Goal: Task Accomplishment & Management: Manage account settings

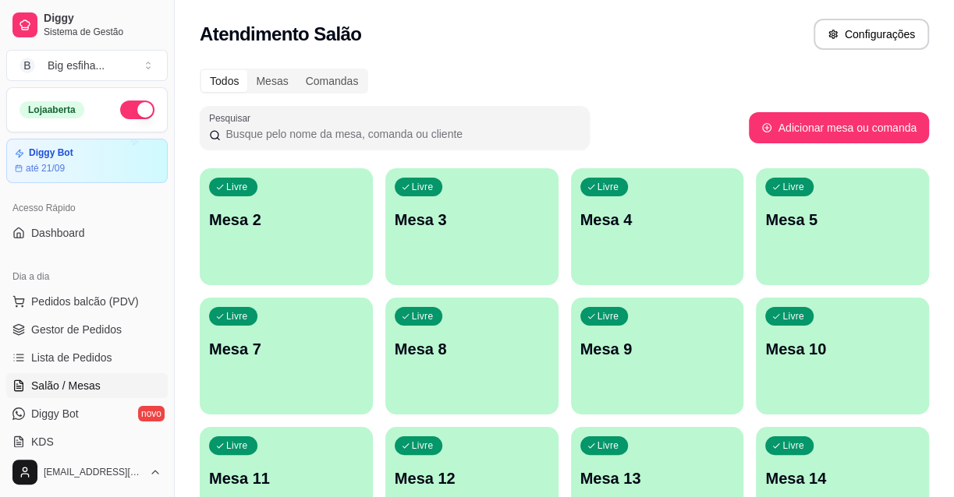
click at [342, 197] on div "Livre Mesa 2" at bounding box center [286, 217] width 173 height 98
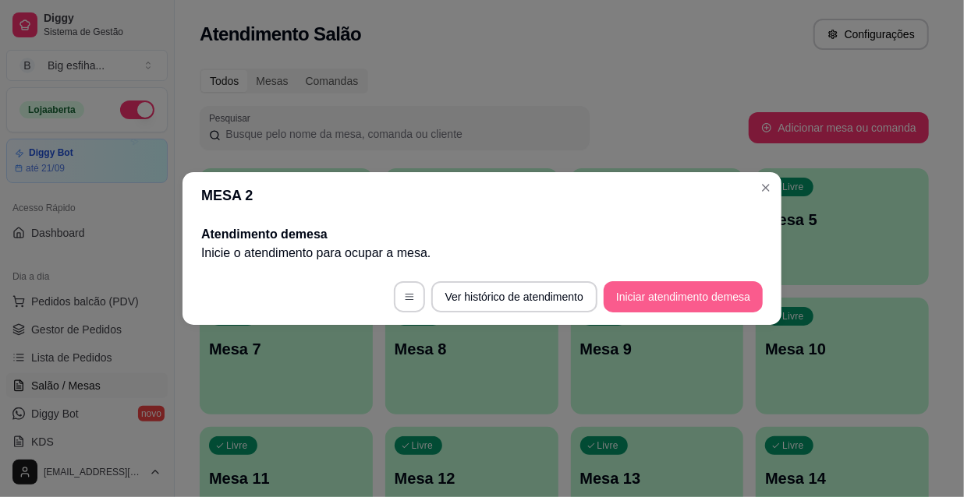
click at [653, 306] on button "Iniciar atendimento de mesa" at bounding box center [683, 296] width 159 height 31
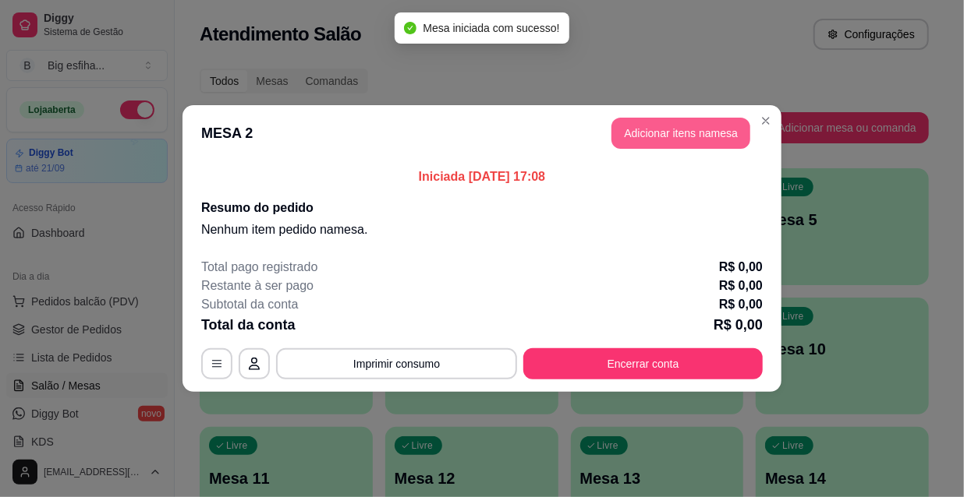
click at [707, 136] on button "Adicionar itens na mesa" at bounding box center [680, 133] width 139 height 31
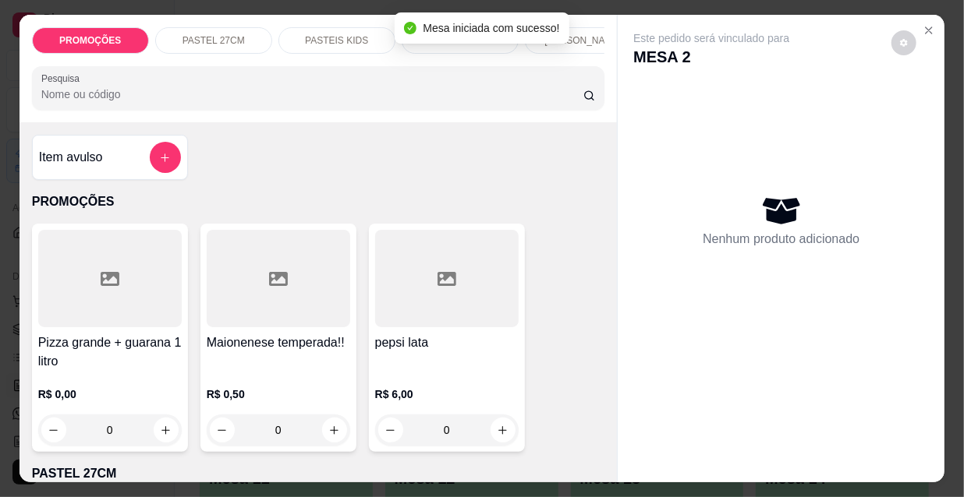
click at [182, 104] on div at bounding box center [318, 88] width 554 height 31
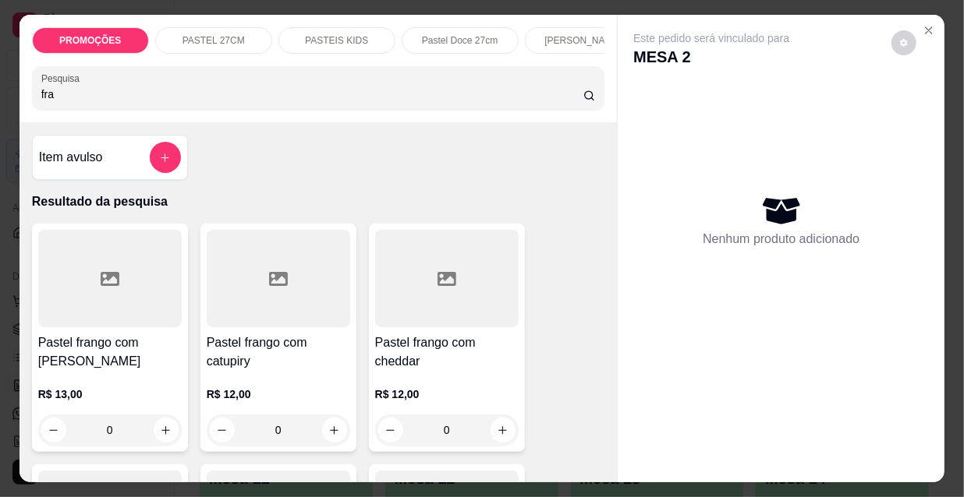
type input "fra"
click at [108, 349] on h4 "Pastel frango com [PERSON_NAME]" at bounding box center [109, 352] width 143 height 37
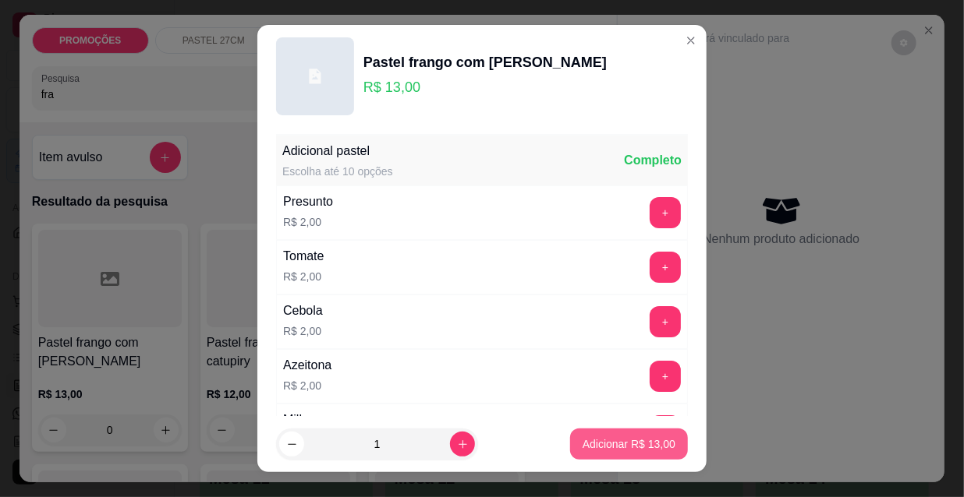
click at [630, 444] on p "Adicionar R$ 13,00" at bounding box center [628, 445] width 93 height 16
type input "1"
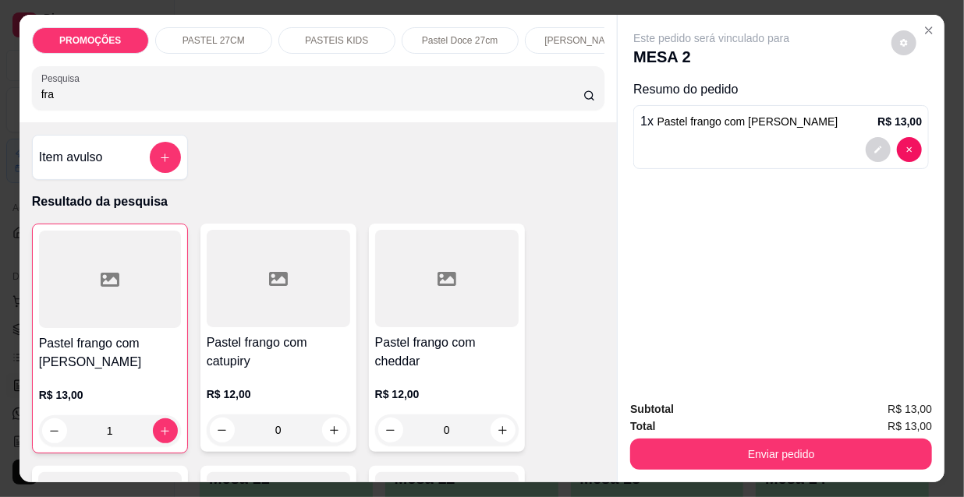
click at [76, 102] on input "fra" at bounding box center [312, 95] width 542 height 16
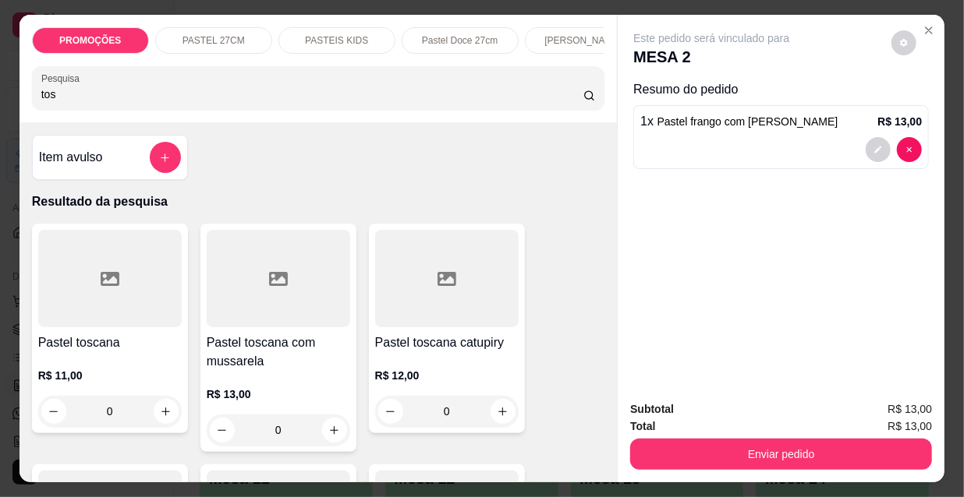
type input "tos"
click at [214, 303] on div at bounding box center [278, 278] width 143 height 97
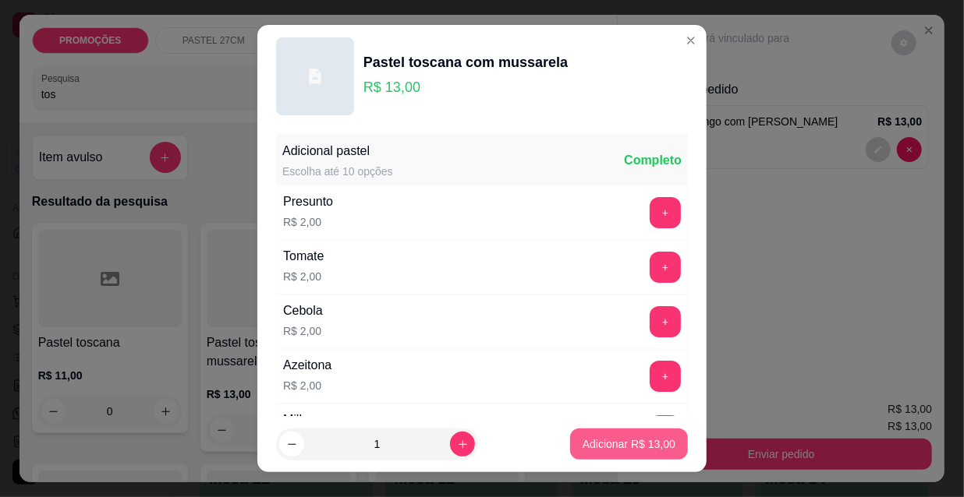
click at [600, 451] on p "Adicionar R$ 13,00" at bounding box center [628, 445] width 93 height 16
type input "1"
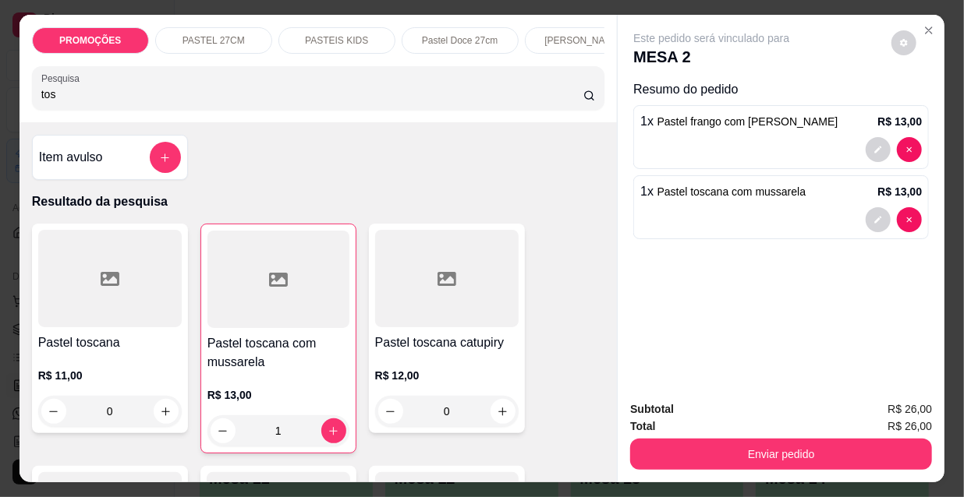
scroll to position [0, 898]
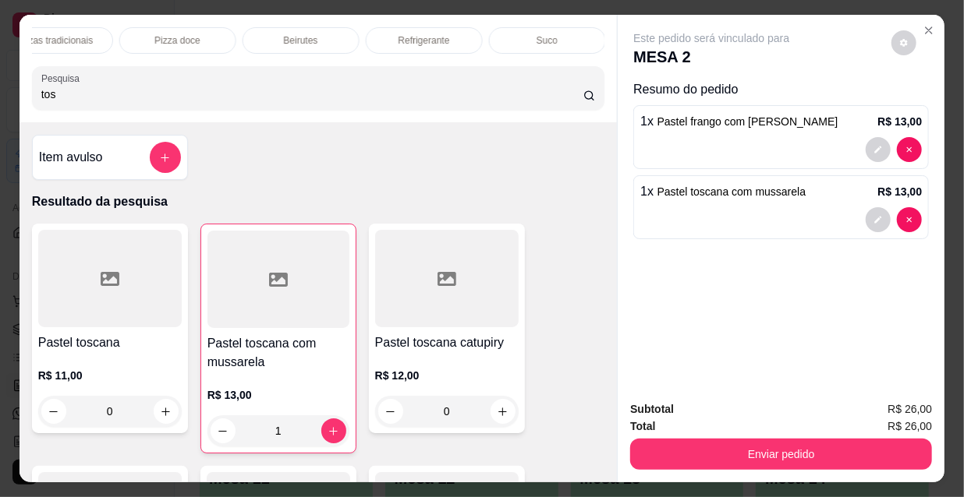
click at [402, 34] on p "Refrigerante" at bounding box center [423, 40] width 51 height 12
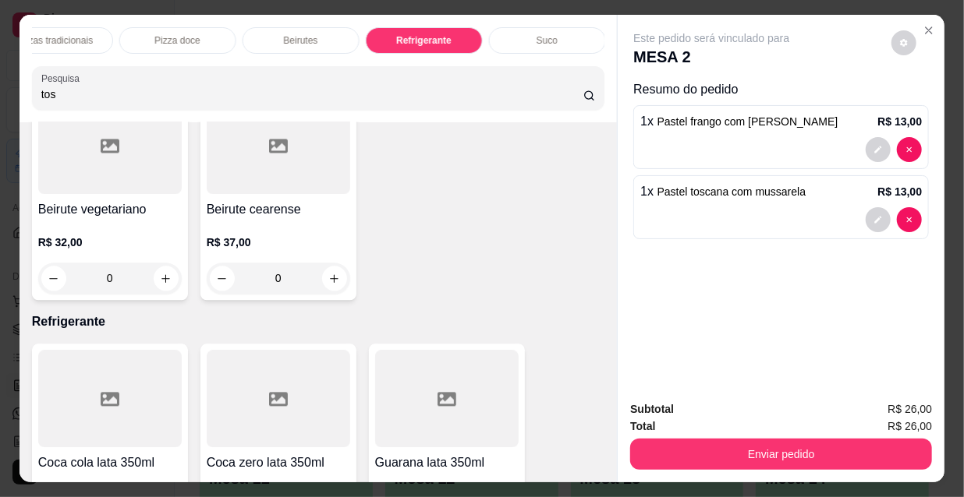
scroll to position [40, 0]
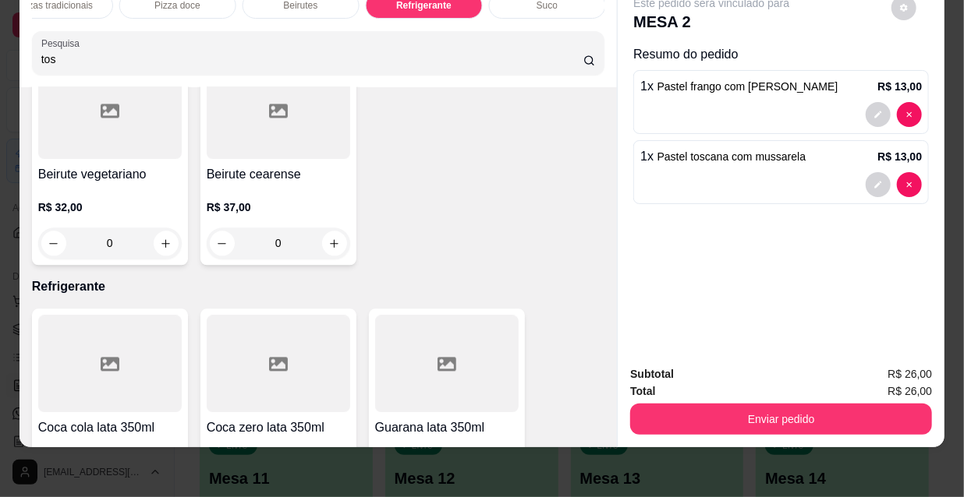
click at [160, 491] on icon "increase-product-quantity" at bounding box center [166, 497] width 12 height 12
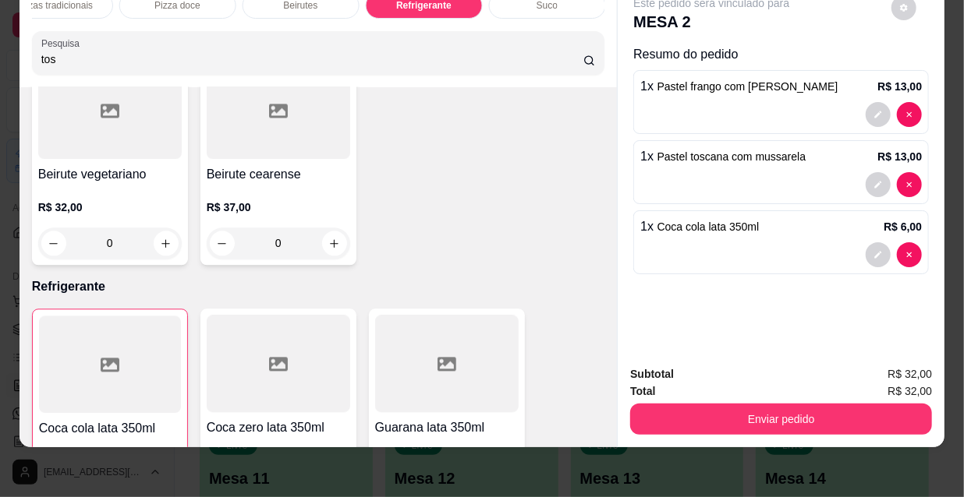
type input "1"
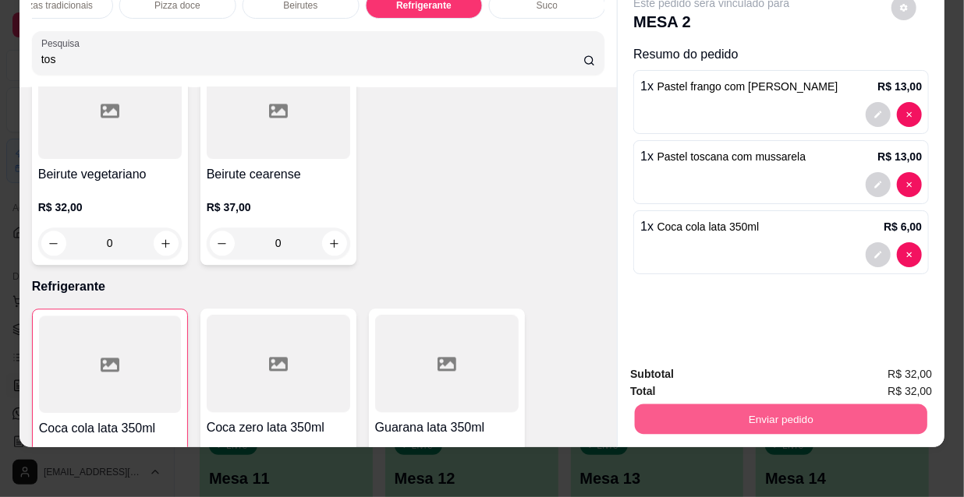
click at [729, 413] on button "Enviar pedido" at bounding box center [781, 419] width 292 height 30
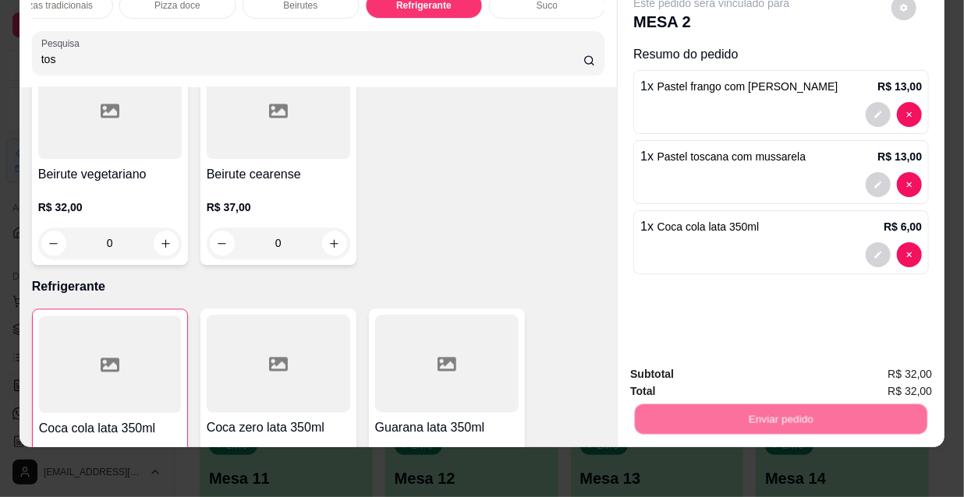
click at [699, 366] on button "Não registrar e enviar pedido" at bounding box center [731, 371] width 162 height 30
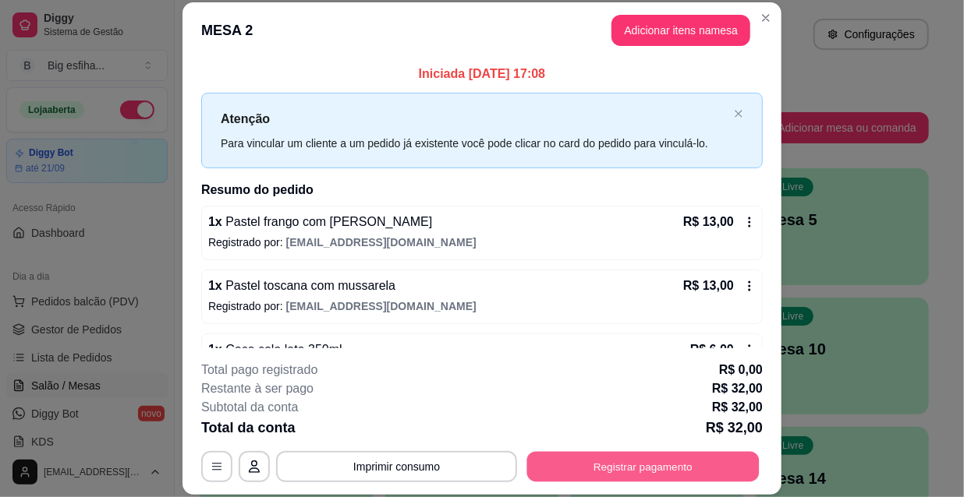
click at [618, 468] on button "Registrar pagamento" at bounding box center [643, 466] width 232 height 30
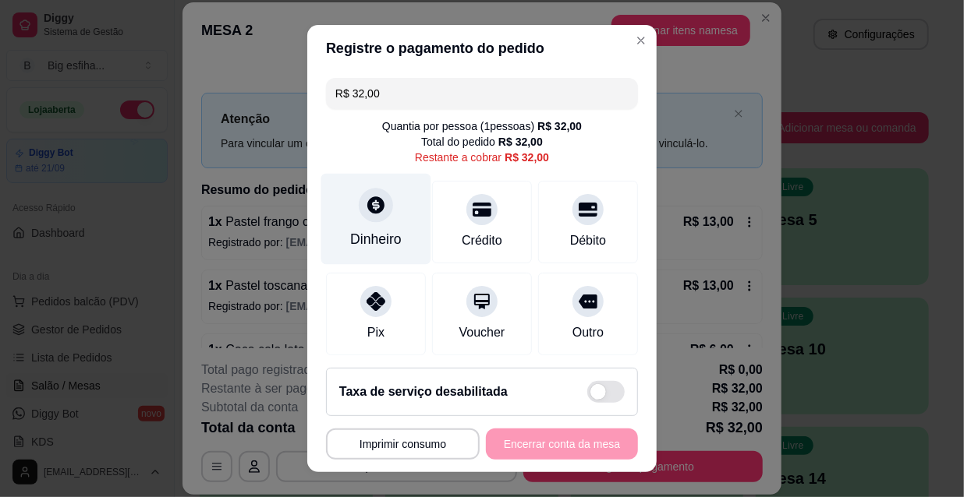
click at [363, 216] on div at bounding box center [376, 205] width 34 height 34
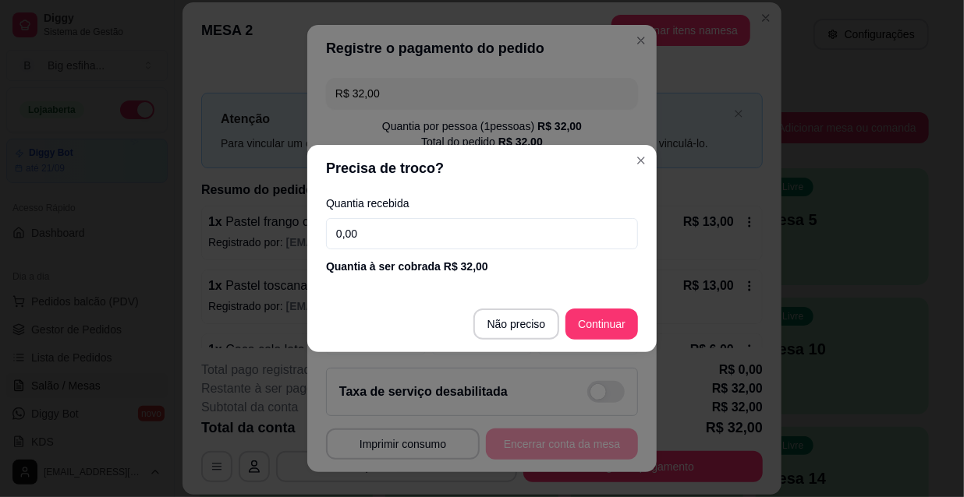
click at [366, 227] on input "0,00" at bounding box center [482, 233] width 312 height 31
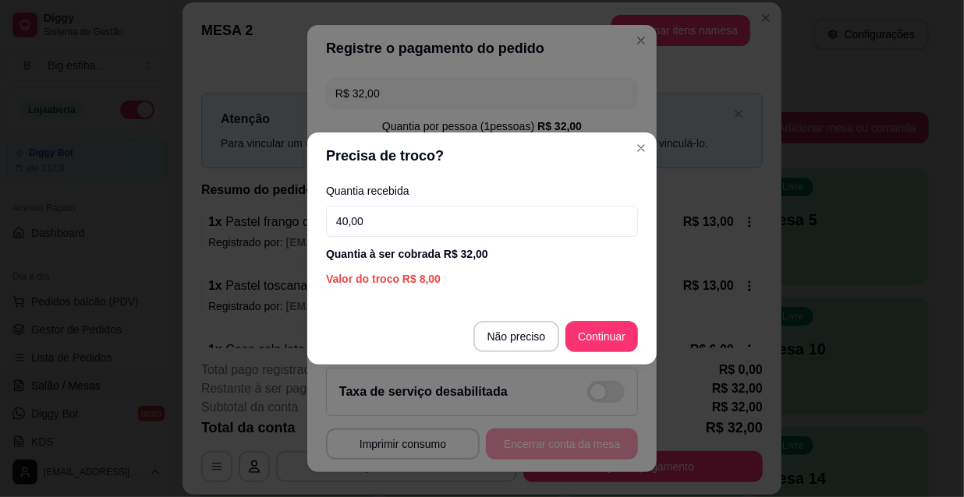
type input "40,00"
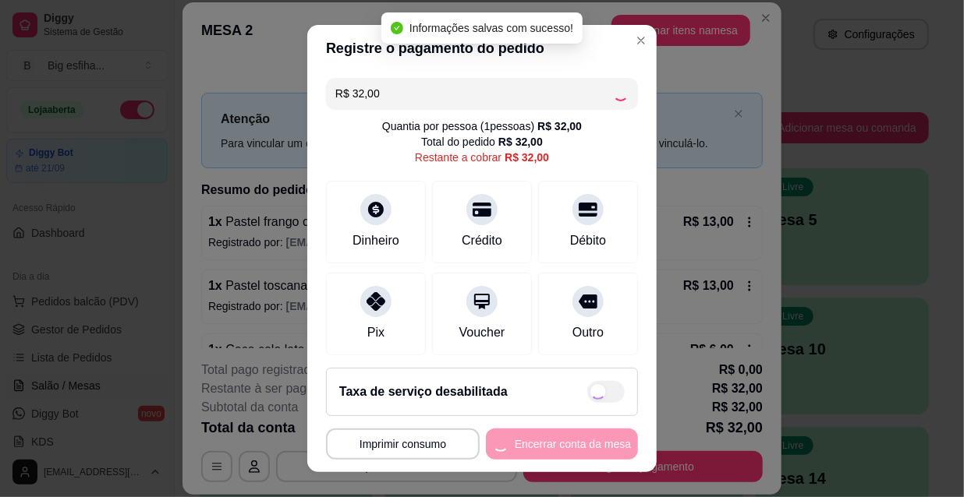
type input "R$ 0,00"
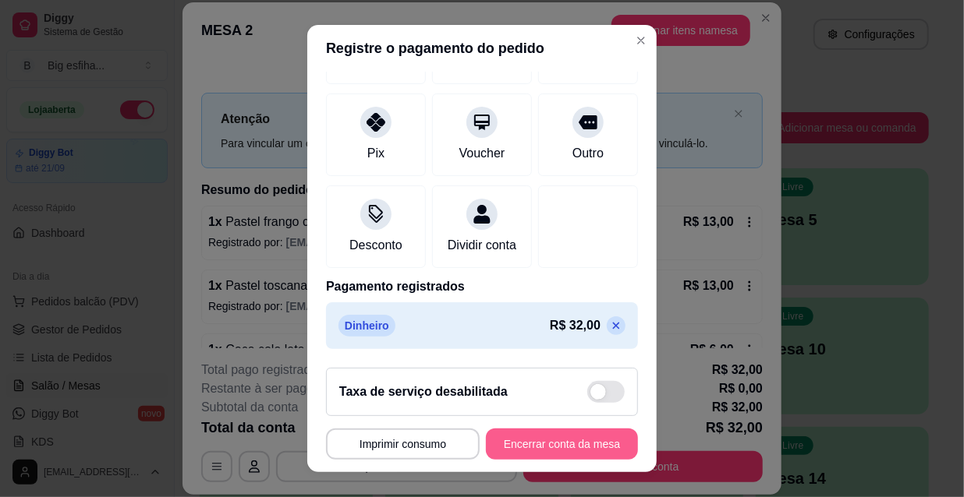
scroll to position [181, 0]
click at [530, 441] on button "Encerrar conta da mesa" at bounding box center [562, 444] width 152 height 31
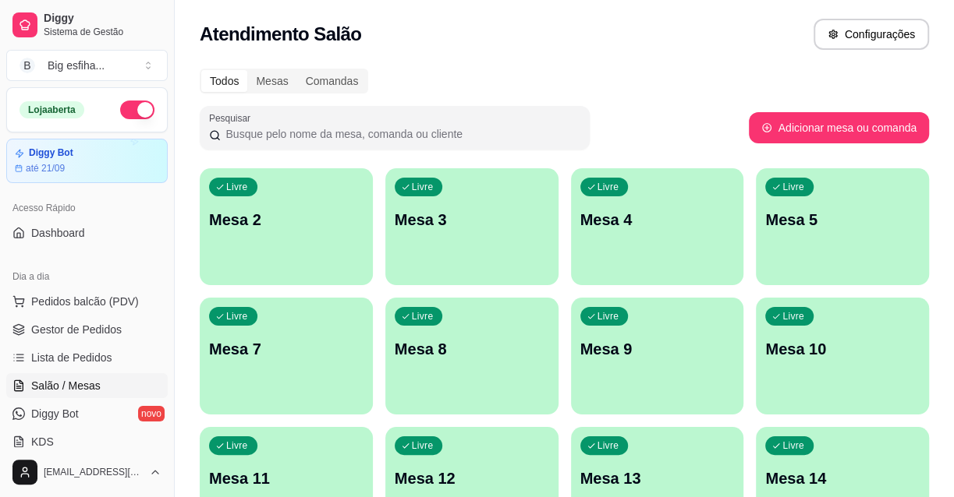
click at [286, 247] on div "Livre Mesa 2" at bounding box center [286, 217] width 173 height 98
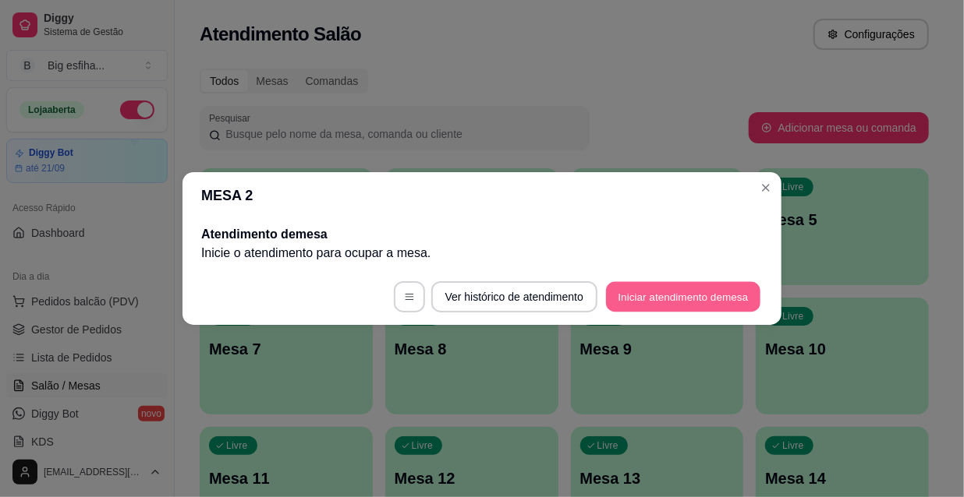
click at [695, 306] on button "Iniciar atendimento de mesa" at bounding box center [683, 297] width 154 height 30
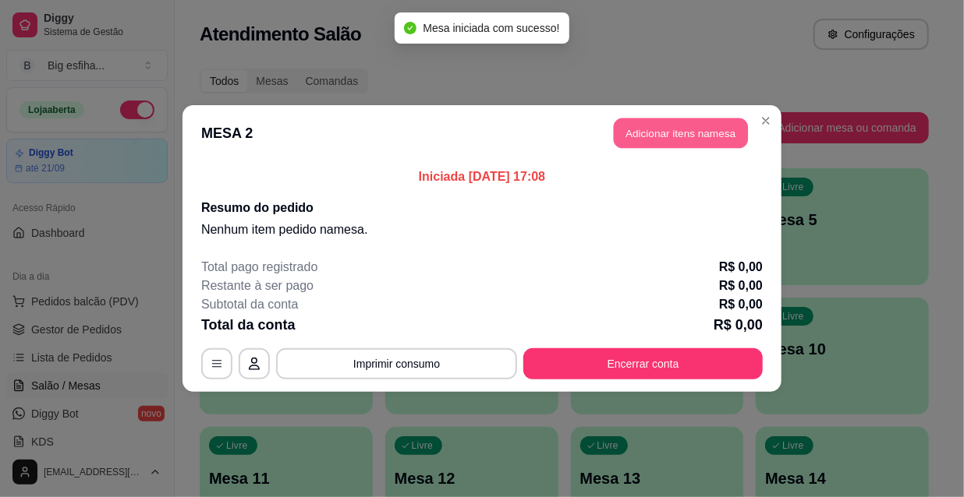
click at [649, 136] on button "Adicionar itens na mesa" at bounding box center [681, 134] width 134 height 30
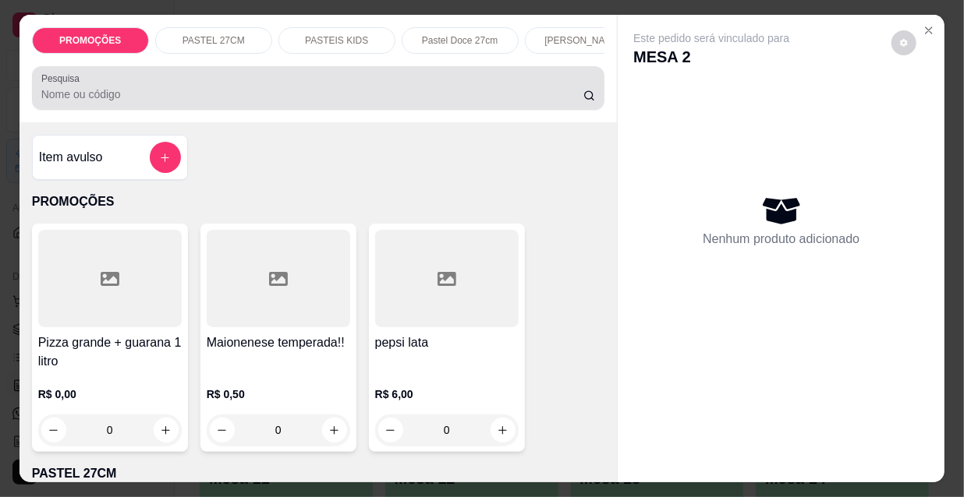
click at [444, 110] on div "Pesquisa" at bounding box center [318, 88] width 573 height 44
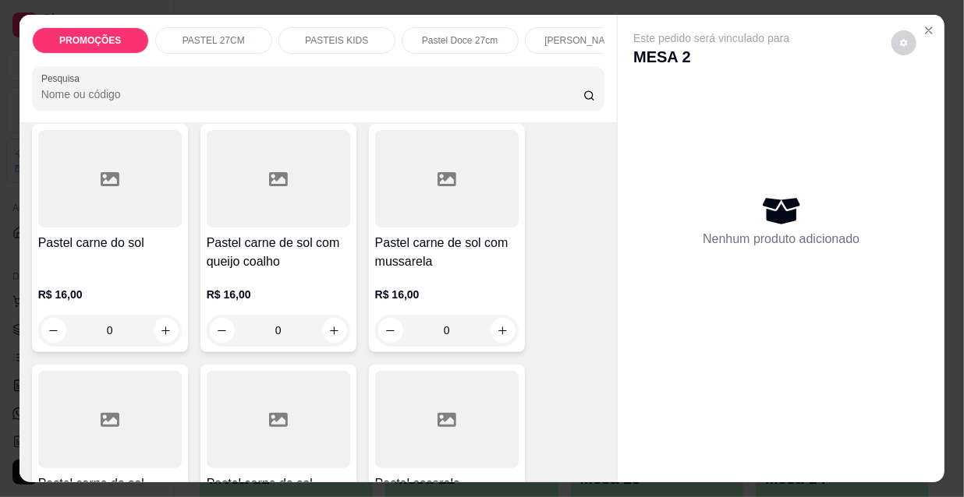
scroll to position [1984, 0]
click at [422, 233] on h4 "Pastel carne de sol com mussarela" at bounding box center [446, 251] width 143 height 37
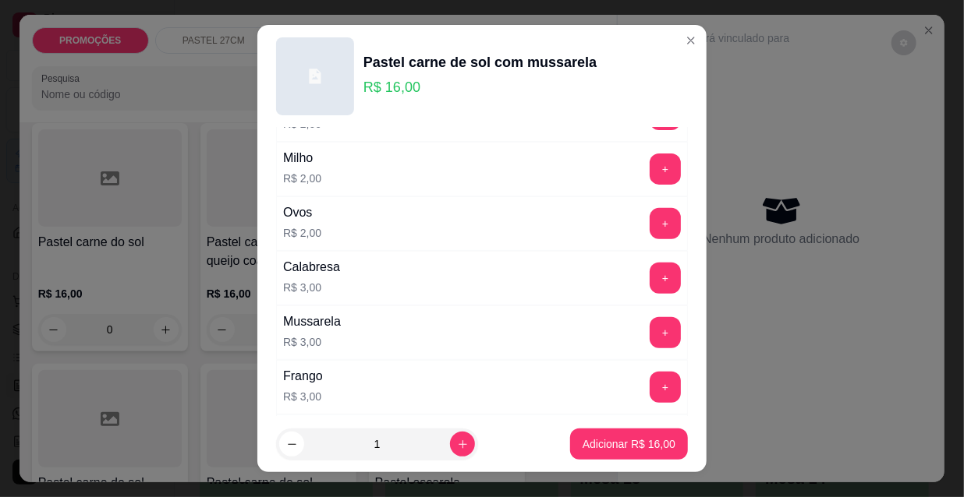
scroll to position [283, 0]
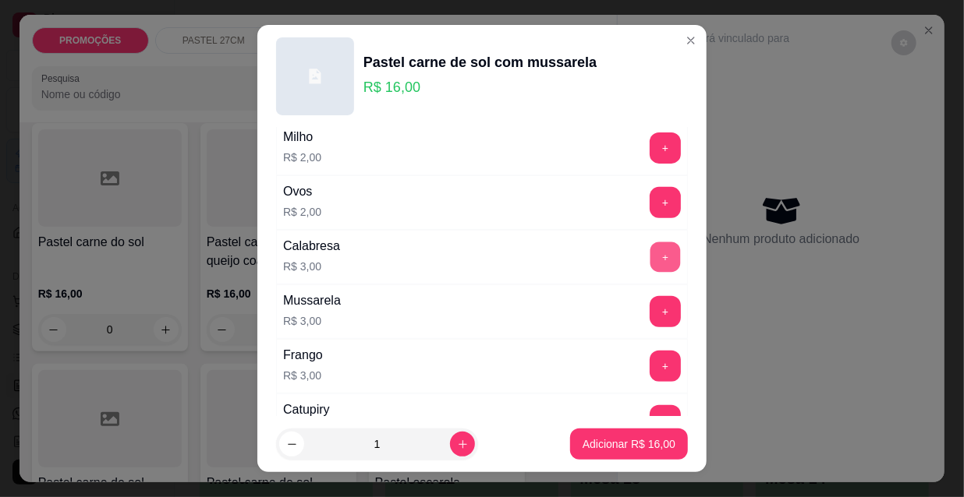
click at [650, 250] on button "+" at bounding box center [665, 257] width 30 height 30
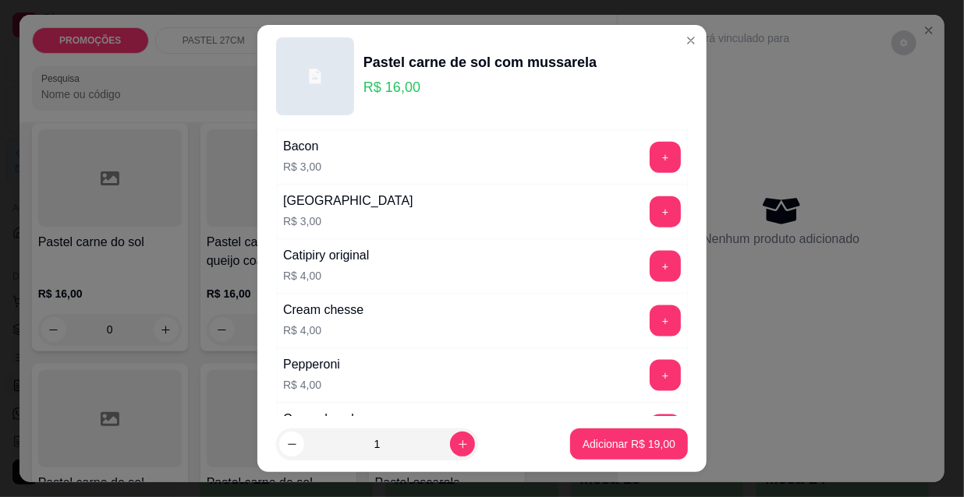
scroll to position [1028, 0]
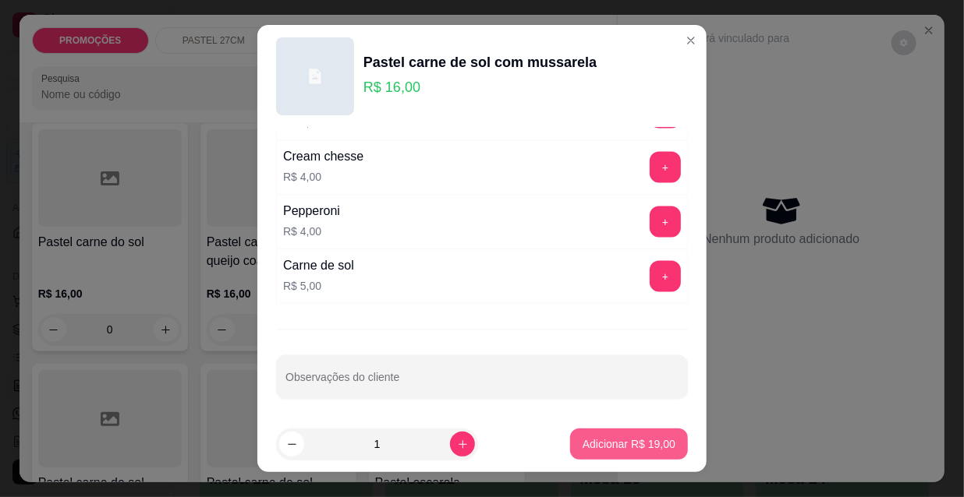
click at [636, 441] on p "Adicionar R$ 19,00" at bounding box center [628, 445] width 93 height 16
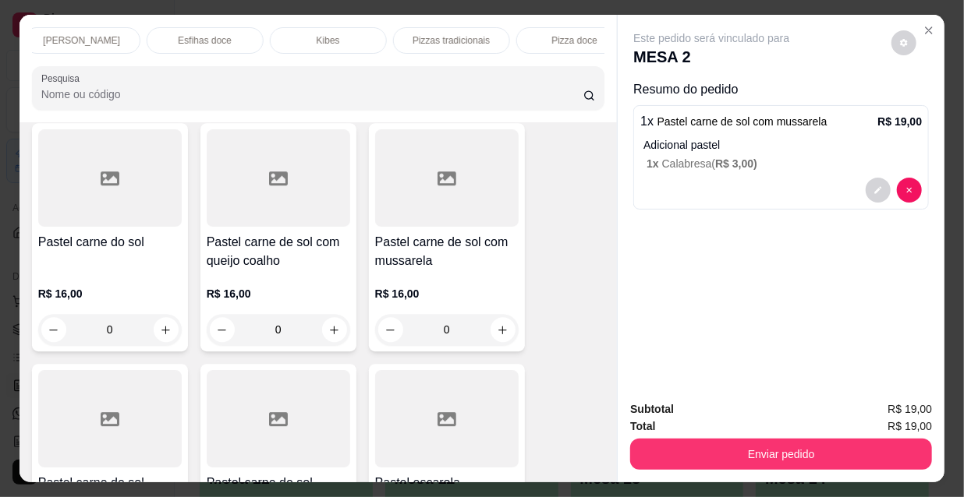
scroll to position [0, 898]
click at [441, 35] on p "Refrigerante" at bounding box center [423, 40] width 51 height 12
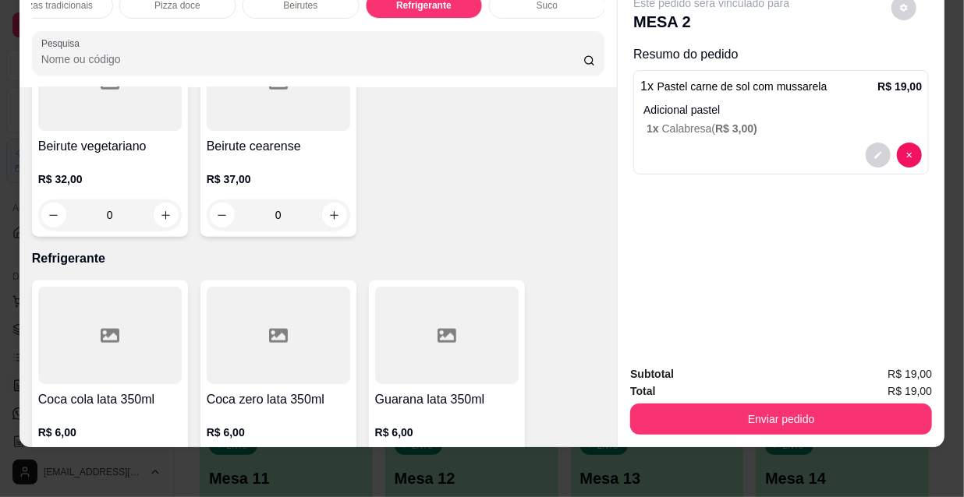
scroll to position [14053, 0]
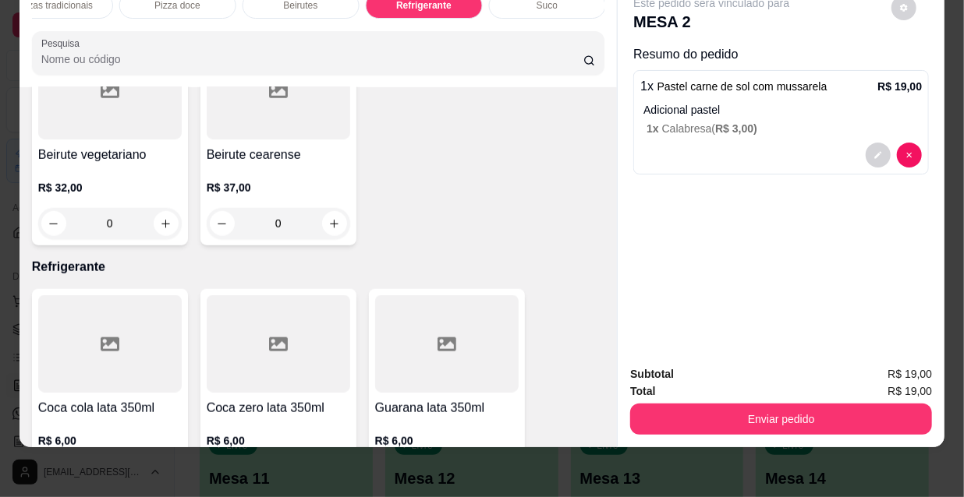
click at [160, 472] on icon "increase-product-quantity" at bounding box center [166, 478] width 12 height 12
type input "1"
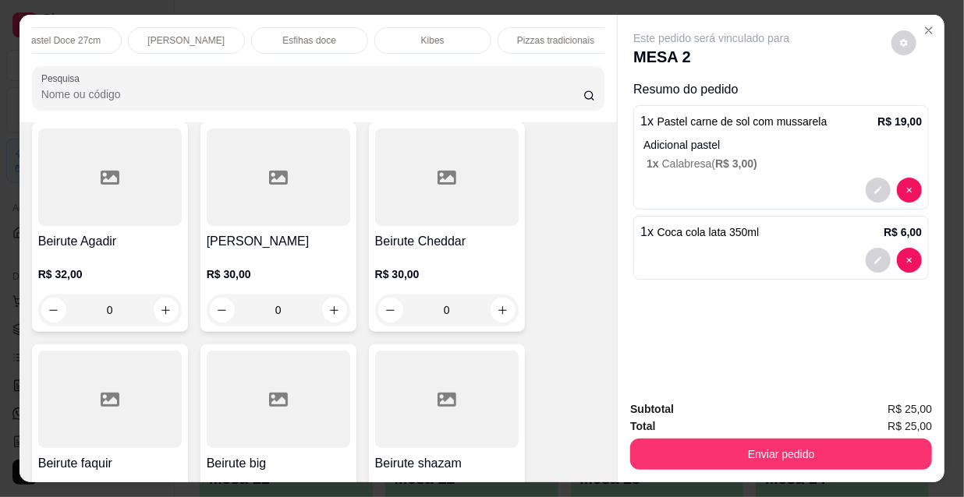
scroll to position [0, 0]
click at [536, 36] on div "[PERSON_NAME]" at bounding box center [583, 40] width 117 height 27
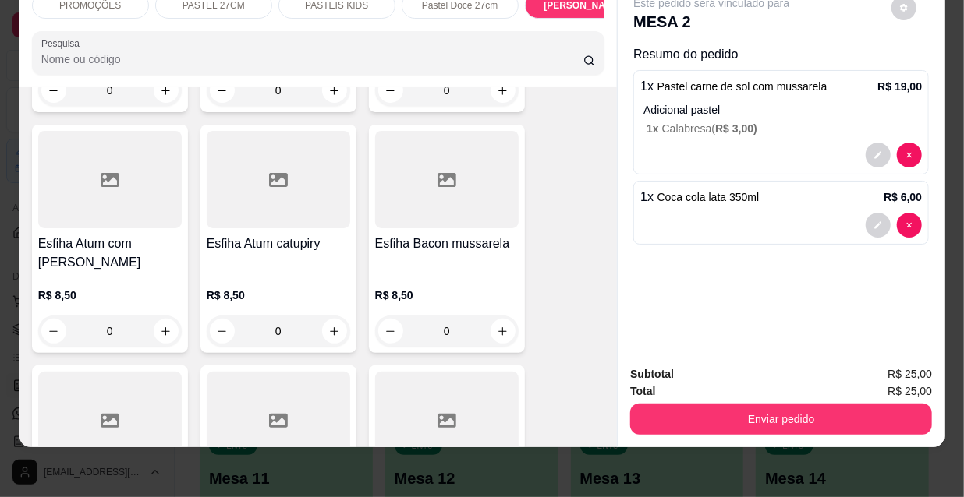
scroll to position [8119, 0]
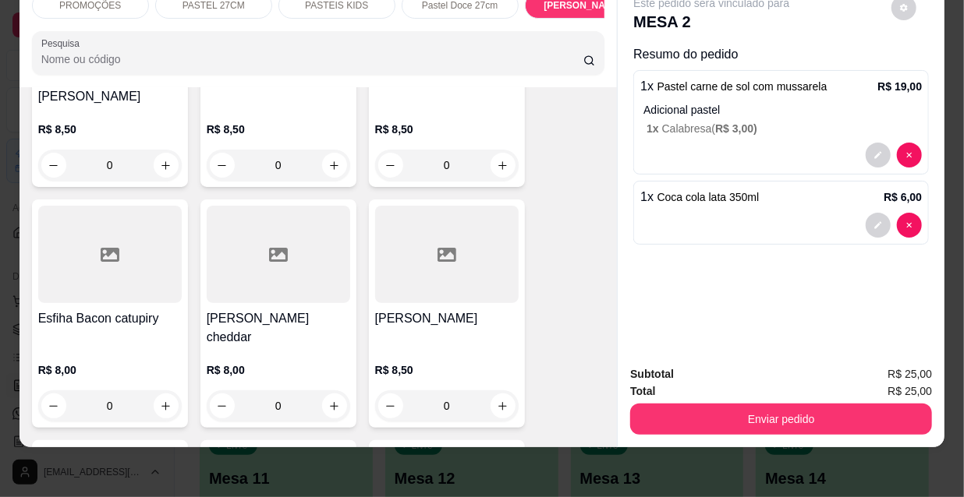
click at [445, 206] on div at bounding box center [446, 254] width 143 height 97
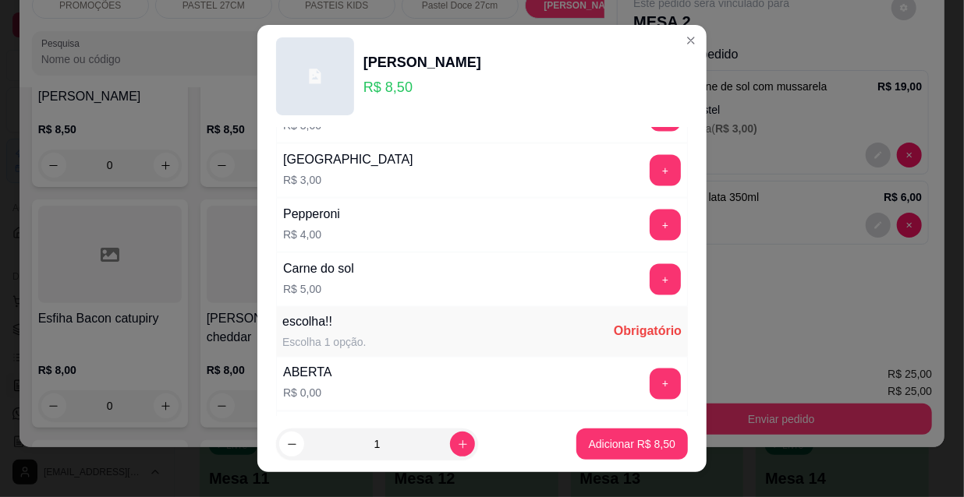
scroll to position [1295, 0]
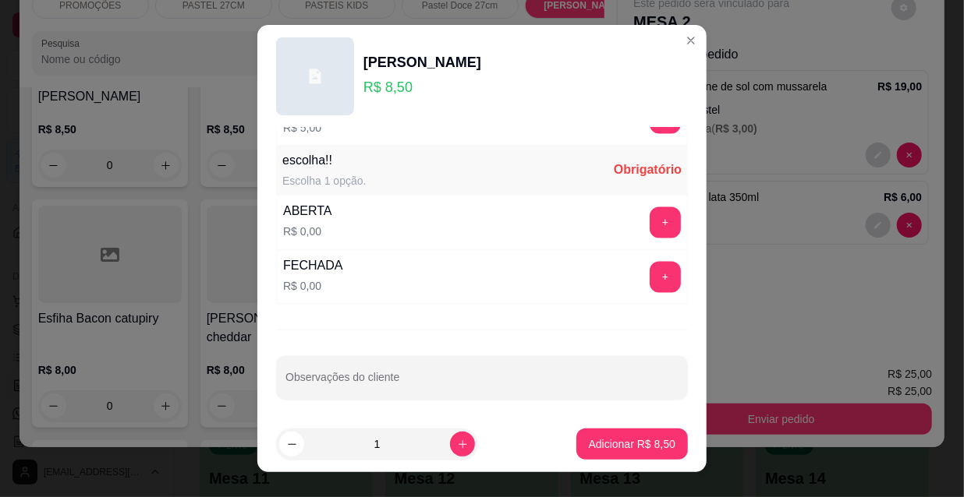
drag, startPoint x: 264, startPoint y: 223, endPoint x: 342, endPoint y: 224, distance: 78.0
click at [264, 223] on div "Adicionais de esfiha Escolha até 10 opções Completo Cebola R$ 1,00 + Tomate R$ …" at bounding box center [481, 272] width 449 height 289
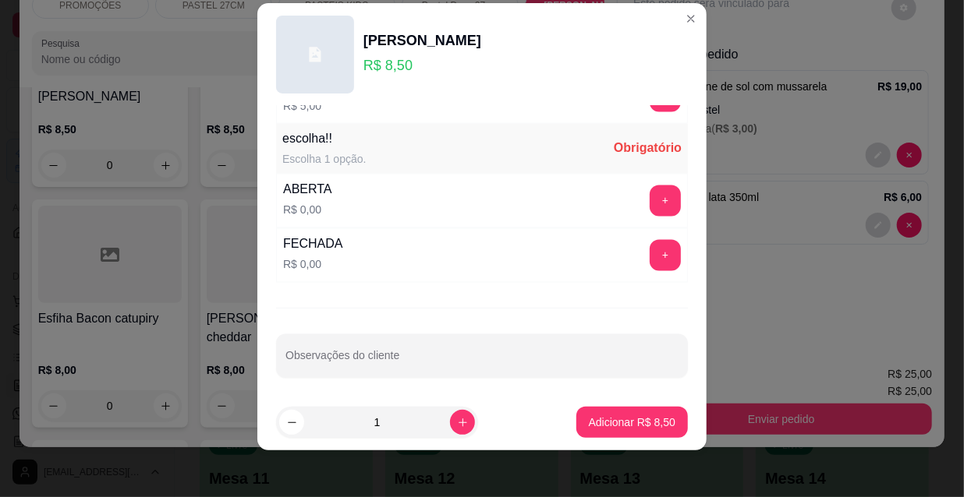
scroll to position [24, 0]
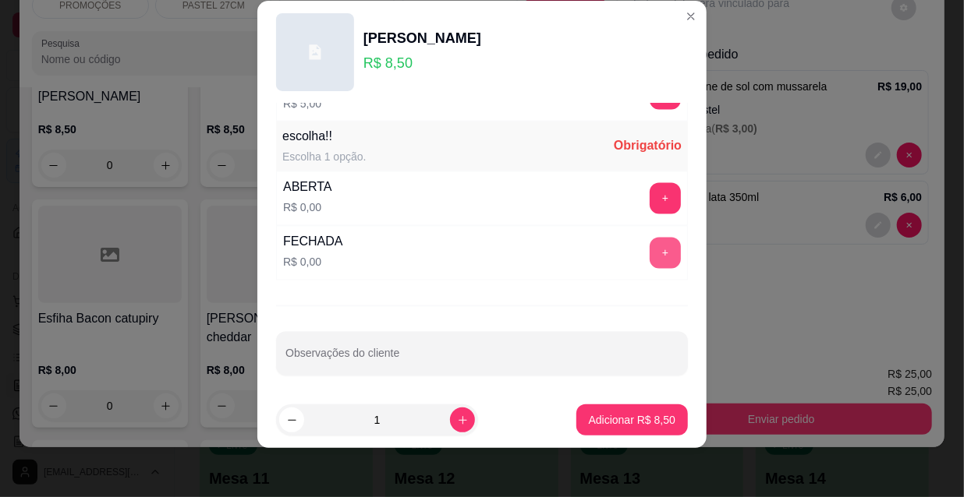
click at [650, 253] on button "+" at bounding box center [665, 253] width 31 height 31
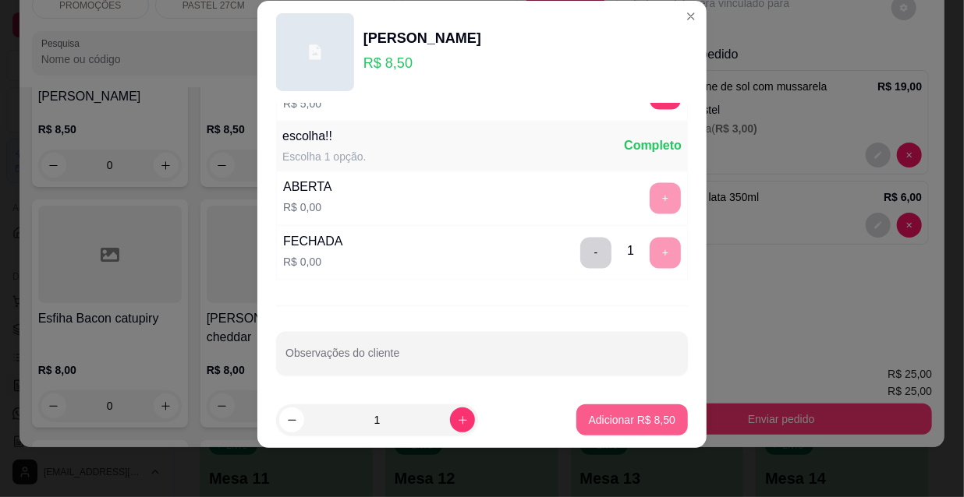
click at [621, 418] on p "Adicionar R$ 8,50" at bounding box center [632, 420] width 87 height 16
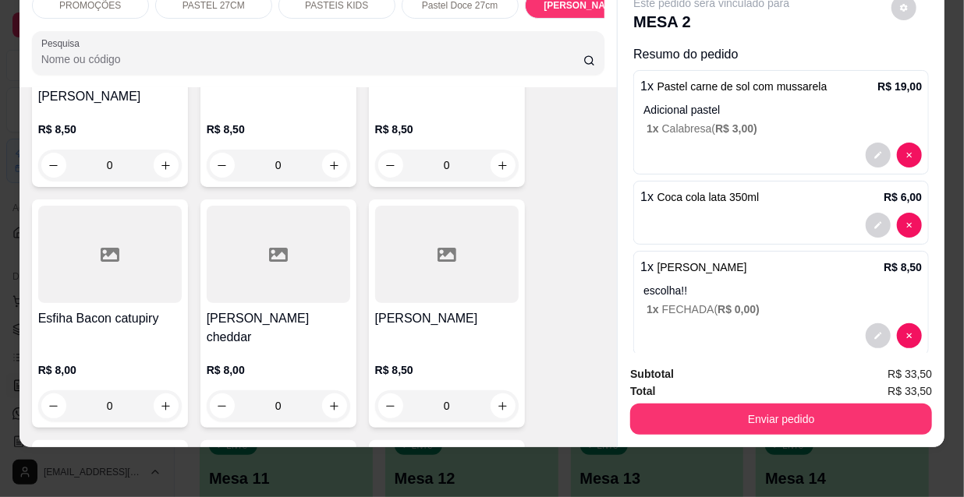
scroll to position [23, 0]
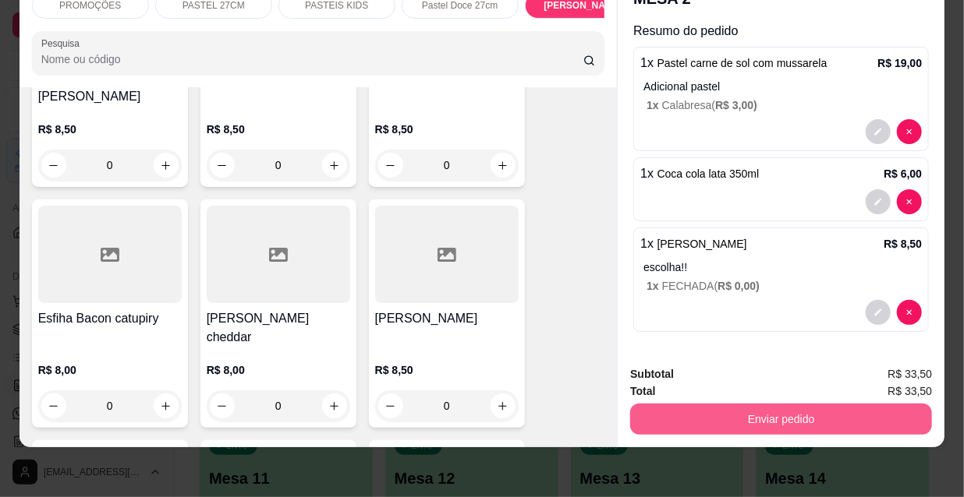
click at [790, 404] on button "Enviar pedido" at bounding box center [781, 419] width 302 height 31
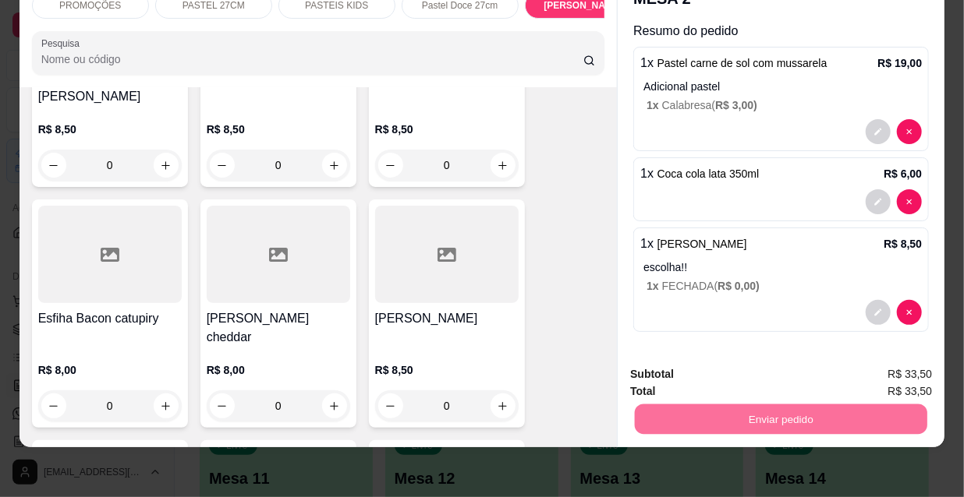
click at [711, 380] on button "Não registrar e enviar pedido" at bounding box center [731, 370] width 158 height 29
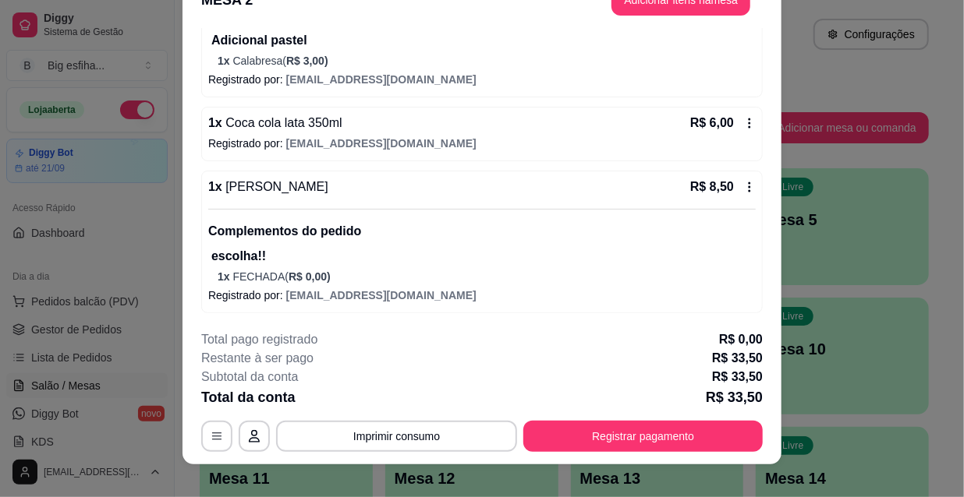
scroll to position [47, 0]
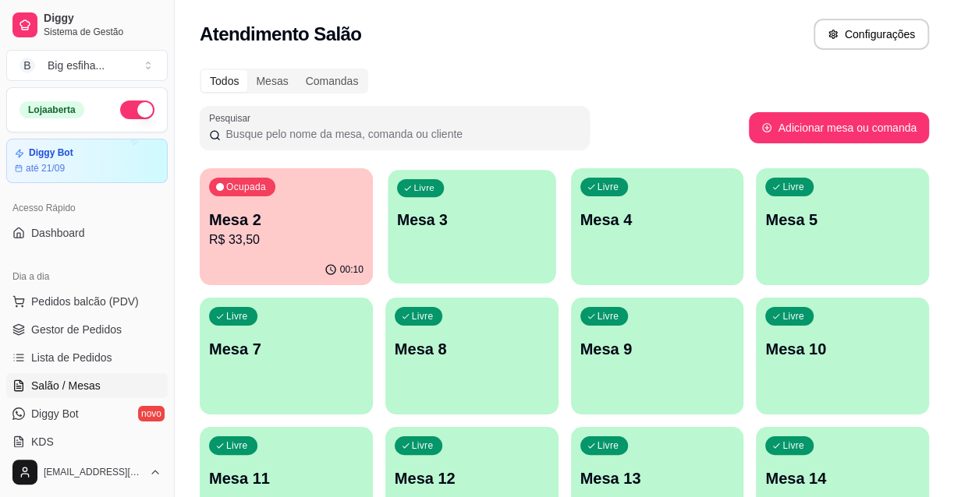
click at [483, 216] on p "Mesa 3" at bounding box center [472, 220] width 150 height 21
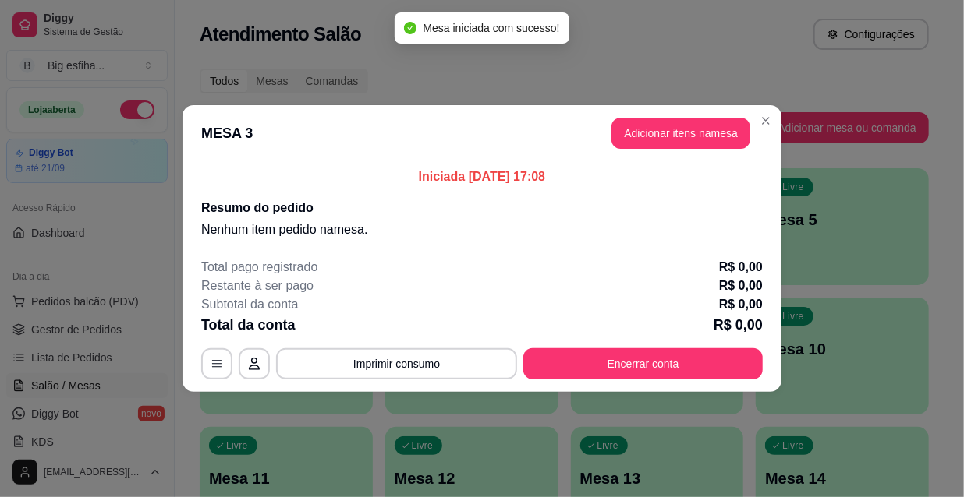
click at [691, 150] on header "MESA 3 Adicionar itens na mesa" at bounding box center [481, 133] width 599 height 56
click at [690, 140] on button "Adicionar itens na mesa" at bounding box center [680, 133] width 139 height 31
click at [133, 87] on div at bounding box center [318, 88] width 554 height 31
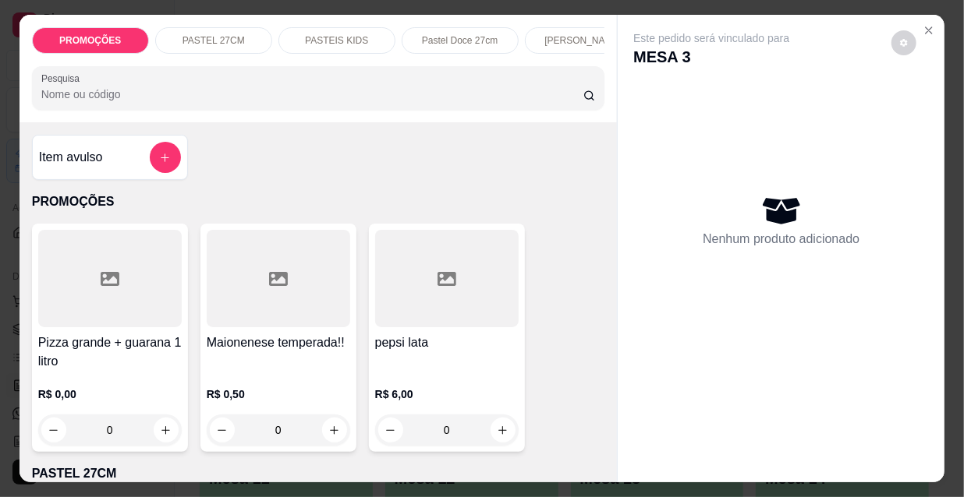
click at [133, 95] on input "Pesquisa" at bounding box center [312, 95] width 542 height 16
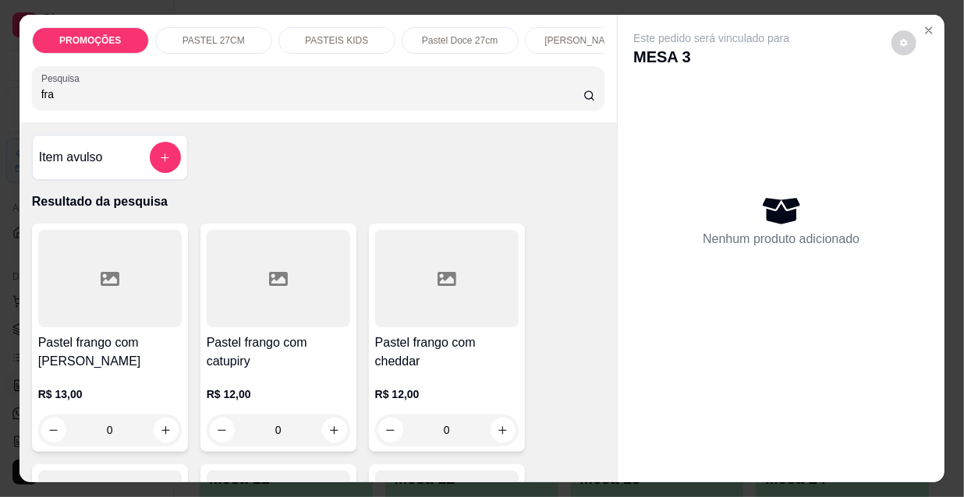
type input "fra"
click at [91, 388] on div "R$ 13,00 0" at bounding box center [109, 408] width 143 height 75
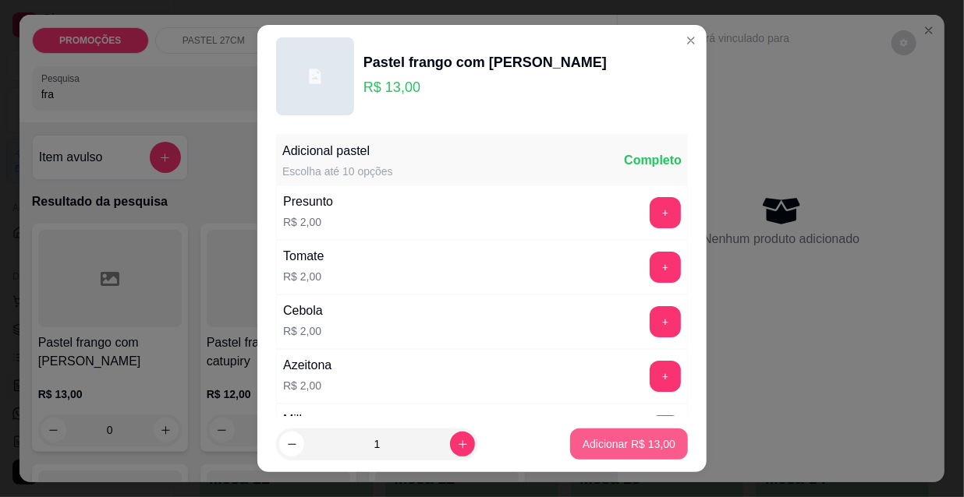
click at [597, 444] on p "Adicionar R$ 13,00" at bounding box center [628, 445] width 93 height 16
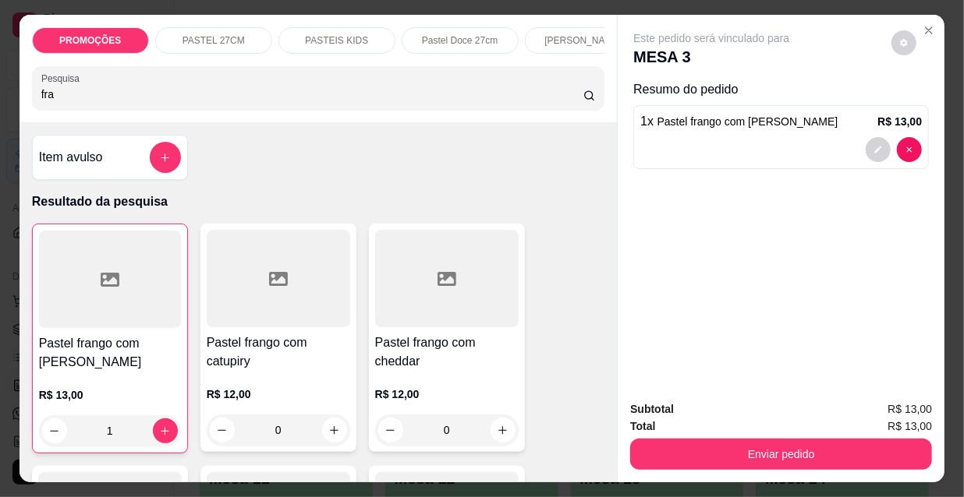
type input "1"
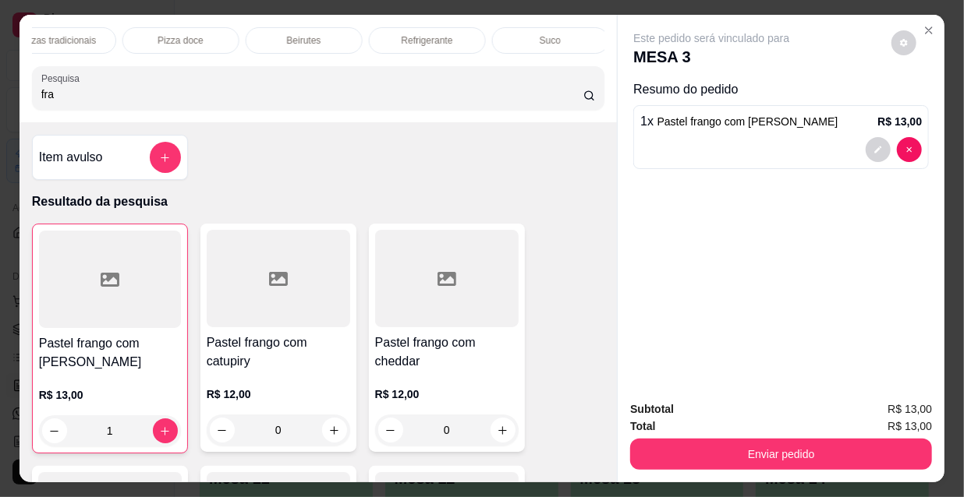
scroll to position [0, 898]
click at [459, 35] on div "Refrigerante" at bounding box center [424, 40] width 117 height 27
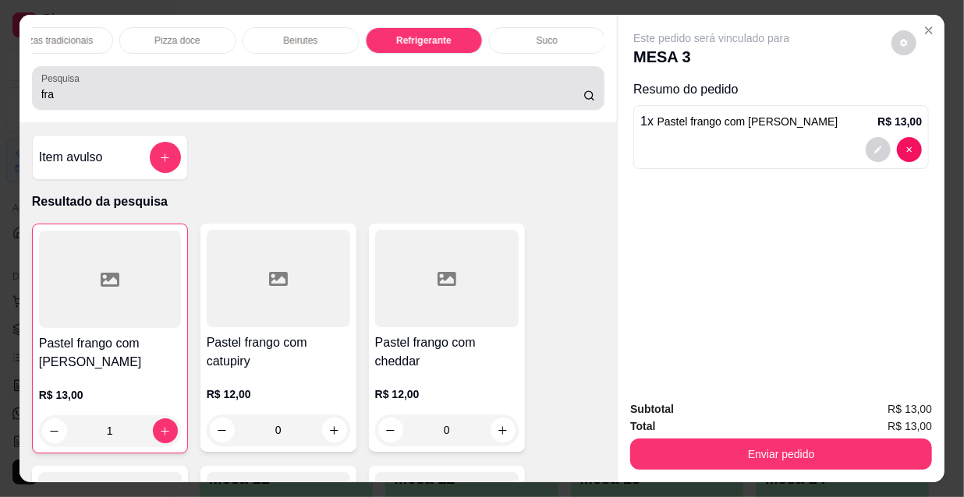
scroll to position [40, 0]
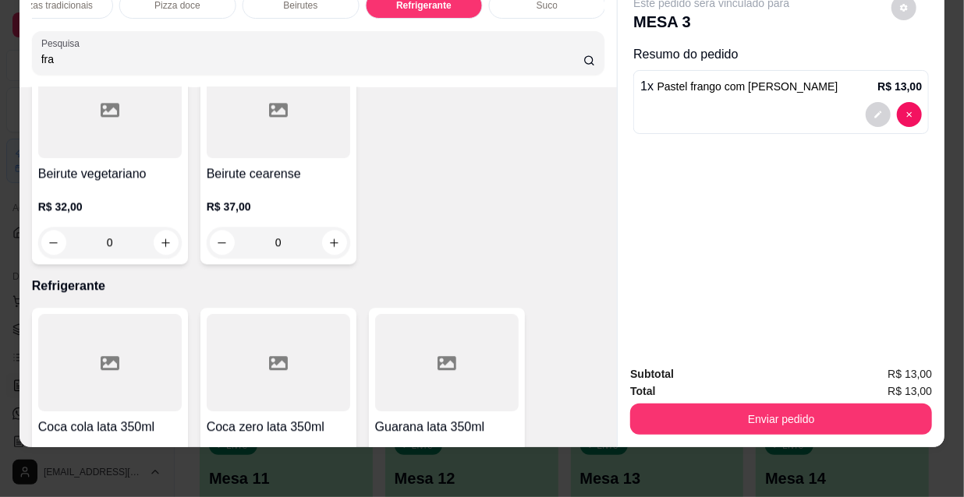
click at [164, 490] on icon "increase-product-quantity" at bounding box center [166, 496] width 12 height 12
type input "1"
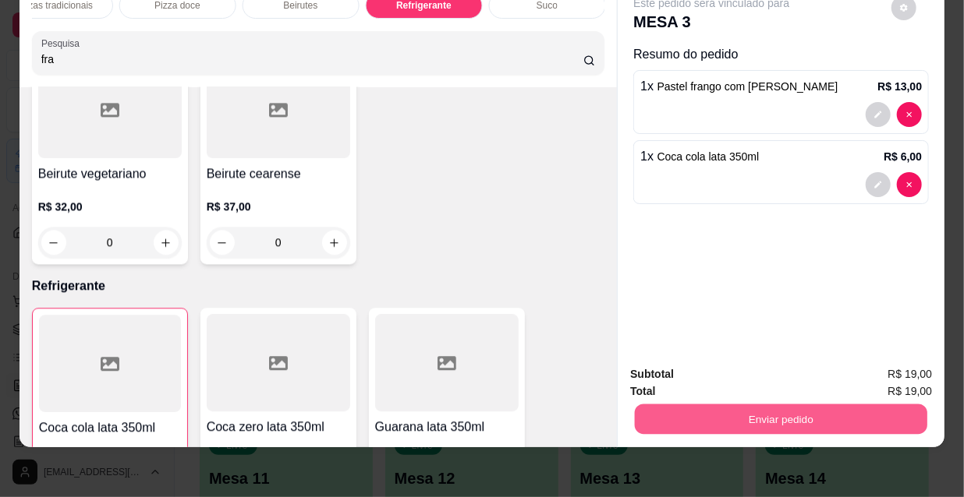
click at [691, 404] on button "Enviar pedido" at bounding box center [781, 419] width 292 height 30
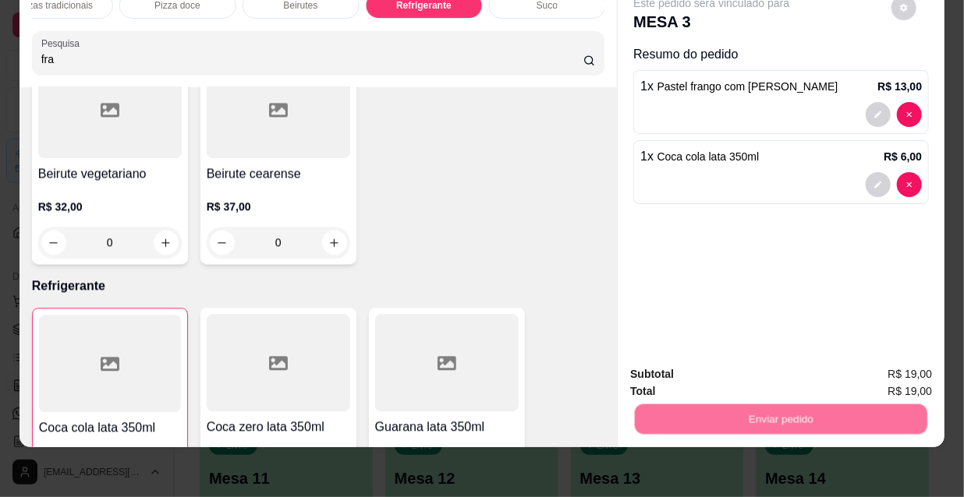
click at [693, 370] on button "Não registrar e enviar pedido" at bounding box center [731, 371] width 162 height 30
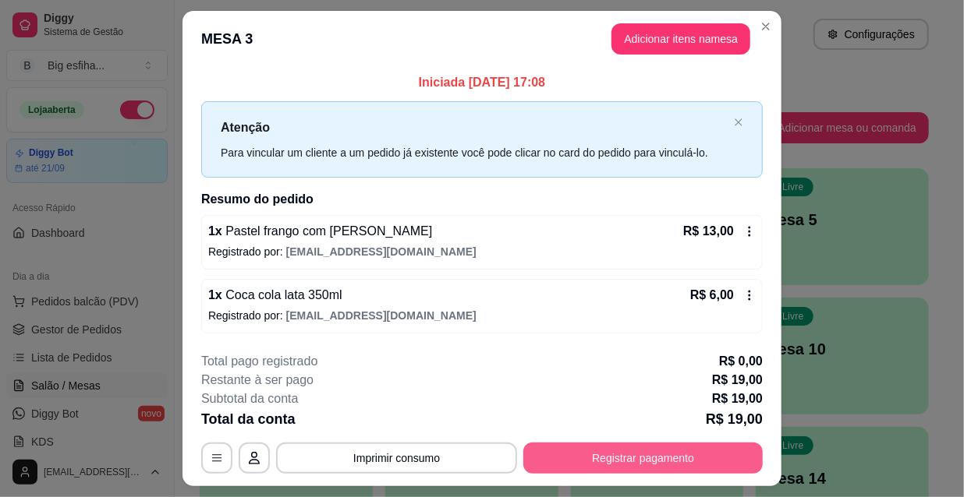
click at [655, 455] on button "Registrar pagamento" at bounding box center [642, 458] width 239 height 31
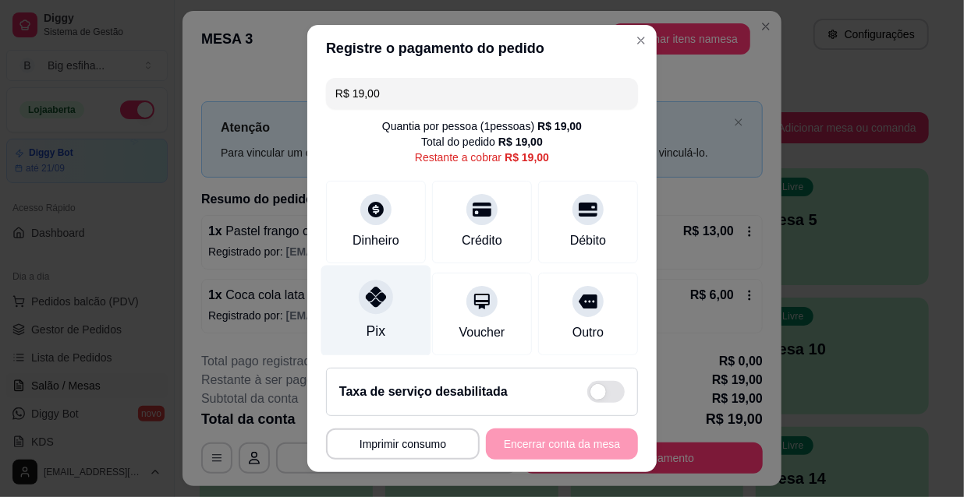
click at [368, 329] on div "Pix" at bounding box center [375, 331] width 19 height 20
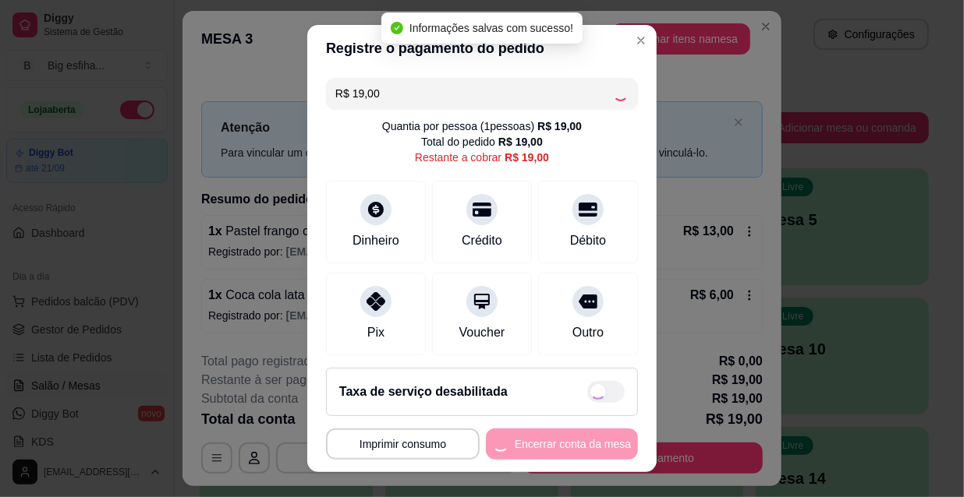
type input "R$ 0,00"
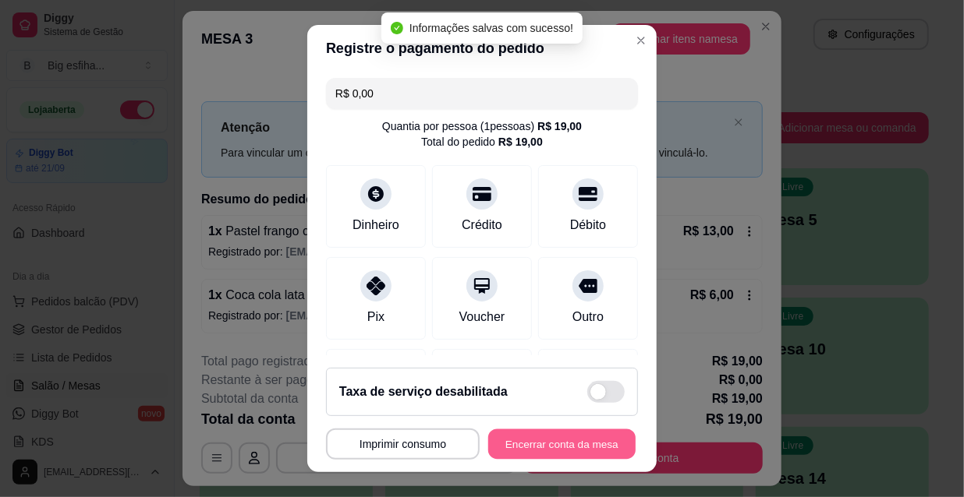
click at [543, 440] on button "Encerrar conta da mesa" at bounding box center [561, 445] width 147 height 30
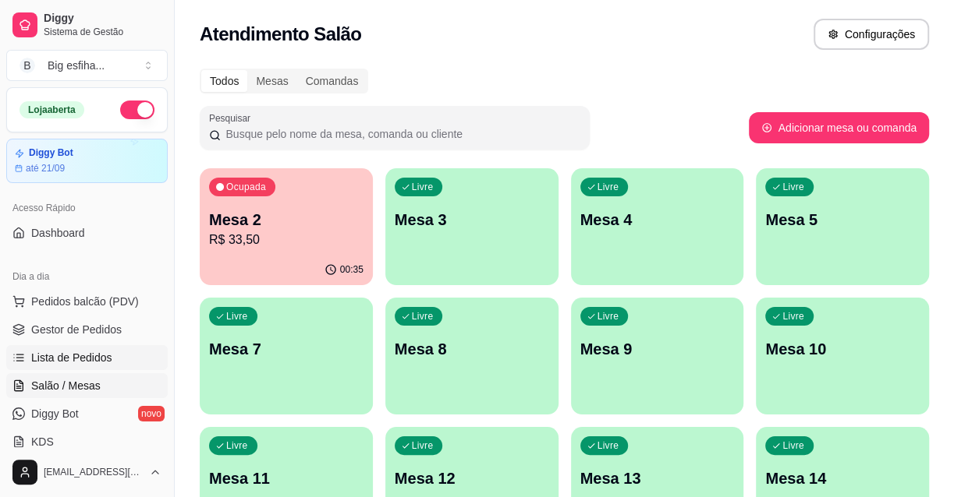
click at [62, 365] on span "Lista de Pedidos" at bounding box center [71, 358] width 81 height 16
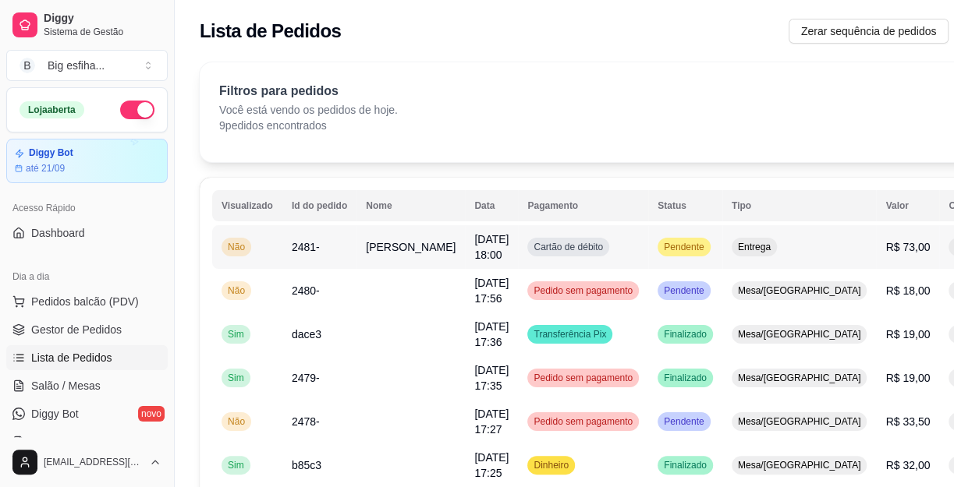
click at [880, 305] on button "IMPRESSORA" at bounding box center [889, 317] width 113 height 25
click at [118, 381] on link "Salão / Mesas" at bounding box center [86, 385] width 161 height 25
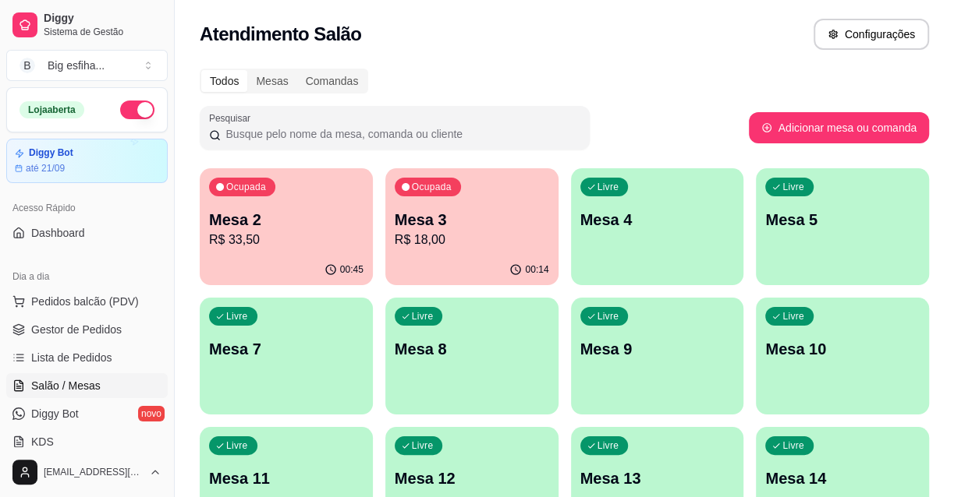
click at [470, 248] on p "R$ 18,00" at bounding box center [472, 240] width 154 height 19
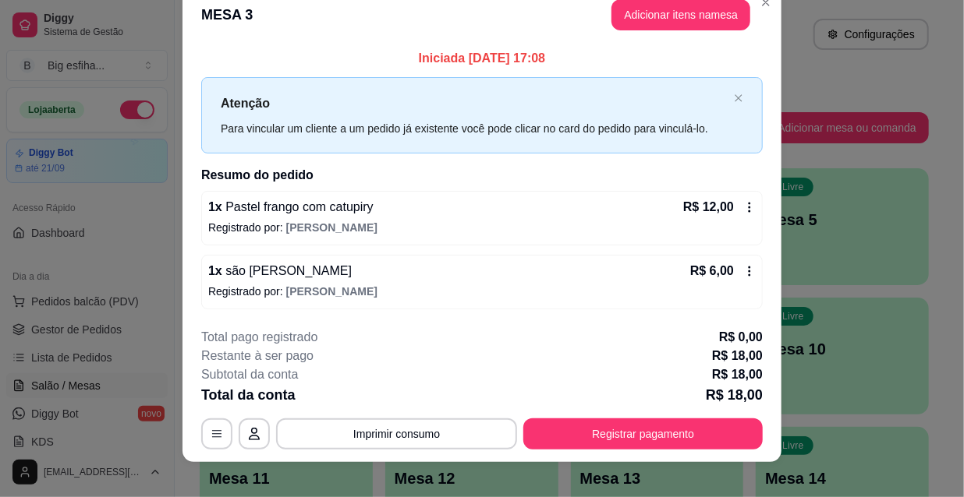
scroll to position [38, 0]
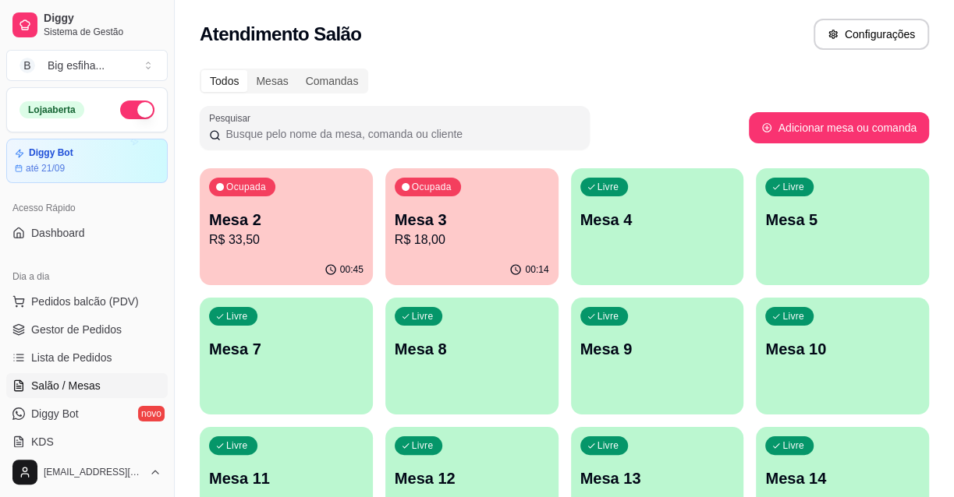
click at [689, 222] on p "Mesa 4" at bounding box center [657, 220] width 154 height 22
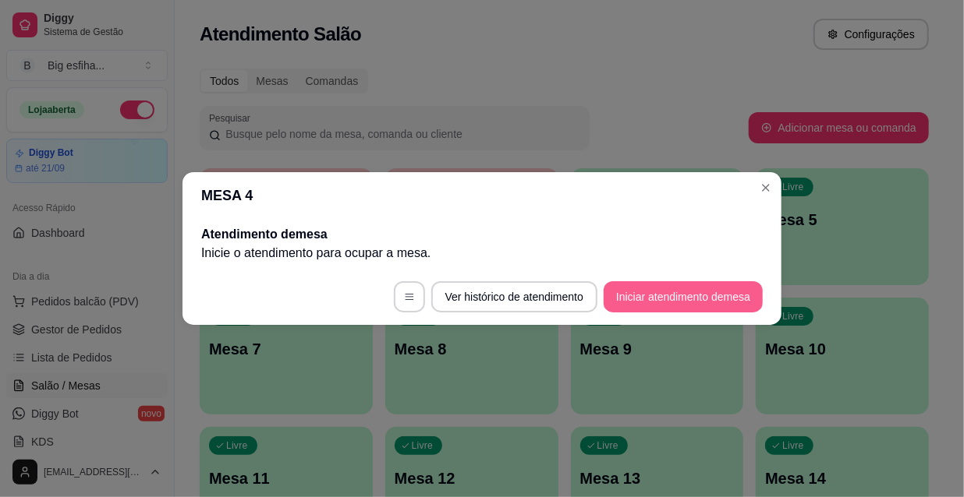
click at [683, 296] on button "Iniciar atendimento de mesa" at bounding box center [683, 296] width 159 height 31
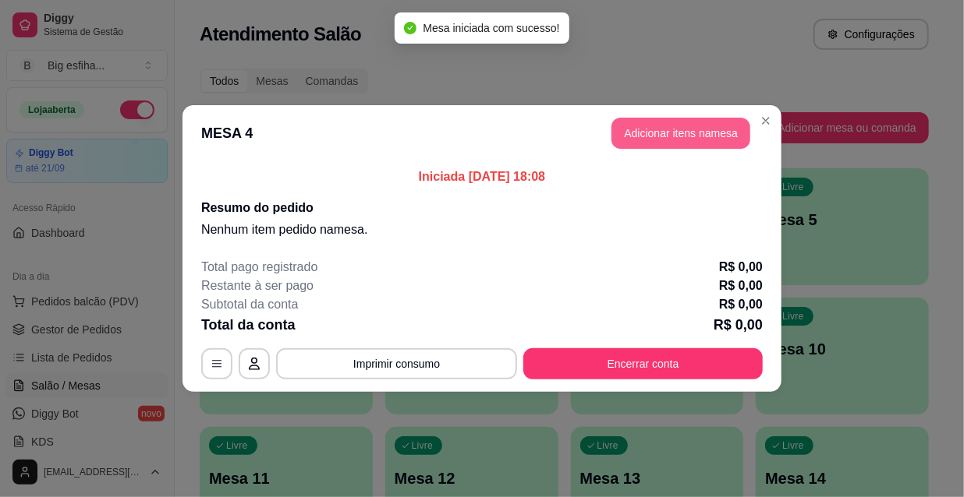
click at [664, 140] on button "Adicionar itens na mesa" at bounding box center [680, 133] width 139 height 31
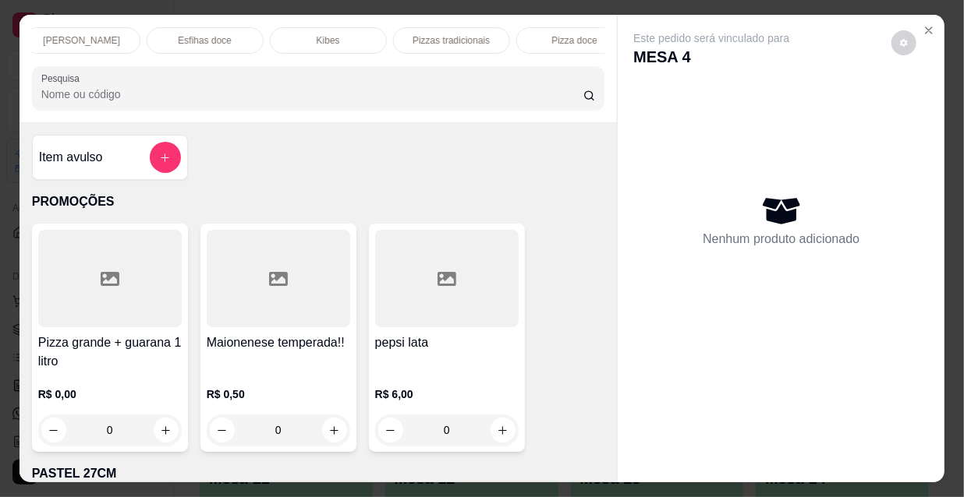
scroll to position [0, 898]
click at [426, 34] on p "Refrigerante" at bounding box center [423, 40] width 51 height 12
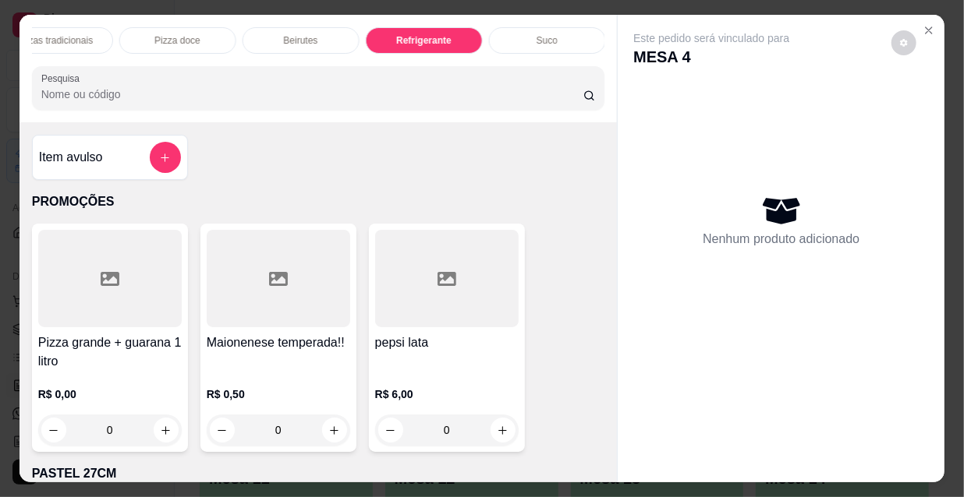
scroll to position [40, 0]
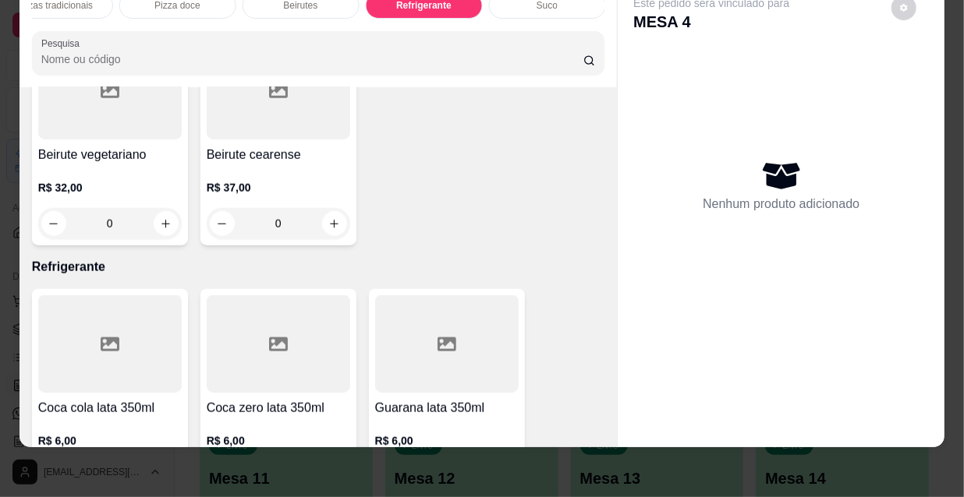
click at [162, 473] on icon "increase-product-quantity" at bounding box center [166, 477] width 8 height 8
type input "1"
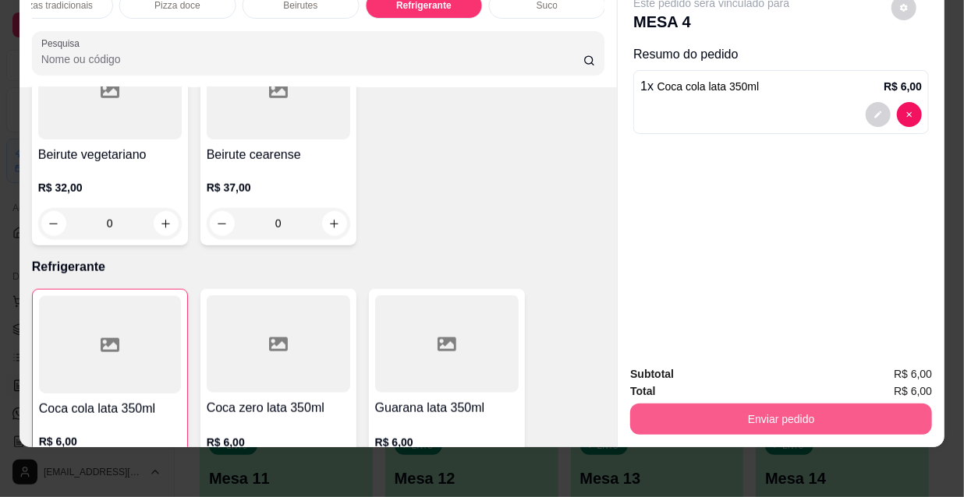
click at [704, 418] on button "Enviar pedido" at bounding box center [781, 419] width 302 height 31
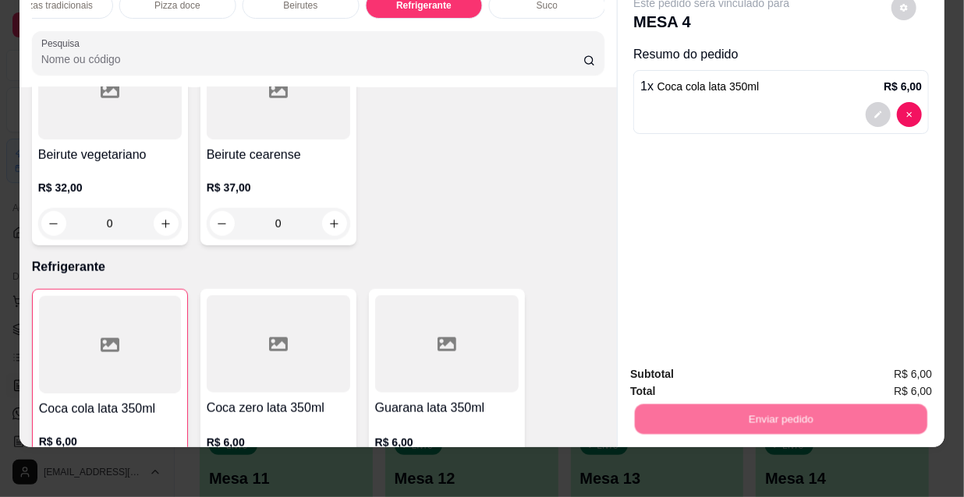
click at [703, 371] on button "Não registrar e enviar pedido" at bounding box center [731, 371] width 162 height 30
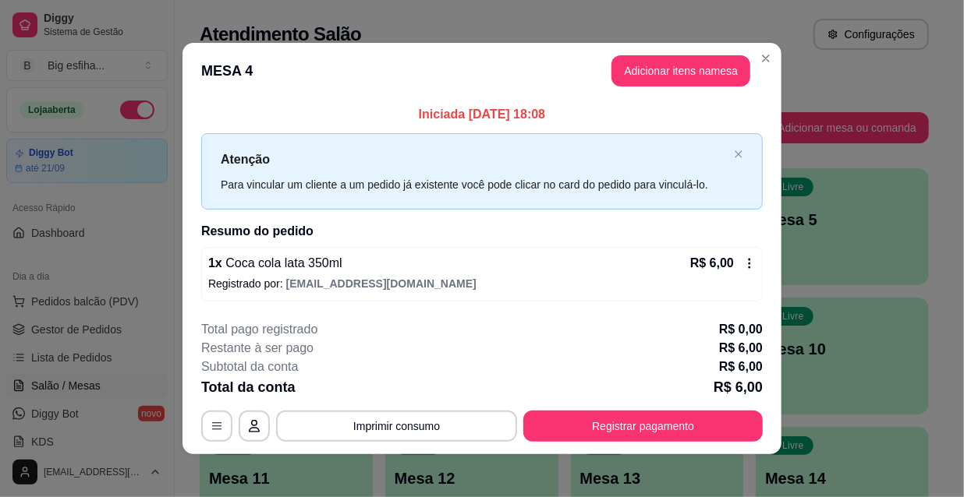
scroll to position [6, 0]
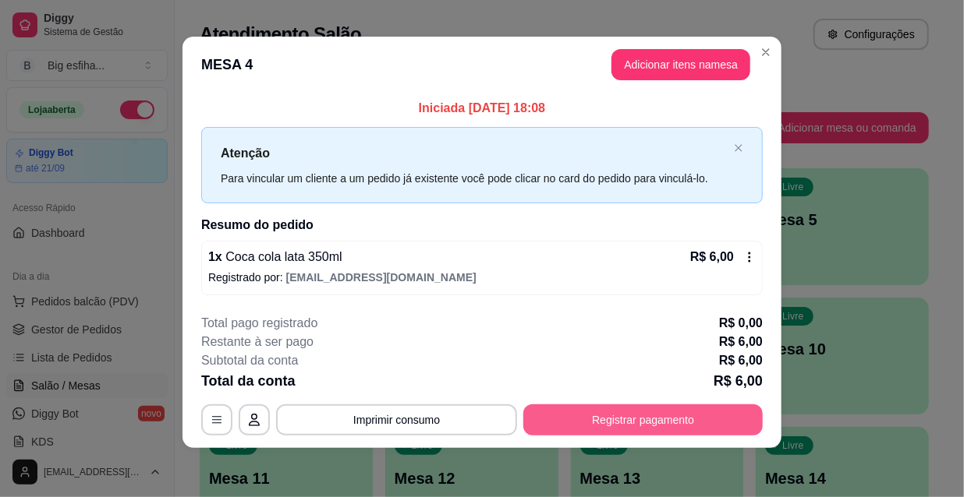
click at [607, 423] on button "Registrar pagamento" at bounding box center [642, 420] width 239 height 31
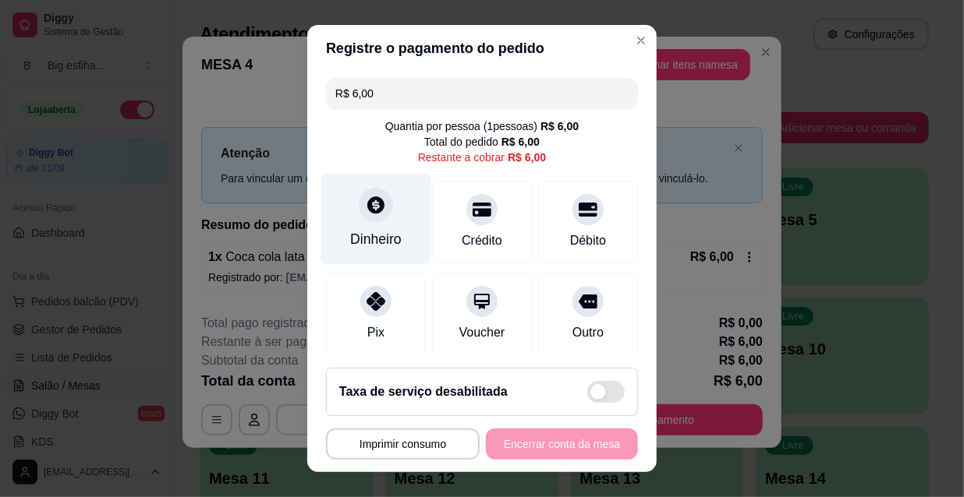
click at [363, 230] on div "Dinheiro" at bounding box center [375, 239] width 51 height 20
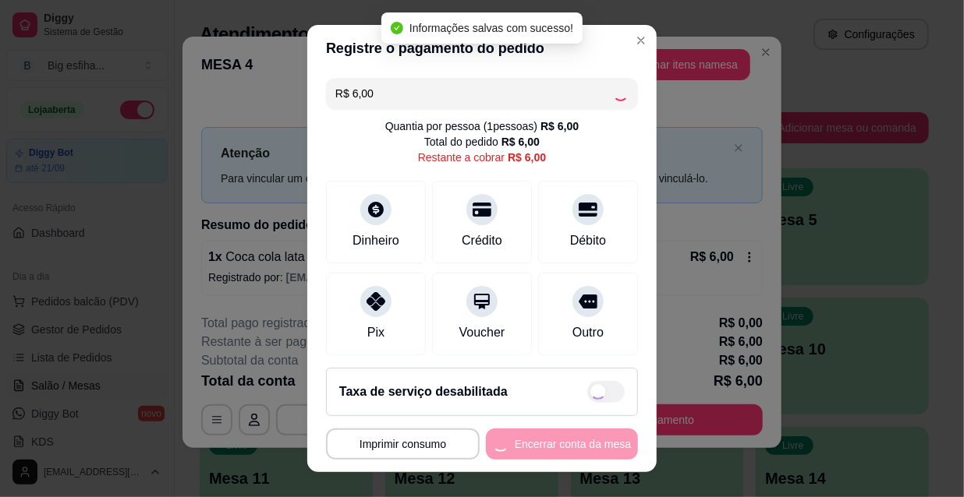
type input "R$ 0,00"
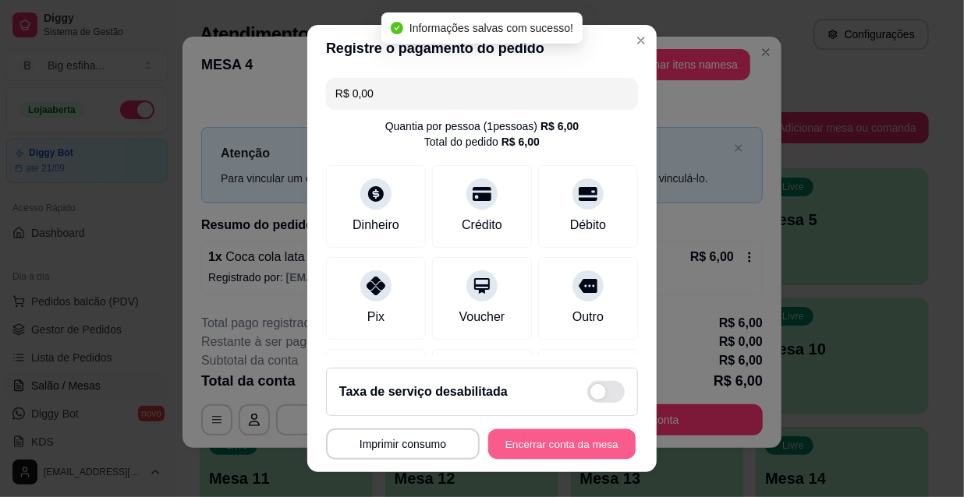
click at [531, 442] on button "Encerrar conta da mesa" at bounding box center [561, 445] width 147 height 30
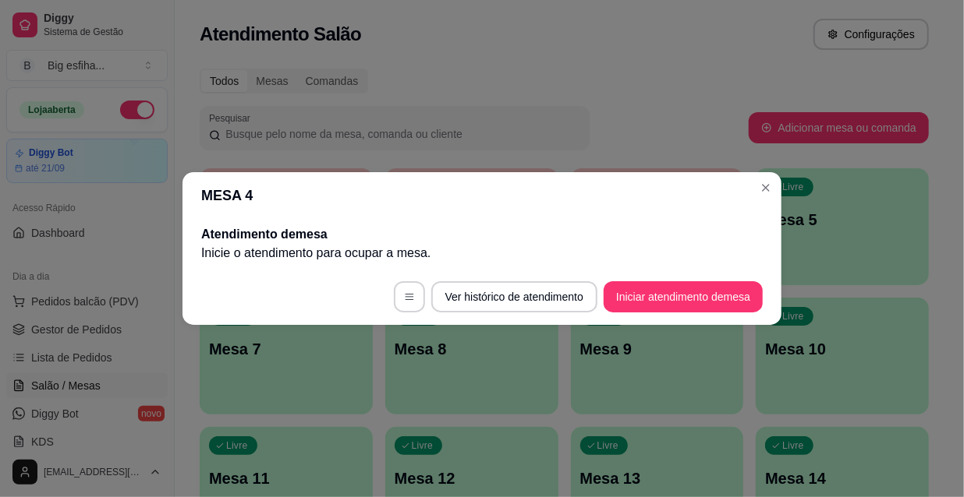
scroll to position [0, 0]
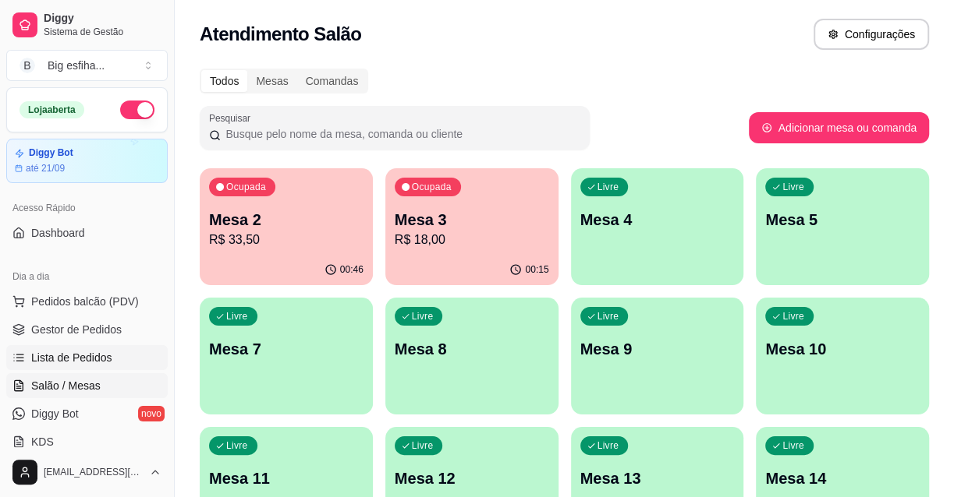
click at [134, 352] on link "Lista de Pedidos" at bounding box center [86, 357] width 161 height 25
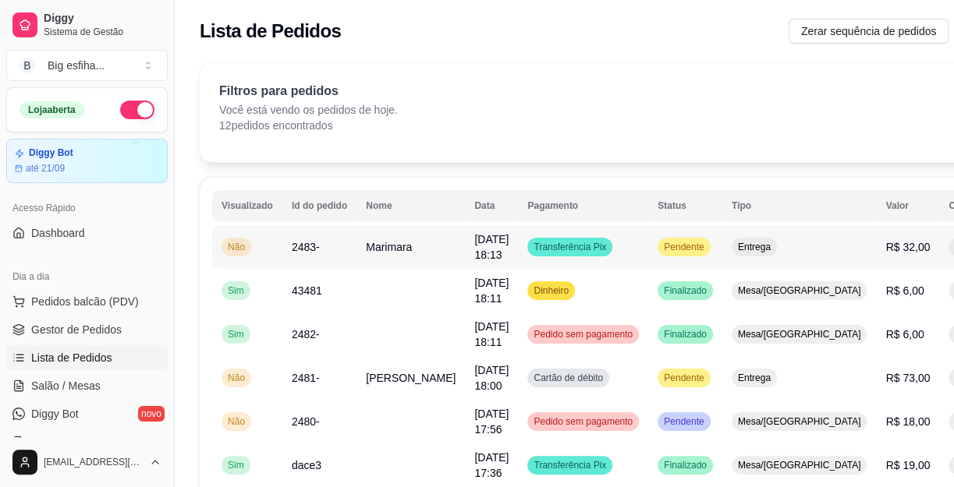
click at [873, 305] on button "IMPRESSORA" at bounding box center [889, 317] width 113 height 25
click at [98, 389] on link "Salão / Mesas" at bounding box center [86, 385] width 161 height 25
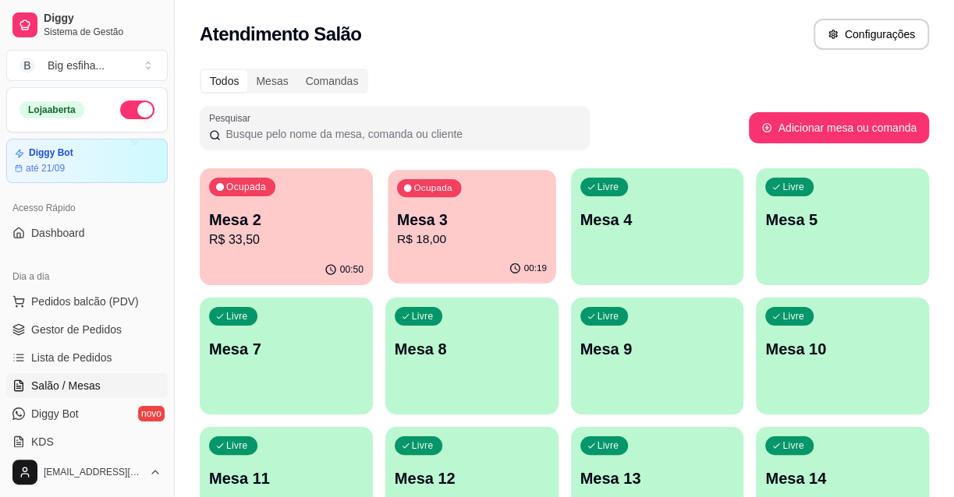
click at [481, 255] on div "00:19" at bounding box center [472, 269] width 168 height 30
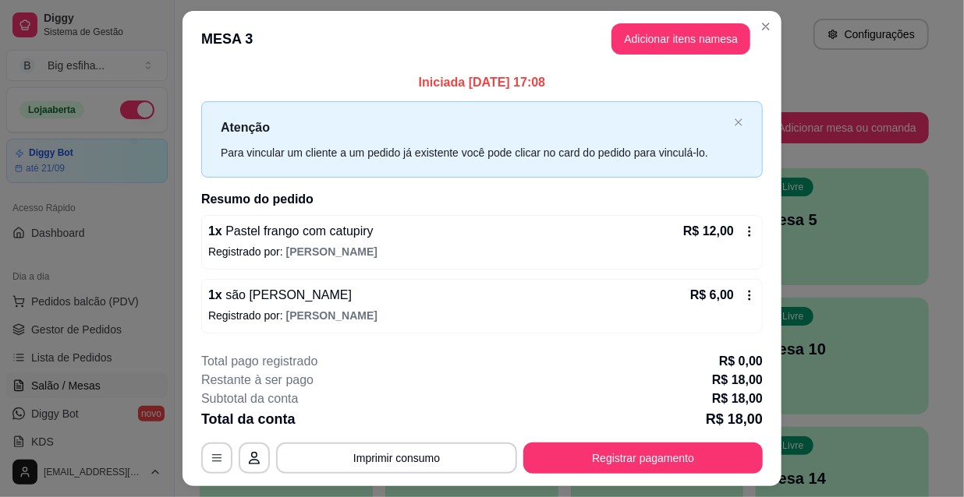
click at [687, 479] on footer "**********" at bounding box center [481, 413] width 599 height 147
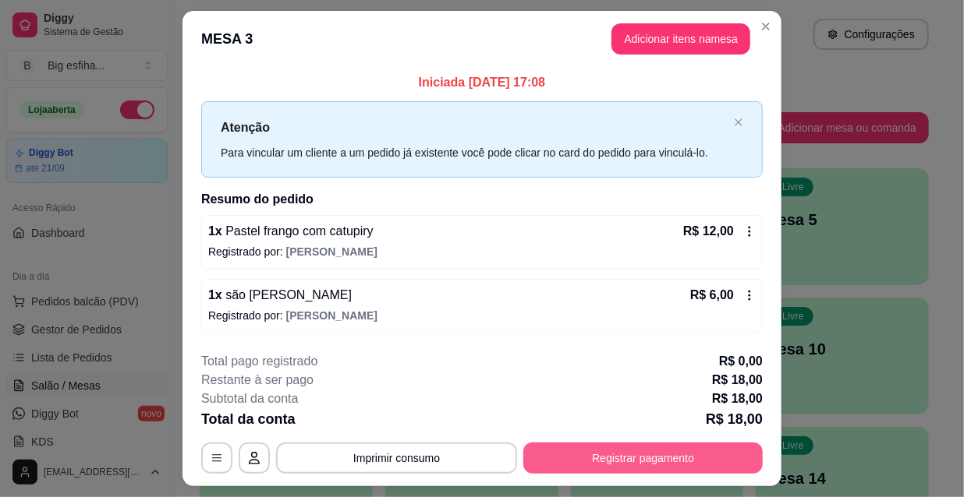
click at [665, 461] on button "Registrar pagamento" at bounding box center [642, 458] width 239 height 31
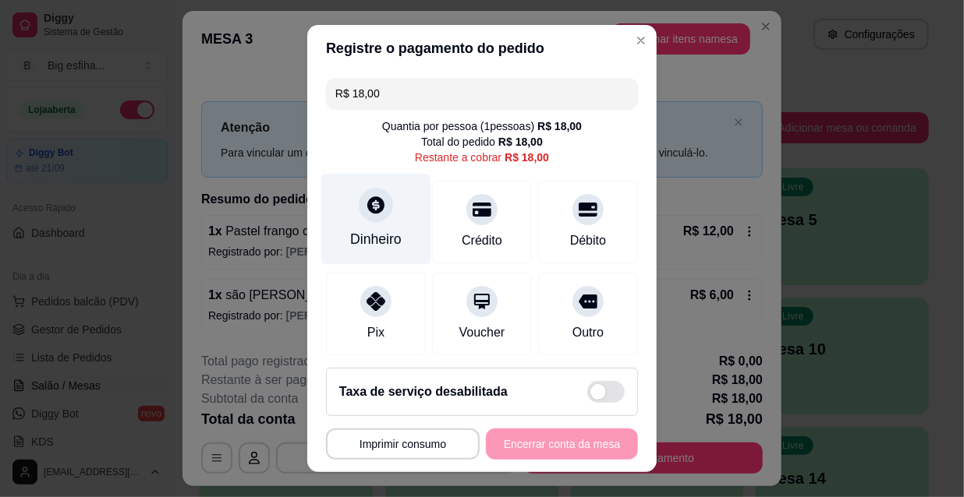
click at [358, 235] on div "Dinheiro" at bounding box center [375, 239] width 51 height 20
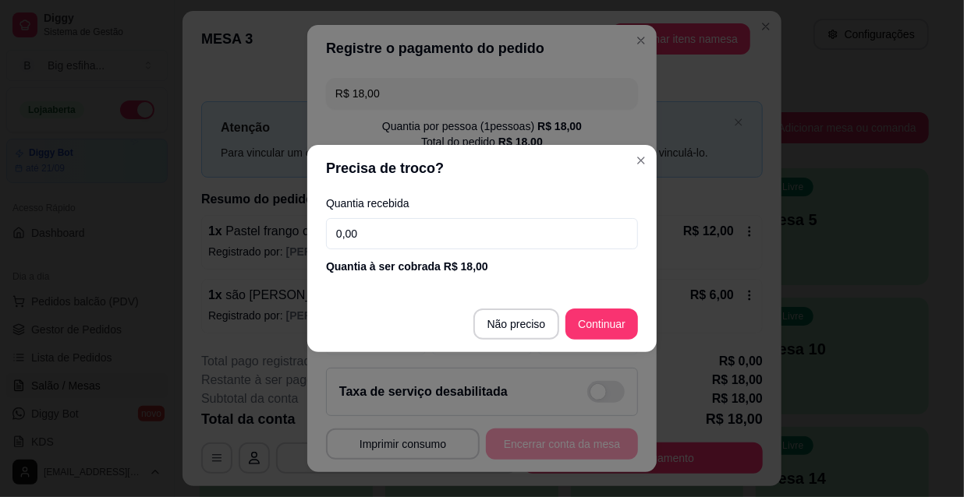
click at [386, 240] on input "0,00" at bounding box center [482, 233] width 312 height 31
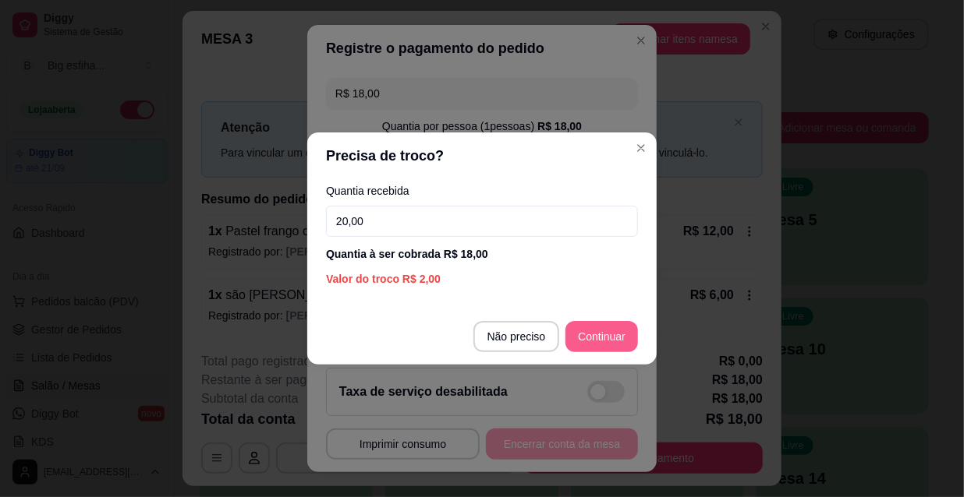
type input "20,00"
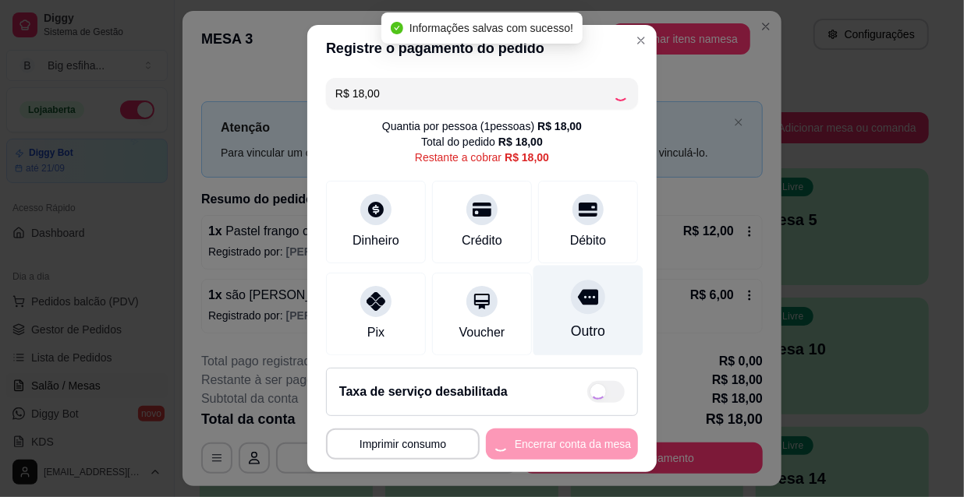
type input "R$ 0,00"
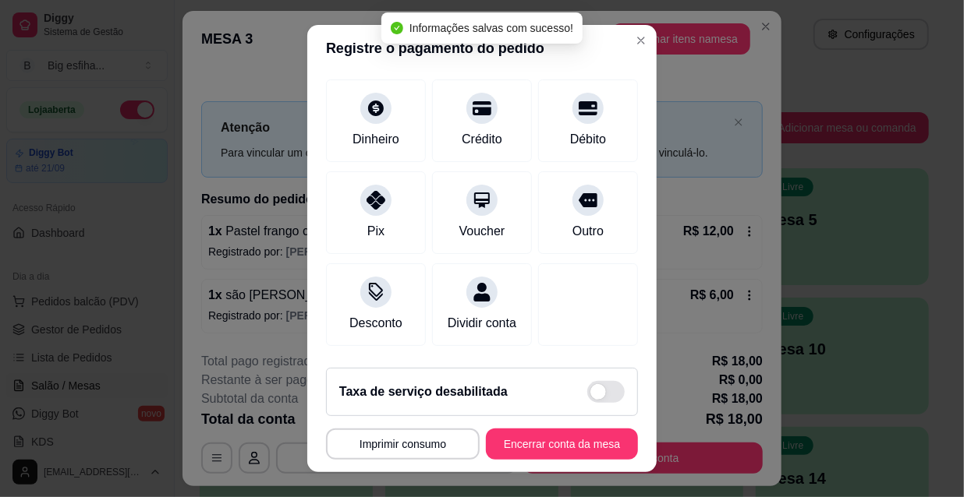
scroll to position [181, 0]
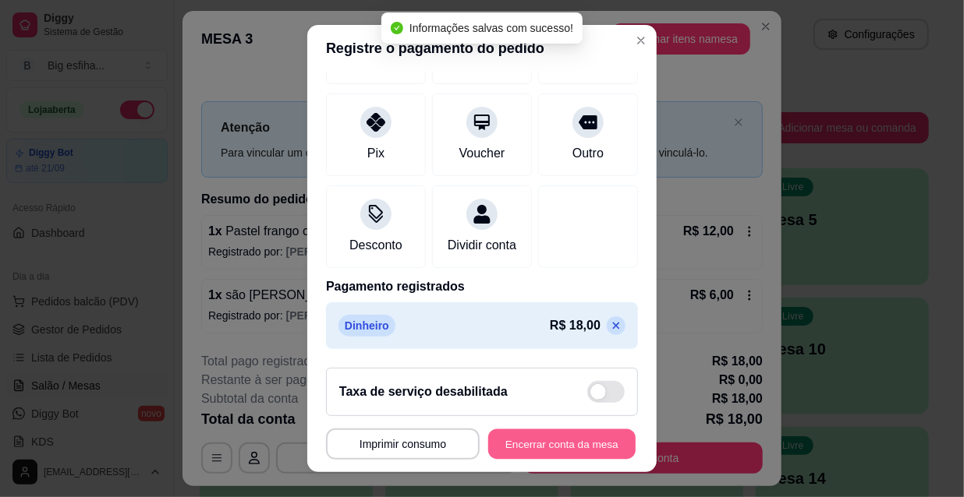
click at [560, 444] on button "Encerrar conta da mesa" at bounding box center [561, 445] width 147 height 30
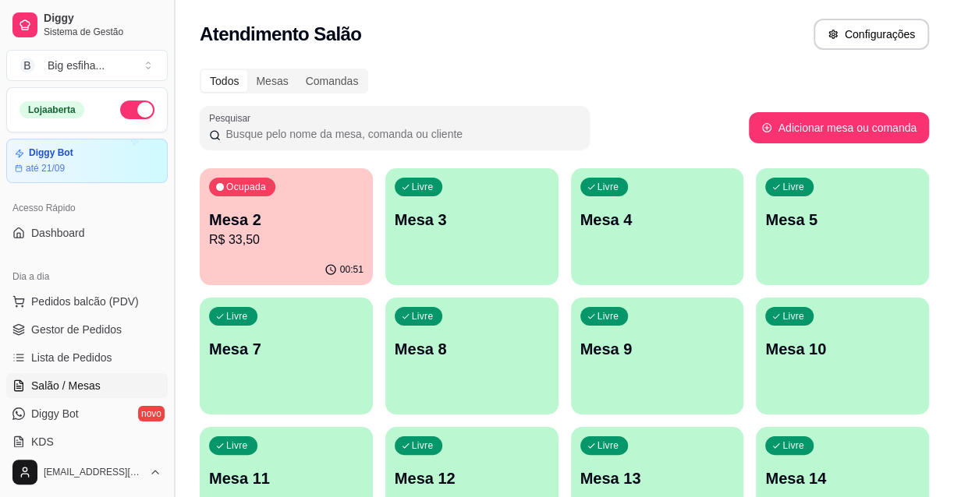
click at [179, 208] on button "Toggle Sidebar" at bounding box center [174, 248] width 12 height 497
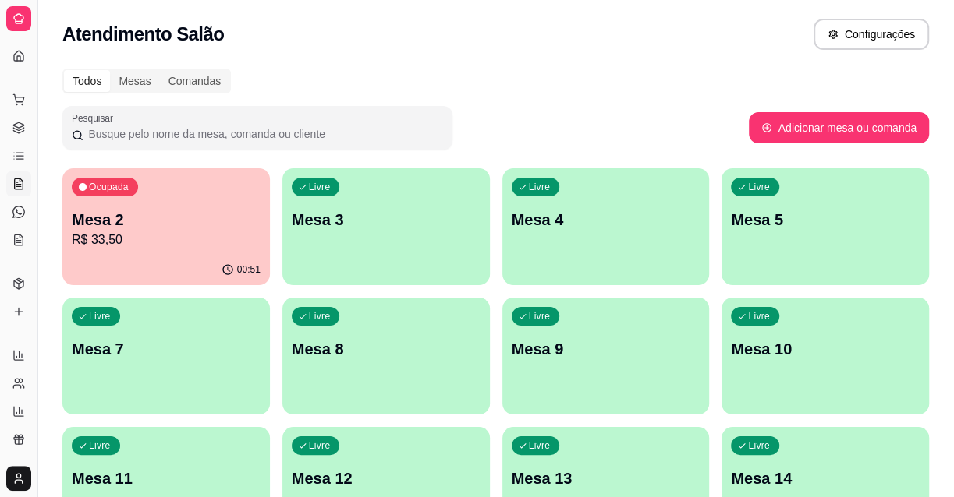
click at [38, 217] on button "Toggle Sidebar" at bounding box center [36, 248] width 12 height 497
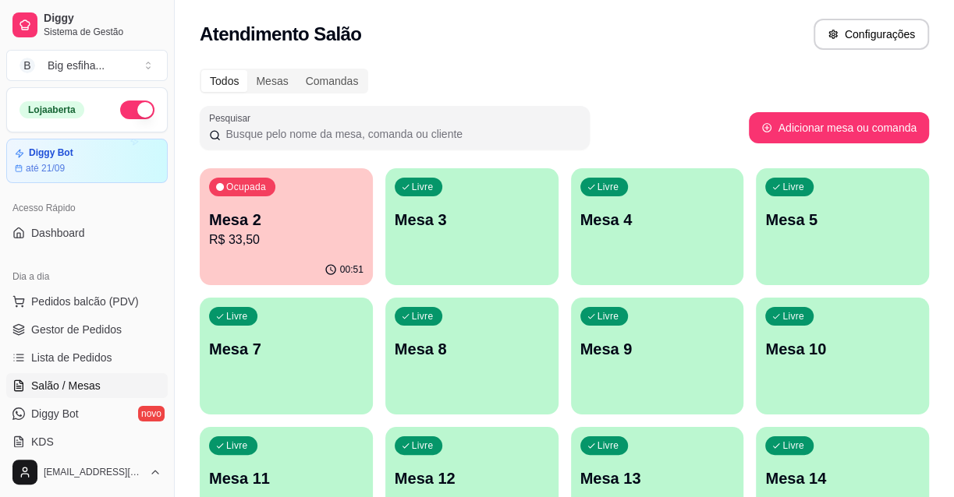
click at [252, 212] on p "Mesa 2" at bounding box center [286, 220] width 154 height 22
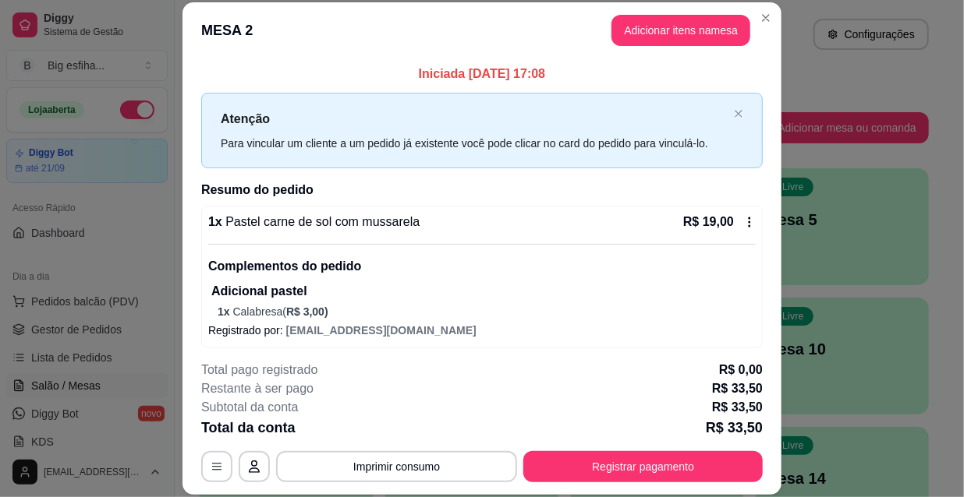
scroll to position [221, 0]
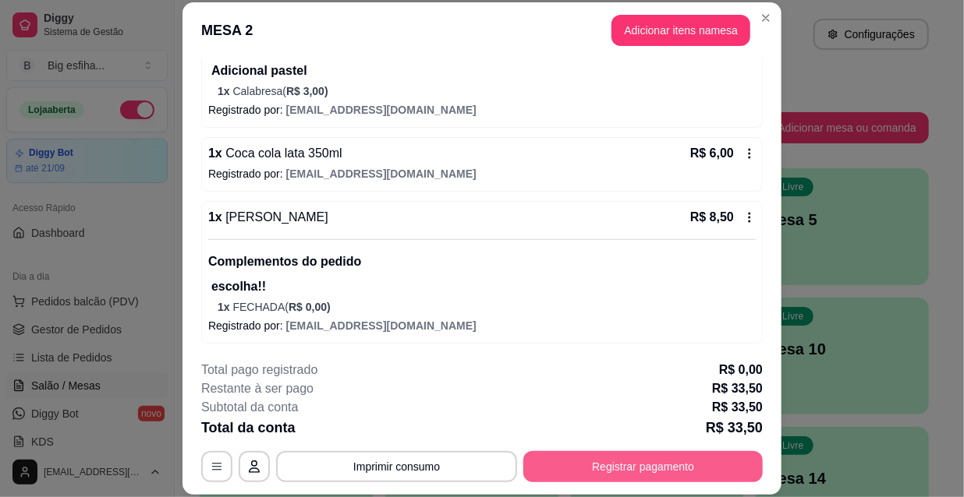
click at [666, 479] on button "Registrar pagamento" at bounding box center [642, 466] width 239 height 31
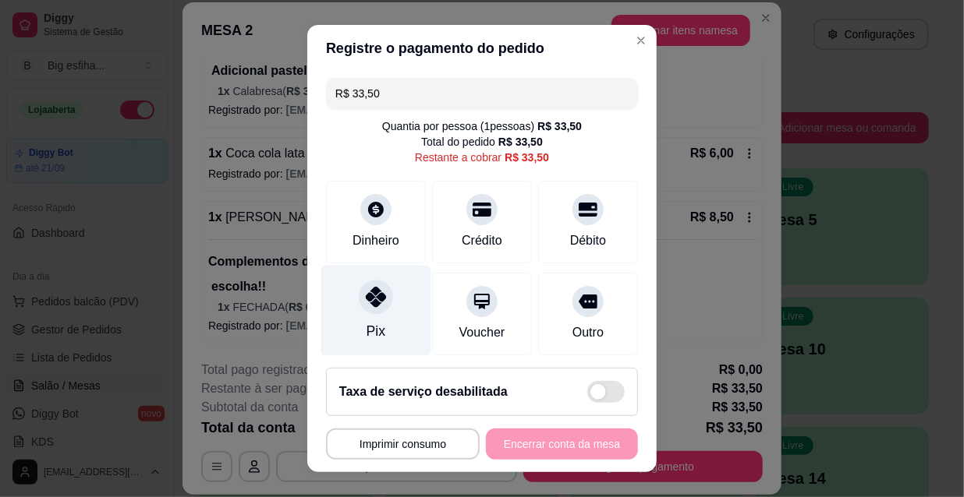
click at [369, 314] on div "Pix" at bounding box center [376, 311] width 110 height 91
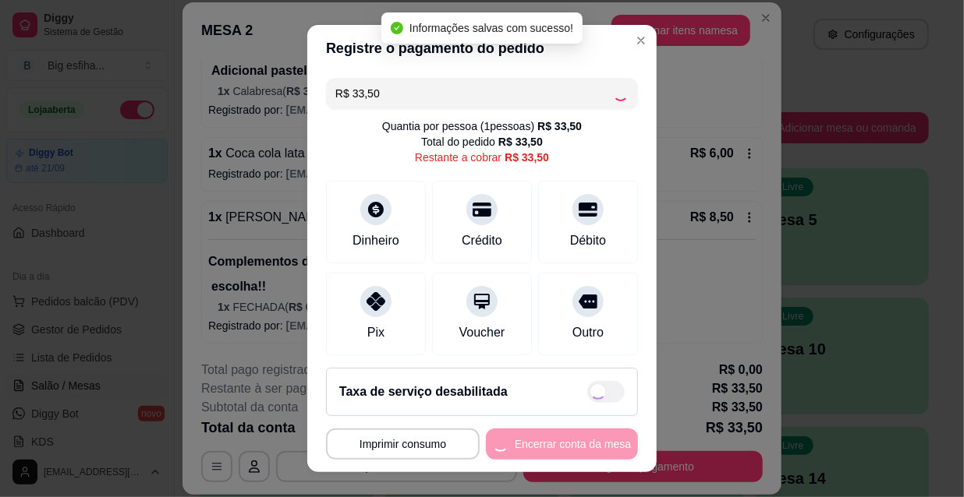
type input "R$ 0,00"
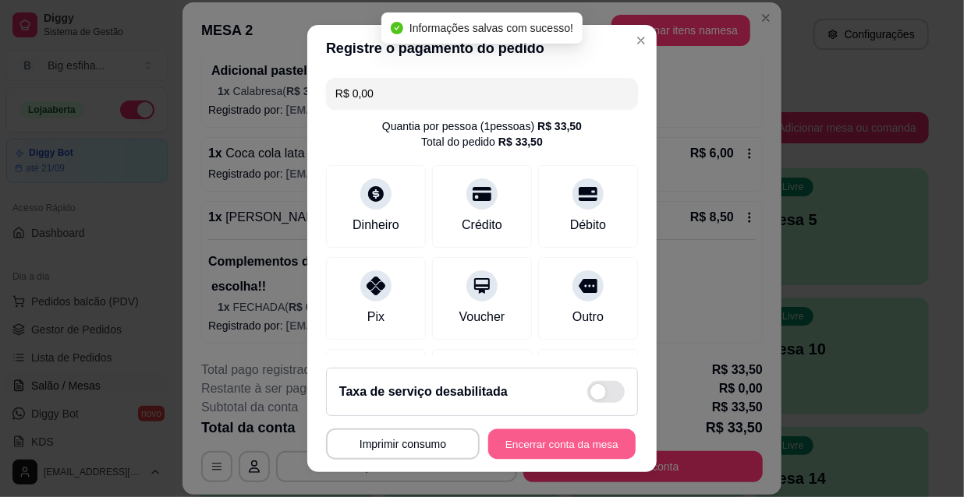
click at [559, 444] on button "Encerrar conta da mesa" at bounding box center [561, 445] width 147 height 30
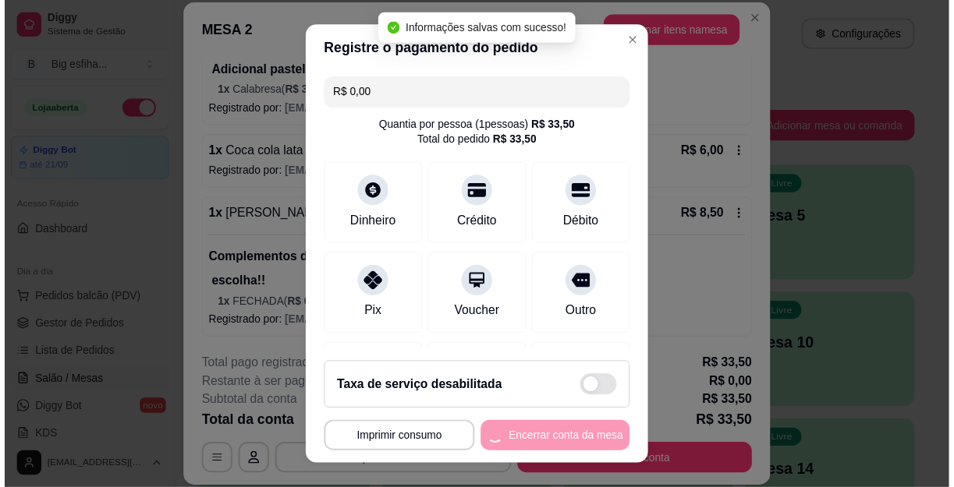
scroll to position [0, 0]
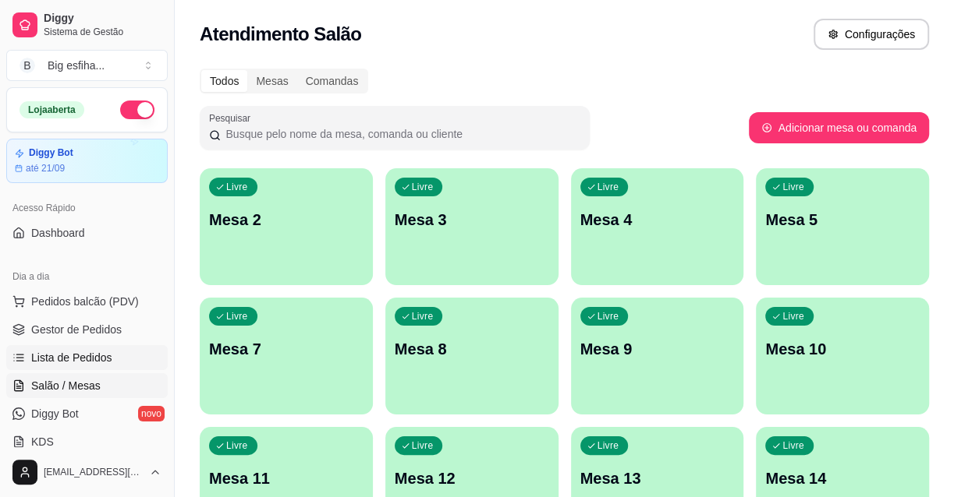
click at [96, 349] on link "Lista de Pedidos" at bounding box center [86, 357] width 161 height 25
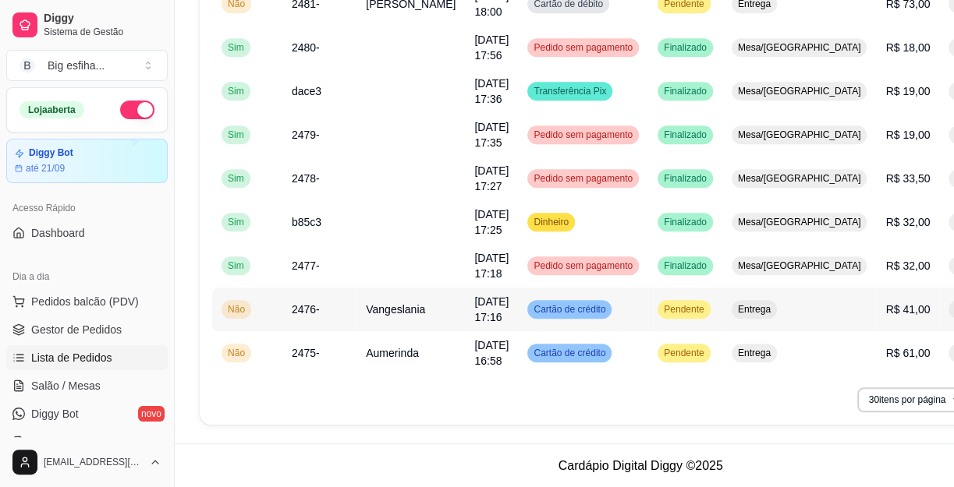
click at [676, 316] on div "Pendente" at bounding box center [683, 309] width 52 height 19
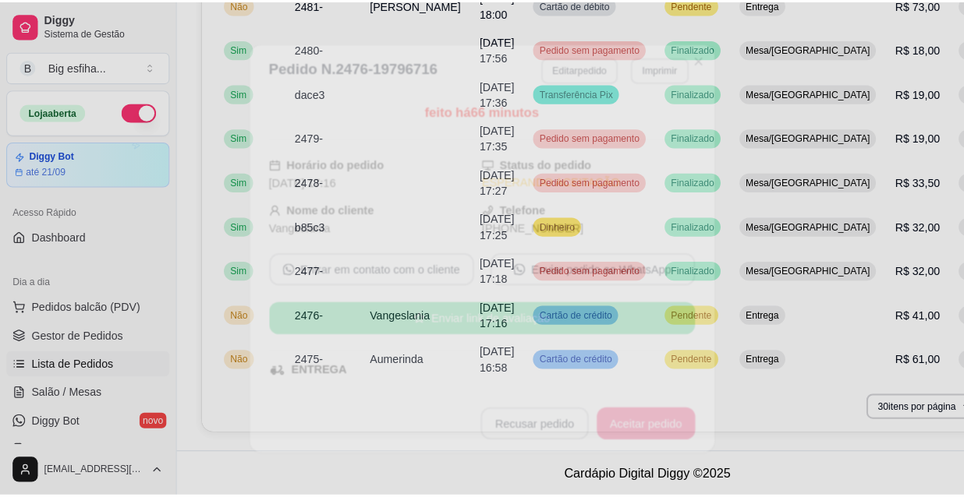
scroll to position [451, 0]
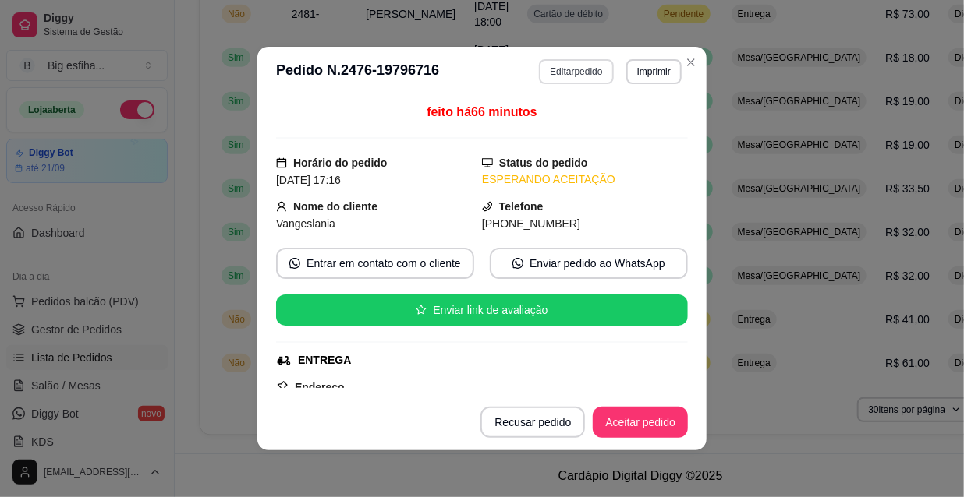
click at [575, 72] on button "Editar pedido" at bounding box center [576, 71] width 74 height 25
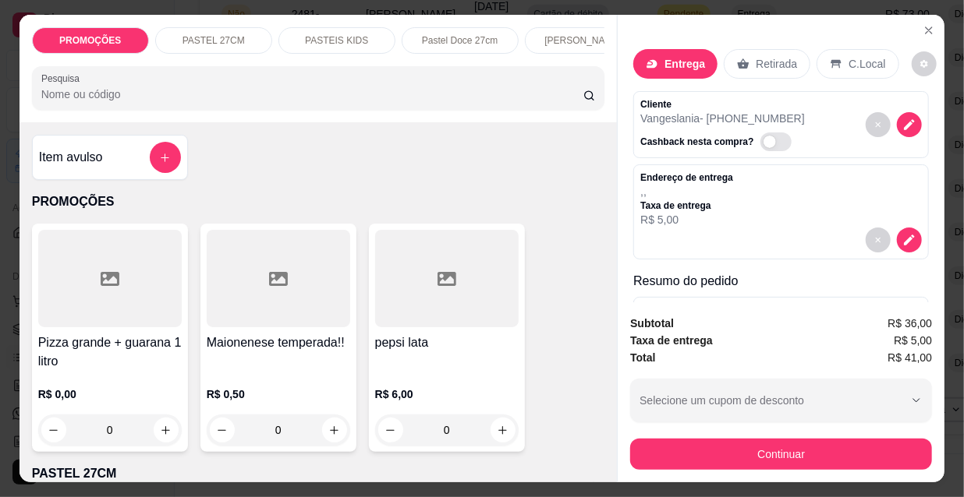
click at [551, 46] on div "[PERSON_NAME]" at bounding box center [583, 40] width 117 height 27
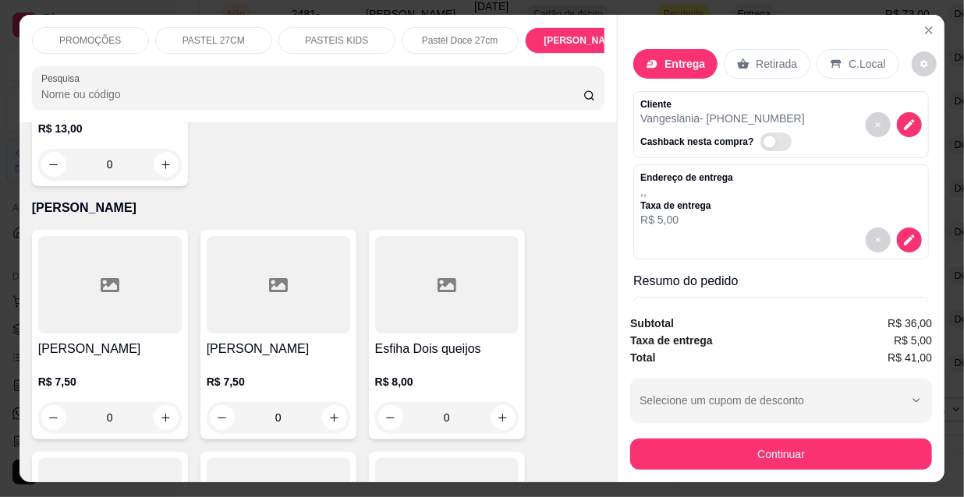
scroll to position [0, 898]
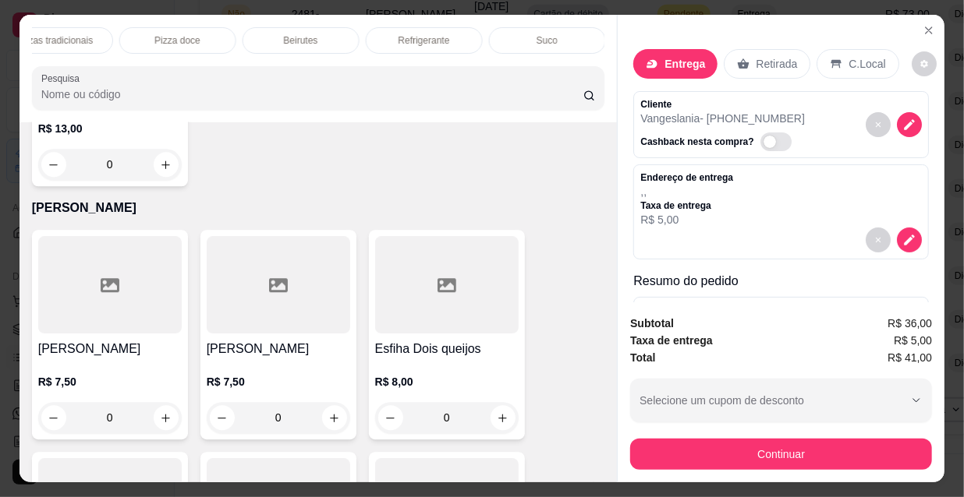
click at [433, 44] on div "Refrigerante" at bounding box center [424, 40] width 117 height 27
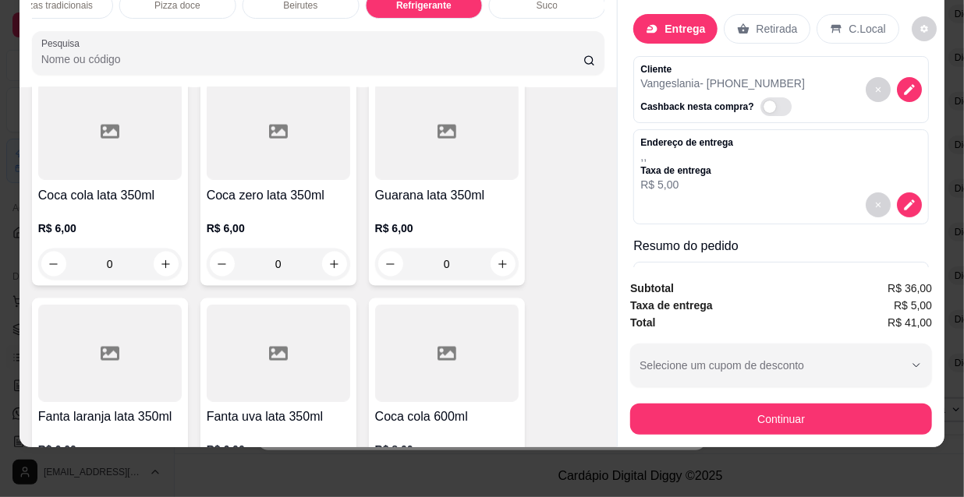
scroll to position [14409, 0]
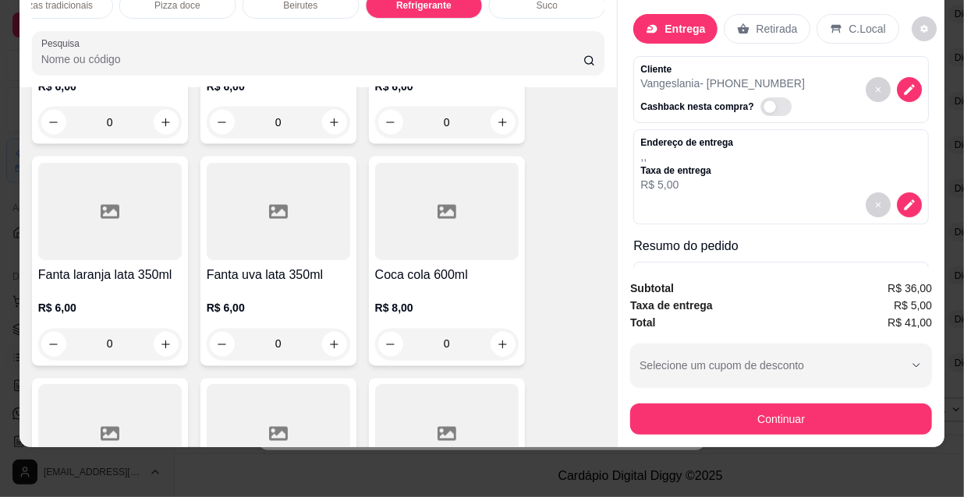
type input "1"
click at [709, 404] on button "Continuar" at bounding box center [781, 419] width 302 height 31
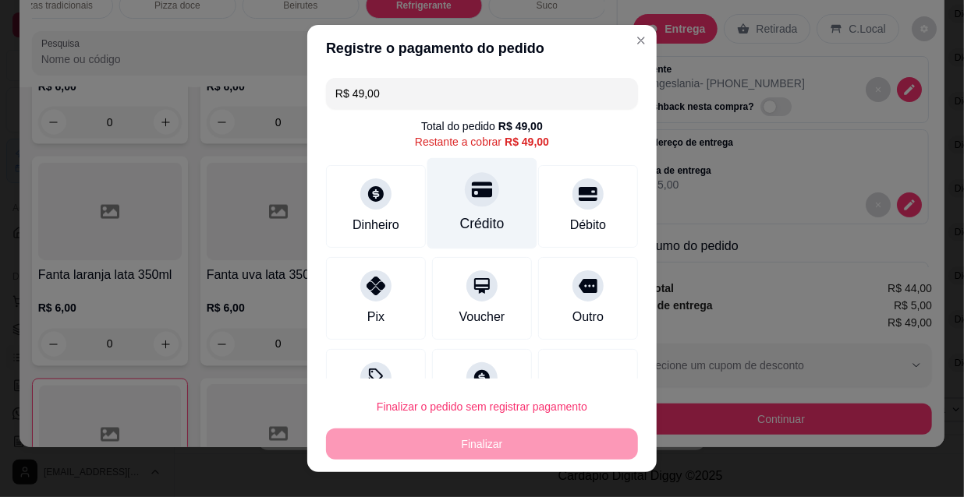
click at [478, 225] on div "Crédito" at bounding box center [482, 224] width 44 height 20
type input "R$ 0,00"
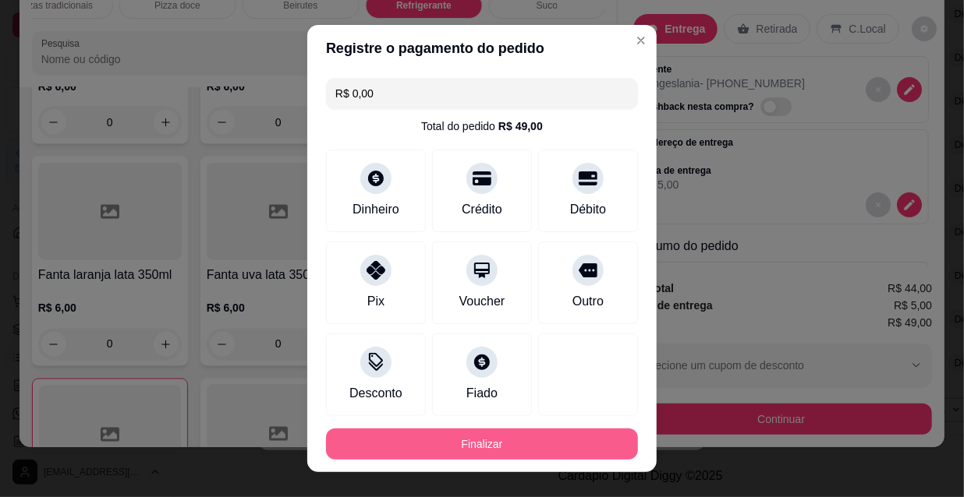
click at [540, 436] on button "Finalizar" at bounding box center [482, 444] width 312 height 31
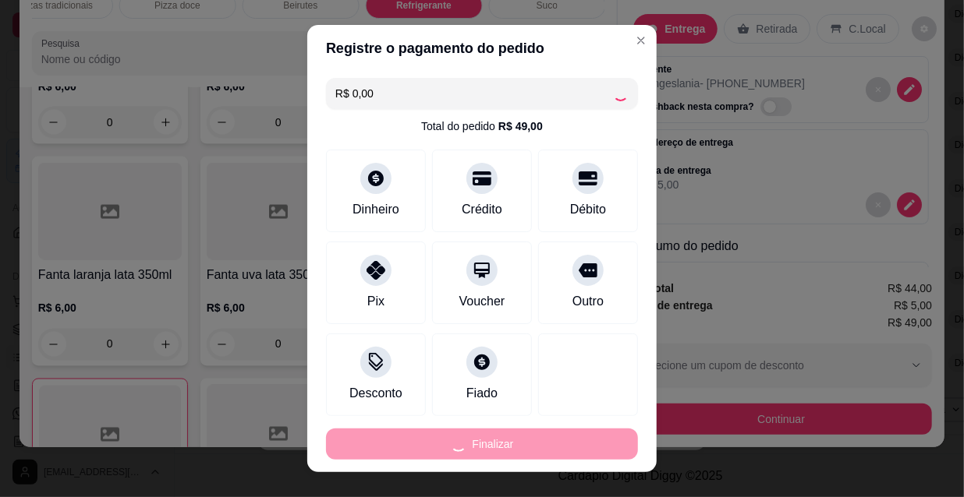
type input "0"
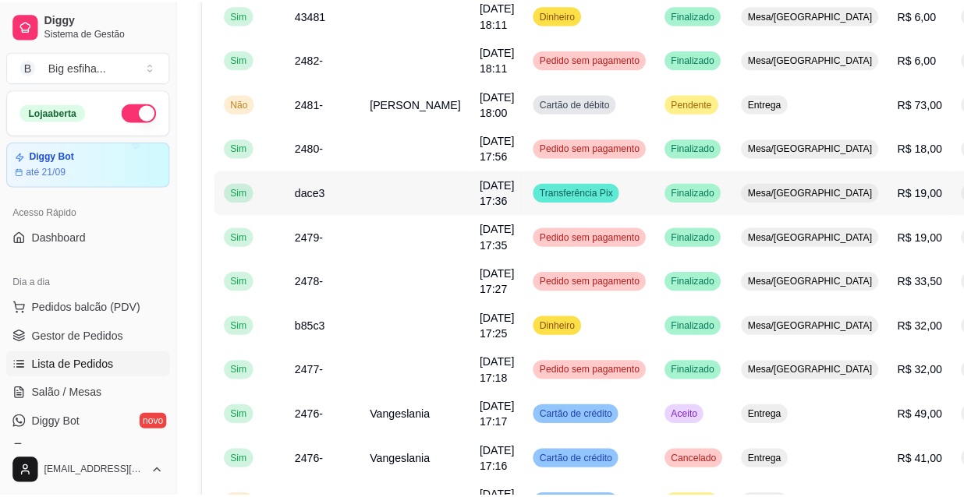
scroll to position [0, 0]
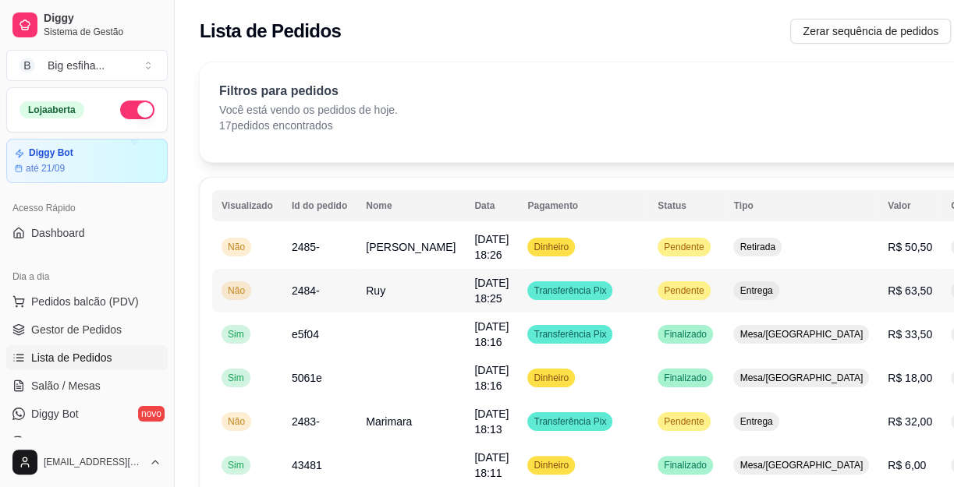
click at [861, 349] on button "IMPRESSORA" at bounding box center [889, 361] width 109 height 24
click at [79, 378] on span "Salão / Mesas" at bounding box center [65, 386] width 69 height 16
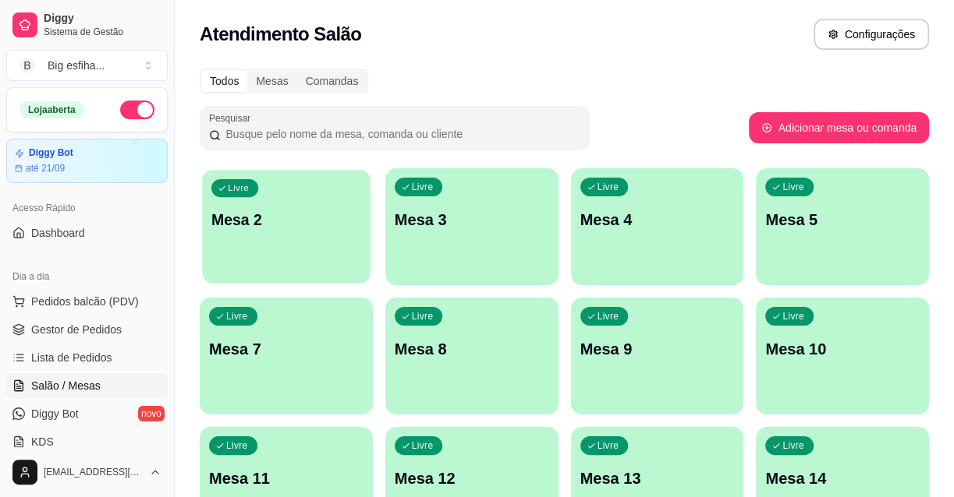
click at [327, 221] on p "Mesa 2" at bounding box center [286, 220] width 150 height 21
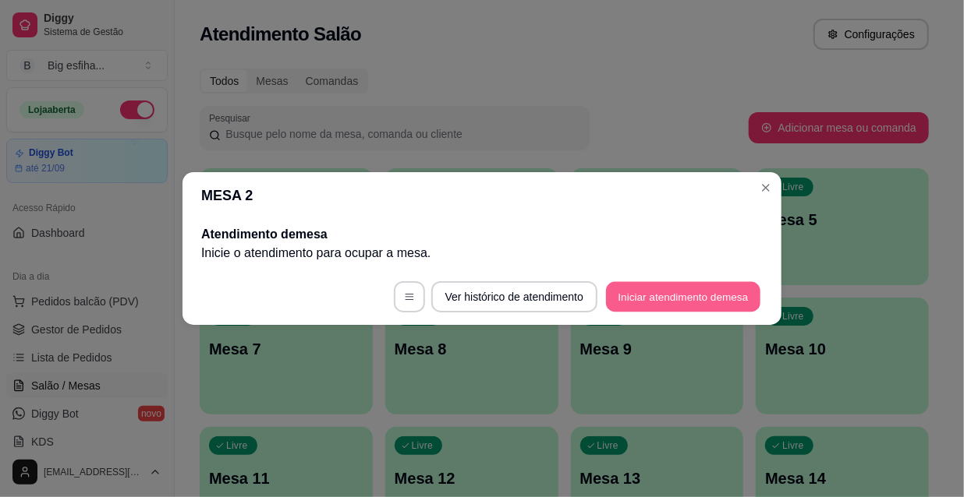
click at [714, 303] on button "Iniciar atendimento de mesa" at bounding box center [683, 297] width 154 height 30
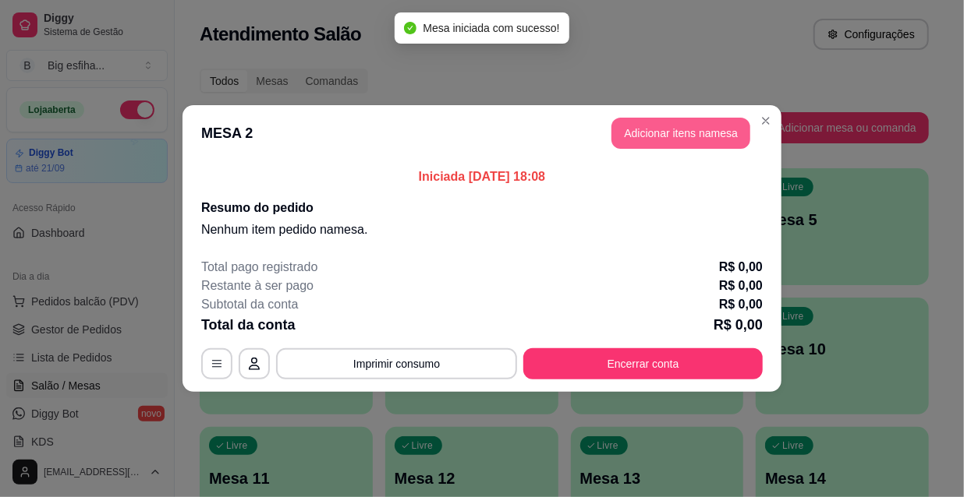
click at [688, 136] on button "Adicionar itens na mesa" at bounding box center [680, 133] width 139 height 31
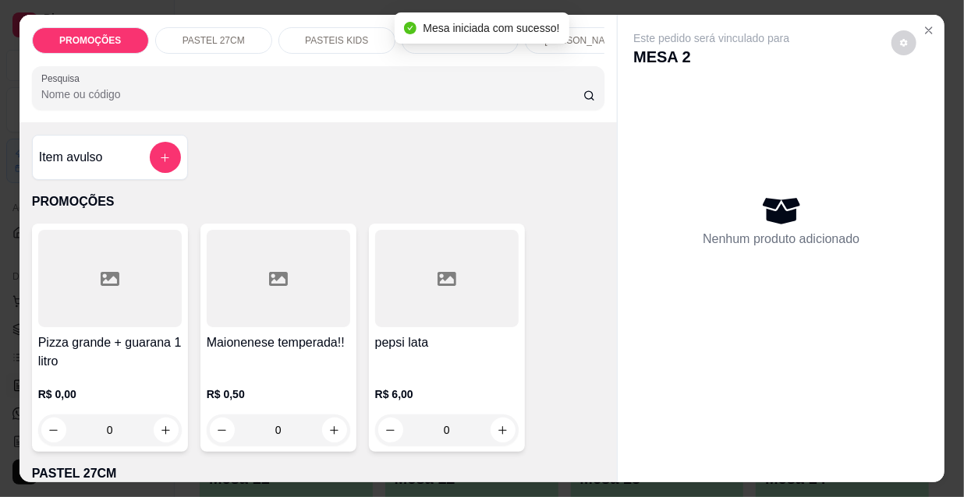
scroll to position [0, 501]
click at [444, 45] on div "Pizzas tradicionais" at bounding box center [451, 40] width 117 height 27
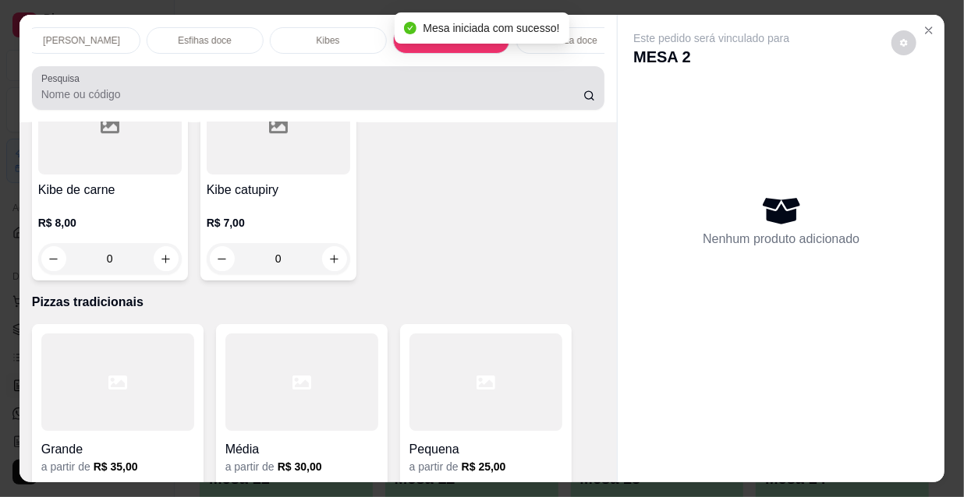
scroll to position [40, 0]
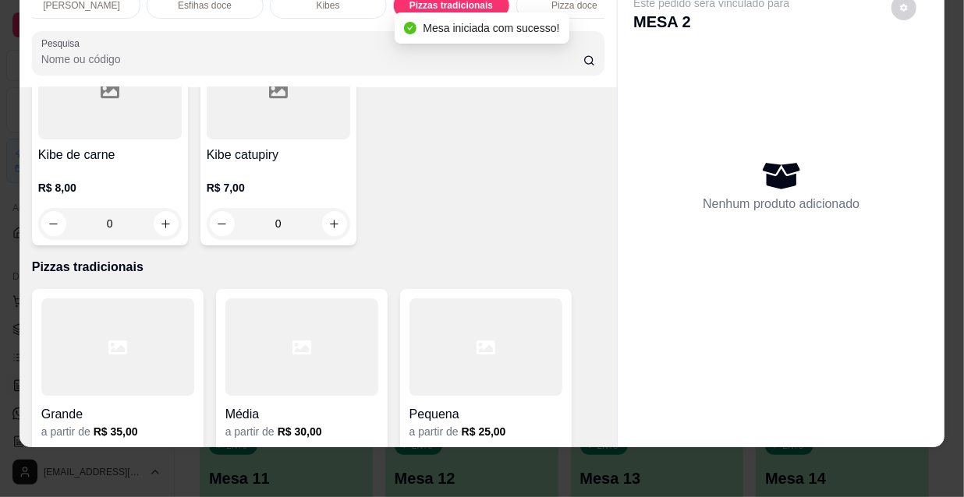
click at [154, 299] on div at bounding box center [117, 347] width 153 height 97
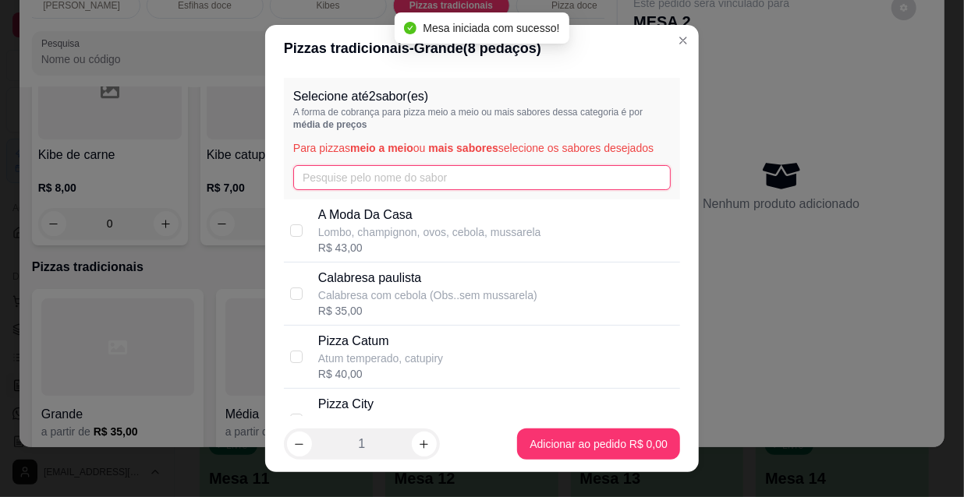
click at [352, 176] on input "text" at bounding box center [481, 177] width 377 height 25
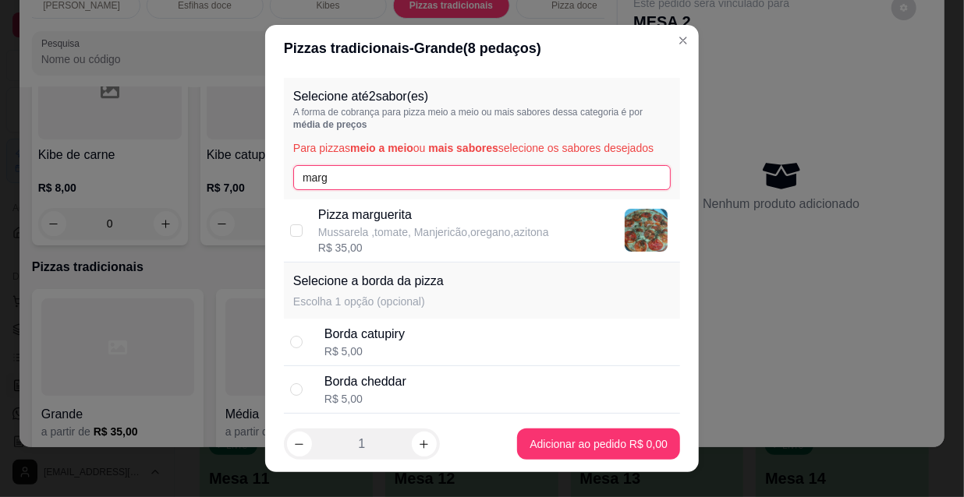
type input "marg"
click at [402, 229] on p "Mussarela ,tomate, Manjericão,oregano,azitona" at bounding box center [433, 233] width 231 height 16
checkbox input "true"
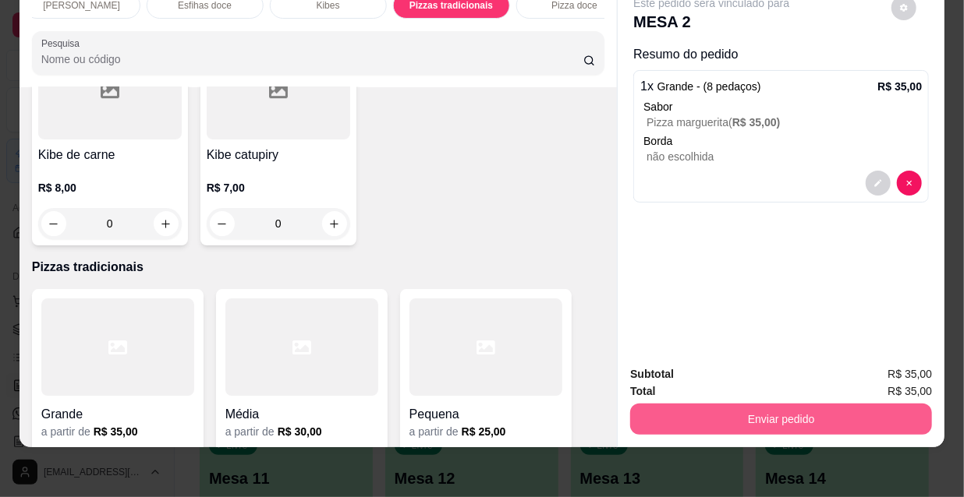
click at [766, 405] on button "Enviar pedido" at bounding box center [781, 419] width 302 height 31
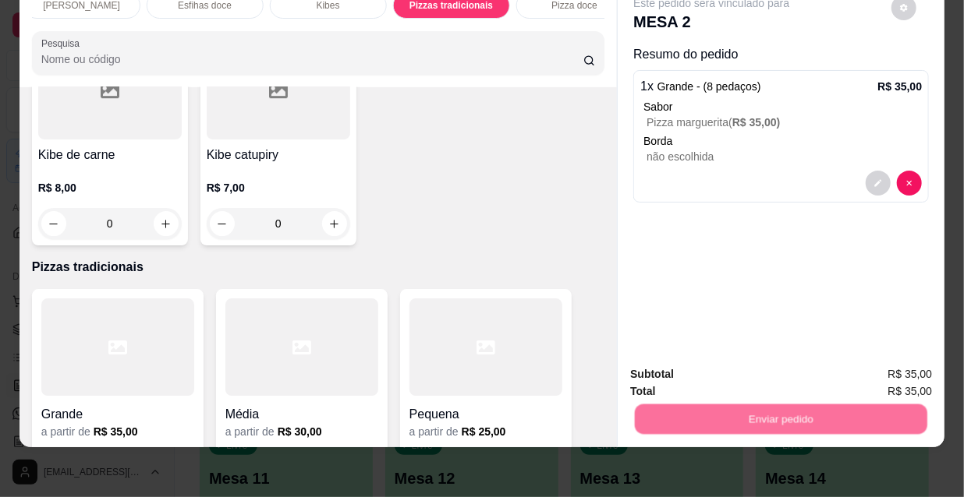
click at [743, 376] on button "Não registrar e enviar pedido" at bounding box center [731, 371] width 162 height 30
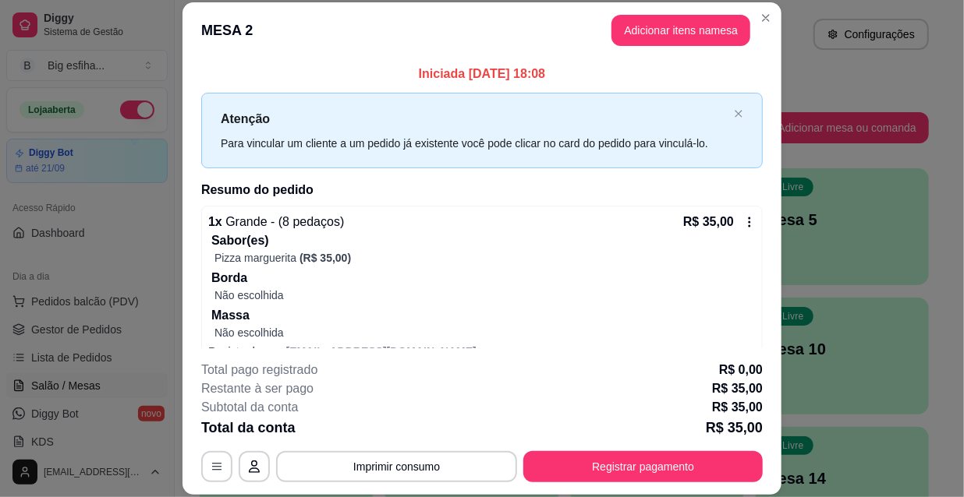
scroll to position [27, 0]
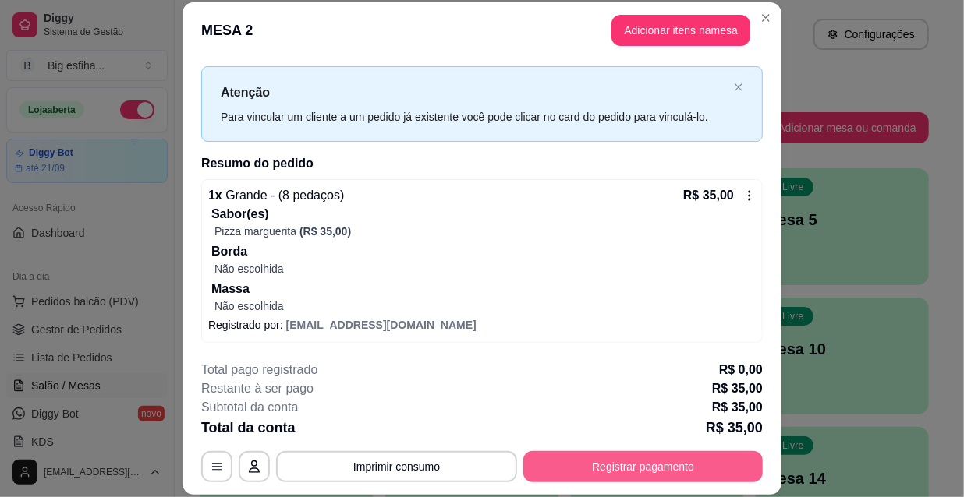
click at [615, 477] on button "Registrar pagamento" at bounding box center [642, 466] width 239 height 31
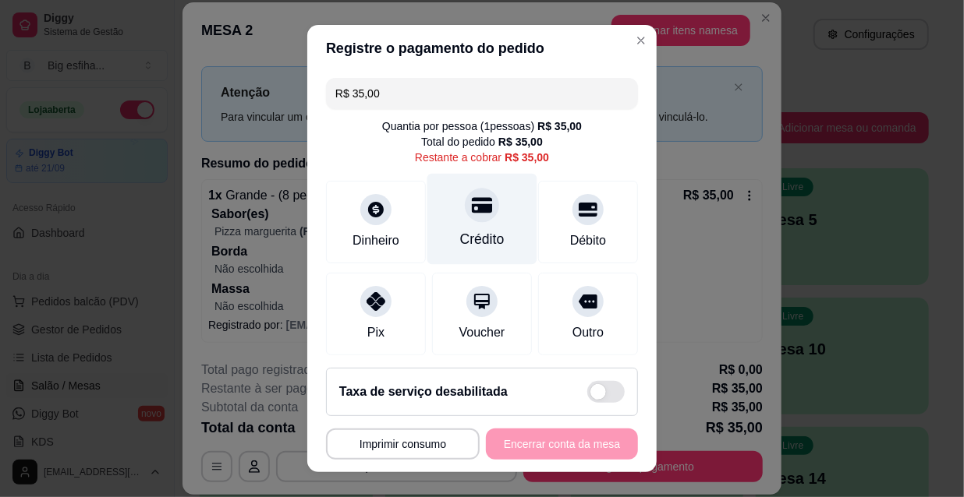
click at [461, 229] on div "Crédito" at bounding box center [482, 239] width 44 height 20
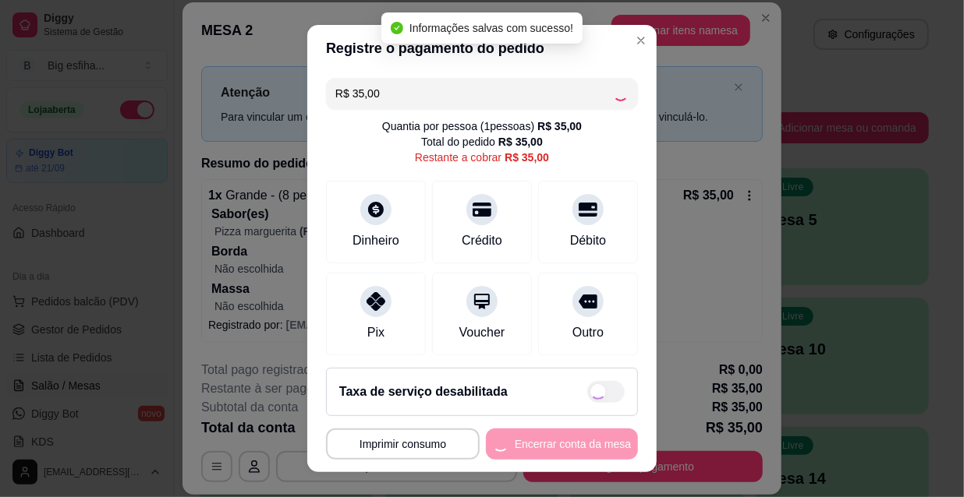
type input "R$ 0,00"
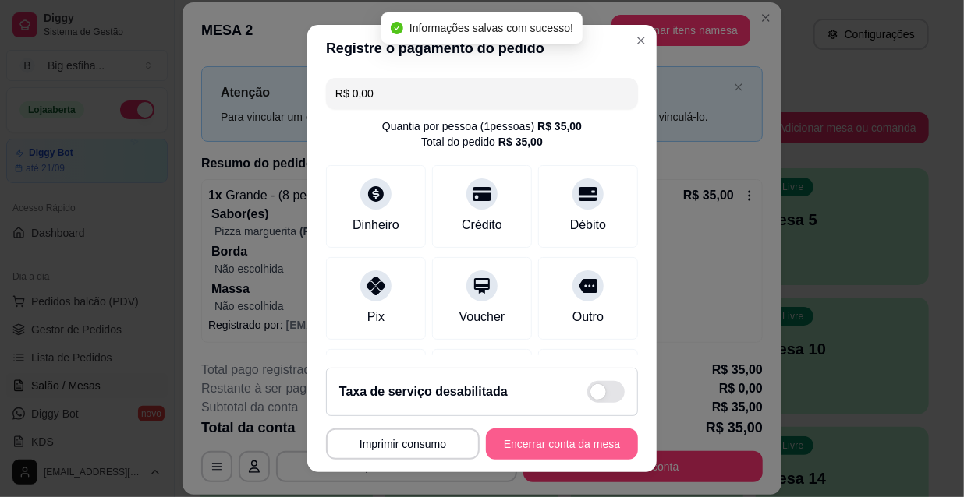
click at [504, 448] on button "Encerrar conta da mesa" at bounding box center [562, 444] width 152 height 31
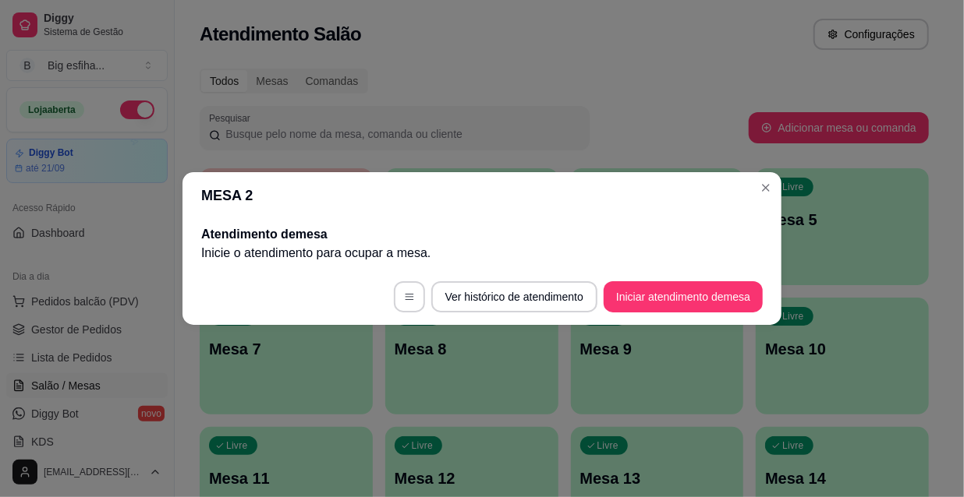
scroll to position [0, 0]
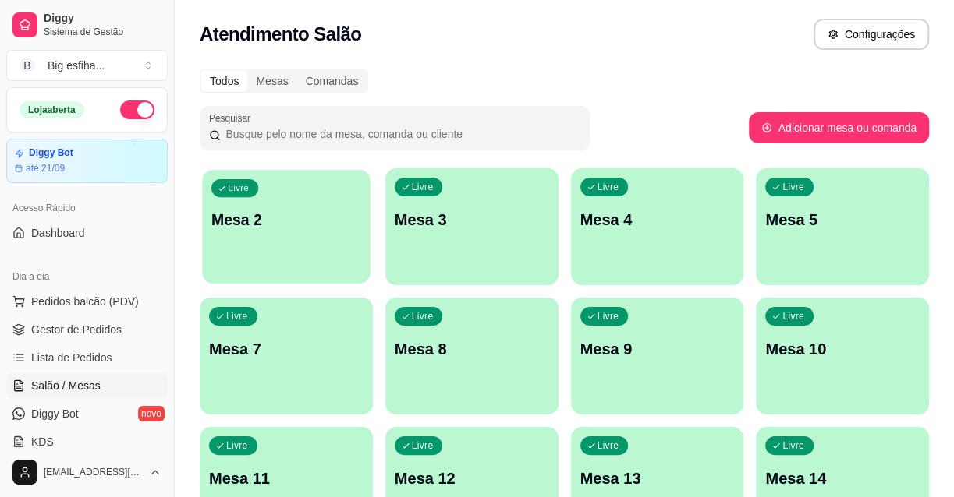
click at [359, 201] on div "Livre Mesa 2" at bounding box center [286, 217] width 168 height 95
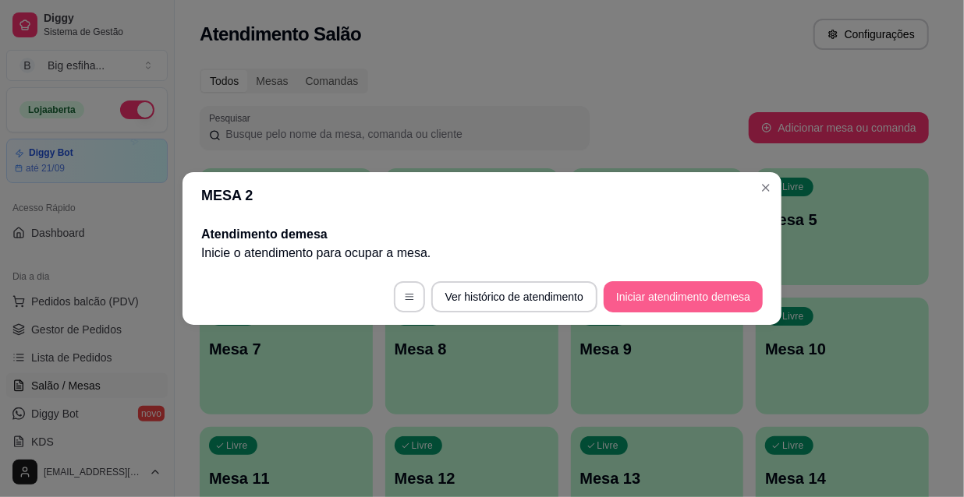
click at [688, 307] on button "Iniciar atendimento de mesa" at bounding box center [683, 296] width 159 height 31
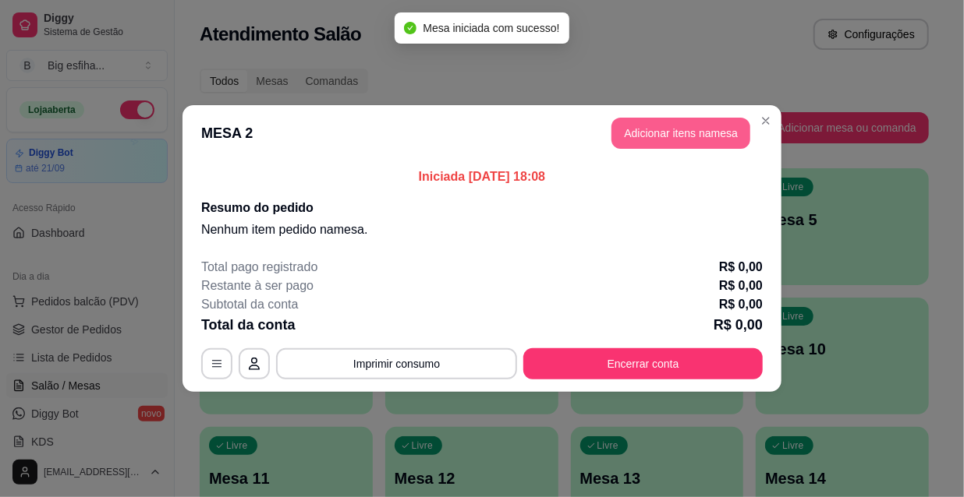
click at [681, 130] on button "Adicionar itens na mesa" at bounding box center [680, 133] width 139 height 31
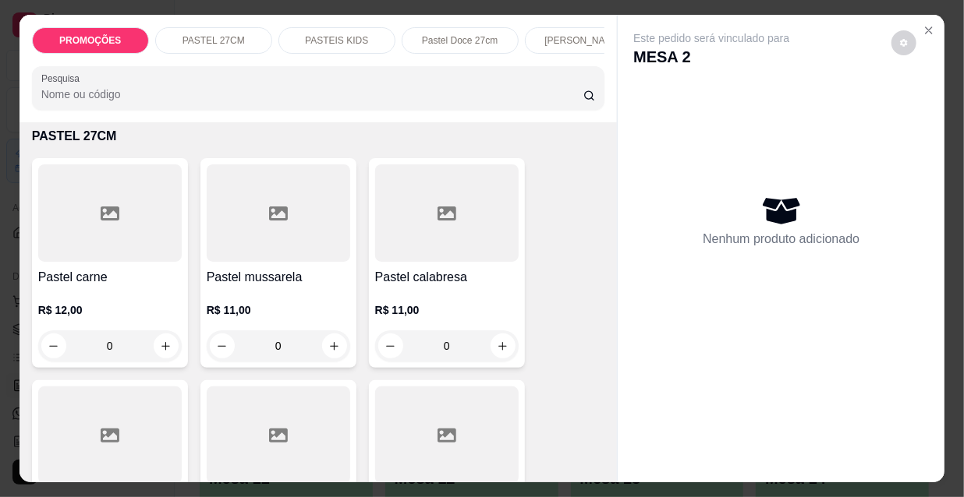
scroll to position [425, 0]
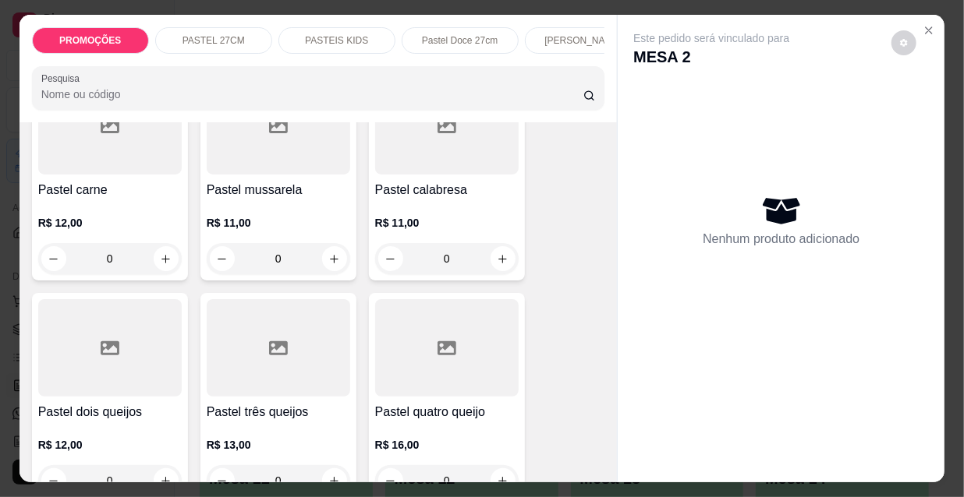
click at [281, 200] on h4 "Pastel mussarela" at bounding box center [278, 190] width 143 height 19
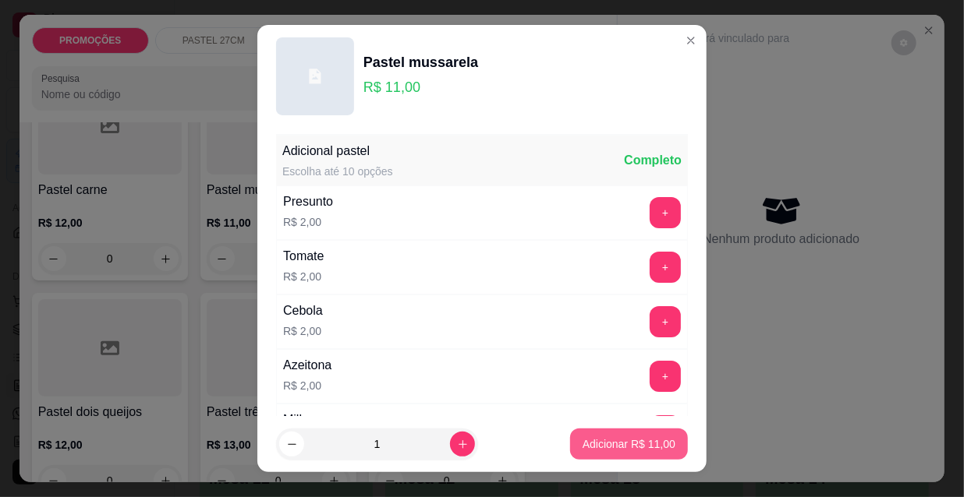
click at [644, 445] on p "Adicionar R$ 11,00" at bounding box center [628, 445] width 93 height 16
type input "1"
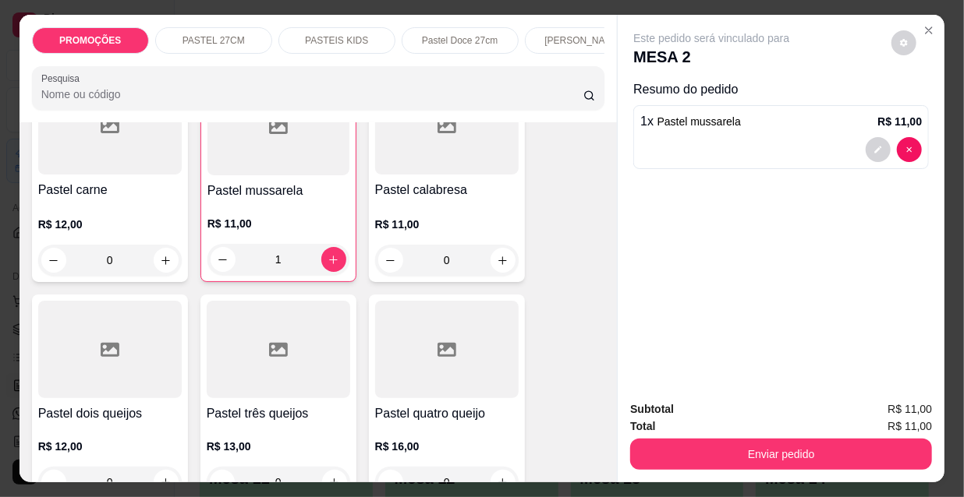
scroll to position [0, 898]
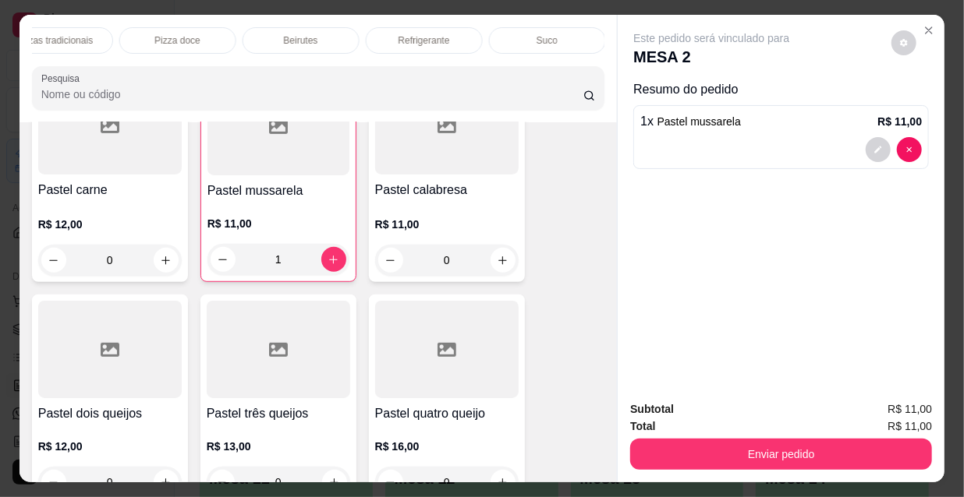
click at [464, 27] on div "Refrigerante" at bounding box center [424, 40] width 117 height 27
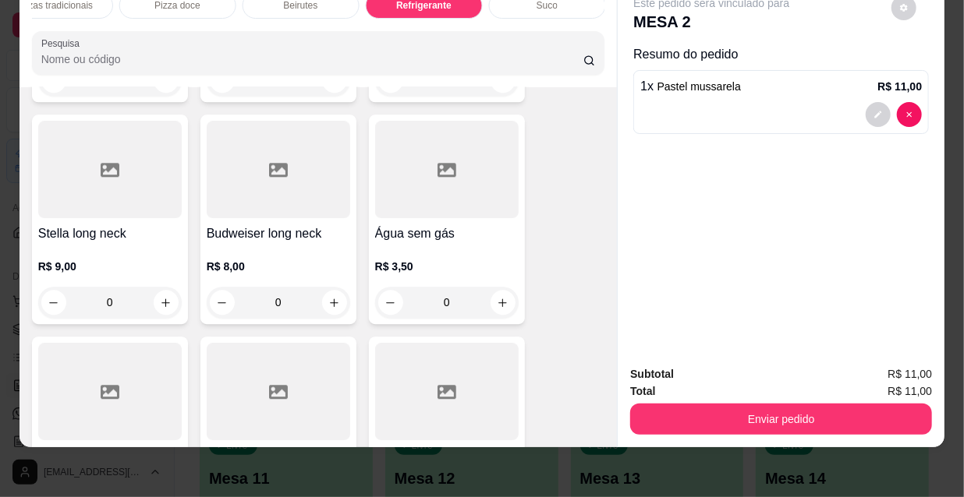
scroll to position [15189, 0]
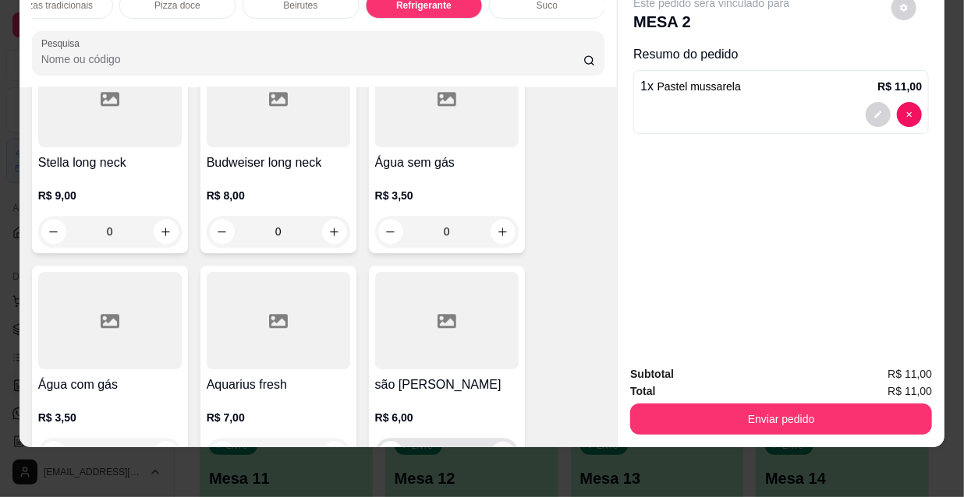
click at [499, 442] on button "increase-product-quantity" at bounding box center [502, 454] width 24 height 24
type input "1"
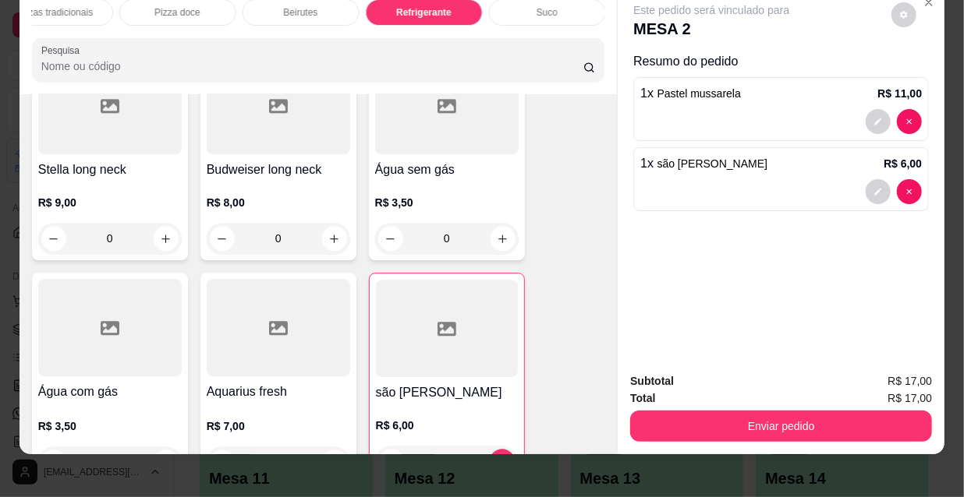
scroll to position [40, 0]
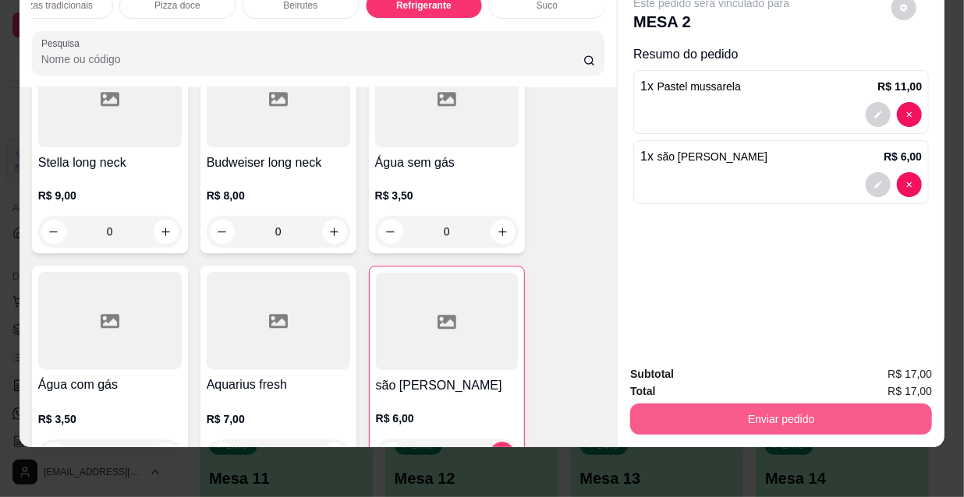
click at [726, 410] on button "Enviar pedido" at bounding box center [781, 419] width 302 height 31
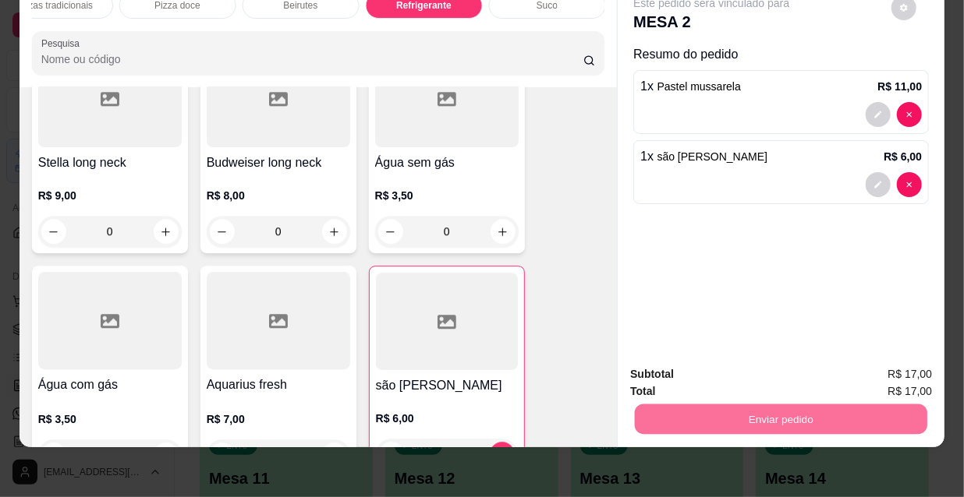
click at [723, 372] on button "Não registrar e enviar pedido" at bounding box center [731, 371] width 162 height 30
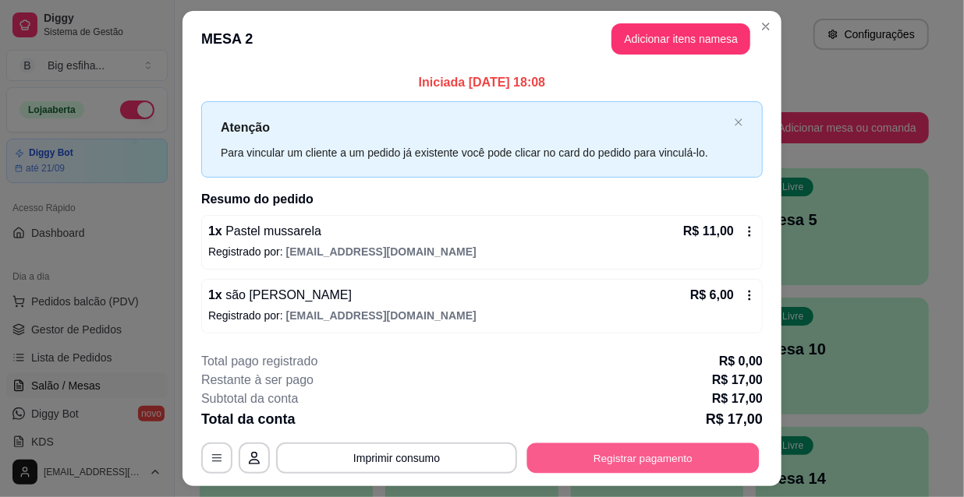
click at [679, 452] on button "Registrar pagamento" at bounding box center [643, 458] width 232 height 30
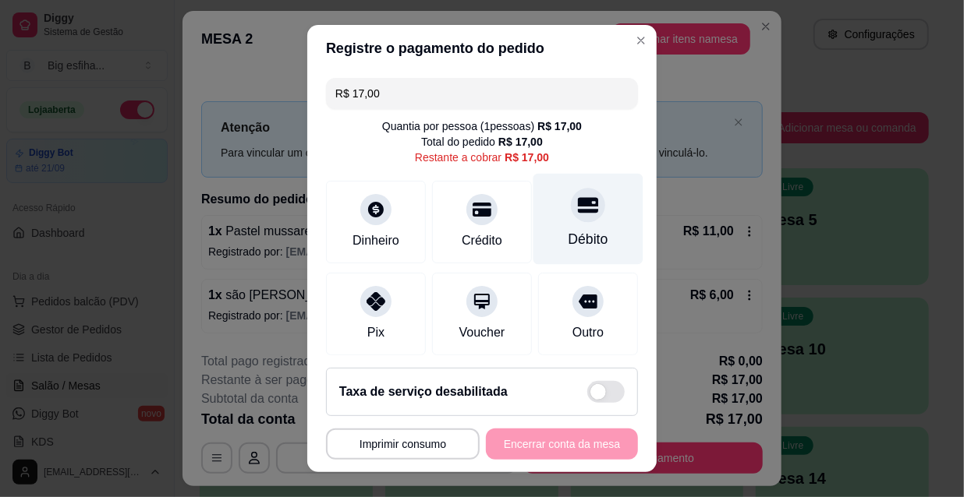
click at [578, 214] on icon at bounding box center [588, 205] width 20 height 20
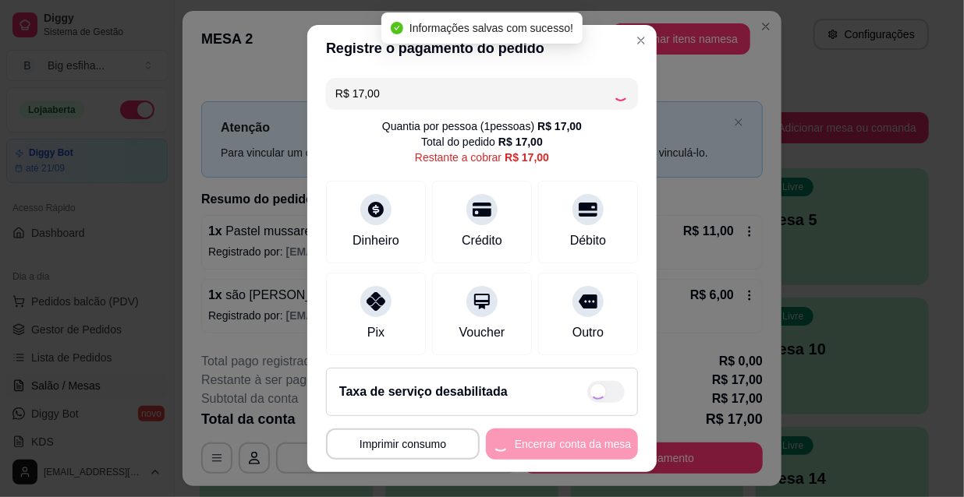
type input "R$ 0,00"
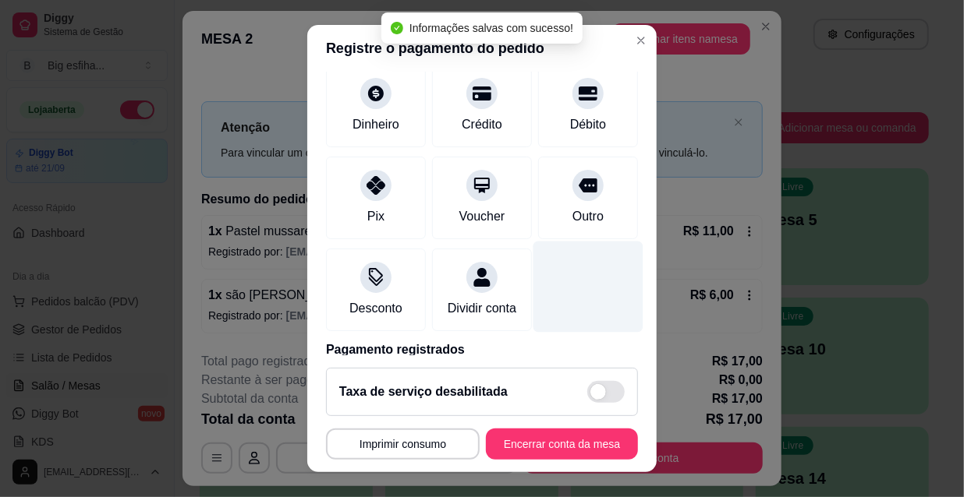
scroll to position [181, 0]
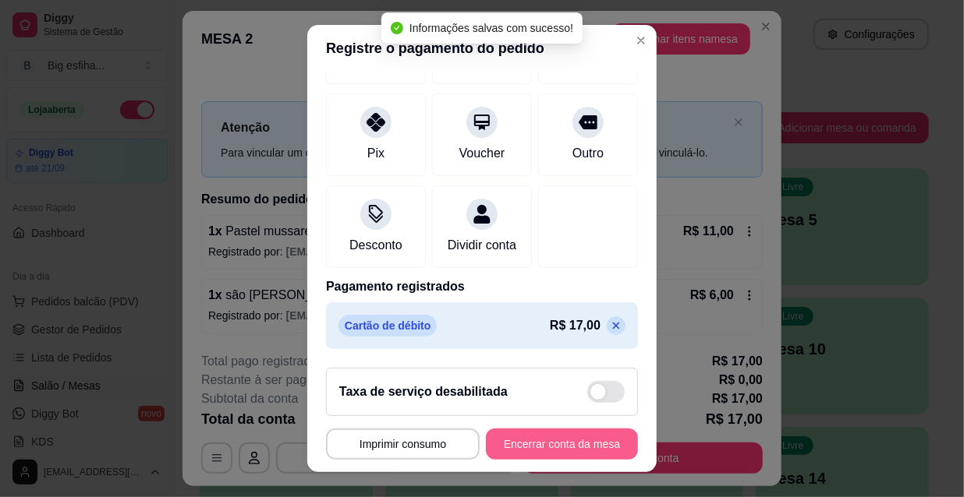
click at [554, 444] on button "Encerrar conta da mesa" at bounding box center [562, 444] width 152 height 31
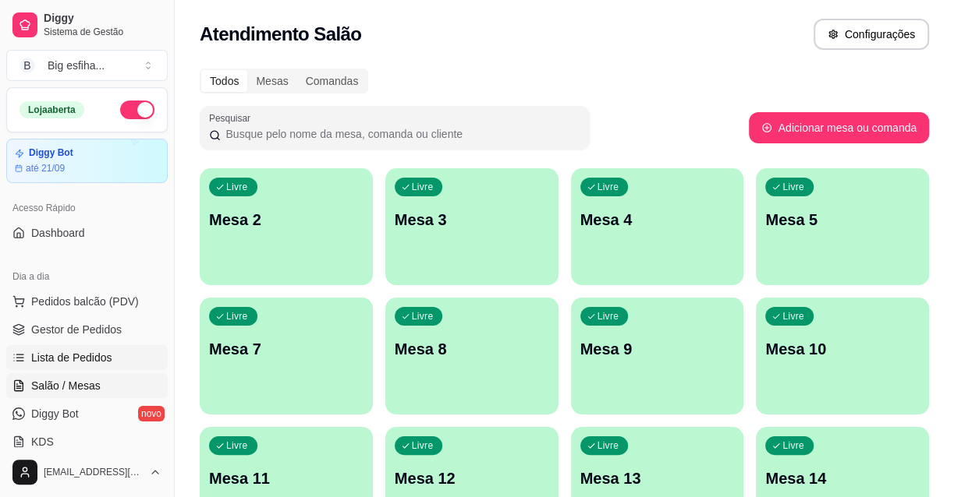
click at [106, 363] on span "Lista de Pedidos" at bounding box center [71, 358] width 81 height 16
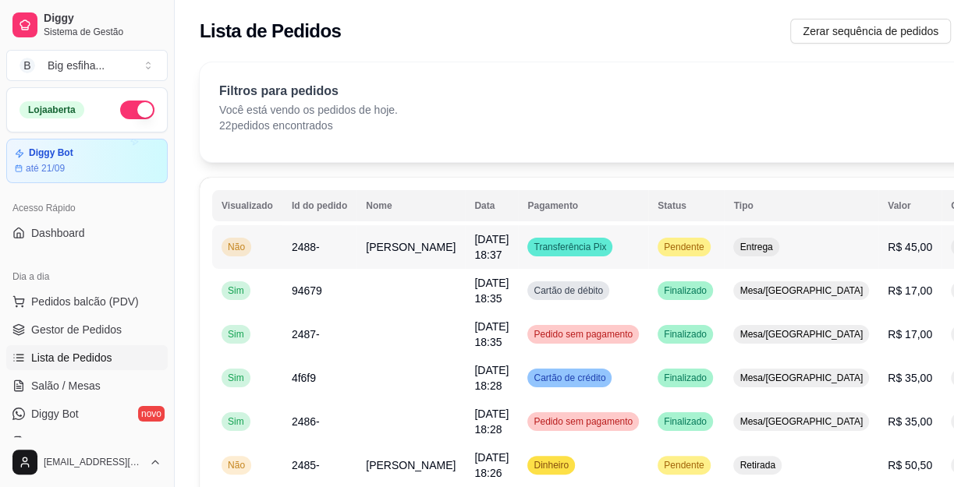
click at [894, 305] on button "IMPRESSORA" at bounding box center [889, 317] width 113 height 25
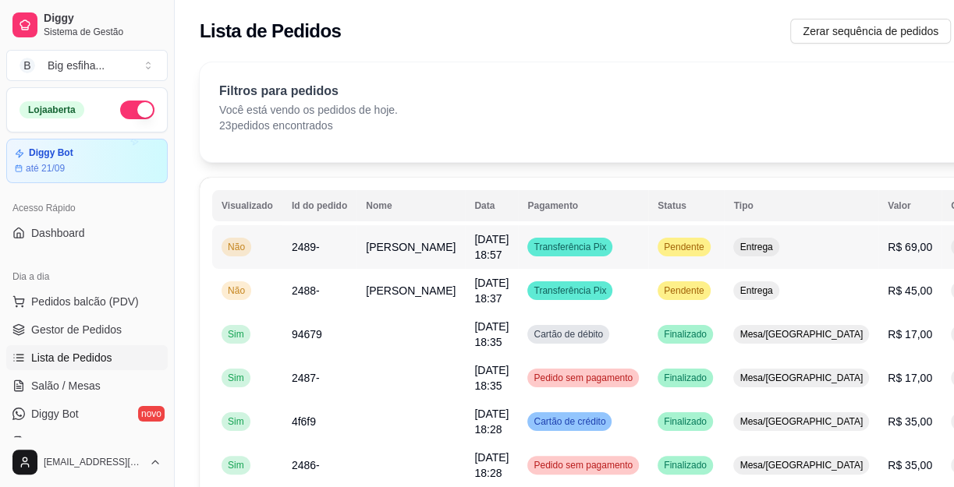
click at [874, 305] on button "IMPRESSORA" at bounding box center [889, 317] width 109 height 24
click at [62, 387] on span "Salão / Mesas" at bounding box center [65, 386] width 69 height 16
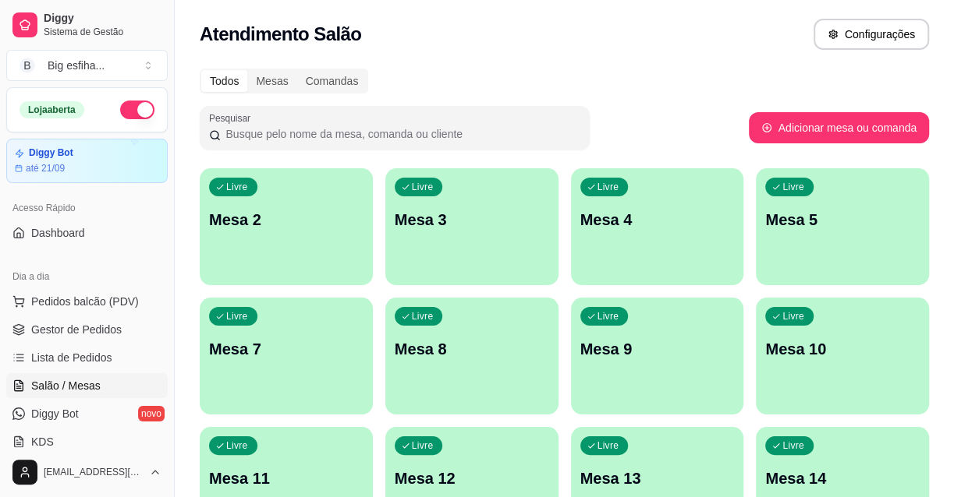
click at [240, 211] on p "Mesa 2" at bounding box center [286, 220] width 154 height 22
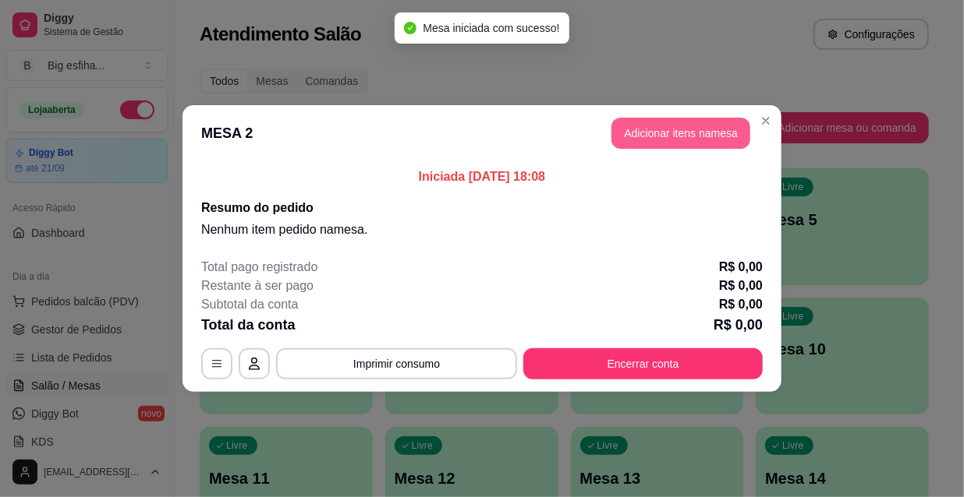
click at [683, 135] on button "Adicionar itens na mesa" at bounding box center [680, 133] width 139 height 31
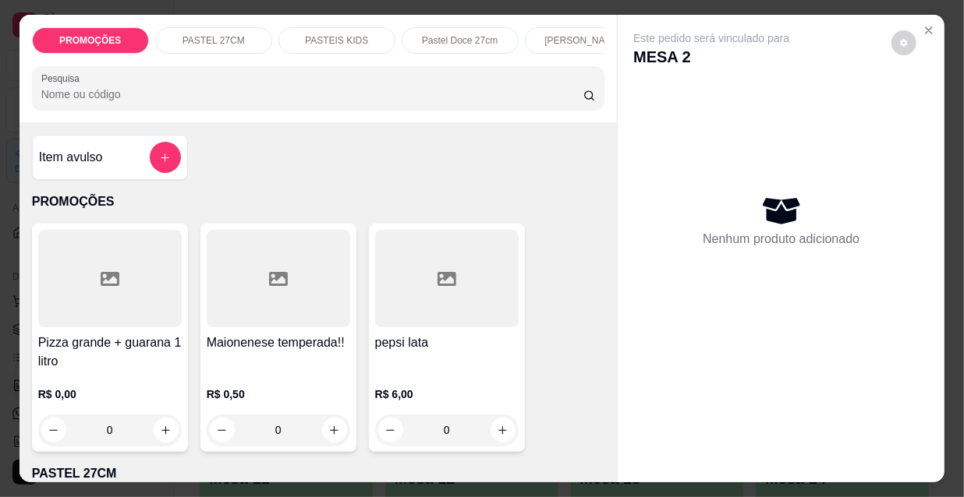
scroll to position [0, 898]
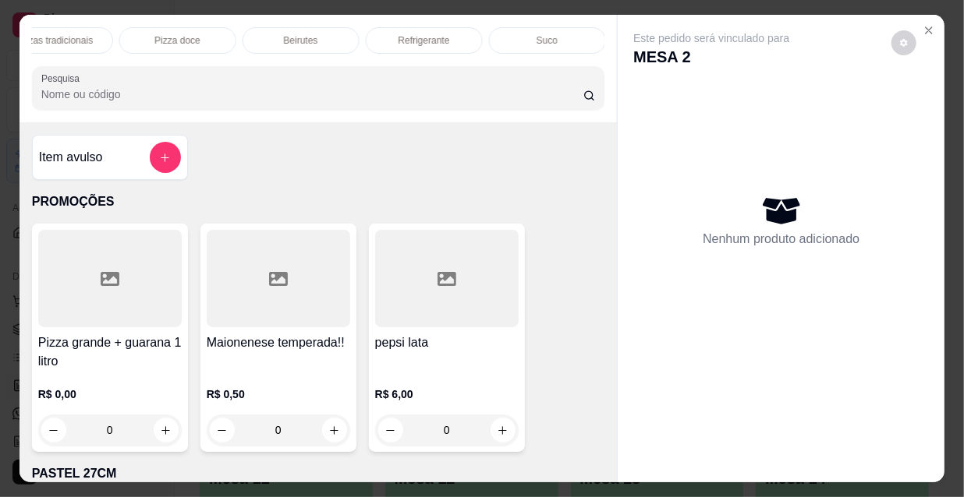
click at [399, 37] on p "Refrigerante" at bounding box center [423, 40] width 51 height 12
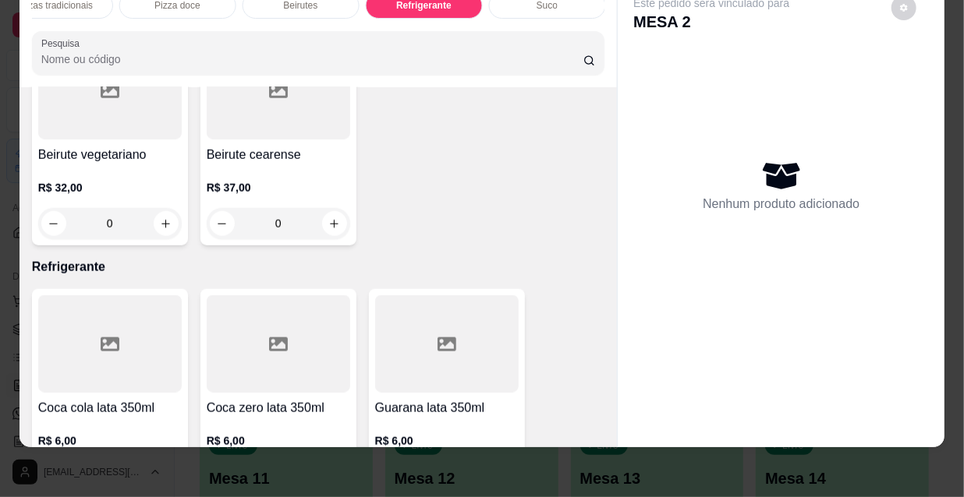
click at [328, 472] on icon "increase-product-quantity" at bounding box center [334, 478] width 12 height 12
type input "1"
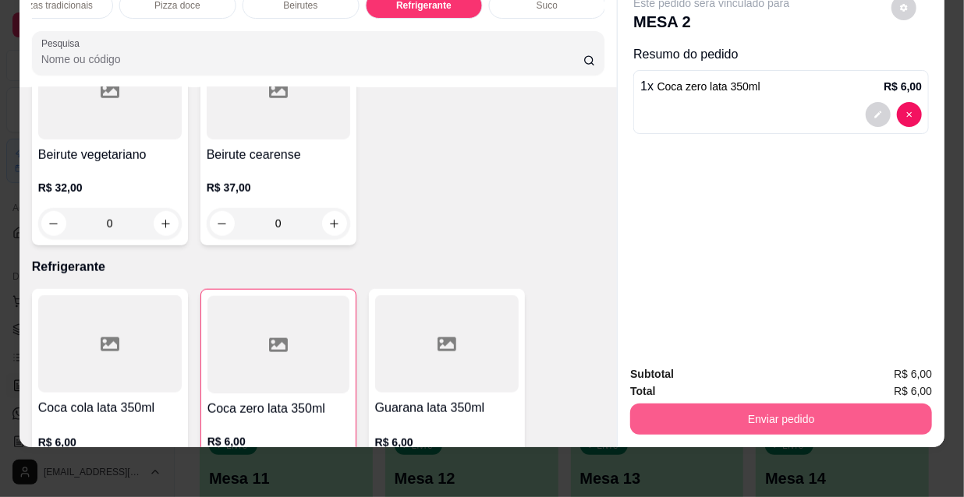
click at [670, 407] on button "Enviar pedido" at bounding box center [781, 419] width 302 height 31
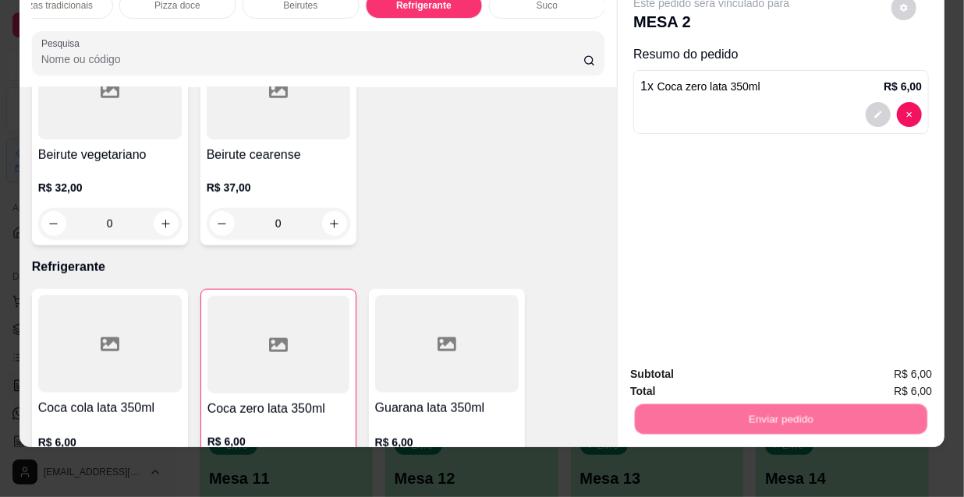
click at [730, 370] on button "Não registrar e enviar pedido" at bounding box center [731, 371] width 162 height 30
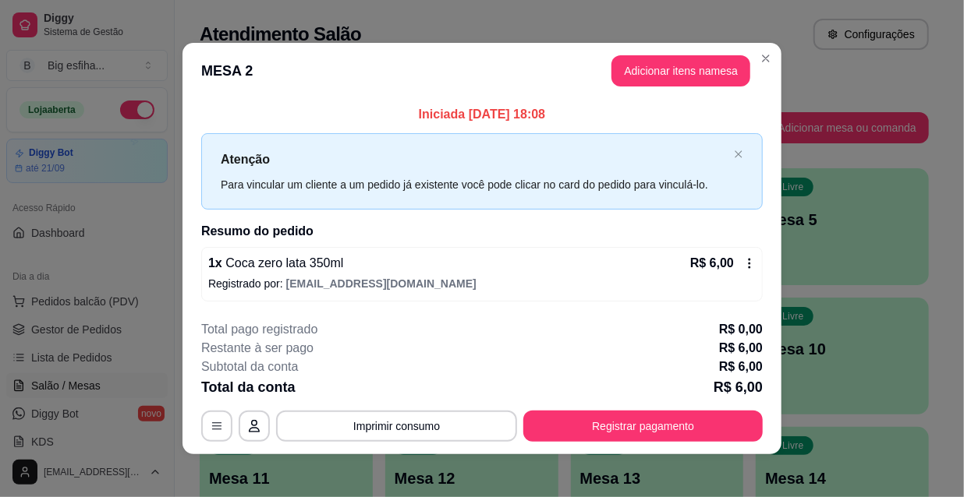
scroll to position [6, 0]
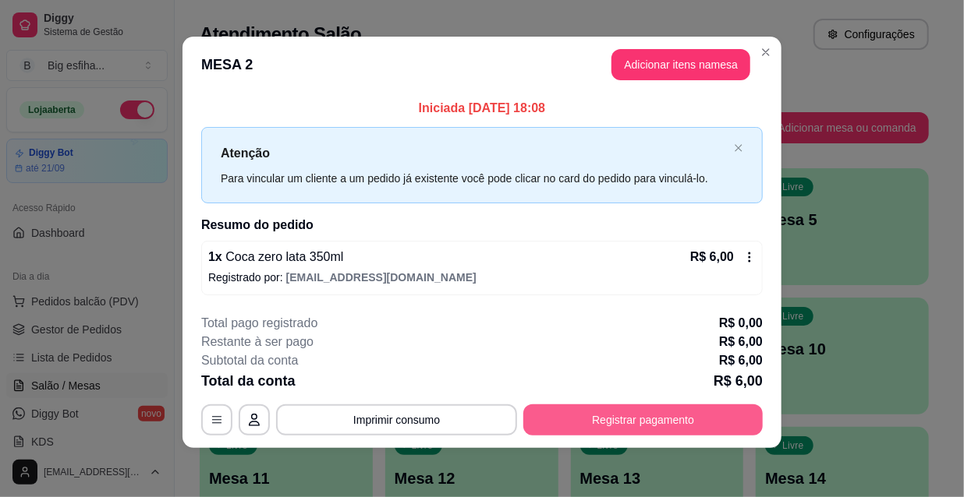
click at [681, 416] on button "Registrar pagamento" at bounding box center [642, 420] width 239 height 31
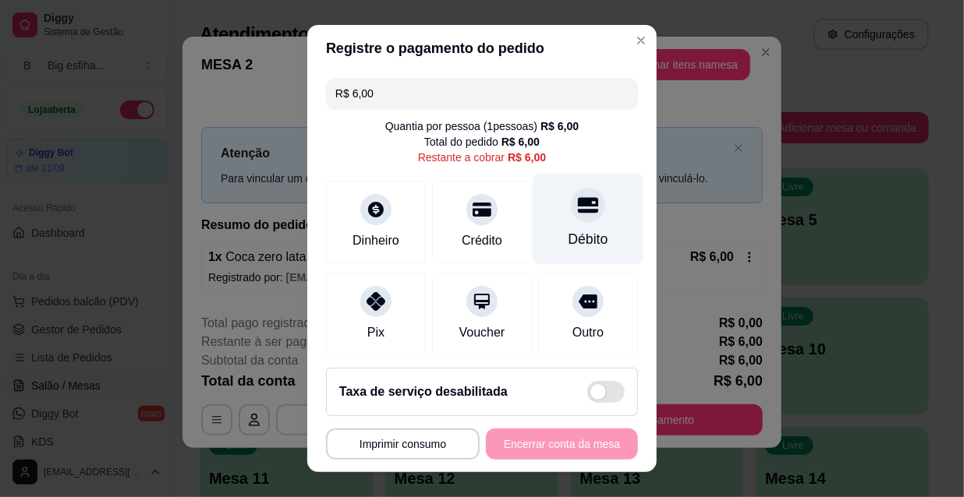
click at [578, 210] on icon at bounding box center [588, 205] width 20 height 16
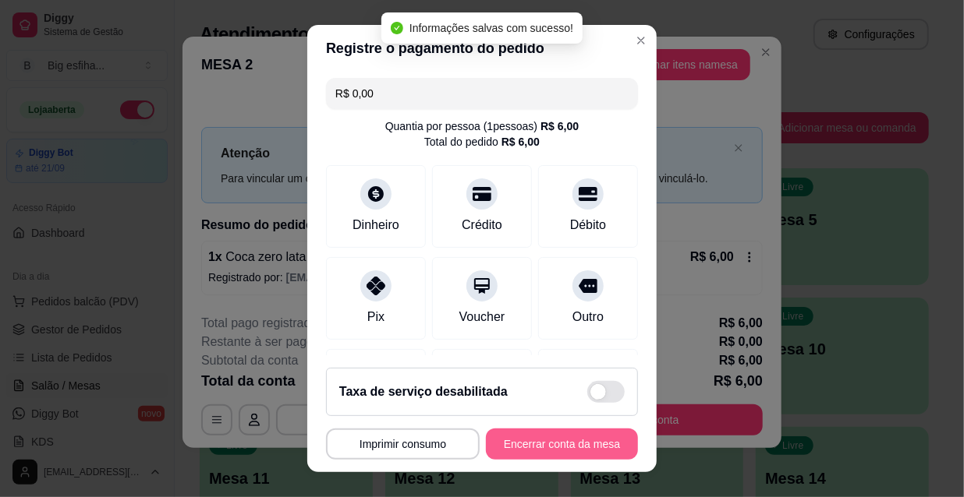
type input "R$ 0,00"
click at [540, 445] on button "Encerrar conta da mesa" at bounding box center [561, 445] width 147 height 30
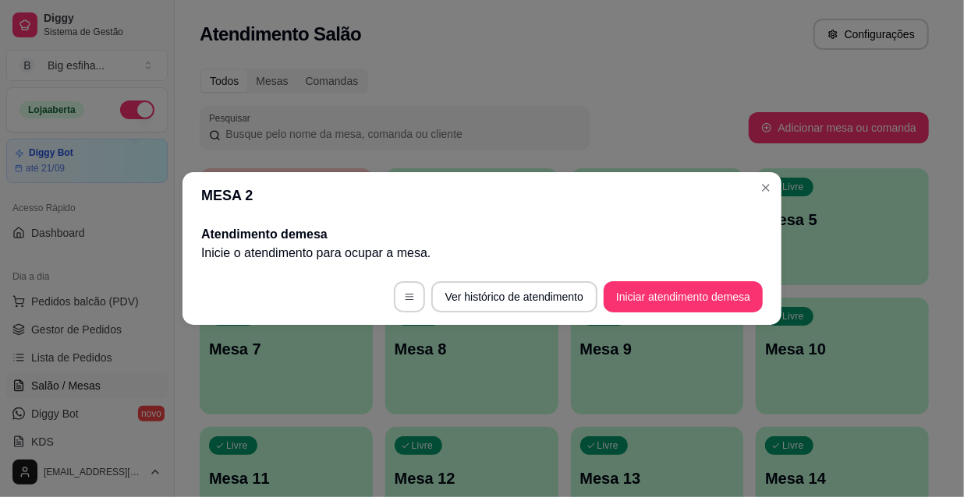
scroll to position [0, 0]
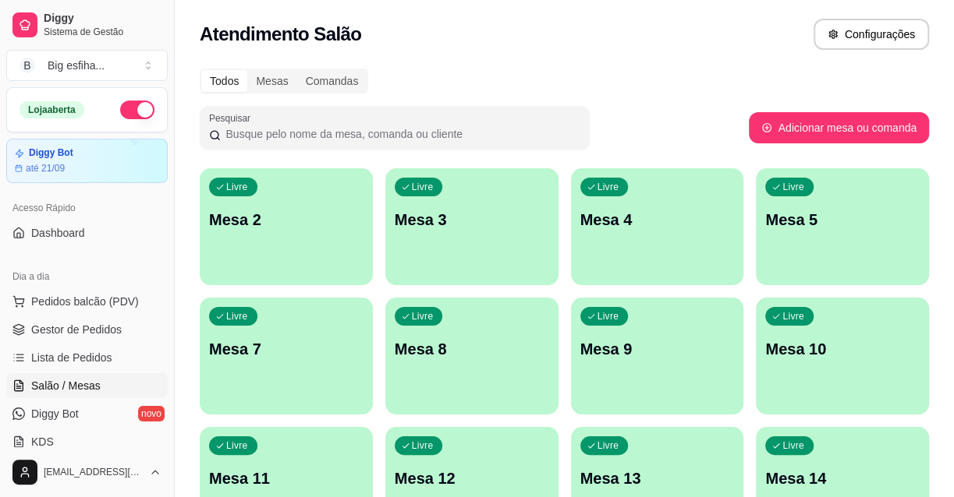
click at [78, 371] on ul "Pedidos balcão (PDV) Gestor de Pedidos Lista de Pedidos Salão / Mesas Diggy Bot…" at bounding box center [86, 371] width 161 height 165
click at [78, 366] on link "Lista de Pedidos" at bounding box center [86, 357] width 161 height 25
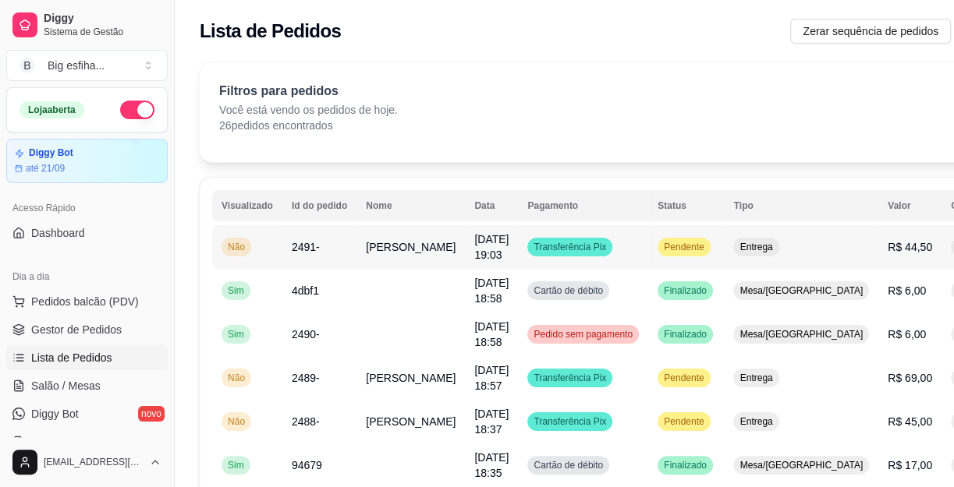
click at [869, 305] on button "IMPRESSORA" at bounding box center [889, 317] width 113 height 25
click at [90, 388] on span "Salão / Mesas" at bounding box center [65, 386] width 69 height 16
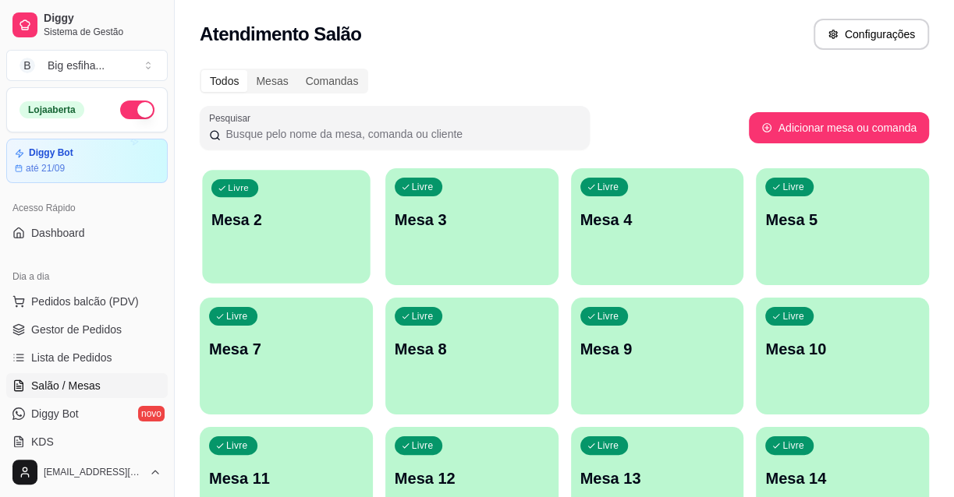
click at [259, 227] on p "Mesa 2" at bounding box center [286, 220] width 150 height 21
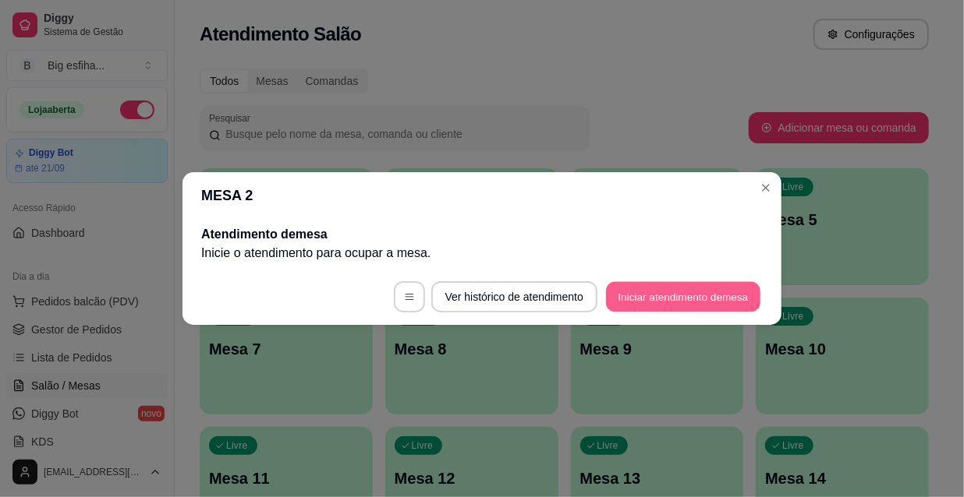
click at [702, 302] on button "Iniciar atendimento de mesa" at bounding box center [683, 297] width 154 height 30
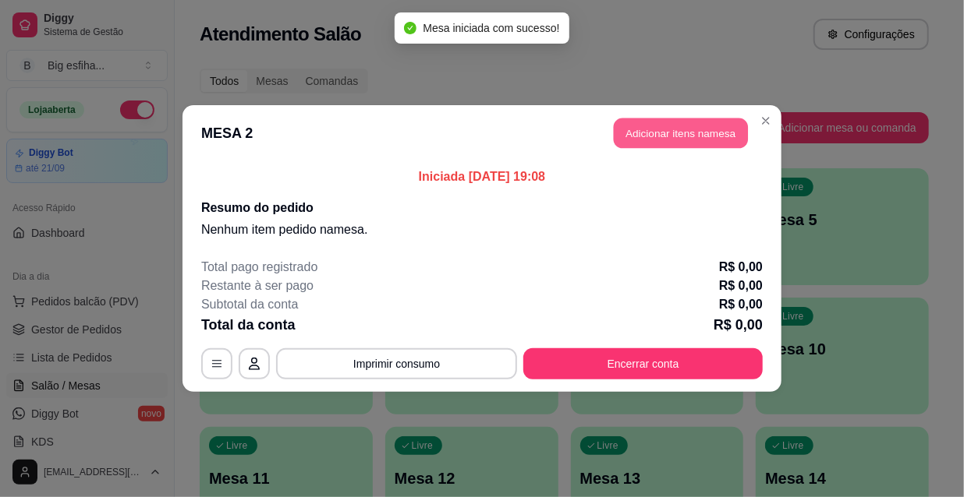
click at [688, 132] on button "Adicionar itens na mesa" at bounding box center [681, 134] width 134 height 30
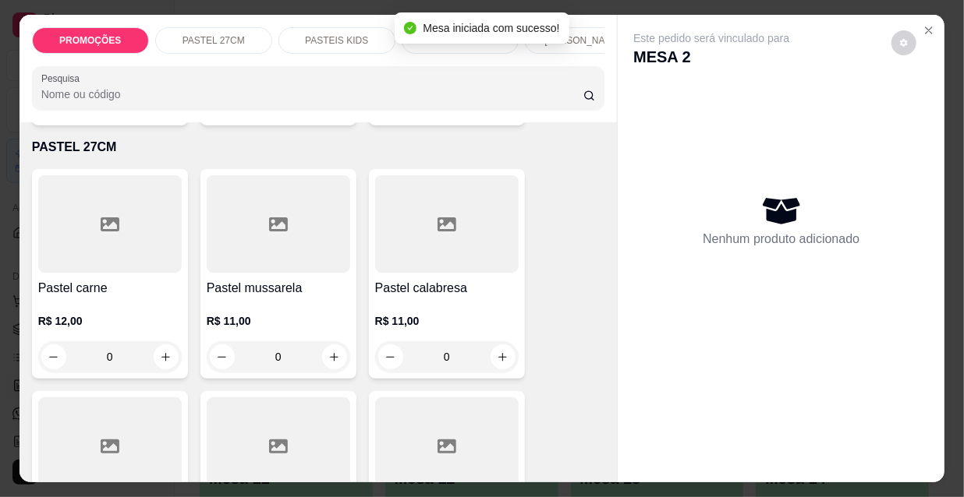
scroll to position [425, 0]
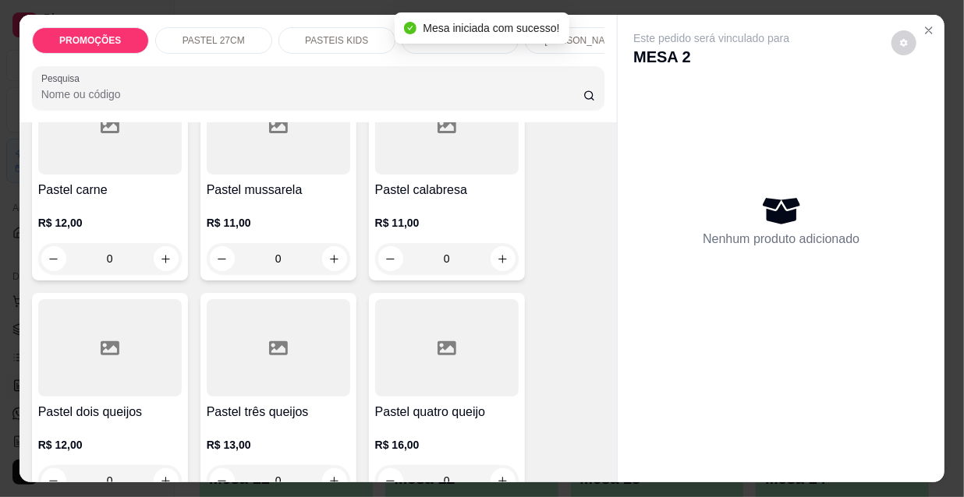
click at [63, 218] on div "R$ 12,00 0" at bounding box center [109, 237] width 143 height 75
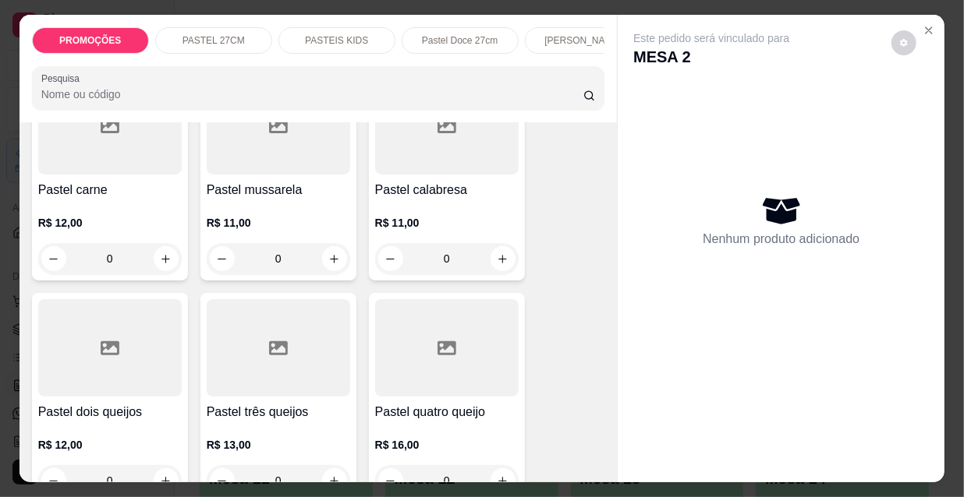
click at [628, 436] on button "Adicionar R$ 12,00" at bounding box center [629, 444] width 118 height 31
type input "1"
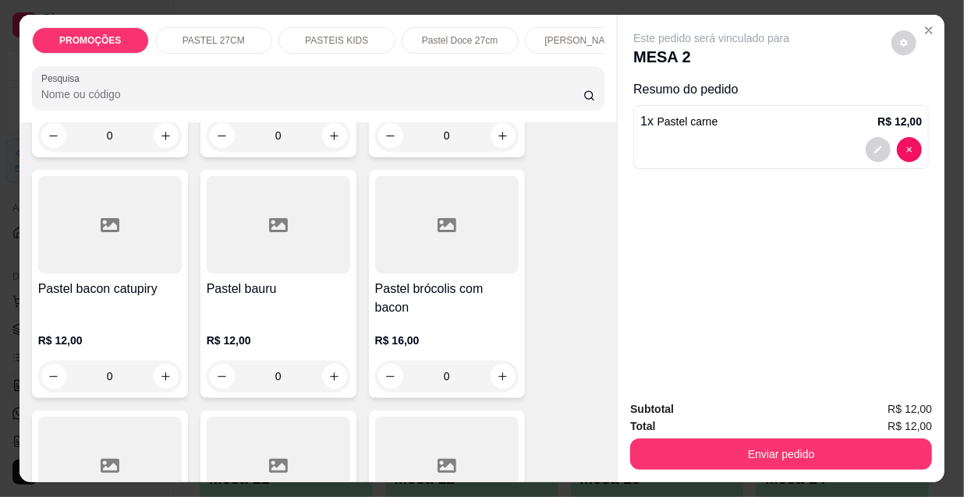
scroll to position [1276, 0]
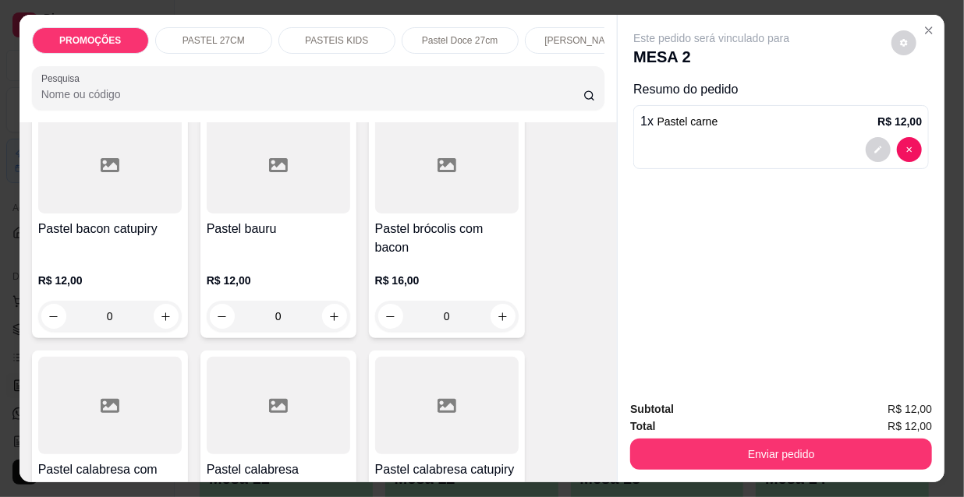
click at [306, 232] on h4 "Pastel bauru" at bounding box center [278, 229] width 143 height 19
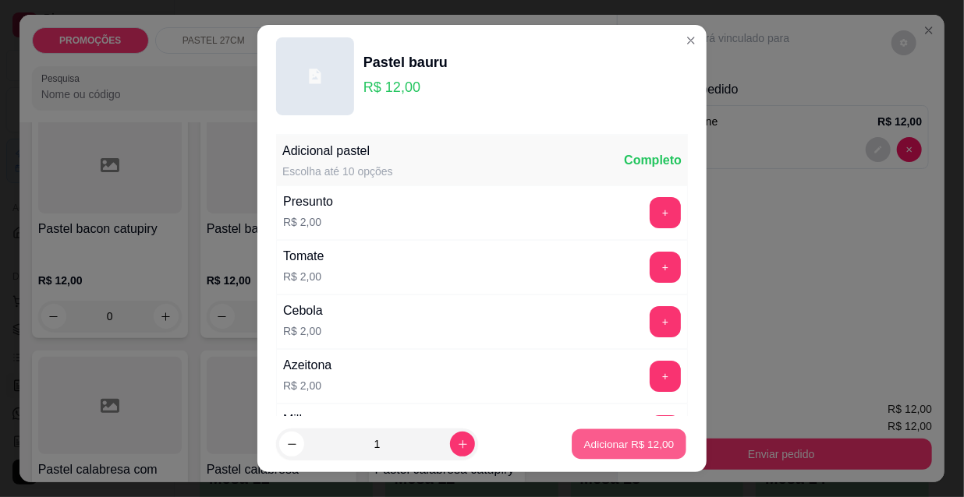
click at [584, 443] on p "Adicionar R$ 12,00" at bounding box center [629, 444] width 90 height 15
type input "1"
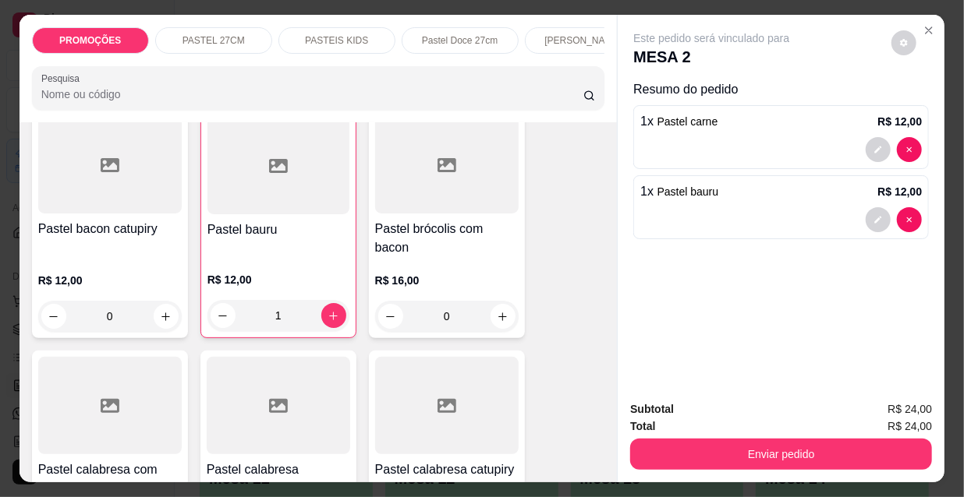
click at [569, 35] on p "[PERSON_NAME]" at bounding box center [582, 40] width 77 height 12
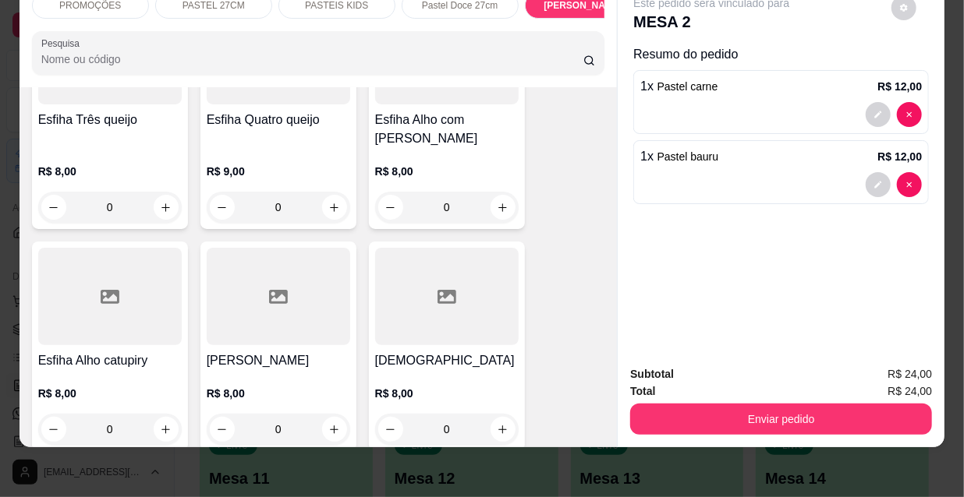
scroll to position [7626, 0]
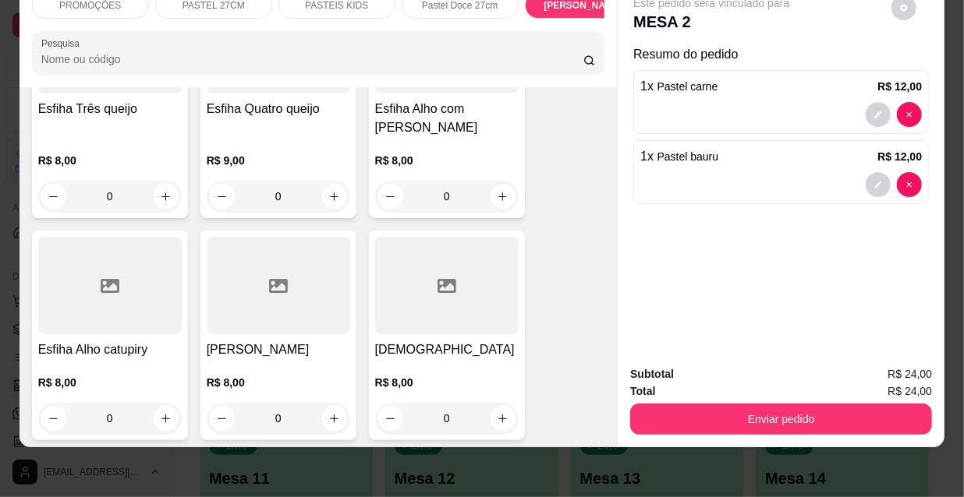
click at [439, 237] on div at bounding box center [446, 285] width 143 height 97
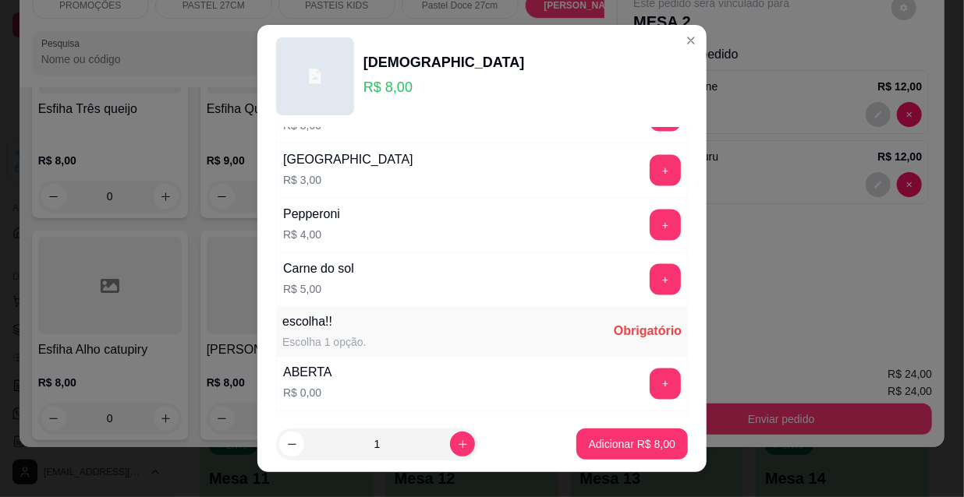
scroll to position [1295, 0]
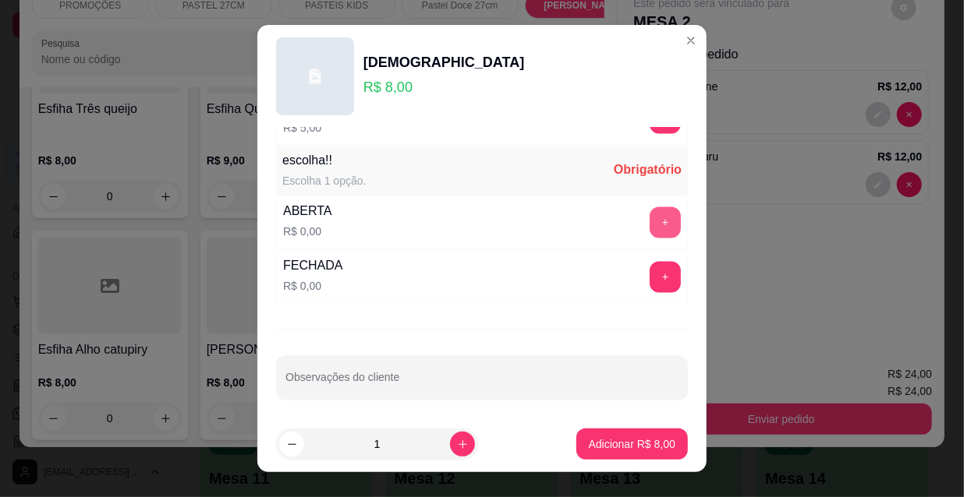
click at [650, 218] on button "+" at bounding box center [665, 222] width 31 height 31
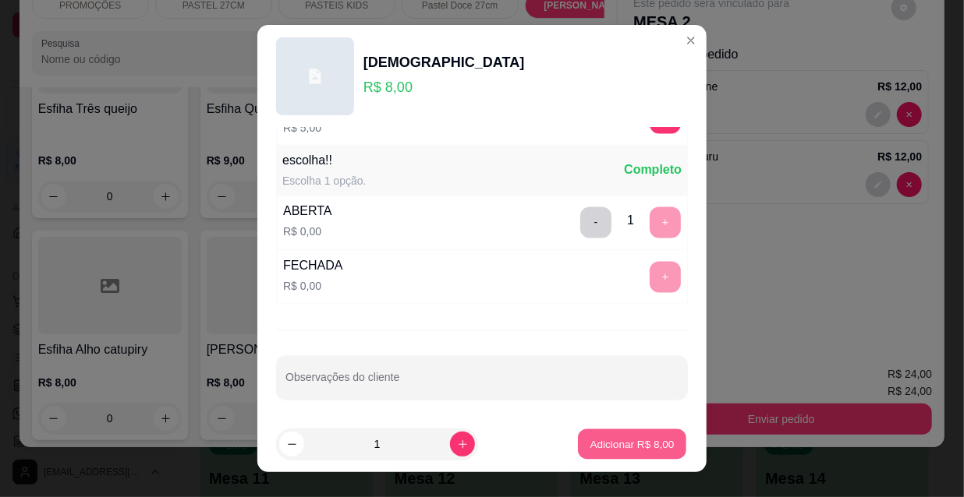
click at [625, 444] on p "Adicionar R$ 8,00" at bounding box center [631, 444] width 84 height 15
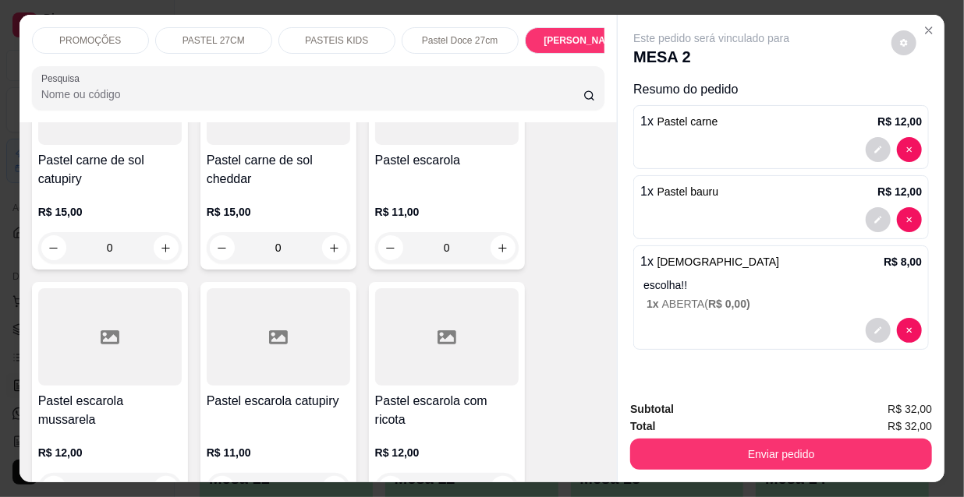
scroll to position [0, 0]
click at [355, 36] on p "PASTEIS KIDS" at bounding box center [336, 40] width 63 height 12
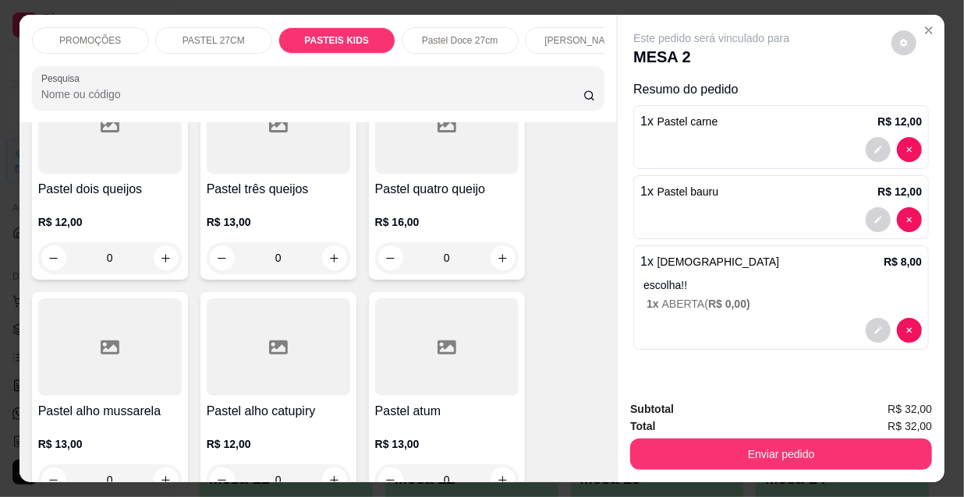
scroll to position [720, 0]
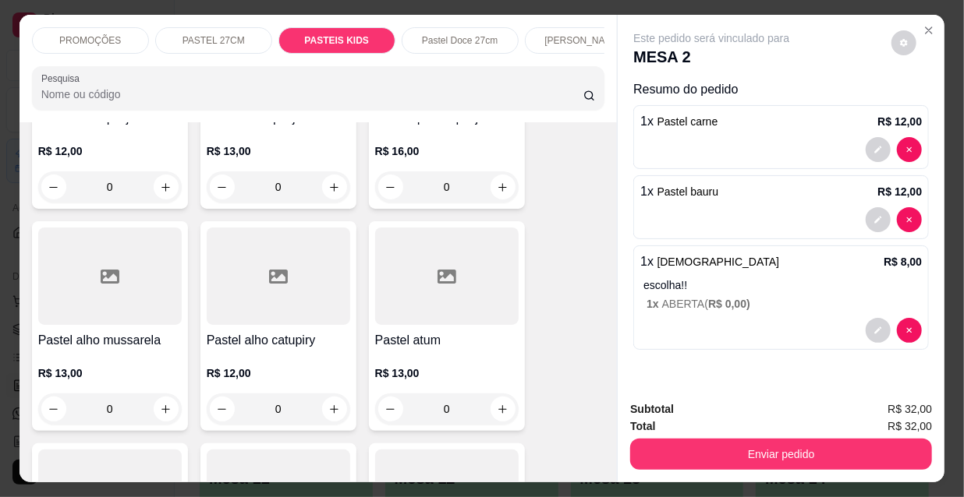
click at [369, 32] on div "PASTEIS KIDS" at bounding box center [336, 40] width 117 height 27
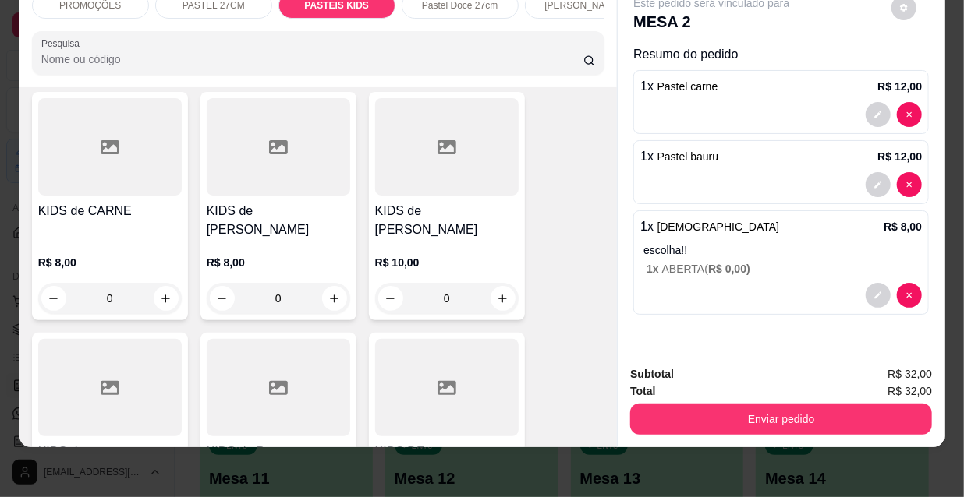
scroll to position [5115, 0]
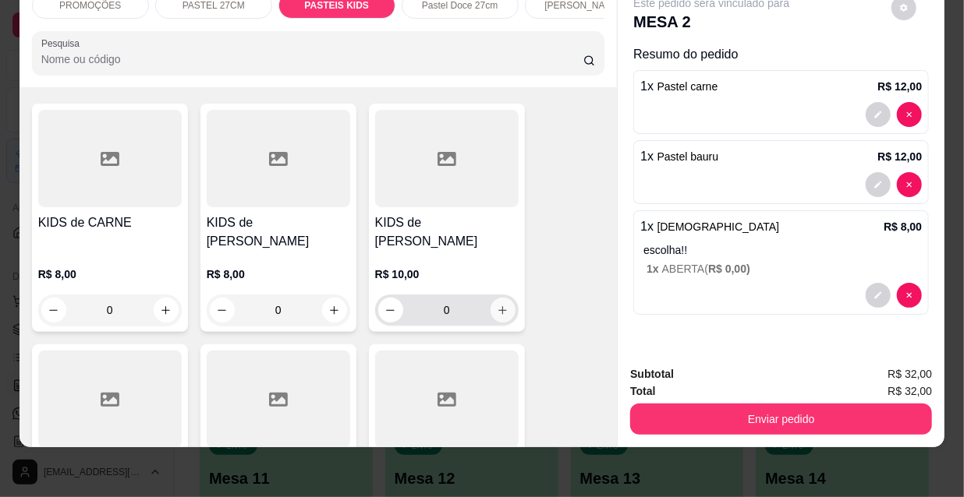
click at [501, 305] on icon "increase-product-quantity" at bounding box center [503, 311] width 12 height 12
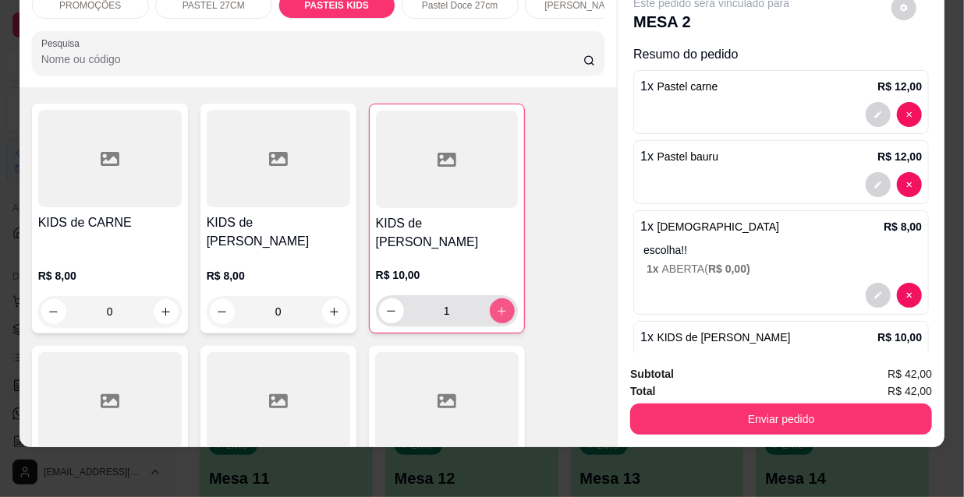
type input "1"
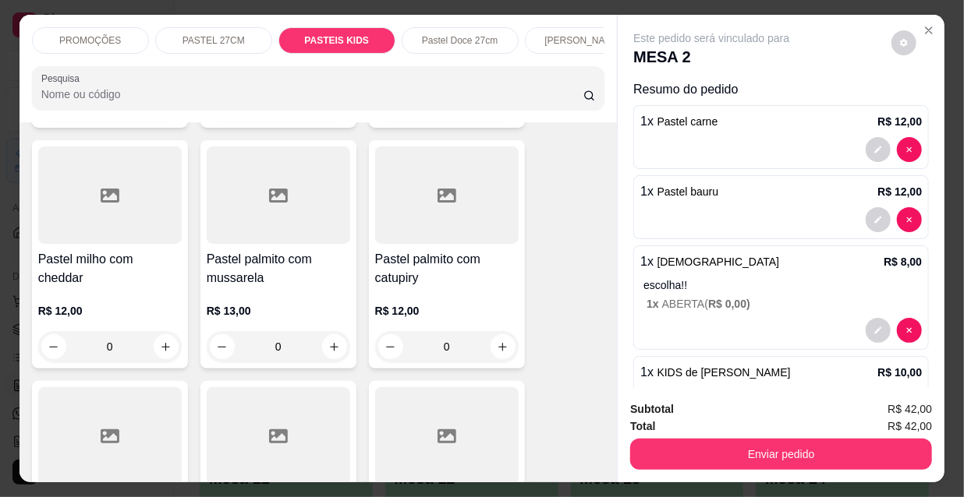
scroll to position [3344, 0]
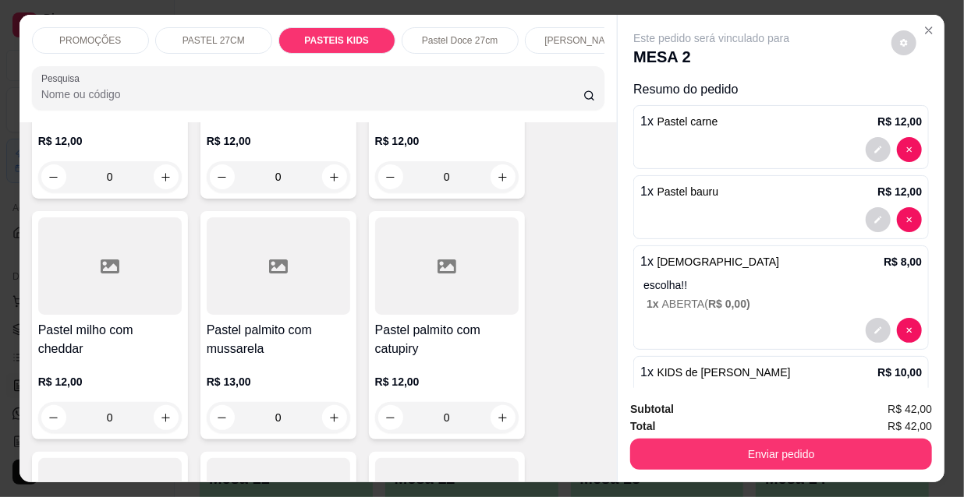
click at [274, 232] on div at bounding box center [278, 266] width 143 height 97
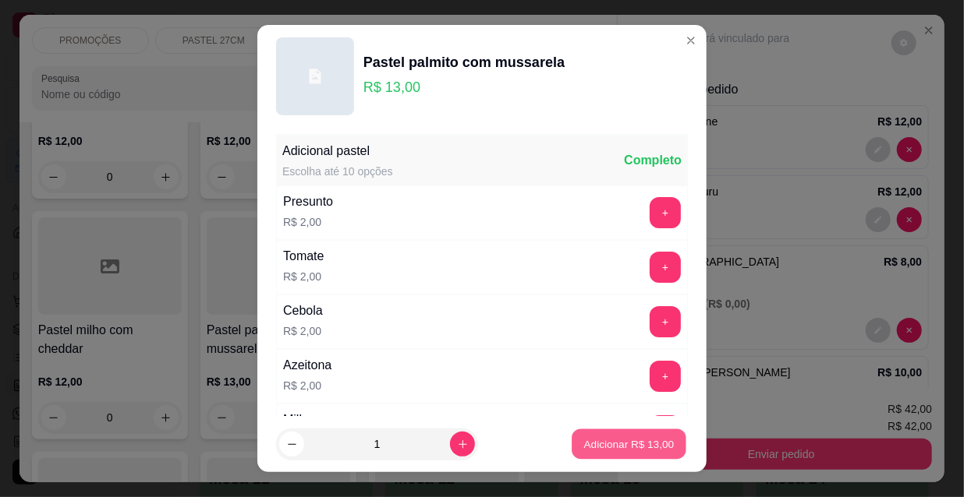
click at [600, 435] on button "Adicionar R$ 13,00" at bounding box center [629, 445] width 115 height 30
type input "1"
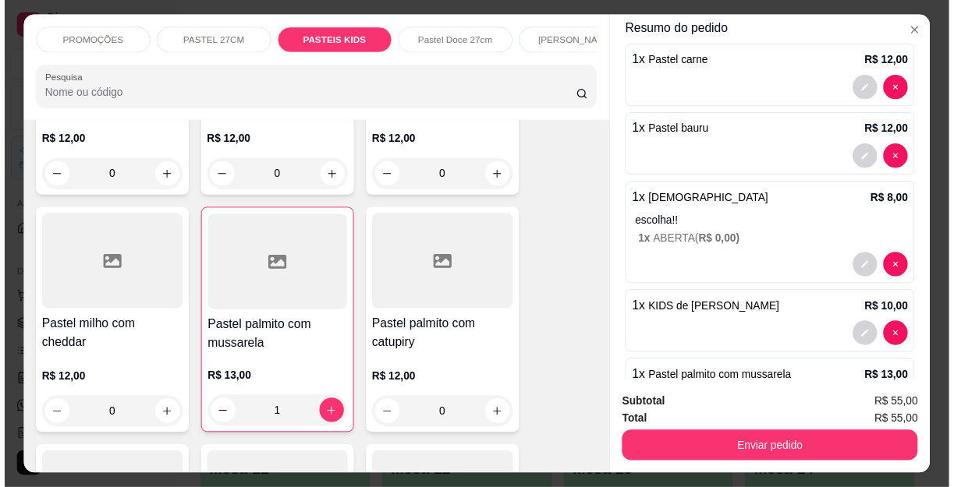
scroll to position [52, 0]
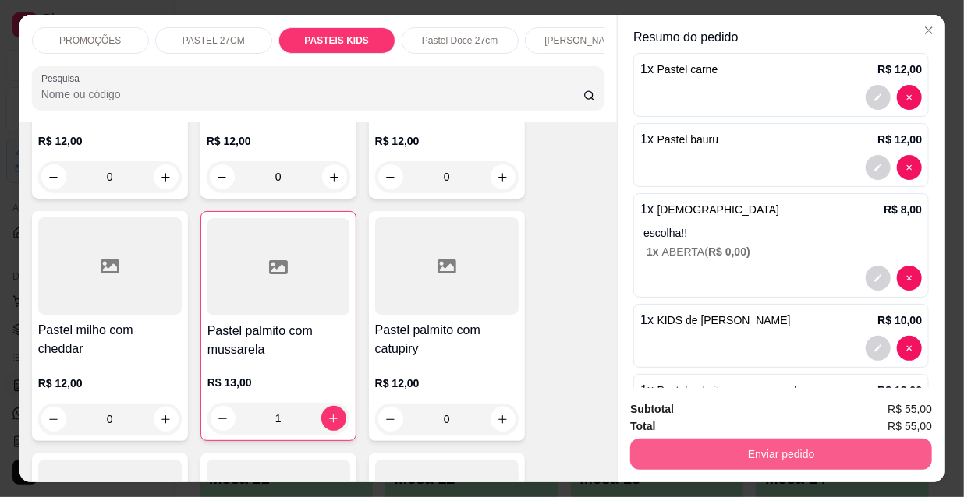
click at [710, 448] on button "Enviar pedido" at bounding box center [781, 454] width 302 height 31
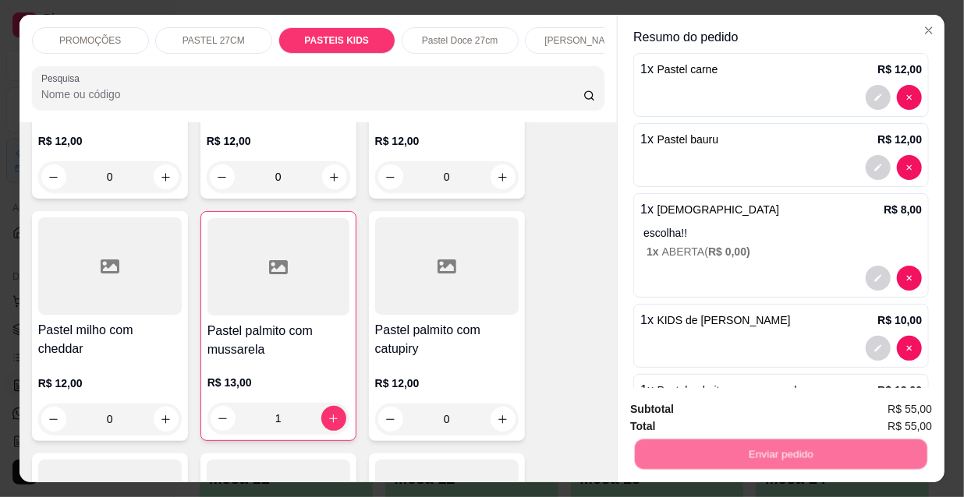
click at [723, 414] on button "Não registrar e enviar pedido" at bounding box center [731, 411] width 162 height 30
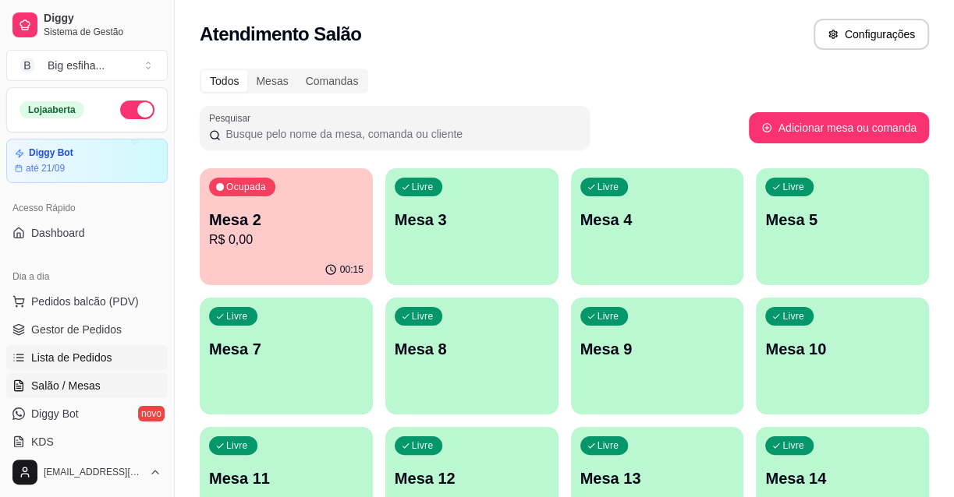
click at [116, 366] on link "Lista de Pedidos" at bounding box center [86, 357] width 161 height 25
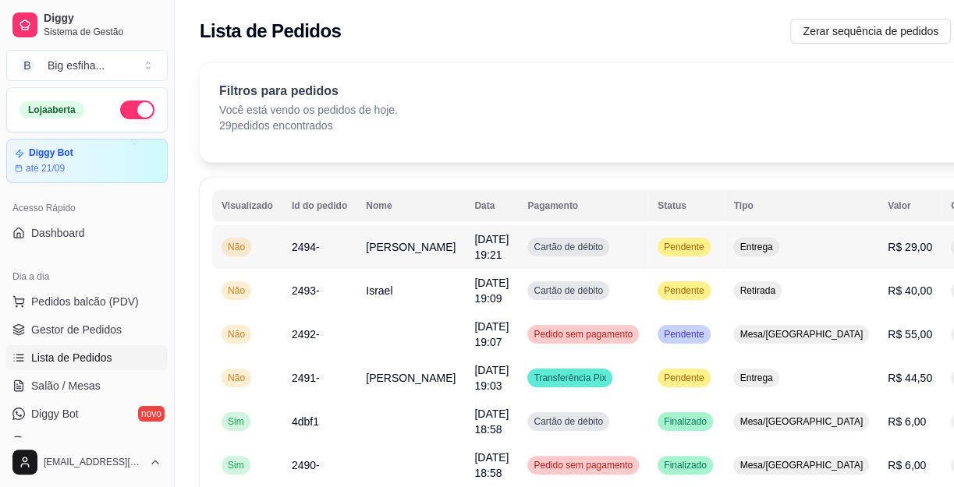
click at [901, 305] on button "IMPRESSORA" at bounding box center [889, 317] width 113 height 25
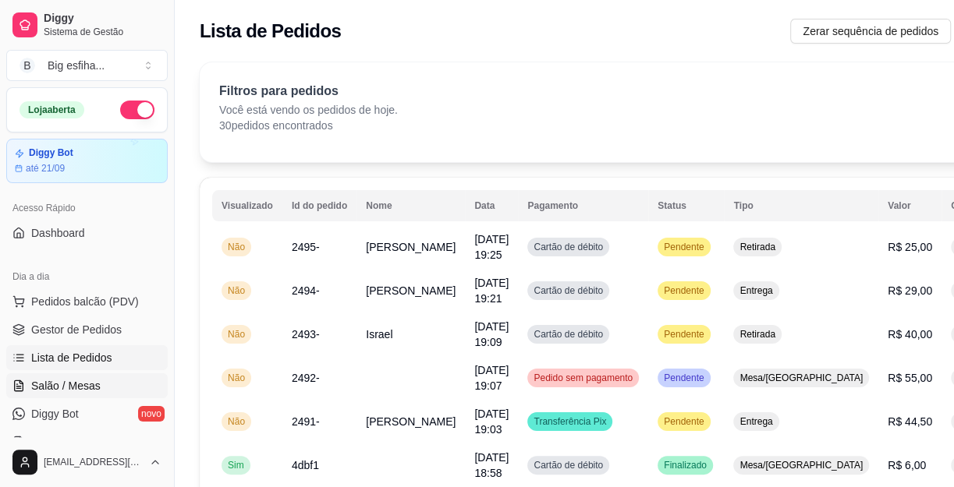
click at [80, 391] on span "Salão / Mesas" at bounding box center [65, 386] width 69 height 16
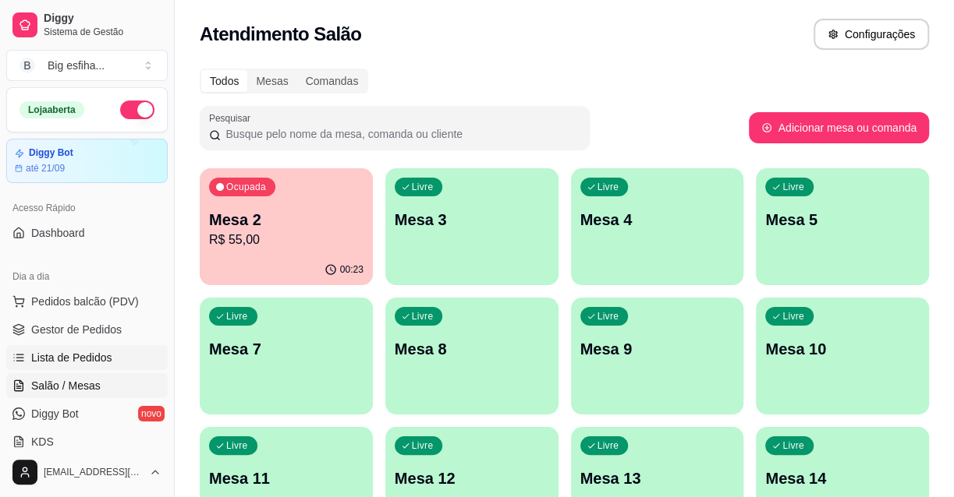
click at [20, 367] on link "Lista de Pedidos" at bounding box center [86, 357] width 161 height 25
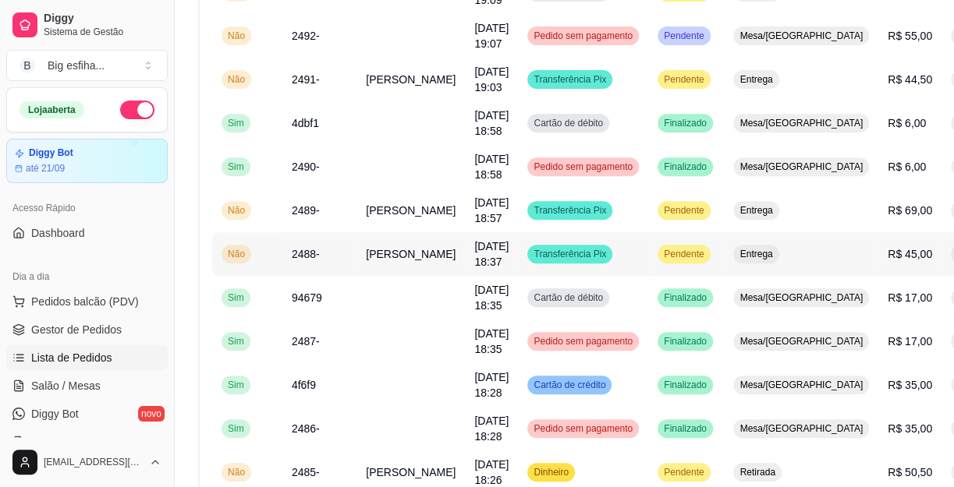
scroll to position [354, 0]
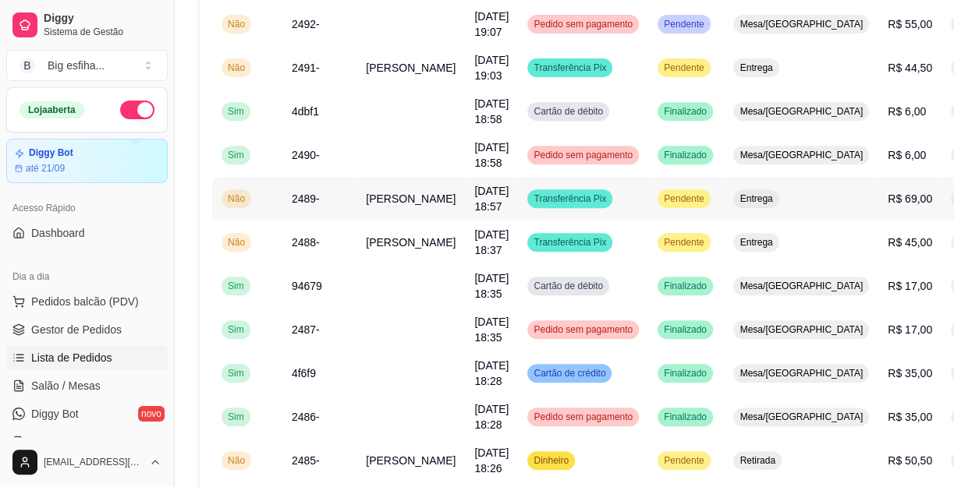
click at [905, 257] on button "IMPRESSORA" at bounding box center [889, 269] width 113 height 25
click at [912, 257] on button "IMPRESSORA" at bounding box center [889, 269] width 113 height 25
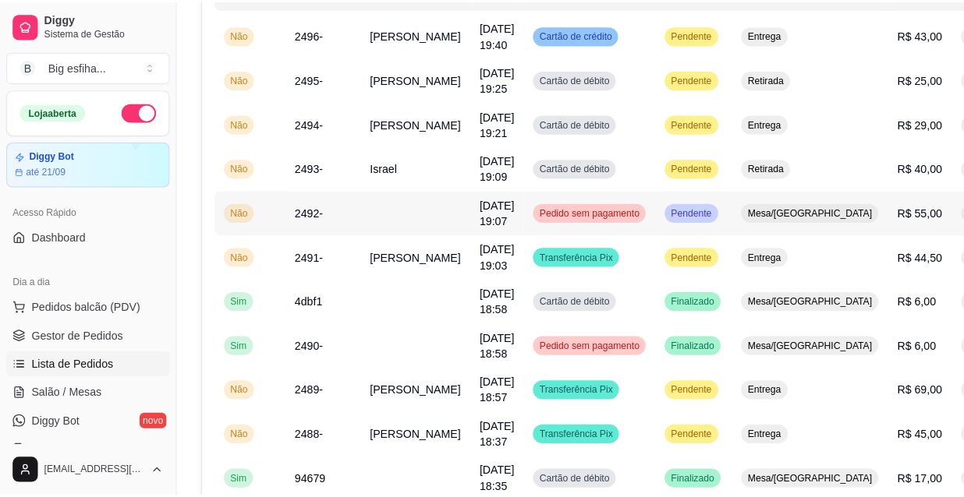
scroll to position [0, 0]
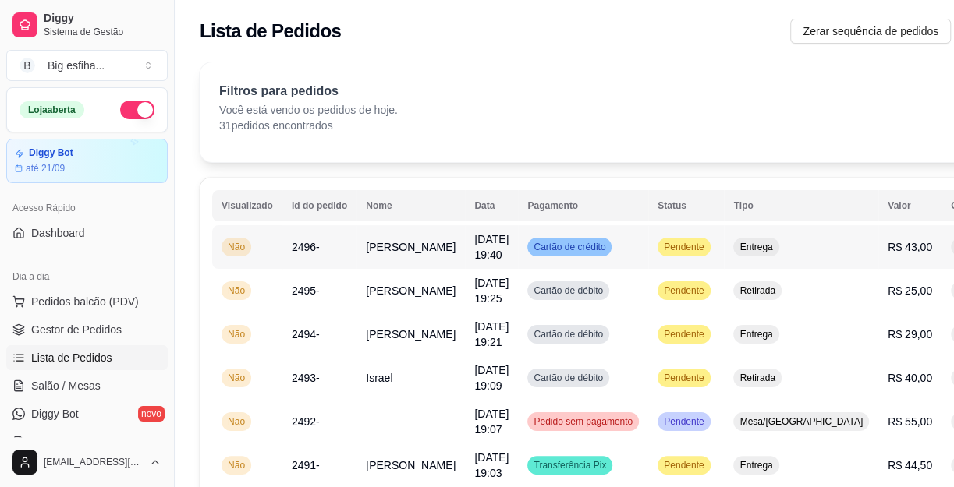
click at [881, 313] on button "IMPRESSORA" at bounding box center [889, 325] width 113 height 25
click at [767, 133] on div "Filtros para pedidos Você está vendo os pedidos de hoje. 31 pedidos encontrados…" at bounding box center [641, 112] width 883 height 100
click at [66, 379] on span "Salão / Mesas" at bounding box center [65, 386] width 69 height 16
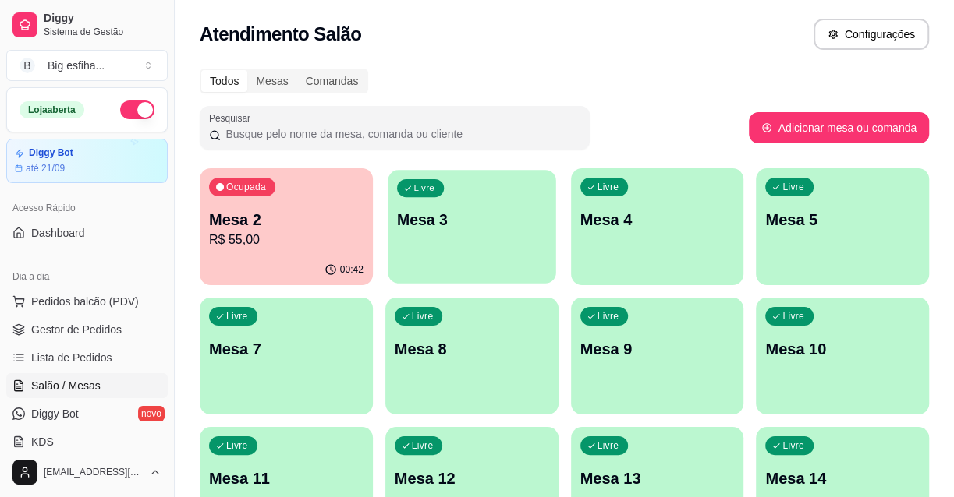
click at [471, 246] on div "Livre Mesa 3" at bounding box center [472, 217] width 168 height 95
click at [265, 242] on p "R$ 55,00" at bounding box center [286, 240] width 154 height 19
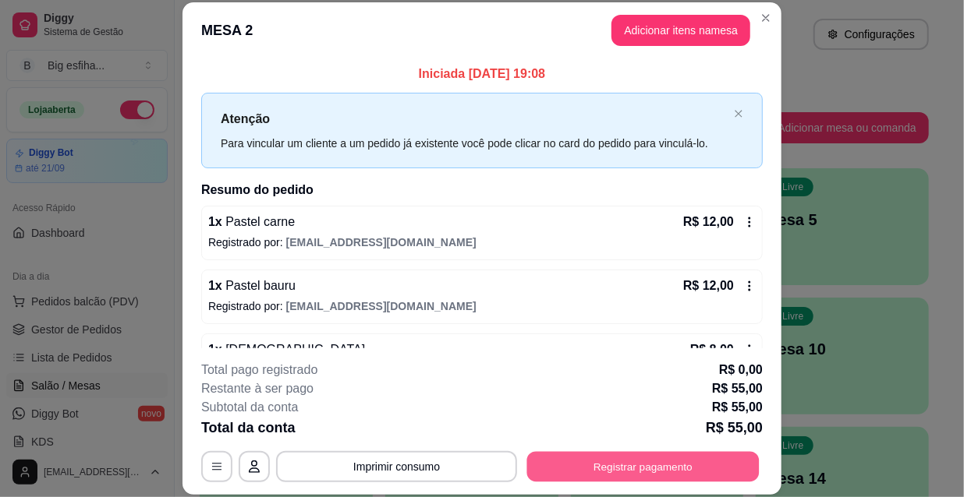
click at [597, 455] on button "Registrar pagamento" at bounding box center [643, 466] width 232 height 30
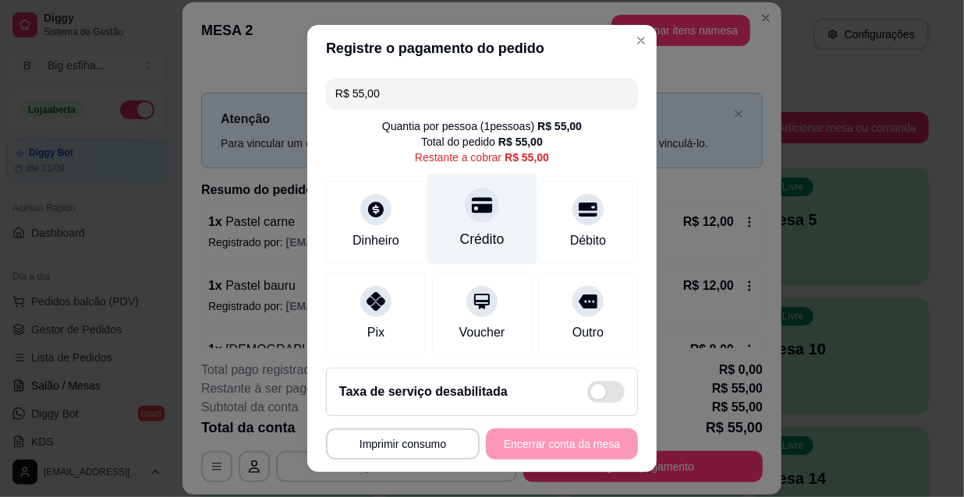
click at [461, 246] on div "Crédito" at bounding box center [482, 239] width 44 height 20
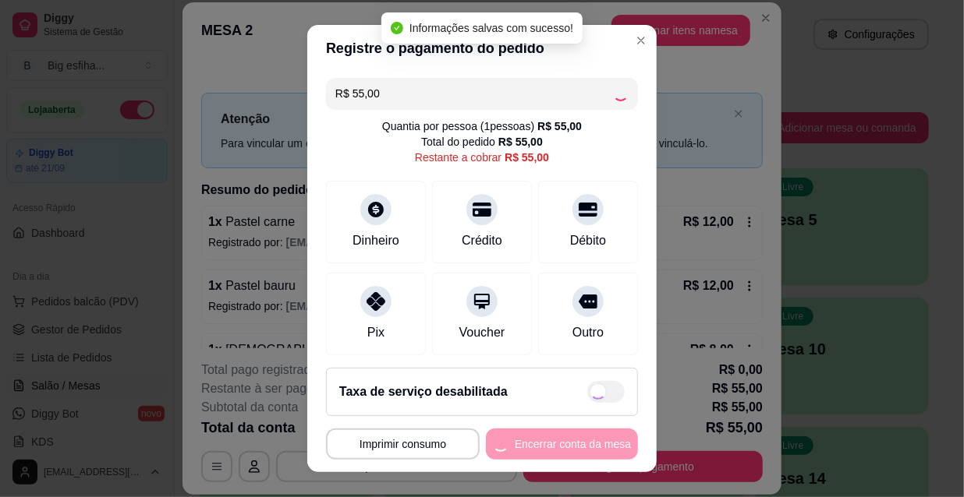
type input "R$ 0,00"
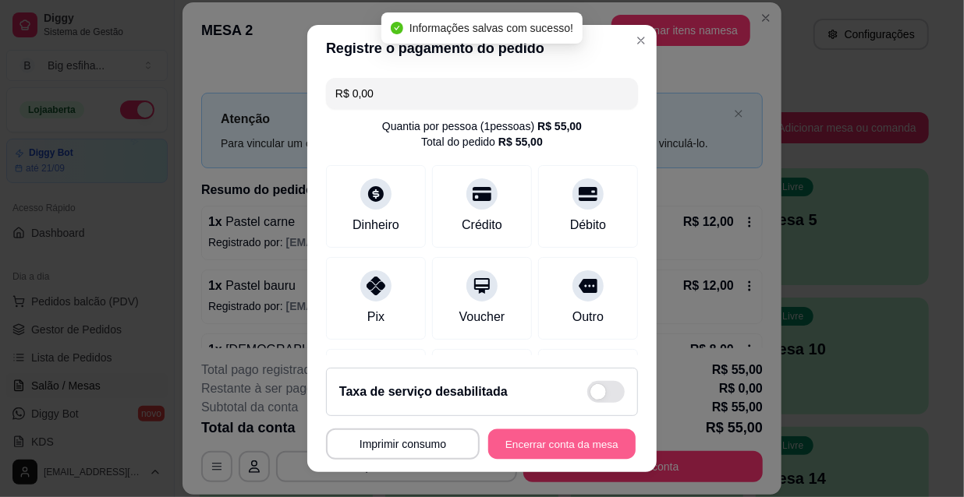
click at [536, 442] on button "Encerrar conta da mesa" at bounding box center [561, 445] width 147 height 30
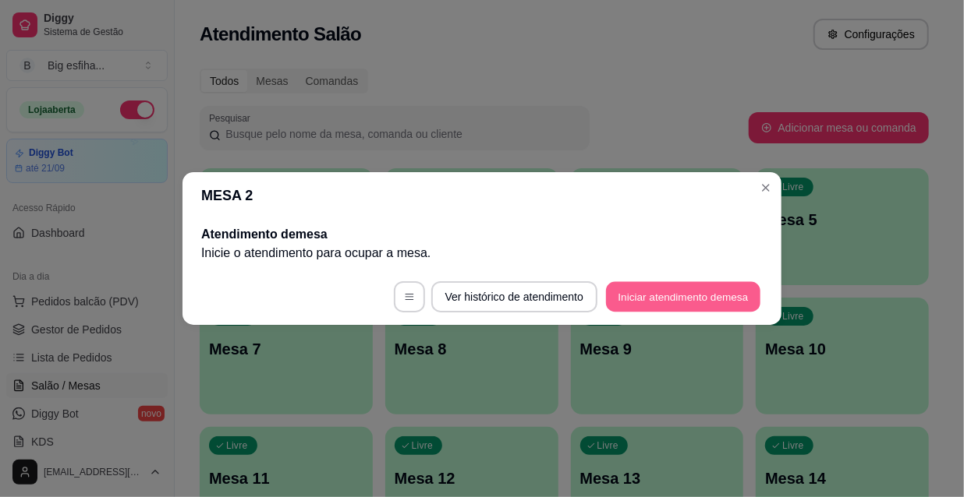
click at [668, 289] on button "Iniciar atendimento de mesa" at bounding box center [683, 297] width 154 height 30
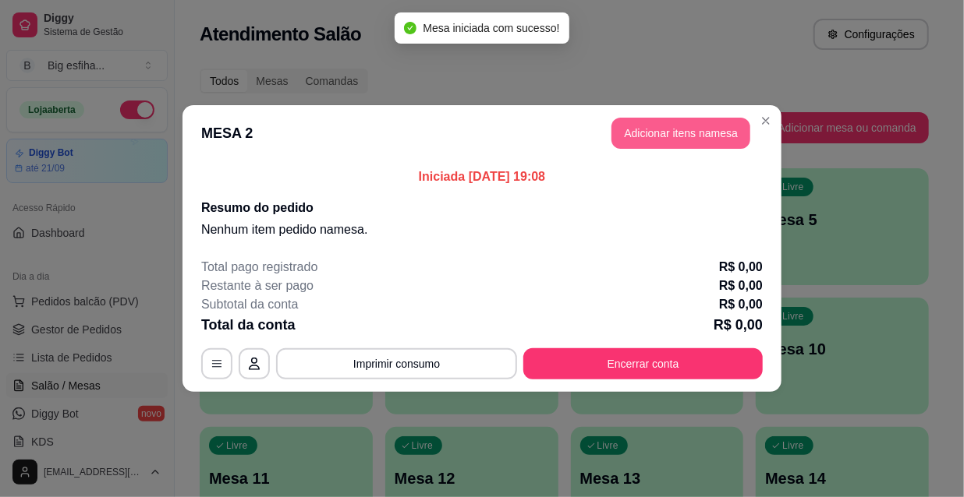
click at [678, 144] on button "Adicionar itens na mesa" at bounding box center [680, 133] width 139 height 31
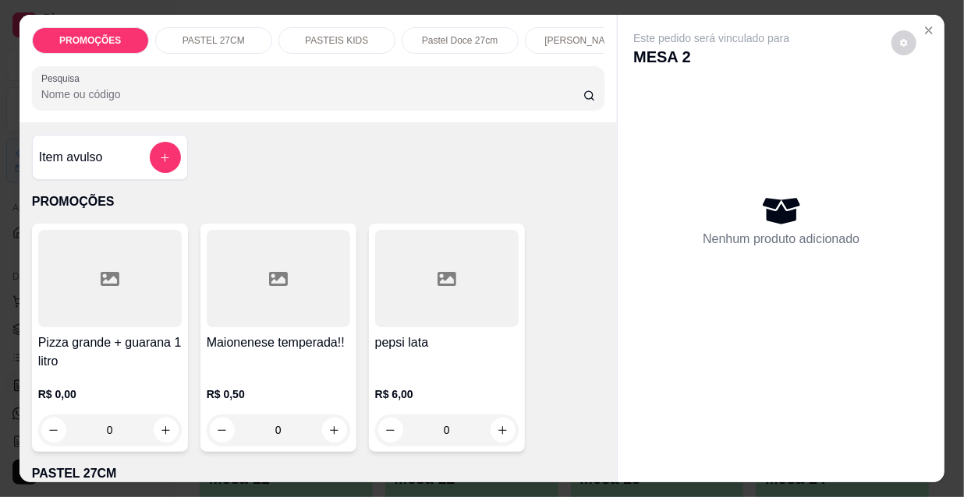
scroll to position [0, 501]
click at [352, 31] on div "Kibes" at bounding box center [328, 40] width 117 height 27
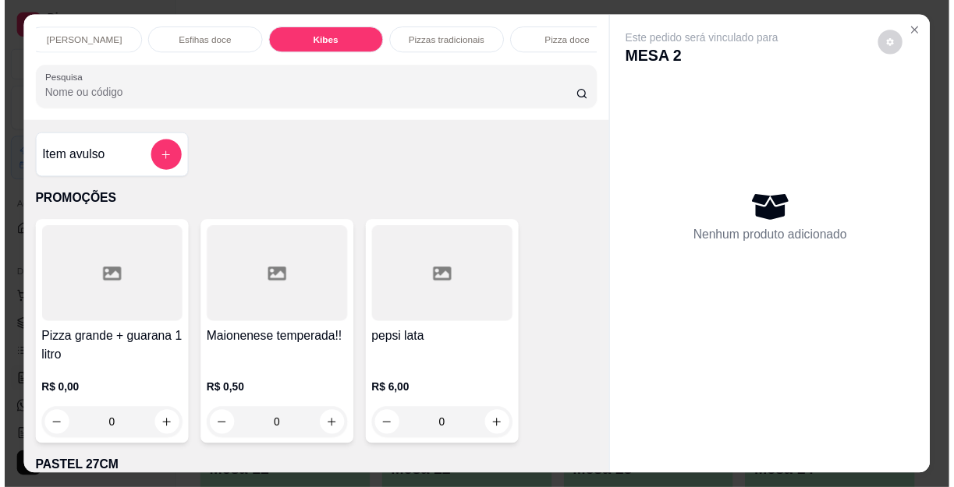
scroll to position [40, 0]
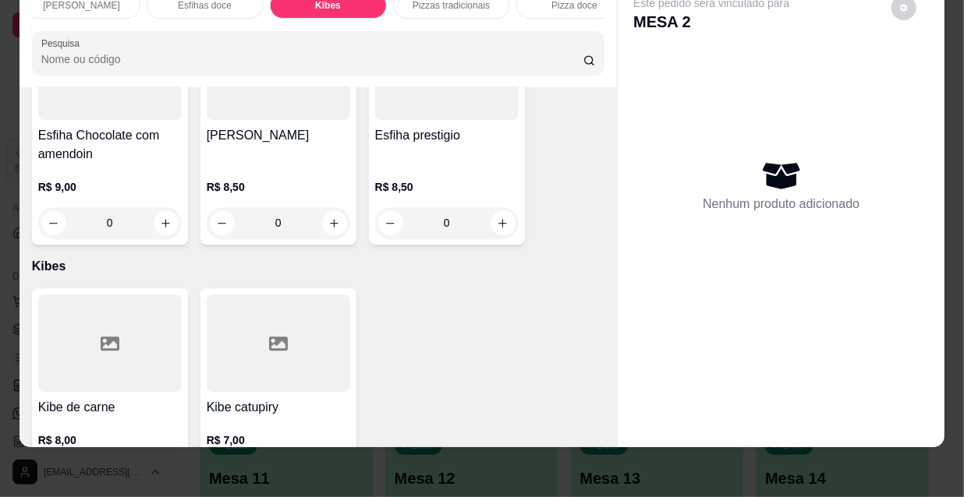
click at [161, 471] on icon "increase-product-quantity" at bounding box center [166, 477] width 12 height 12
type input "2"
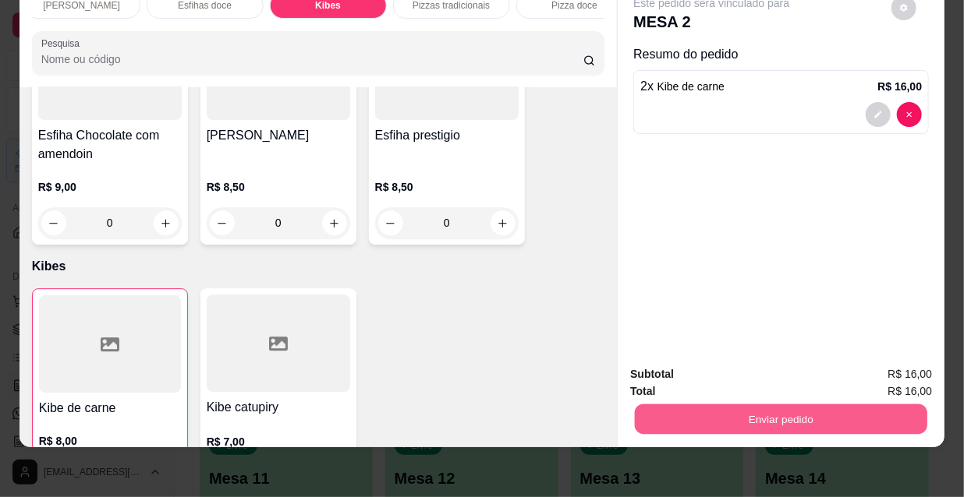
click at [717, 405] on button "Enviar pedido" at bounding box center [781, 419] width 292 height 30
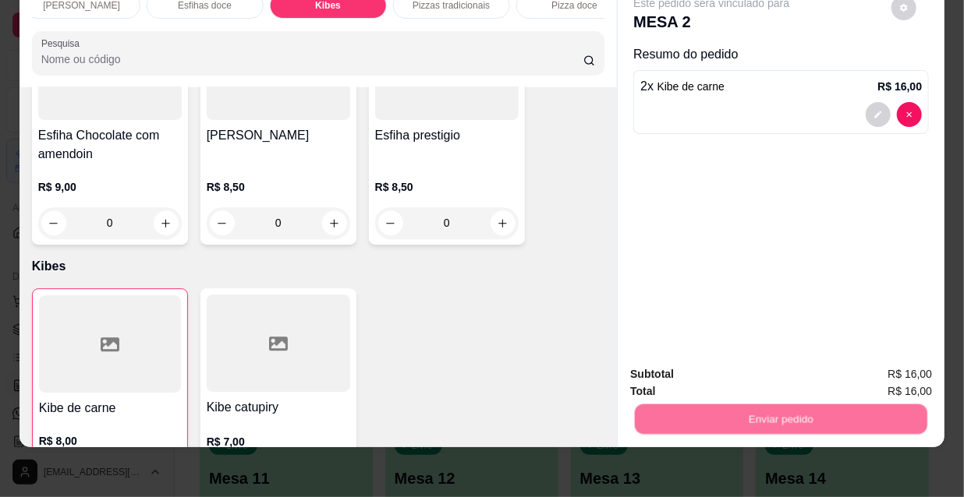
click at [685, 367] on button "Não registrar e enviar pedido" at bounding box center [731, 370] width 158 height 29
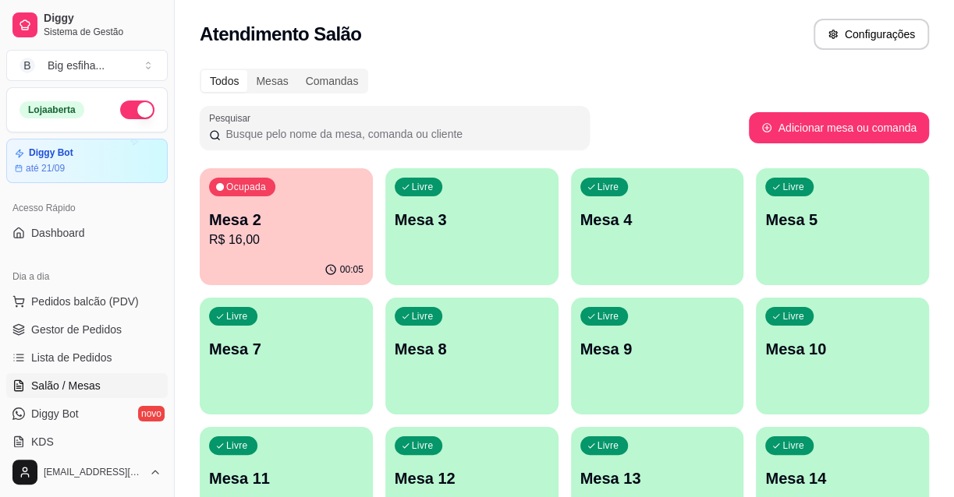
click at [79, 370] on ul "Pedidos balcão (PDV) Gestor de Pedidos Lista de Pedidos Salão / Mesas Diggy Bot…" at bounding box center [86, 371] width 161 height 165
click at [80, 367] on link "Lista de Pedidos" at bounding box center [86, 357] width 161 height 25
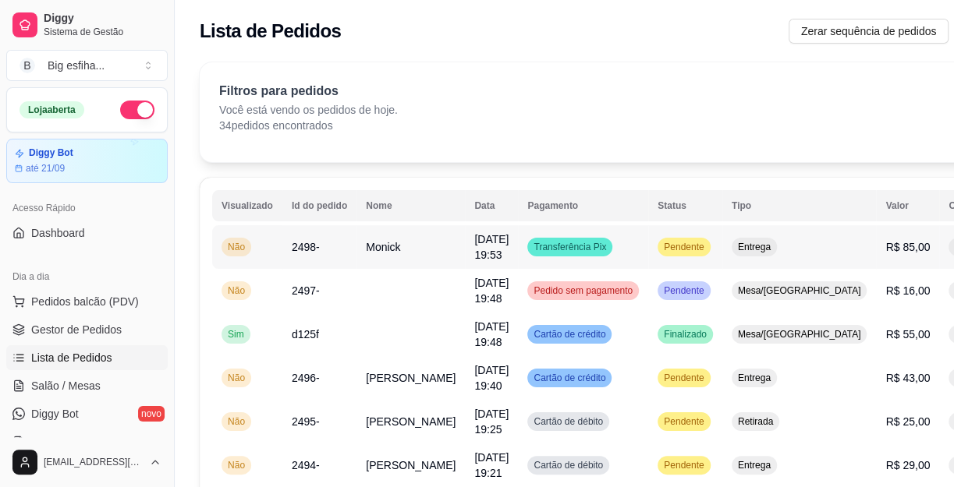
click at [881, 305] on button "IMPRESSORA" at bounding box center [889, 317] width 109 height 24
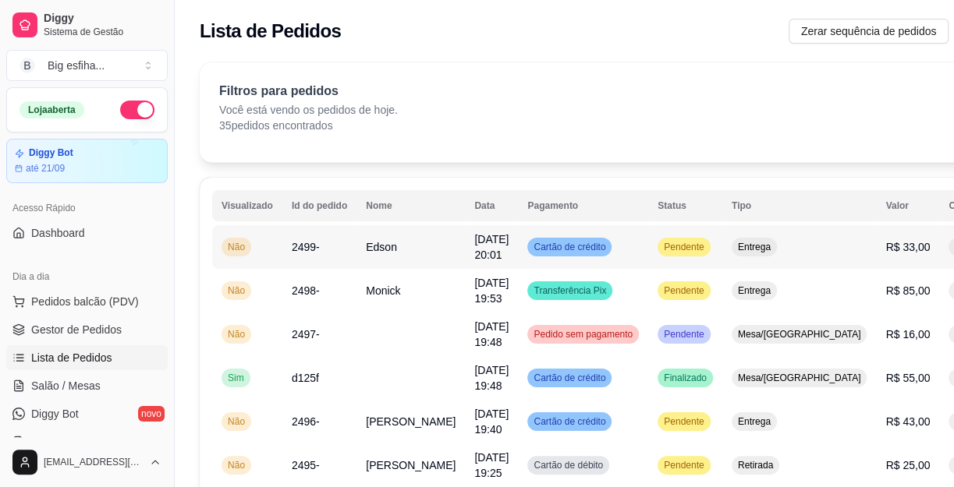
click at [883, 305] on button "IMPRESSORA" at bounding box center [889, 317] width 113 height 25
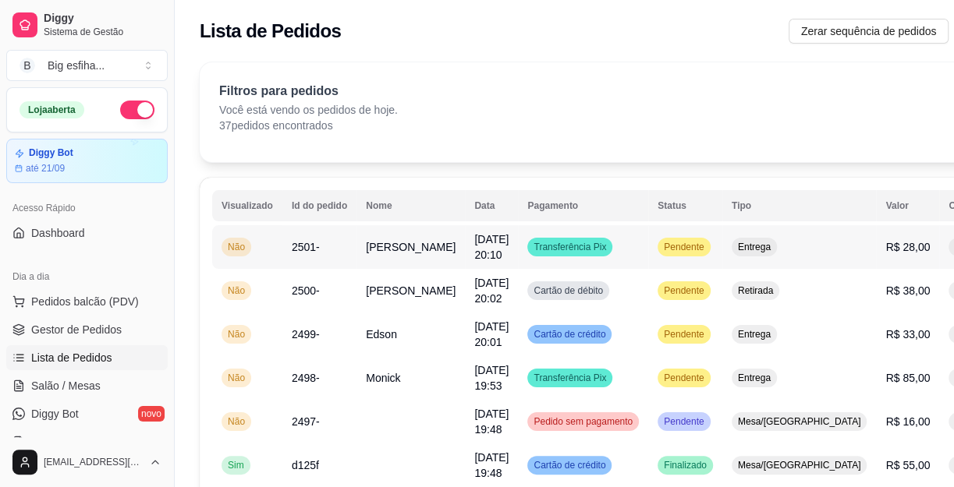
click at [876, 305] on button "IMPRESSORA" at bounding box center [889, 317] width 113 height 25
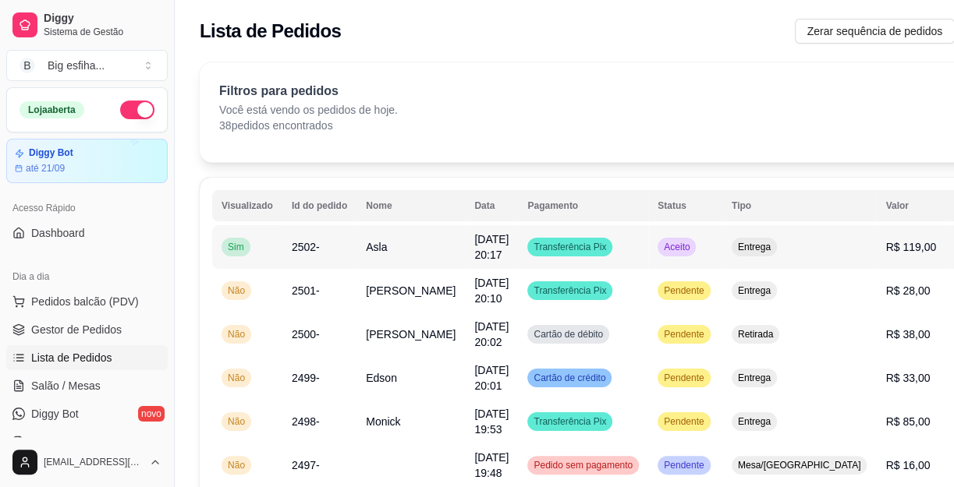
click at [530, 242] on span "Transferência Pix" at bounding box center [569, 247] width 79 height 12
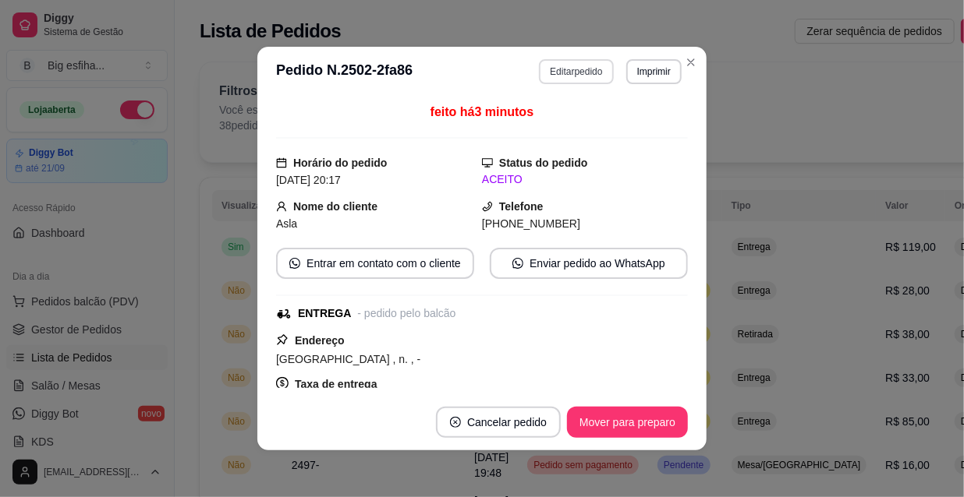
click at [563, 74] on button "Editar pedido" at bounding box center [576, 71] width 74 height 25
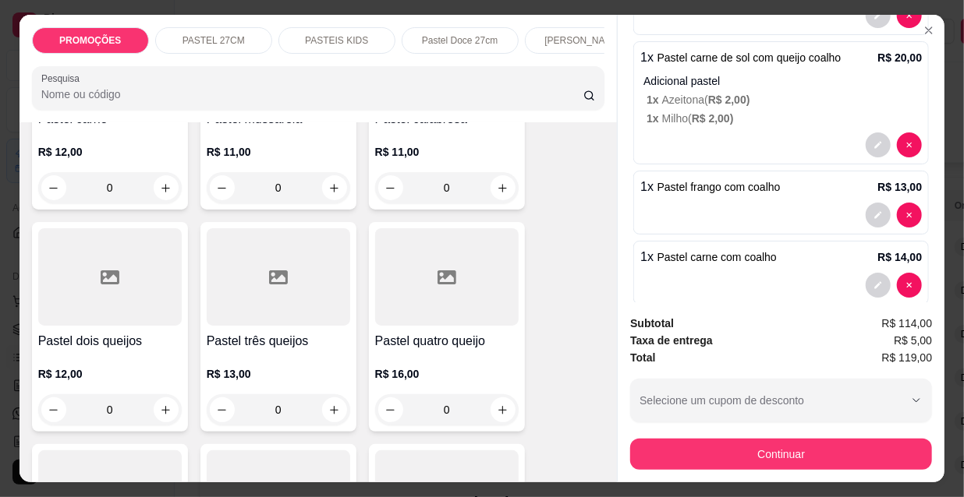
scroll to position [758, 0]
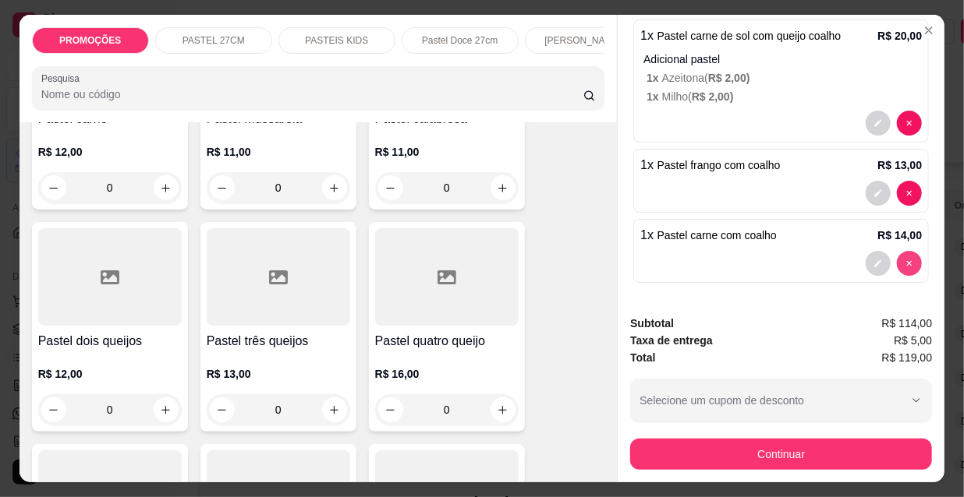
type input "0"
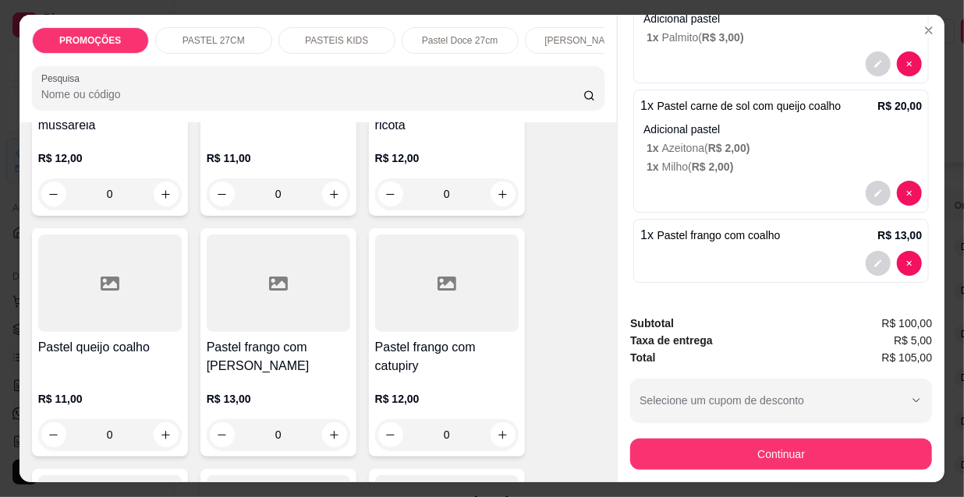
scroll to position [2622, 0]
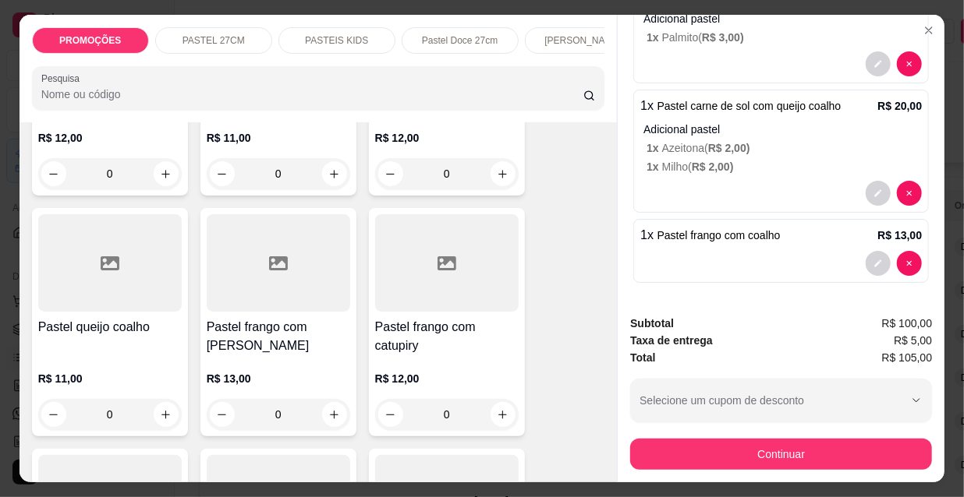
click at [73, 356] on div "R$ 11,00 0" at bounding box center [109, 393] width 143 height 75
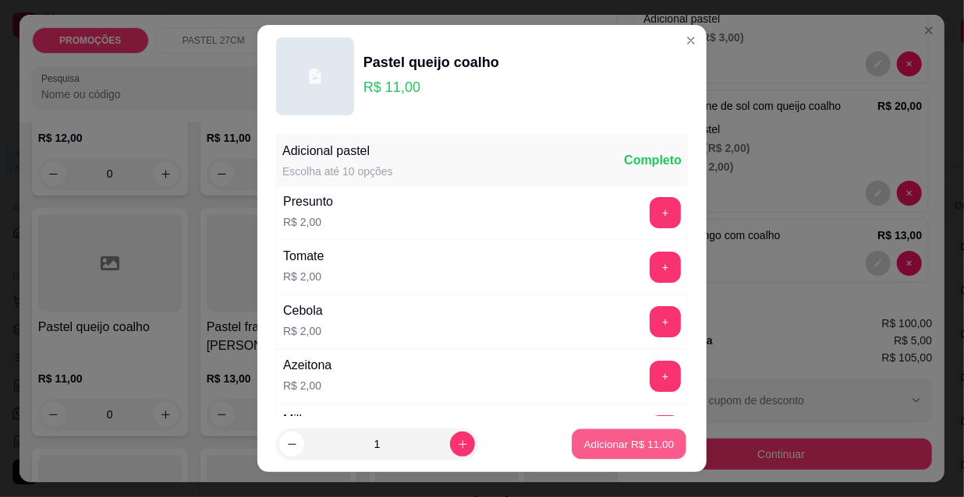
click at [616, 435] on button "Adicionar R$ 11,00" at bounding box center [629, 445] width 115 height 30
type input "1"
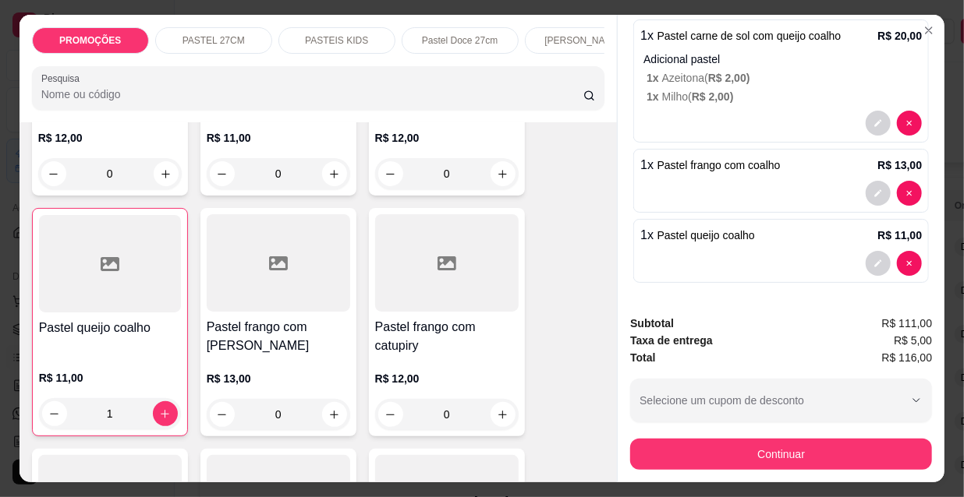
scroll to position [40, 0]
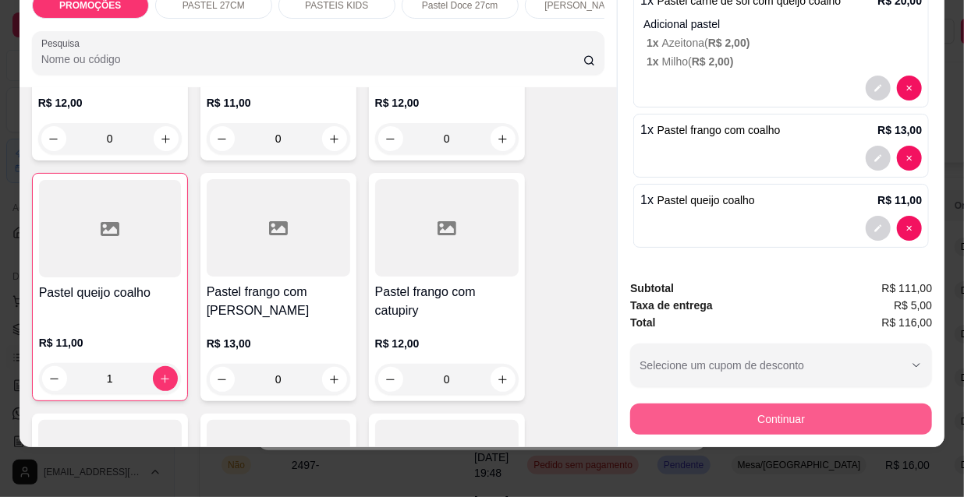
click at [711, 411] on button "Continuar" at bounding box center [781, 419] width 302 height 31
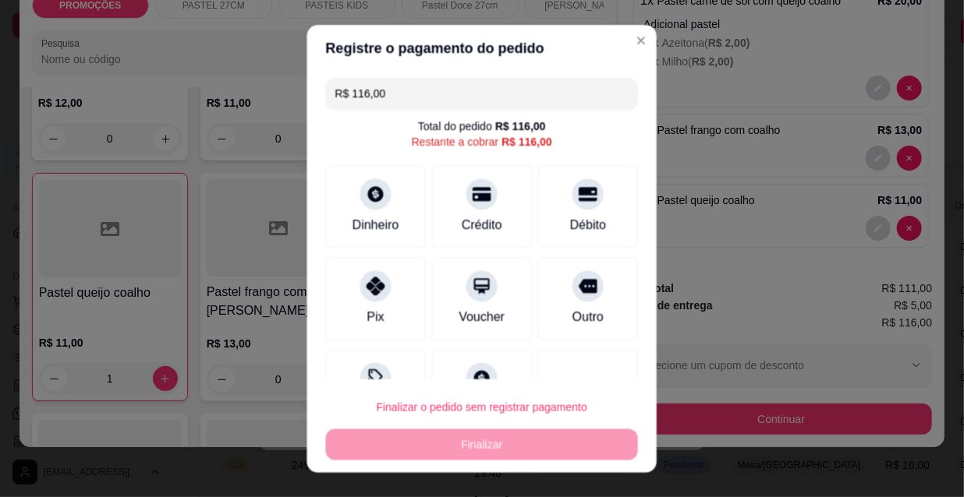
click at [369, 303] on div "Pix" at bounding box center [376, 298] width 100 height 83
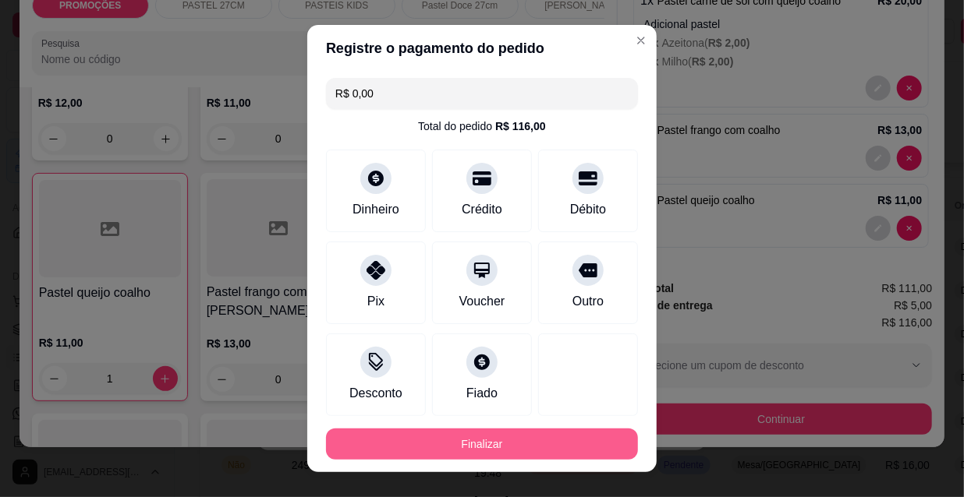
type input "R$ 0,00"
click at [426, 449] on button "Finalizar" at bounding box center [482, 444] width 312 height 31
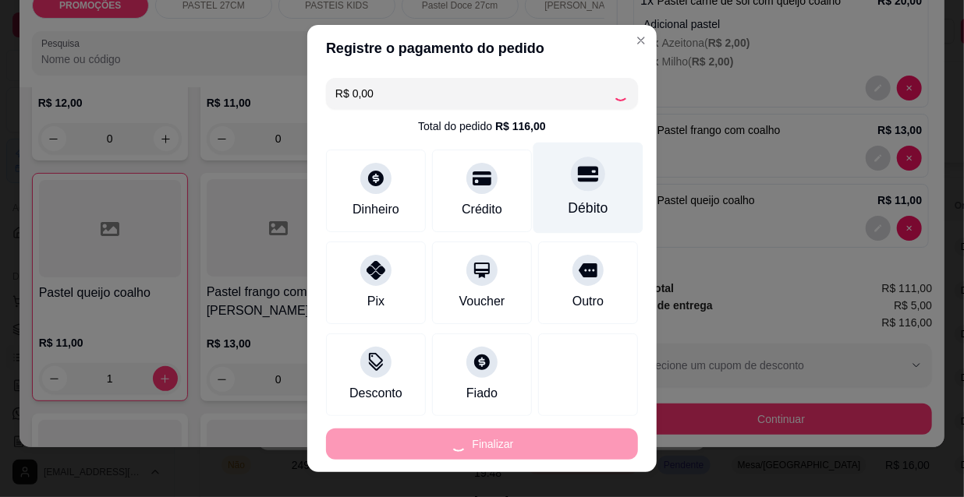
type input "0"
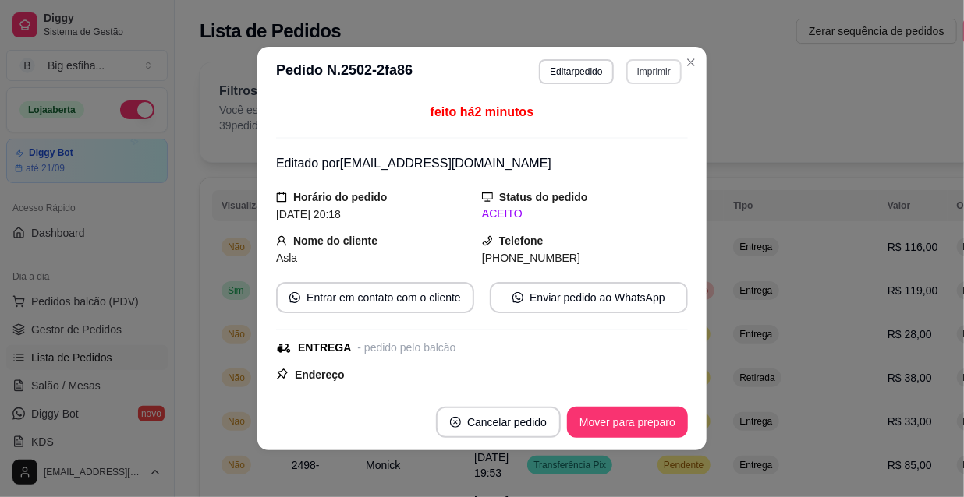
click at [639, 71] on button "Imprimir" at bounding box center [653, 71] width 55 height 25
click at [616, 129] on button "IMPRESSORA" at bounding box center [620, 126] width 109 height 24
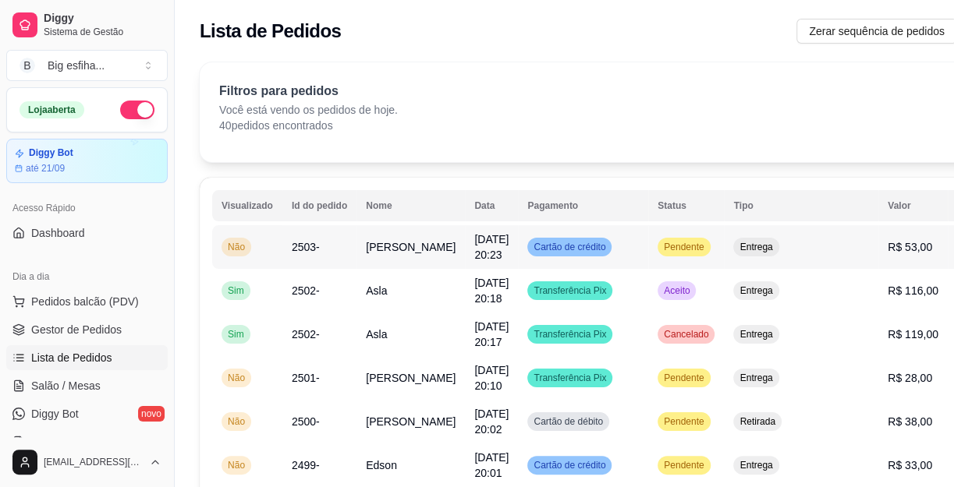
click at [873, 305] on button "IMPRESSORA" at bounding box center [889, 317] width 109 height 24
click at [104, 386] on link "Salão / Mesas" at bounding box center [86, 385] width 161 height 25
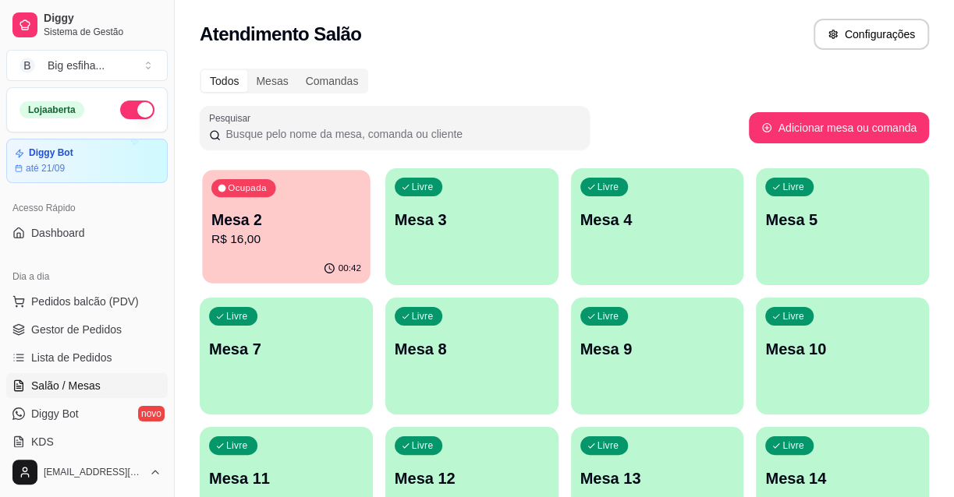
click at [294, 260] on div "00:42" at bounding box center [286, 269] width 168 height 30
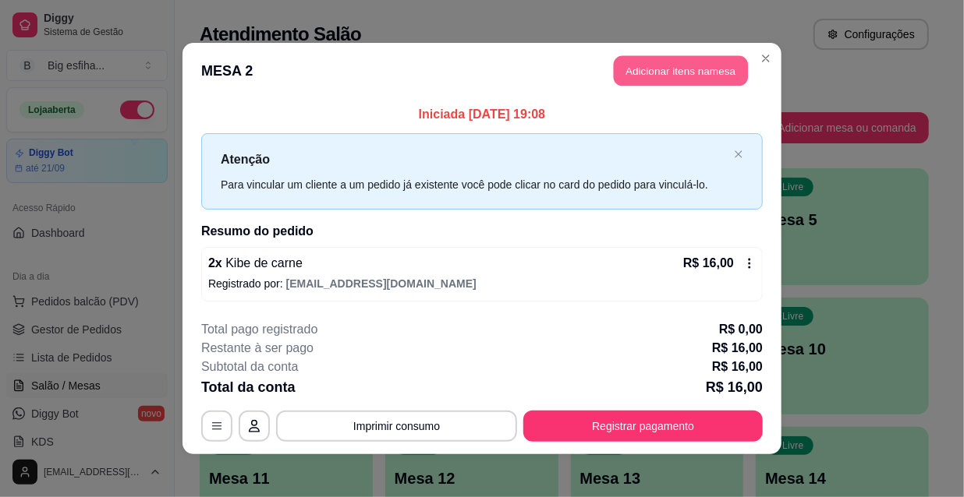
click at [624, 70] on button "Adicionar itens na mesa" at bounding box center [681, 71] width 134 height 30
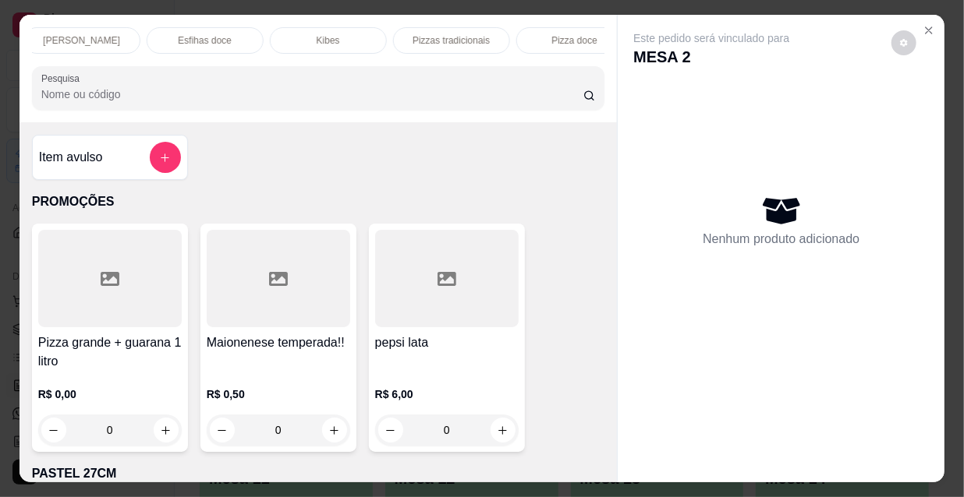
scroll to position [0, 898]
click at [455, 42] on div "Refrigerante" at bounding box center [424, 40] width 117 height 27
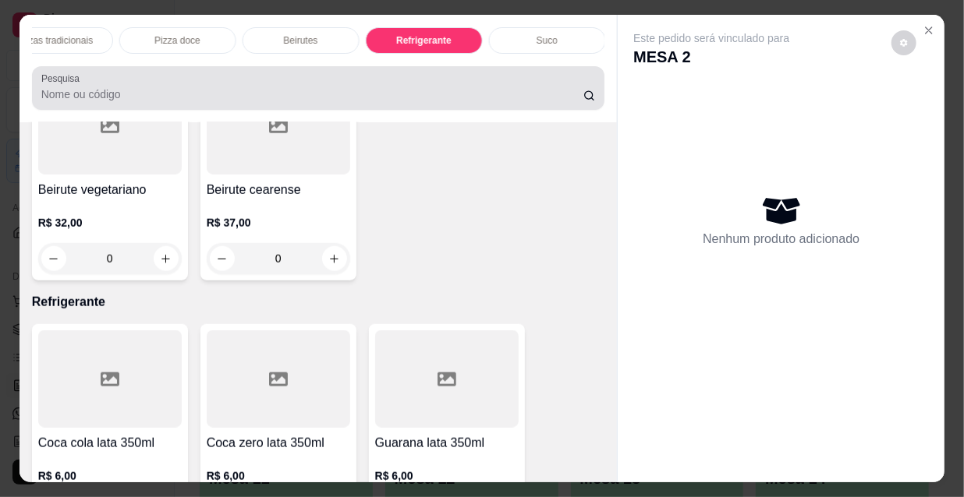
scroll to position [40, 0]
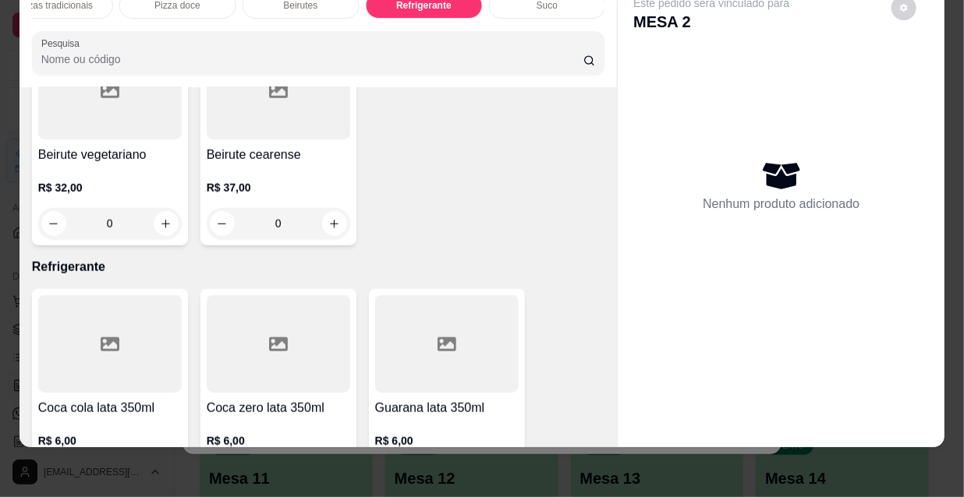
click at [497, 465] on button "increase-product-quantity" at bounding box center [502, 477] width 25 height 25
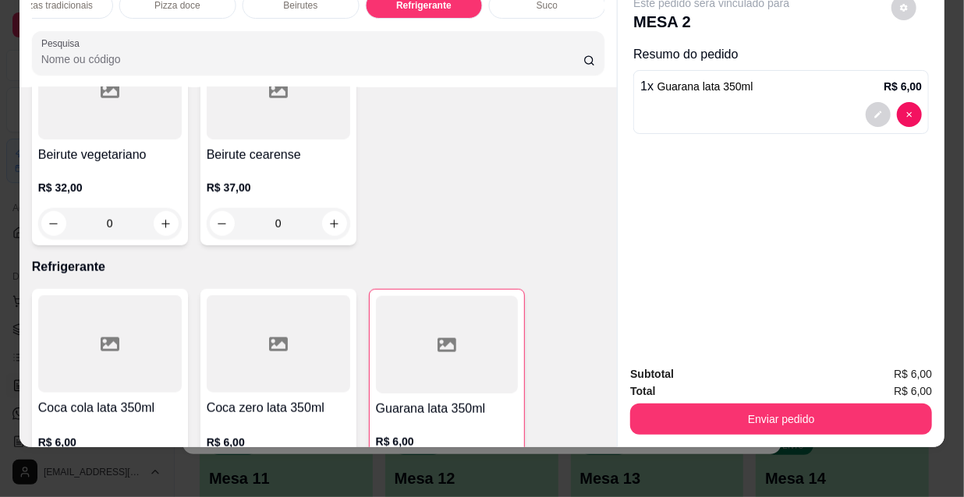
type input "1"
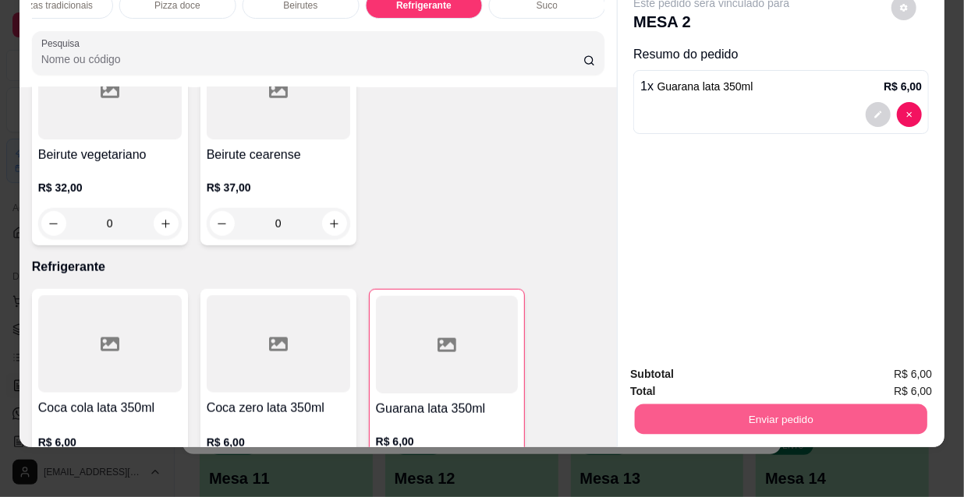
click at [735, 405] on button "Enviar pedido" at bounding box center [781, 419] width 292 height 30
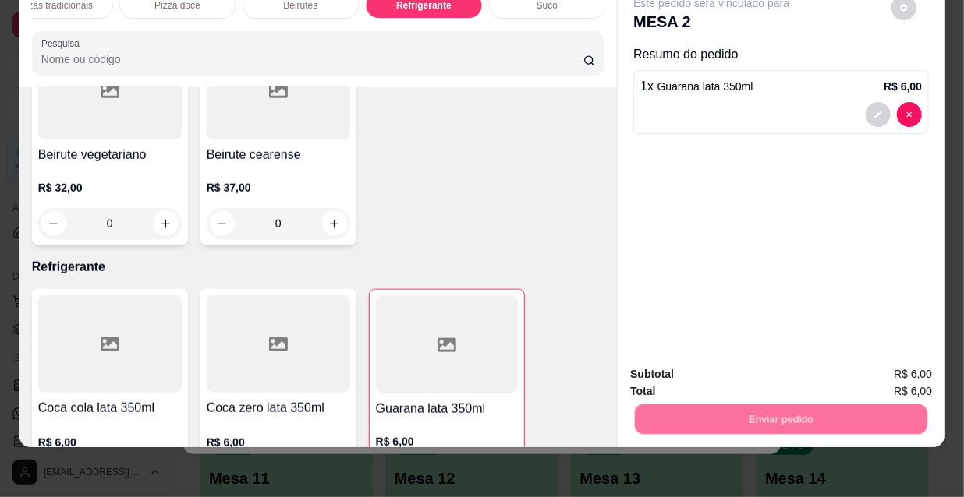
click at [719, 372] on button "Não registrar e enviar pedido" at bounding box center [731, 370] width 158 height 29
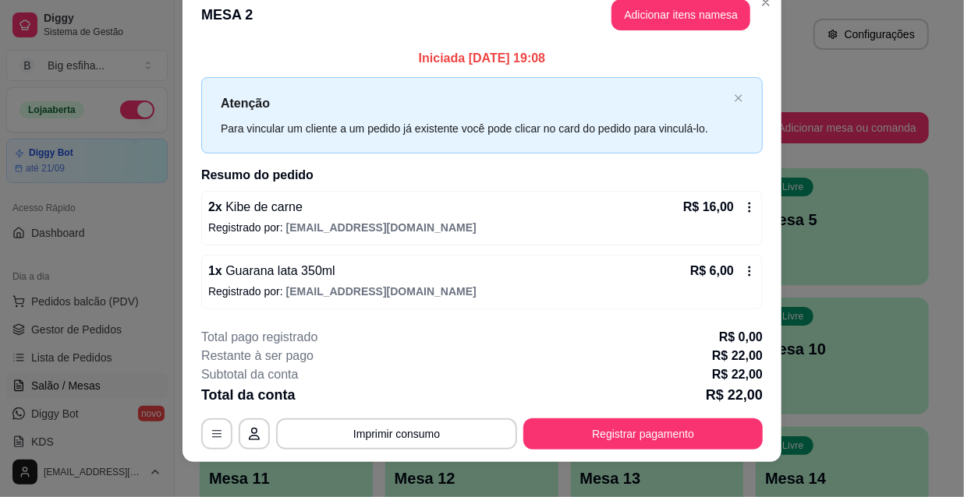
scroll to position [38, 0]
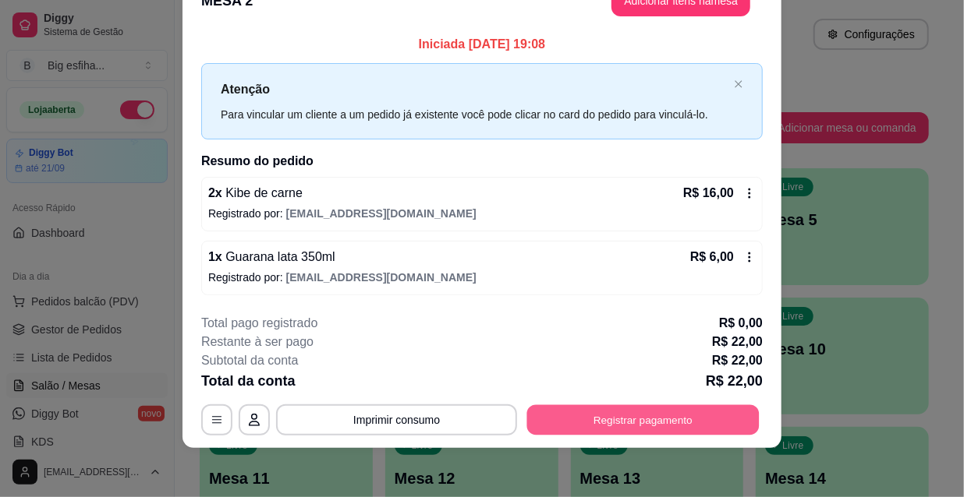
click at [580, 426] on button "Registrar pagamento" at bounding box center [643, 420] width 232 height 30
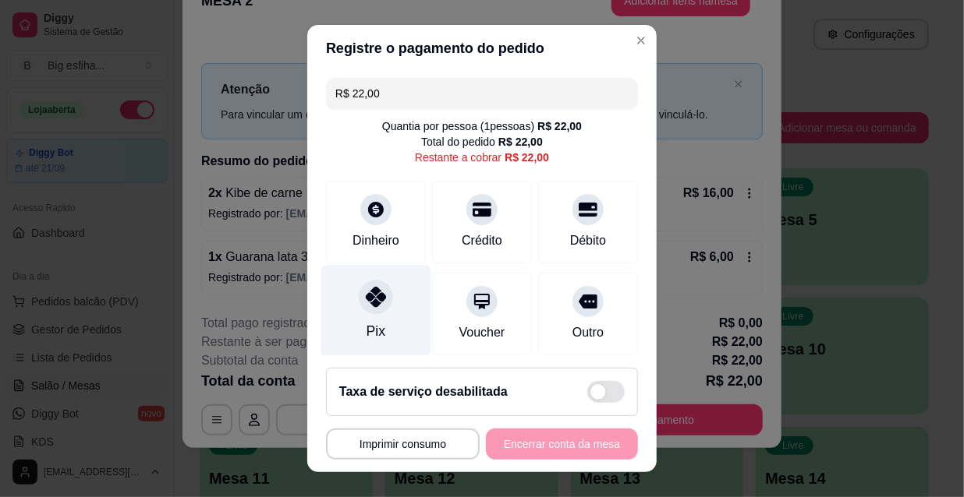
click at [335, 316] on div "Pix" at bounding box center [376, 311] width 110 height 91
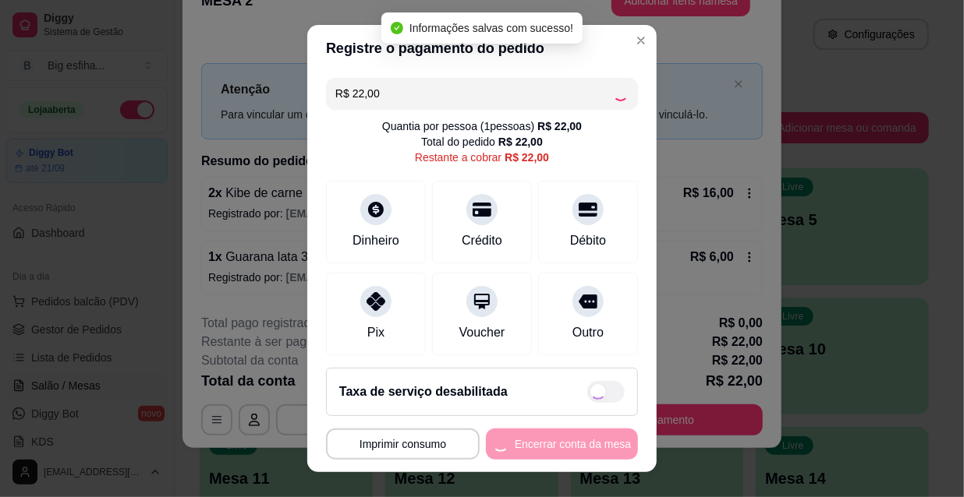
type input "R$ 0,00"
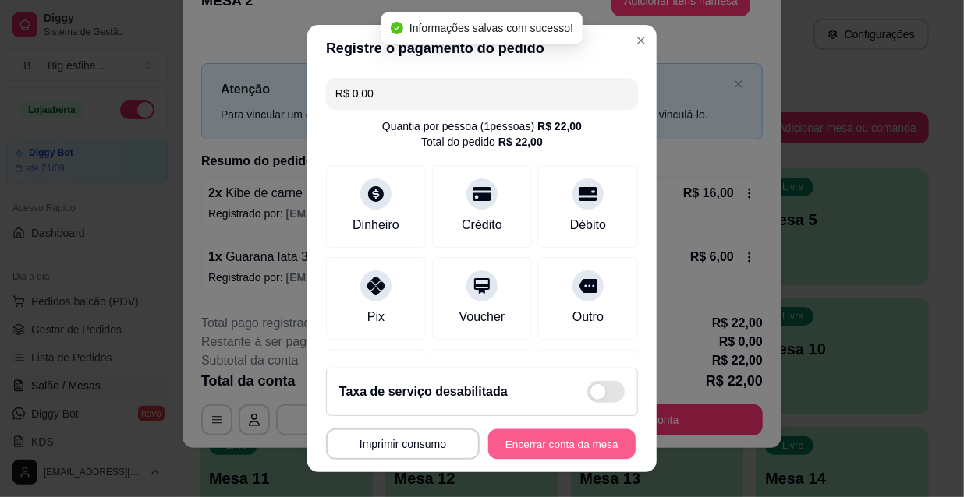
click at [547, 446] on button "Encerrar conta da mesa" at bounding box center [561, 445] width 147 height 30
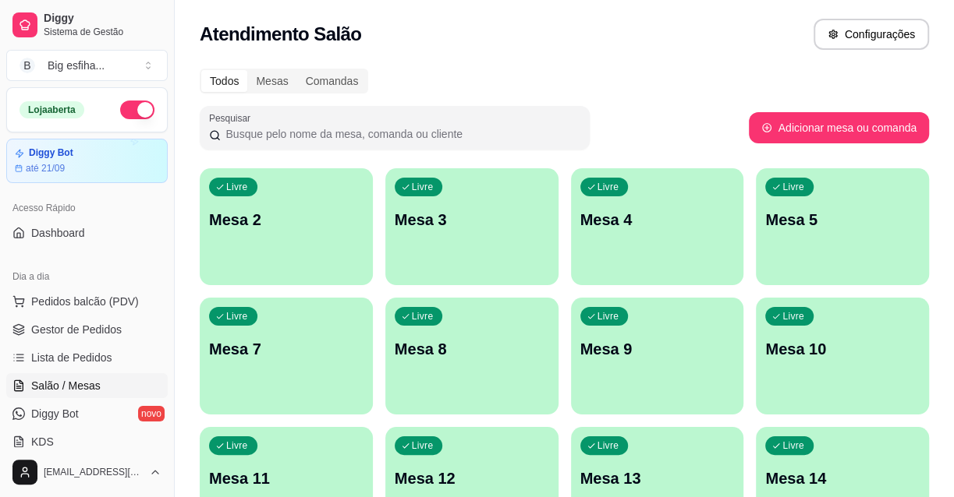
click at [283, 234] on div "Livre Mesa 2" at bounding box center [286, 217] width 173 height 98
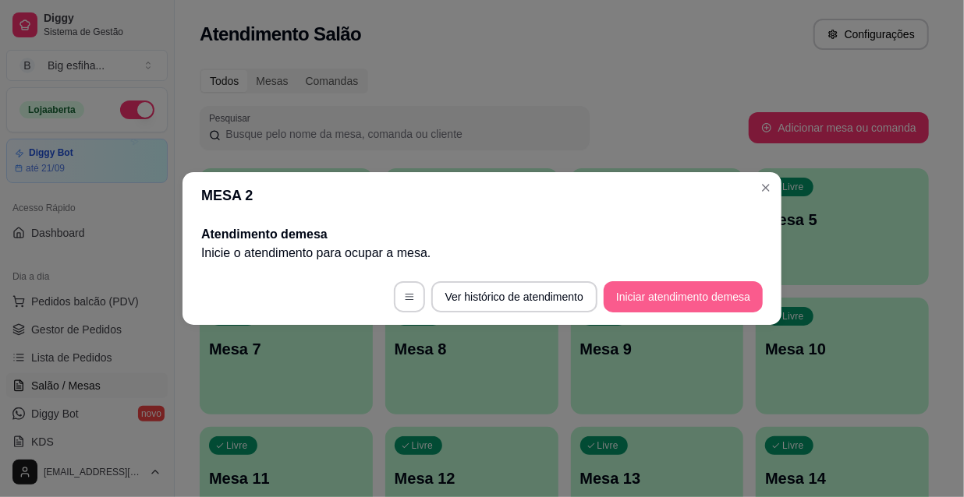
click at [667, 293] on button "Iniciar atendimento de mesa" at bounding box center [683, 296] width 159 height 31
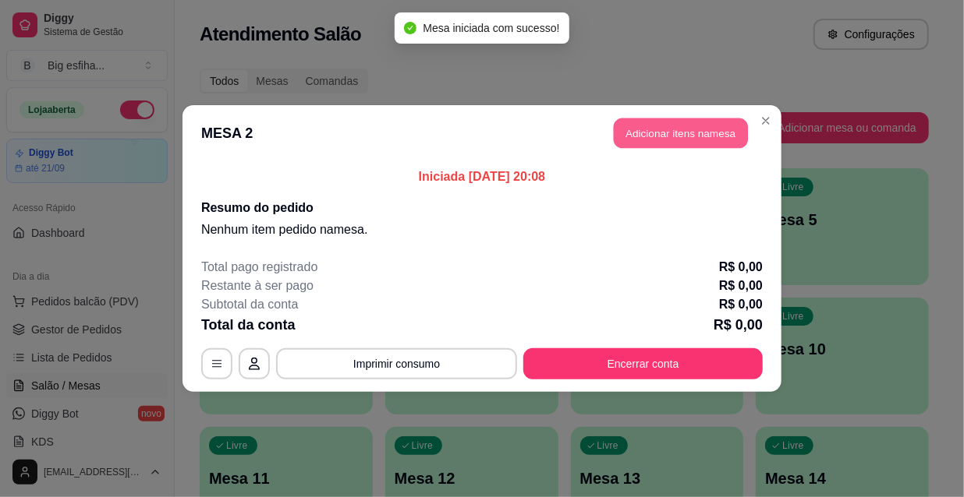
click at [672, 138] on button "Adicionar itens na mesa" at bounding box center [681, 134] width 134 height 30
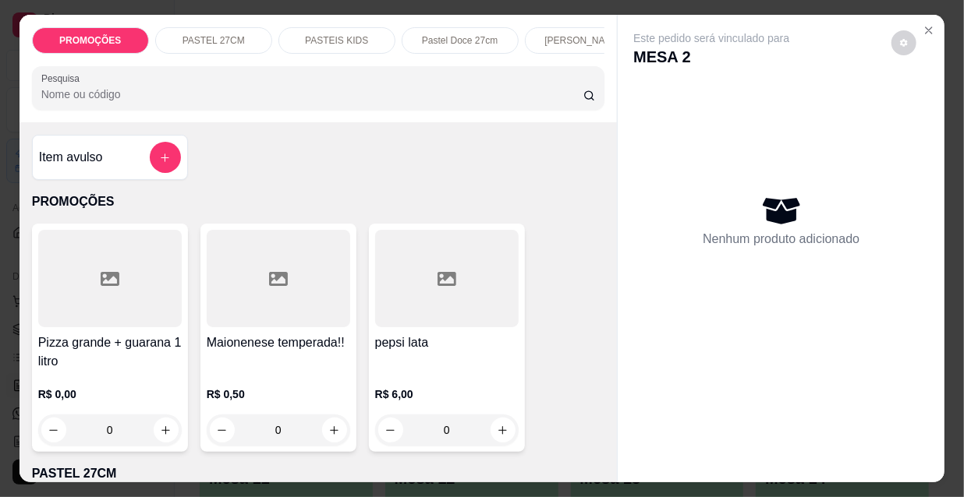
scroll to position [212, 0]
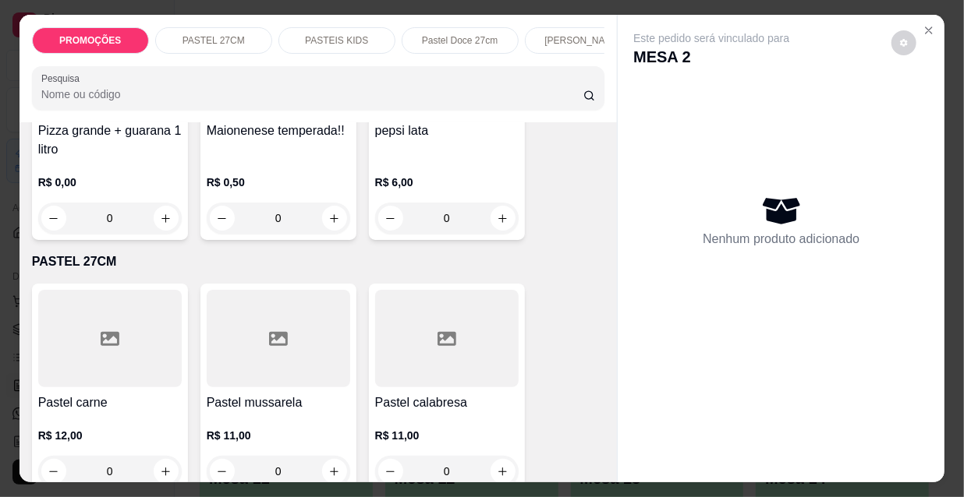
click at [125, 342] on div at bounding box center [109, 338] width 143 height 97
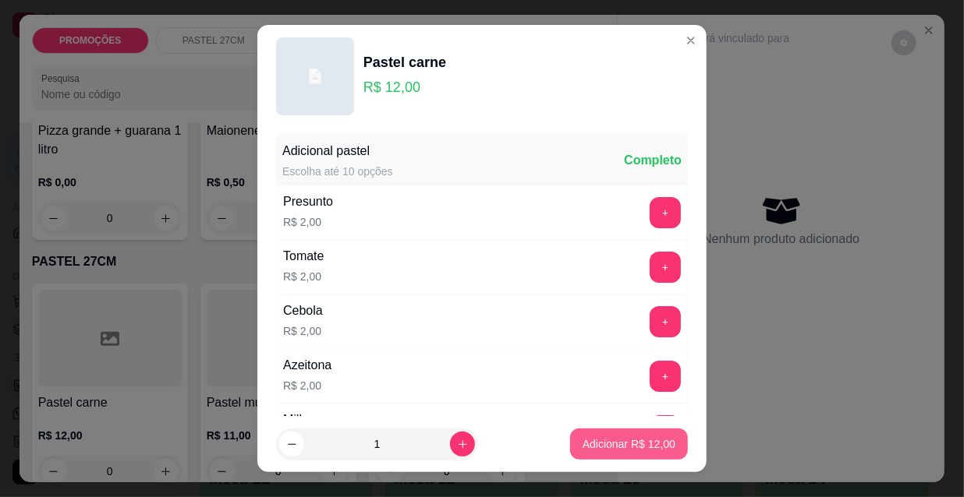
click at [582, 441] on p "Adicionar R$ 12,00" at bounding box center [628, 445] width 93 height 16
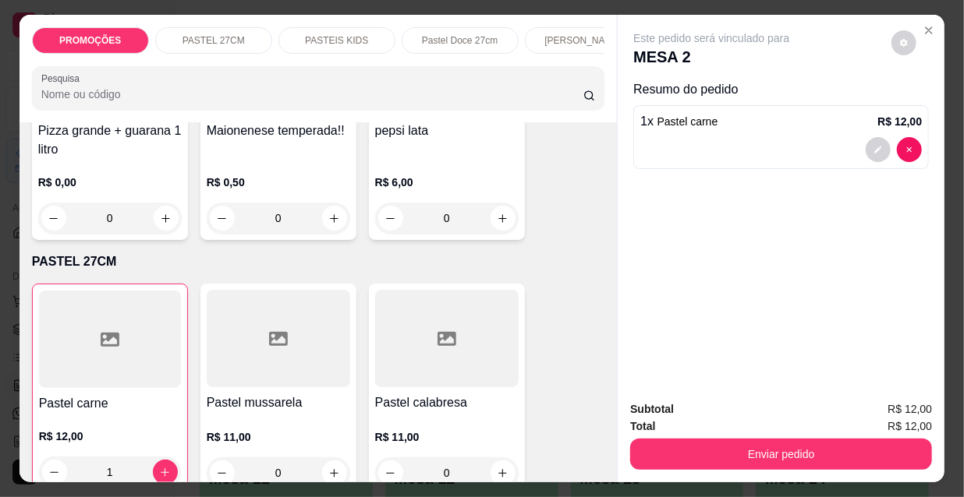
type input "1"
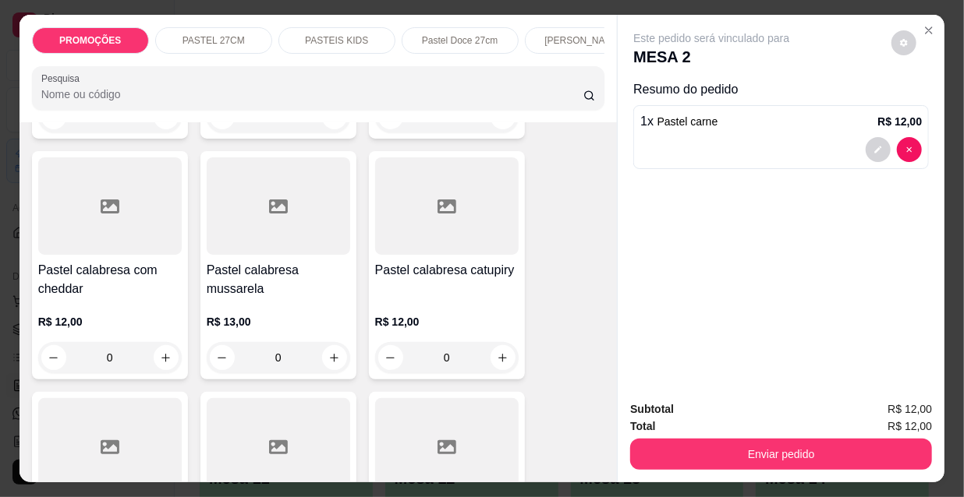
scroll to position [1559, 0]
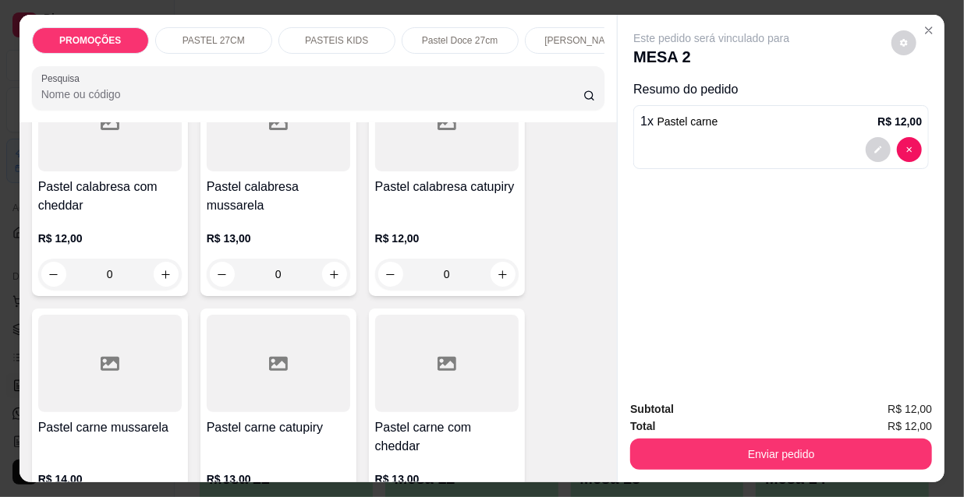
click at [121, 373] on div at bounding box center [109, 363] width 143 height 97
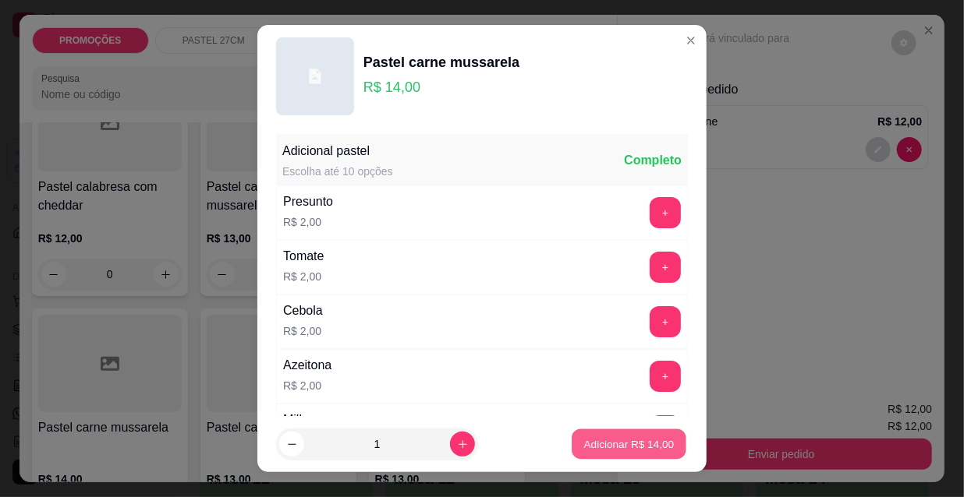
click at [582, 452] on button "Adicionar R$ 14,00" at bounding box center [629, 445] width 115 height 30
type input "1"
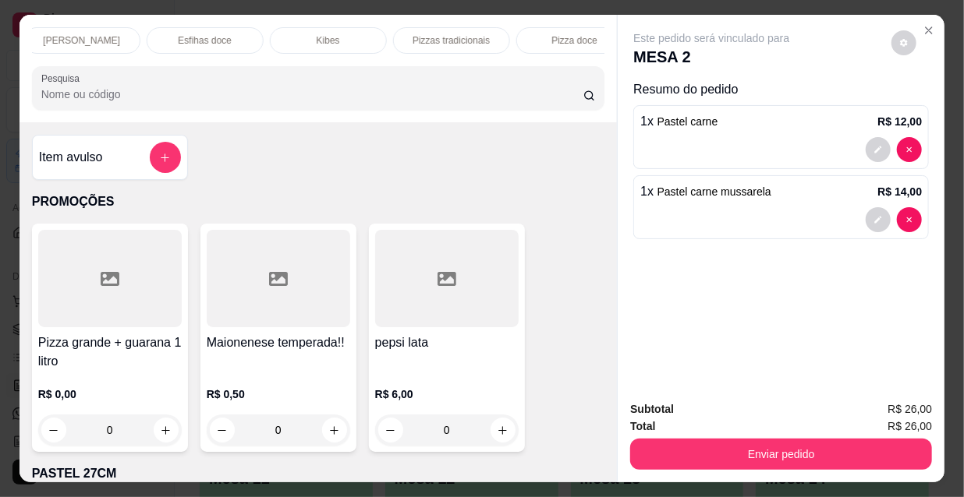
scroll to position [0, 898]
click at [416, 35] on p "Refrigerante" at bounding box center [423, 40] width 51 height 12
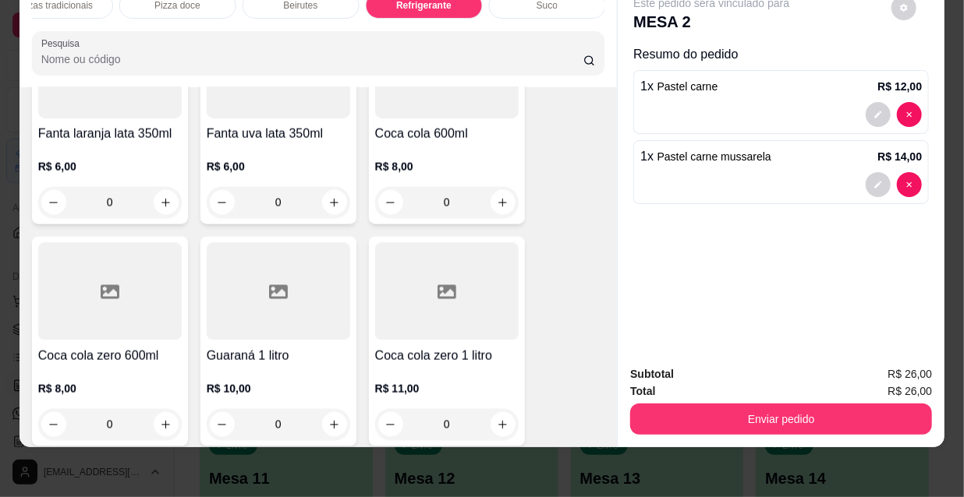
scroll to position [14552, 0]
click at [160, 419] on icon "increase-product-quantity" at bounding box center [166, 425] width 12 height 12
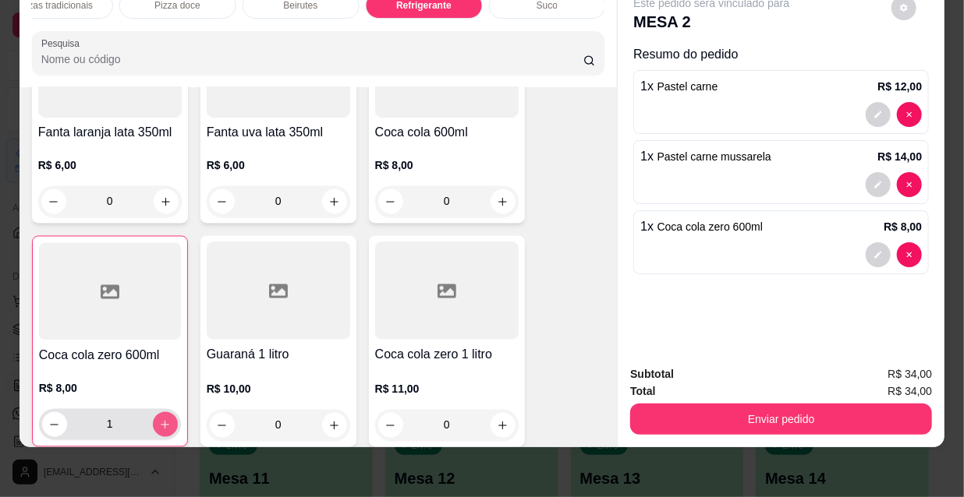
type input "1"
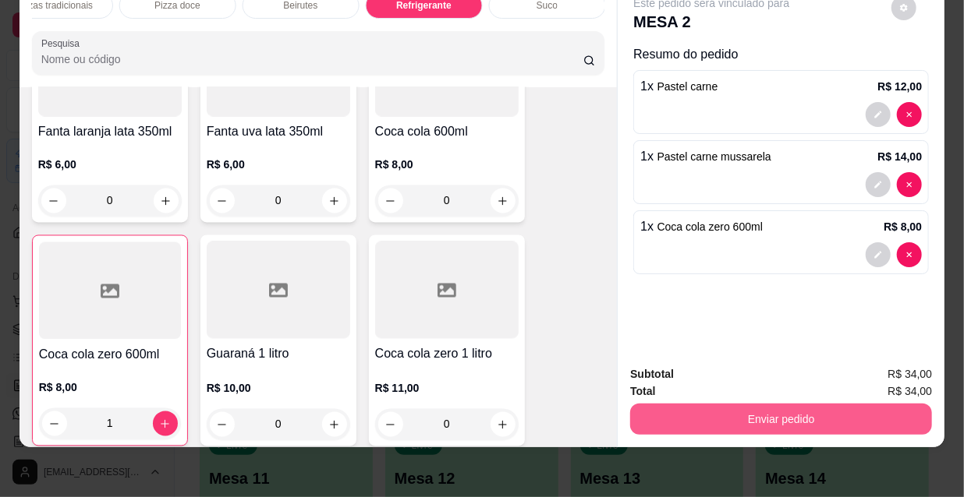
click at [669, 405] on button "Enviar pedido" at bounding box center [781, 419] width 302 height 31
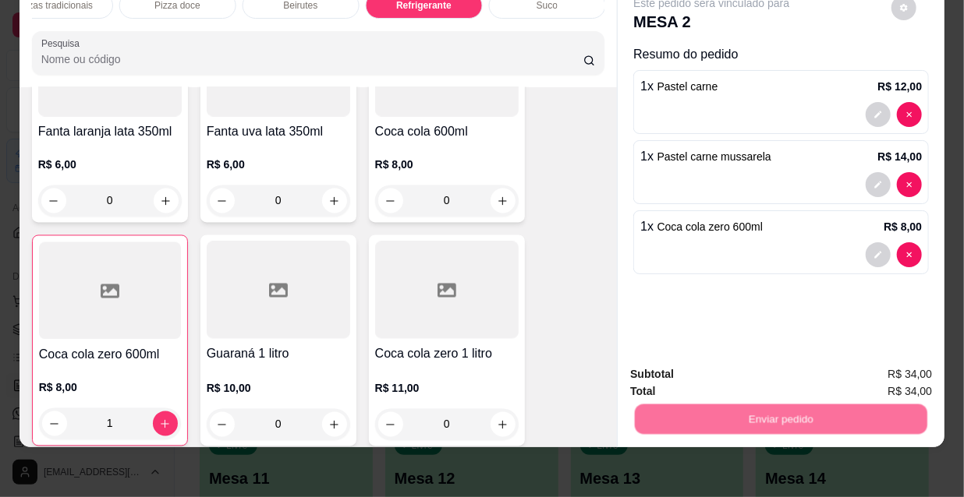
click at [704, 358] on button "Não registrar e enviar pedido" at bounding box center [731, 371] width 162 height 30
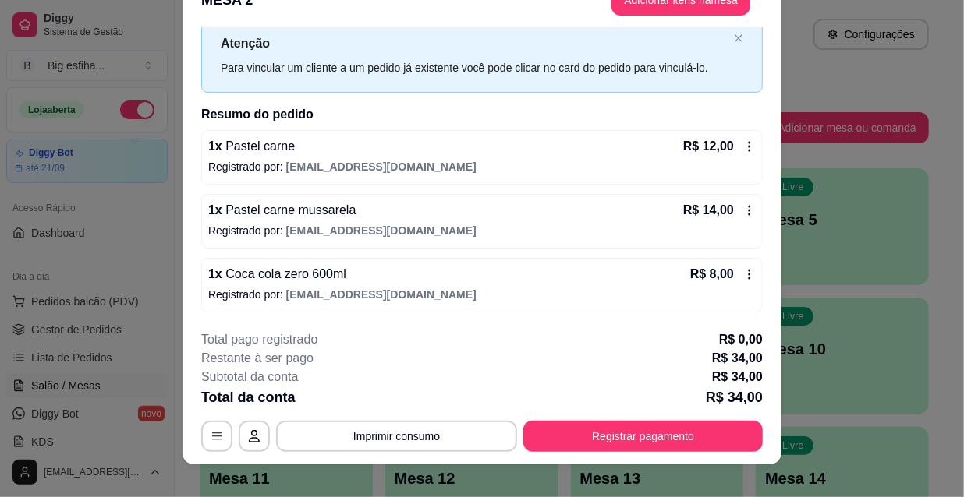
scroll to position [47, 0]
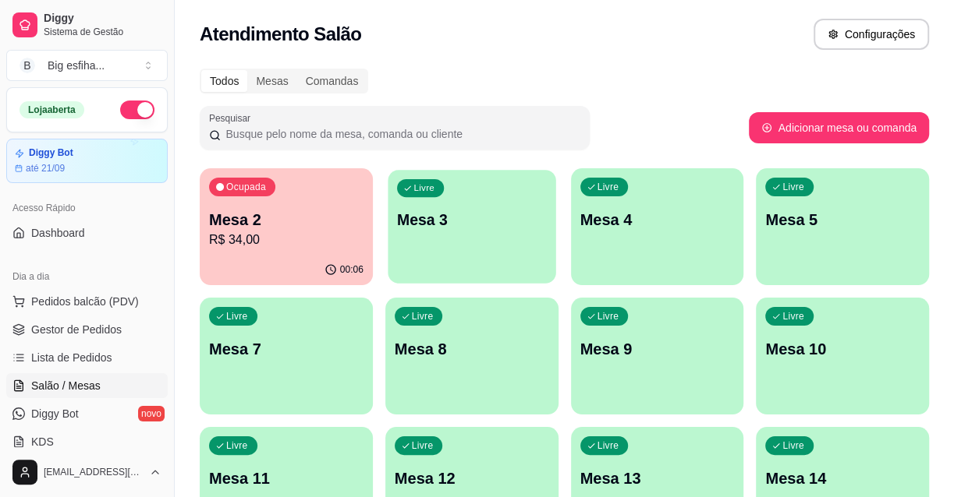
click at [469, 231] on div "Livre Mesa 3" at bounding box center [472, 217] width 168 height 95
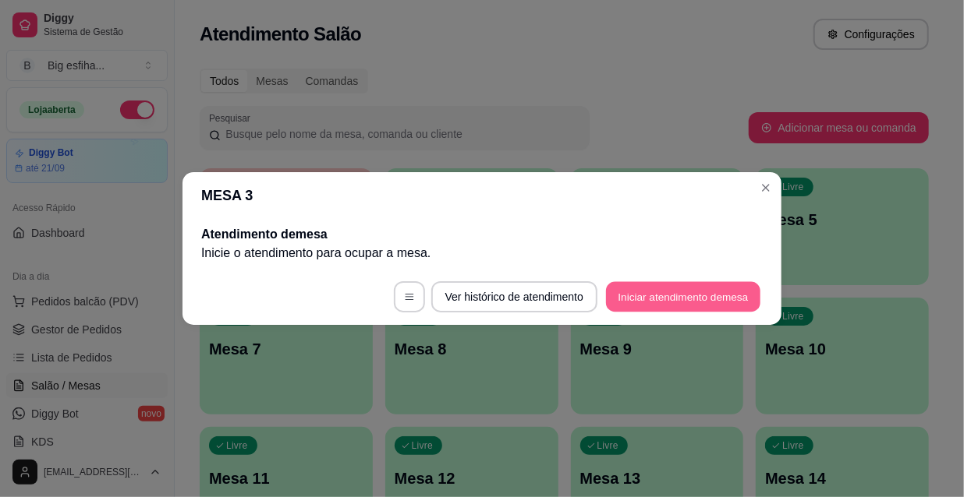
click at [639, 292] on button "Iniciar atendimento de mesa" at bounding box center [683, 297] width 154 height 30
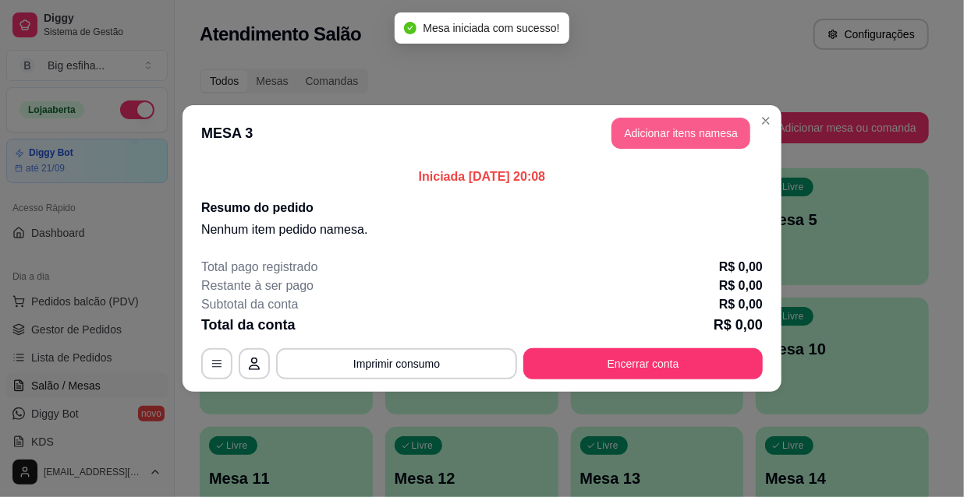
click at [664, 140] on button "Adicionar itens na mesa" at bounding box center [680, 133] width 139 height 31
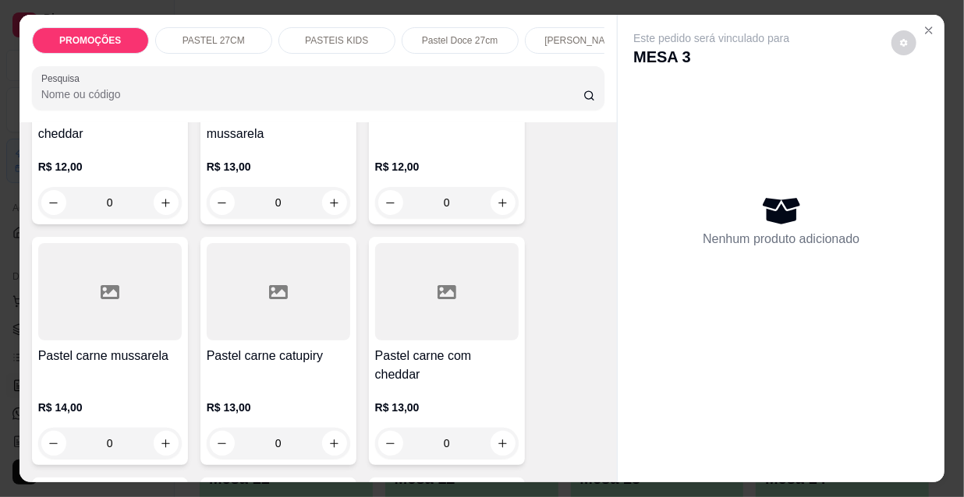
scroll to position [1701, 0]
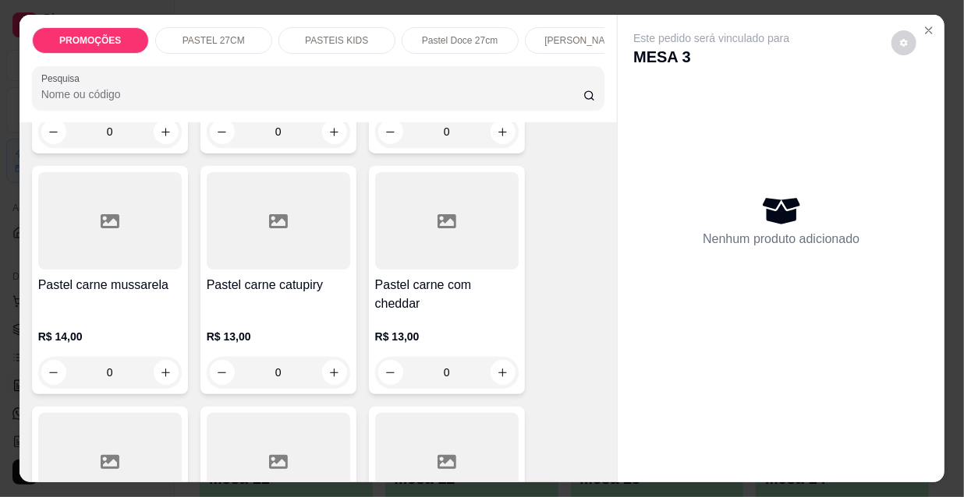
click at [92, 329] on div "R$ 14,00 0" at bounding box center [109, 358] width 143 height 59
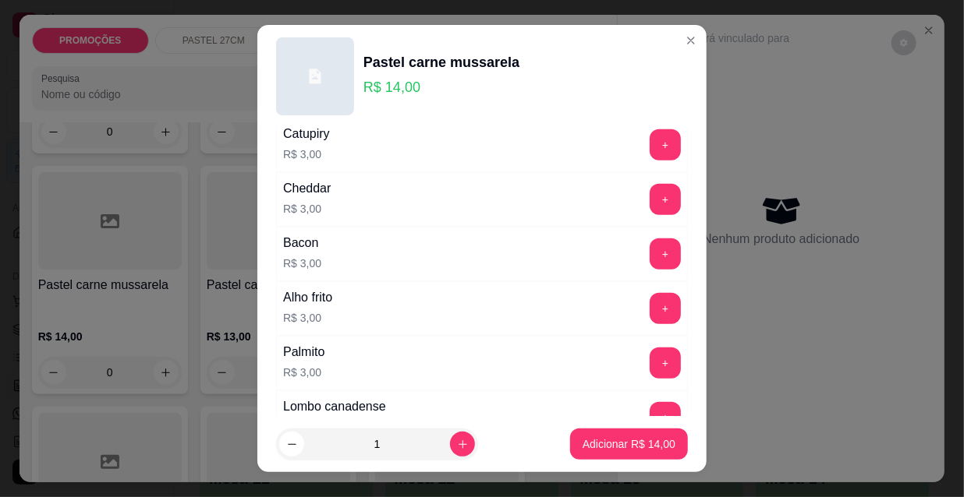
scroll to position [567, 0]
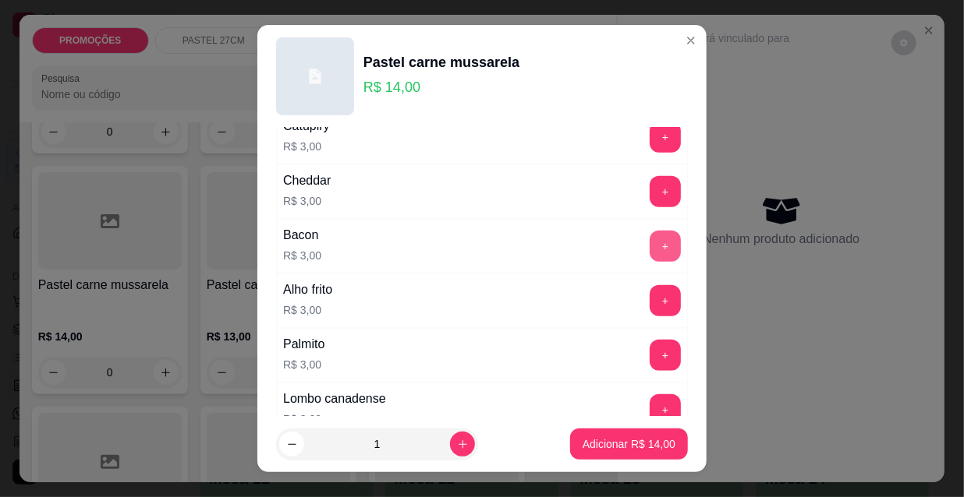
click at [651, 239] on button "+" at bounding box center [665, 246] width 31 height 31
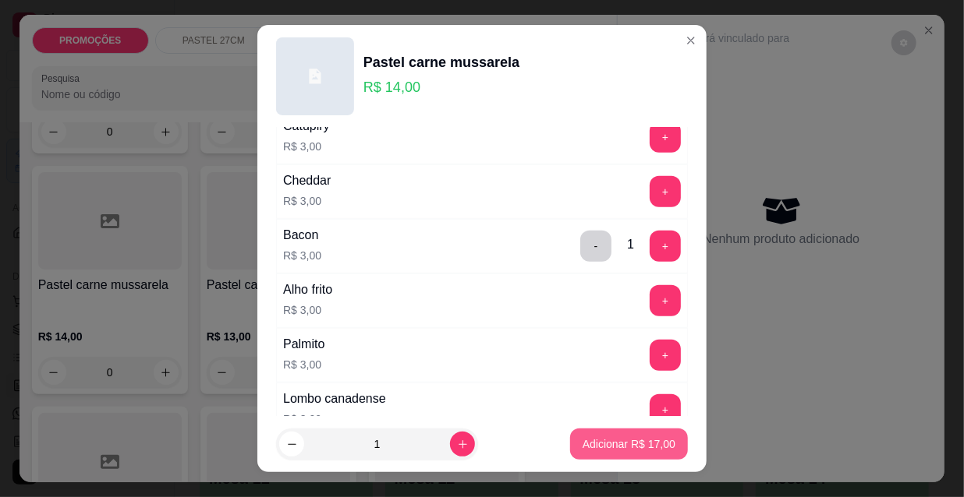
click at [639, 460] on div "Adicionar R$ 17,00" at bounding box center [629, 444] width 118 height 31
click at [613, 449] on p "Adicionar R$ 17,00" at bounding box center [629, 444] width 90 height 15
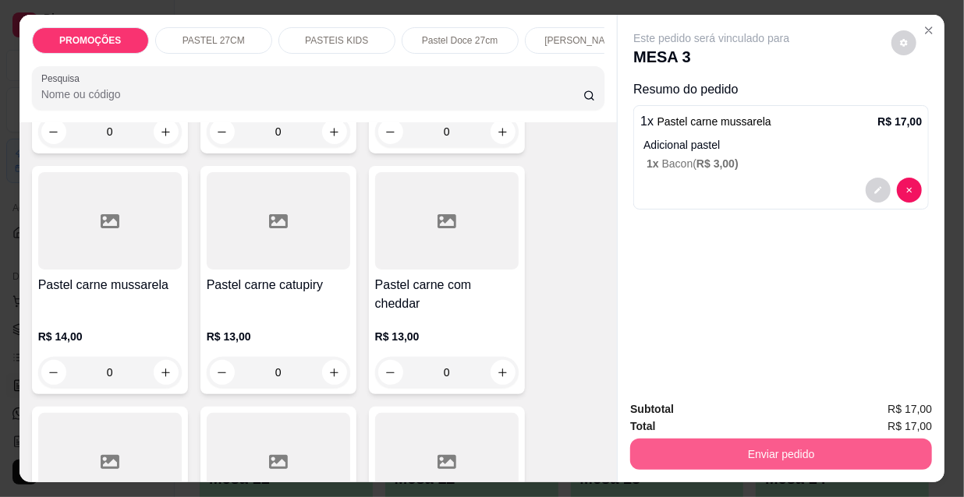
click at [710, 444] on button "Enviar pedido" at bounding box center [781, 454] width 302 height 31
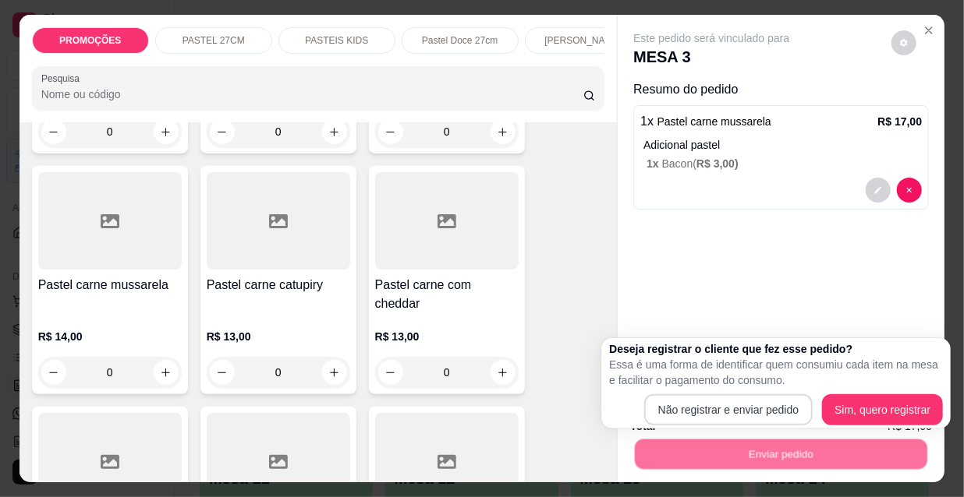
click at [693, 393] on div "Deseja registrar o cliente que fez esse pedido? Essa é uma forma de identificar…" at bounding box center [776, 384] width 334 height 84
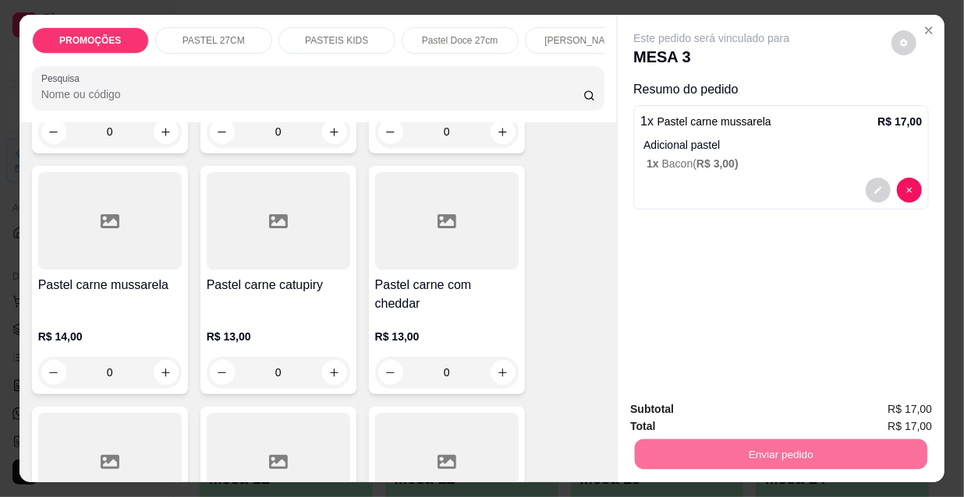
click at [710, 409] on button "Não registrar e enviar pedido" at bounding box center [731, 411] width 162 height 30
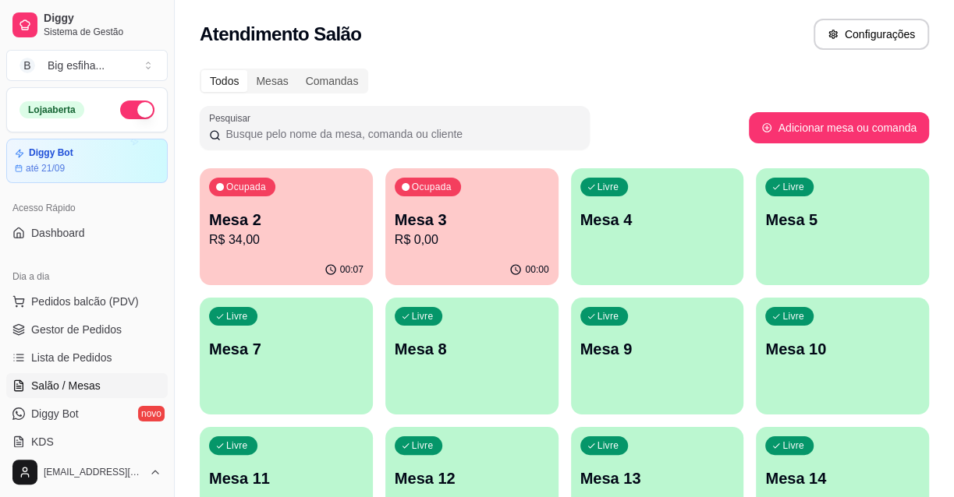
click at [628, 221] on p "Mesa 4" at bounding box center [657, 220] width 154 height 22
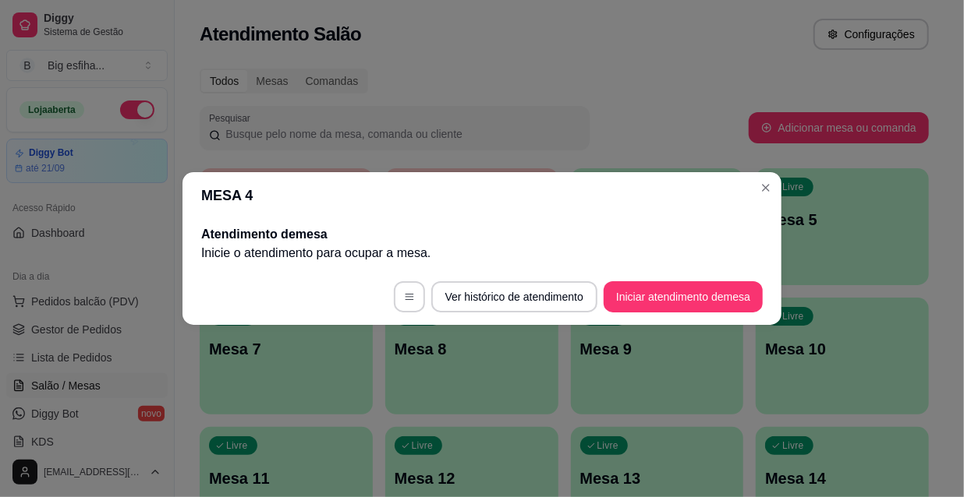
click at [685, 304] on button "Iniciar atendimento de mesa" at bounding box center [683, 296] width 159 height 31
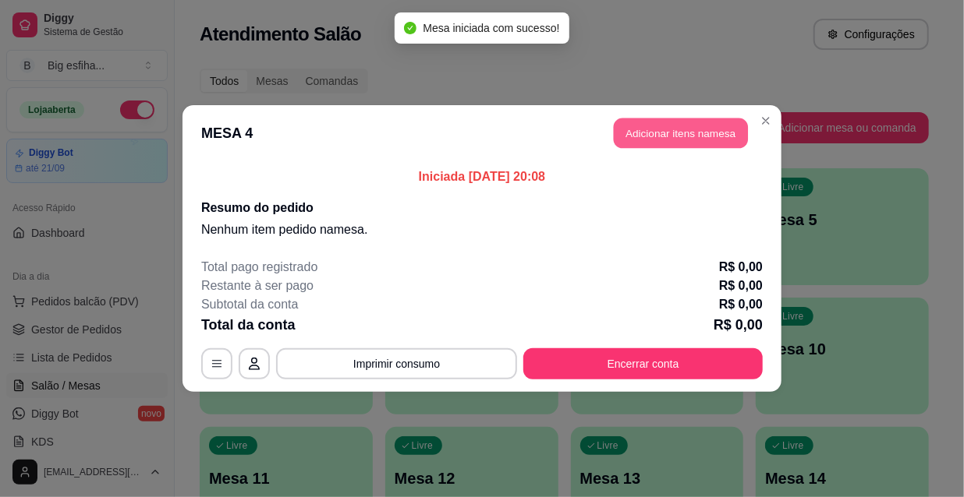
click at [675, 131] on button "Adicionar itens na mesa" at bounding box center [681, 134] width 134 height 30
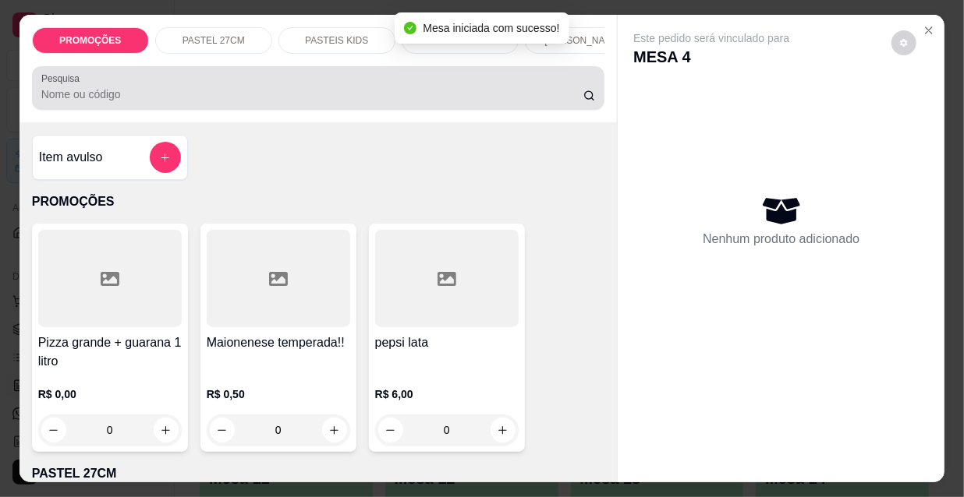
click at [334, 88] on div at bounding box center [318, 88] width 554 height 31
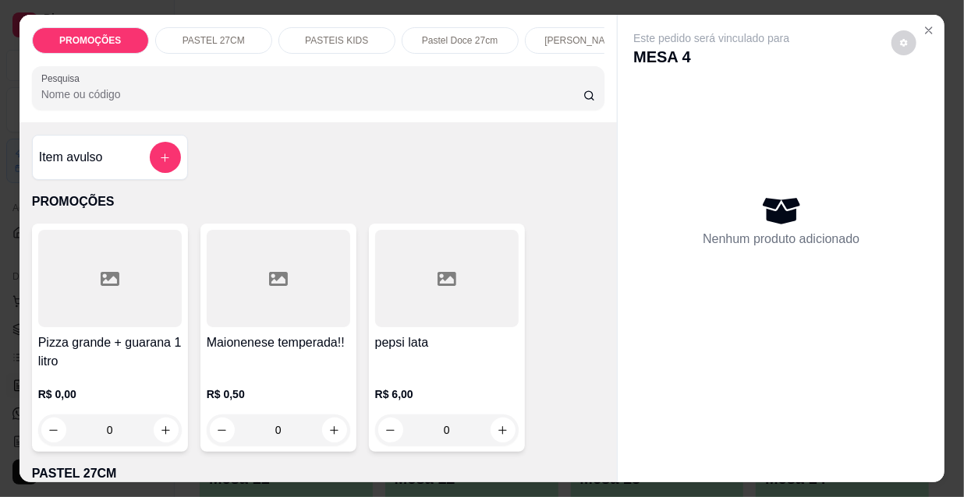
click at [565, 34] on p "[PERSON_NAME]" at bounding box center [582, 40] width 77 height 12
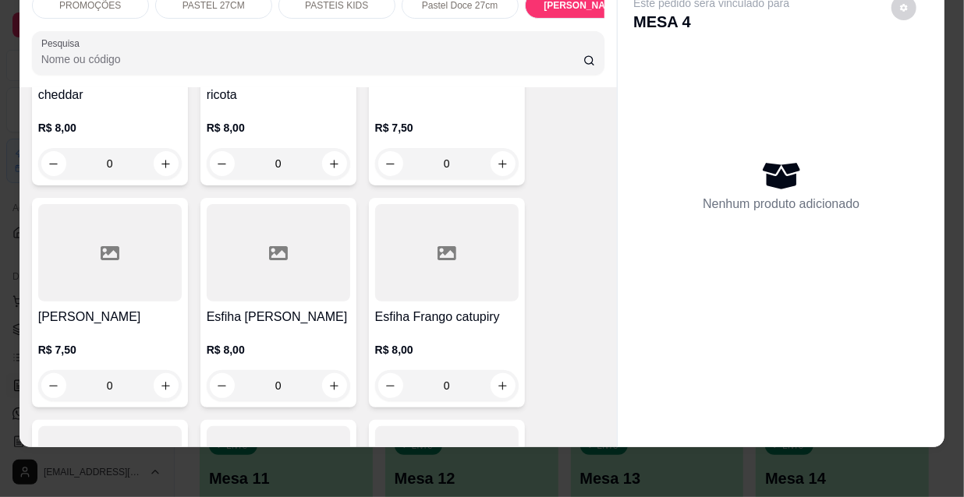
scroll to position [9749, 0]
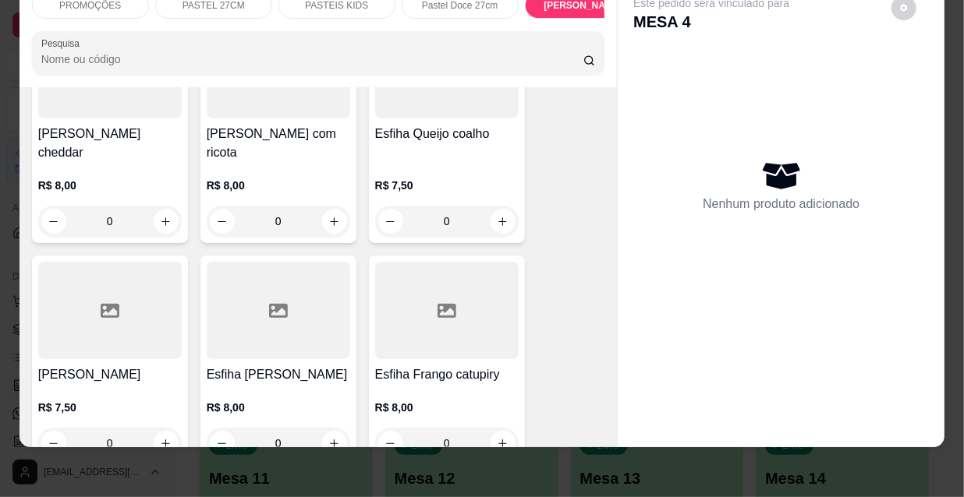
click at [66, 384] on div "R$ 7,50 0" at bounding box center [109, 421] width 143 height 75
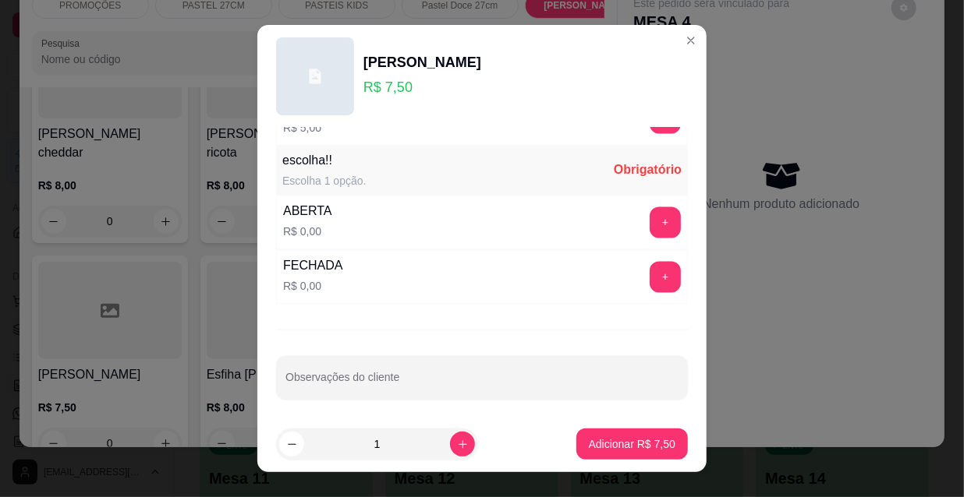
scroll to position [24, 0]
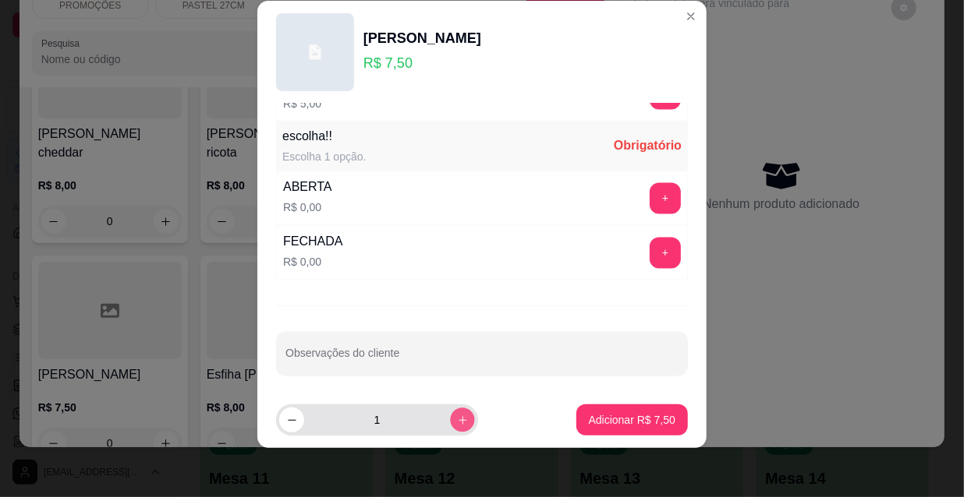
click at [450, 412] on button "increase-product-quantity" at bounding box center [462, 421] width 24 height 24
click at [450, 421] on button "increase-product-quantity" at bounding box center [462, 420] width 25 height 25
type input "4"
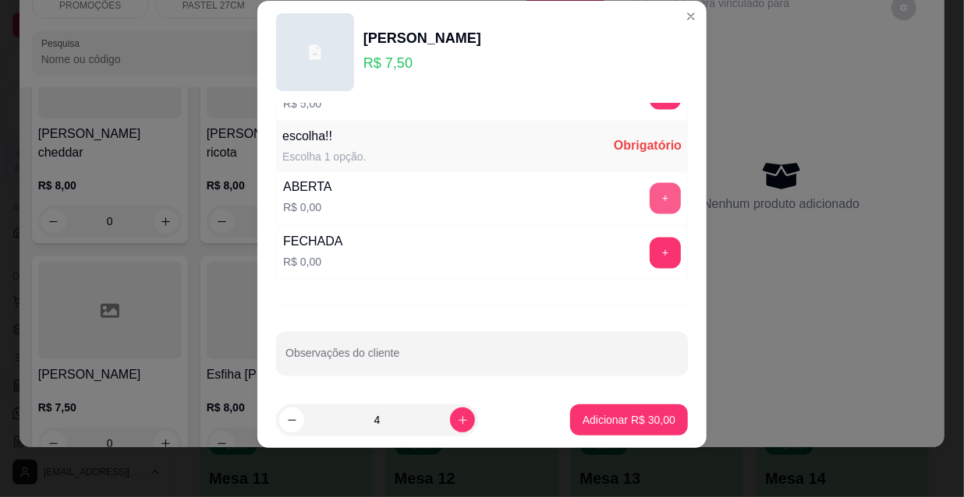
click at [650, 194] on button "+" at bounding box center [665, 198] width 31 height 31
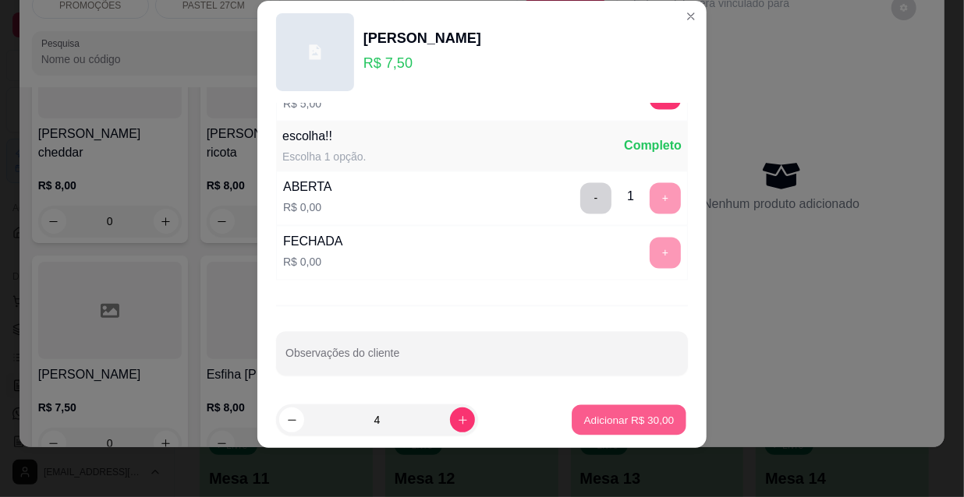
click at [628, 413] on p "Adicionar R$ 30,00" at bounding box center [629, 419] width 90 height 15
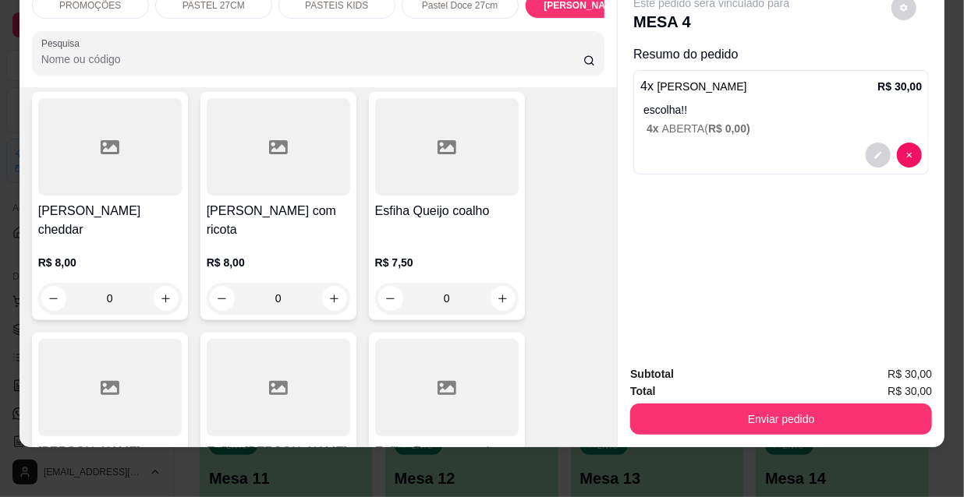
scroll to position [9678, 0]
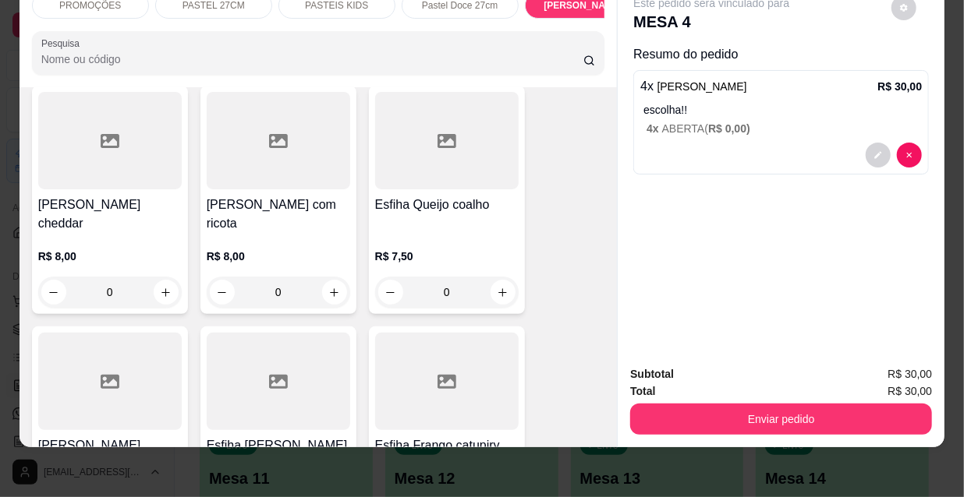
click at [435, 249] on p "R$ 7,50" at bounding box center [446, 257] width 143 height 16
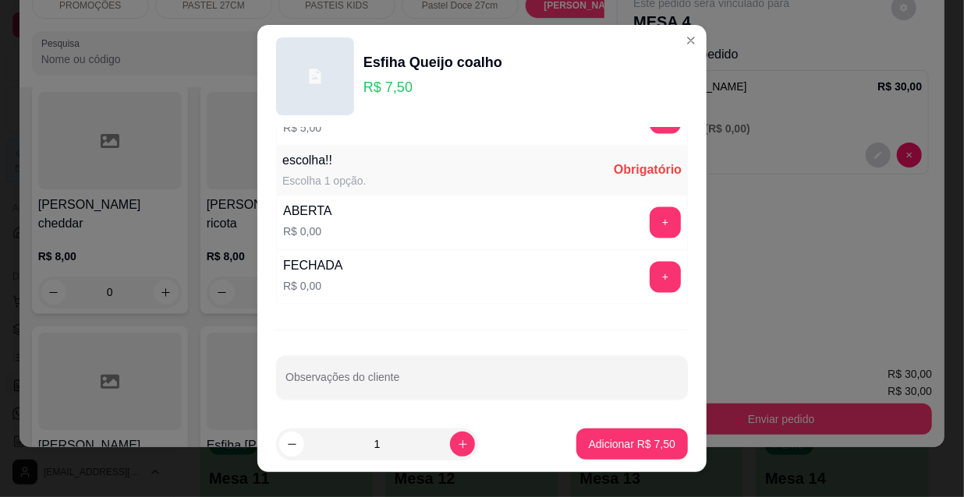
scroll to position [24, 0]
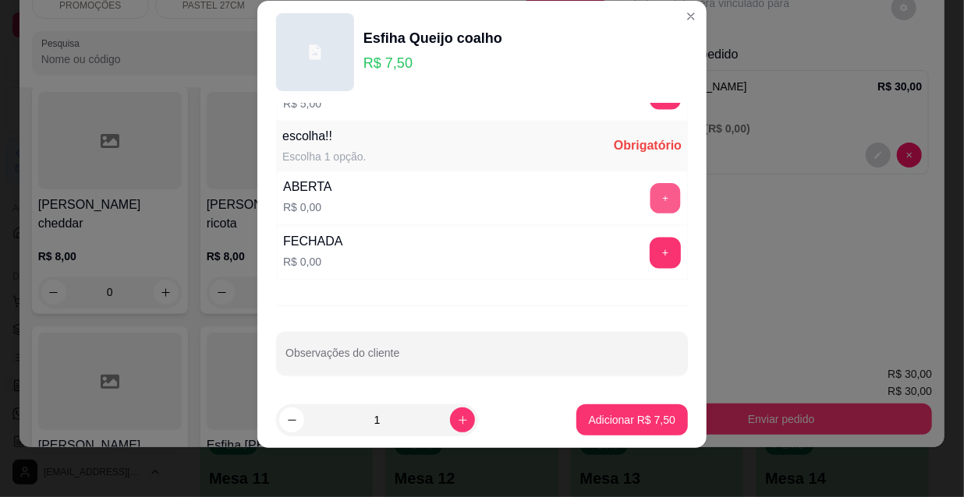
click at [650, 184] on button "+" at bounding box center [665, 199] width 30 height 30
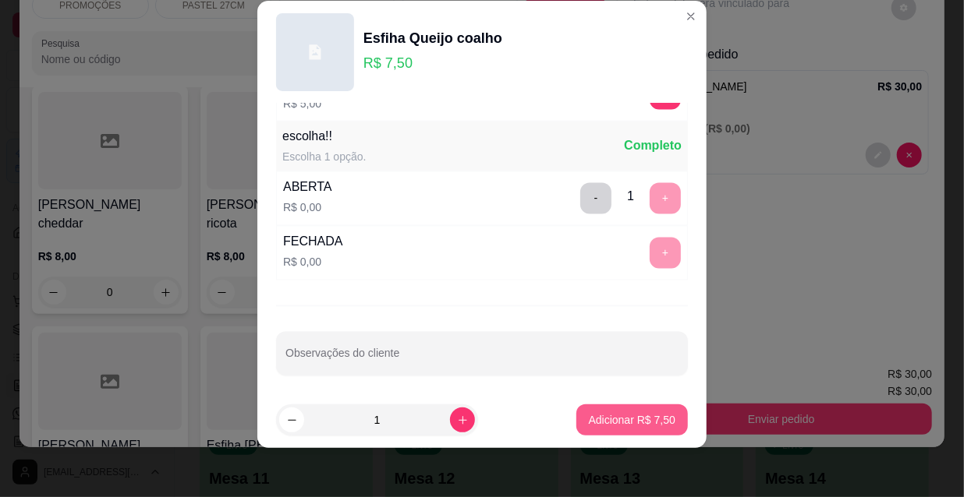
click at [628, 417] on p "Adicionar R$ 7,50" at bounding box center [632, 420] width 87 height 16
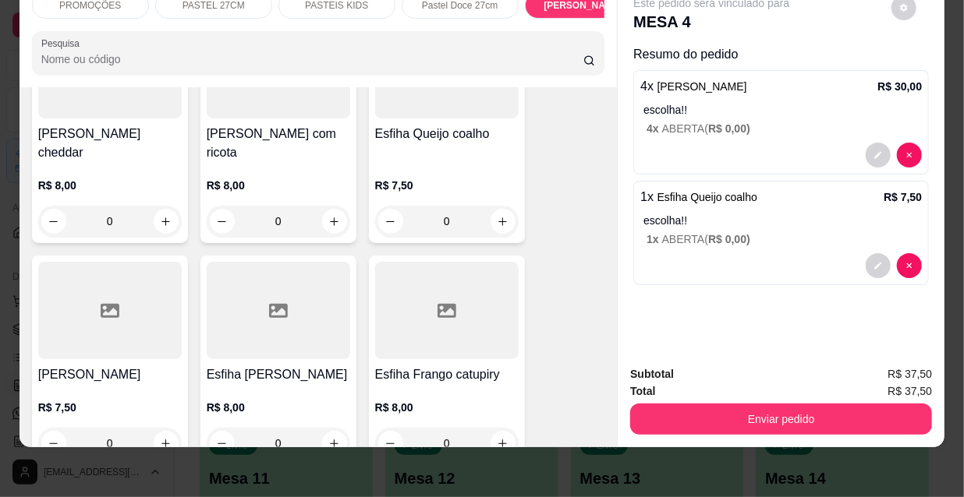
scroll to position [9820, 0]
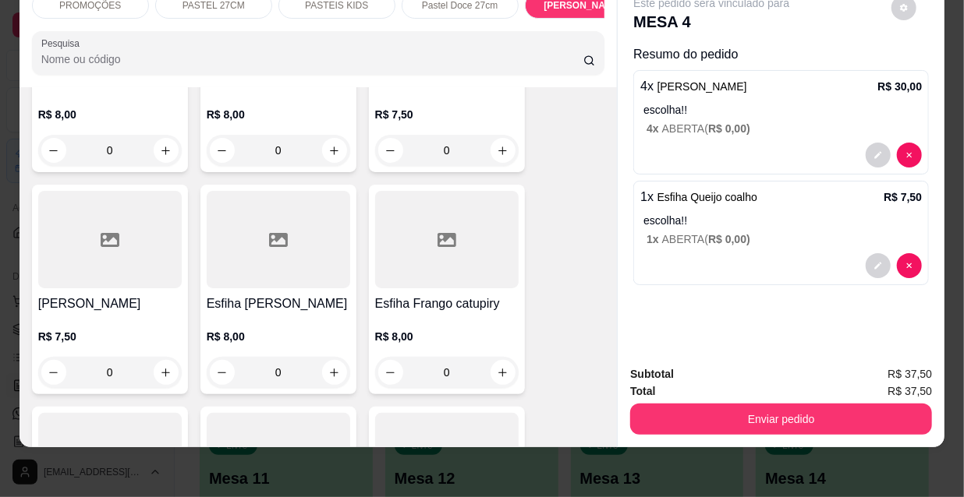
click at [428, 329] on p "R$ 8,00" at bounding box center [446, 337] width 143 height 16
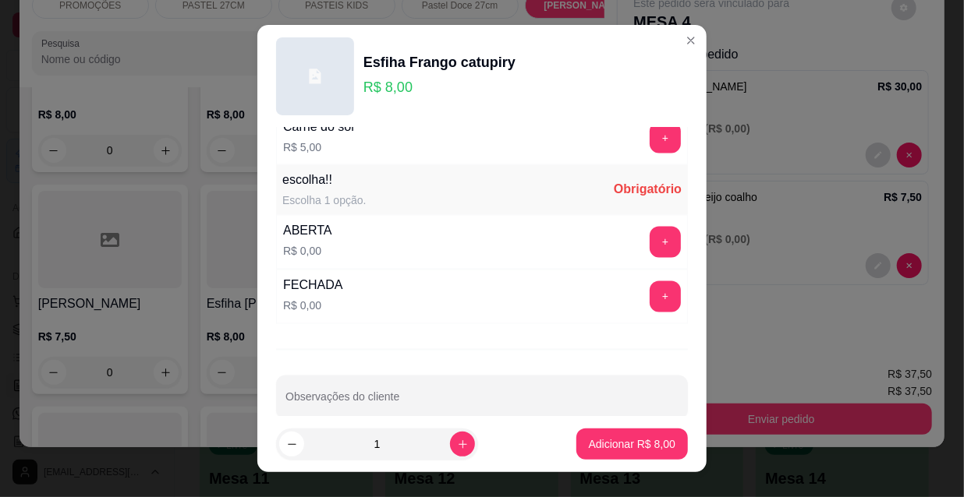
scroll to position [1295, 0]
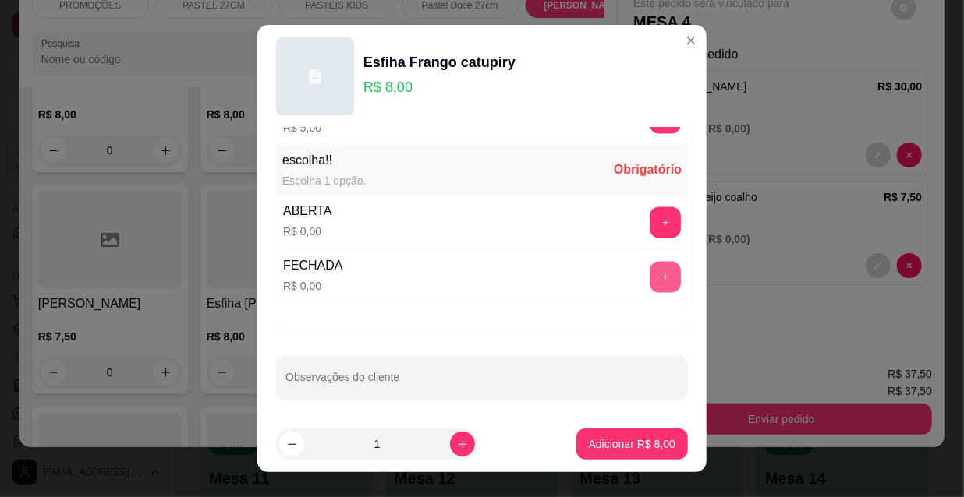
click at [650, 270] on button "+" at bounding box center [665, 277] width 31 height 31
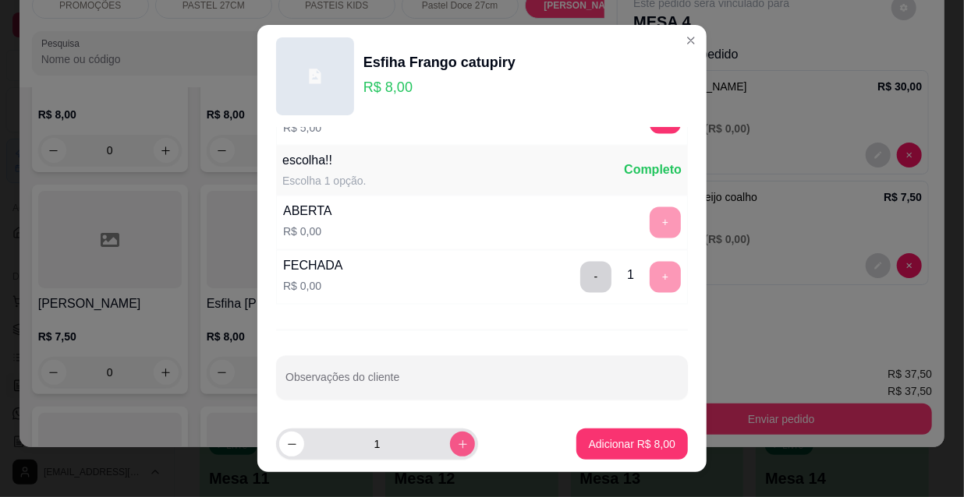
click at [450, 446] on button "increase-product-quantity" at bounding box center [462, 444] width 25 height 25
type input "2"
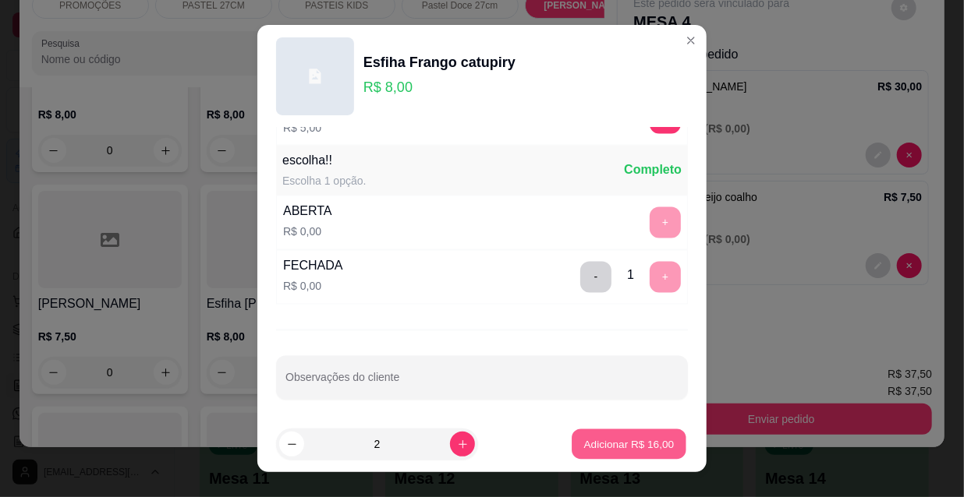
click at [589, 442] on p "Adicionar R$ 16,00" at bounding box center [629, 444] width 90 height 15
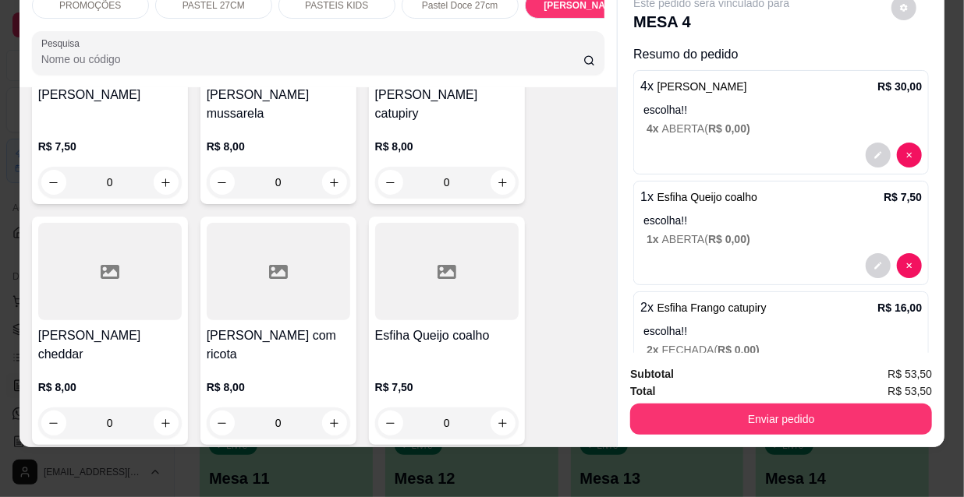
scroll to position [9607, 0]
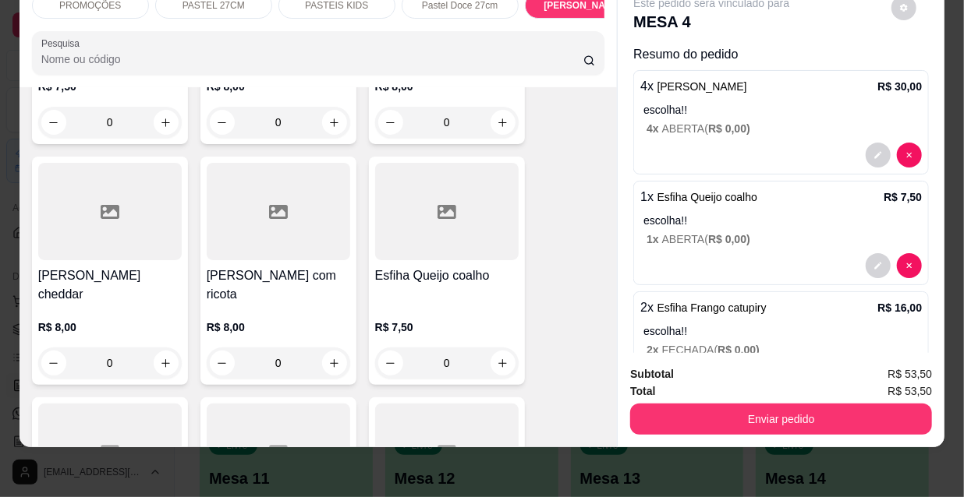
click at [444, 163] on div at bounding box center [446, 211] width 143 height 97
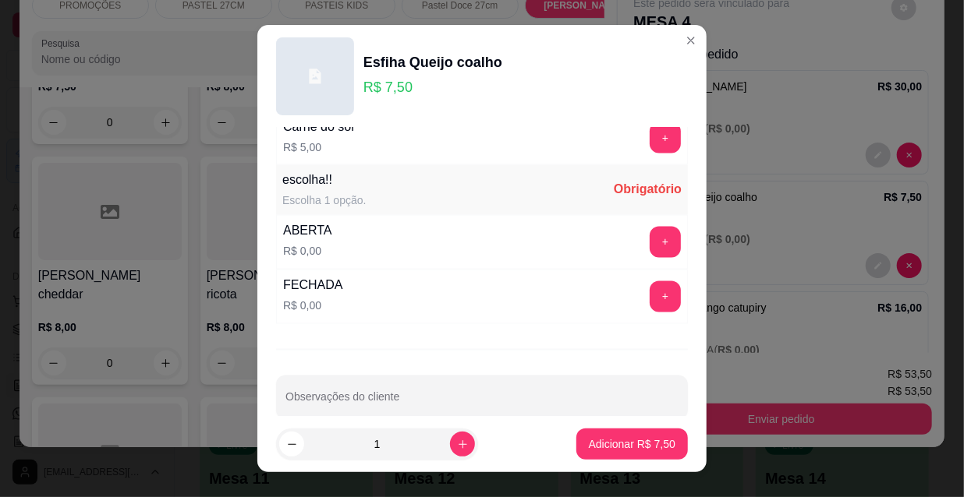
scroll to position [1295, 0]
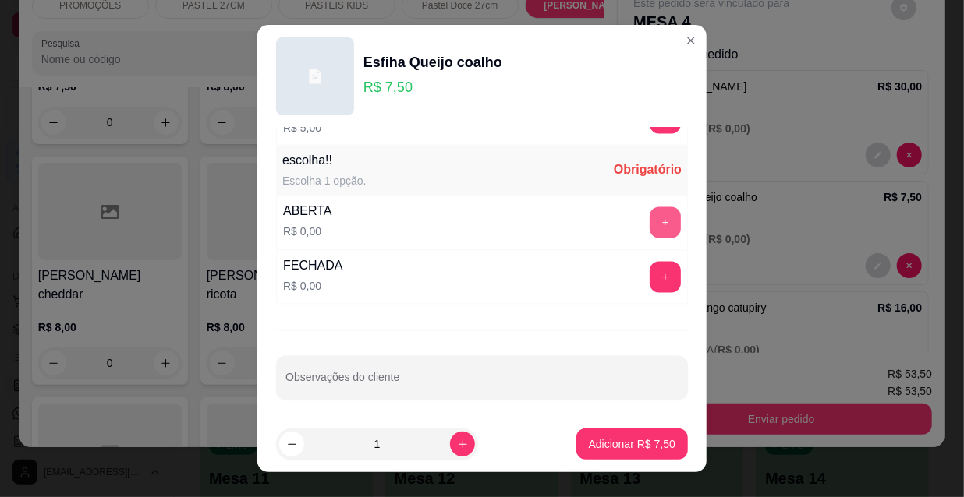
click at [650, 218] on button "+" at bounding box center [665, 222] width 31 height 31
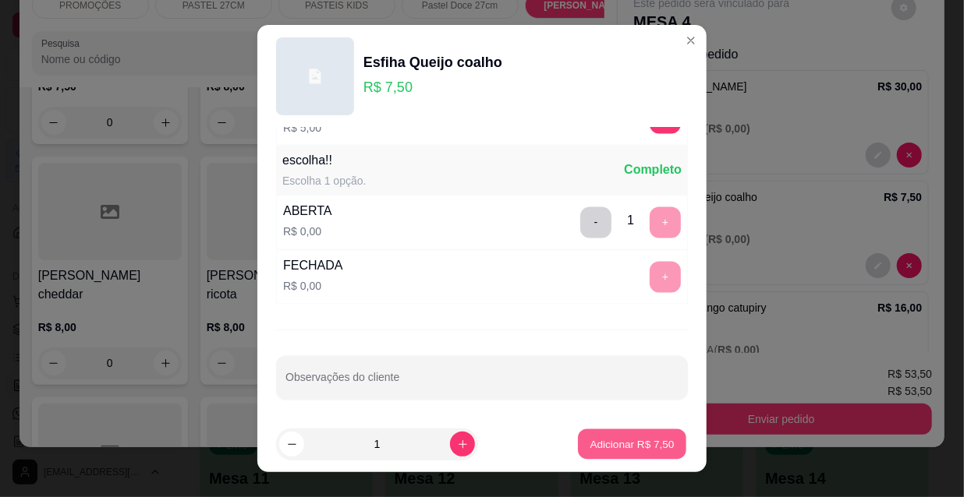
click at [597, 451] on p "Adicionar R$ 7,50" at bounding box center [631, 444] width 84 height 15
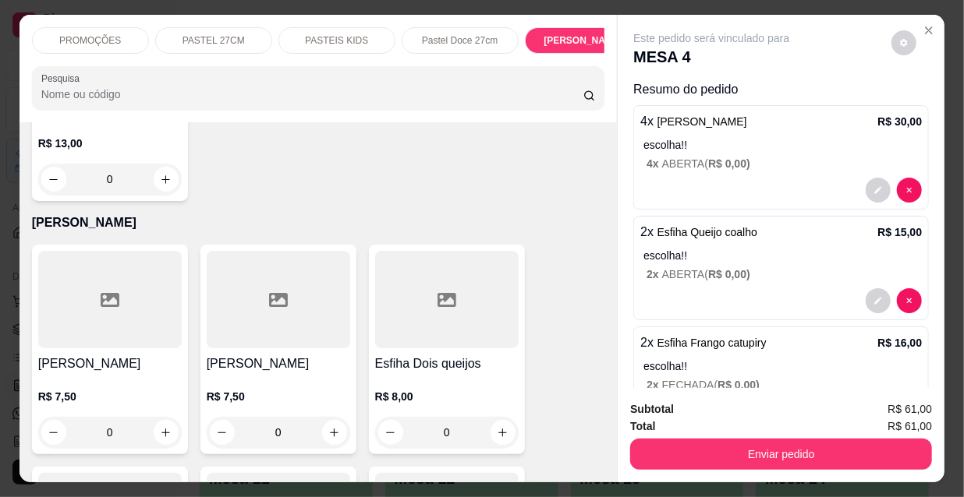
scroll to position [7127, 0]
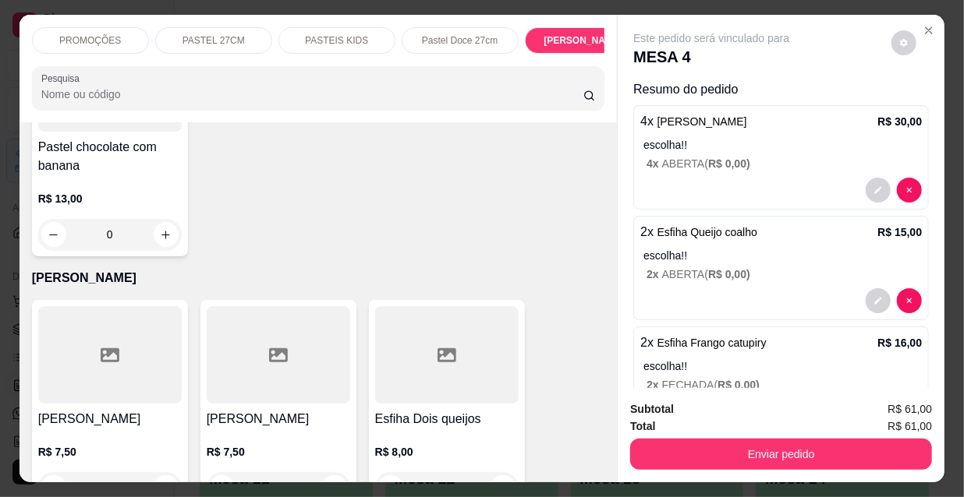
click at [308, 306] on div at bounding box center [278, 354] width 143 height 97
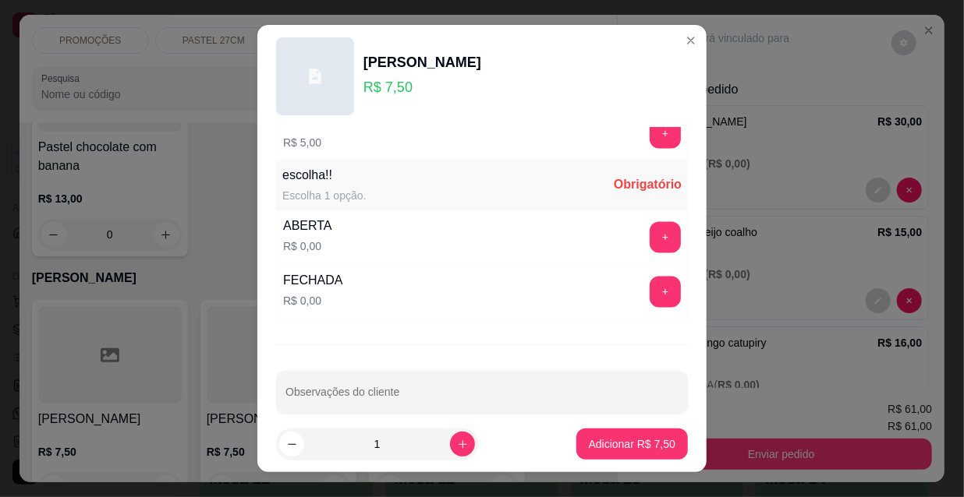
scroll to position [1295, 0]
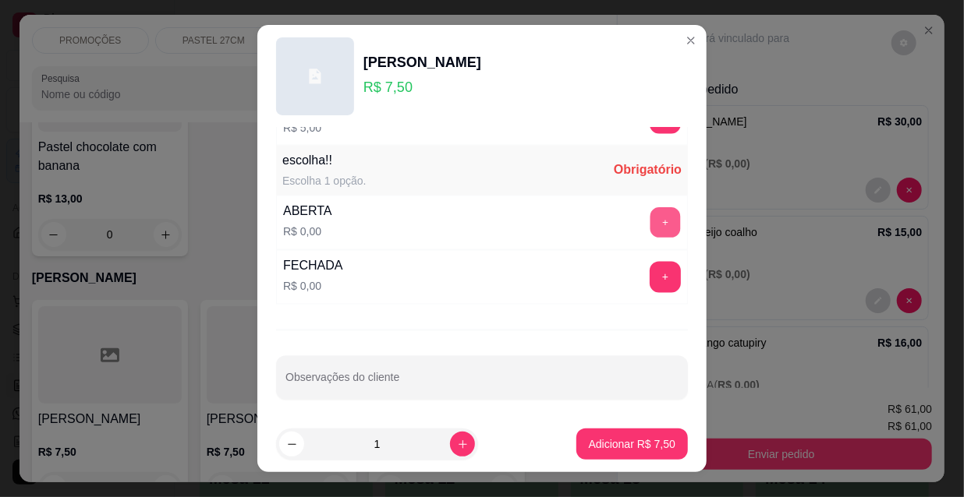
click at [650, 212] on button "+" at bounding box center [665, 223] width 30 height 30
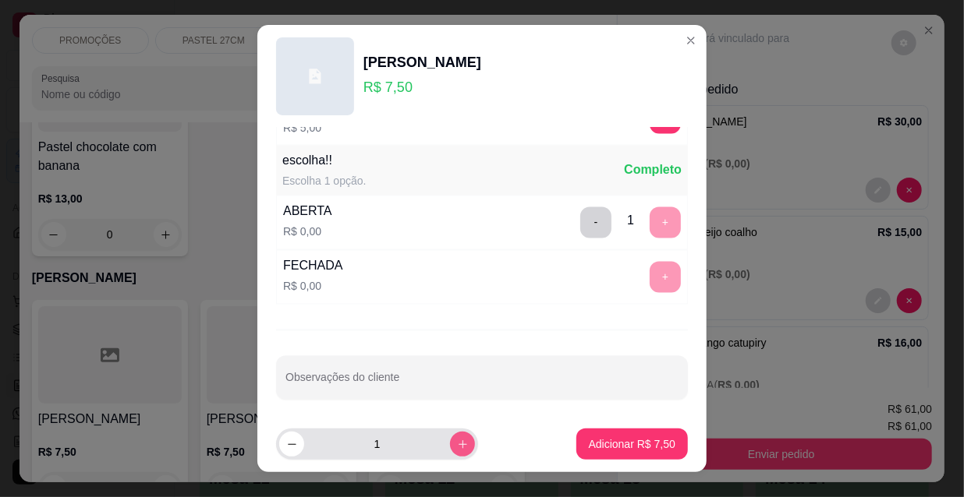
click at [457, 448] on icon "increase-product-quantity" at bounding box center [463, 445] width 12 height 12
type input "2"
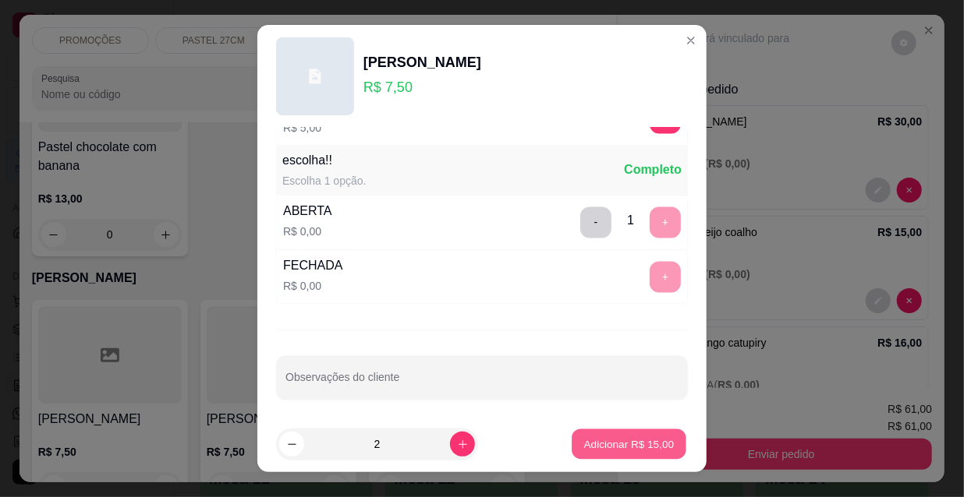
click at [584, 444] on p "Adicionar R$ 15,00" at bounding box center [629, 444] width 90 height 15
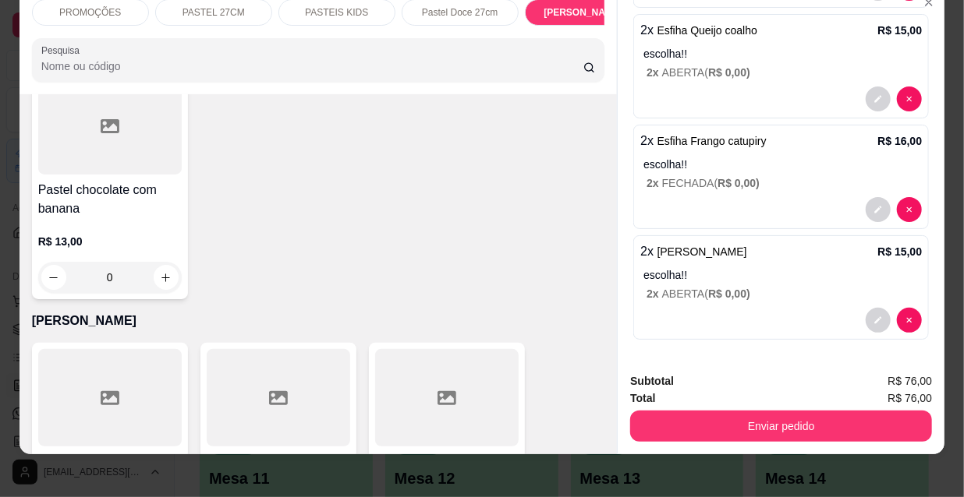
scroll to position [40, 0]
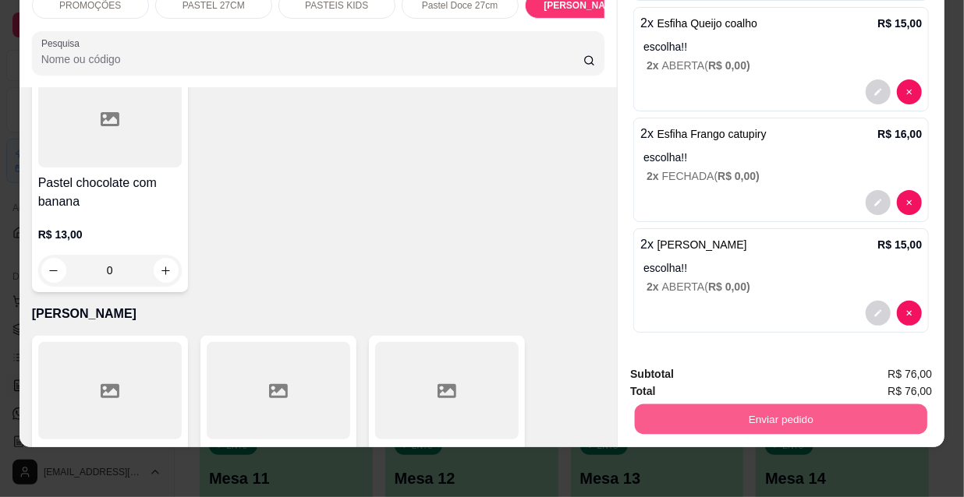
click at [731, 400] on div "Enviar pedido" at bounding box center [781, 417] width 302 height 35
click at [723, 407] on button "Enviar pedido" at bounding box center [781, 419] width 302 height 31
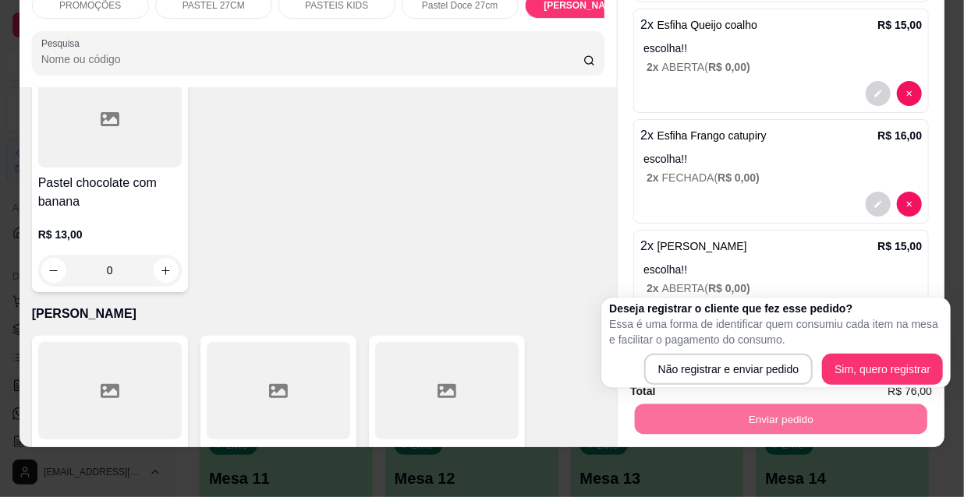
scroll to position [174, 0]
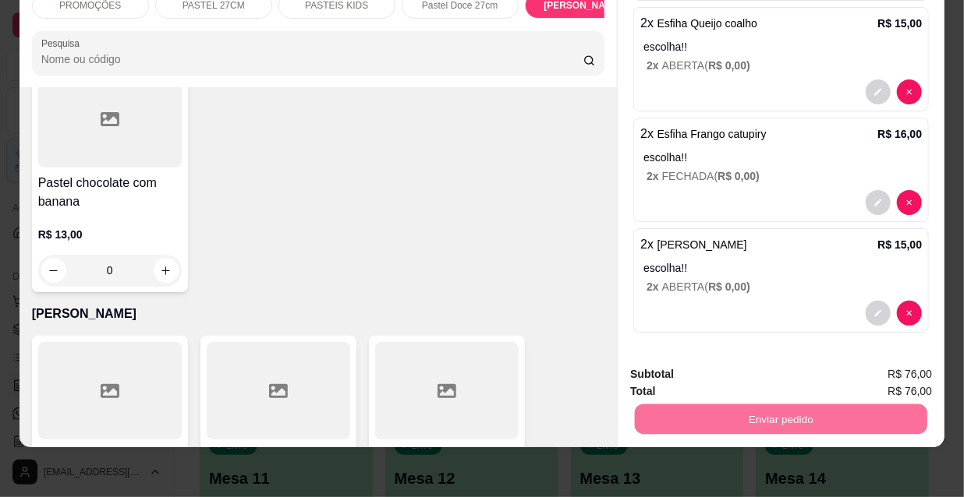
click at [744, 373] on button "Não registrar e enviar pedido" at bounding box center [731, 370] width 158 height 29
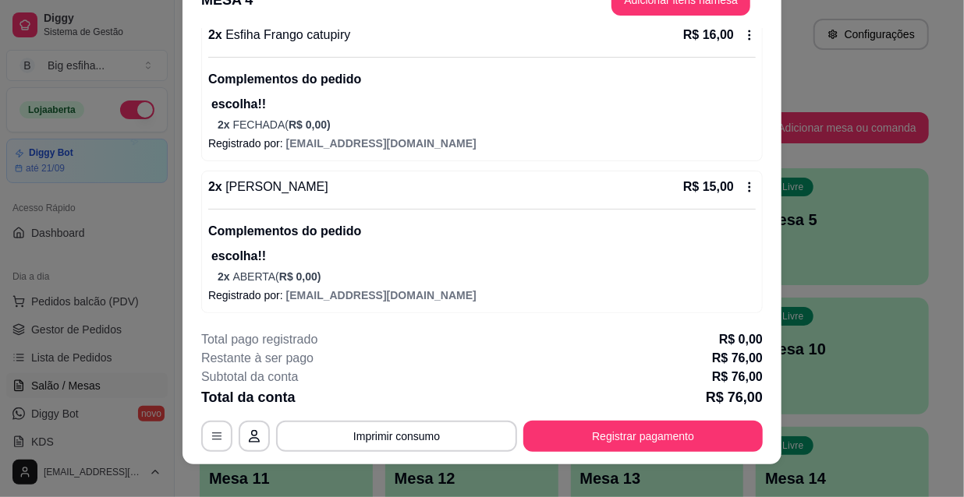
scroll to position [47, 0]
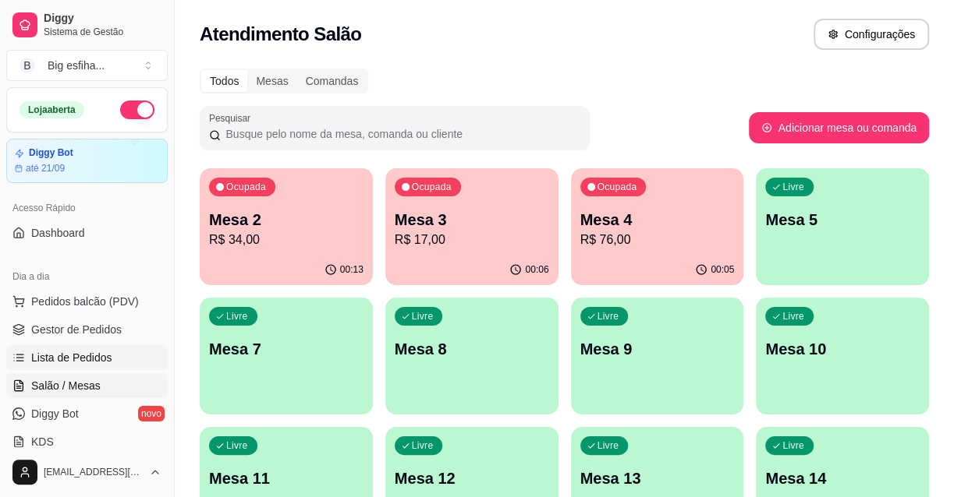
click at [55, 352] on span "Lista de Pedidos" at bounding box center [71, 358] width 81 height 16
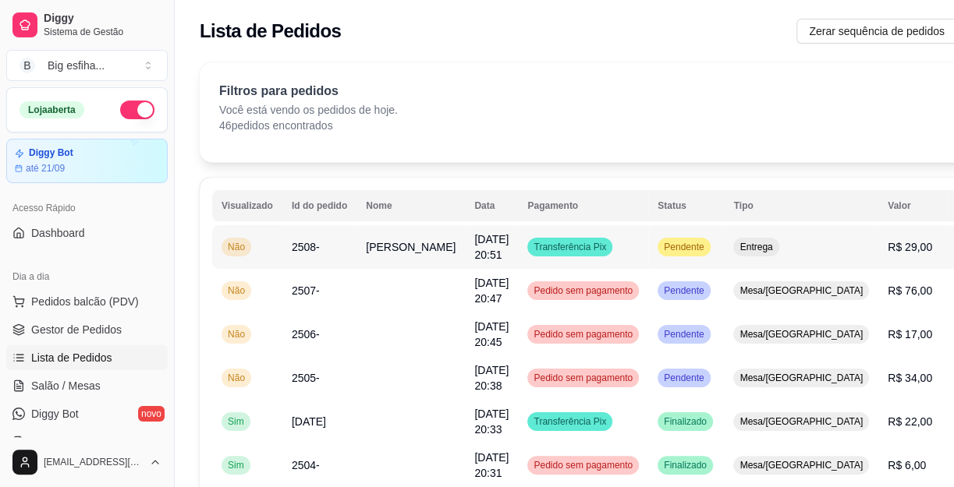
click at [903, 317] on button "IMPRESSORA" at bounding box center [889, 325] width 109 height 24
click at [99, 373] on link "Salão / Mesas" at bounding box center [86, 385] width 161 height 25
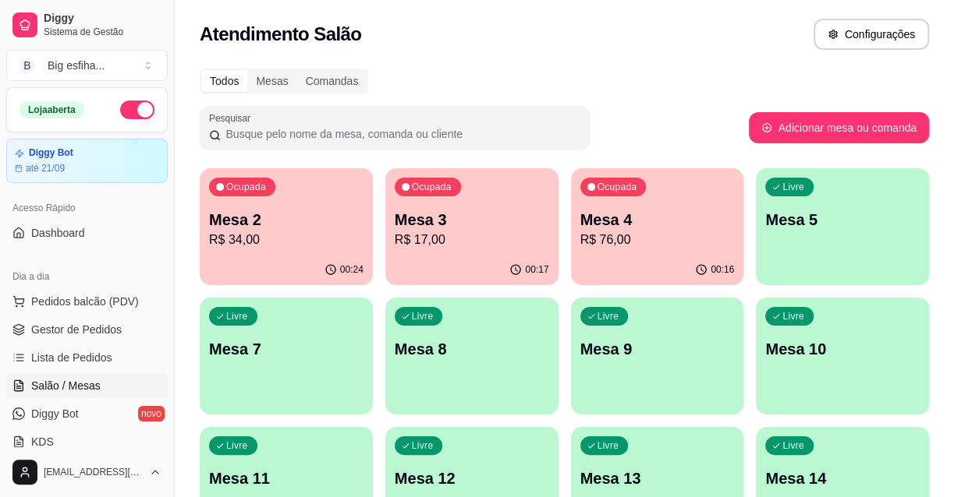
click at [855, 230] on p "Mesa 5" at bounding box center [842, 220] width 154 height 22
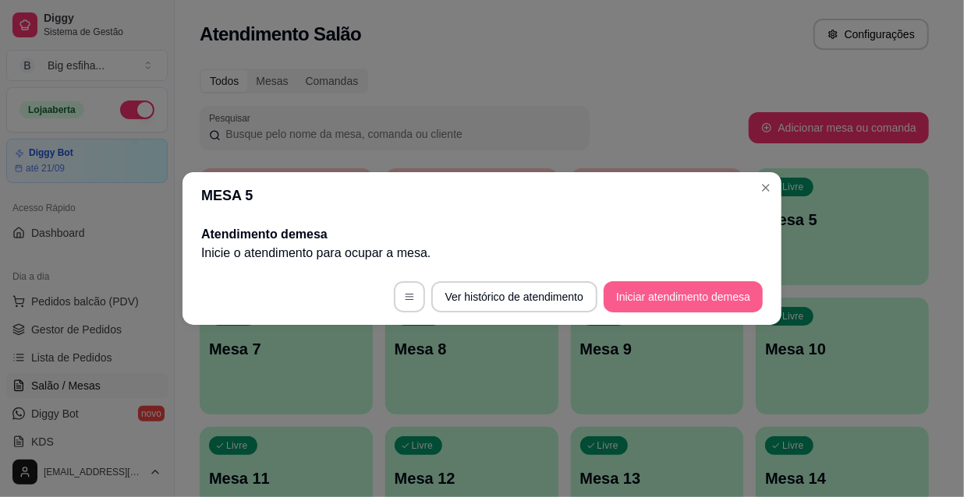
click at [671, 290] on button "Iniciar atendimento de mesa" at bounding box center [683, 296] width 159 height 31
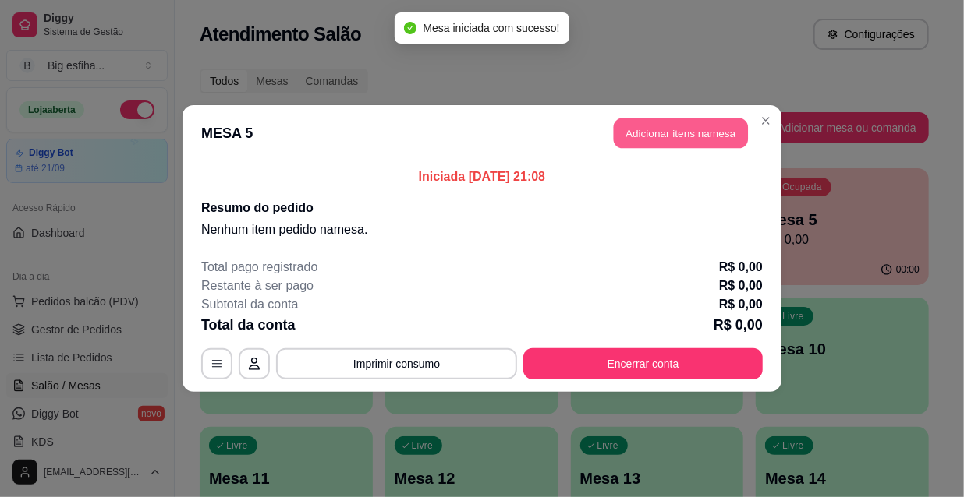
click at [658, 141] on button "Adicionar itens na mesa" at bounding box center [681, 134] width 134 height 30
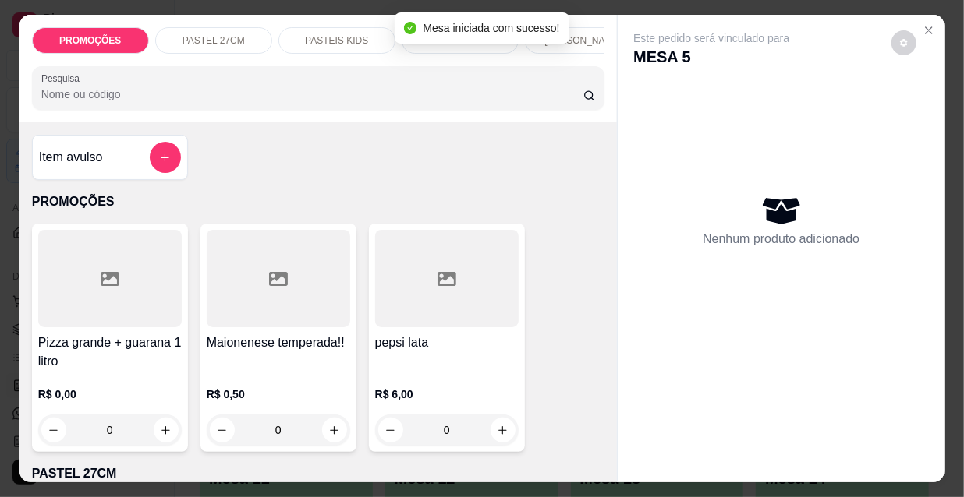
click at [122, 96] on input "Pesquisa" at bounding box center [312, 95] width 542 height 16
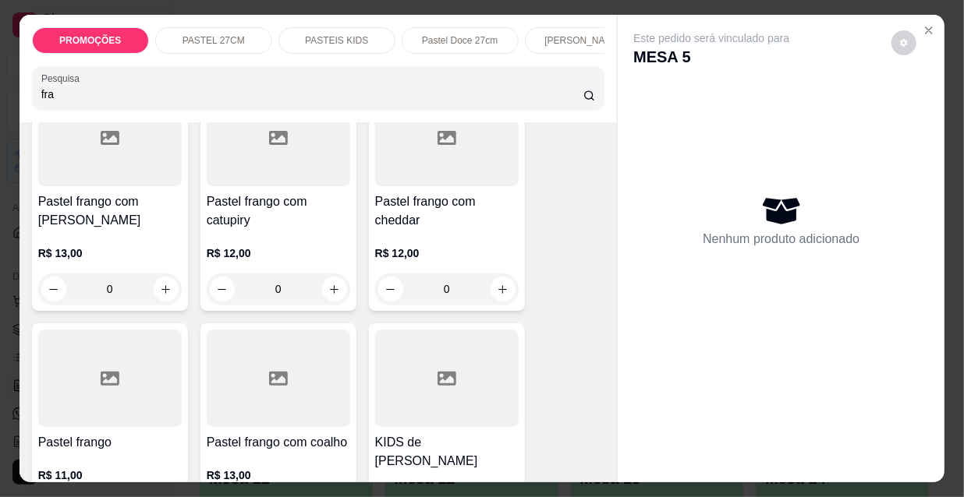
scroll to position [212, 0]
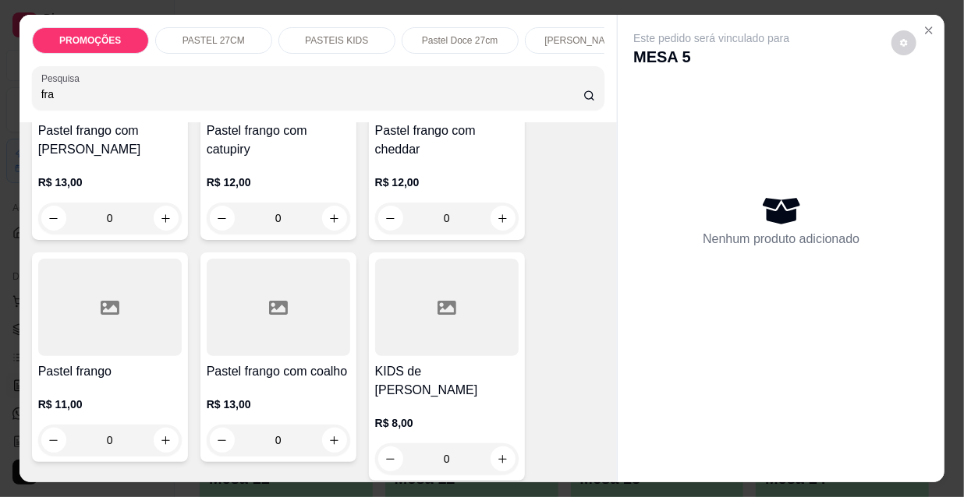
type input "fra"
click at [148, 349] on div at bounding box center [109, 307] width 143 height 97
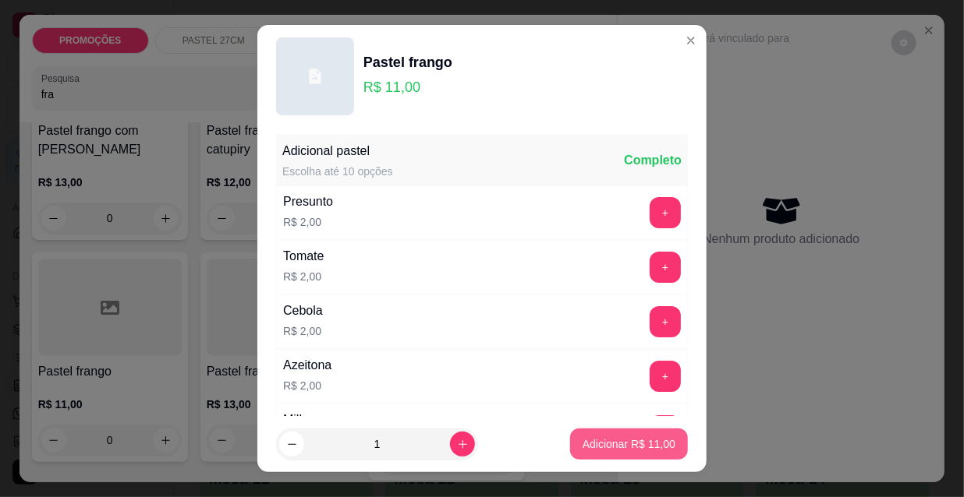
click at [600, 444] on p "Adicionar R$ 11,00" at bounding box center [628, 445] width 93 height 16
type input "1"
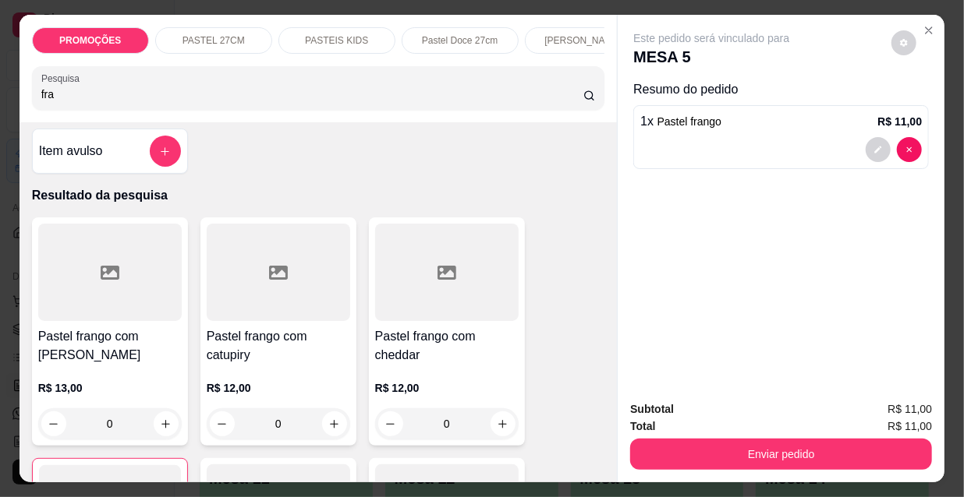
scroll to position [0, 0]
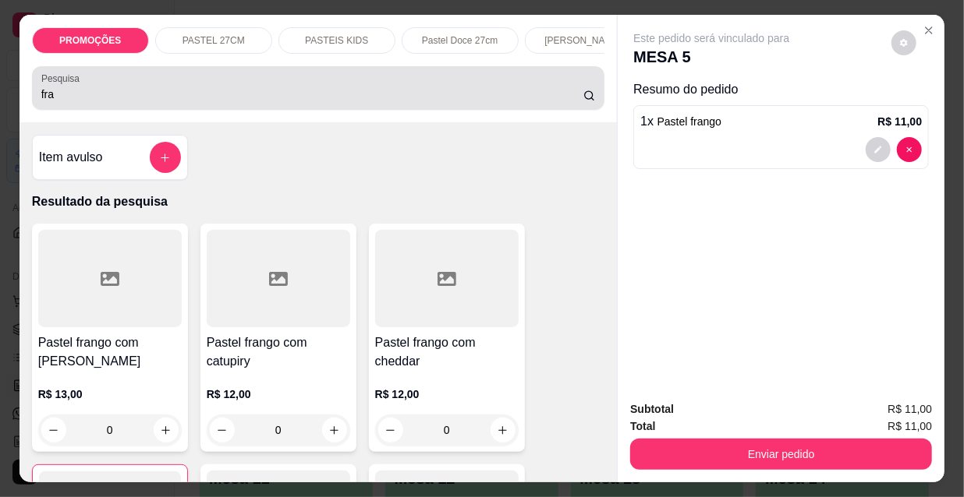
click at [59, 94] on input "fra" at bounding box center [312, 95] width 542 height 16
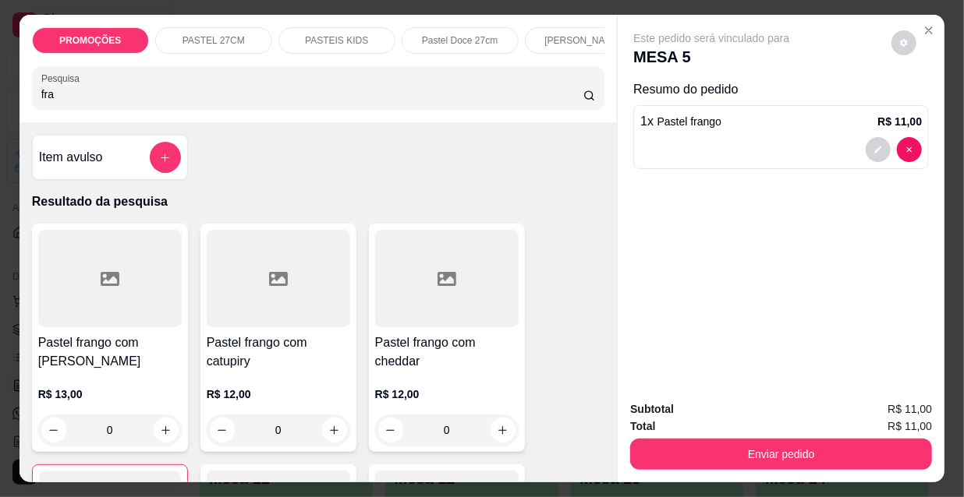
click at [59, 94] on input "fra" at bounding box center [312, 95] width 542 height 16
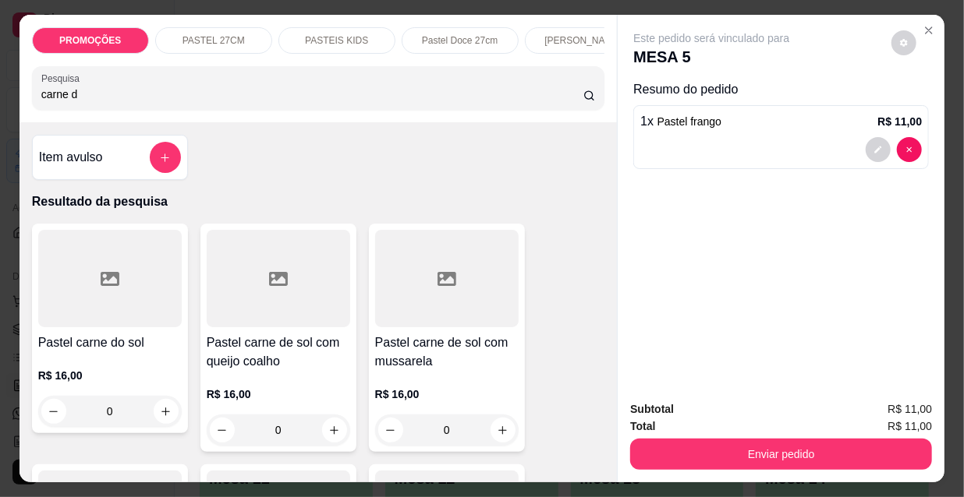
type input "carne d"
click at [434, 348] on h4 "Pastel carne de sol com mussarela" at bounding box center [446, 352] width 143 height 37
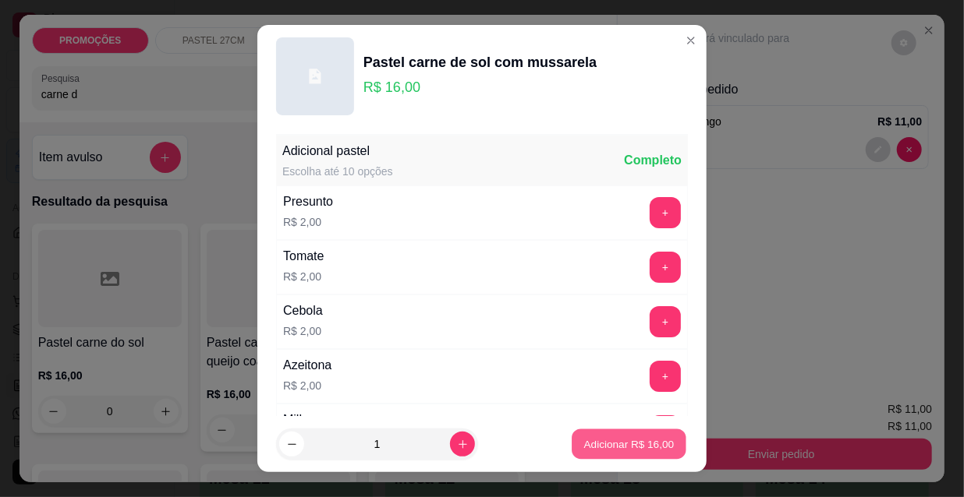
click at [639, 444] on p "Adicionar R$ 16,00" at bounding box center [629, 444] width 90 height 15
type input "1"
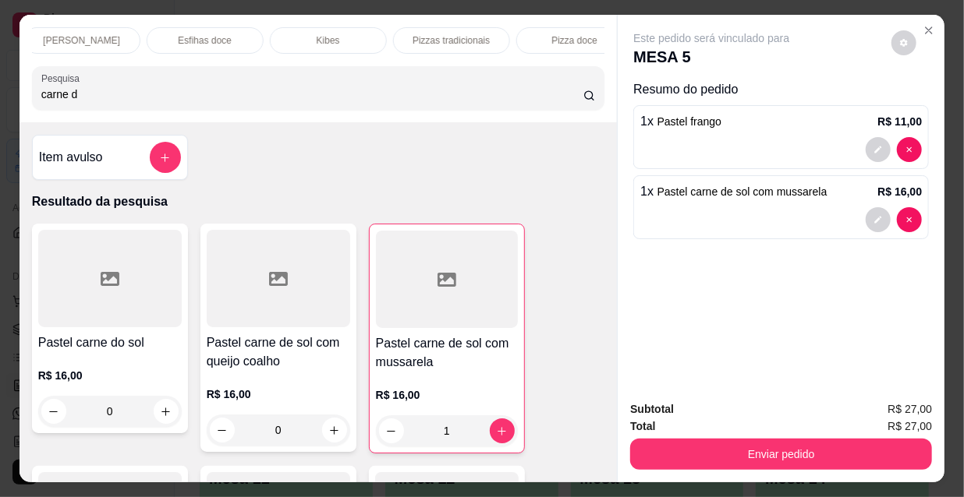
scroll to position [0, 898]
click at [452, 30] on div "Refrigerante" at bounding box center [424, 40] width 117 height 27
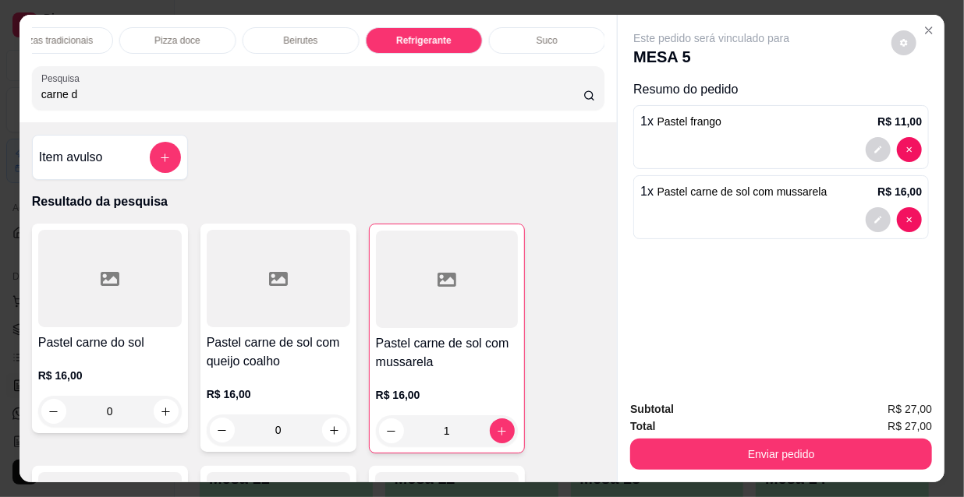
scroll to position [40, 0]
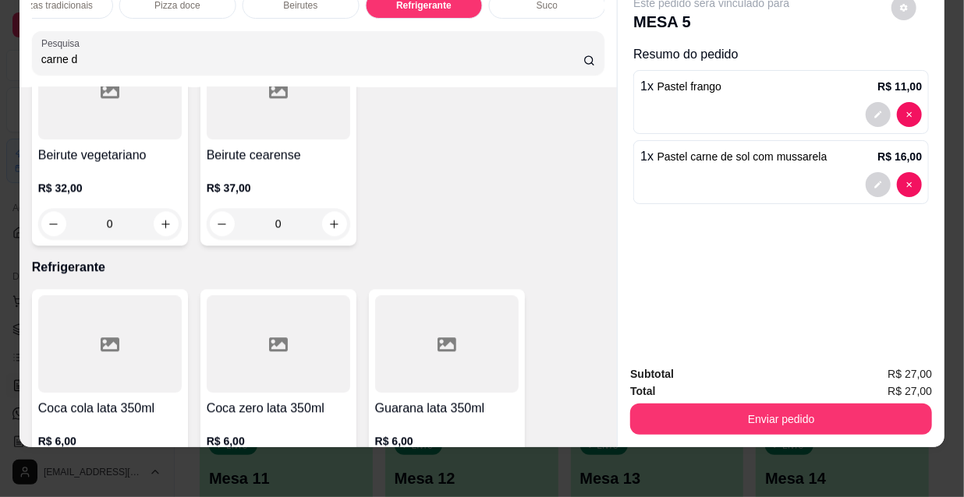
click at [167, 466] on button "increase-product-quantity" at bounding box center [166, 478] width 24 height 24
type input "1"
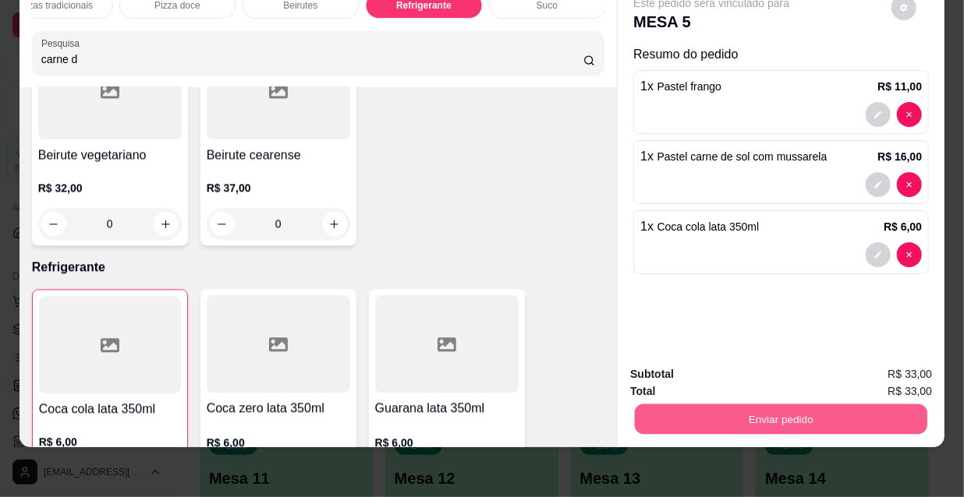
click at [759, 418] on button "Enviar pedido" at bounding box center [781, 419] width 292 height 30
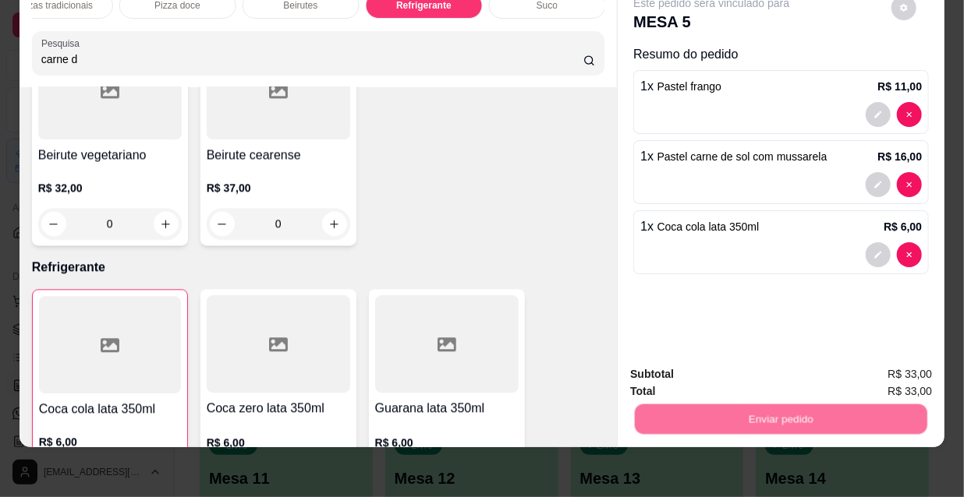
click at [731, 374] on button "Não registrar e enviar pedido" at bounding box center [731, 371] width 162 height 30
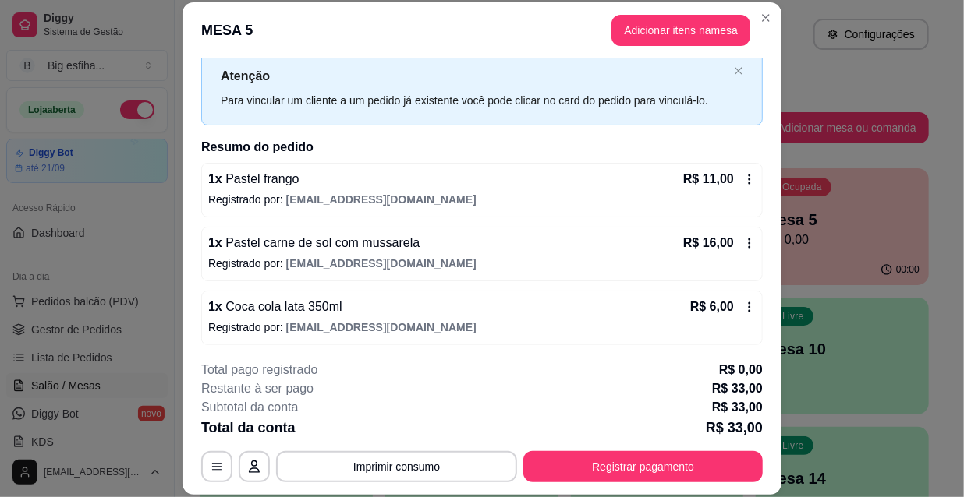
scroll to position [45, 0]
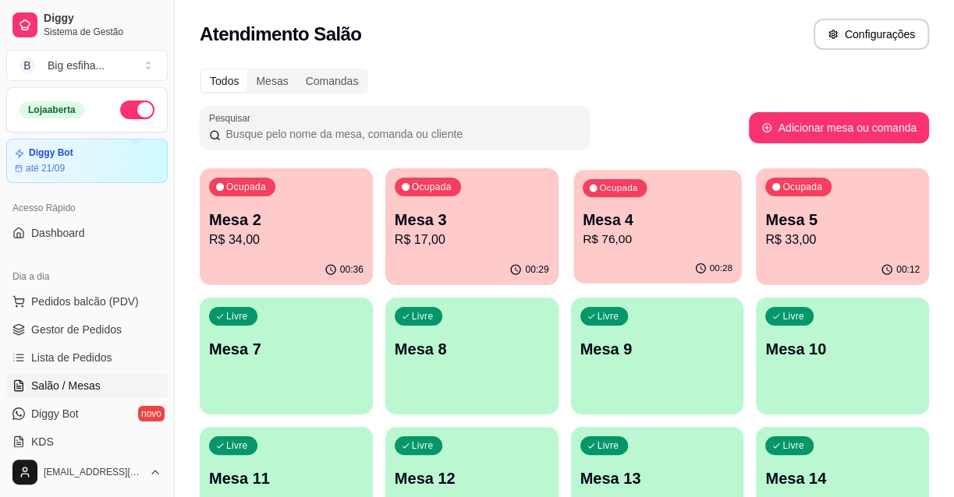
click at [647, 253] on div "Ocupada Mesa 4 R$ 76,00" at bounding box center [657, 212] width 168 height 84
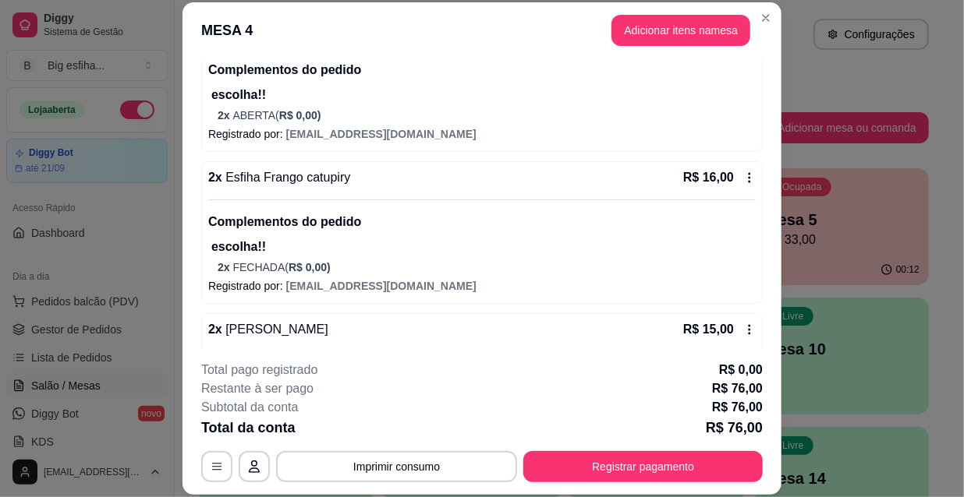
scroll to position [354, 0]
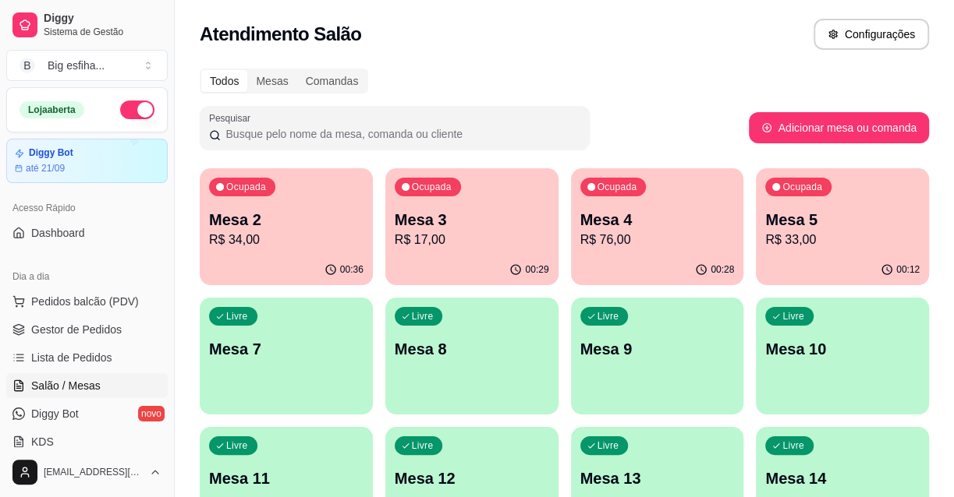
click at [812, 270] on div "00:12" at bounding box center [842, 270] width 173 height 30
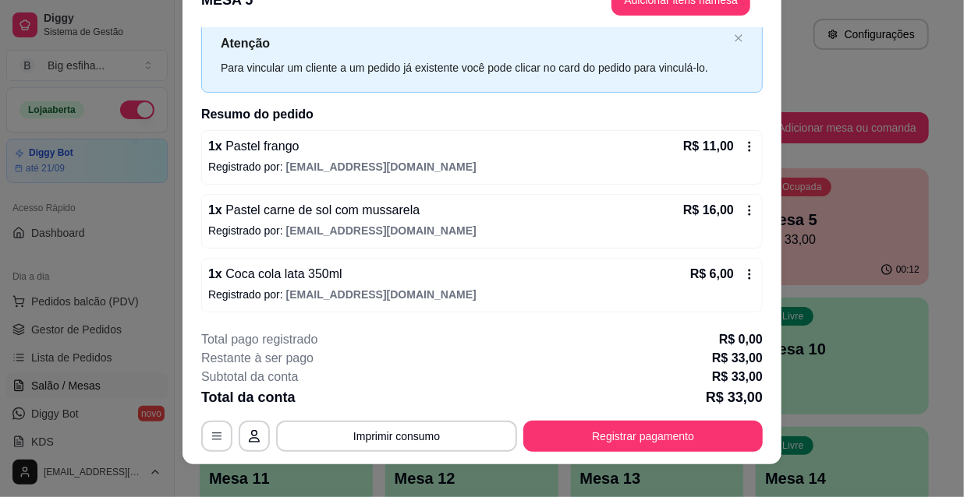
scroll to position [47, 0]
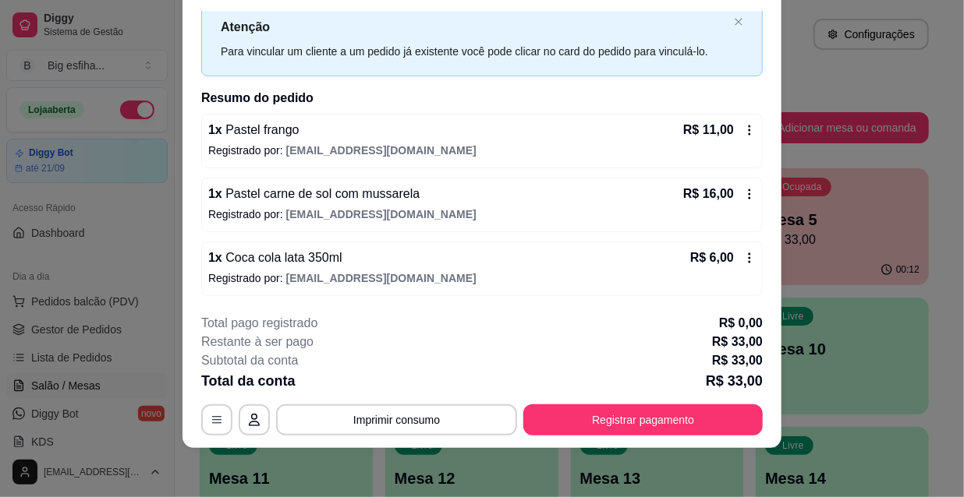
drag, startPoint x: 697, startPoint y: 402, endPoint x: 696, endPoint y: 410, distance: 8.6
click at [696, 407] on div "**********" at bounding box center [481, 375] width 561 height 122
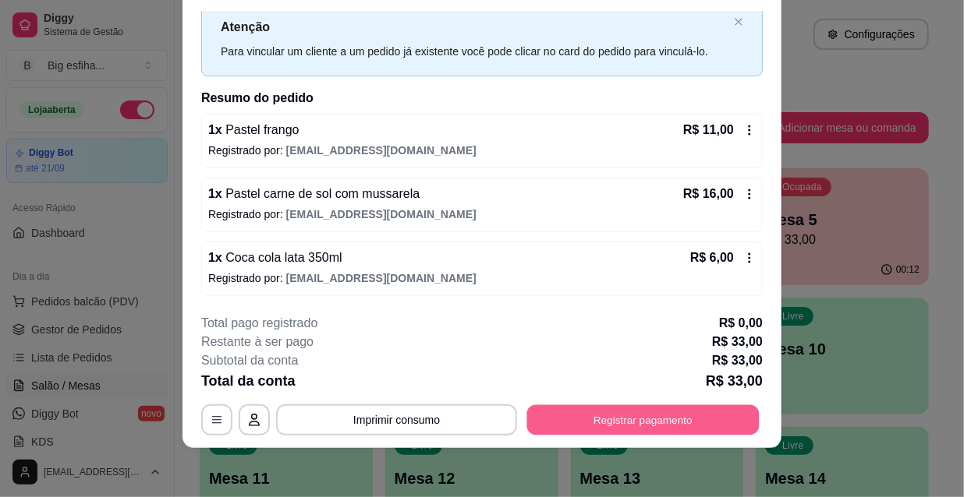
click at [705, 420] on button "Registrar pagamento" at bounding box center [643, 420] width 232 height 30
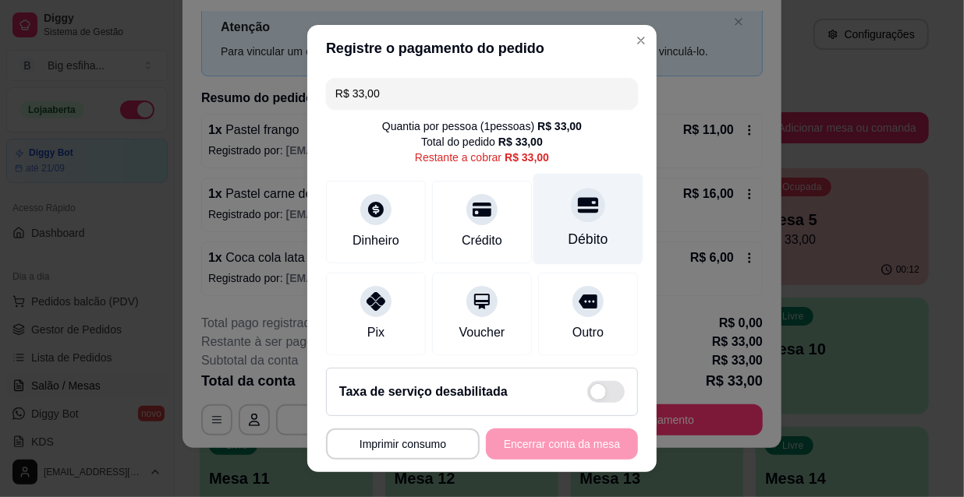
click at [578, 205] on icon at bounding box center [588, 205] width 20 height 16
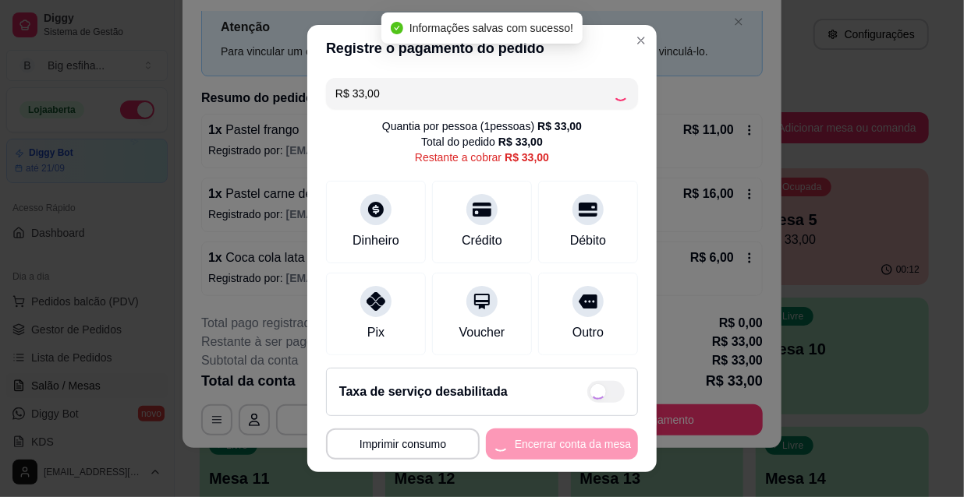
type input "R$ 0,00"
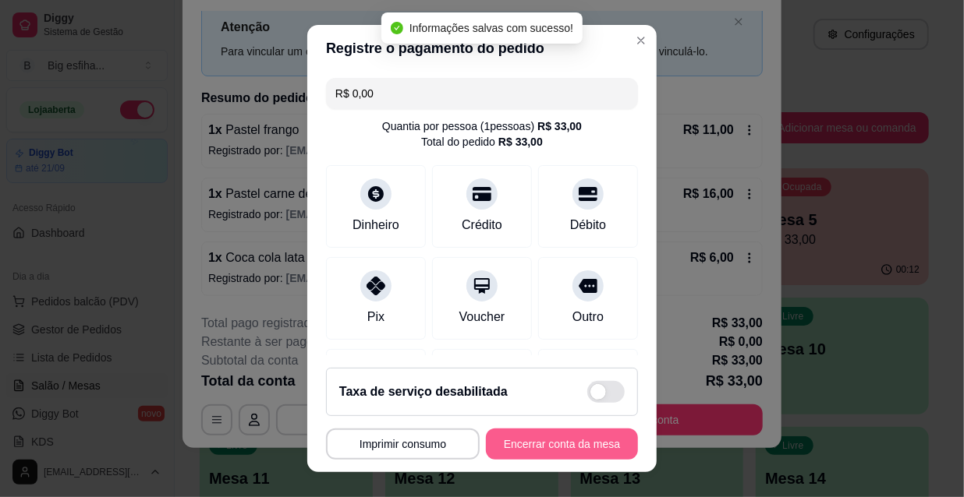
click at [558, 443] on button "Encerrar conta da mesa" at bounding box center [562, 444] width 152 height 31
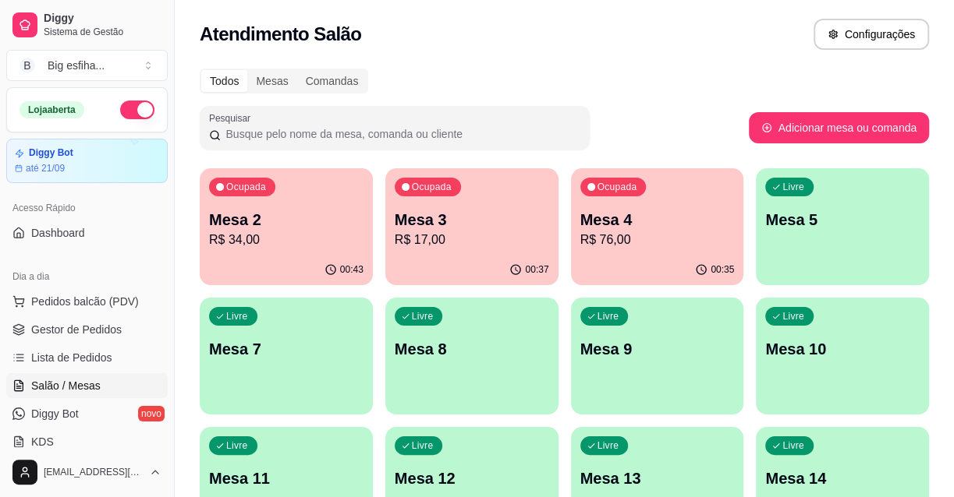
click at [836, 269] on div "button" at bounding box center [842, 276] width 173 height 19
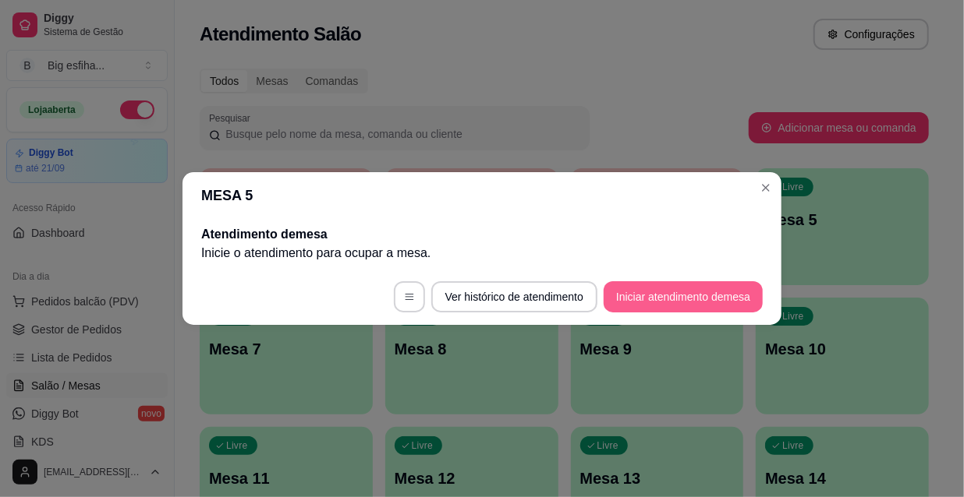
click at [736, 308] on button "Iniciar atendimento de mesa" at bounding box center [683, 296] width 159 height 31
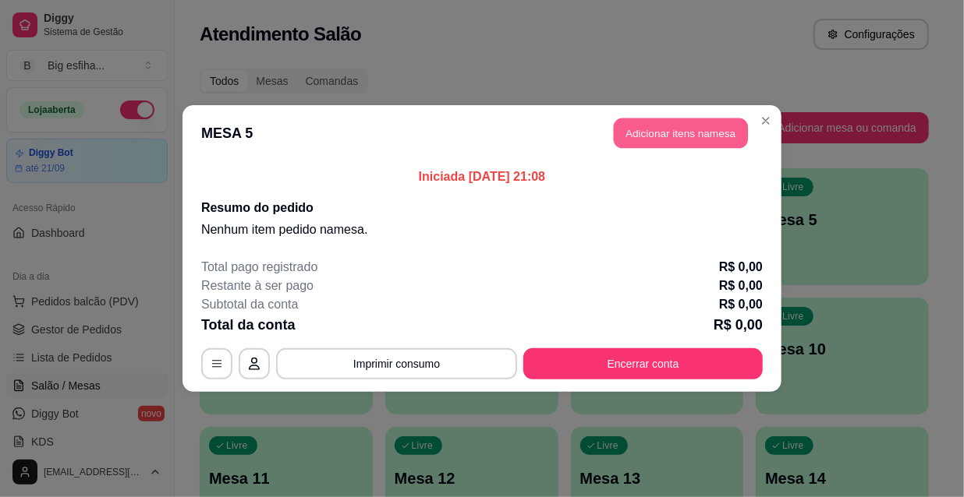
click at [701, 148] on button "Adicionar itens na mesa" at bounding box center [681, 134] width 134 height 30
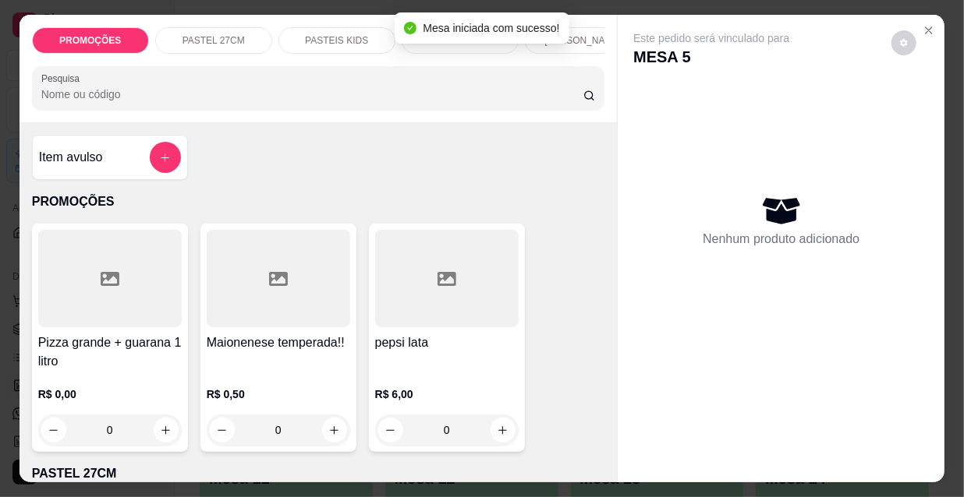
click at [589, 34] on p "[PERSON_NAME]" at bounding box center [582, 40] width 77 height 12
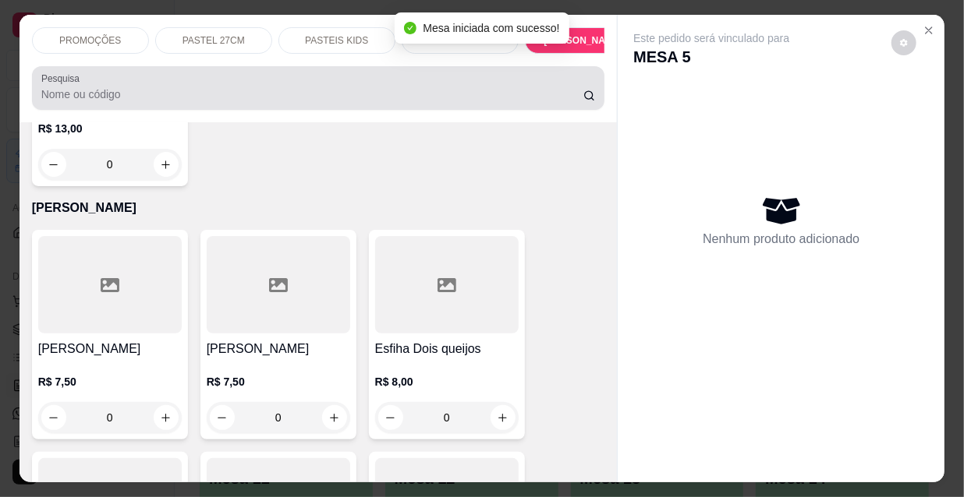
scroll to position [40, 0]
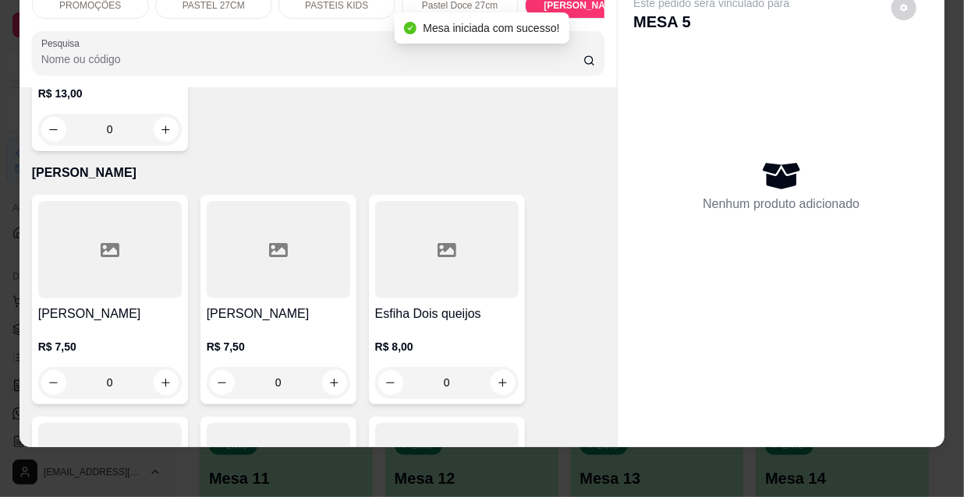
click at [109, 339] on div "R$ 7,50 0" at bounding box center [109, 368] width 143 height 59
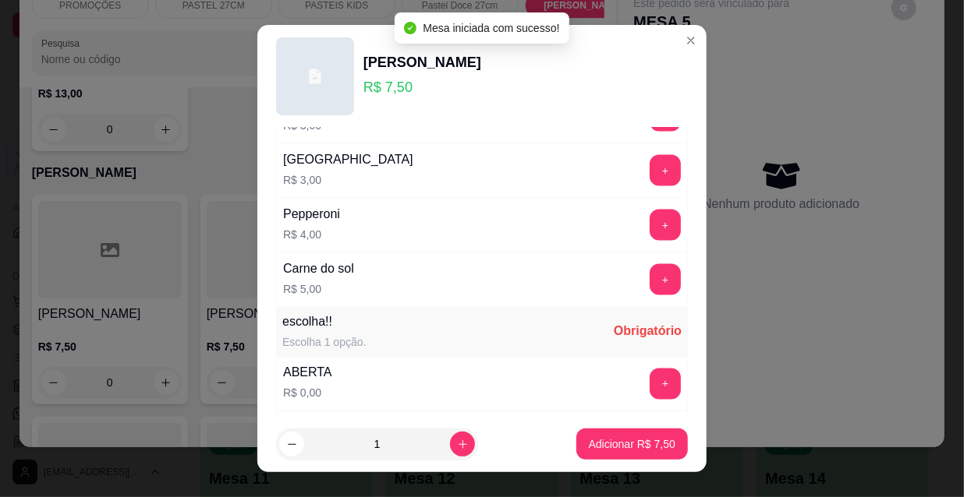
scroll to position [1295, 0]
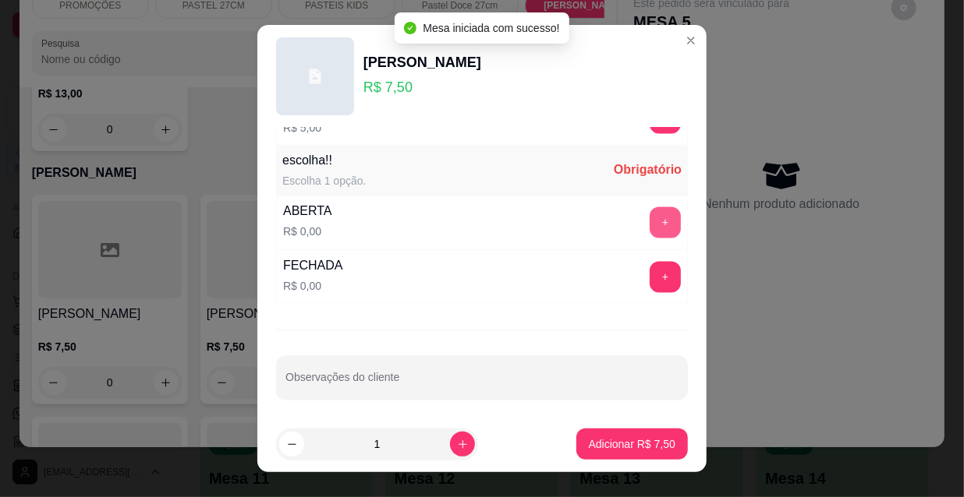
click at [650, 214] on button "+" at bounding box center [665, 222] width 31 height 31
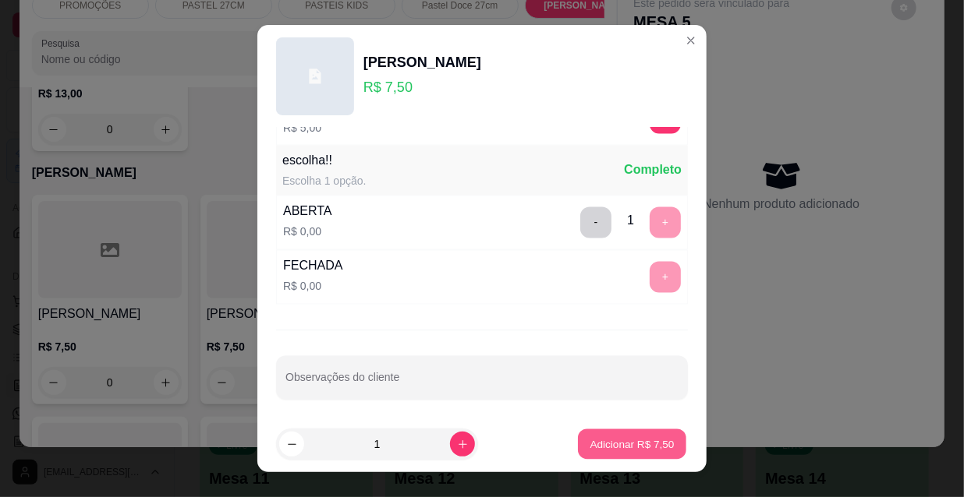
click at [629, 445] on p "Adicionar R$ 7,50" at bounding box center [631, 444] width 84 height 15
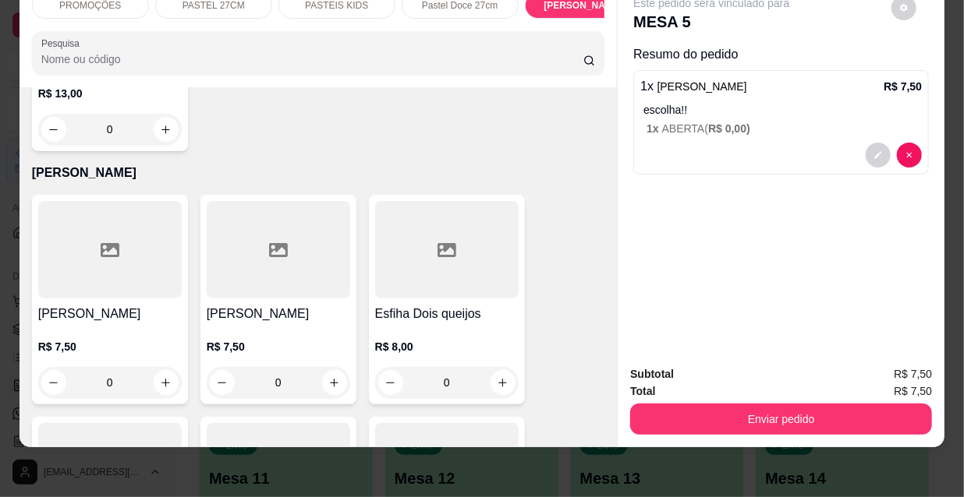
click at [254, 221] on div at bounding box center [278, 249] width 143 height 97
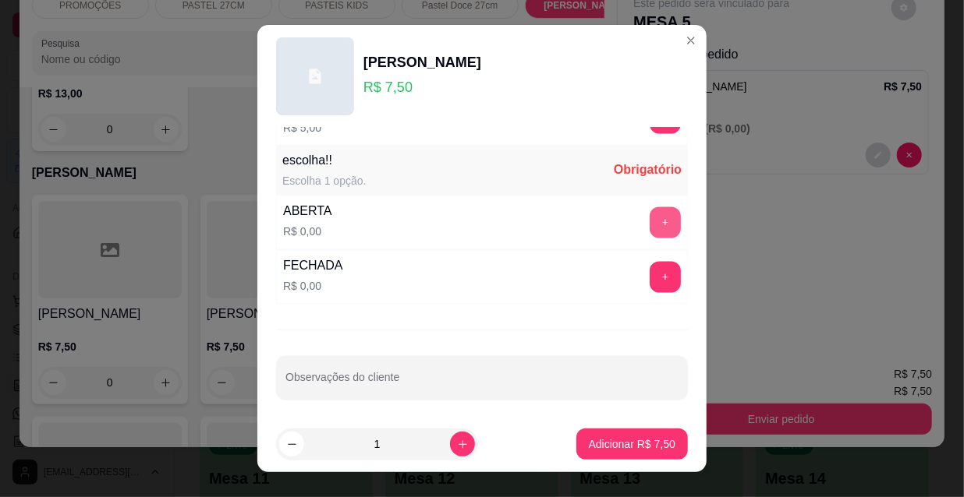
click at [650, 226] on button "+" at bounding box center [665, 222] width 31 height 31
drag, startPoint x: 647, startPoint y: 424, endPoint x: 643, endPoint y: 441, distance: 16.8
click at [646, 426] on footer "1 Adicionar R$ 7,50" at bounding box center [481, 444] width 449 height 56
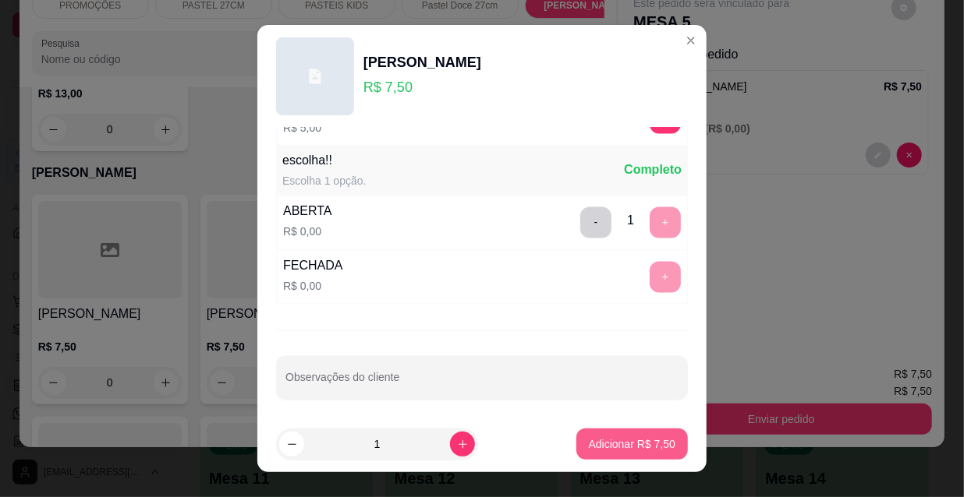
click at [645, 442] on p "Adicionar R$ 7,50" at bounding box center [632, 445] width 87 height 16
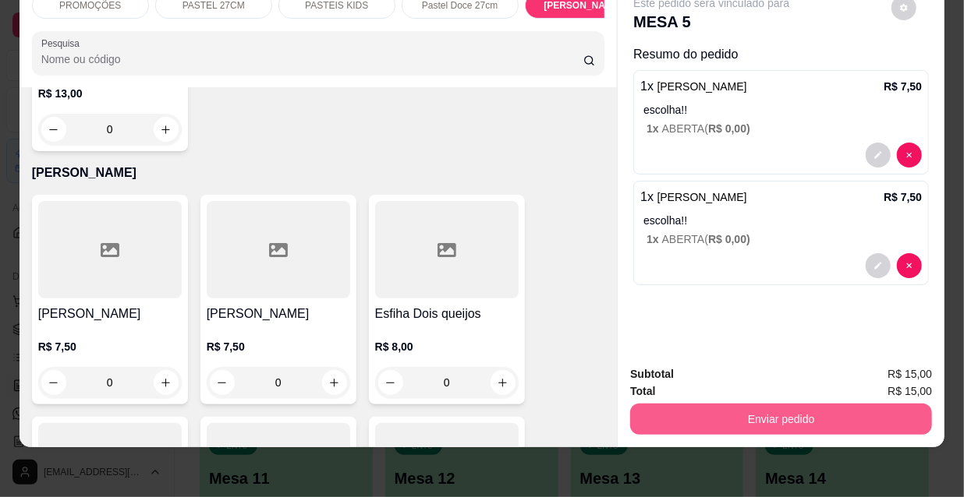
click at [751, 412] on button "Enviar pedido" at bounding box center [781, 419] width 302 height 31
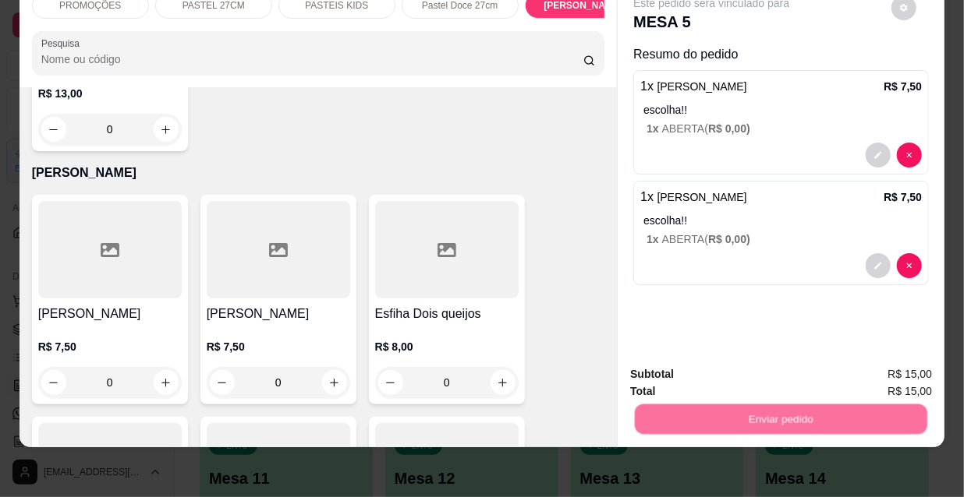
click at [720, 376] on button "Não registrar e enviar pedido" at bounding box center [731, 370] width 158 height 29
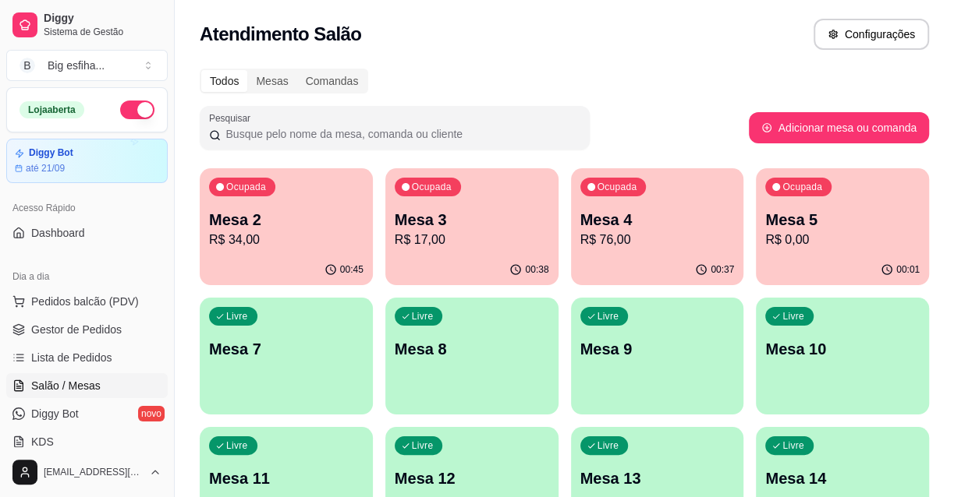
click at [291, 229] on p "Mesa 2" at bounding box center [286, 220] width 154 height 22
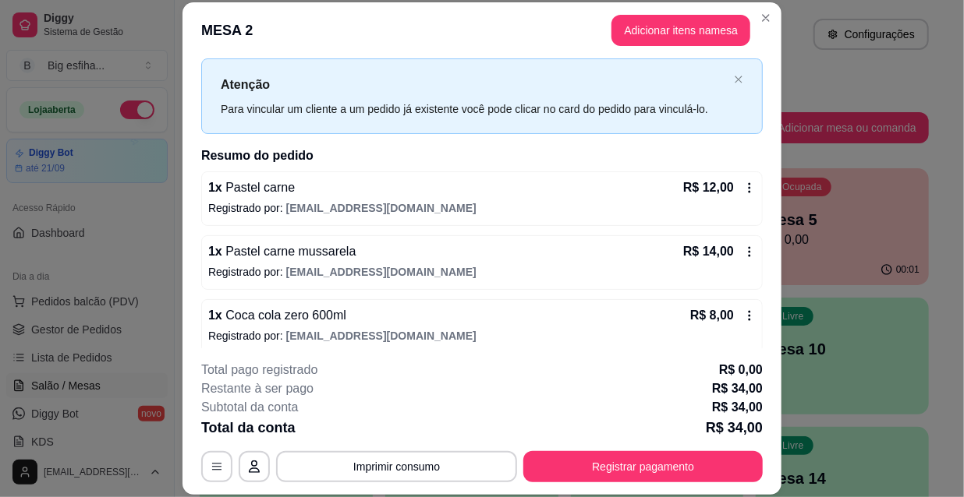
scroll to position [45, 0]
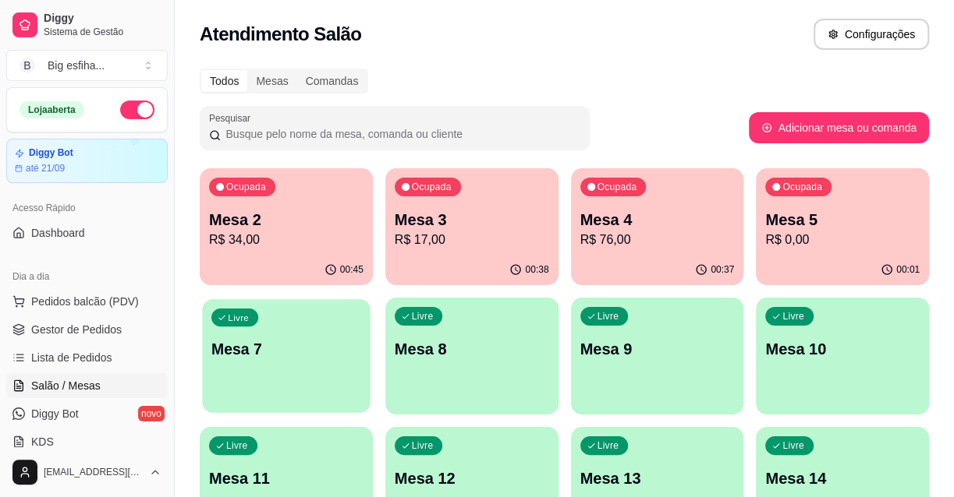
click at [290, 356] on p "Mesa 7" at bounding box center [286, 349] width 150 height 21
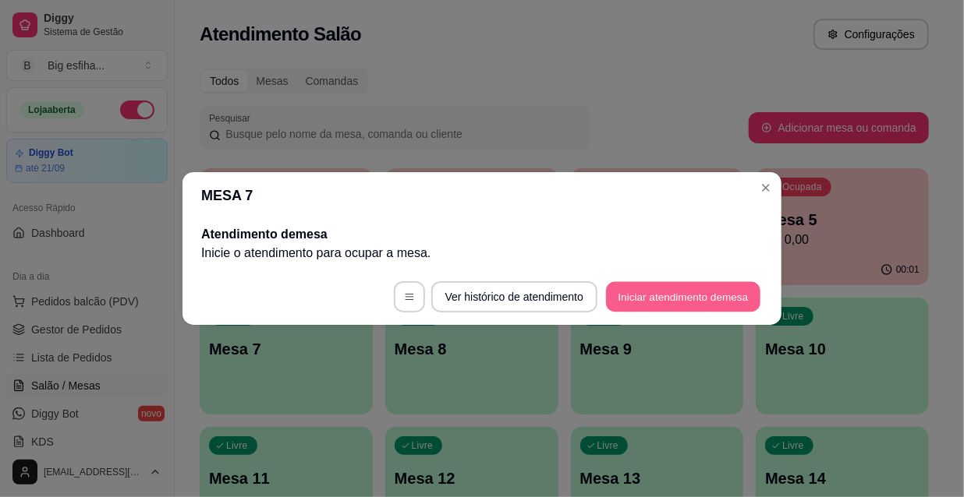
click at [657, 296] on button "Iniciar atendimento de mesa" at bounding box center [683, 297] width 154 height 30
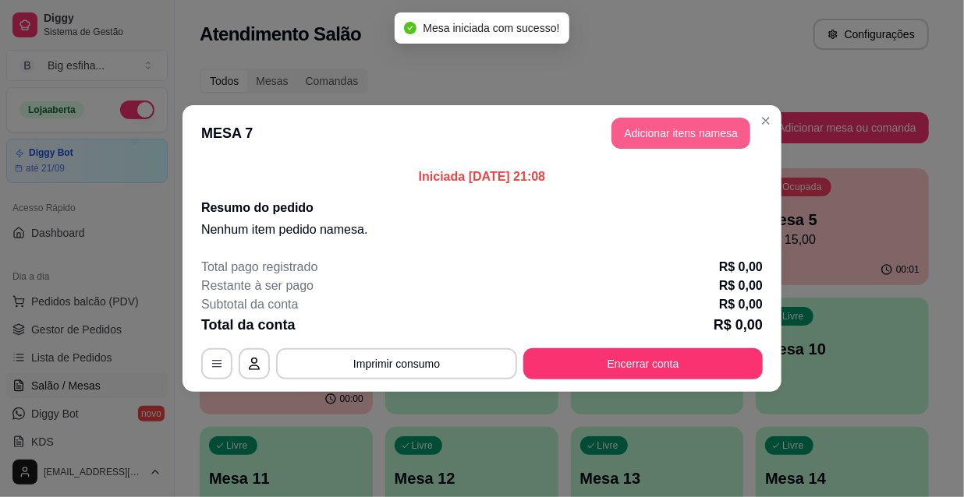
click at [671, 118] on button "Adicionar itens na mesa" at bounding box center [680, 133] width 139 height 31
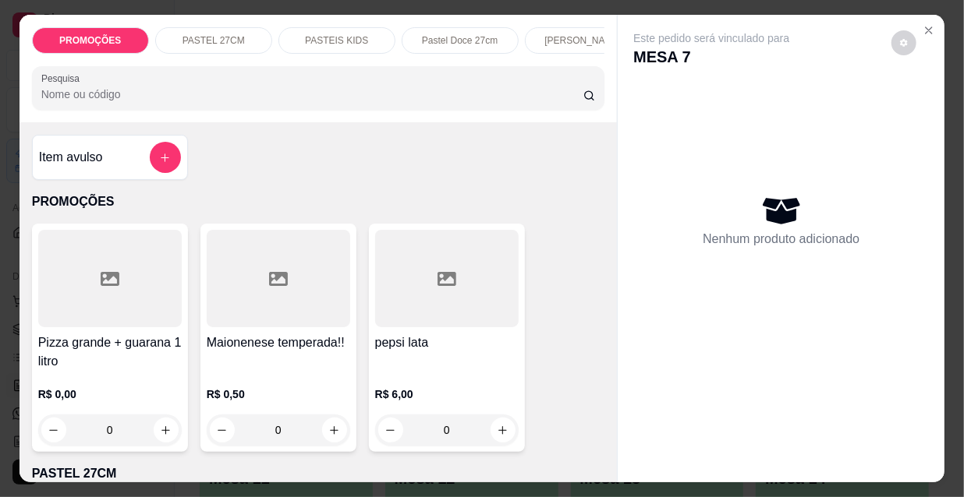
scroll to position [0, 501]
click at [426, 37] on p "Pizzas tradicionais" at bounding box center [450, 40] width 77 height 12
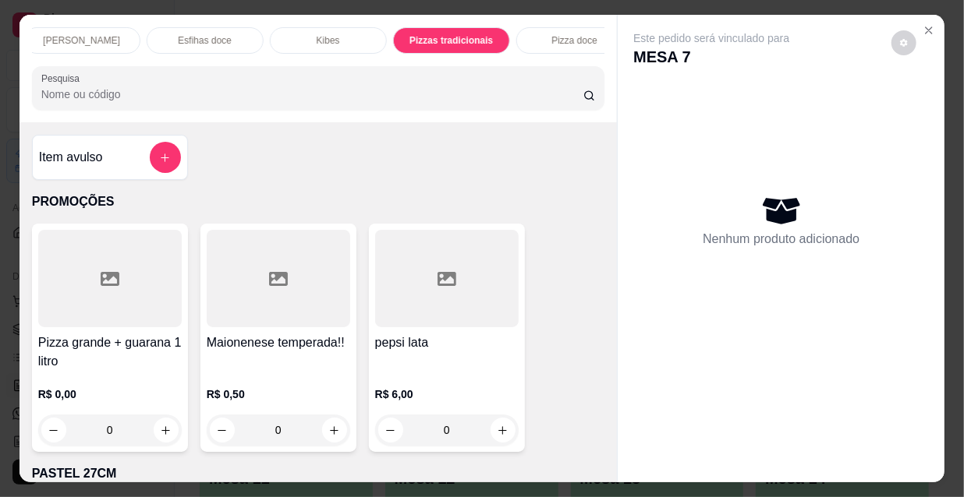
scroll to position [40, 0]
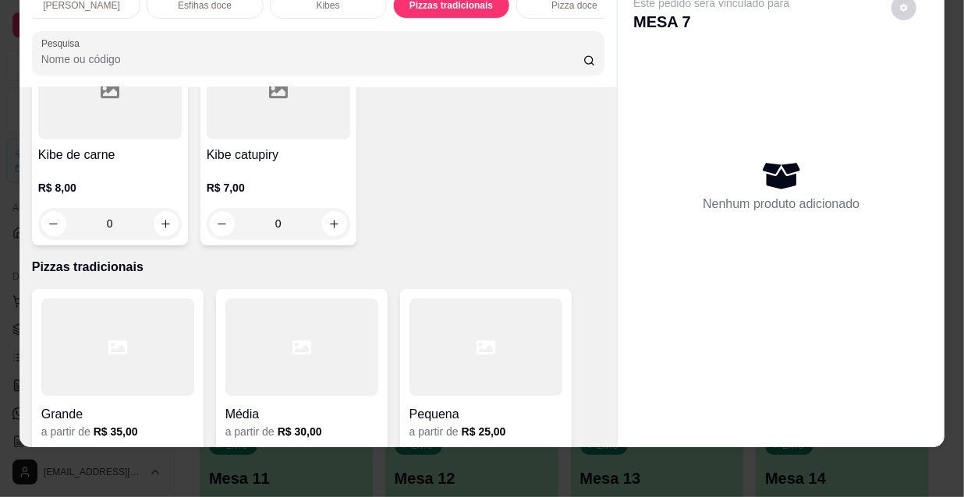
click at [178, 299] on div at bounding box center [117, 347] width 153 height 97
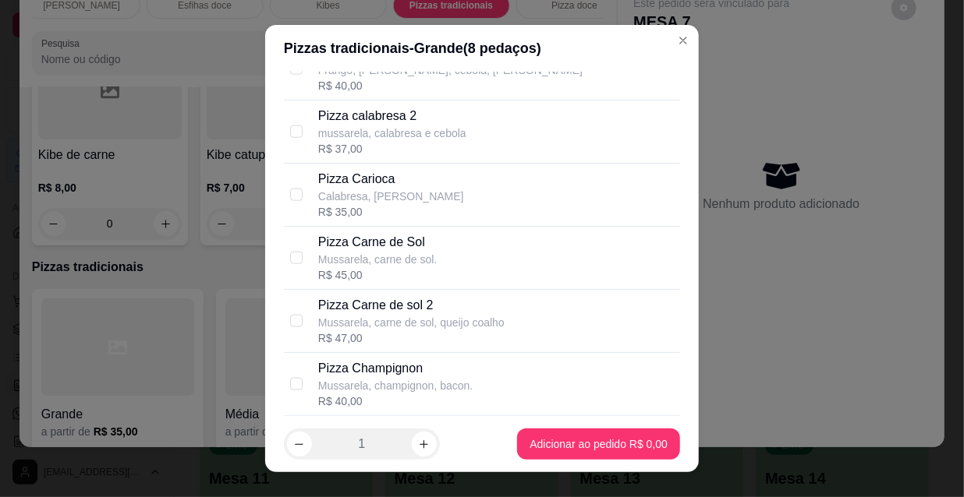
scroll to position [921, 0]
click at [400, 192] on p "Calabresa, [PERSON_NAME]" at bounding box center [391, 196] width 146 height 16
checkbox input "true"
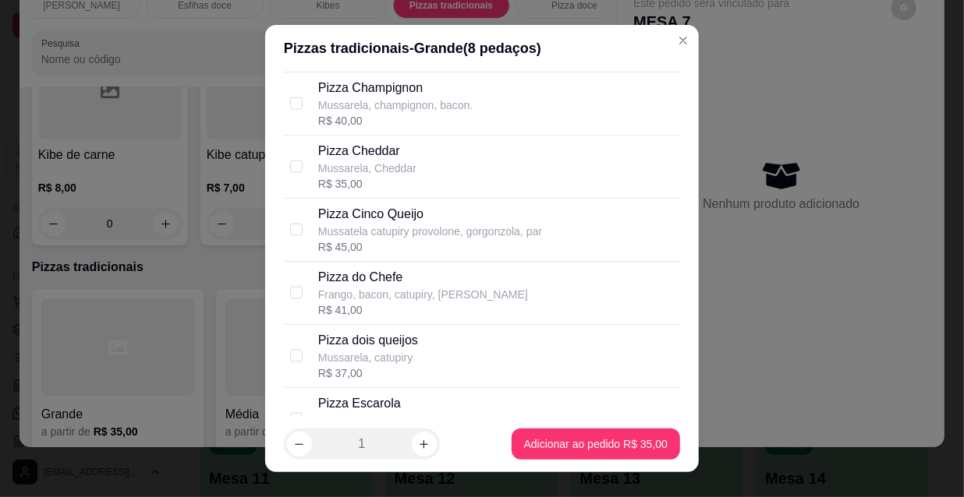
scroll to position [1205, 0]
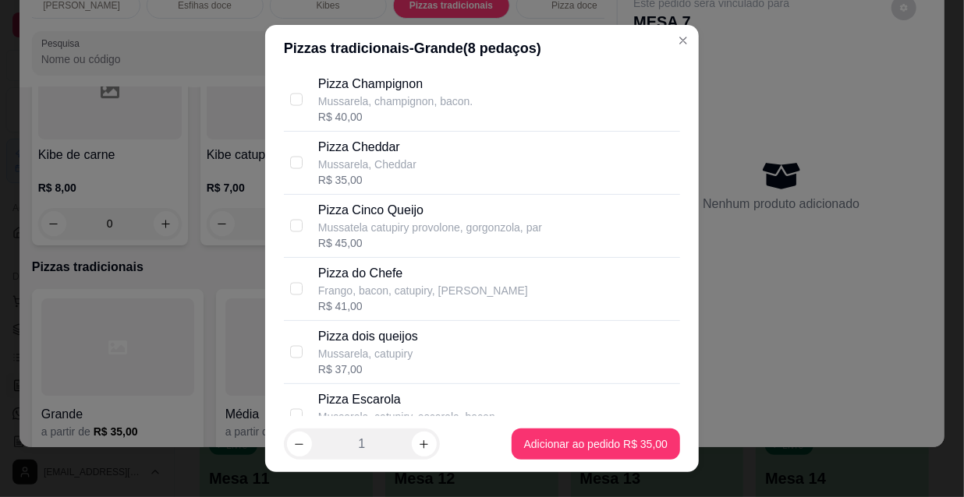
click at [416, 274] on p "Pizza do Chefe" at bounding box center [423, 273] width 210 height 19
checkbox input "true"
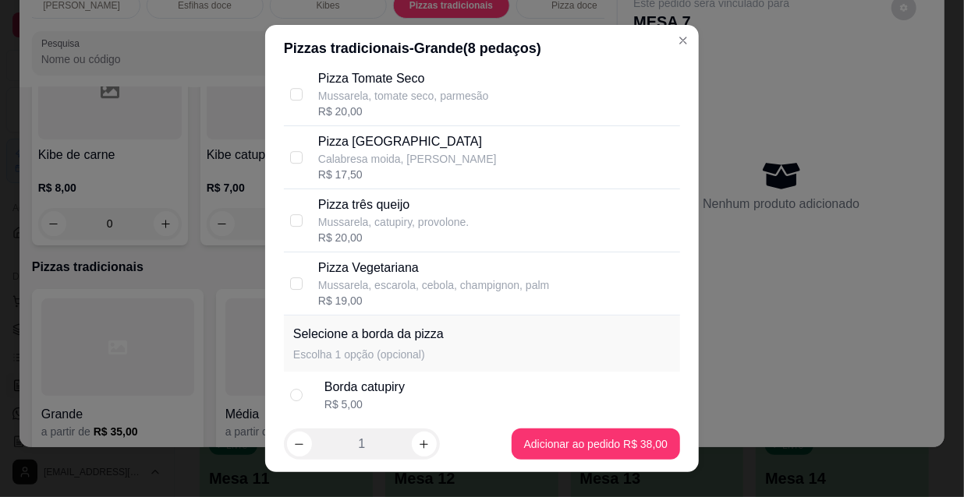
scroll to position [2526, 0]
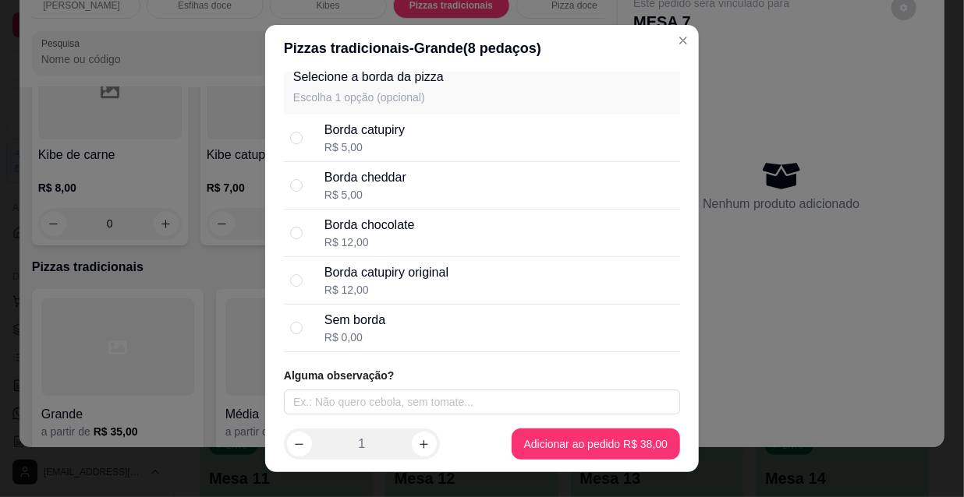
click at [340, 133] on div "Borda catupiry" at bounding box center [364, 130] width 80 height 19
radio input "true"
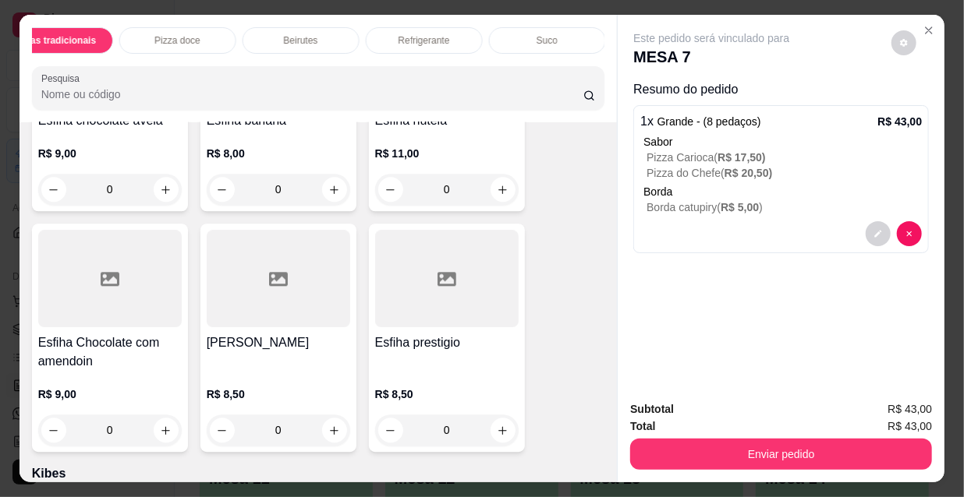
scroll to position [0, 887]
click at [431, 42] on div "Refrigerante" at bounding box center [435, 40] width 117 height 27
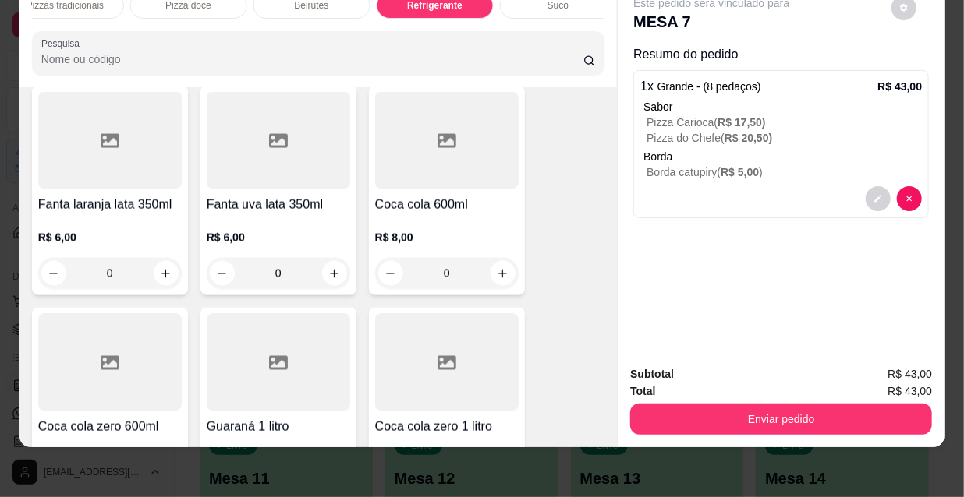
scroll to position [14549, 0]
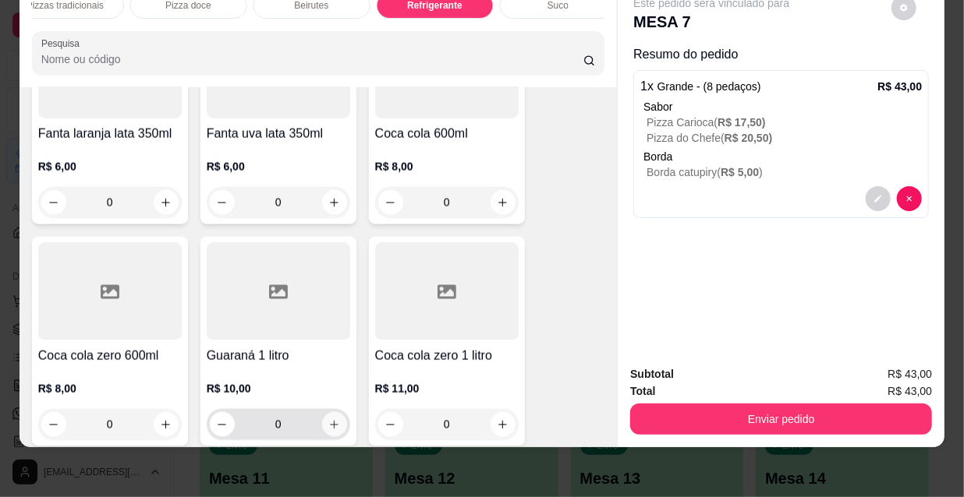
click at [331, 420] on icon "increase-product-quantity" at bounding box center [334, 426] width 12 height 12
type input "1"
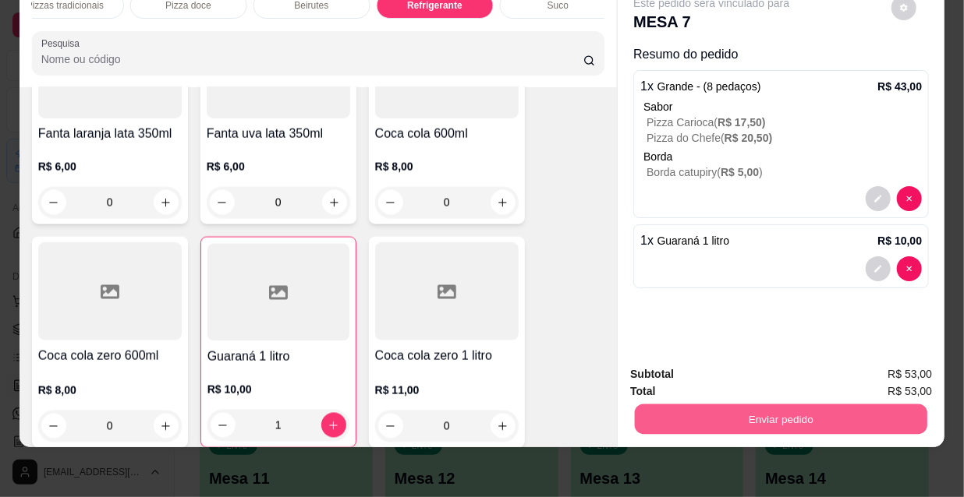
click at [808, 404] on button "Enviar pedido" at bounding box center [781, 419] width 292 height 30
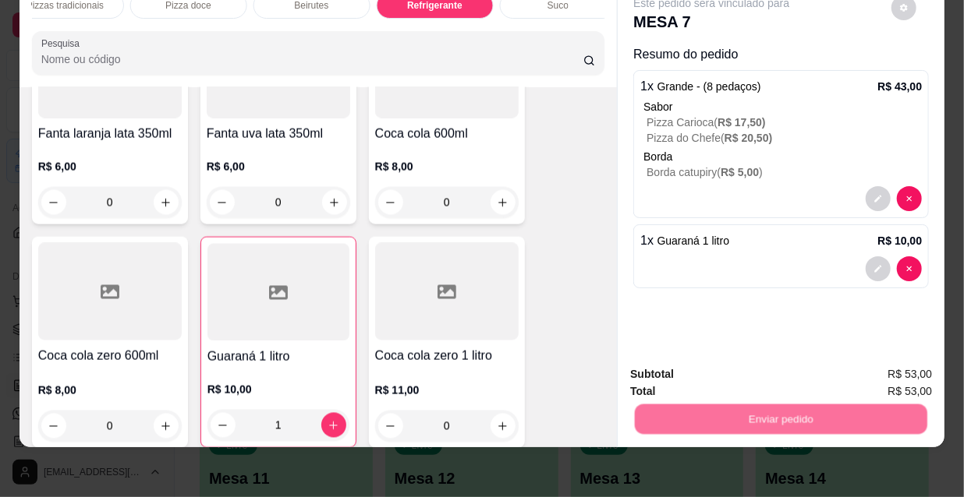
click at [732, 366] on button "Não registrar e enviar pedido" at bounding box center [731, 370] width 158 height 29
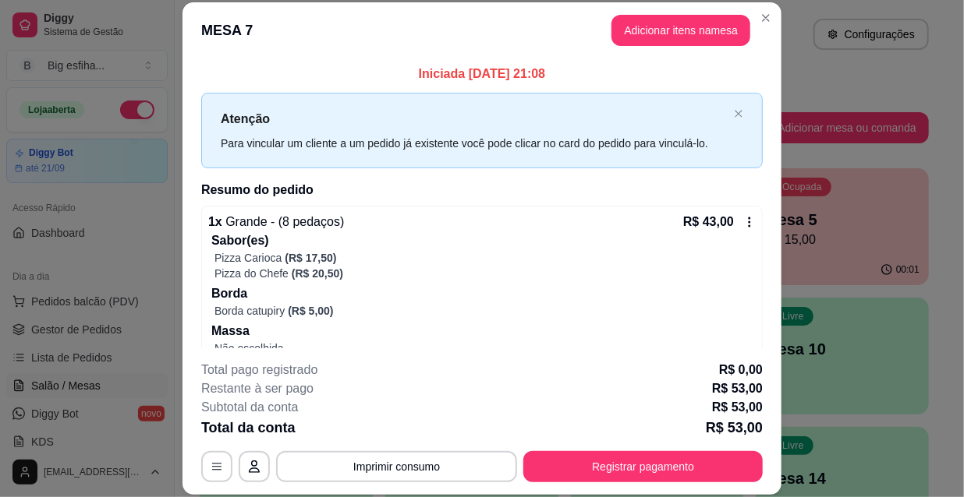
scroll to position [106, 0]
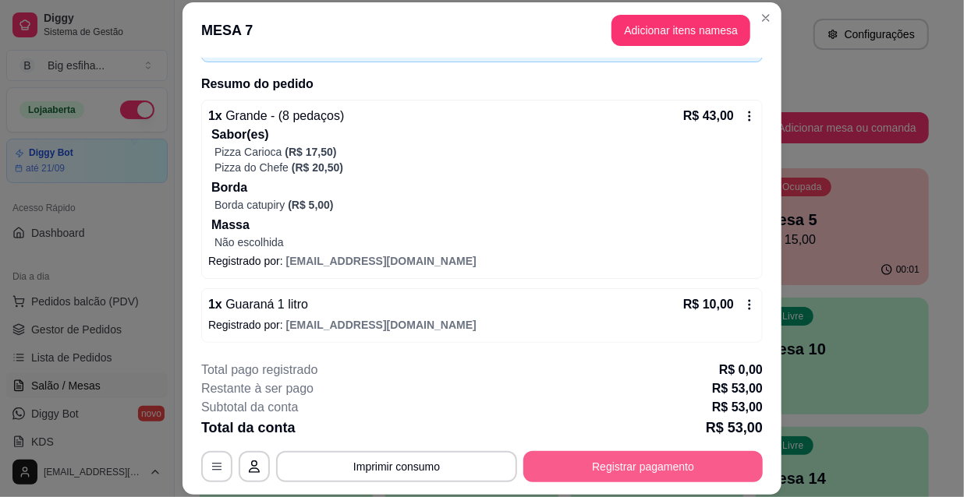
click at [632, 466] on button "Registrar pagamento" at bounding box center [642, 466] width 239 height 31
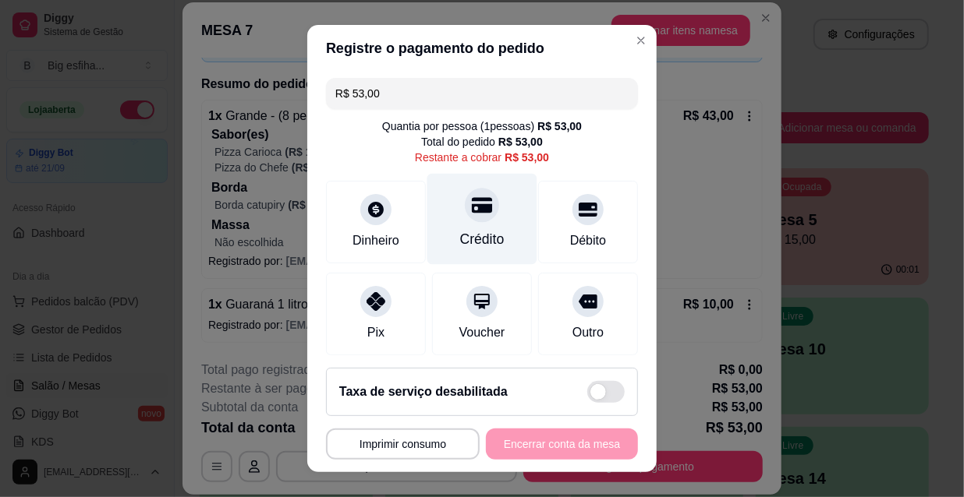
click at [462, 226] on div "Crédito" at bounding box center [482, 219] width 110 height 91
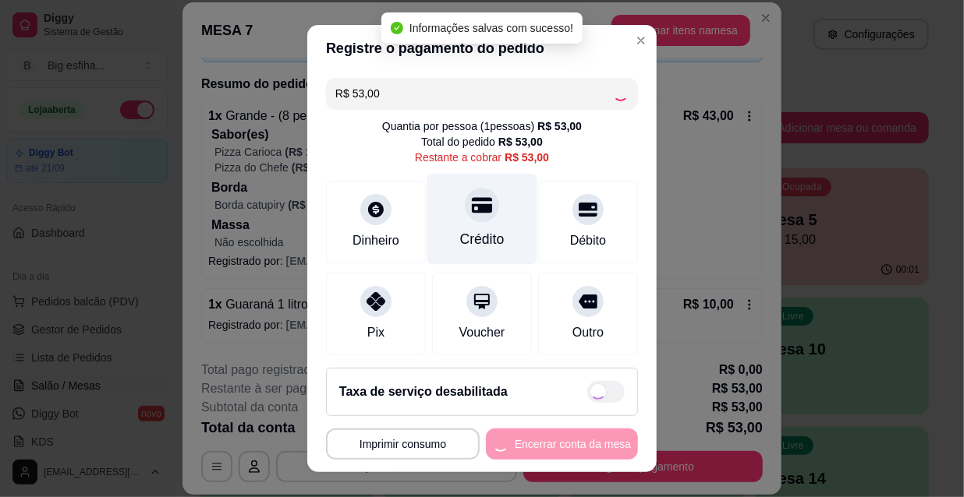
type input "R$ 0,00"
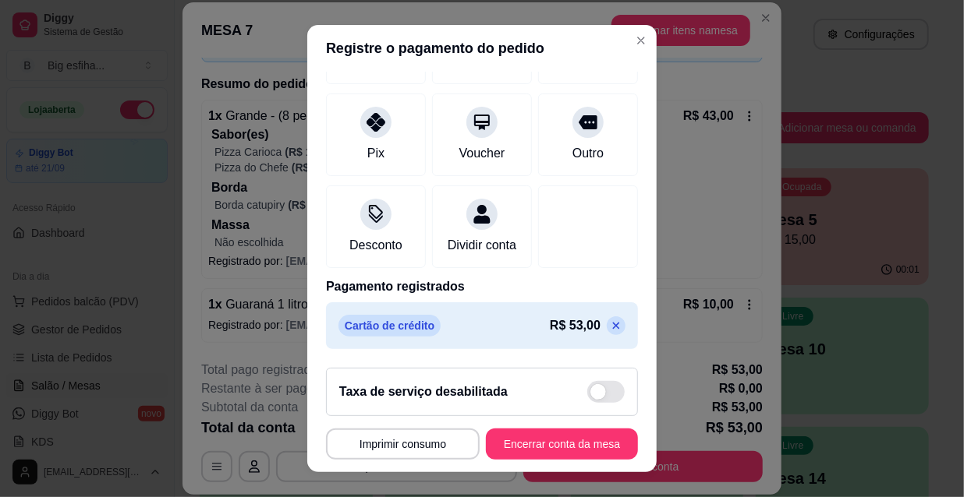
scroll to position [181, 0]
click at [554, 445] on button "Encerrar conta da mesa" at bounding box center [561, 445] width 147 height 30
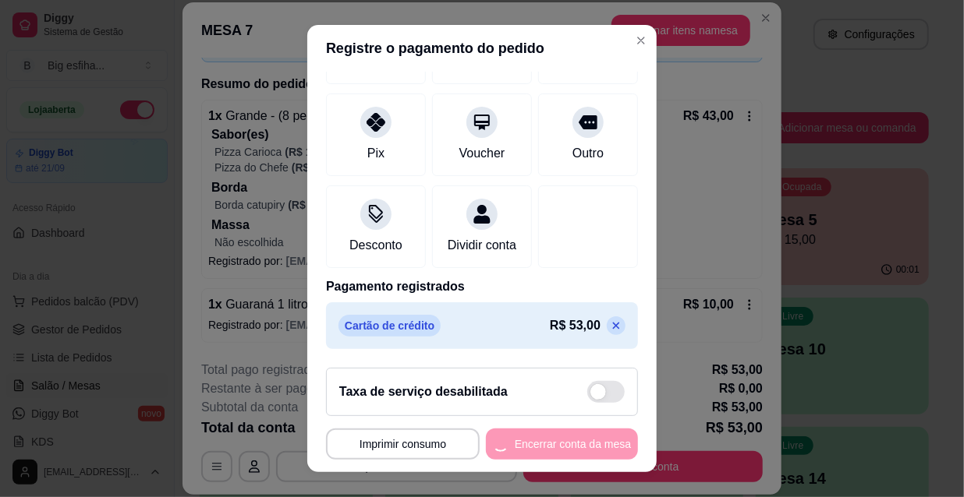
scroll to position [0, 0]
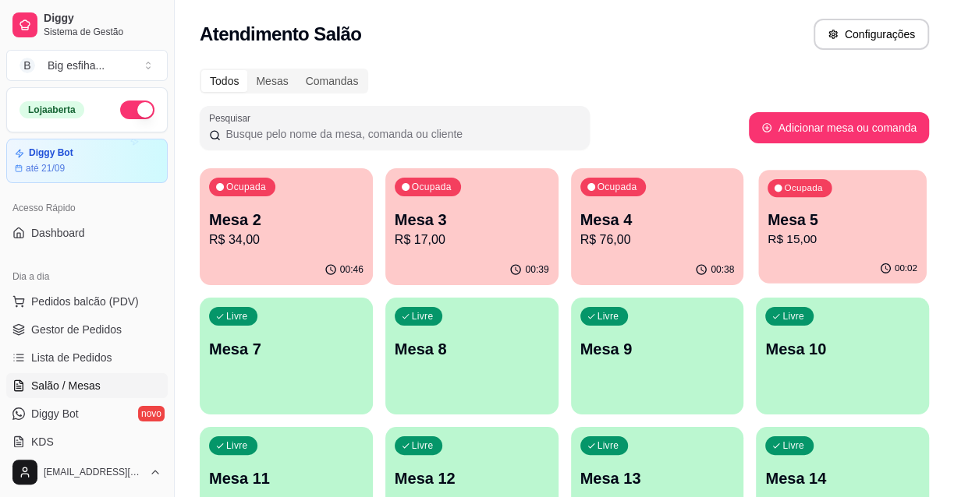
click at [783, 270] on div "00:02" at bounding box center [843, 269] width 168 height 30
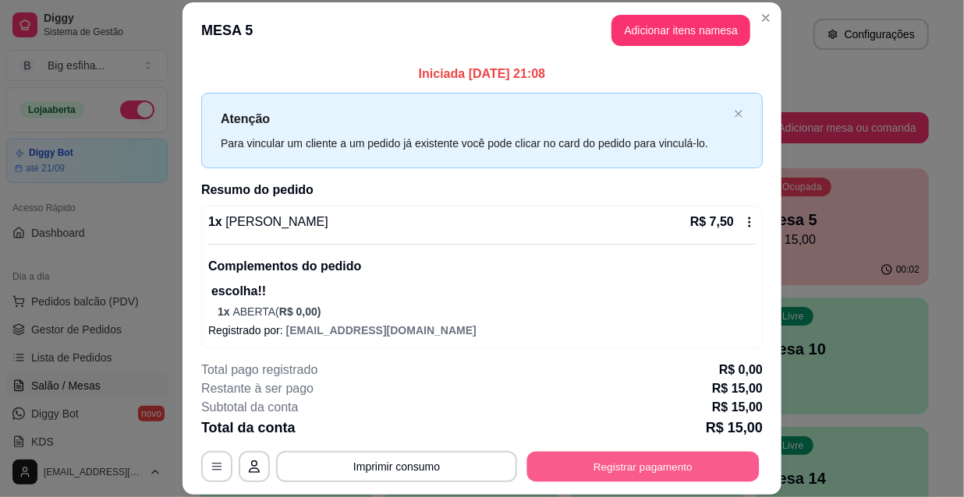
click at [703, 465] on button "Registrar pagamento" at bounding box center [643, 466] width 232 height 30
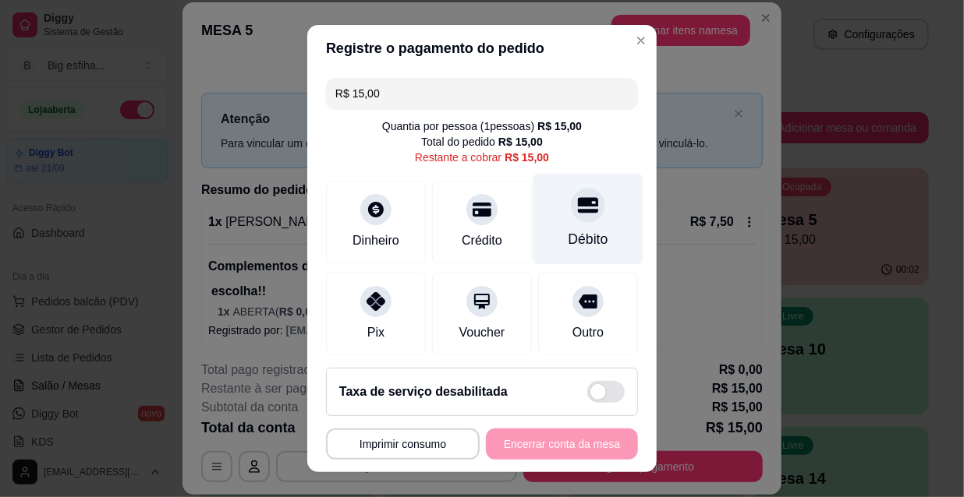
click at [593, 186] on div "Débito" at bounding box center [588, 219] width 110 height 91
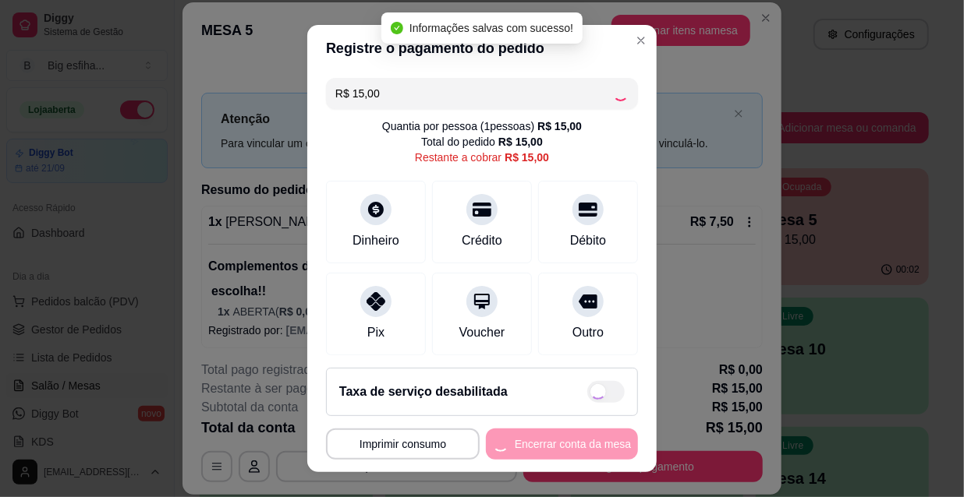
type input "R$ 0,00"
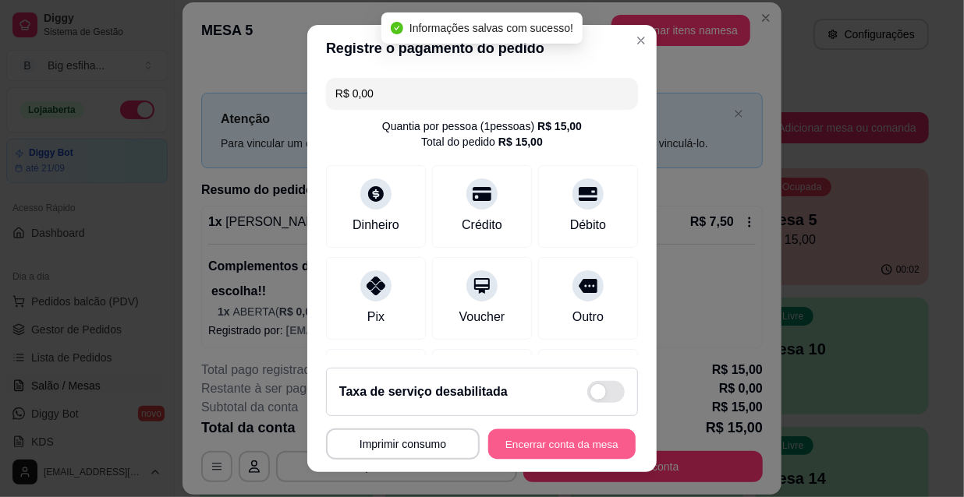
click at [529, 442] on button "Encerrar conta da mesa" at bounding box center [561, 445] width 147 height 30
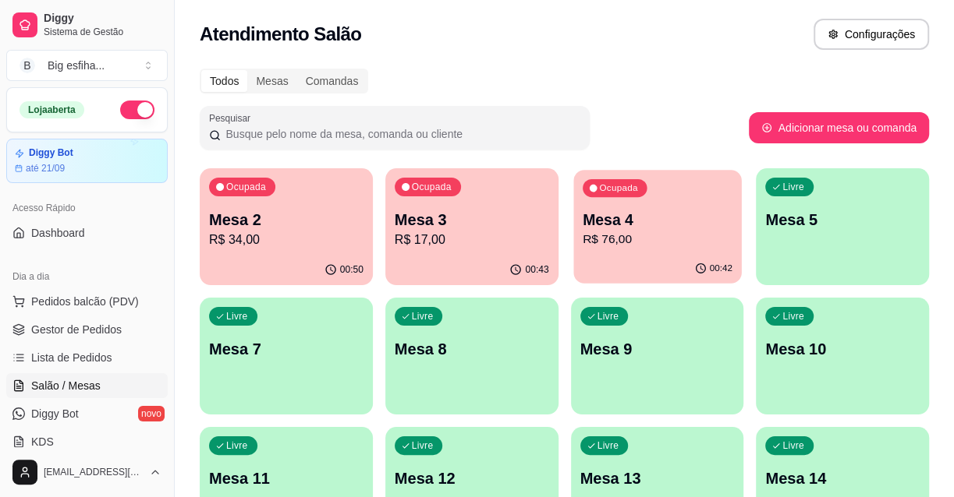
click at [724, 242] on p "R$ 76,00" at bounding box center [657, 240] width 150 height 18
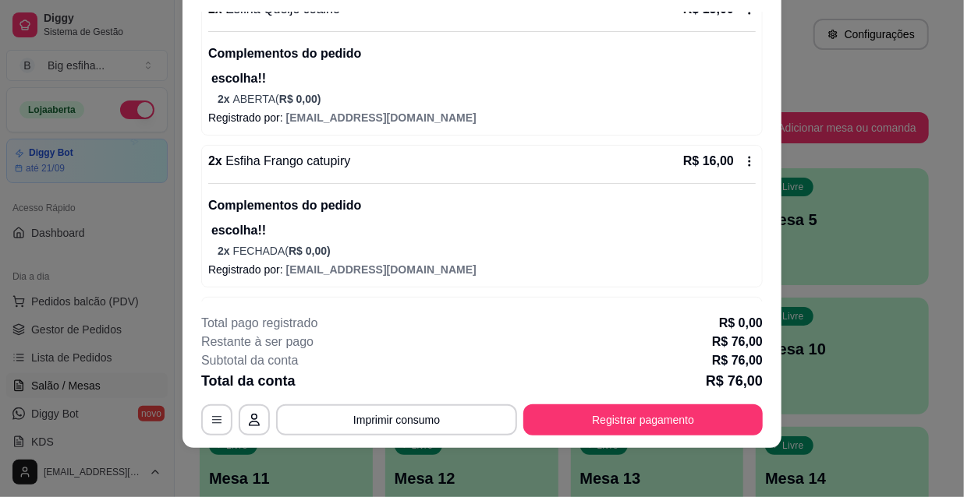
scroll to position [461, 0]
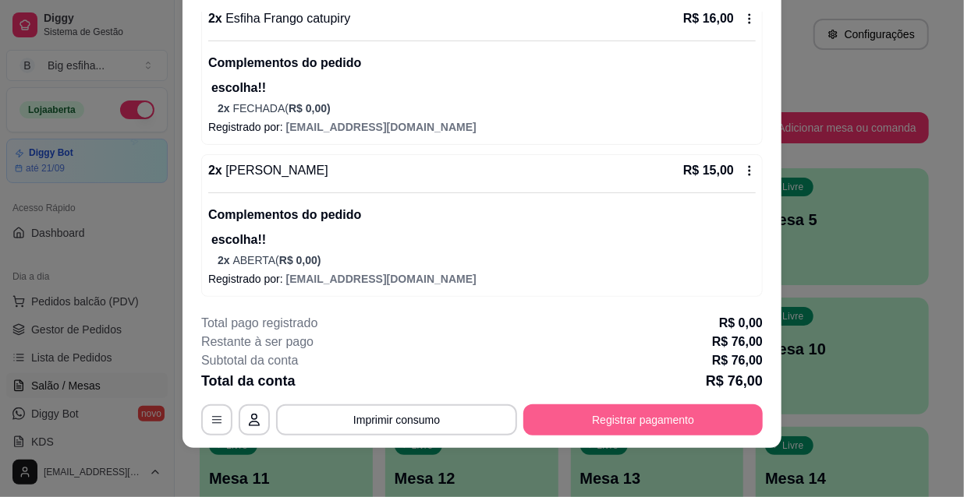
click at [618, 408] on button "Registrar pagamento" at bounding box center [642, 420] width 239 height 31
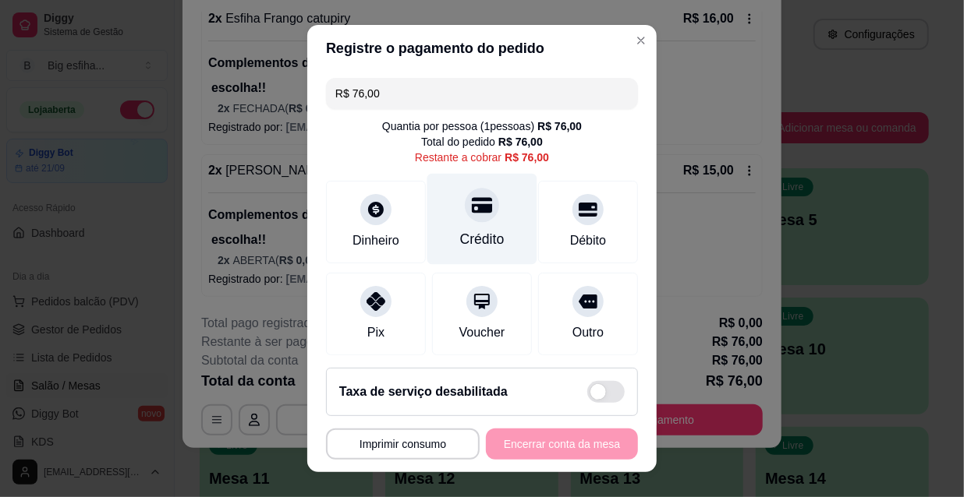
click at [472, 204] on icon at bounding box center [482, 205] width 20 height 16
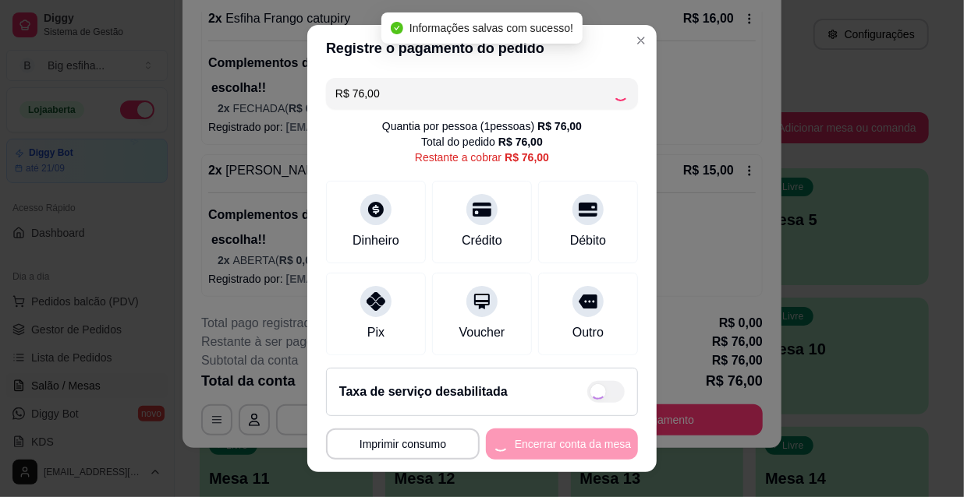
type input "R$ 0,00"
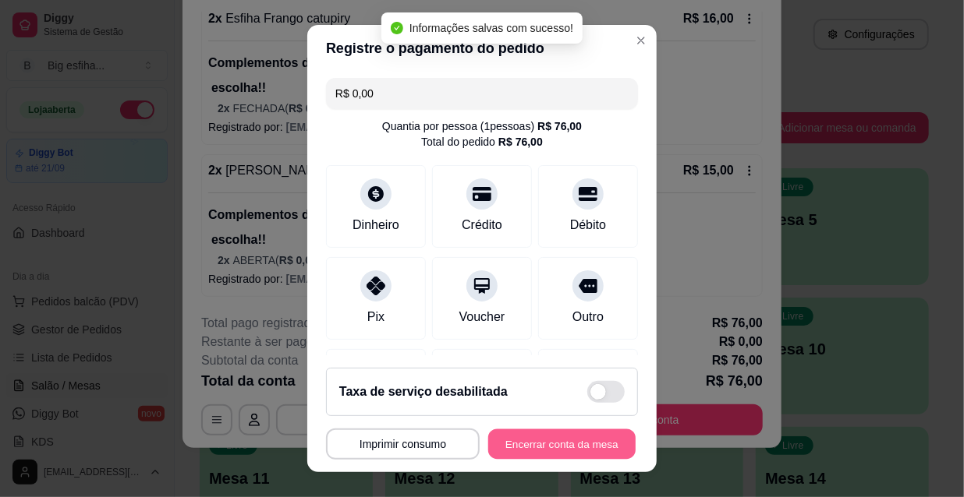
click at [517, 437] on button "Encerrar conta da mesa" at bounding box center [561, 445] width 147 height 30
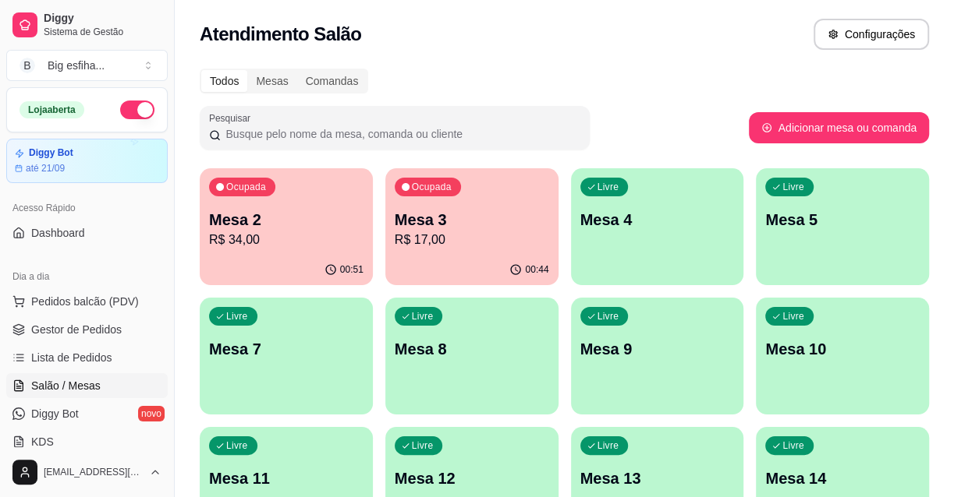
click at [325, 231] on p "R$ 34,00" at bounding box center [286, 240] width 154 height 19
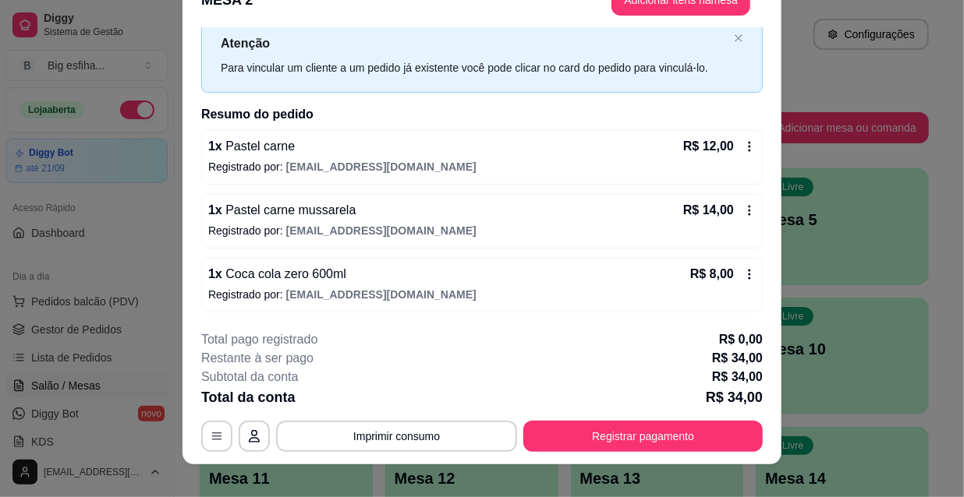
scroll to position [47, 0]
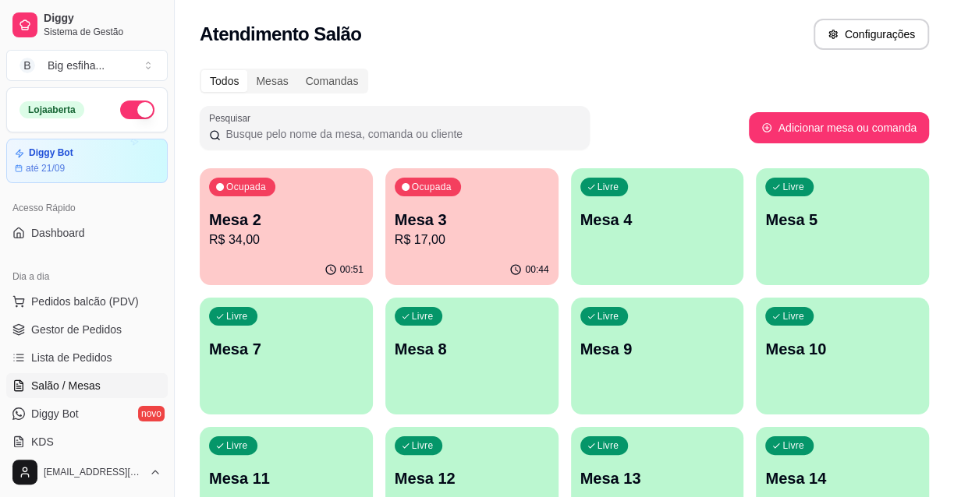
click at [489, 226] on p "Mesa 3" at bounding box center [472, 220] width 154 height 22
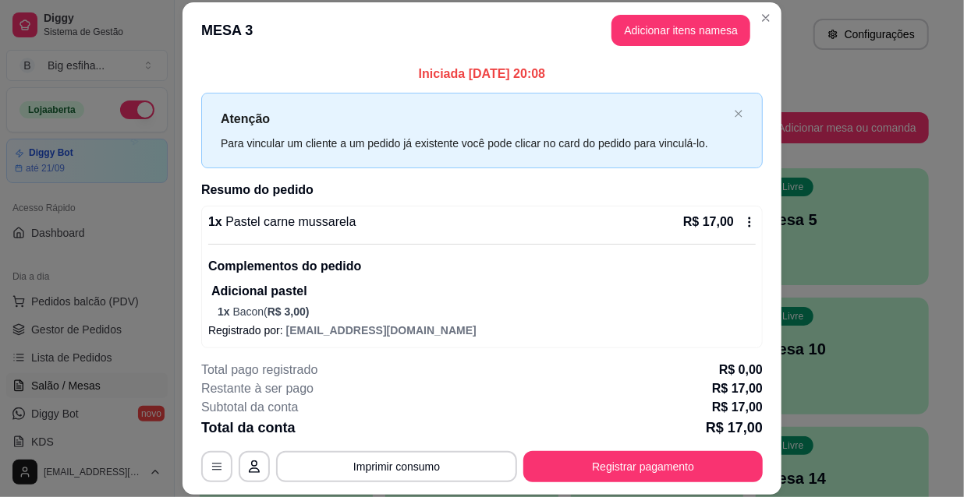
scroll to position [5, 0]
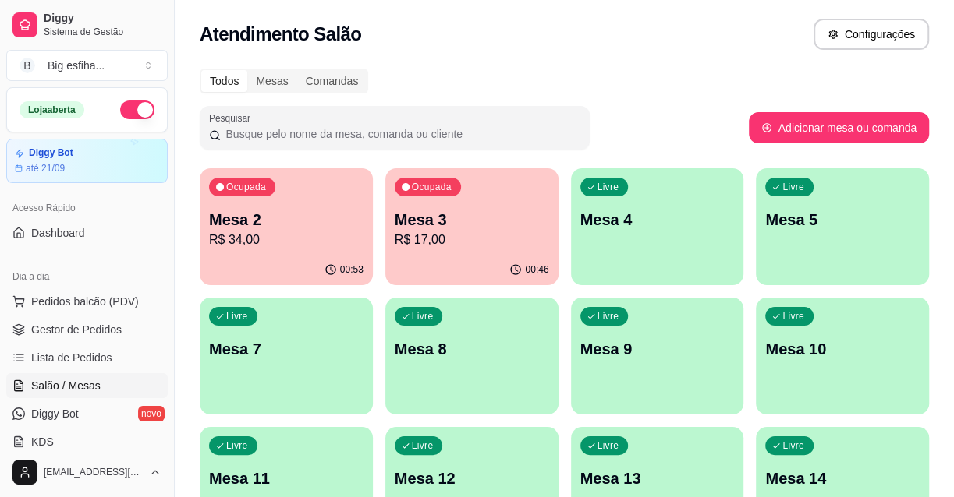
click at [476, 231] on p "R$ 17,00" at bounding box center [472, 240] width 154 height 19
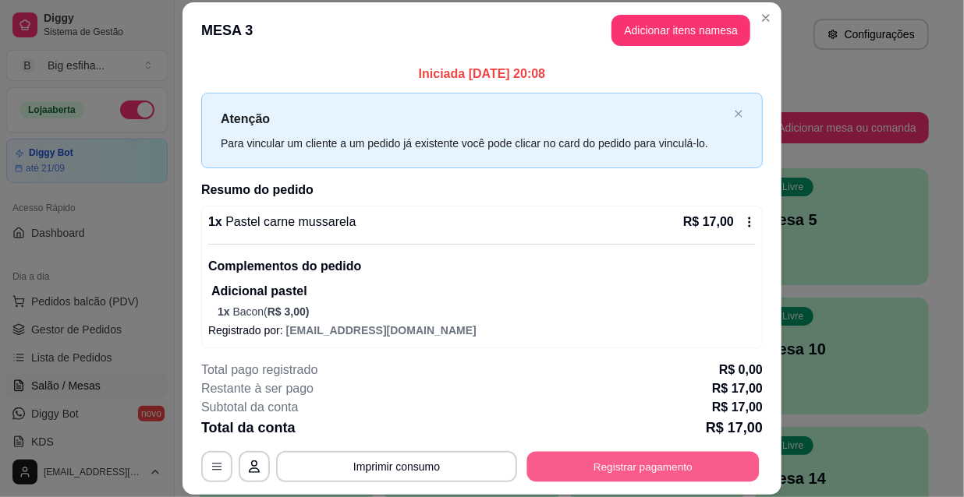
click at [606, 467] on button "Registrar pagamento" at bounding box center [643, 466] width 232 height 30
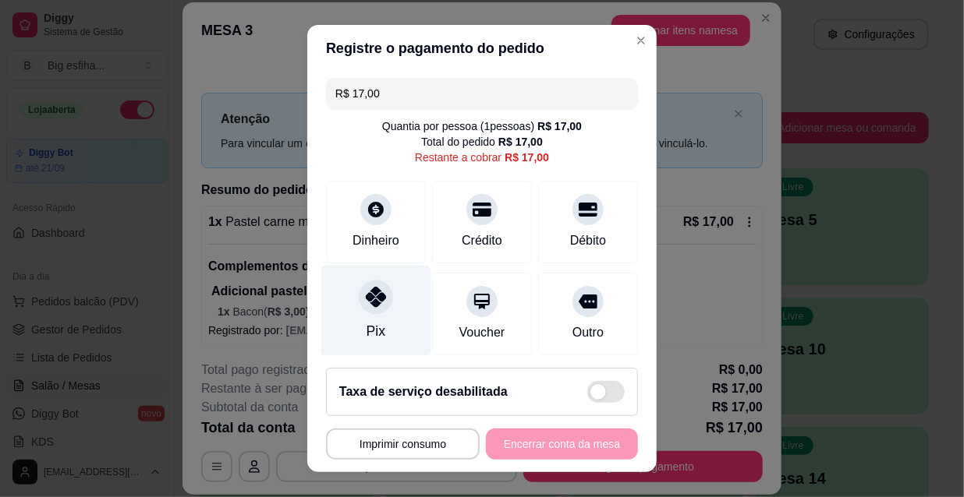
click at [325, 299] on div "Pix" at bounding box center [376, 311] width 110 height 91
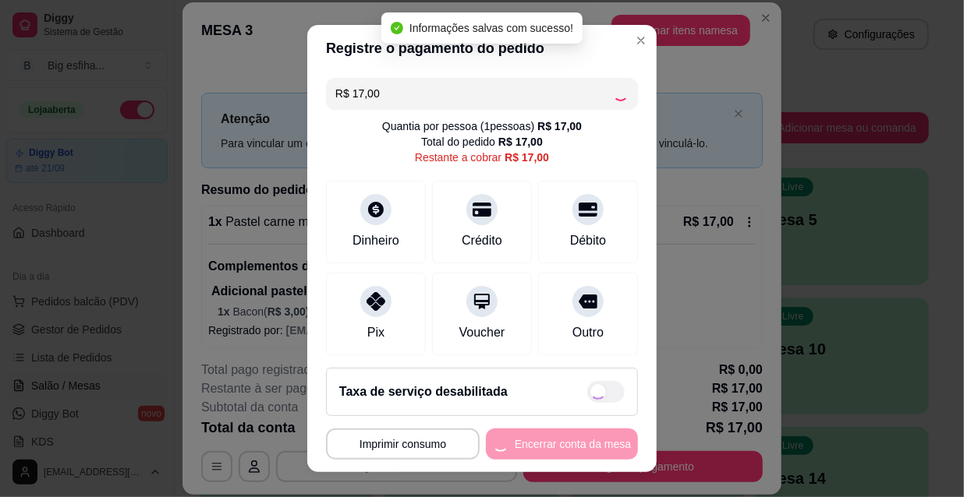
type input "R$ 0,00"
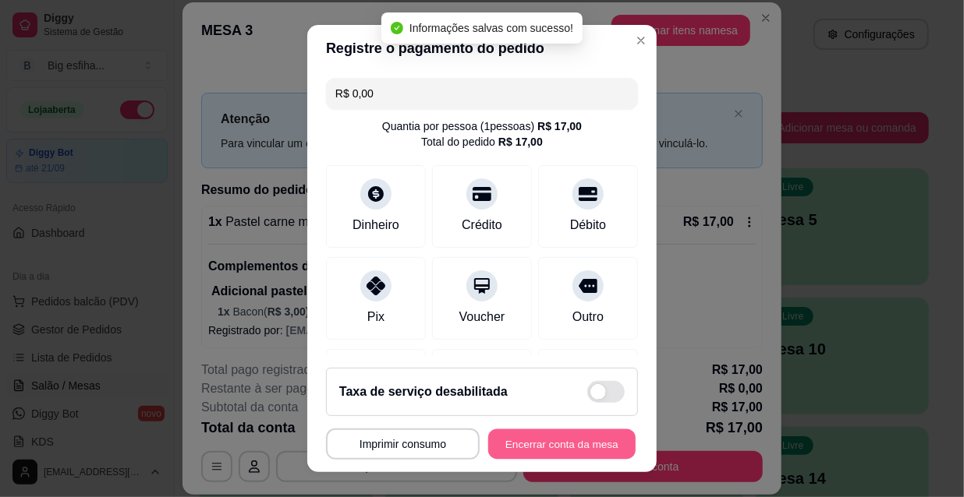
click at [547, 447] on button "Encerrar conta da mesa" at bounding box center [561, 445] width 147 height 30
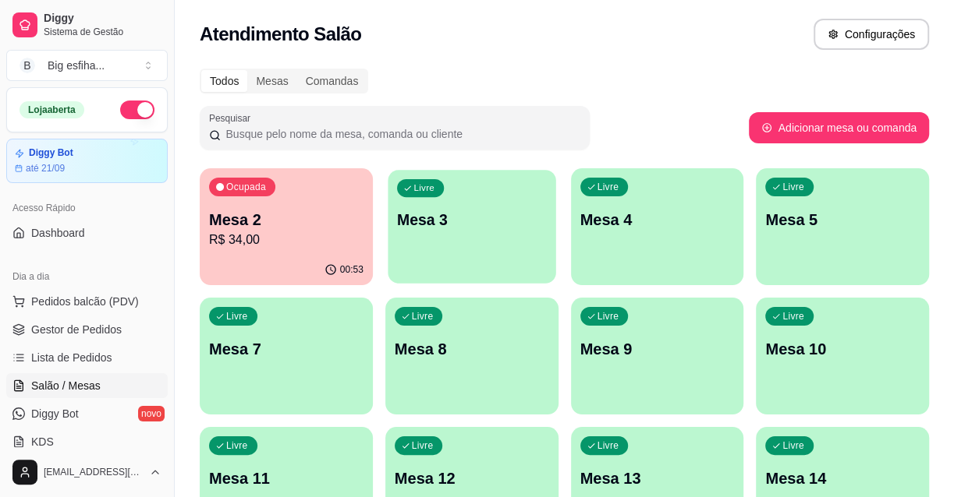
click at [529, 241] on div "Livre Mesa 3" at bounding box center [472, 217] width 168 height 95
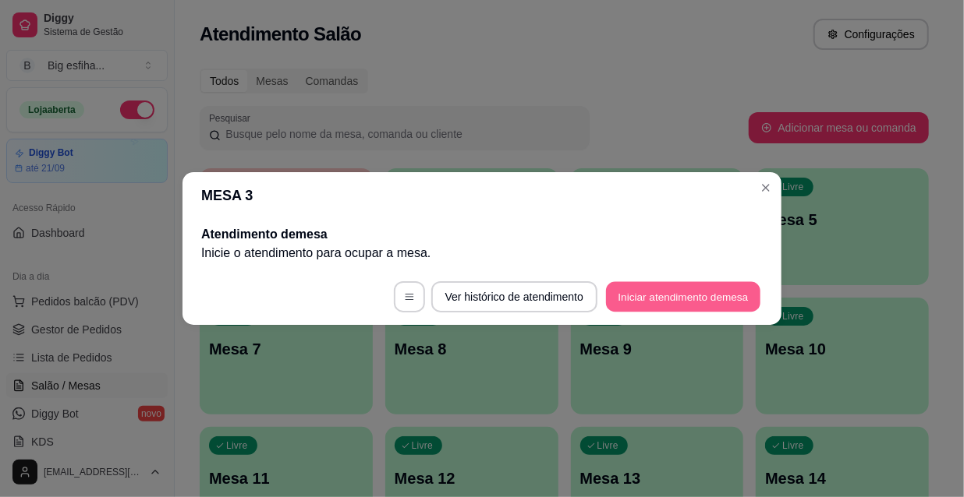
click at [689, 294] on button "Iniciar atendimento de mesa" at bounding box center [683, 297] width 154 height 30
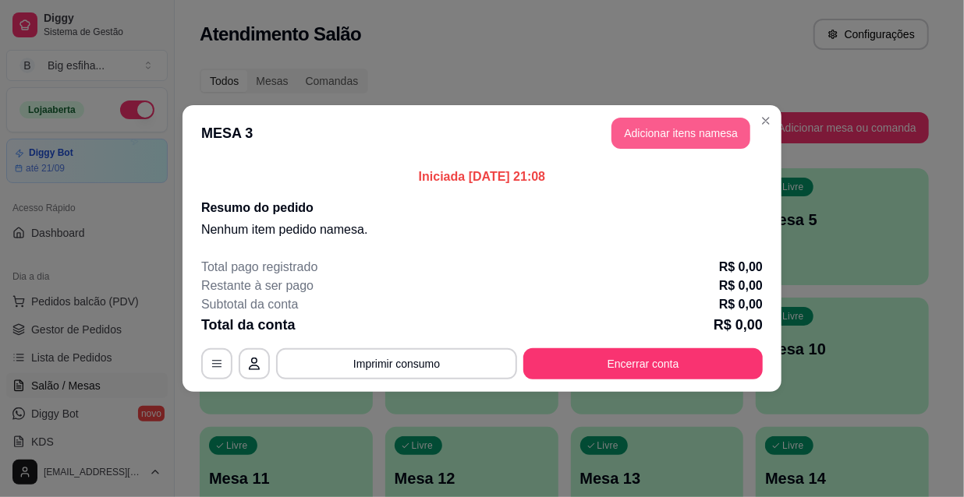
click at [682, 118] on button "Adicionar itens na mesa" at bounding box center [680, 133] width 139 height 31
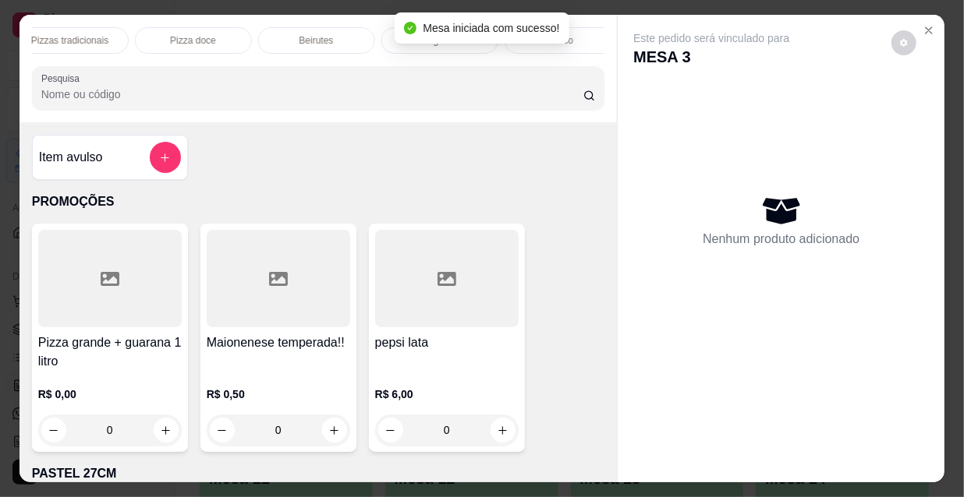
scroll to position [0, 882]
click at [373, 31] on div "PROMOÇÕES PASTEL 27CM PASTEIS KIDS Pastel Doce 27cm Esfihas Salgadas Esfihas do…" at bounding box center [318, 40] width 573 height 27
click at [395, 31] on div "Refrigerante" at bounding box center [440, 40] width 117 height 27
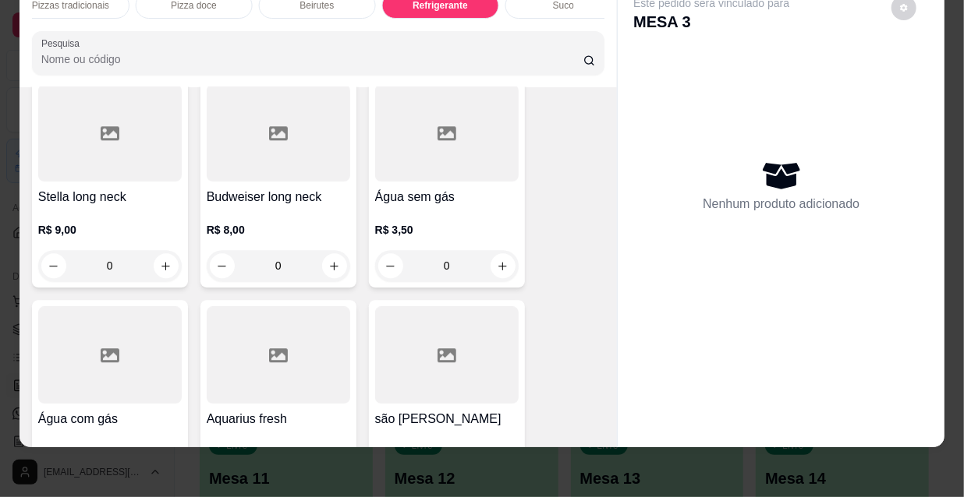
scroll to position [15187, 0]
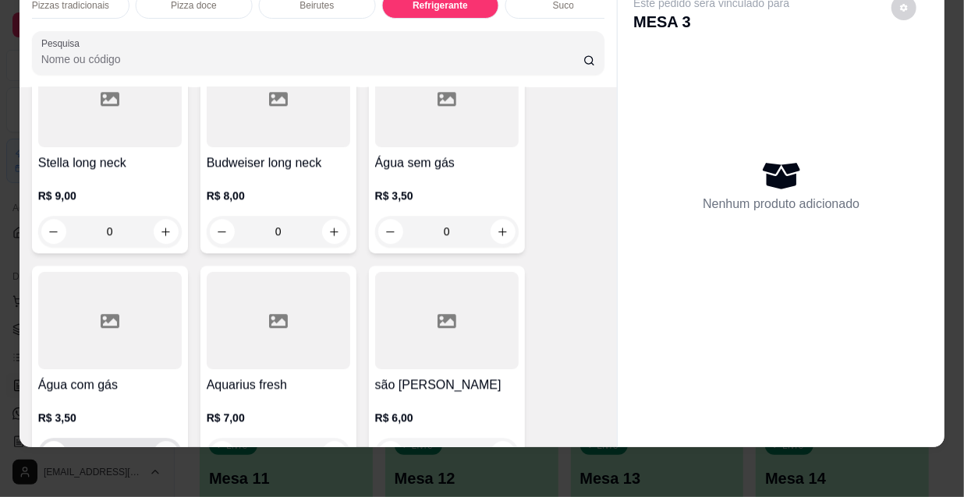
click at [162, 448] on icon "increase-product-quantity" at bounding box center [166, 454] width 12 height 12
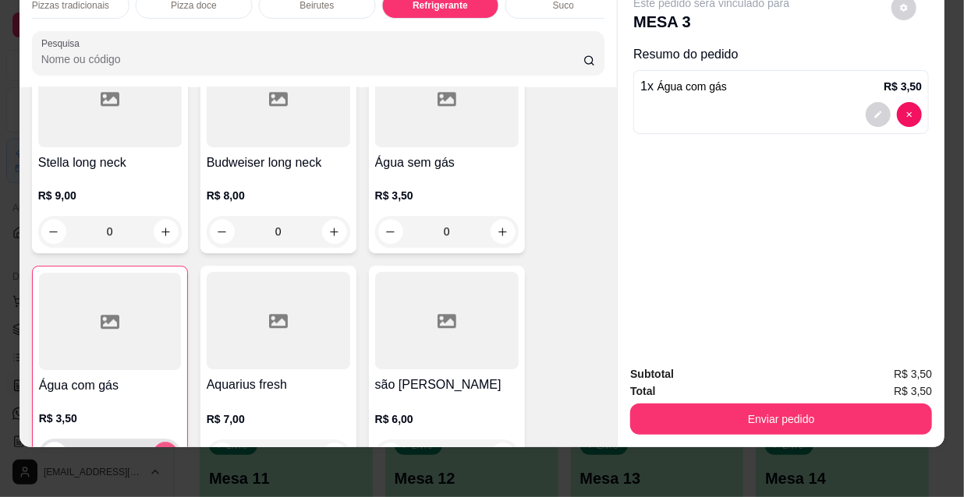
type input "1"
click at [331, 450] on icon "increase-product-quantity" at bounding box center [334, 456] width 12 height 12
type input "1"
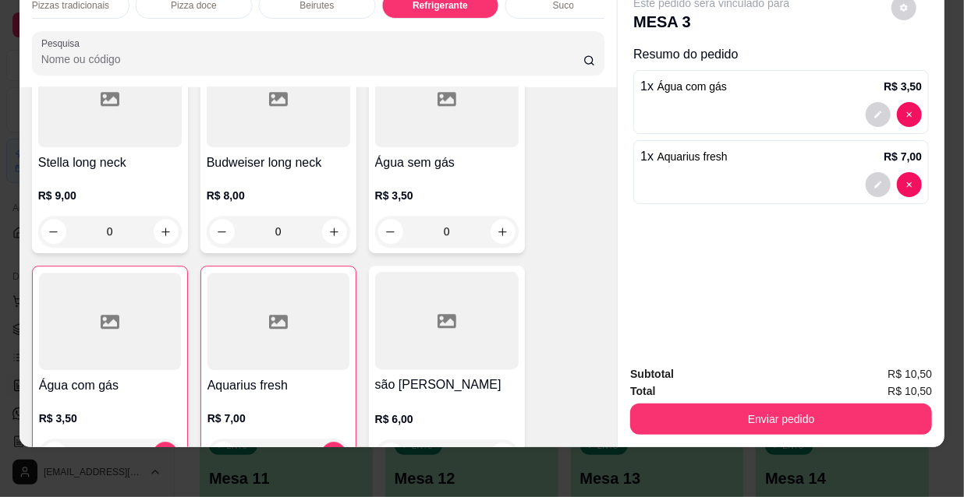
click at [742, 415] on button "Enviar pedido" at bounding box center [781, 419] width 302 height 31
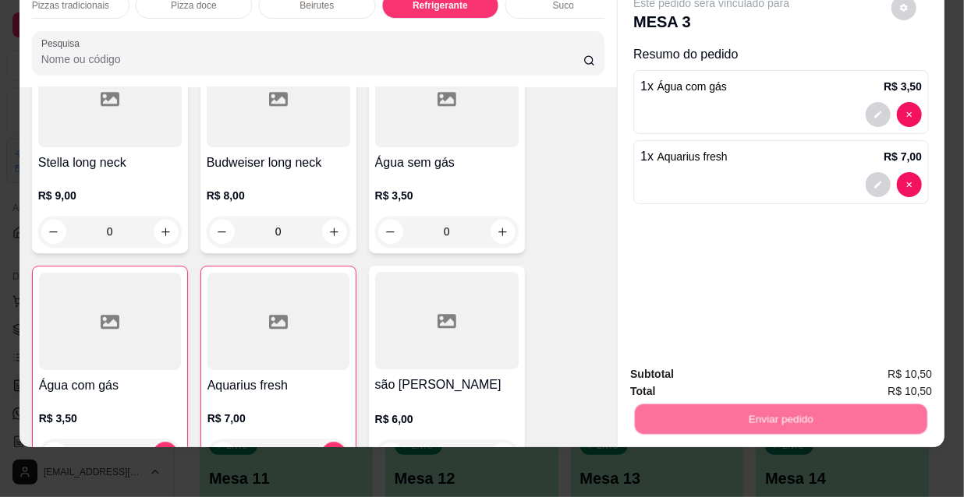
click at [720, 369] on button "Não registrar e enviar pedido" at bounding box center [731, 371] width 162 height 30
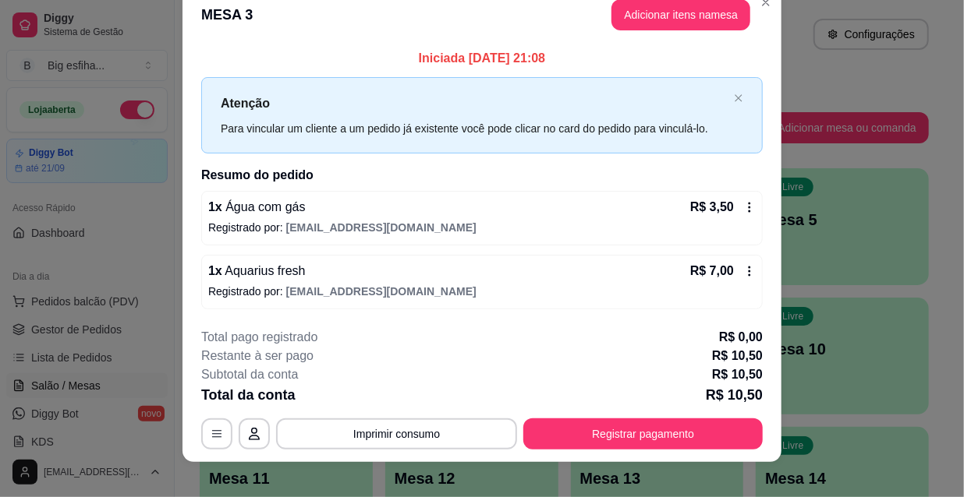
scroll to position [38, 0]
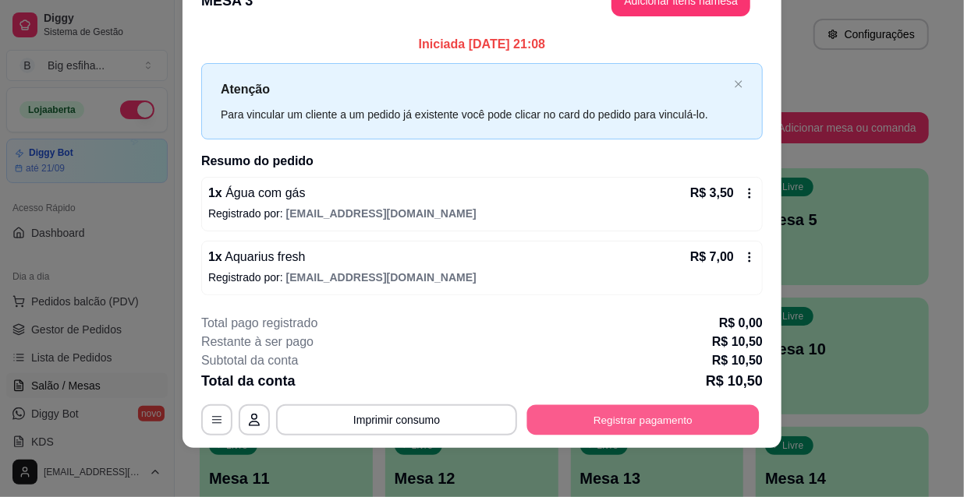
click at [581, 420] on button "Registrar pagamento" at bounding box center [643, 420] width 232 height 30
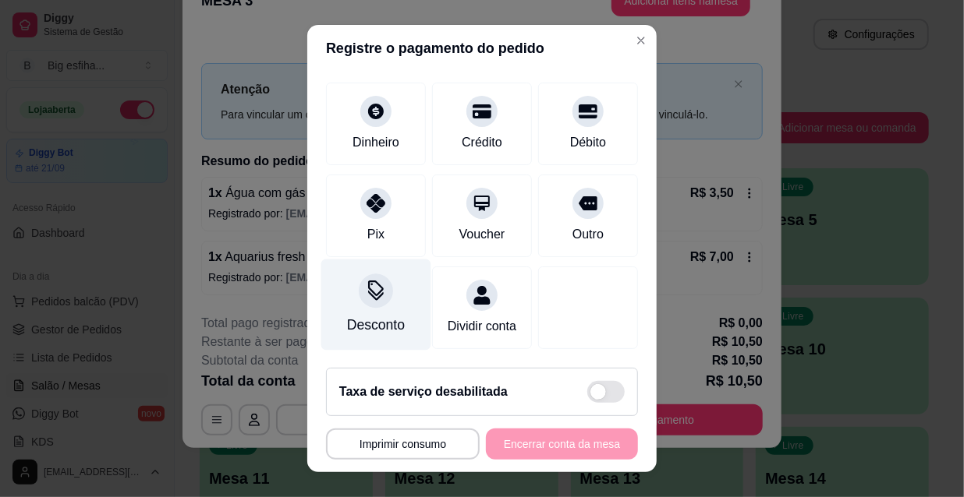
scroll to position [24, 0]
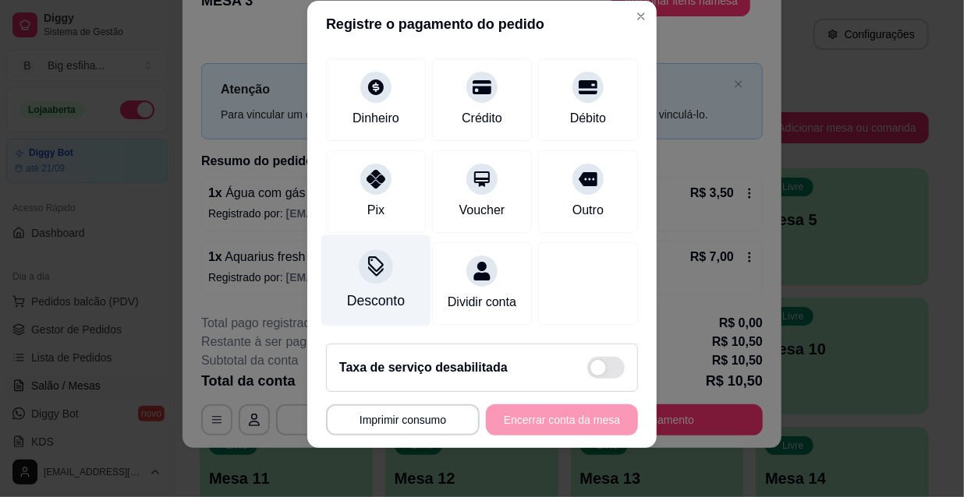
click at [381, 291] on div "Desconto" at bounding box center [376, 301] width 58 height 20
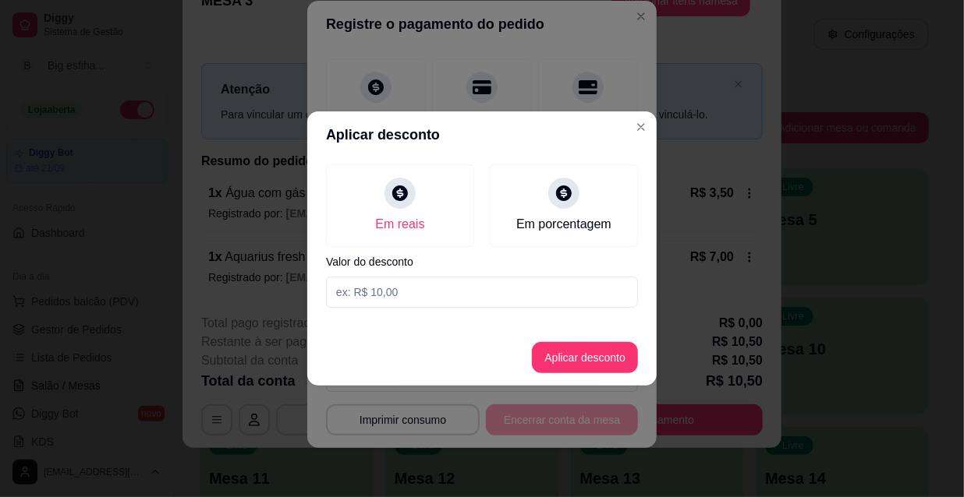
click at [384, 291] on input at bounding box center [482, 292] width 312 height 31
type input "0,50"
click at [579, 346] on button "Aplicar desconto" at bounding box center [585, 358] width 102 height 30
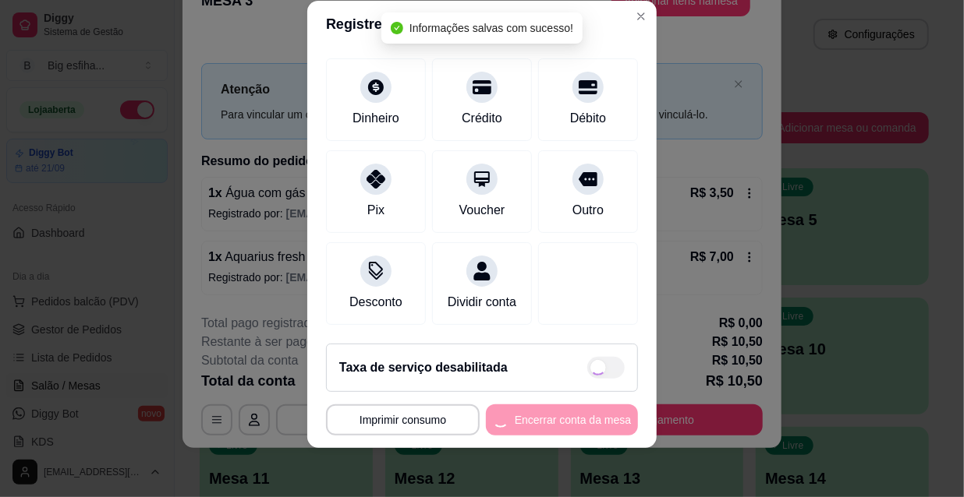
type input "R$ 10,00"
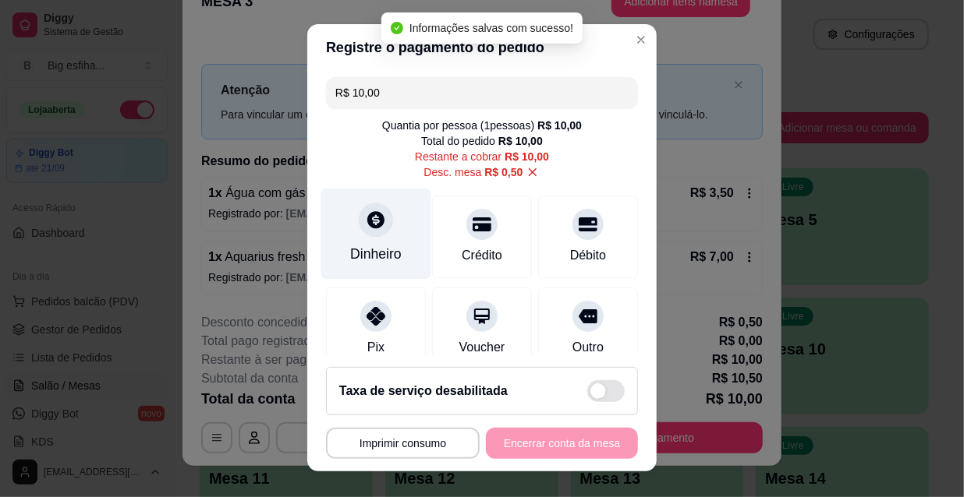
scroll to position [0, 0]
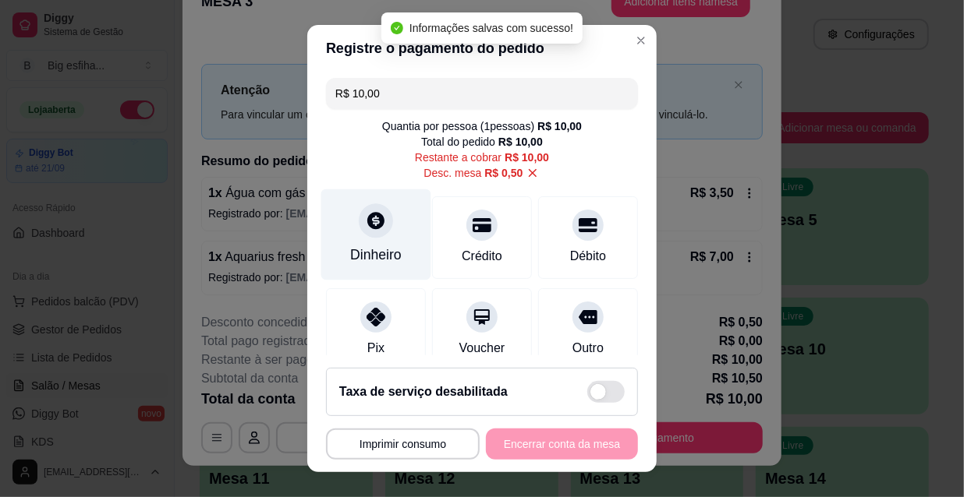
click at [366, 234] on div at bounding box center [376, 221] width 34 height 34
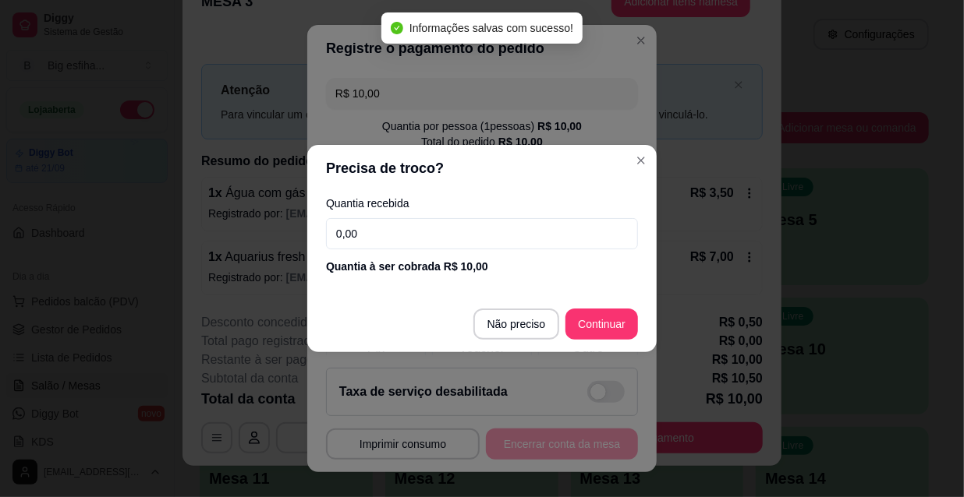
click at [366, 244] on input "0,00" at bounding box center [482, 233] width 312 height 31
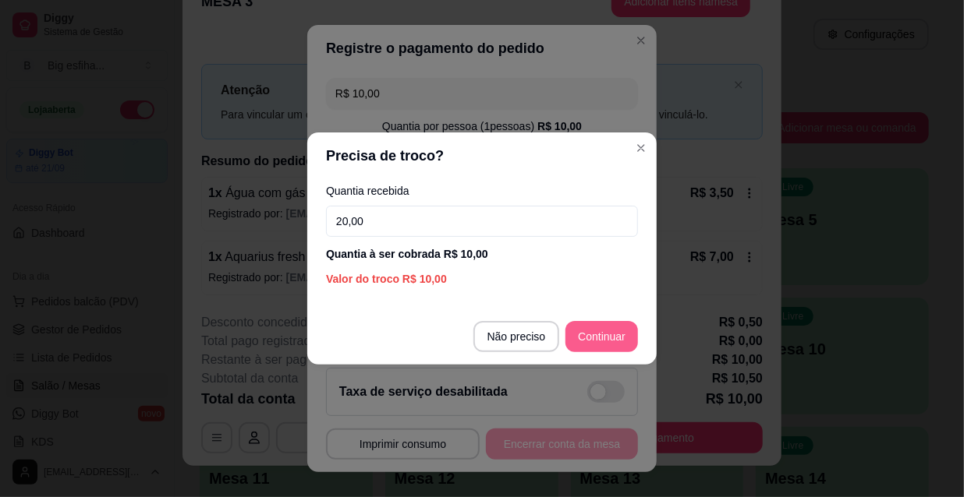
type input "20,00"
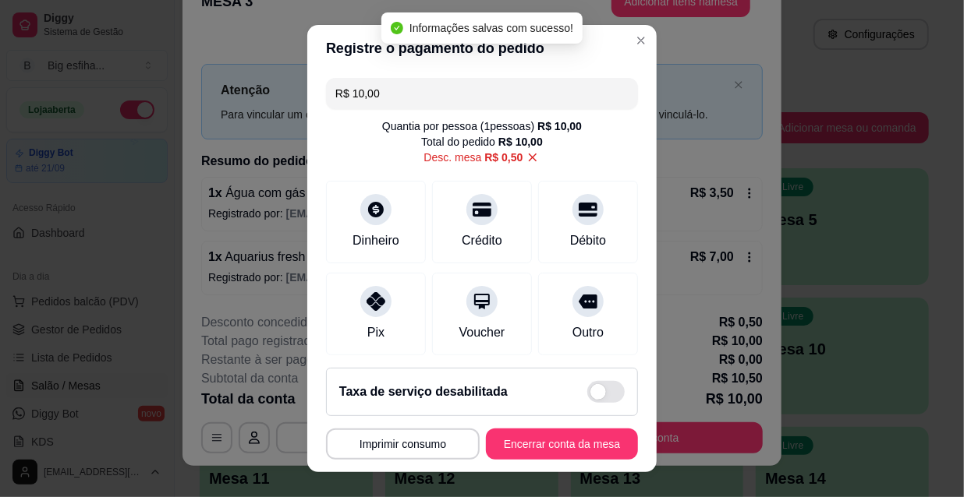
type input "R$ 0,00"
click at [536, 449] on button "Encerrar conta da mesa" at bounding box center [561, 445] width 147 height 30
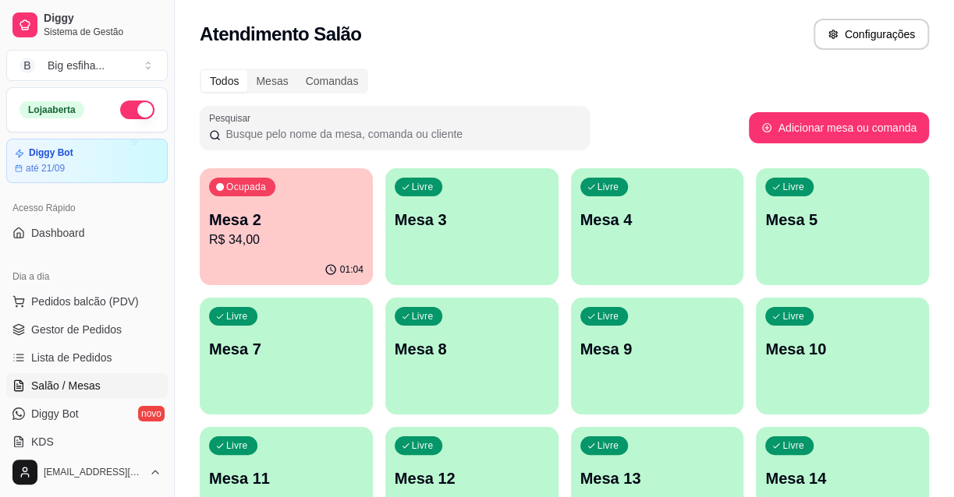
click at [418, 232] on div "Livre Mesa 3" at bounding box center [471, 217] width 173 height 98
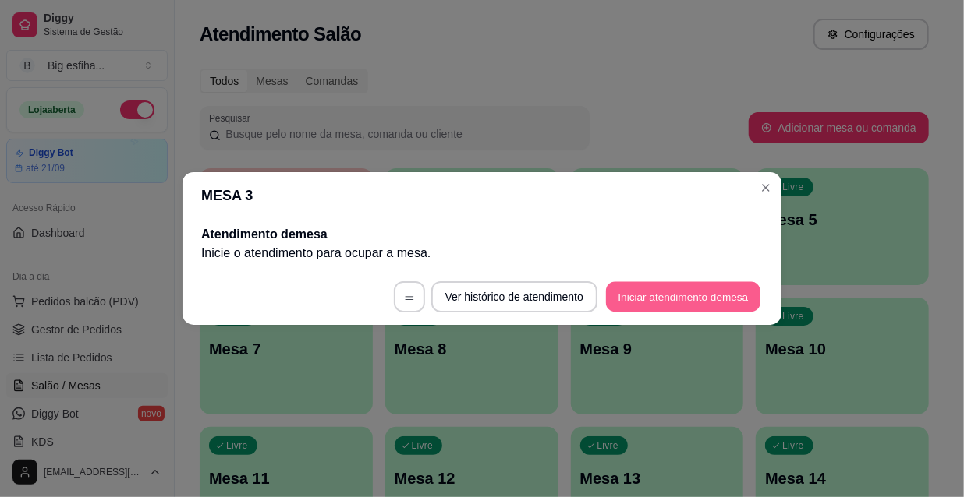
click at [615, 289] on button "Iniciar atendimento de mesa" at bounding box center [683, 297] width 154 height 30
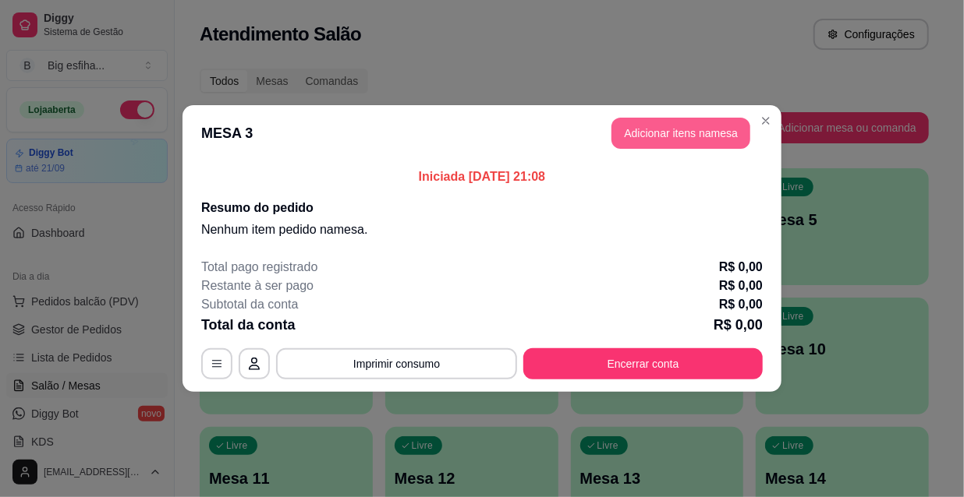
click at [668, 133] on button "Adicionar itens na mesa" at bounding box center [680, 133] width 139 height 31
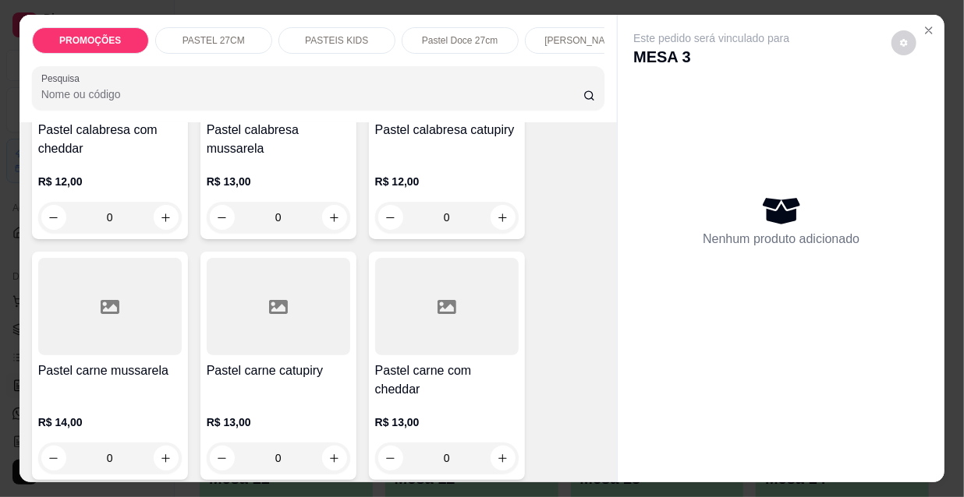
scroll to position [1630, 0]
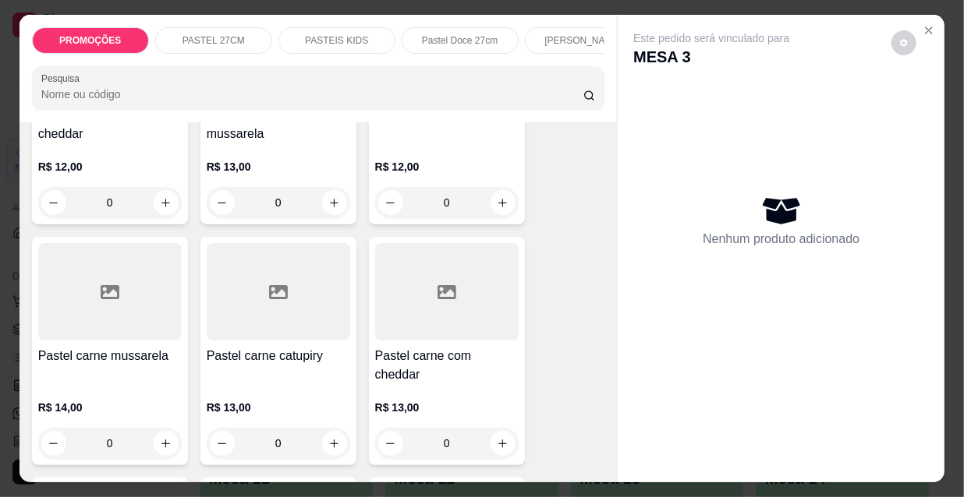
click at [158, 304] on div at bounding box center [109, 291] width 143 height 97
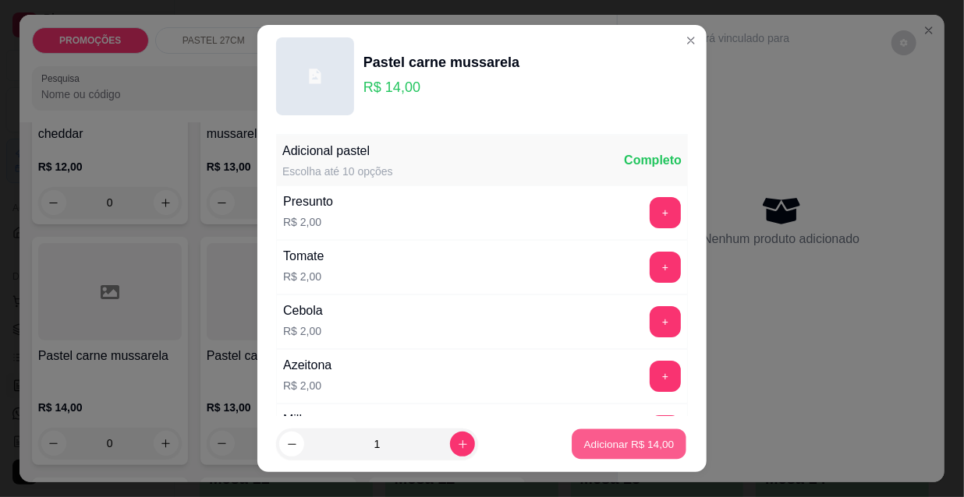
click at [604, 448] on p "Adicionar R$ 14,00" at bounding box center [629, 444] width 90 height 15
type input "1"
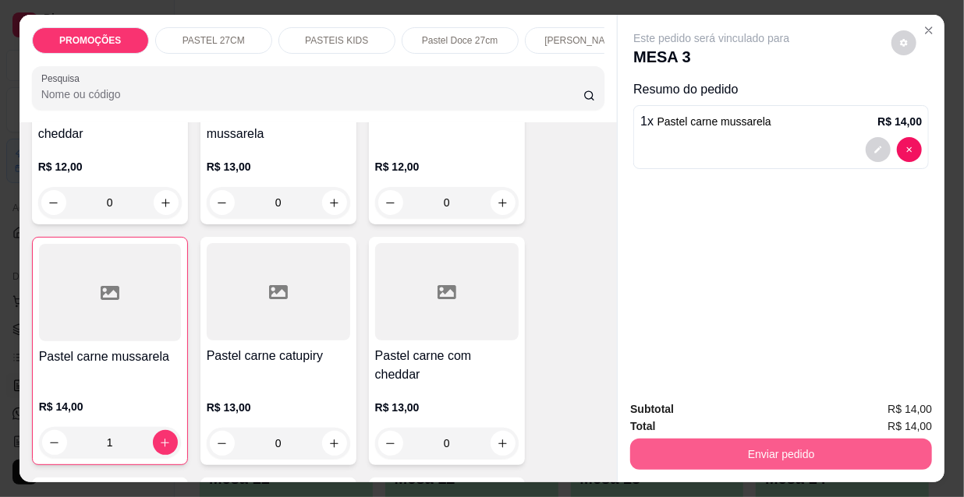
click at [756, 451] on button "Enviar pedido" at bounding box center [781, 454] width 302 height 31
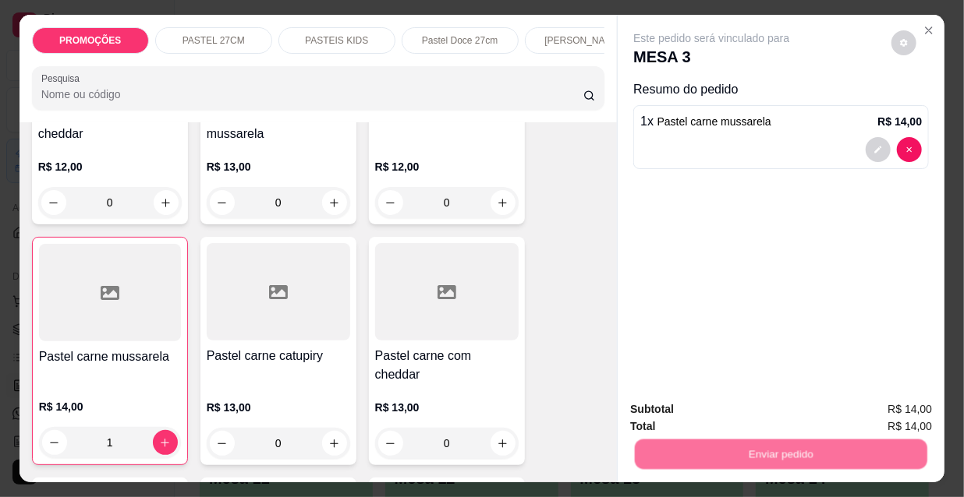
click at [723, 408] on button "Não registrar e enviar pedido" at bounding box center [731, 411] width 162 height 30
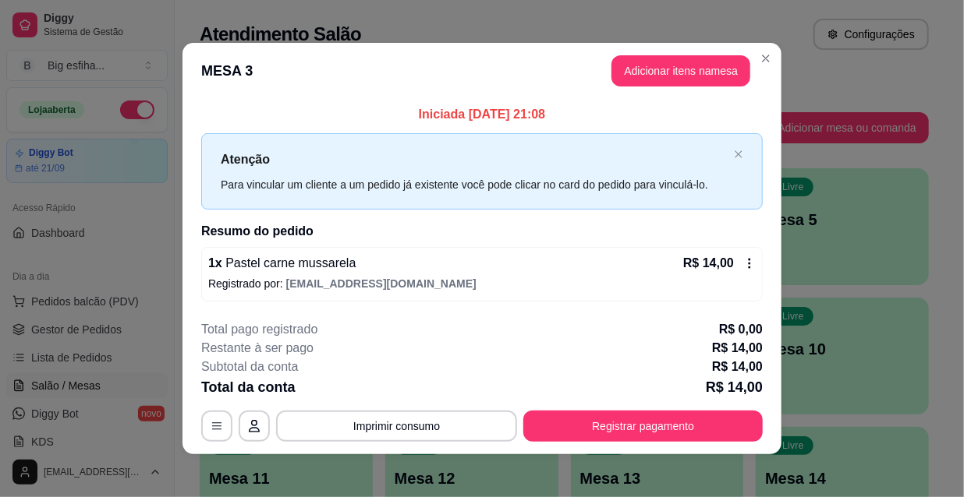
click at [101, 405] on div "**********" at bounding box center [482, 248] width 964 height 497
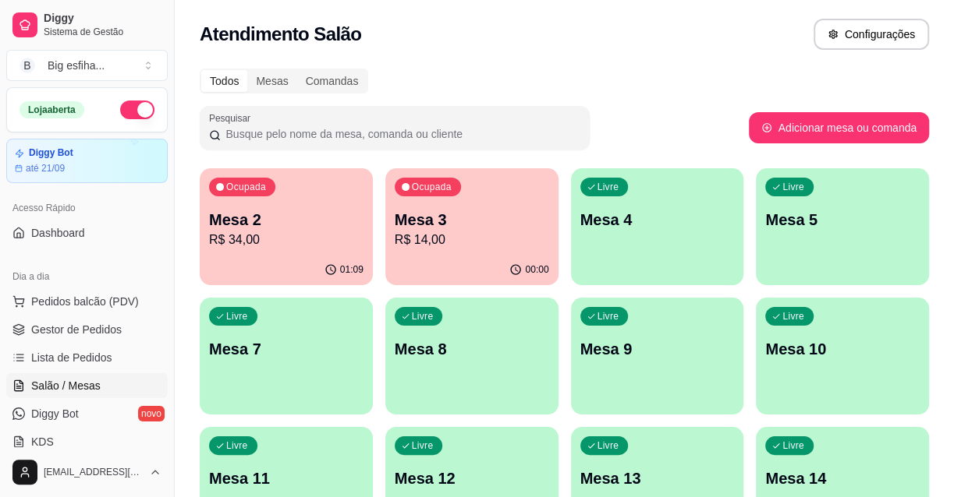
click at [101, 353] on span "Lista de Pedidos" at bounding box center [71, 358] width 81 height 16
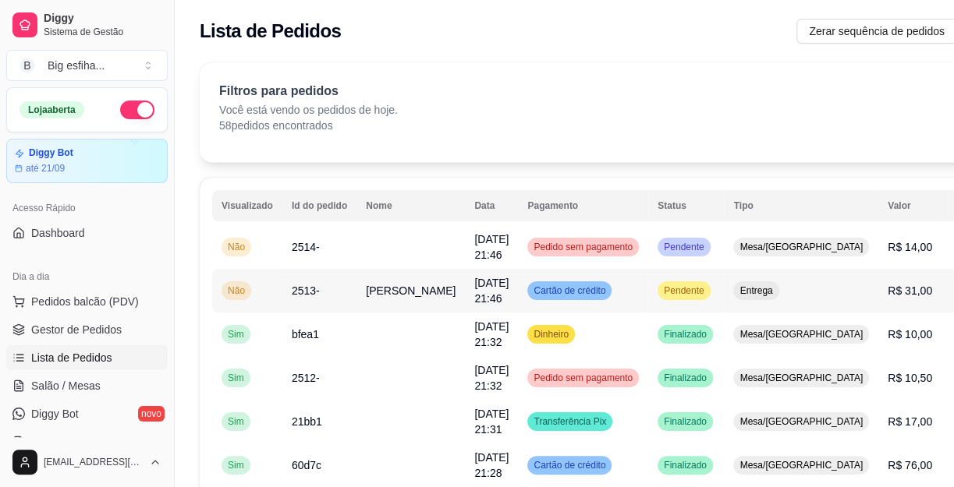
click at [857, 349] on button "IMPRESSORA" at bounding box center [889, 361] width 109 height 24
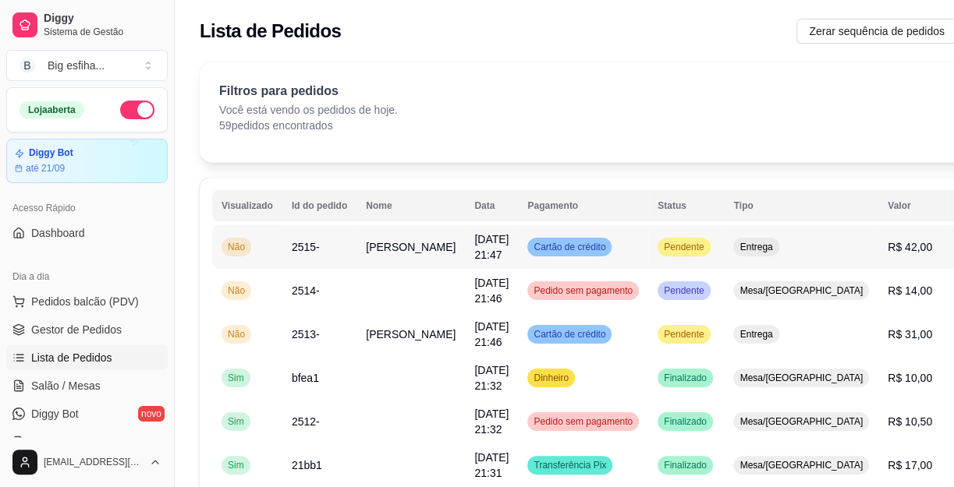
click at [856, 307] on button "IMPRESSORA" at bounding box center [889, 317] width 113 height 25
click at [480, 348] on td "[DATE] 21:46" at bounding box center [491, 335] width 53 height 44
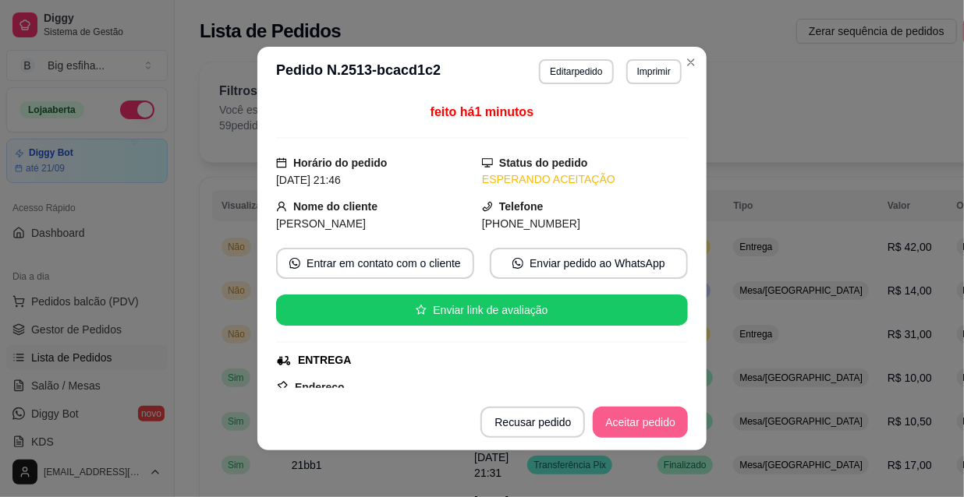
click at [628, 427] on button "Aceitar pedido" at bounding box center [640, 422] width 95 height 31
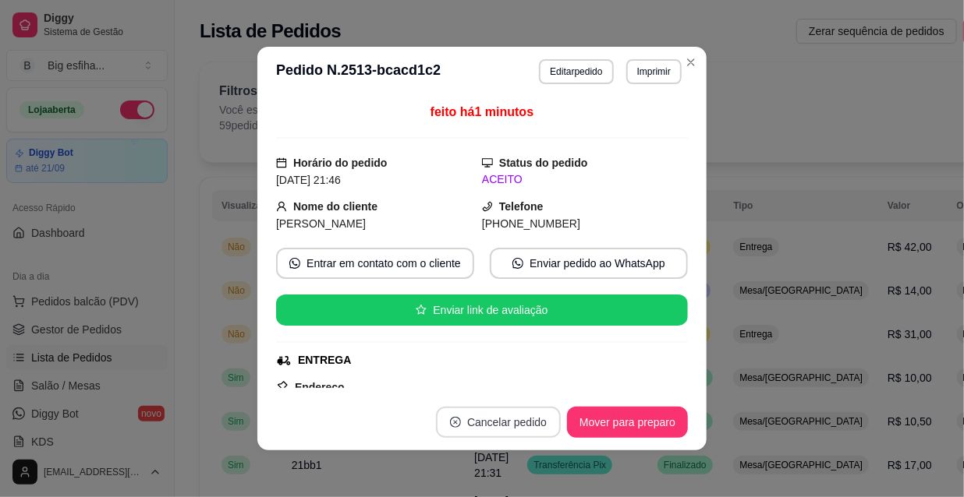
click at [544, 409] on button "Cancelar pedido" at bounding box center [498, 422] width 125 height 31
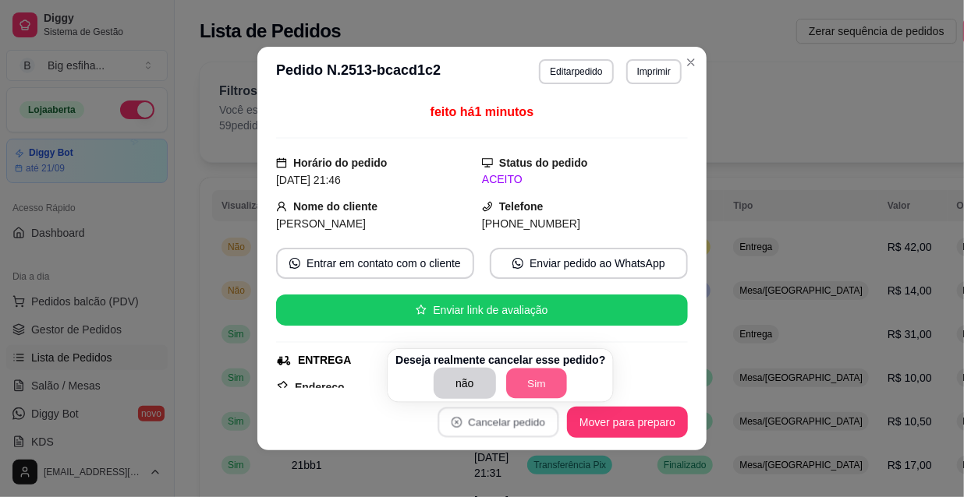
click at [527, 384] on button "Sim" at bounding box center [536, 384] width 61 height 30
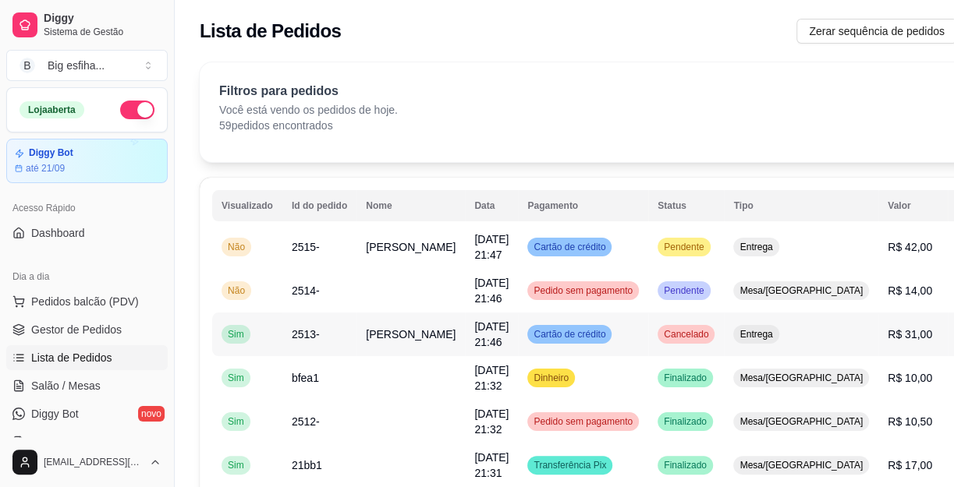
click at [648, 323] on td "Cancelado" at bounding box center [686, 335] width 76 height 44
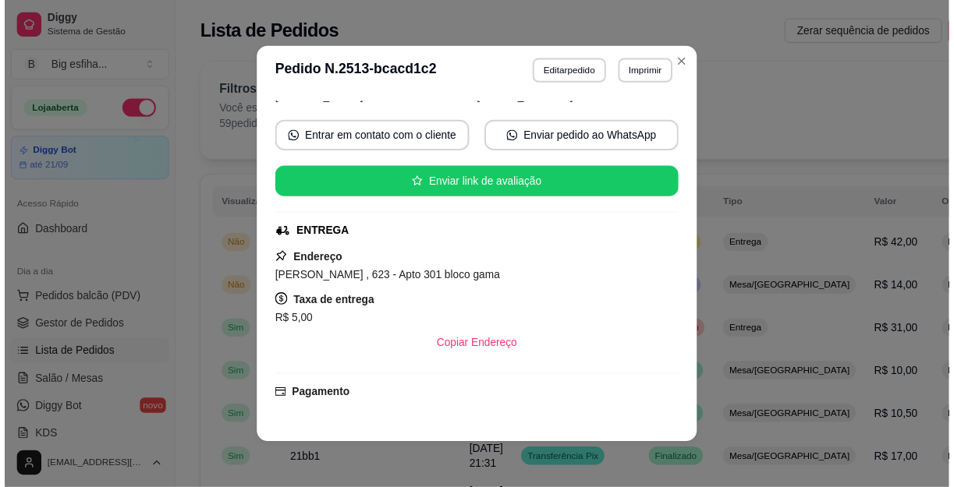
scroll to position [335, 0]
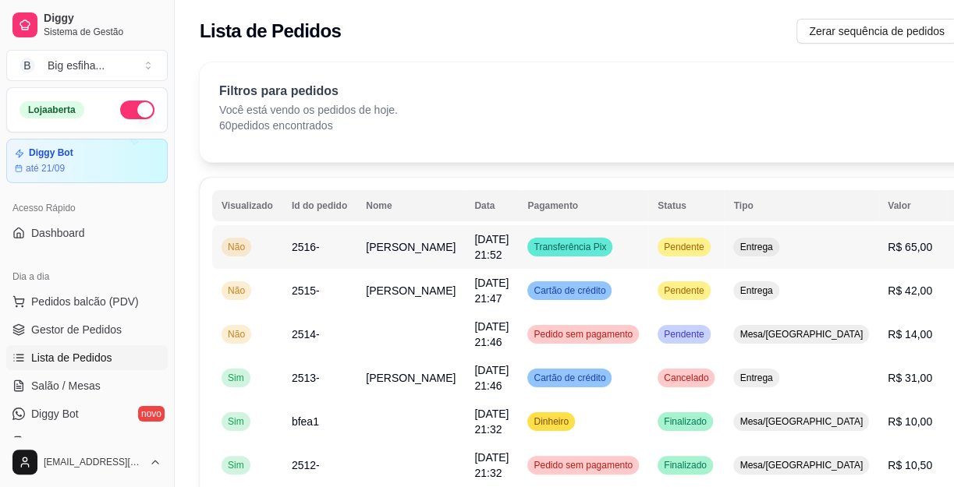
click at [860, 305] on button "IMPRESSORA" at bounding box center [889, 317] width 113 height 25
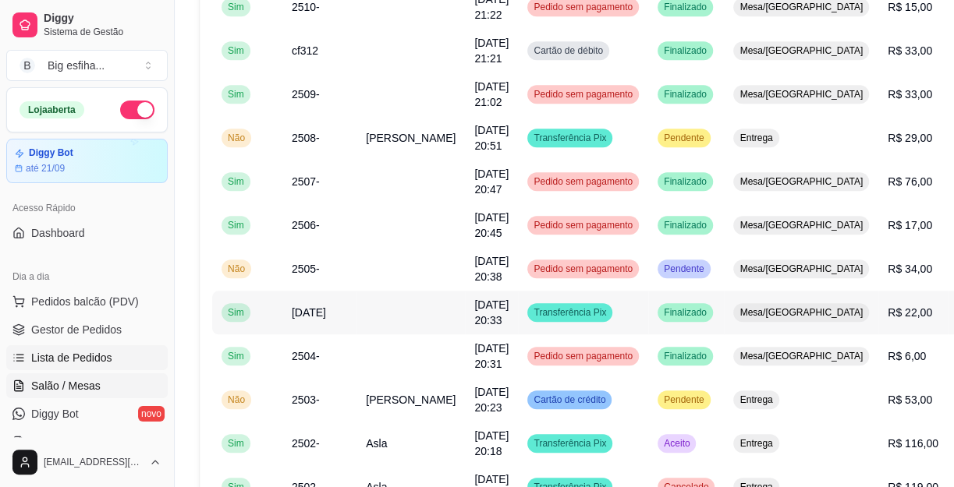
scroll to position [567, 0]
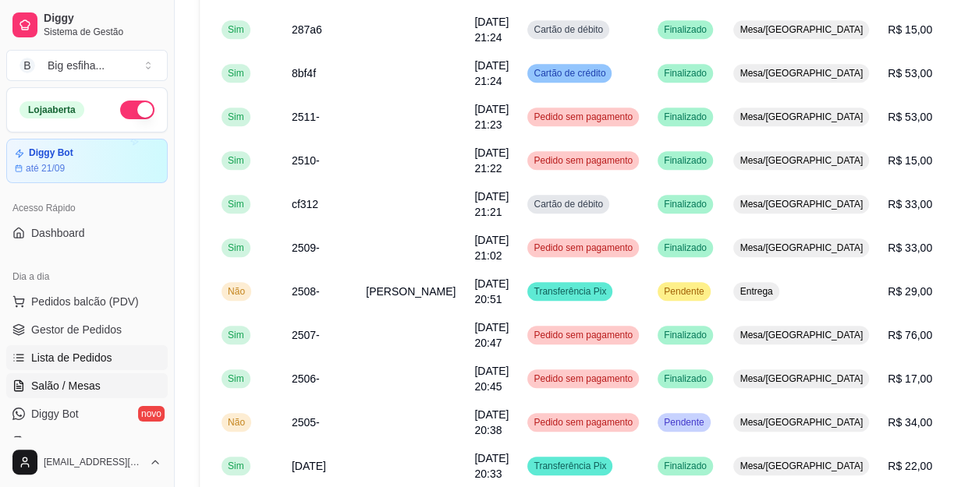
click at [89, 381] on span "Salão / Mesas" at bounding box center [65, 386] width 69 height 16
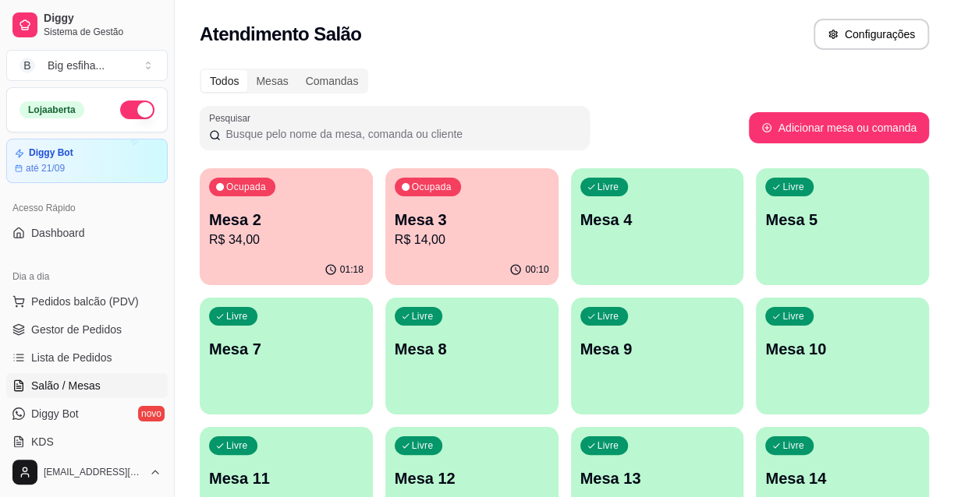
click at [262, 264] on div "01:18" at bounding box center [286, 270] width 173 height 30
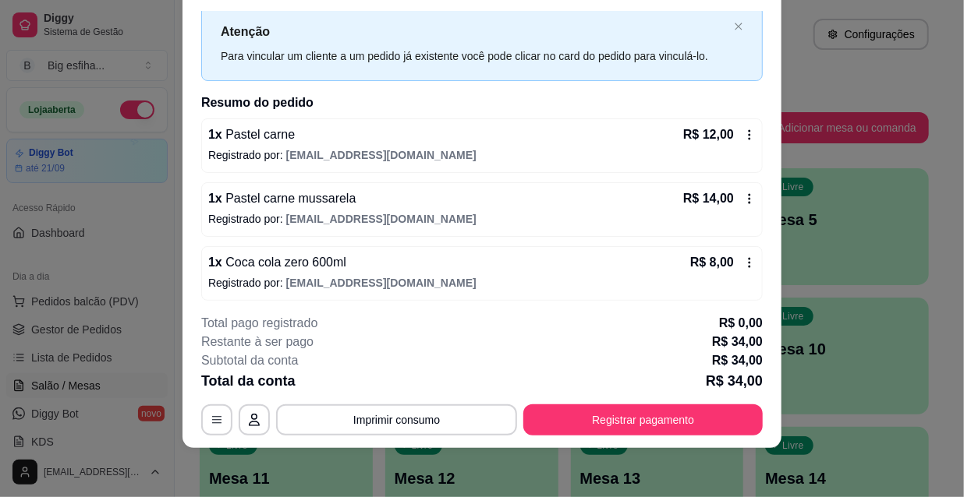
scroll to position [45, 0]
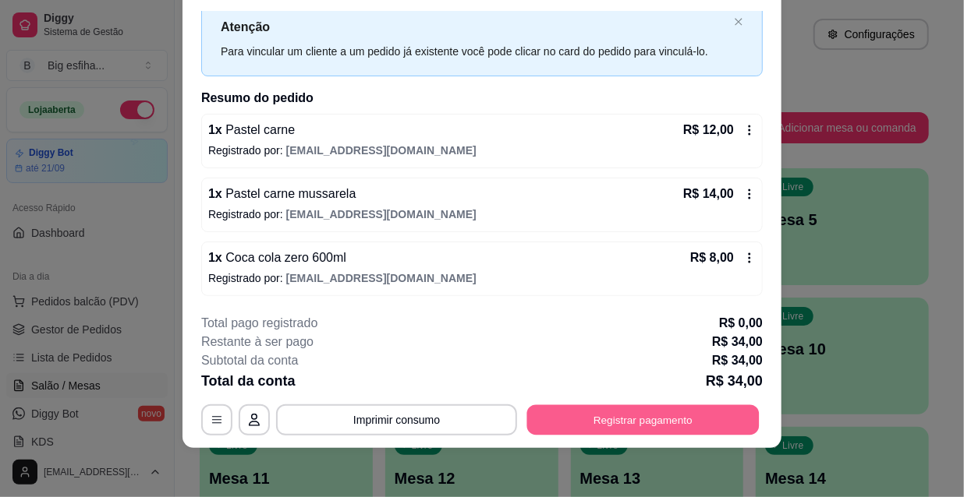
click at [666, 413] on button "Registrar pagamento" at bounding box center [643, 420] width 232 height 30
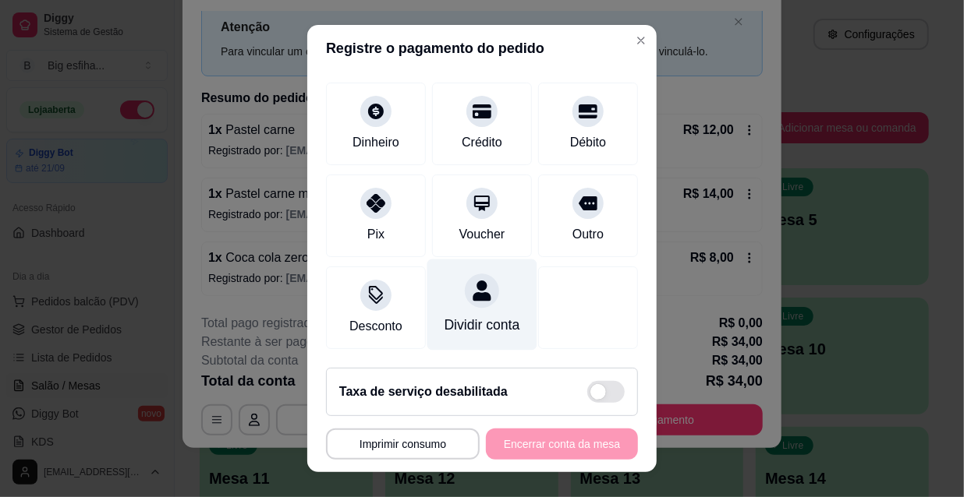
scroll to position [116, 0]
click at [474, 315] on div "Dividir conta" at bounding box center [482, 325] width 76 height 20
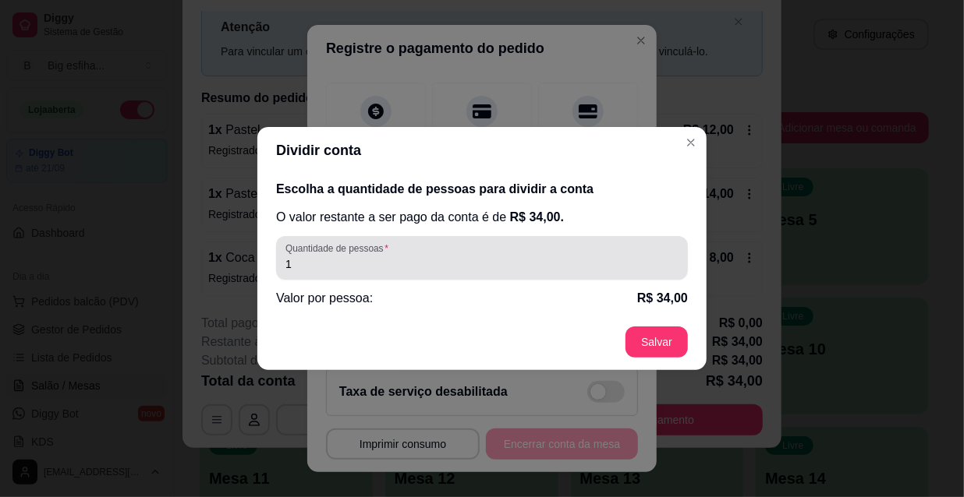
click at [402, 265] on input "1" at bounding box center [481, 265] width 393 height 16
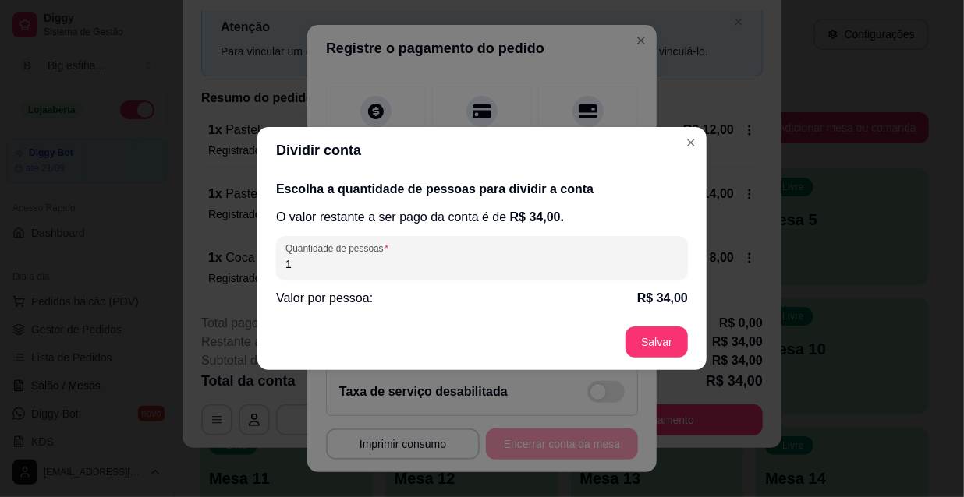
click at [402, 265] on input "1" at bounding box center [481, 265] width 393 height 16
type input "2"
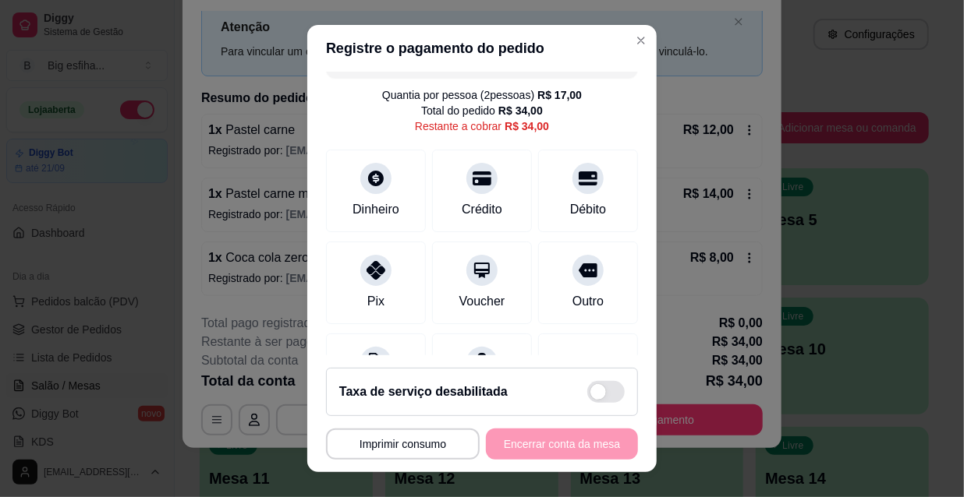
scroll to position [0, 0]
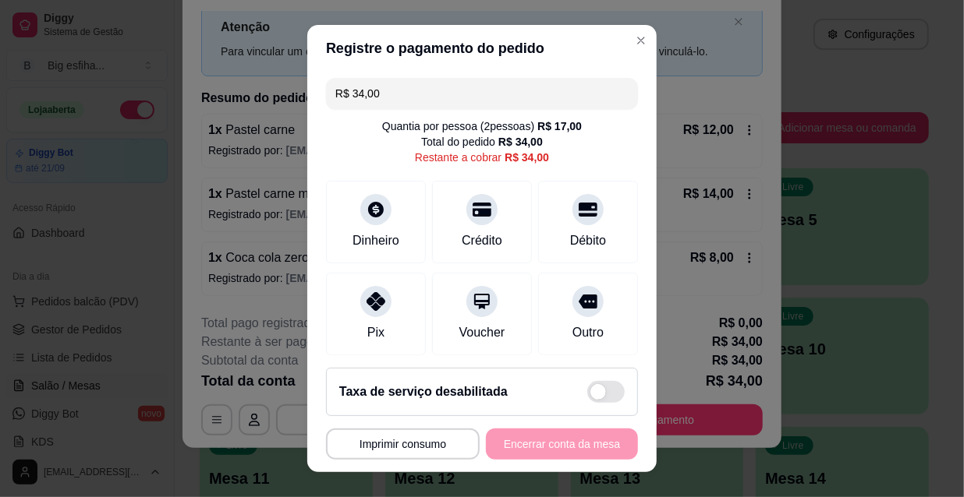
click at [373, 100] on input "R$ 34,00" at bounding box center [481, 93] width 293 height 31
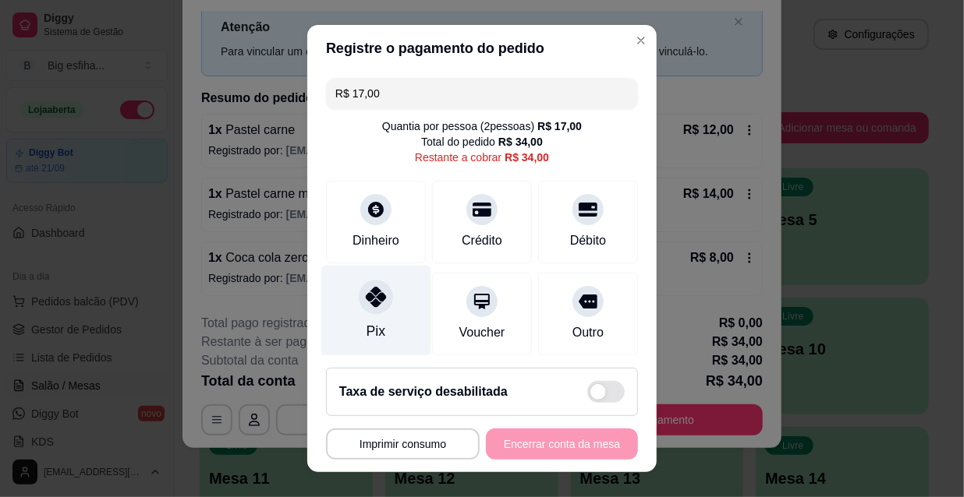
click at [373, 293] on icon at bounding box center [376, 297] width 20 height 20
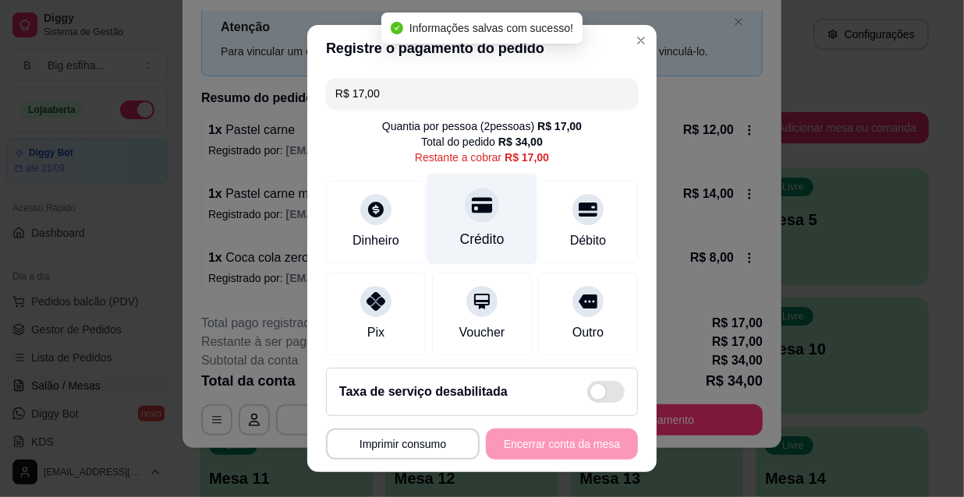
click at [453, 223] on div "Crédito" at bounding box center [482, 219] width 110 height 91
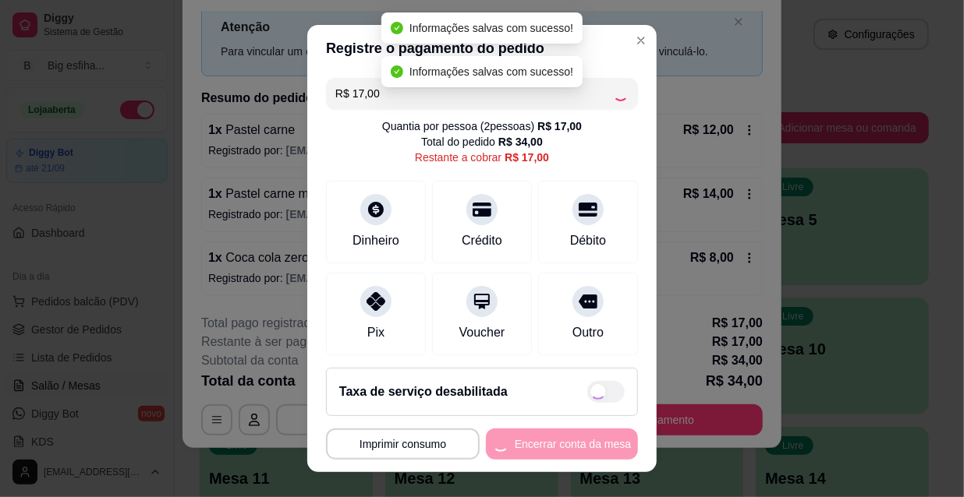
type input "R$ 0,00"
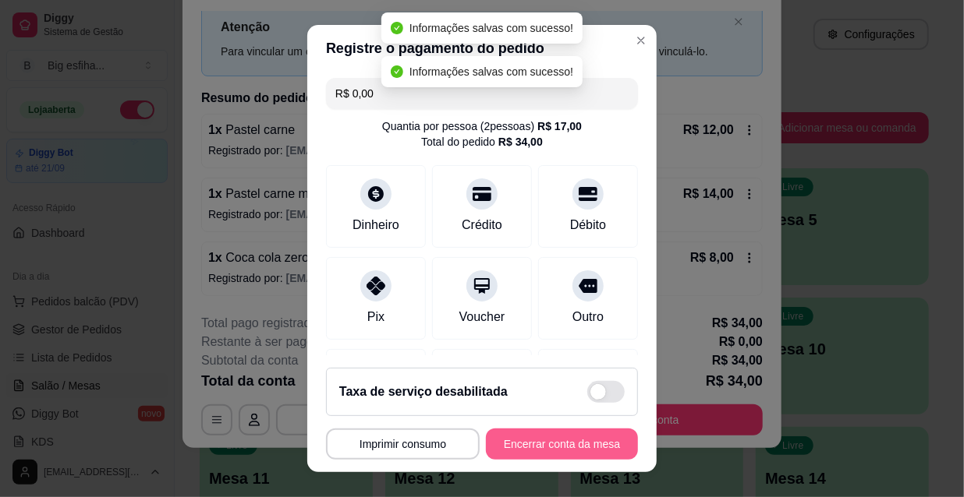
click at [540, 446] on button "Encerrar conta da mesa" at bounding box center [562, 444] width 152 height 31
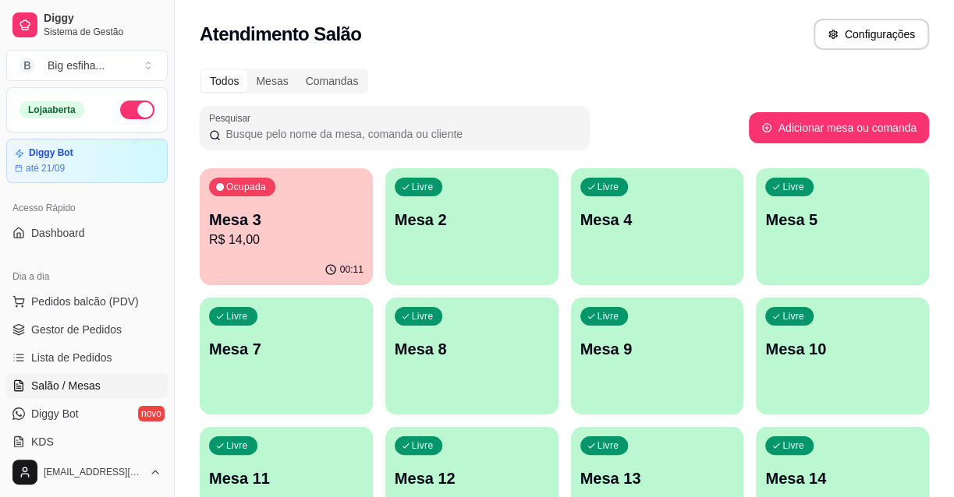
click at [299, 219] on p "Mesa 3" at bounding box center [286, 220] width 154 height 22
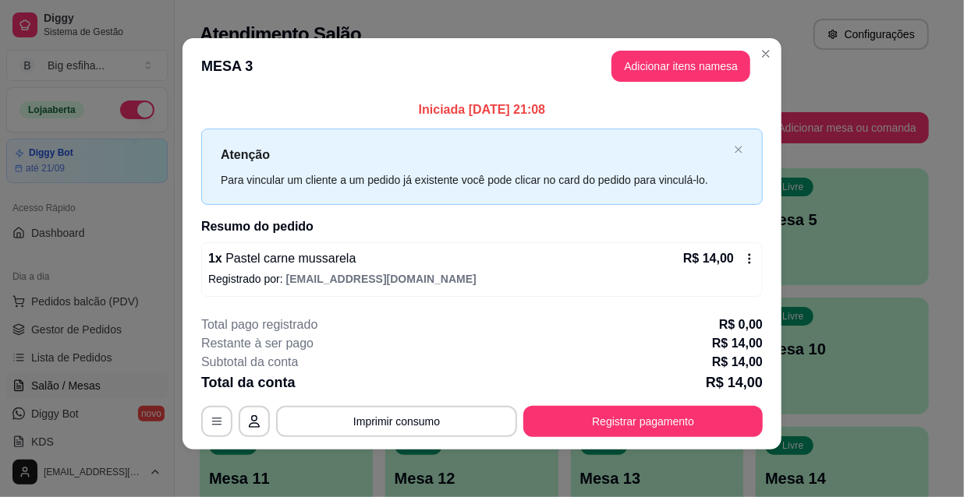
scroll to position [6, 0]
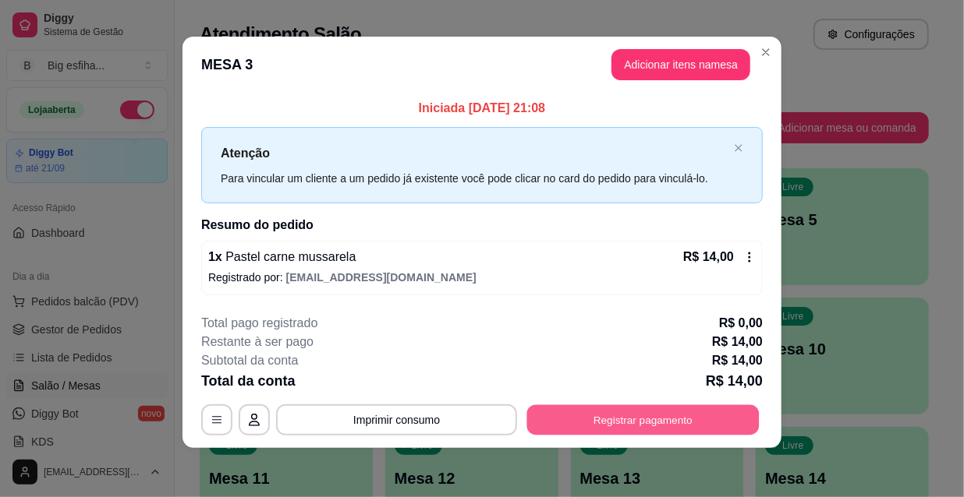
click at [701, 408] on button "Registrar pagamento" at bounding box center [643, 420] width 232 height 30
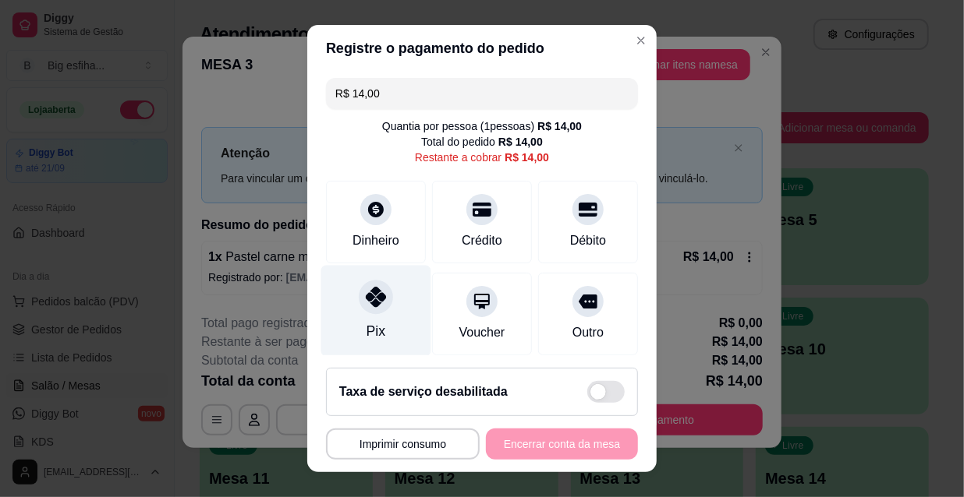
scroll to position [116, 0]
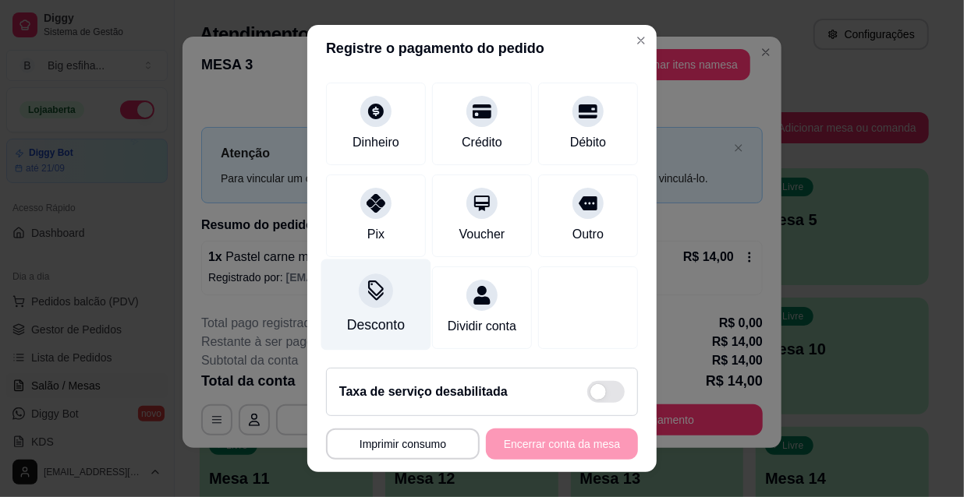
click at [387, 315] on div "Desconto" at bounding box center [376, 325] width 58 height 20
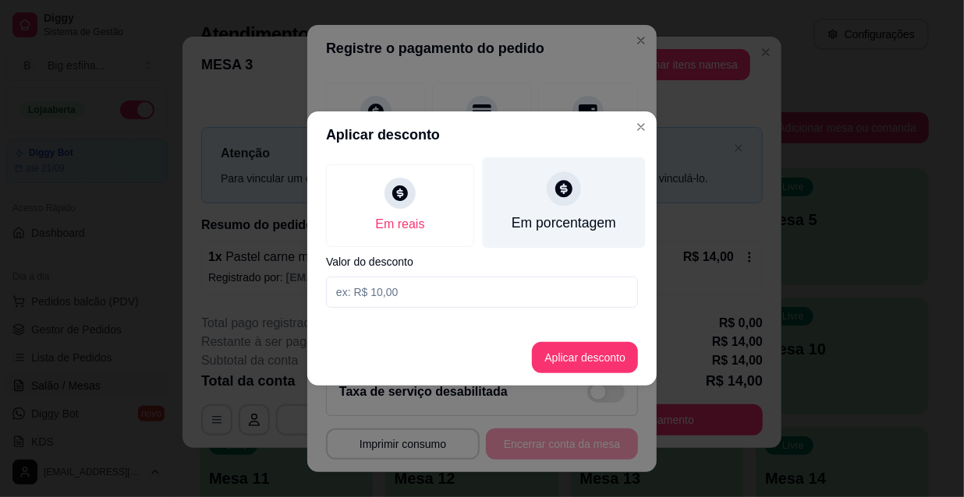
click at [587, 234] on div "Em porcentagem" at bounding box center [564, 203] width 163 height 91
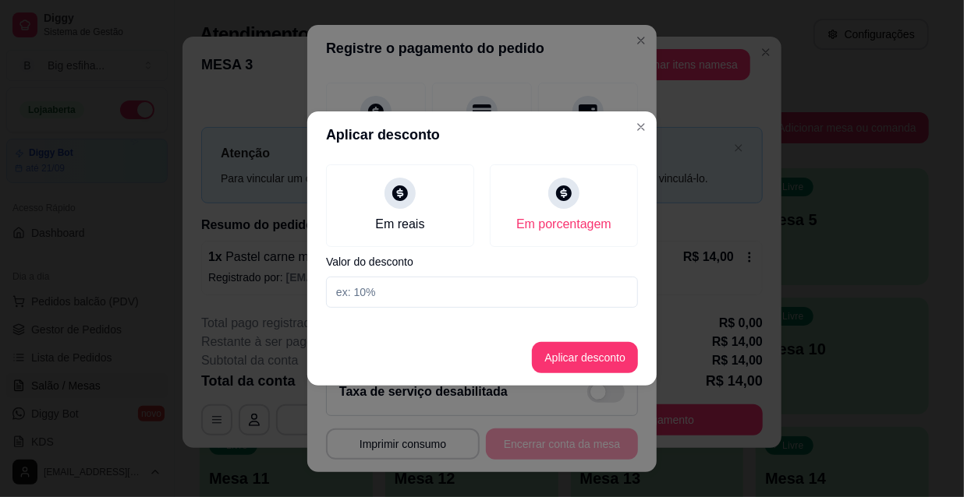
click at [469, 310] on div "Em reais Em porcentagem Valor do desconto" at bounding box center [481, 236] width 349 height 156
click at [451, 296] on input at bounding box center [482, 292] width 312 height 31
type input "30"
click at [585, 370] on button "Aplicar desconto" at bounding box center [585, 357] width 106 height 31
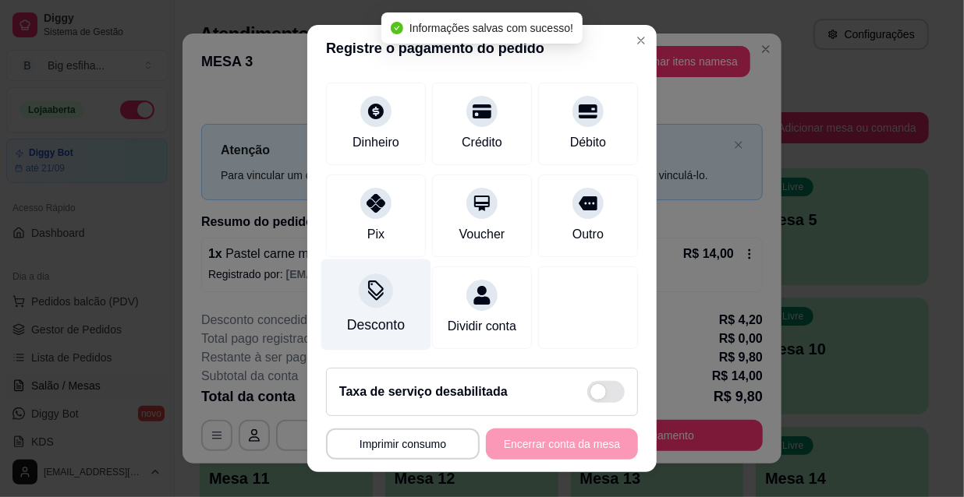
scroll to position [132, 0]
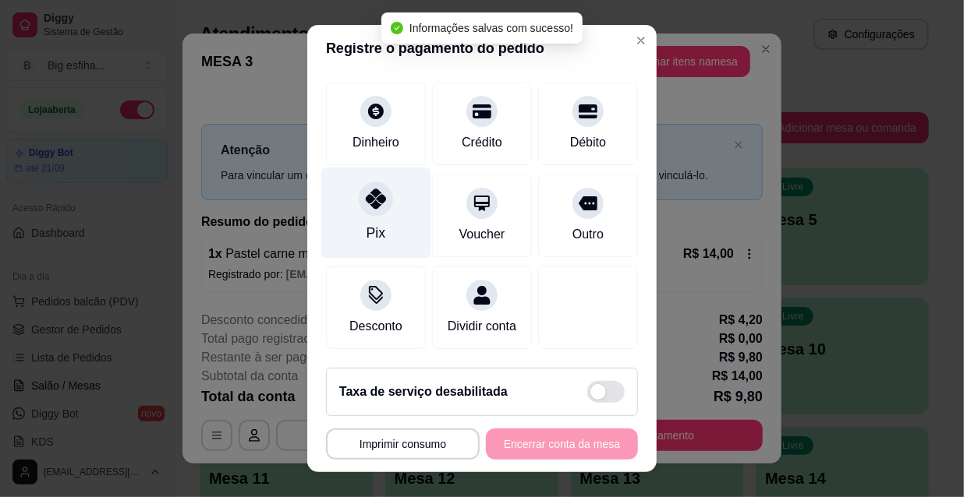
click at [370, 223] on div "Pix" at bounding box center [375, 233] width 19 height 20
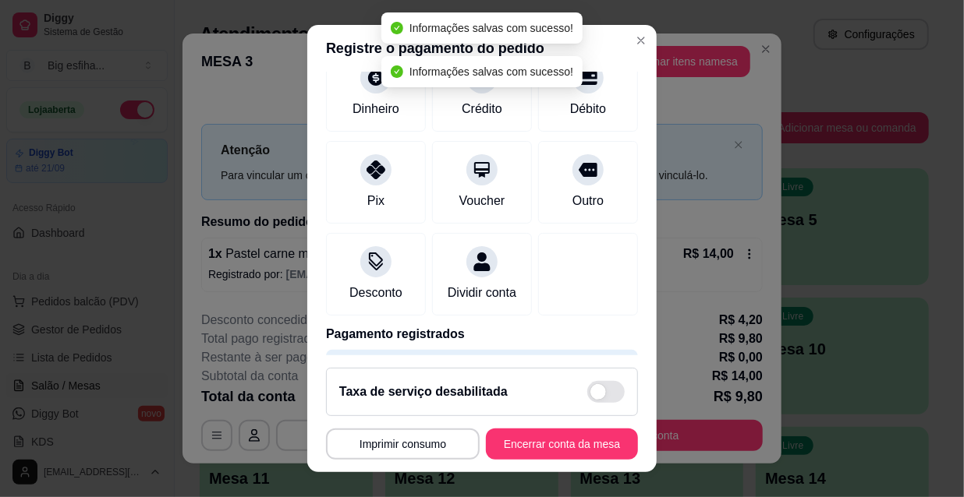
type input "R$ 0,00"
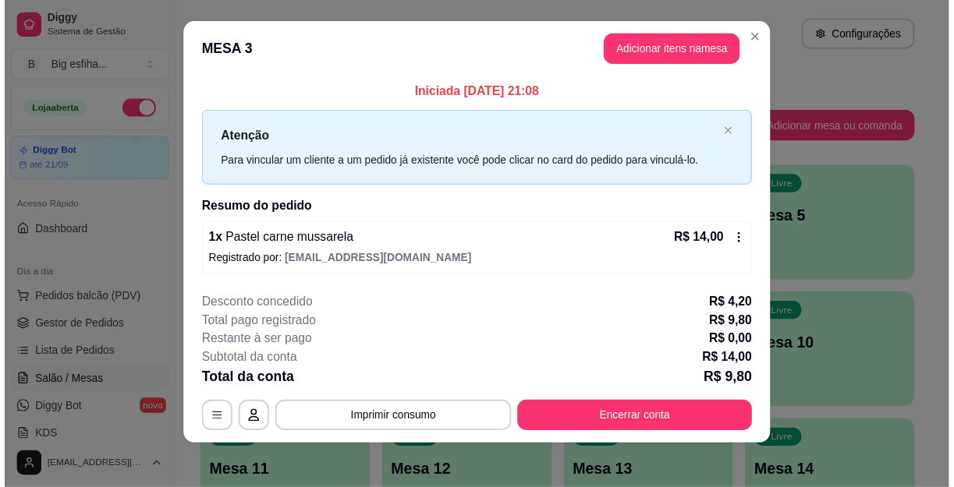
scroll to position [16, 0]
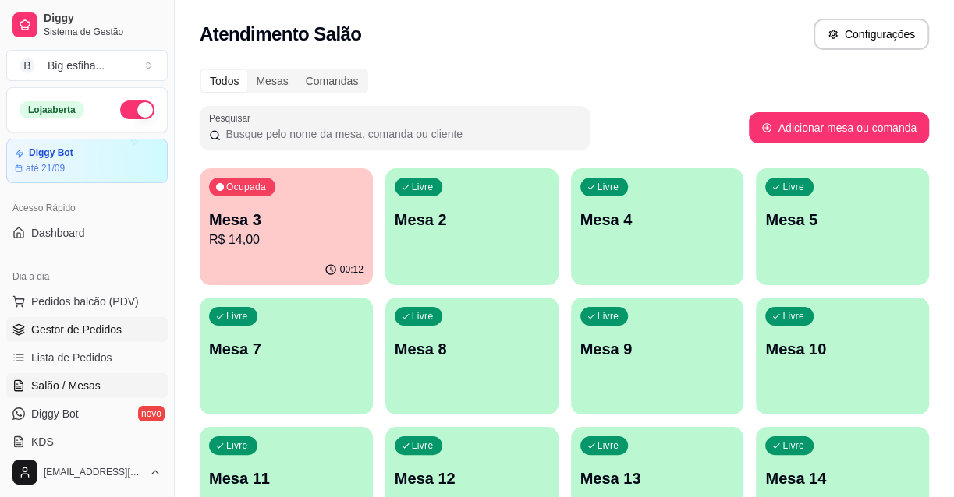
click at [94, 337] on link "Gestor de Pedidos" at bounding box center [86, 329] width 161 height 25
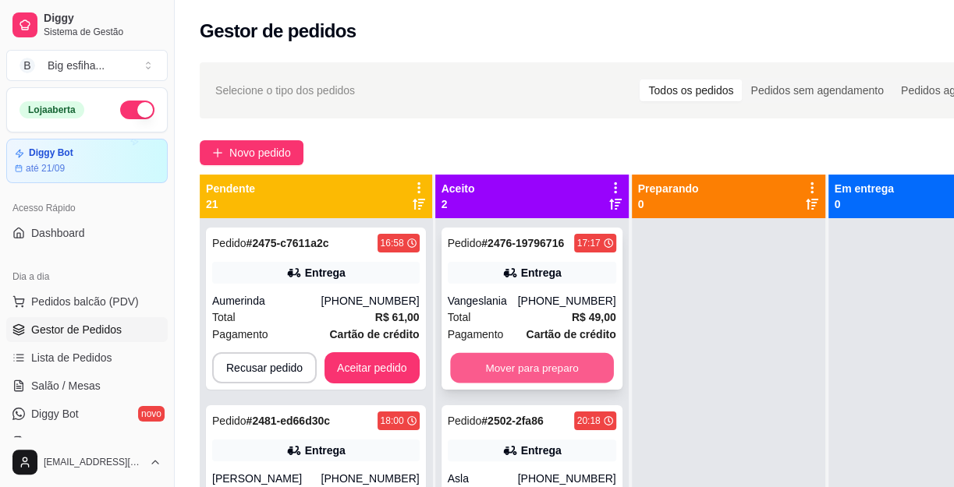
click at [554, 367] on button "Mover para preparo" at bounding box center [532, 368] width 164 height 30
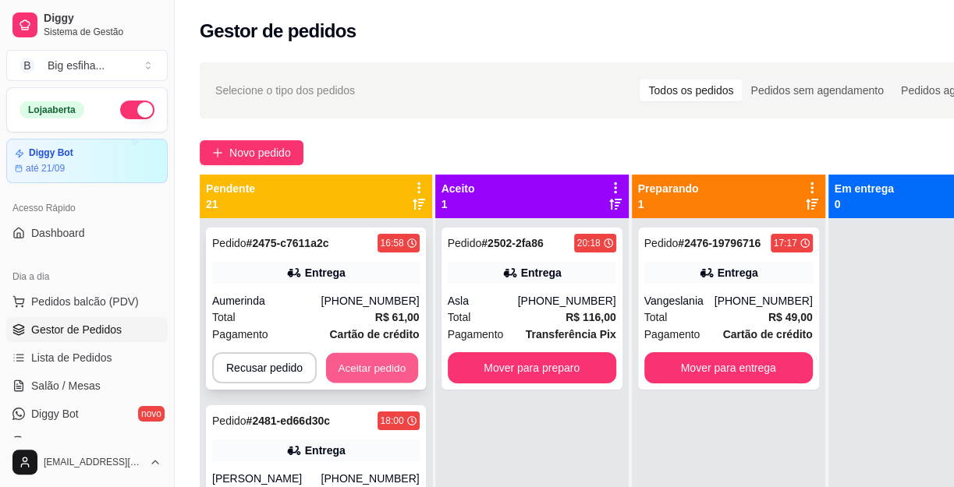
click at [378, 355] on button "Aceitar pedido" at bounding box center [372, 368] width 92 height 30
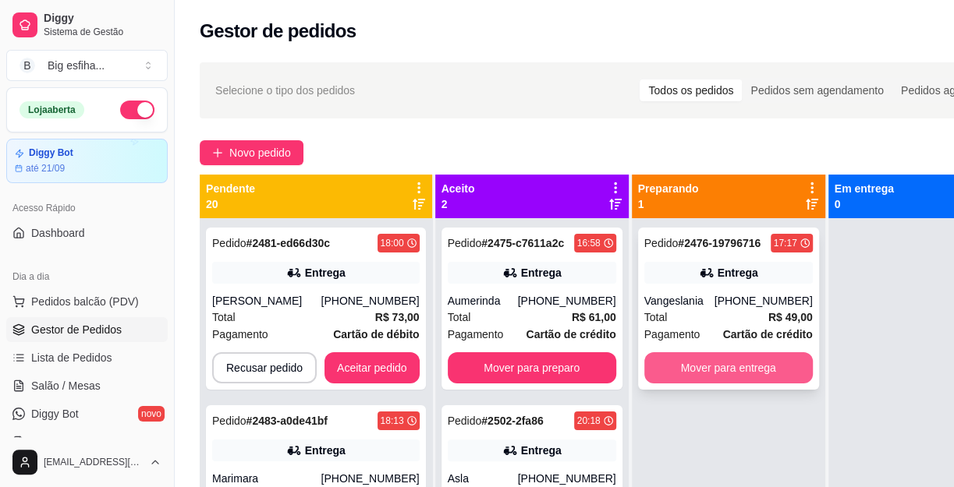
click at [767, 373] on button "Mover para entrega" at bounding box center [728, 367] width 168 height 31
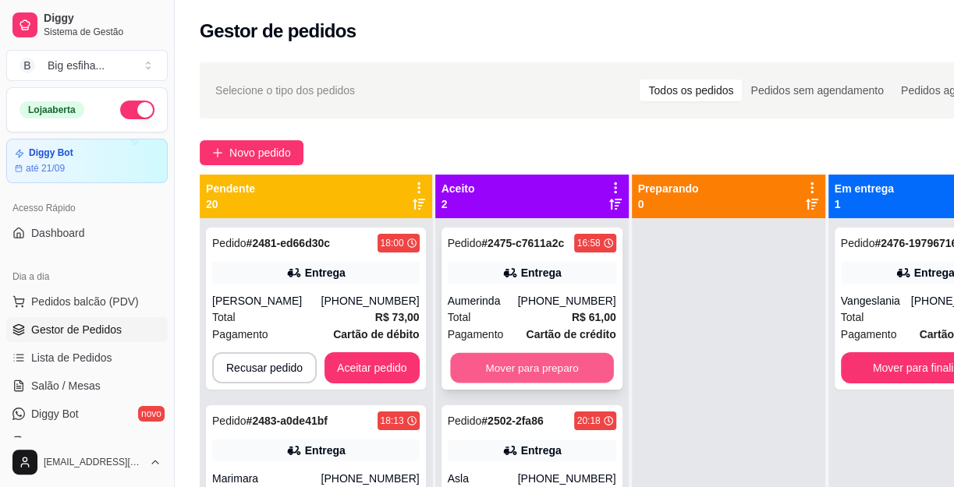
click at [575, 373] on button "Mover para preparo" at bounding box center [532, 368] width 164 height 30
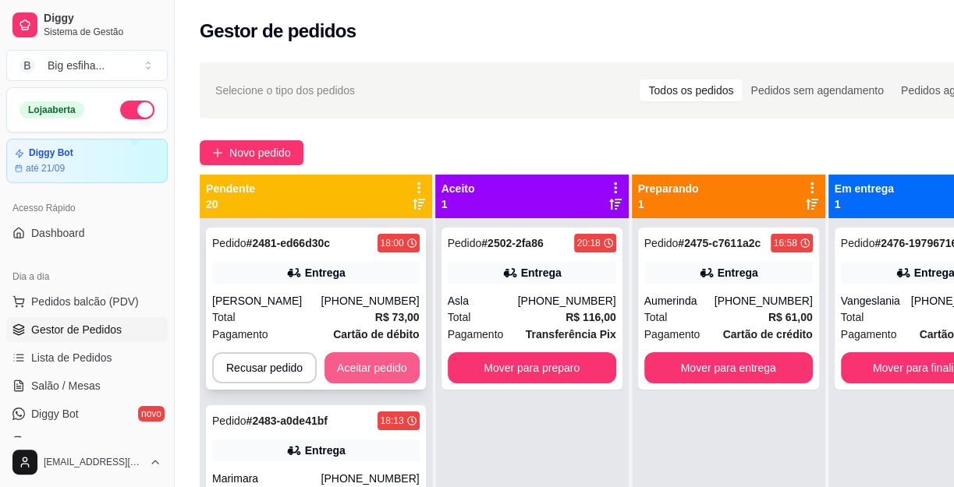
click at [361, 373] on button "Aceitar pedido" at bounding box center [371, 367] width 95 height 31
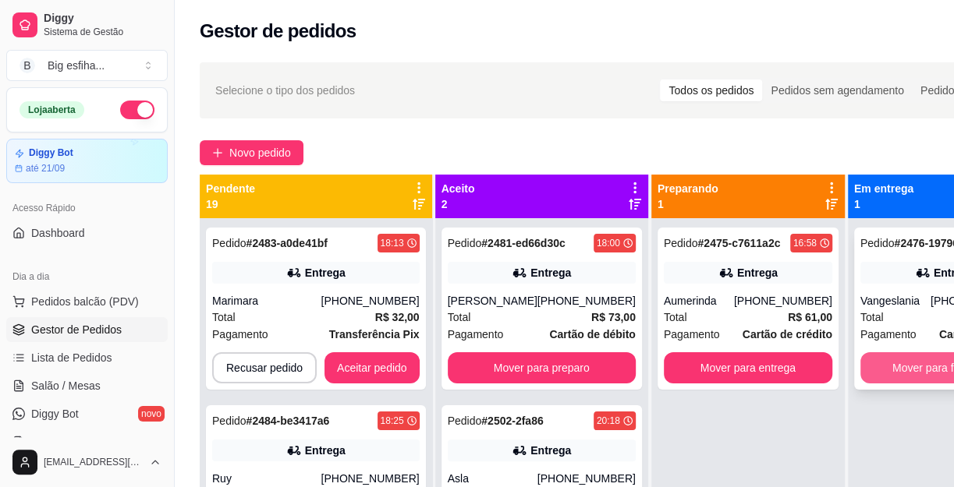
click at [869, 359] on button "Mover para finalizado" at bounding box center [944, 367] width 168 height 31
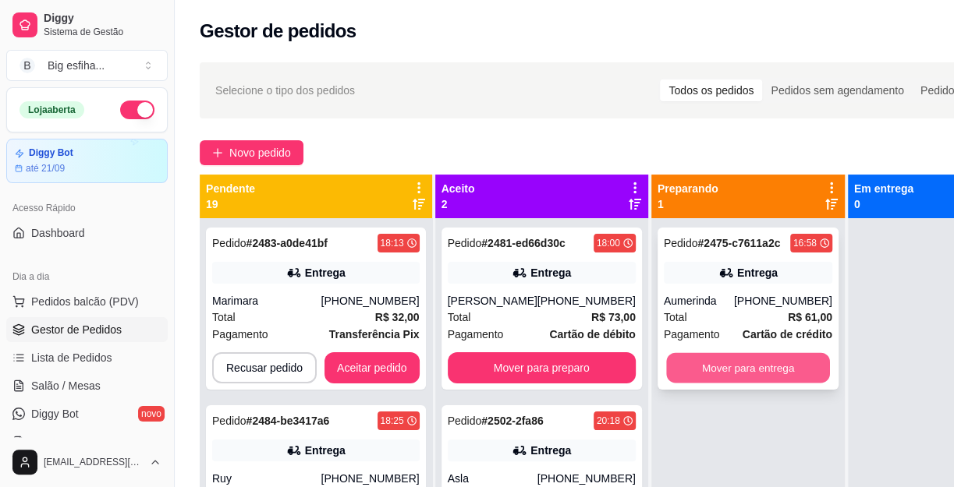
click at [731, 366] on button "Mover para entrega" at bounding box center [748, 368] width 164 height 30
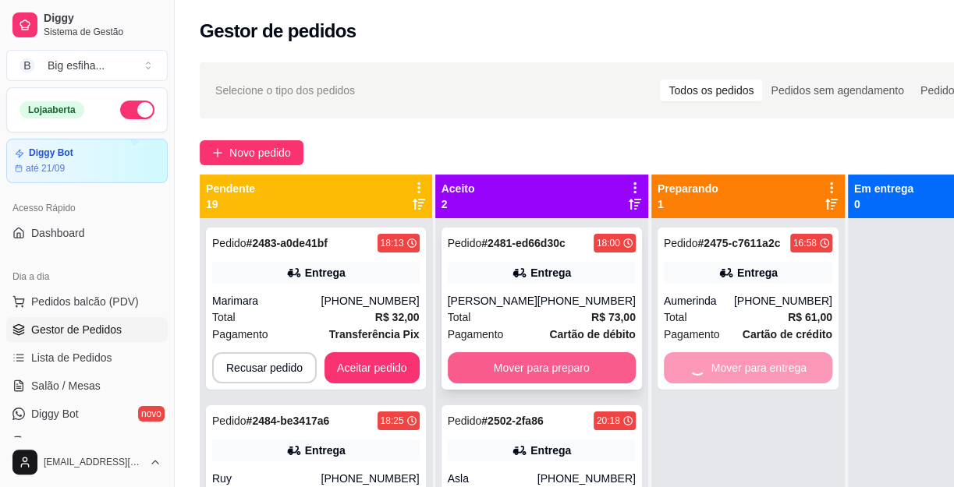
click at [535, 370] on button "Mover para preparo" at bounding box center [542, 367] width 188 height 31
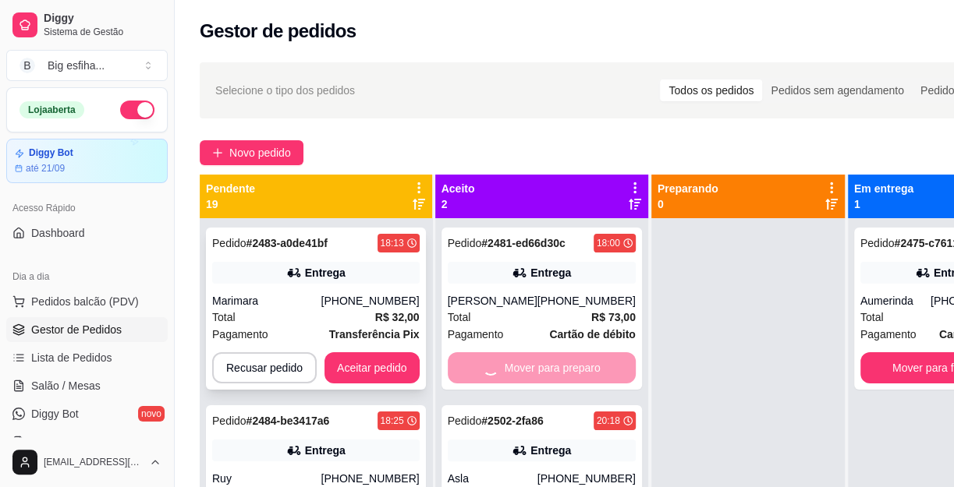
click at [418, 368] on div "Pedido # 2483-a0de41bf 18:13 Entrega Marimara [PHONE_NUMBER] Total R$ 32,00 Pag…" at bounding box center [316, 309] width 220 height 162
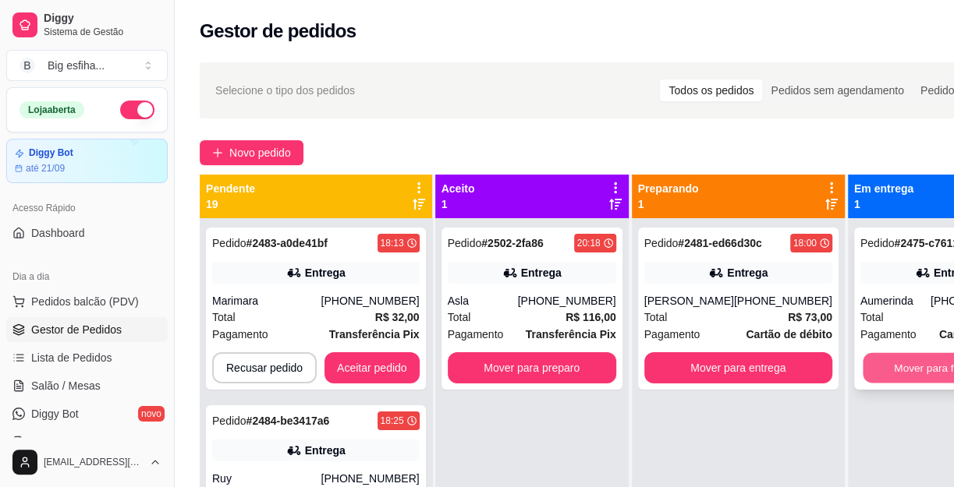
click at [860, 367] on div "Mover para finalizado" at bounding box center [944, 367] width 168 height 31
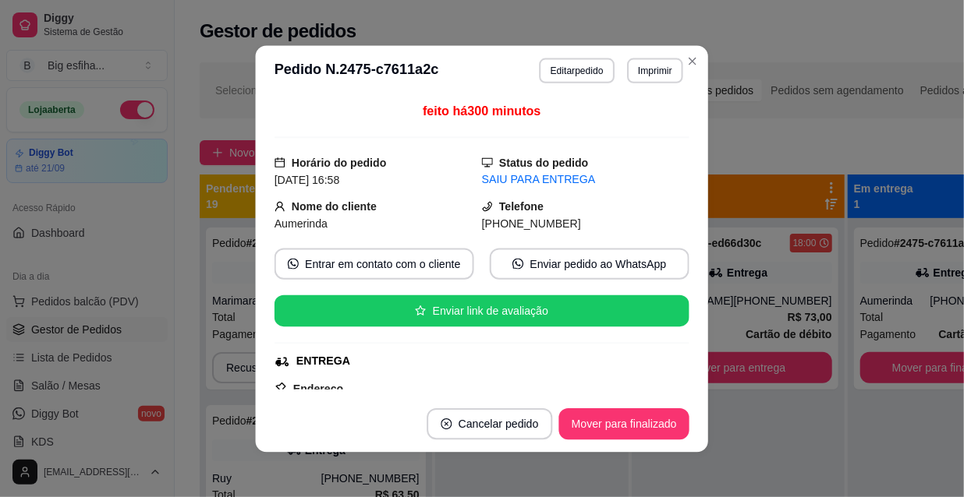
click at [657, 370] on div "feito há 300 minutos Horário do pedido [DATE] 16:58 Status do pedido SAIU PARA …" at bounding box center [482, 245] width 452 height 300
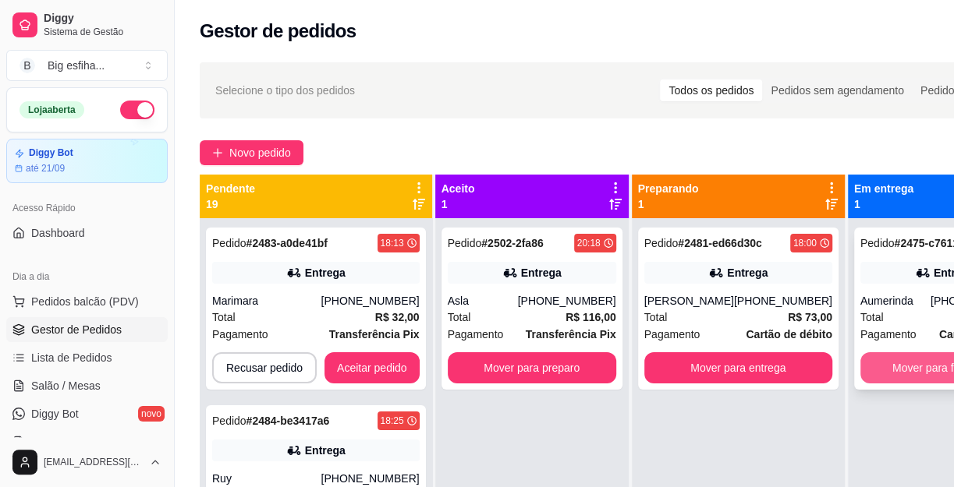
click at [881, 368] on button "Mover para finalizado" at bounding box center [944, 367] width 168 height 31
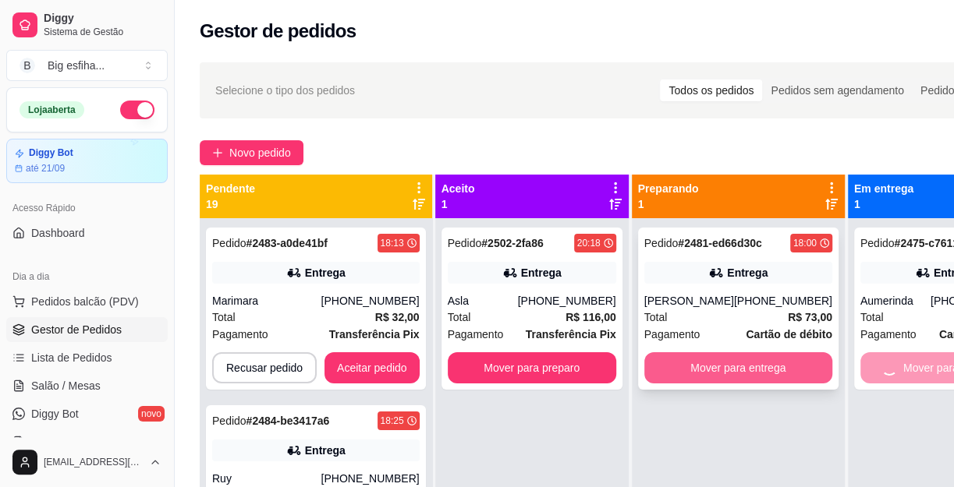
click at [755, 375] on button "Mover para entrega" at bounding box center [738, 367] width 188 height 31
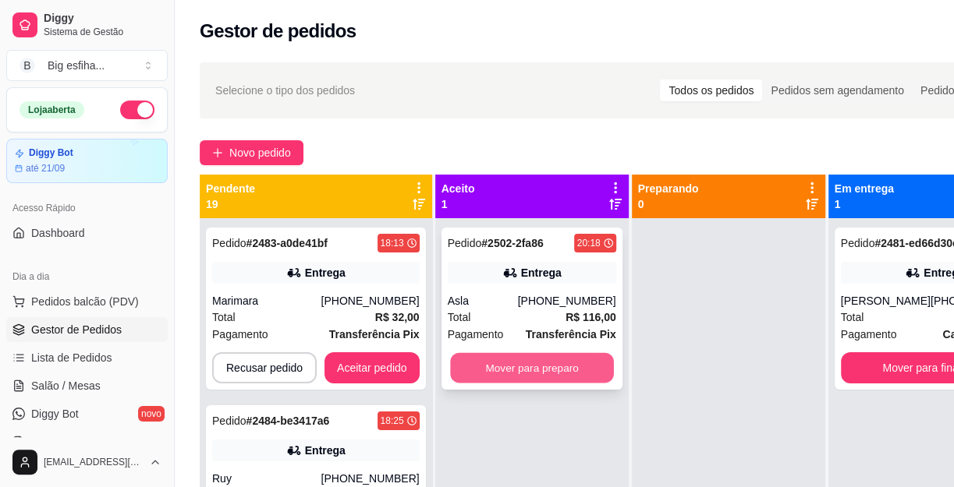
click at [558, 370] on button "Mover para preparo" at bounding box center [532, 368] width 164 height 30
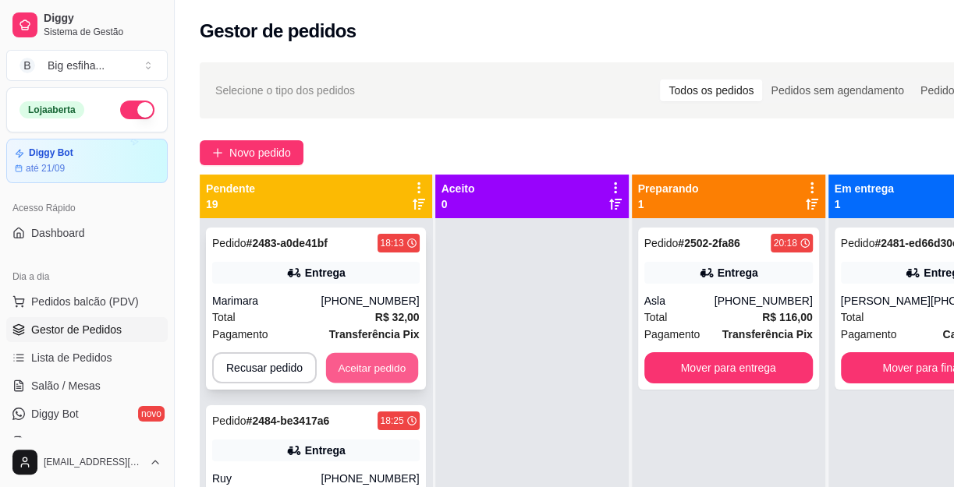
click at [405, 368] on button "Aceitar pedido" at bounding box center [372, 368] width 92 height 30
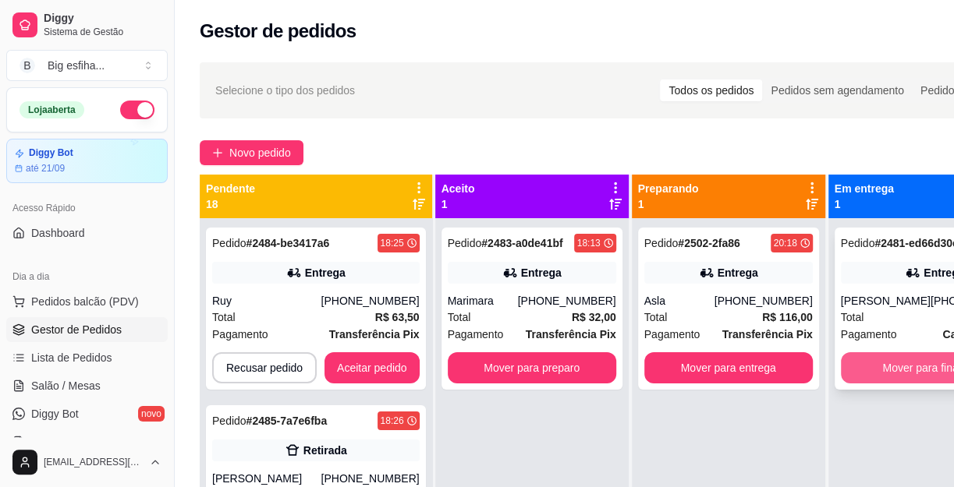
click at [876, 366] on button "Mover para finalizado" at bounding box center [935, 367] width 188 height 31
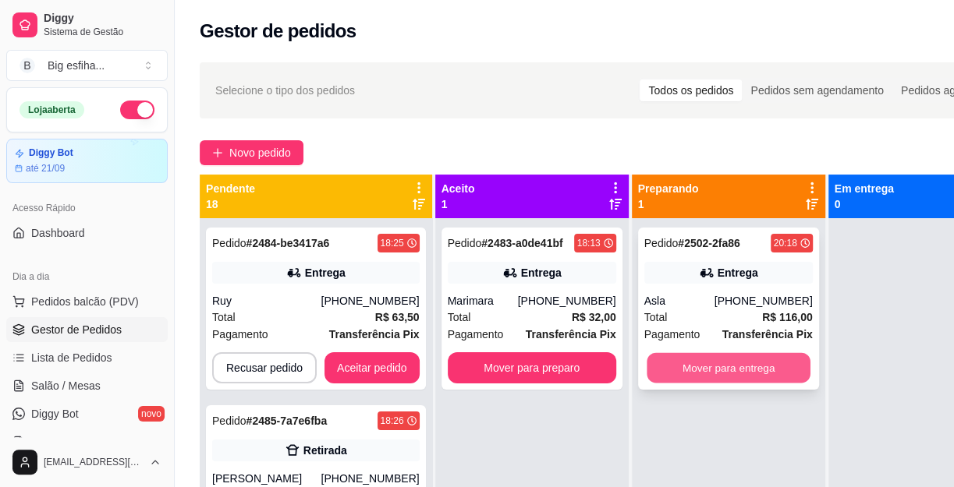
click at [761, 365] on button "Mover para entrega" at bounding box center [728, 368] width 164 height 30
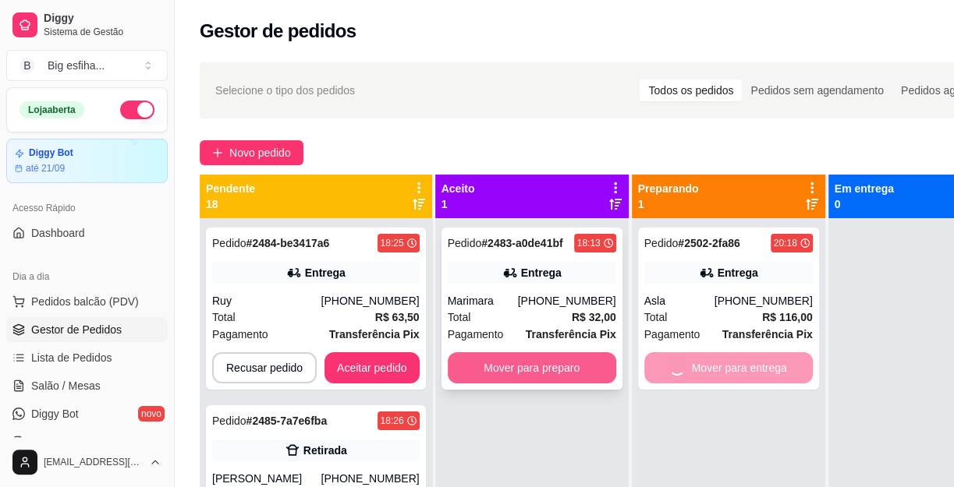
click at [590, 362] on button "Mover para preparo" at bounding box center [532, 367] width 168 height 31
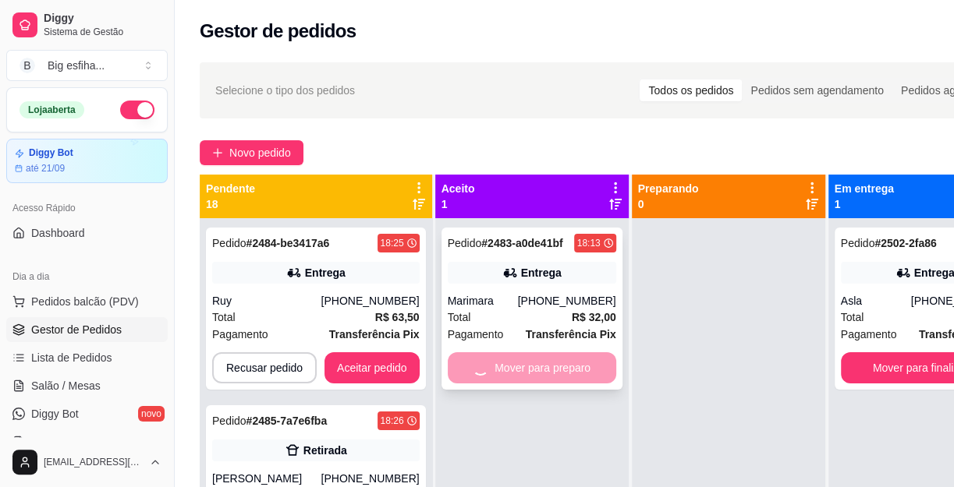
click at [588, 362] on div "Mover para preparo" at bounding box center [532, 367] width 168 height 31
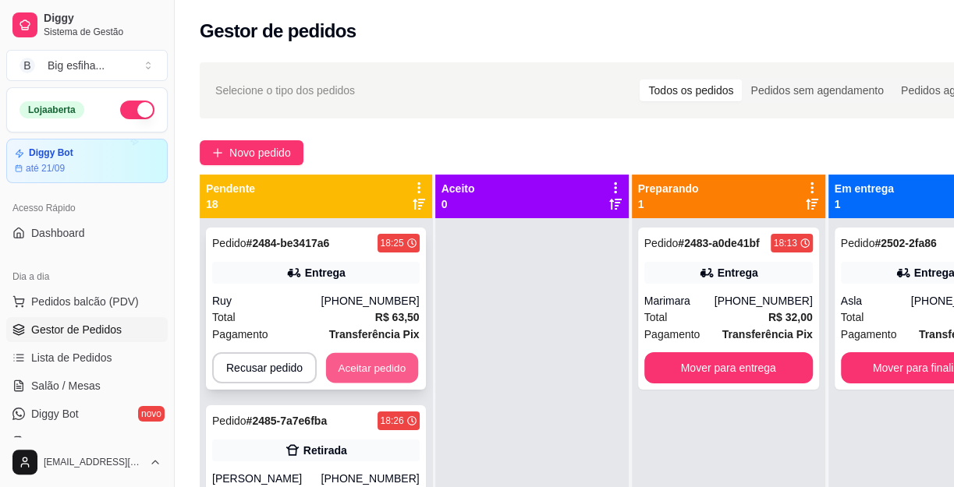
click at [387, 366] on button "Aceitar pedido" at bounding box center [372, 368] width 92 height 30
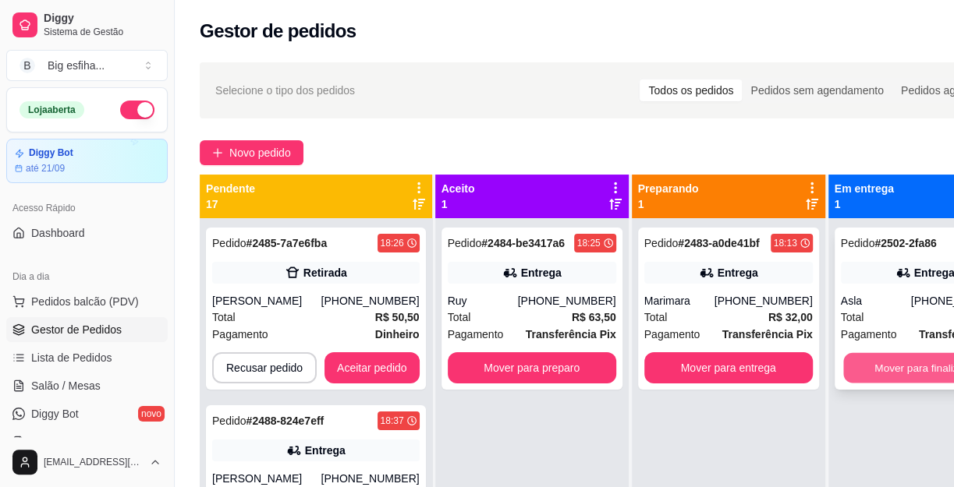
click at [895, 368] on button "Mover para finalizado" at bounding box center [925, 368] width 164 height 30
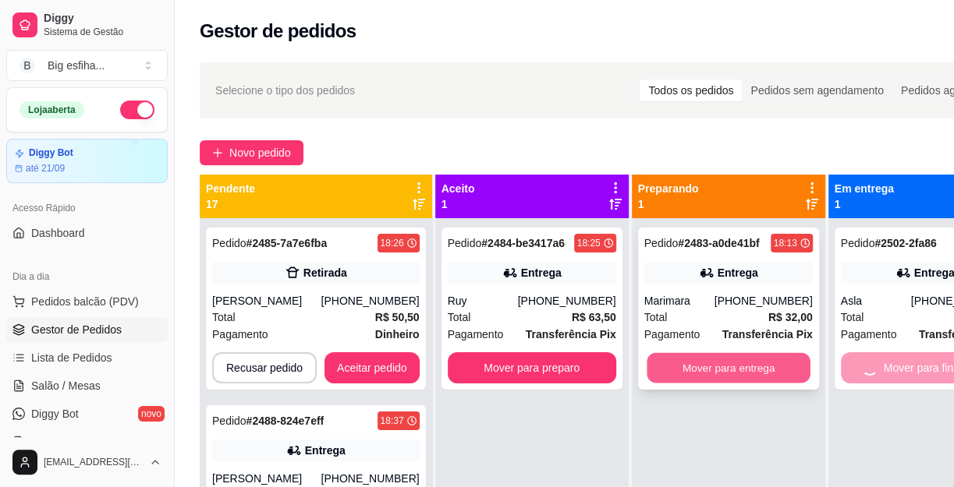
click at [778, 357] on button "Mover para entrega" at bounding box center [728, 368] width 164 height 30
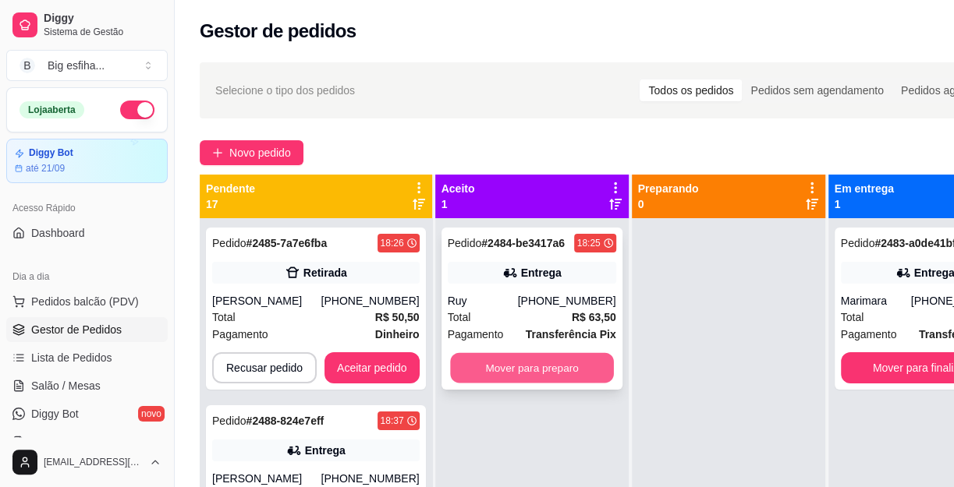
click at [572, 363] on button "Mover para preparo" at bounding box center [532, 368] width 164 height 30
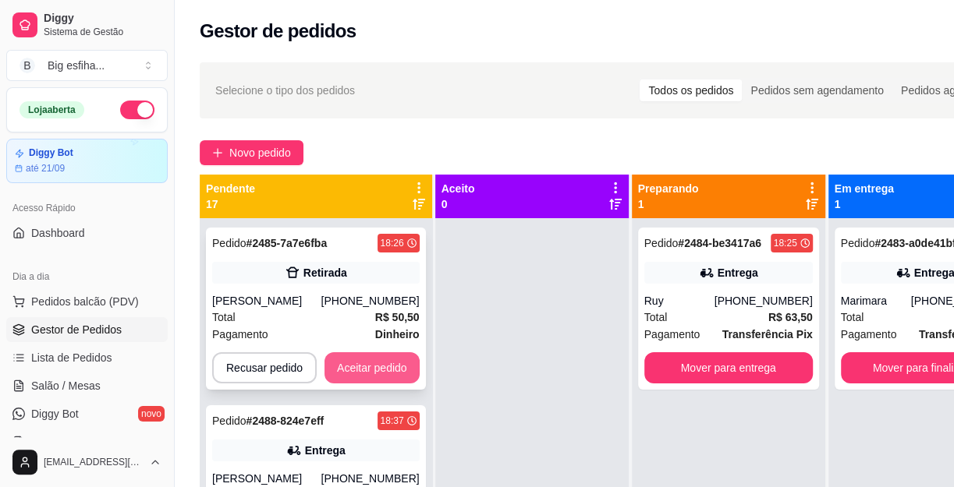
click at [352, 358] on button "Aceitar pedido" at bounding box center [371, 367] width 95 height 31
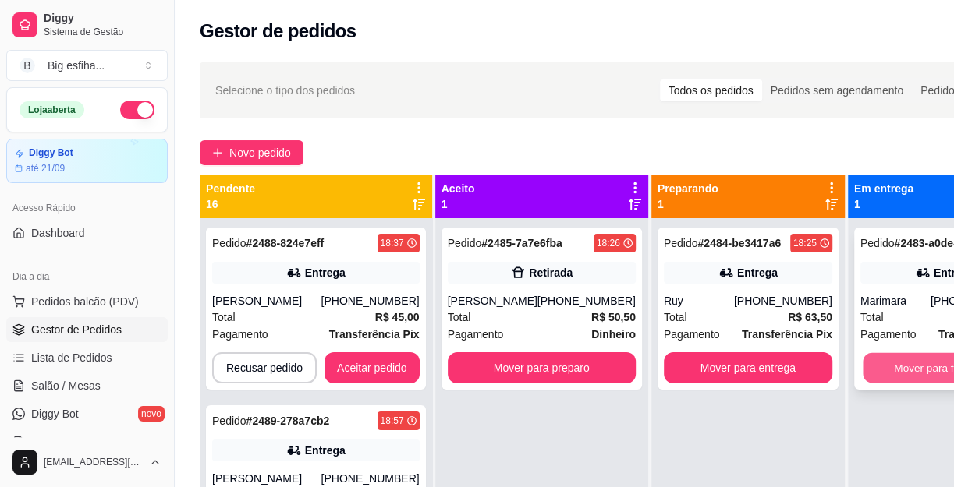
click at [888, 360] on button "Mover para finalizado" at bounding box center [944, 368] width 164 height 30
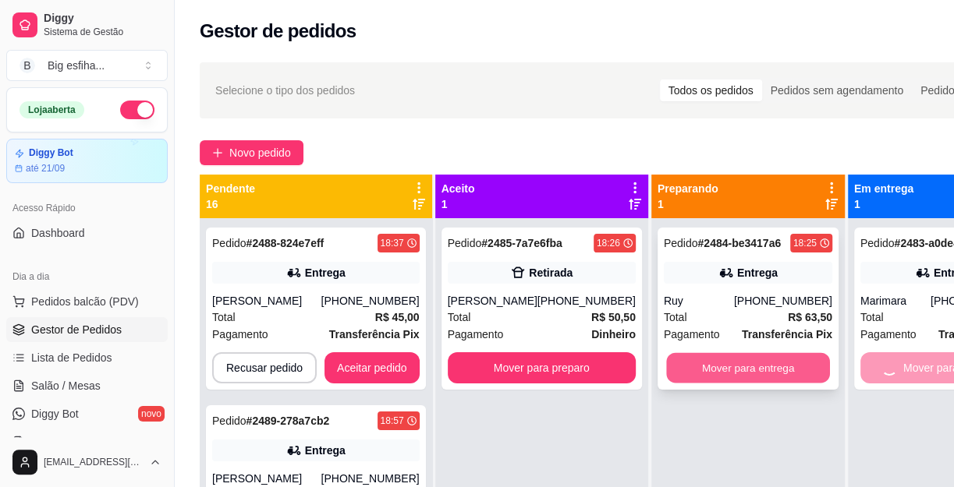
click at [748, 370] on button "Mover para entrega" at bounding box center [748, 368] width 164 height 30
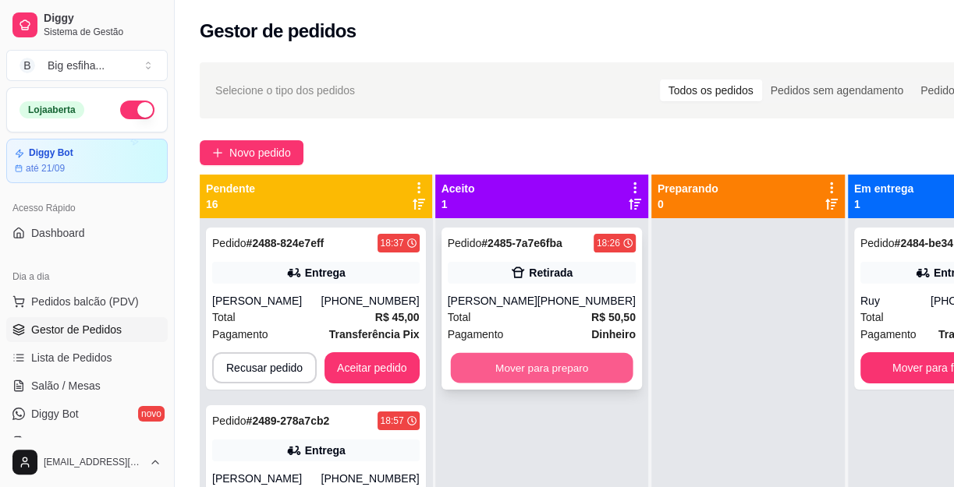
click at [540, 356] on button "Mover para preparo" at bounding box center [541, 368] width 182 height 30
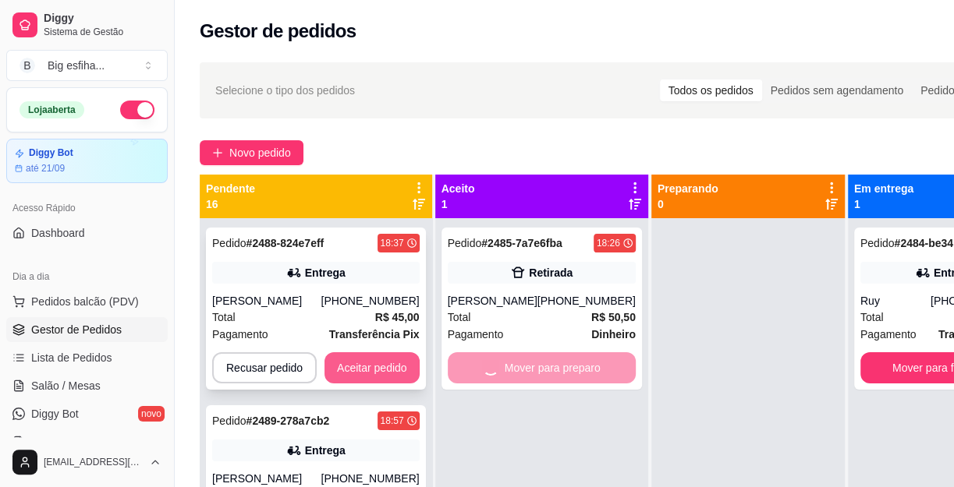
click at [358, 367] on button "Aceitar pedido" at bounding box center [371, 367] width 95 height 31
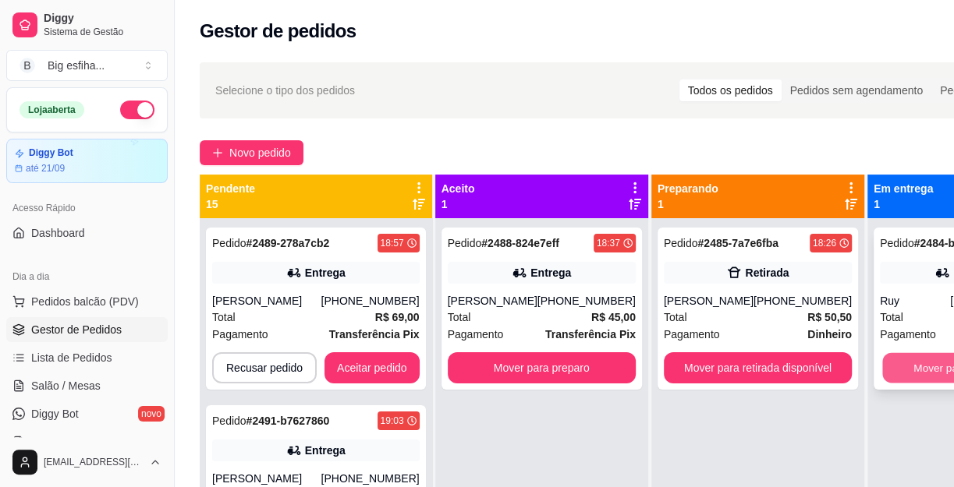
click at [900, 382] on button "Mover para finalizado" at bounding box center [964, 368] width 164 height 30
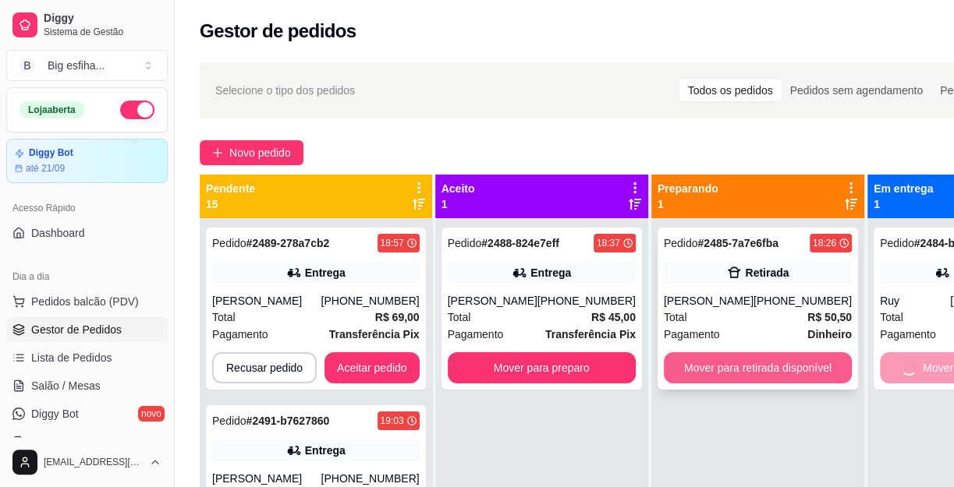
click at [758, 369] on button "Mover para retirada disponível" at bounding box center [758, 367] width 188 height 31
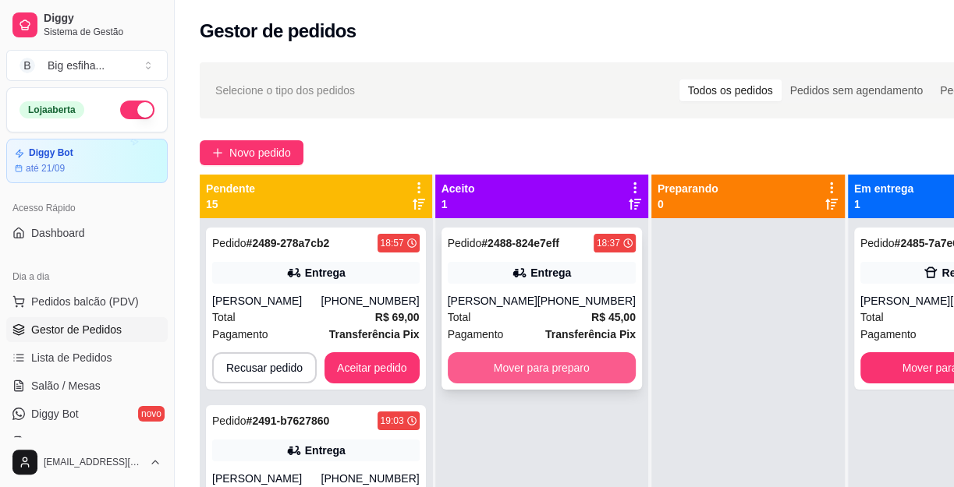
click at [552, 372] on button "Mover para preparo" at bounding box center [542, 367] width 188 height 31
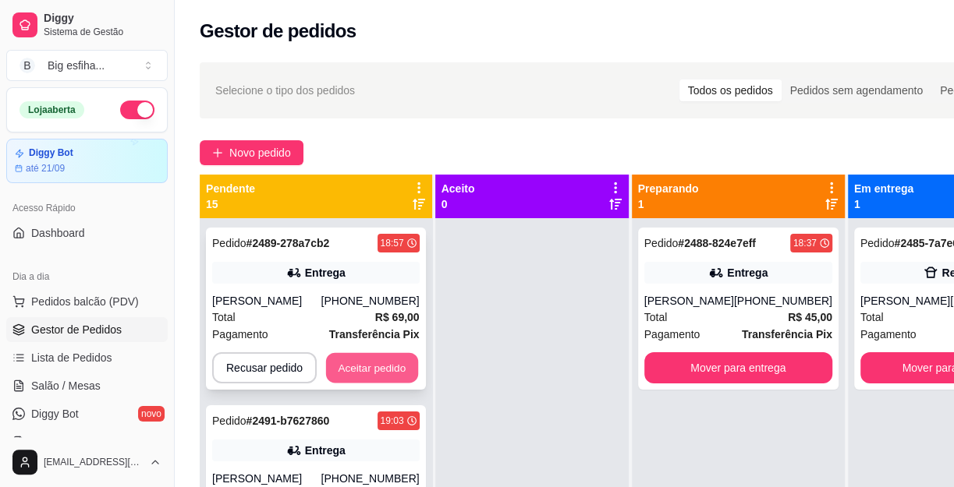
click at [384, 373] on button "Aceitar pedido" at bounding box center [372, 368] width 92 height 30
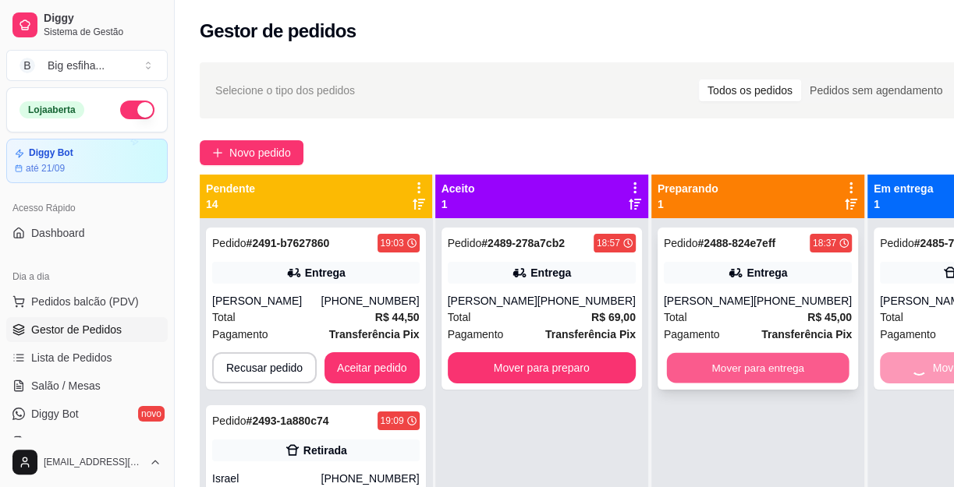
click at [737, 370] on button "Mover para entrega" at bounding box center [757, 368] width 182 height 30
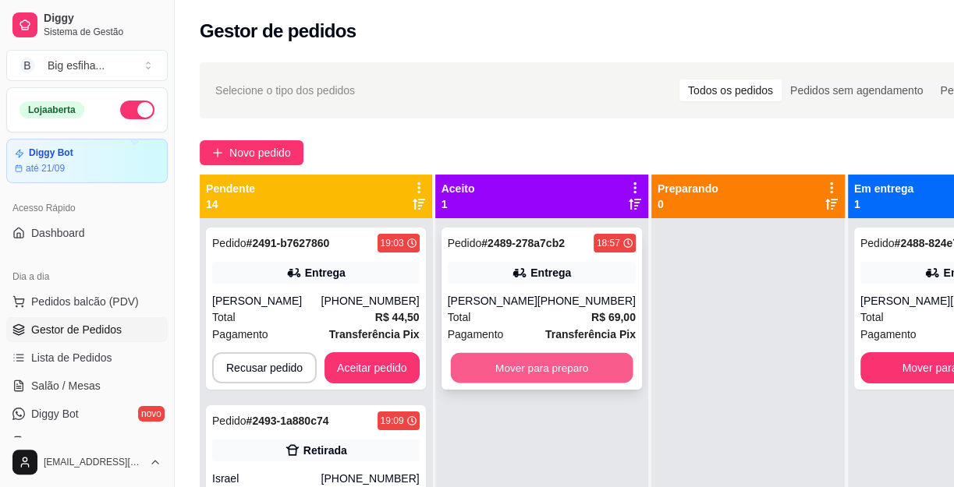
click at [549, 366] on button "Mover para preparo" at bounding box center [541, 368] width 182 height 30
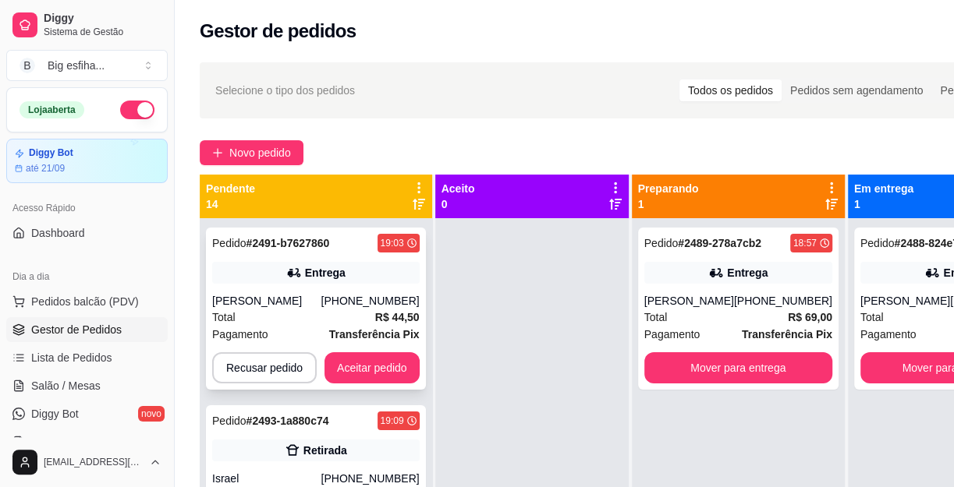
click at [420, 351] on div "Pedido # 2491-b7627860 19:03 Entrega [PERSON_NAME] [PHONE_NUMBER] Total R$ 44,5…" at bounding box center [316, 309] width 220 height 162
click at [908, 359] on button "Mover para finalizado" at bounding box center [953, 368] width 182 height 30
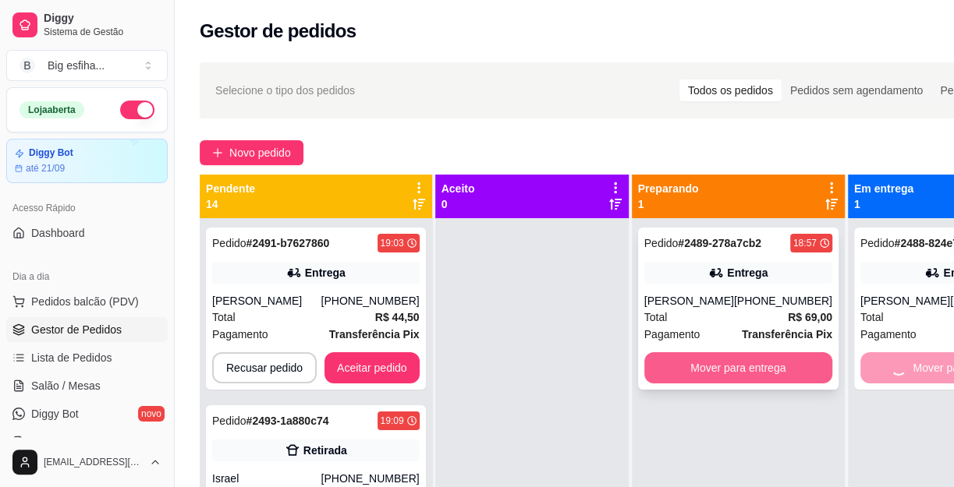
click at [749, 359] on button "Mover para entrega" at bounding box center [738, 367] width 188 height 31
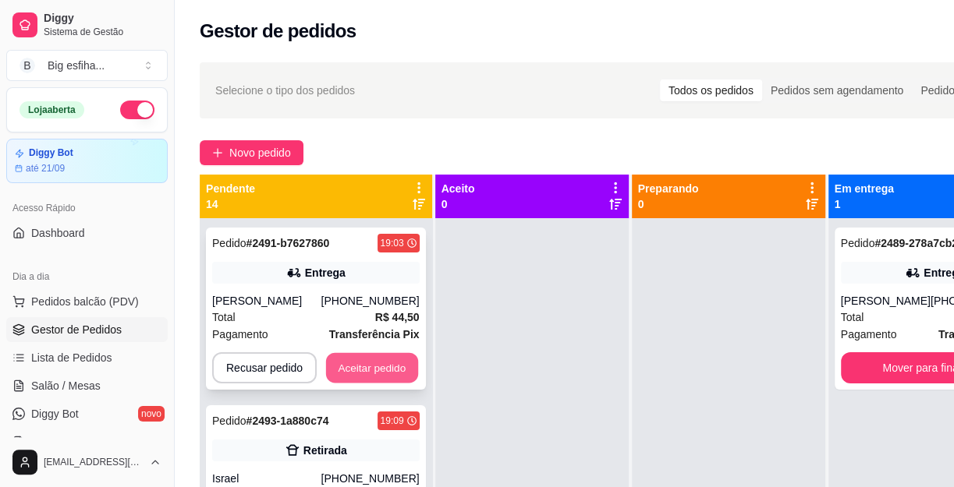
click at [369, 373] on button "Aceitar pedido" at bounding box center [372, 368] width 92 height 30
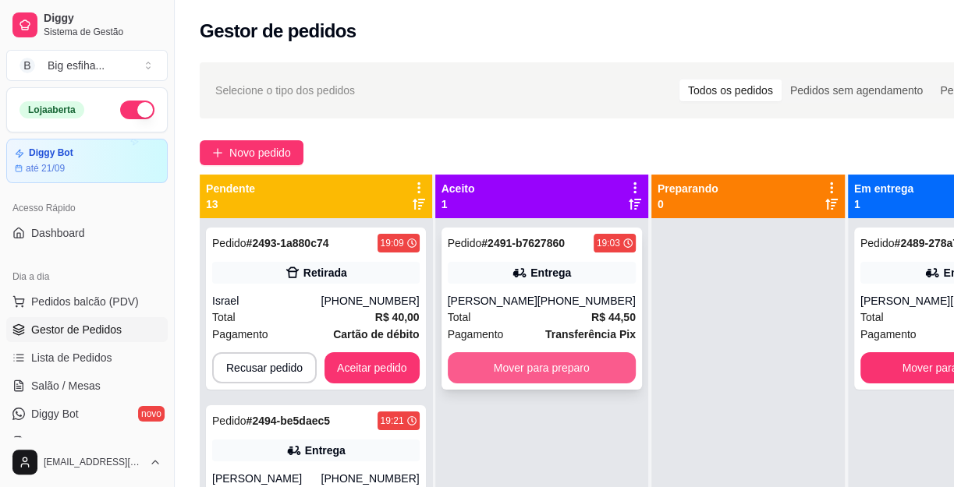
click at [503, 370] on button "Mover para preparo" at bounding box center [542, 367] width 188 height 31
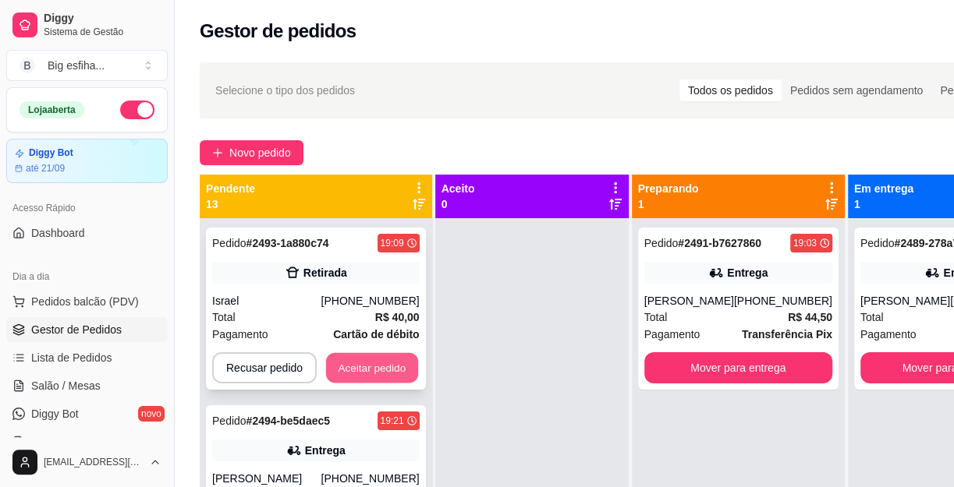
click at [372, 372] on button "Aceitar pedido" at bounding box center [372, 368] width 92 height 30
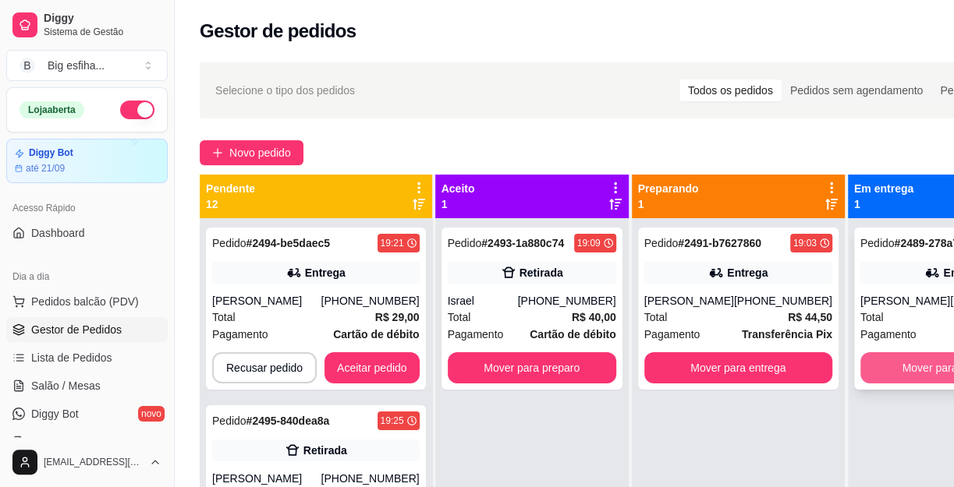
click at [896, 371] on button "Mover para finalizado" at bounding box center [954, 367] width 188 height 31
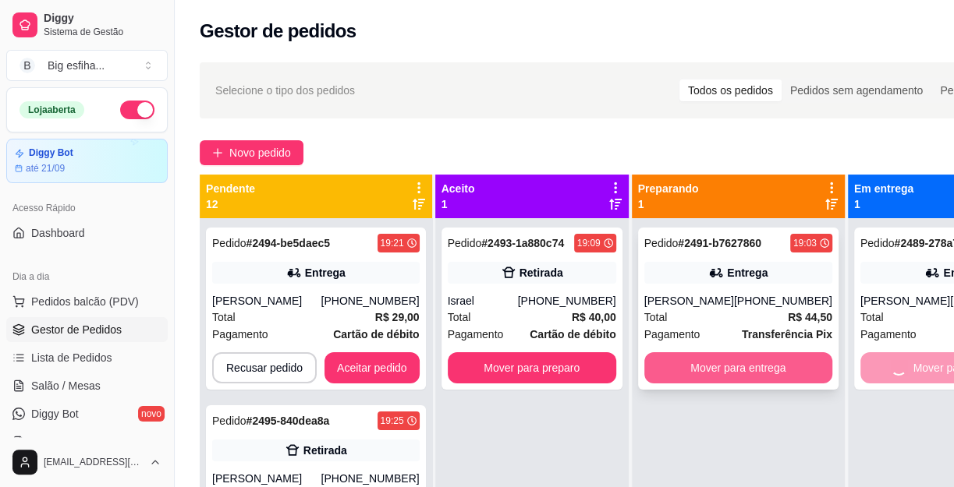
click at [791, 371] on button "Mover para entrega" at bounding box center [738, 367] width 188 height 31
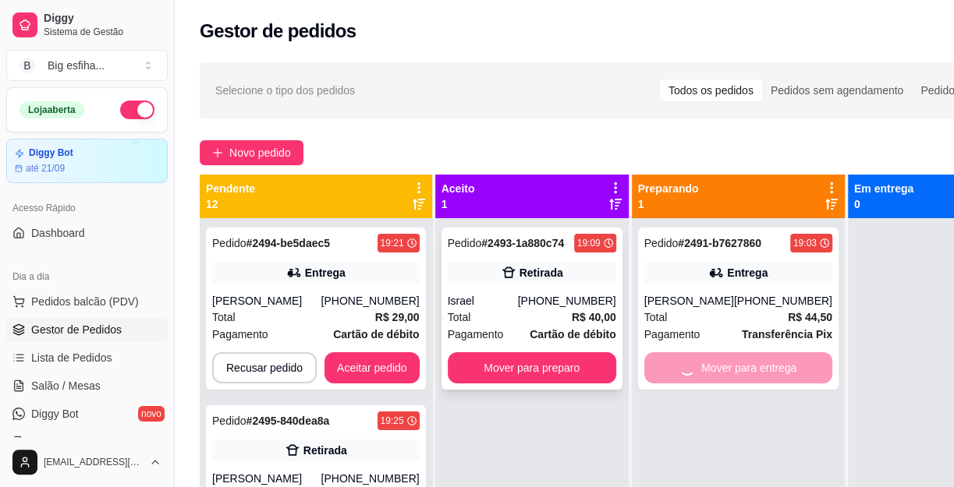
click at [610, 366] on button "Mover para preparo" at bounding box center [532, 367] width 168 height 31
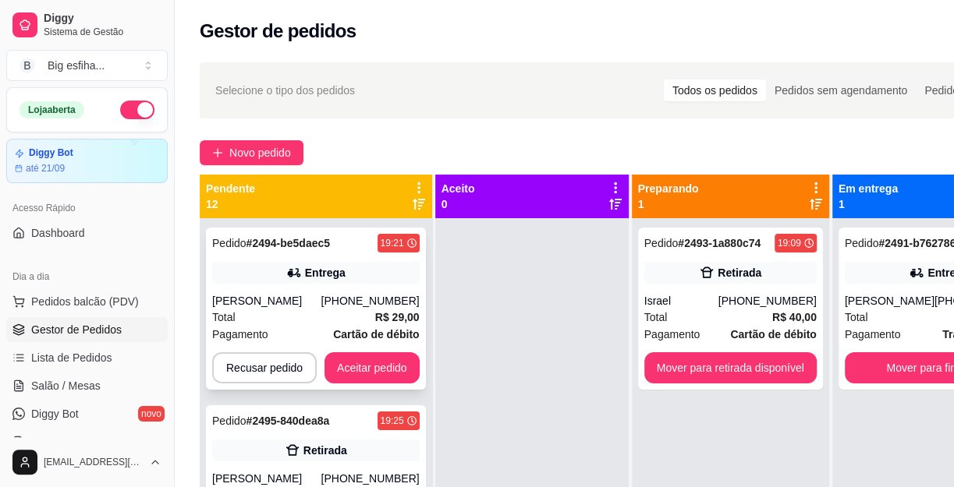
click at [381, 319] on strong "R$ 29,00" at bounding box center [397, 317] width 44 height 12
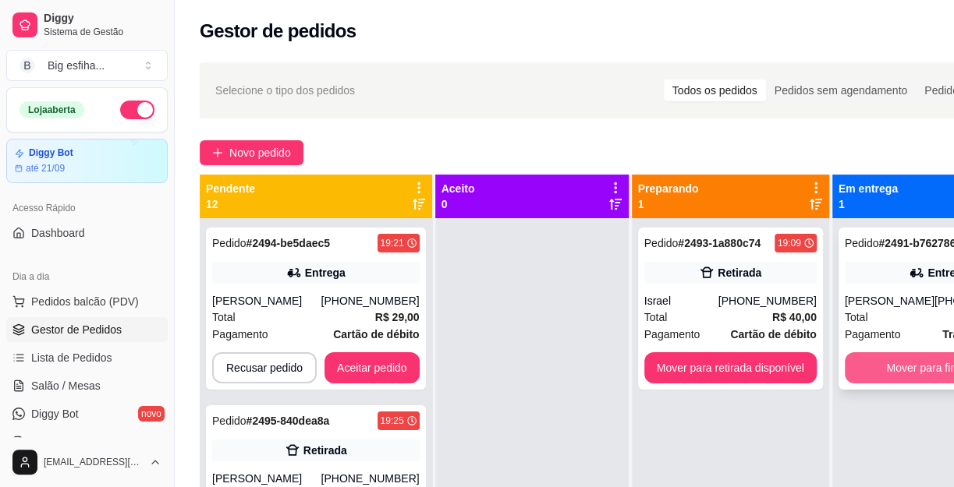
click at [905, 364] on button "Mover para finalizado" at bounding box center [938, 367] width 188 height 31
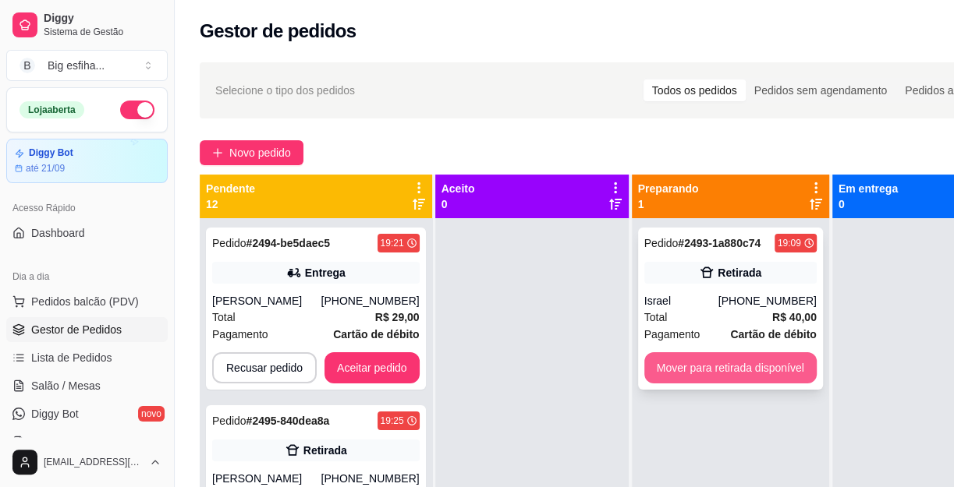
click at [784, 362] on button "Mover para retirada disponível" at bounding box center [730, 367] width 172 height 31
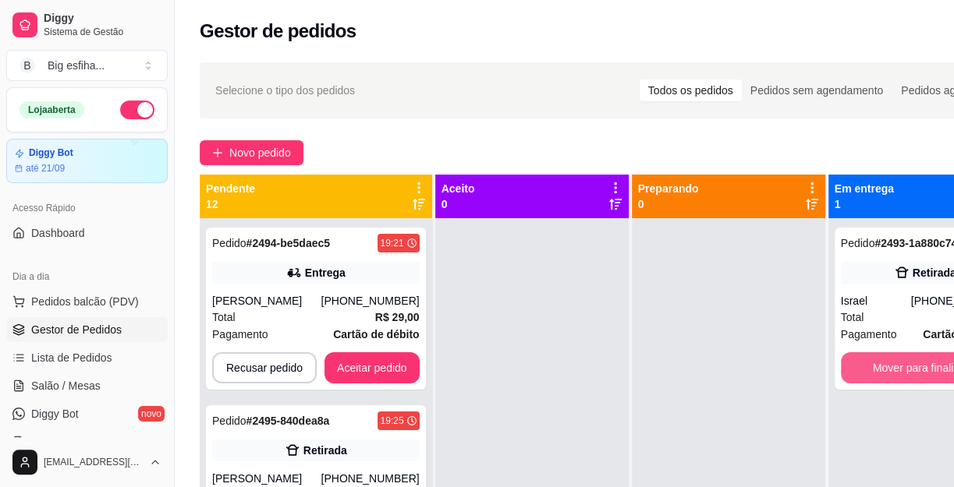
click at [908, 353] on button "Mover para finalizado" at bounding box center [925, 367] width 168 height 31
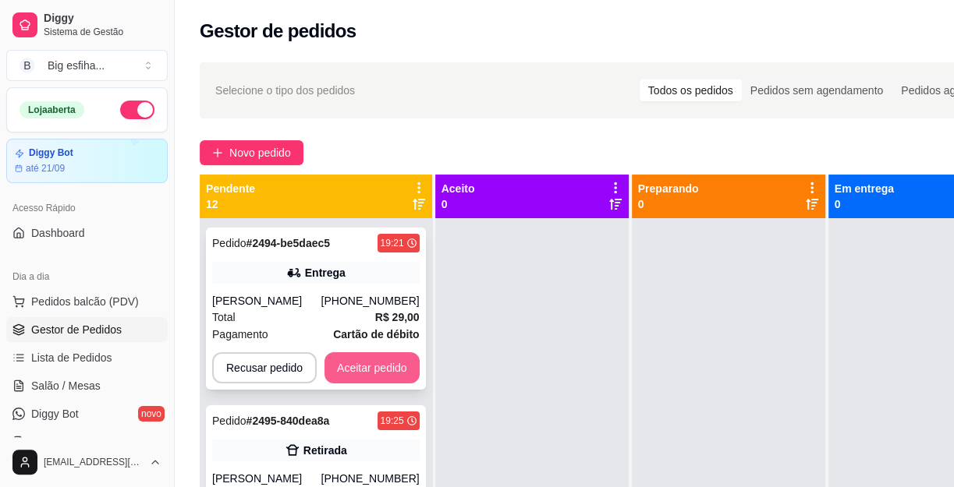
click at [366, 373] on button "Aceitar pedido" at bounding box center [371, 367] width 95 height 31
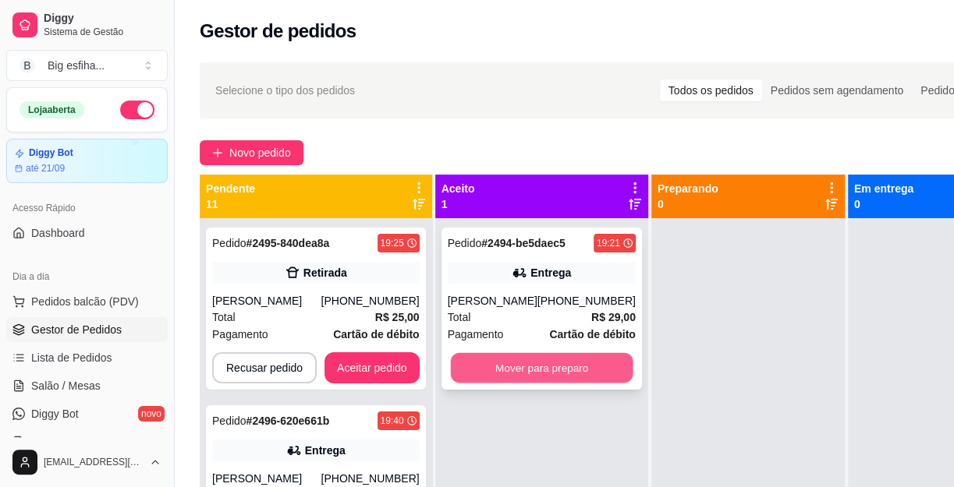
click at [545, 358] on button "Mover para preparo" at bounding box center [541, 368] width 182 height 30
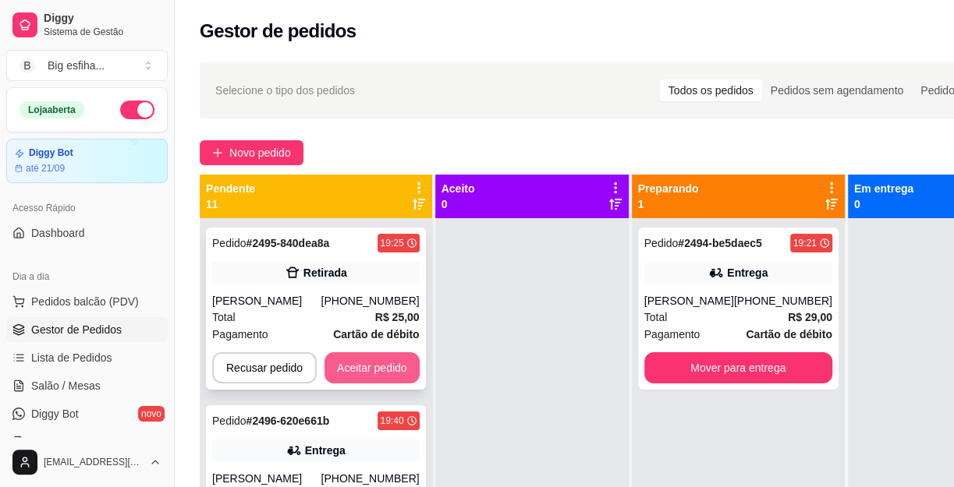
click at [364, 366] on button "Aceitar pedido" at bounding box center [371, 367] width 95 height 31
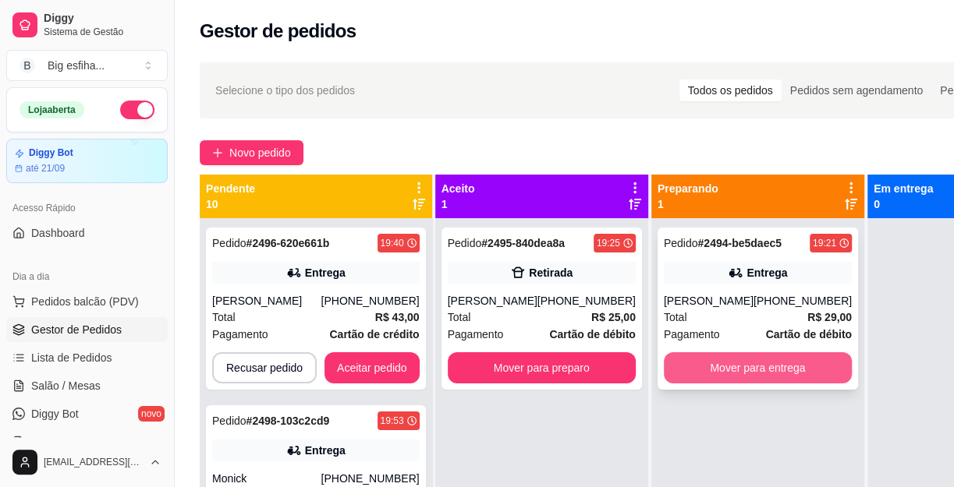
click at [713, 366] on button "Mover para entrega" at bounding box center [758, 367] width 188 height 31
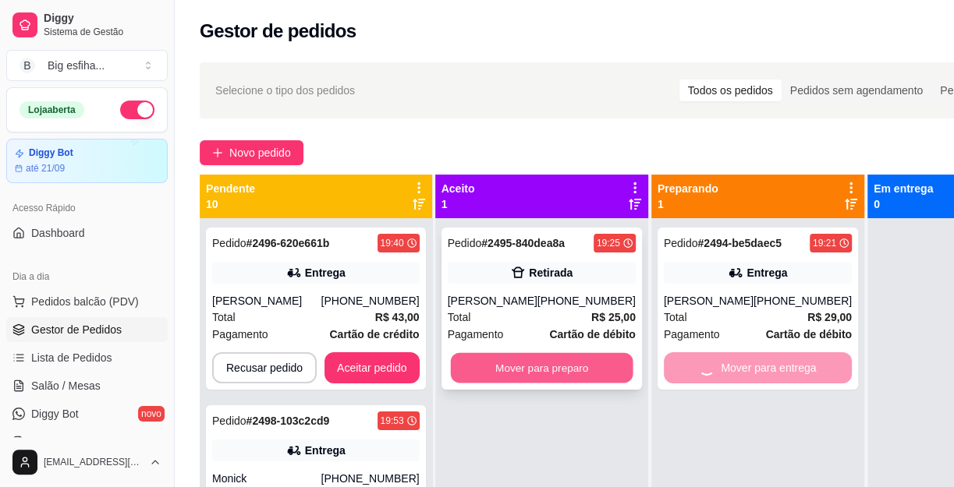
click at [550, 370] on button "Mover para preparo" at bounding box center [541, 368] width 182 height 30
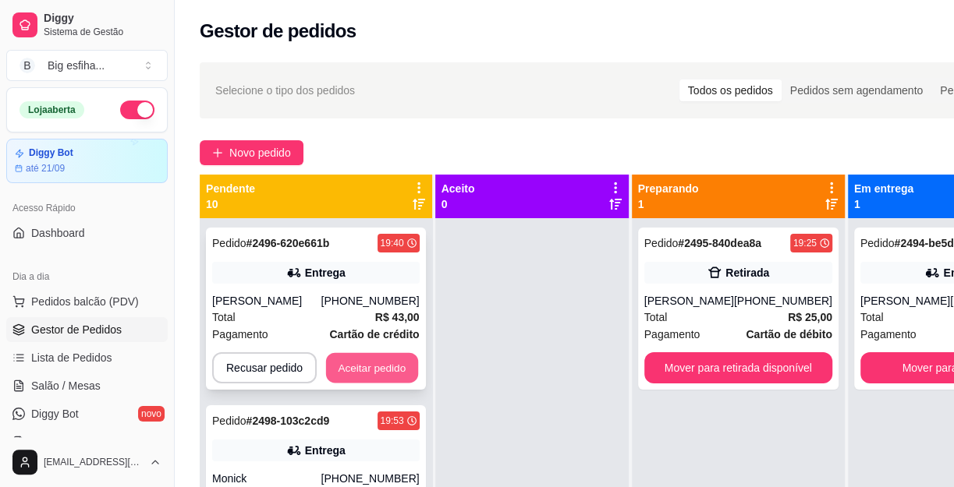
click at [375, 383] on button "Aceitar pedido" at bounding box center [372, 368] width 92 height 30
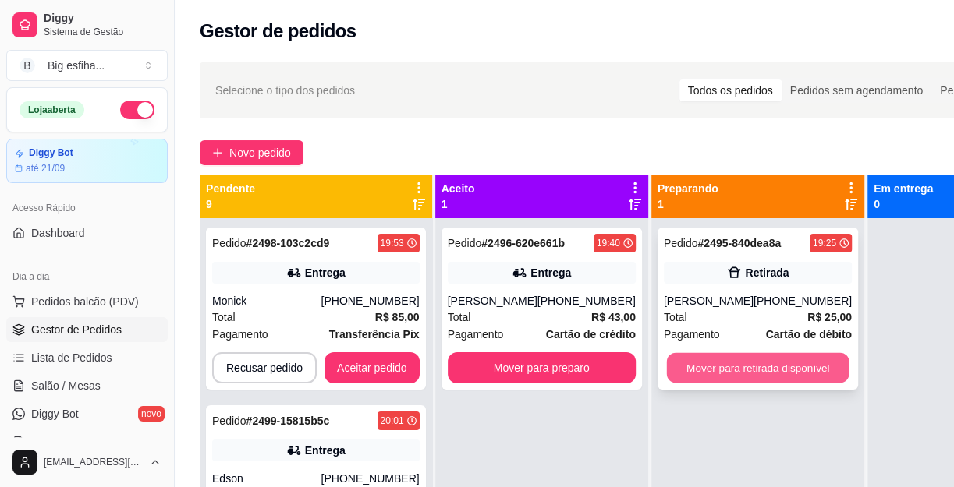
click at [787, 358] on button "Mover para retirada disponível" at bounding box center [757, 368] width 182 height 30
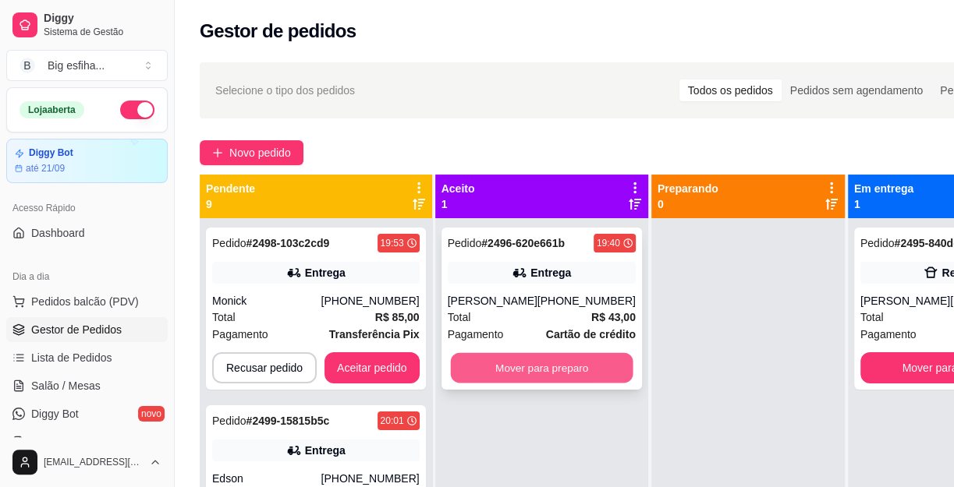
click at [576, 384] on button "Mover para preparo" at bounding box center [541, 368] width 182 height 30
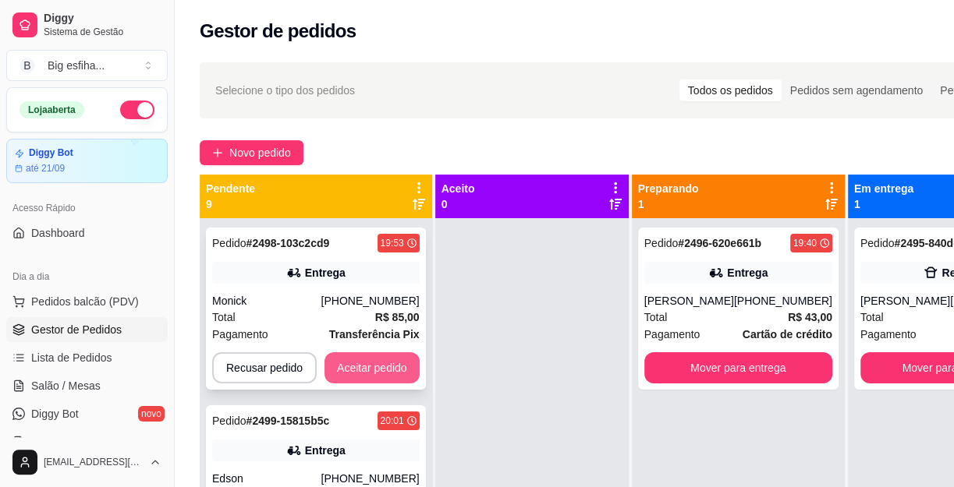
click at [384, 354] on div "Pedido # 2498-103c2cd9 19:53 Entrega Monick [PHONE_NUMBER] Total R$ 85,00 Pagam…" at bounding box center [316, 309] width 220 height 162
click at [381, 373] on button "Aceitar pedido" at bounding box center [372, 368] width 92 height 30
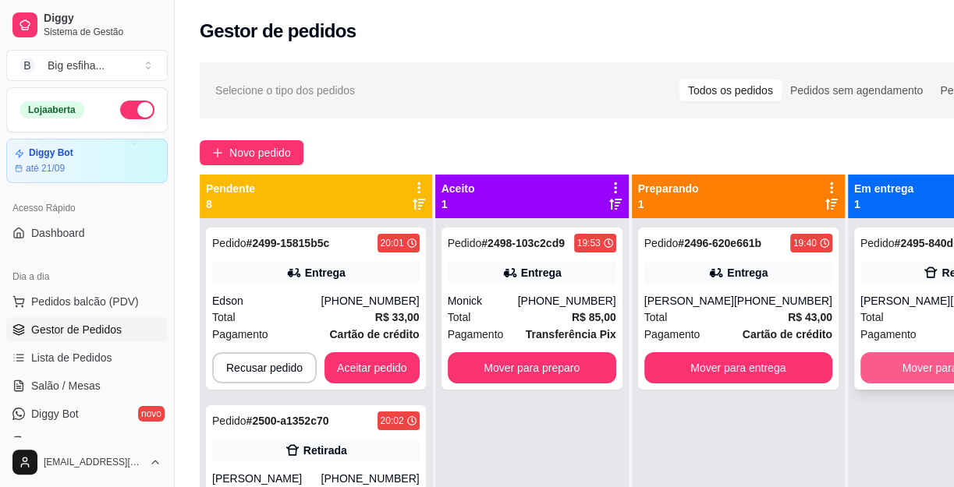
click at [900, 366] on button "Mover para finalizado" at bounding box center [954, 367] width 188 height 31
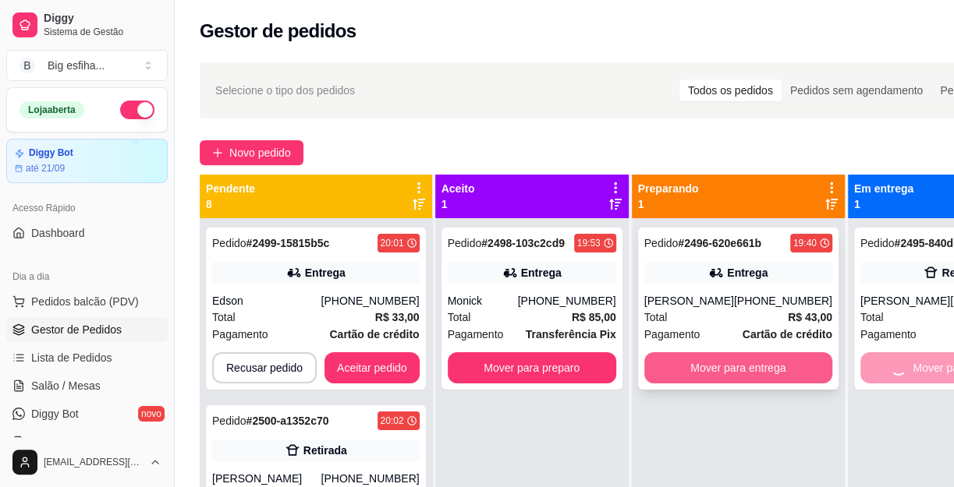
click at [766, 382] on button "Mover para entrega" at bounding box center [738, 367] width 188 height 31
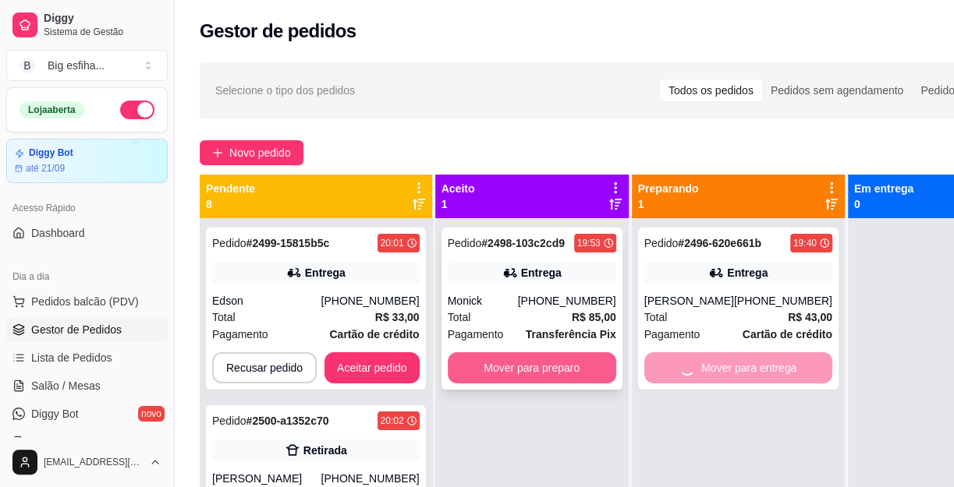
click at [530, 382] on button "Mover para preparo" at bounding box center [532, 367] width 168 height 31
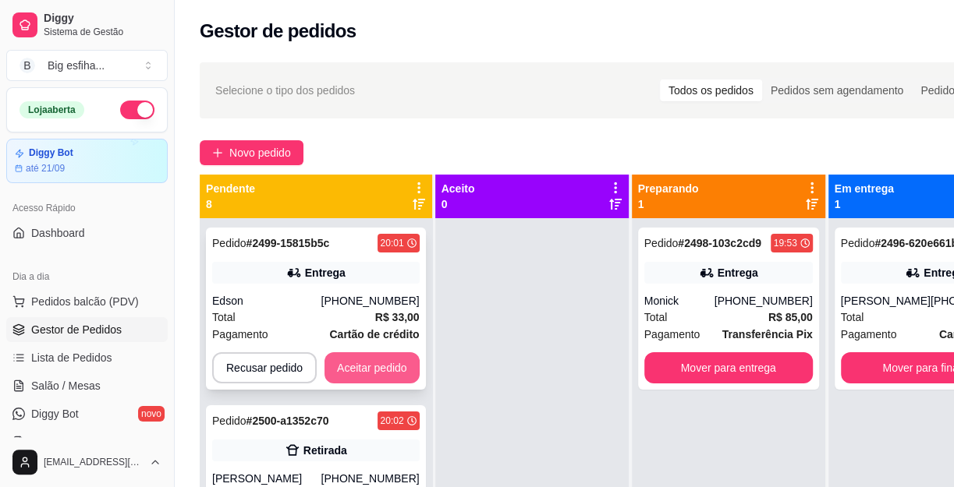
click at [372, 366] on button "Aceitar pedido" at bounding box center [371, 367] width 95 height 31
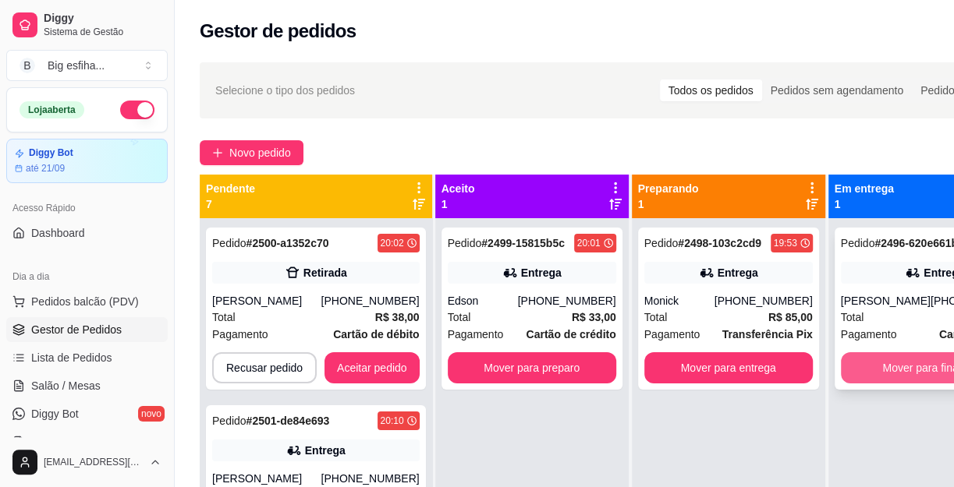
click at [866, 374] on button "Mover para finalizado" at bounding box center [935, 367] width 188 height 31
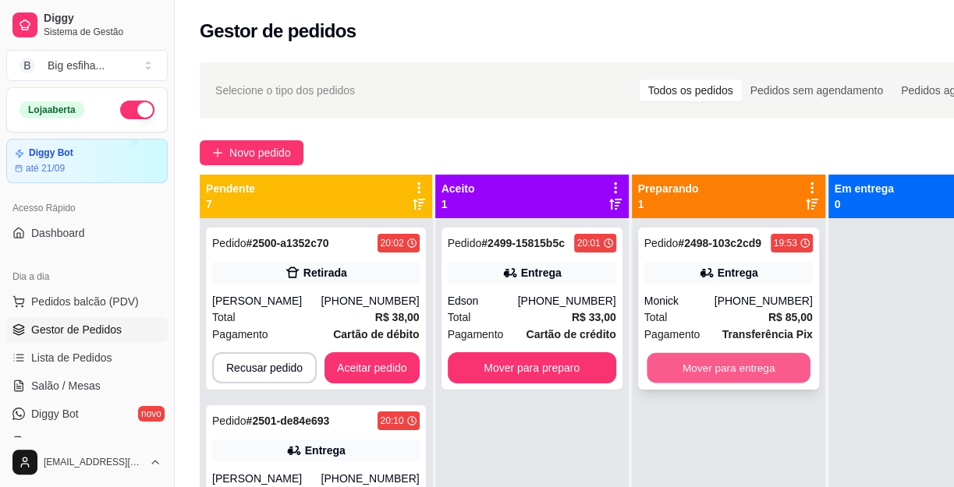
click at [763, 366] on button "Mover para entrega" at bounding box center [728, 368] width 164 height 30
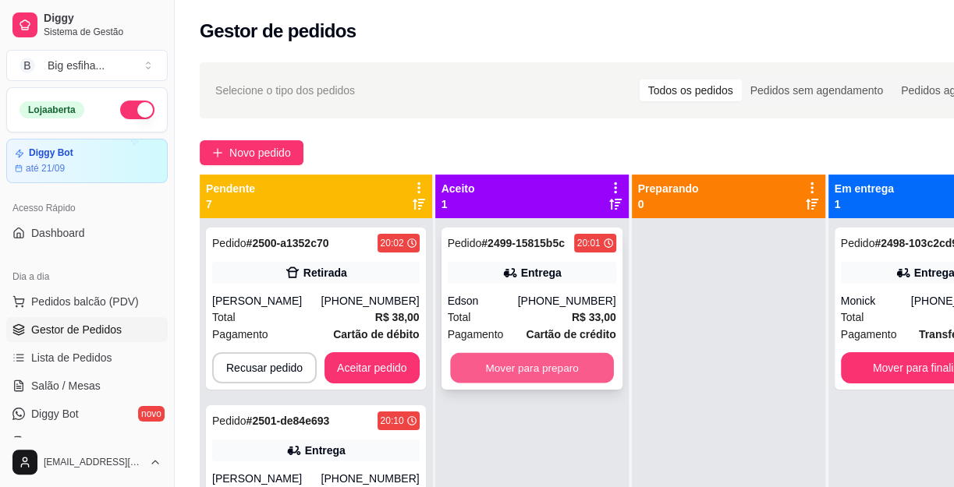
click at [558, 355] on button "Mover para preparo" at bounding box center [532, 368] width 164 height 30
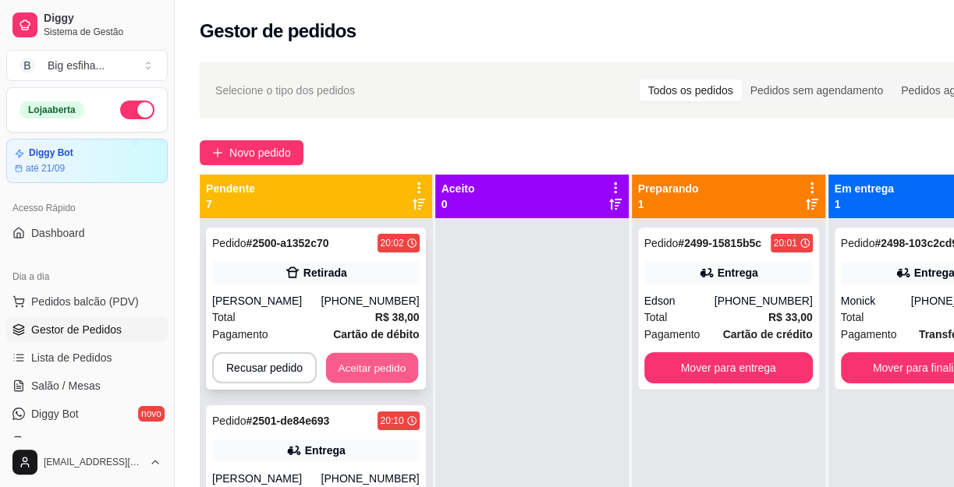
click at [345, 370] on button "Aceitar pedido" at bounding box center [372, 368] width 92 height 30
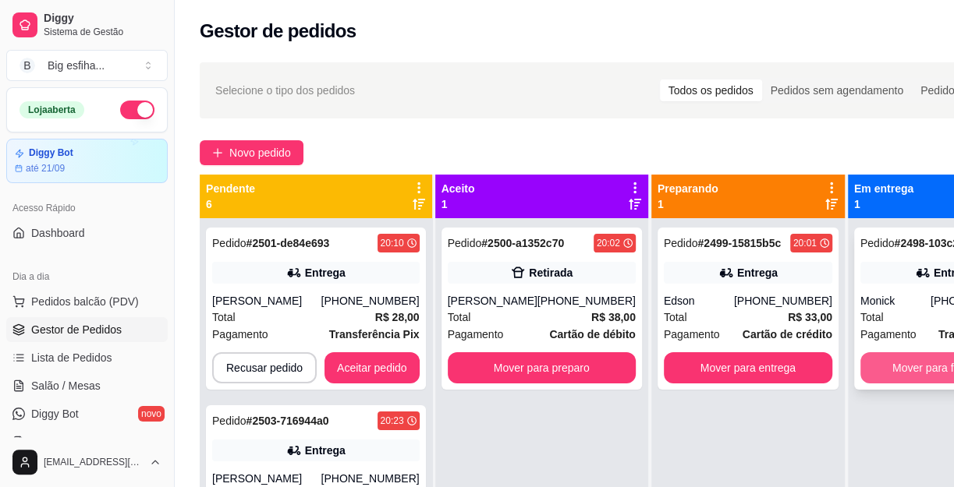
click at [900, 373] on button "Mover para finalizado" at bounding box center [944, 367] width 168 height 31
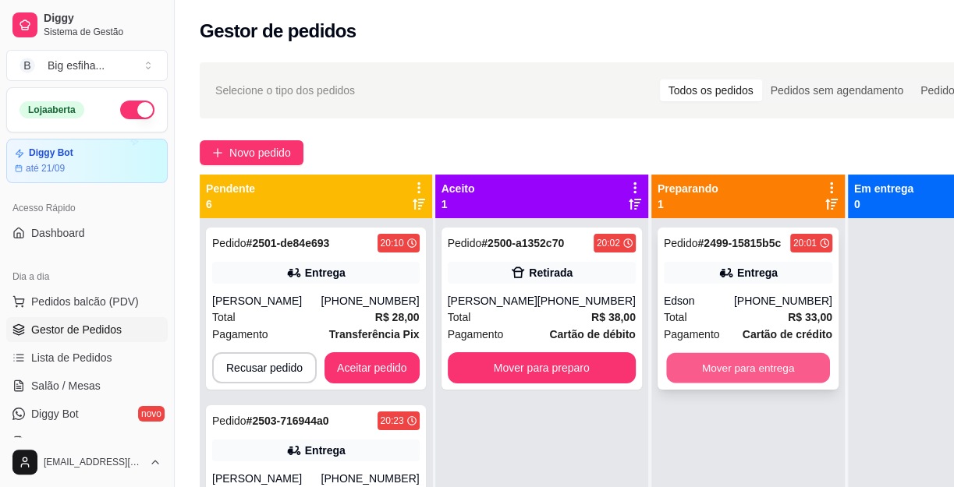
click at [779, 366] on button "Mover para entrega" at bounding box center [748, 368] width 164 height 30
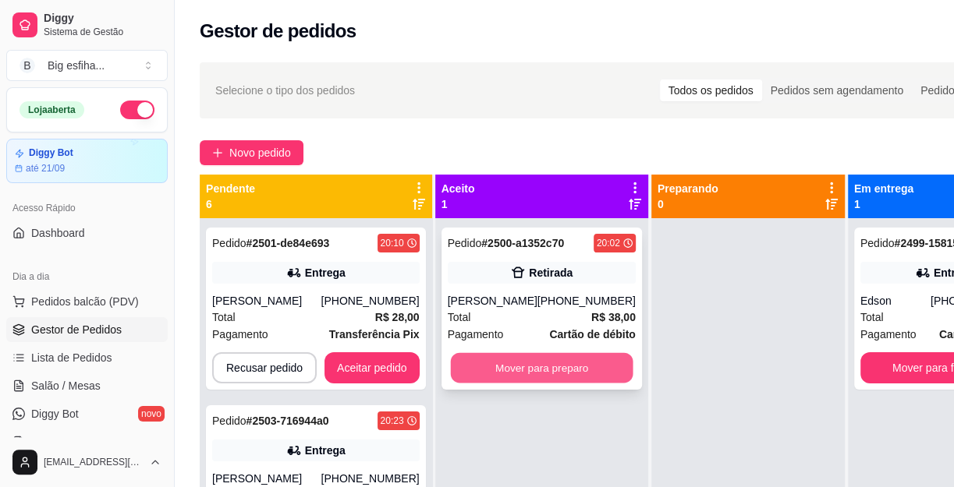
click at [568, 369] on button "Mover para preparo" at bounding box center [541, 368] width 182 height 30
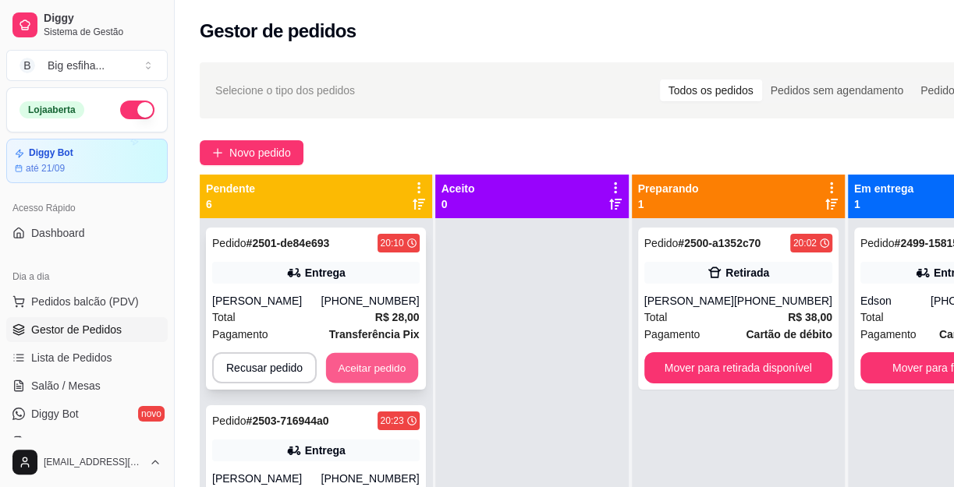
click at [370, 363] on button "Aceitar pedido" at bounding box center [372, 368] width 92 height 30
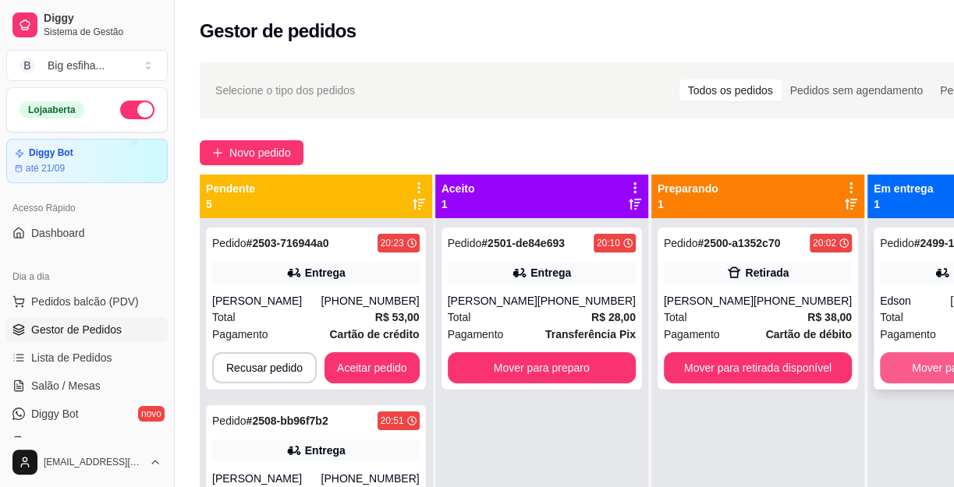
click at [896, 367] on button "Mover para finalizado" at bounding box center [964, 367] width 168 height 31
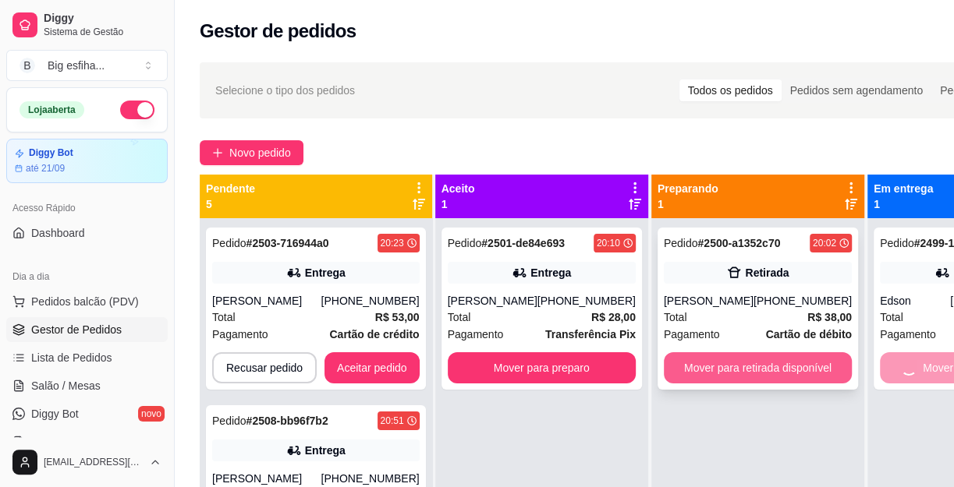
click at [765, 371] on button "Mover para retirada disponível" at bounding box center [758, 367] width 188 height 31
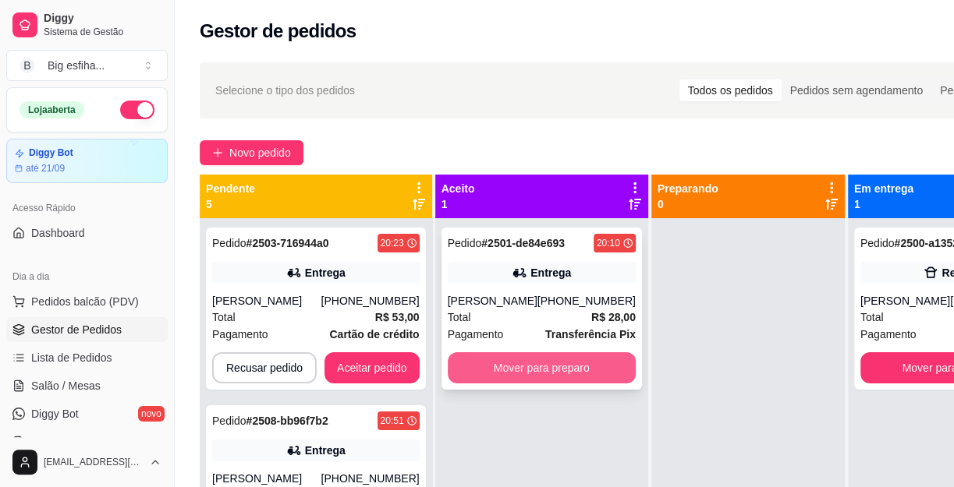
click at [546, 361] on button "Mover para preparo" at bounding box center [542, 367] width 188 height 31
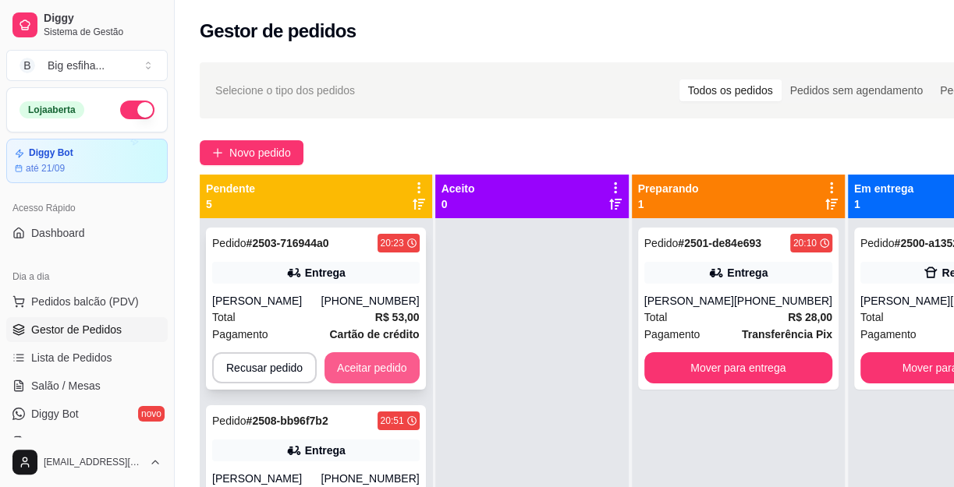
click at [352, 377] on button "Aceitar pedido" at bounding box center [371, 367] width 95 height 31
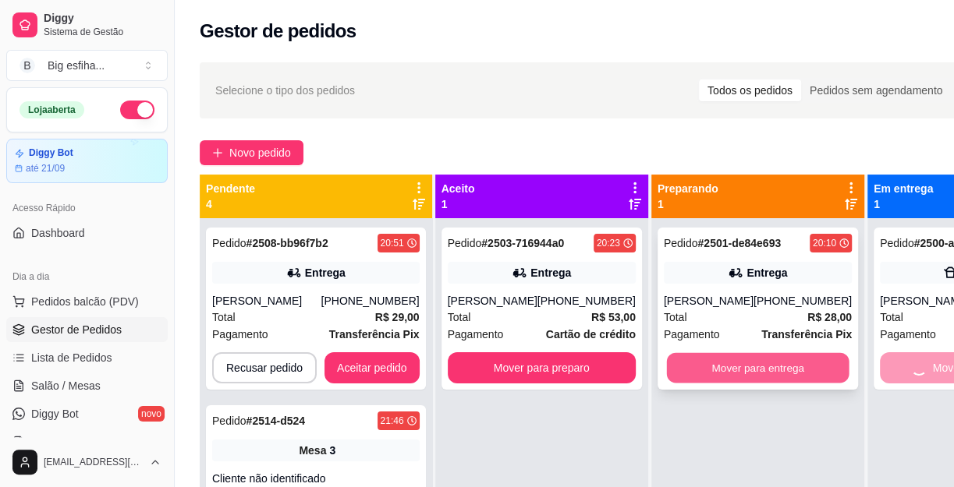
click at [763, 359] on button "Mover para entrega" at bounding box center [757, 368] width 182 height 30
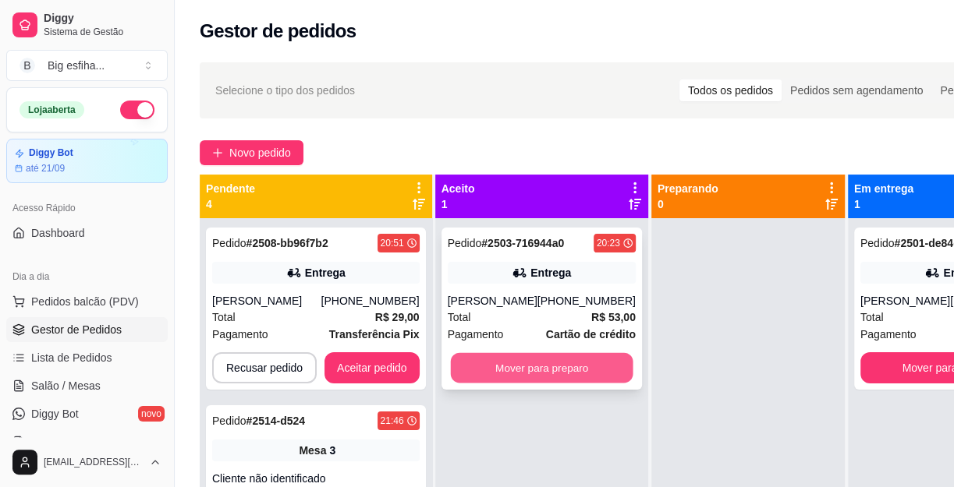
click at [568, 363] on button "Mover para preparo" at bounding box center [541, 368] width 182 height 30
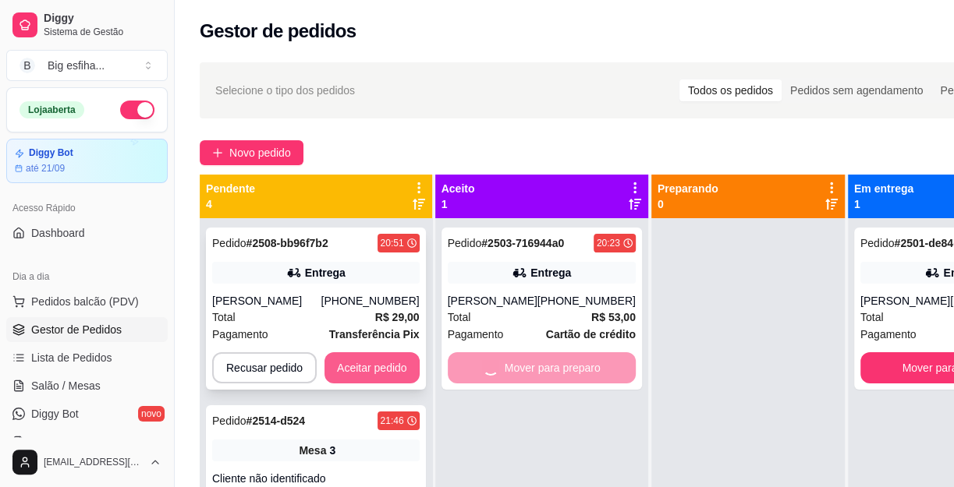
click at [351, 372] on button "Aceitar pedido" at bounding box center [371, 367] width 95 height 31
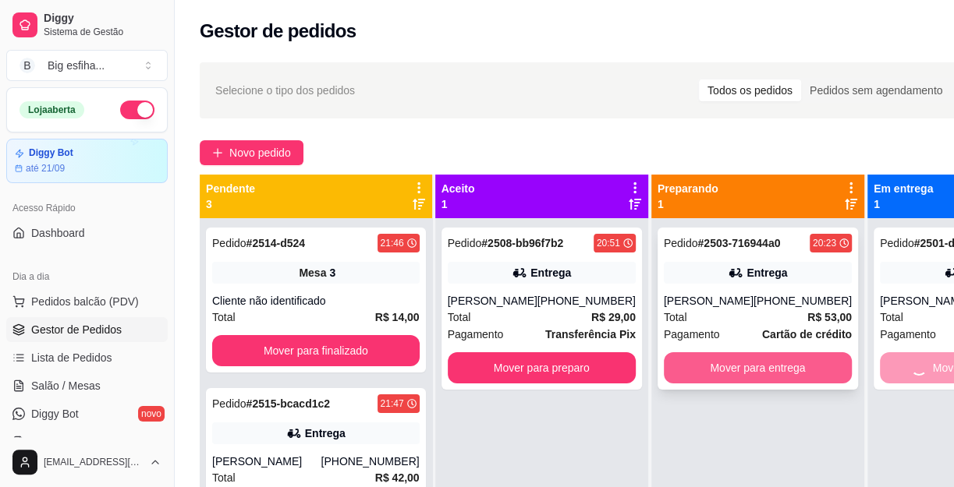
click at [754, 363] on button "Mover para entrega" at bounding box center [758, 367] width 188 height 31
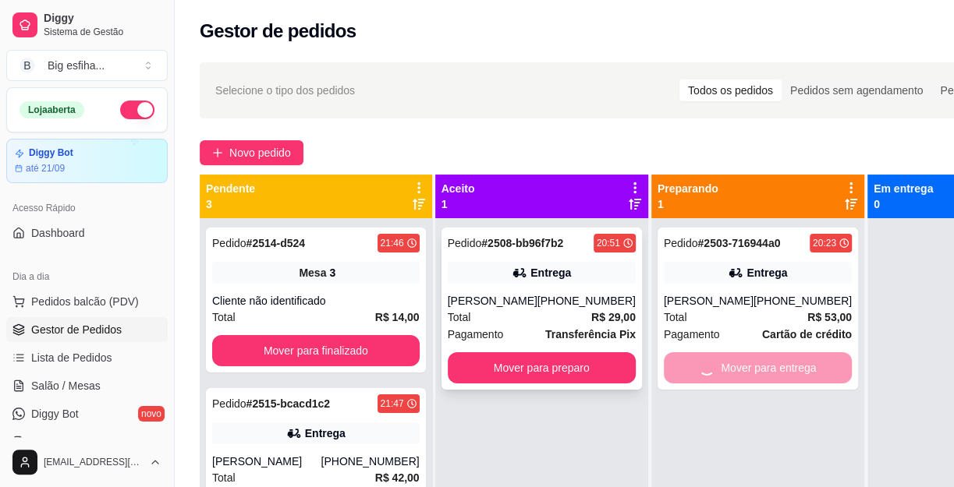
click at [547, 367] on button "Mover para preparo" at bounding box center [542, 367] width 188 height 31
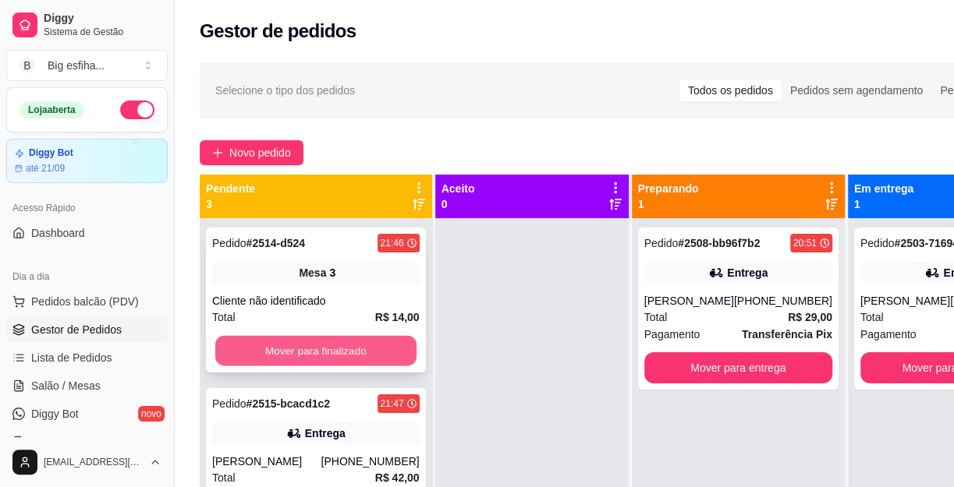
click at [361, 364] on button "Mover para finalizado" at bounding box center [315, 351] width 201 height 30
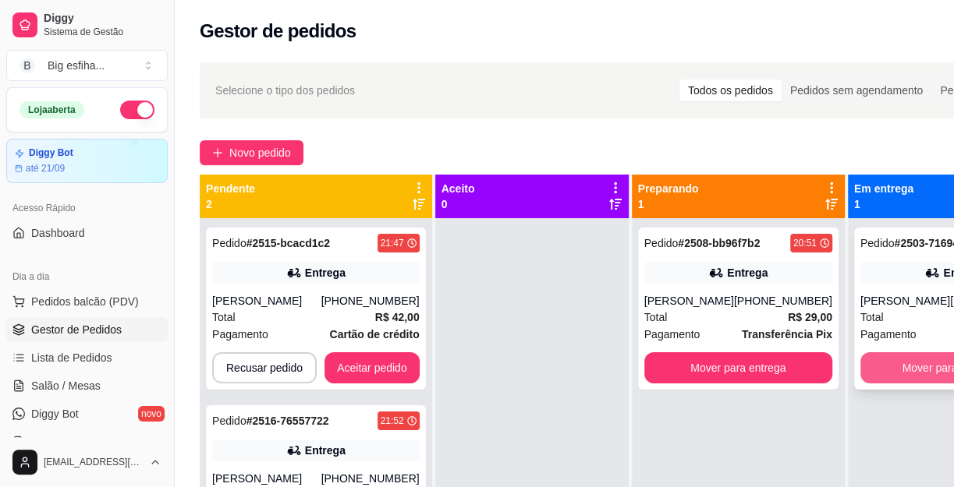
click at [887, 371] on button "Mover para finalizado" at bounding box center [954, 367] width 188 height 31
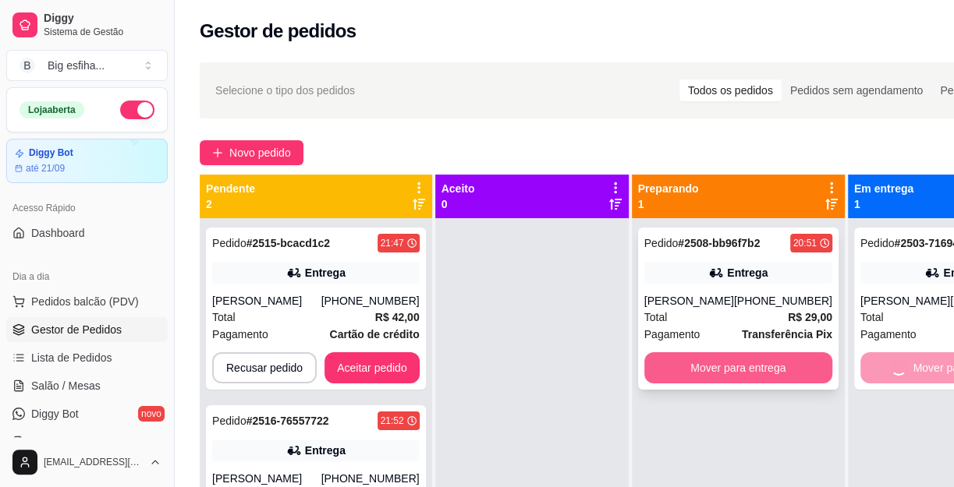
click at [752, 384] on button "Mover para entrega" at bounding box center [738, 367] width 188 height 31
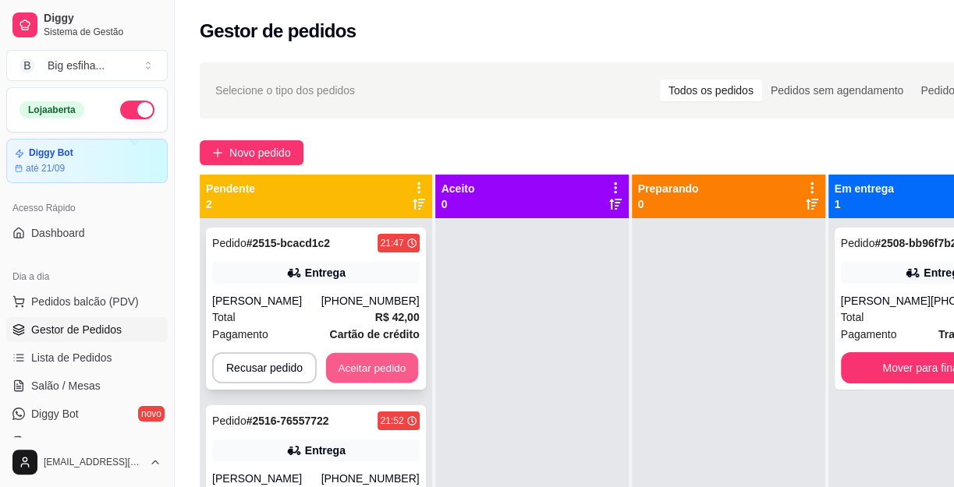
click at [383, 374] on button "Aceitar pedido" at bounding box center [372, 368] width 92 height 30
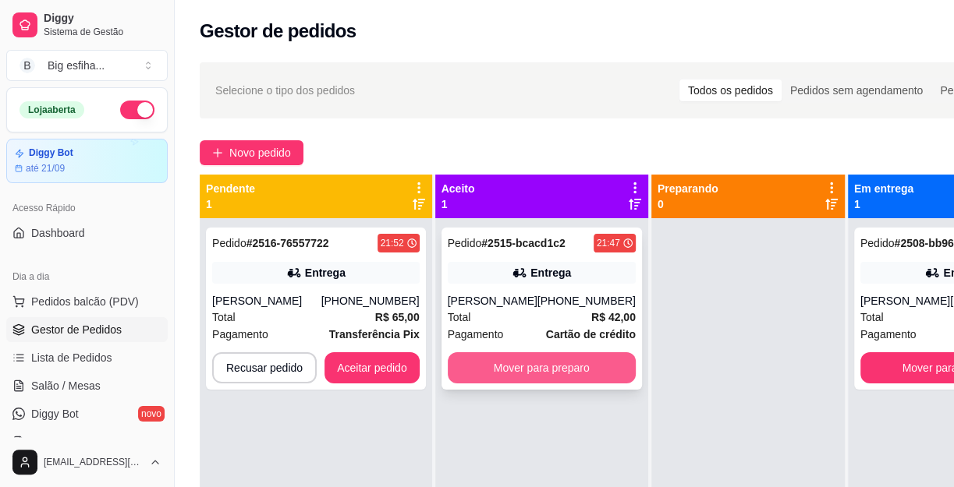
click at [481, 365] on button "Mover para preparo" at bounding box center [542, 367] width 188 height 31
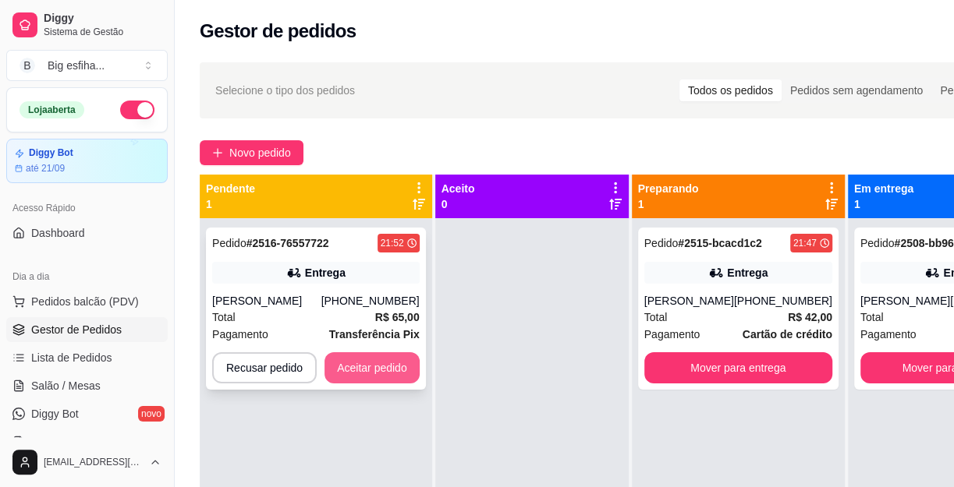
click at [381, 366] on button "Aceitar pedido" at bounding box center [371, 367] width 95 height 31
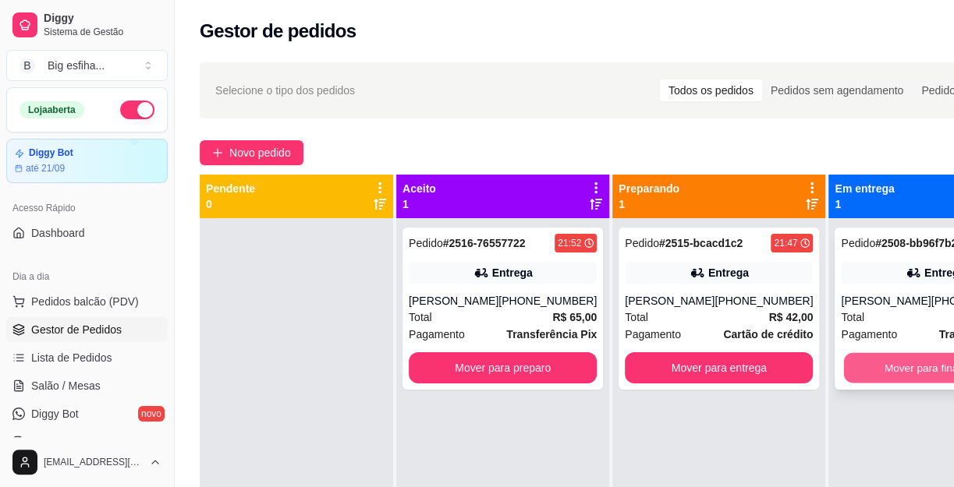
click at [886, 384] on button "Mover para finalizado" at bounding box center [935, 368] width 182 height 30
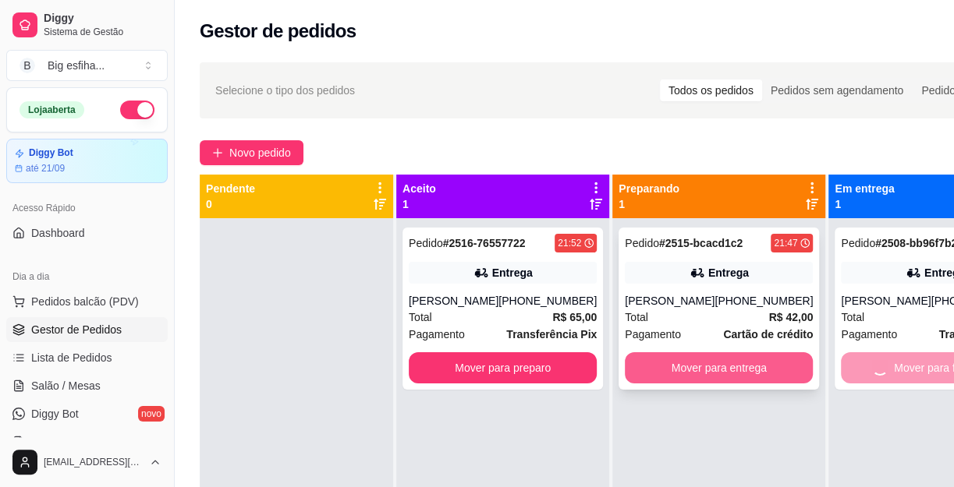
click at [709, 367] on button "Mover para entrega" at bounding box center [719, 367] width 188 height 31
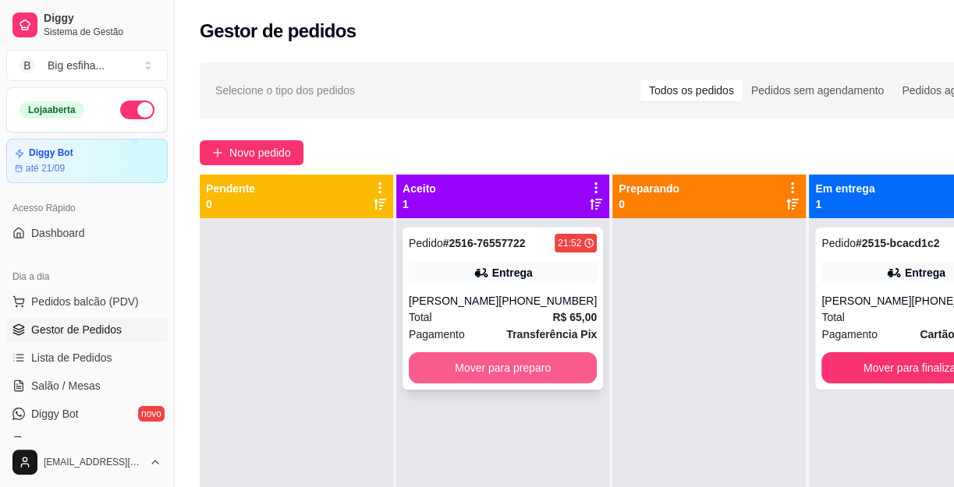
click at [503, 365] on button "Mover para preparo" at bounding box center [503, 367] width 188 height 31
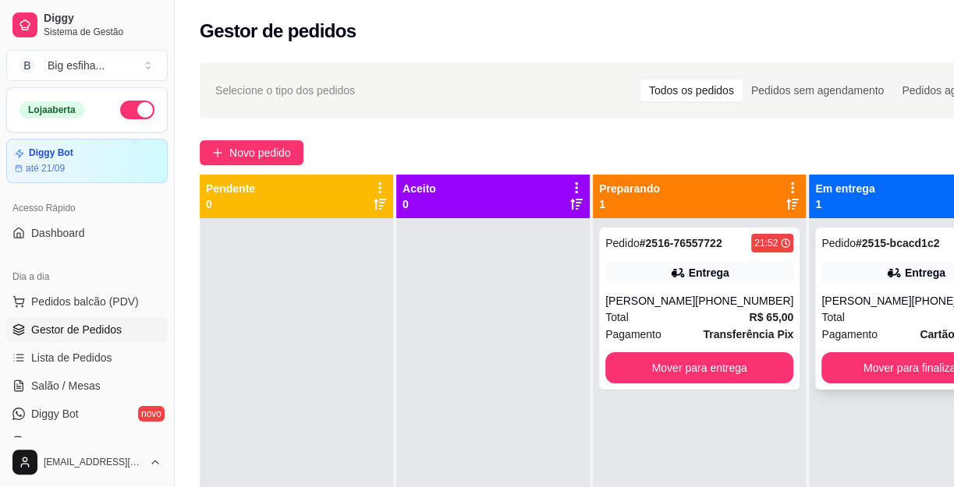
click at [821, 372] on button "Mover para finalizado" at bounding box center [915, 367] width 188 height 31
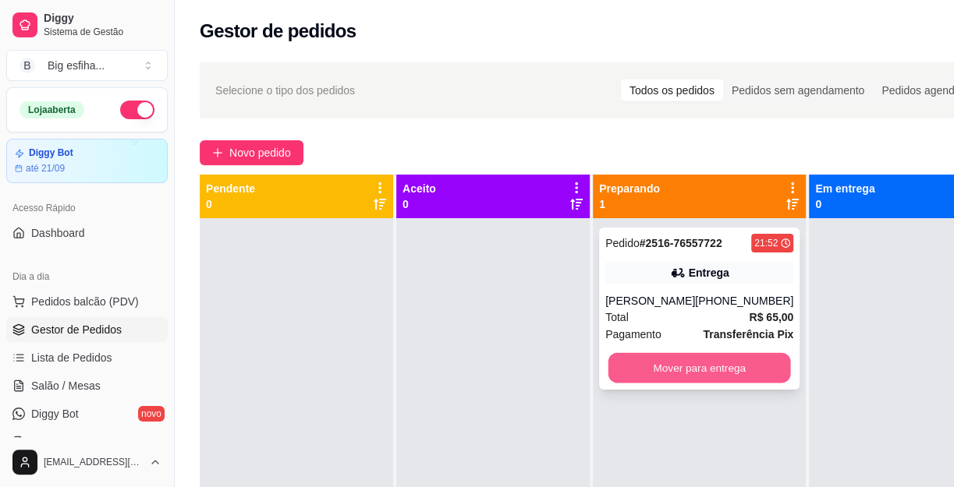
click at [687, 360] on button "Mover para entrega" at bounding box center [699, 368] width 182 height 30
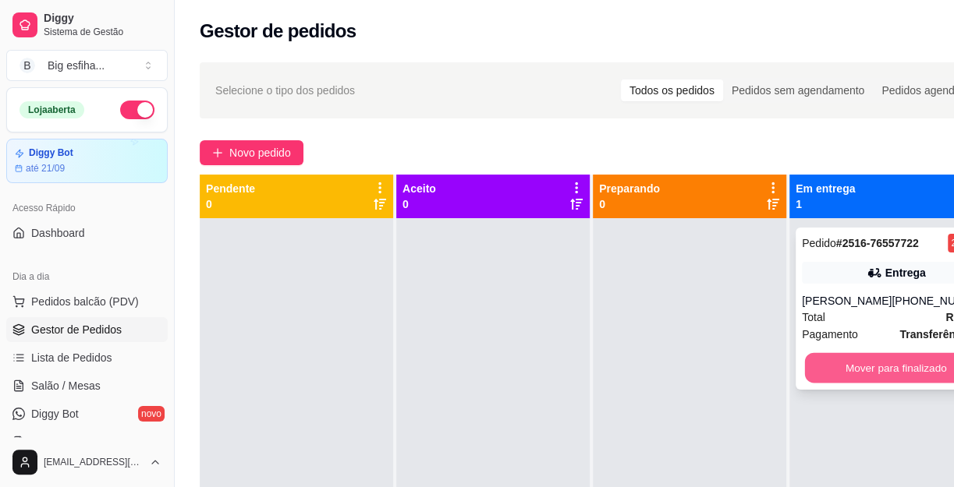
click at [905, 366] on button "Mover para finalizado" at bounding box center [896, 368] width 182 height 30
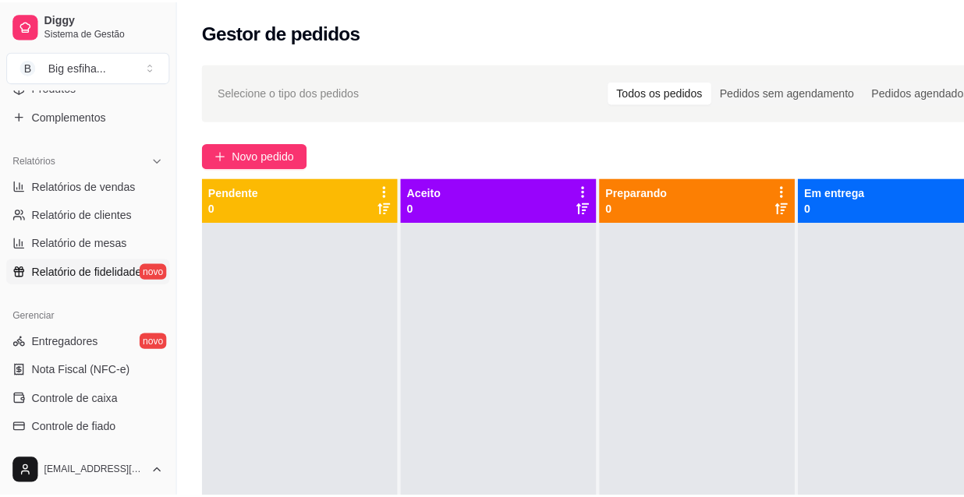
scroll to position [70, 0]
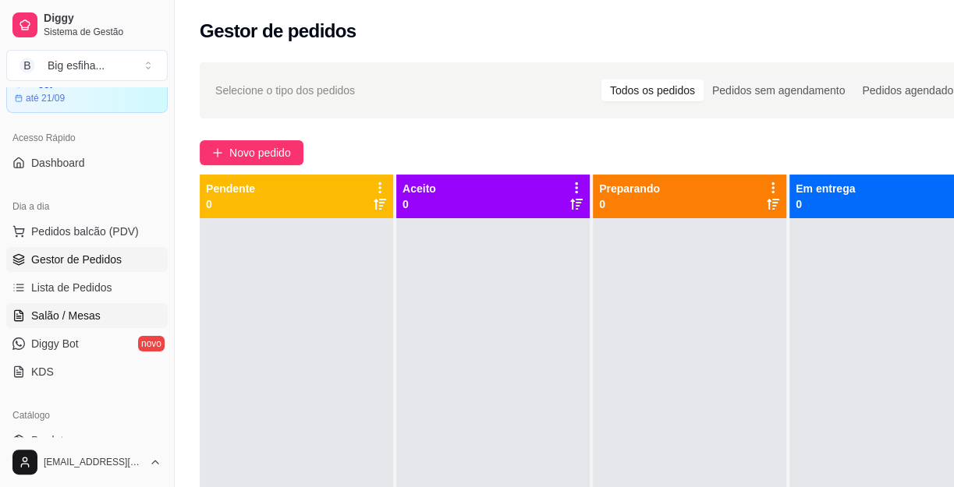
click at [124, 308] on link "Salão / Mesas" at bounding box center [86, 315] width 161 height 25
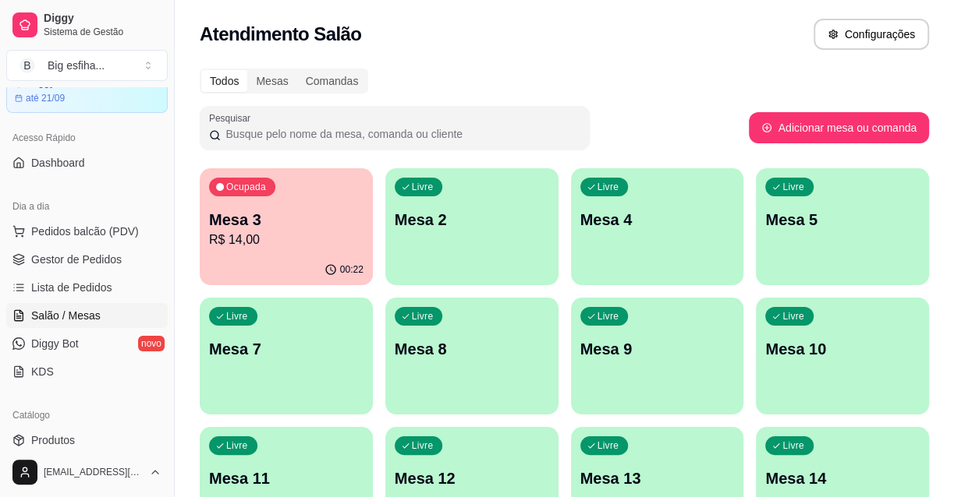
click at [413, 260] on div "Livre Mesa 2" at bounding box center [471, 217] width 173 height 98
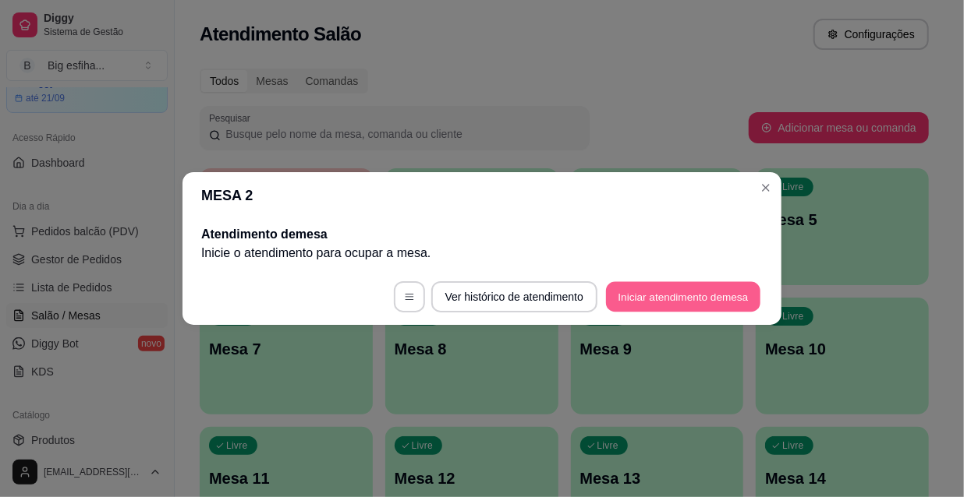
click at [687, 289] on button "Iniciar atendimento de mesa" at bounding box center [683, 297] width 154 height 30
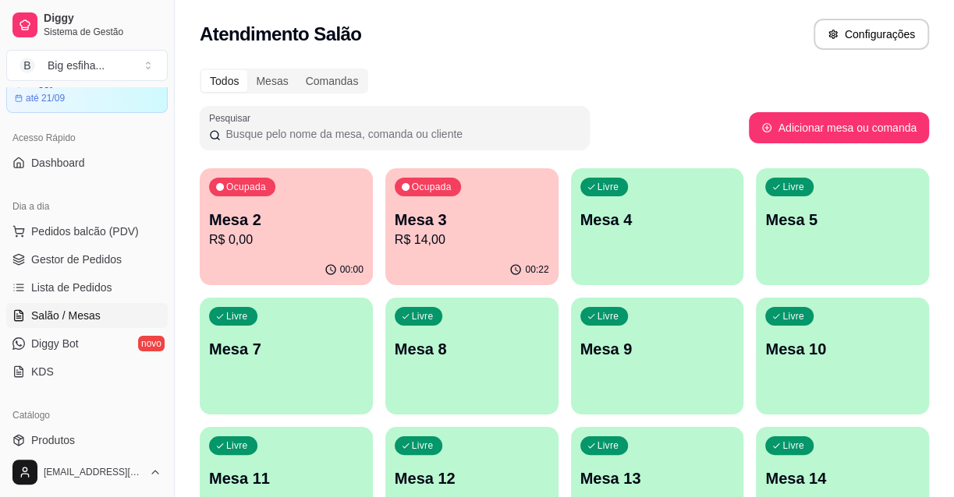
click at [681, 124] on div "Pesquisar" at bounding box center [474, 128] width 549 height 44
click at [429, 252] on div "Ocupada Mesa 3 R$ 14,00" at bounding box center [471, 211] width 173 height 87
drag, startPoint x: 197, startPoint y: 261, endPoint x: 212, endPoint y: 260, distance: 14.9
click at [267, 224] on p "Mesa 2" at bounding box center [286, 220] width 150 height 21
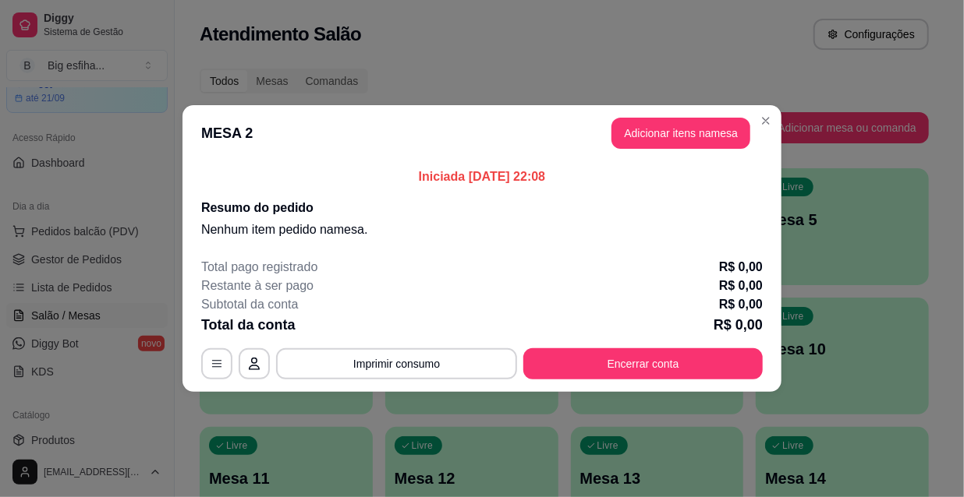
drag, startPoint x: 662, startPoint y: 156, endPoint x: 666, endPoint y: 142, distance: 14.6
click at [666, 145] on header "MESA 2 Adicionar itens na mesa" at bounding box center [481, 133] width 599 height 56
click at [666, 142] on button "Adicionar itens na mesa" at bounding box center [680, 133] width 139 height 31
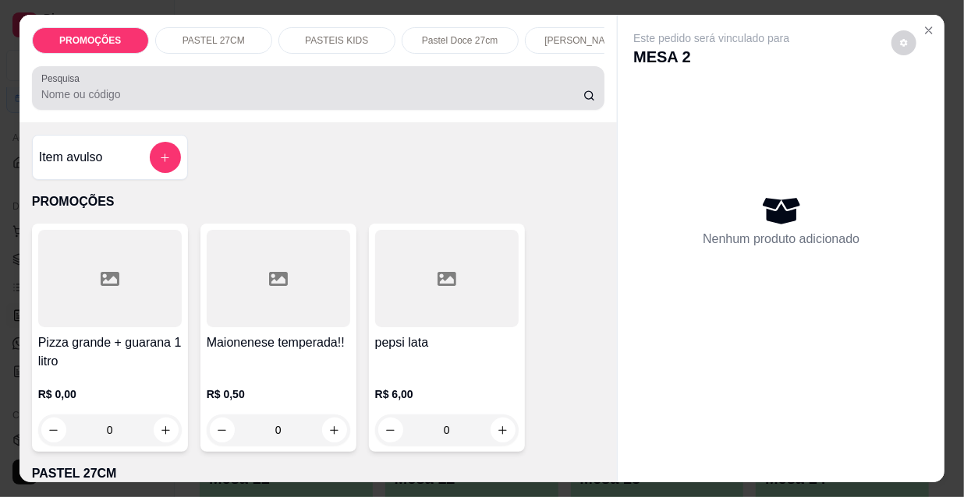
click at [259, 102] on input "Pesquisa" at bounding box center [312, 95] width 542 height 16
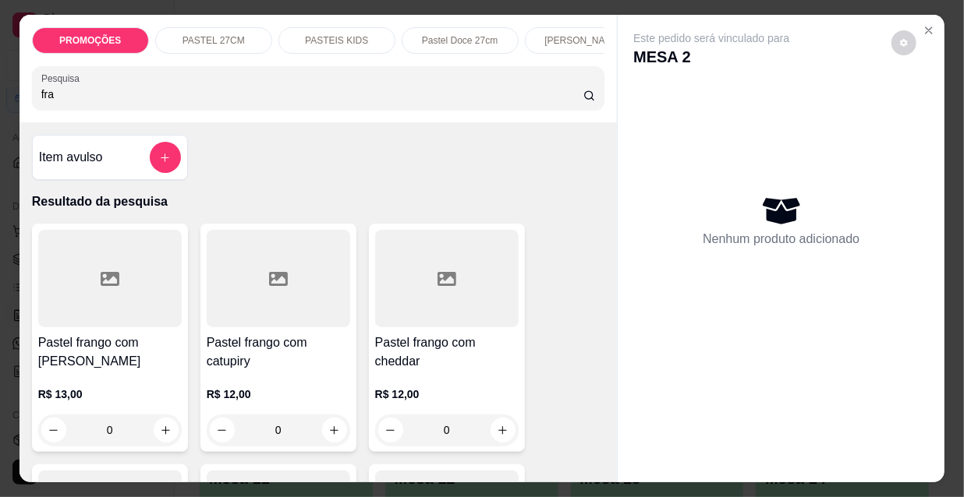
type input "fra"
click at [115, 327] on div at bounding box center [109, 278] width 143 height 97
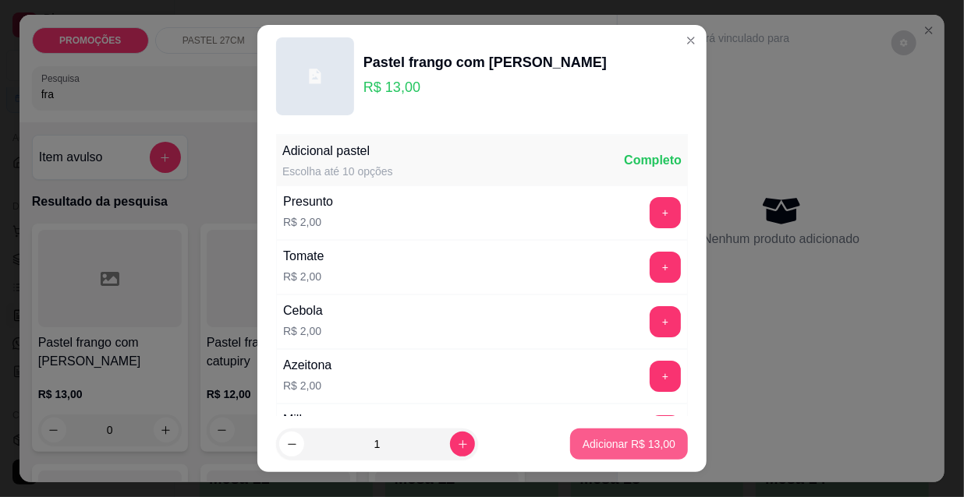
click at [598, 452] on button "Adicionar R$ 13,00" at bounding box center [629, 444] width 118 height 31
type input "1"
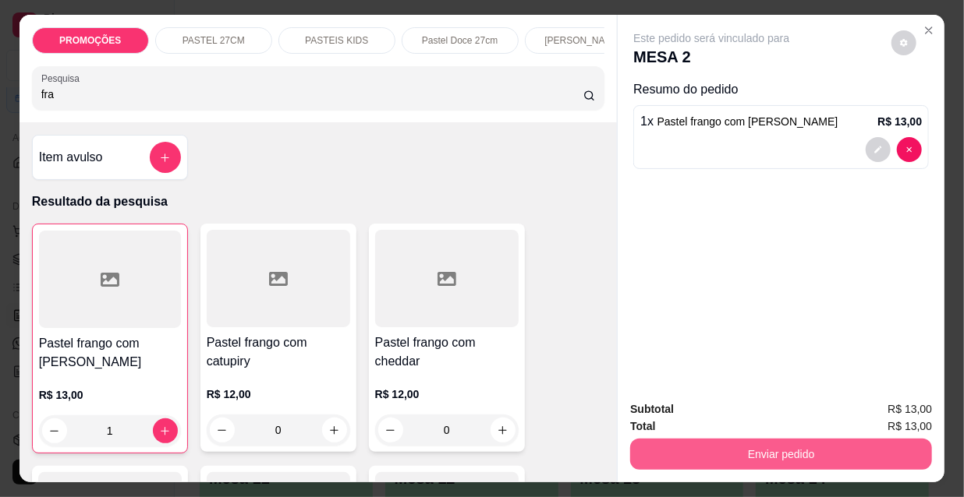
click at [703, 452] on button "Enviar pedido" at bounding box center [781, 454] width 302 height 31
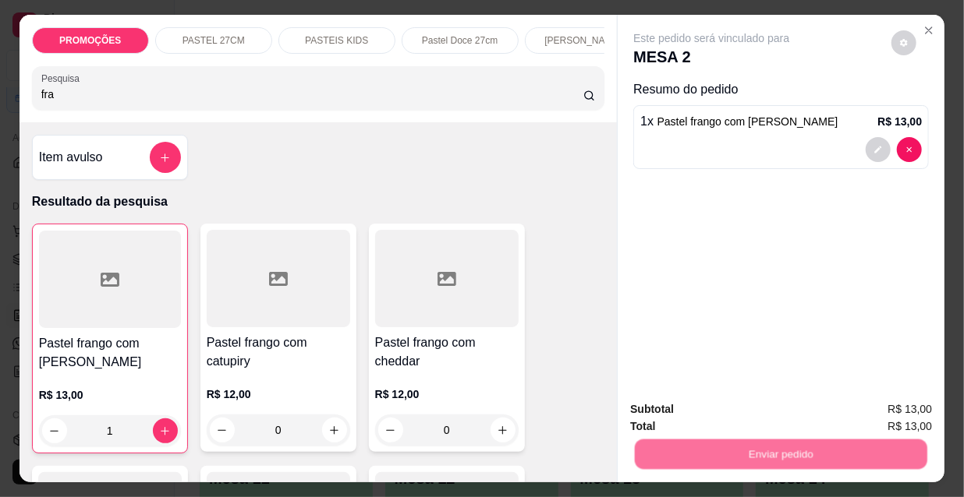
click at [701, 412] on button "Não registrar e enviar pedido" at bounding box center [731, 411] width 162 height 30
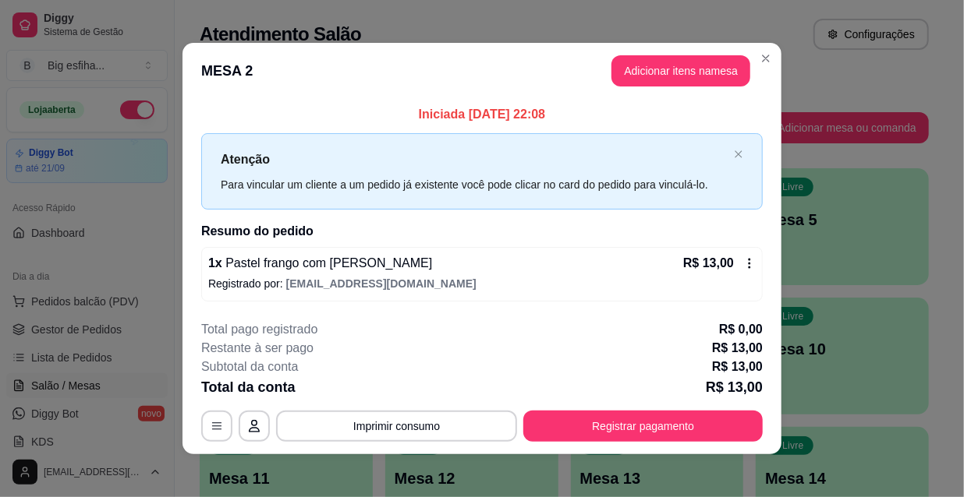
scroll to position [70, 0]
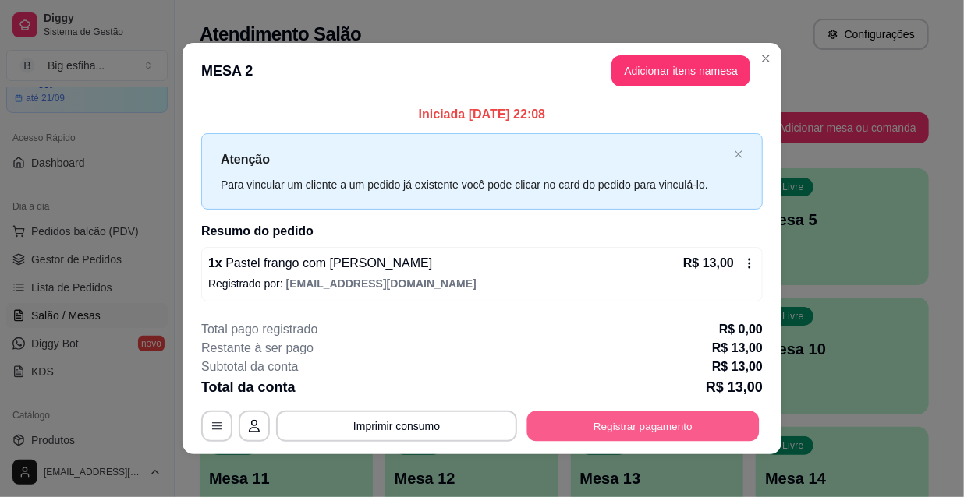
click at [597, 416] on button "Registrar pagamento" at bounding box center [643, 426] width 232 height 30
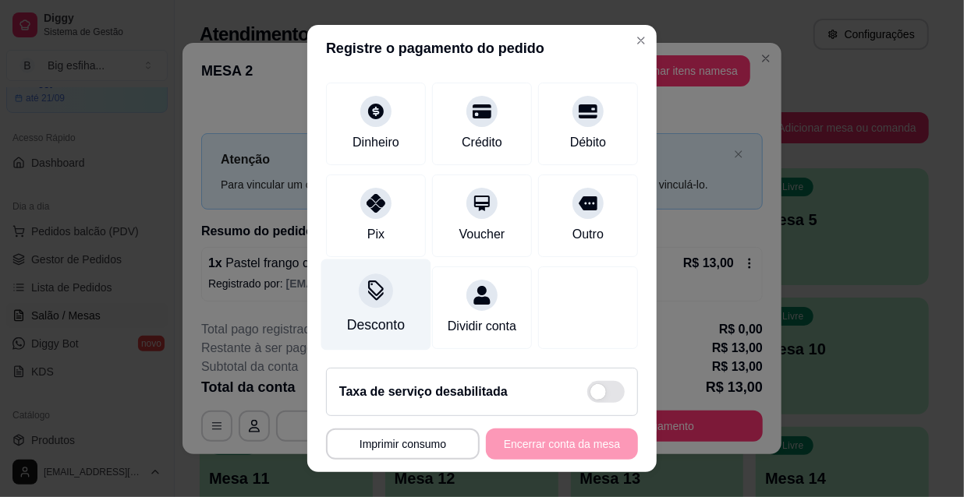
scroll to position [116, 0]
click at [368, 315] on div "Desconto" at bounding box center [376, 325] width 58 height 20
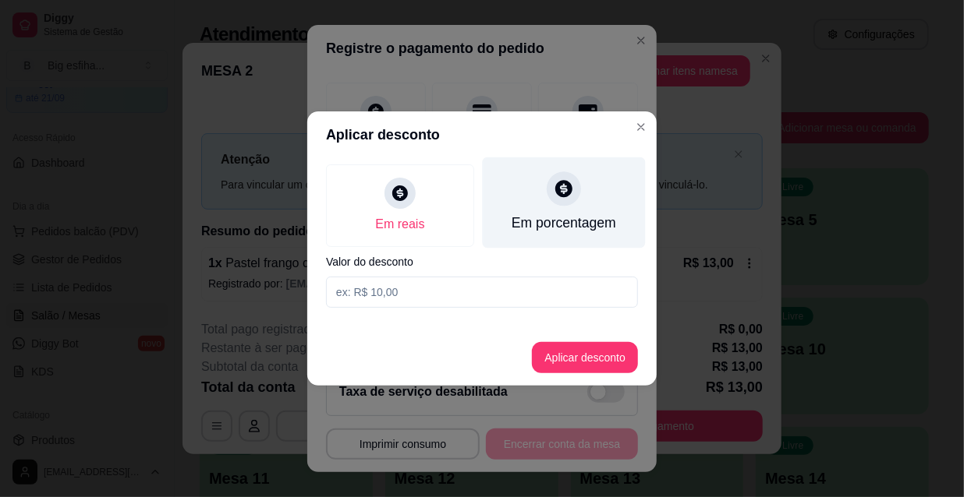
click at [549, 206] on div "Em porcentagem" at bounding box center [564, 203] width 163 height 91
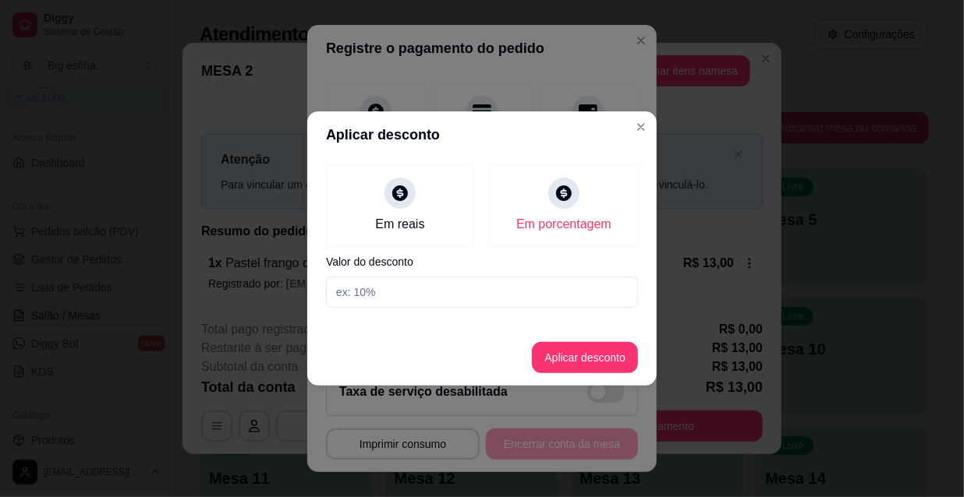
click at [509, 287] on input at bounding box center [482, 292] width 312 height 31
type input "30"
click at [555, 350] on button "Aplicar desconto" at bounding box center [585, 358] width 102 height 30
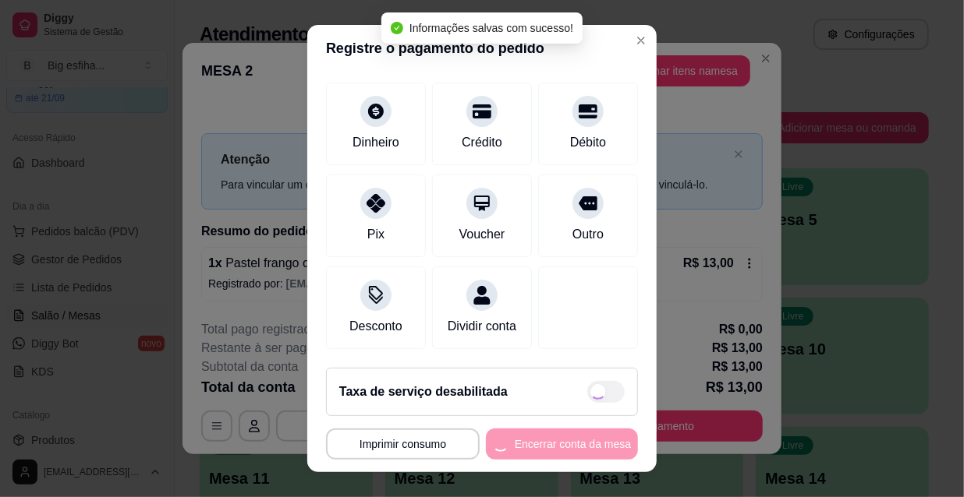
type input "R$ 9,10"
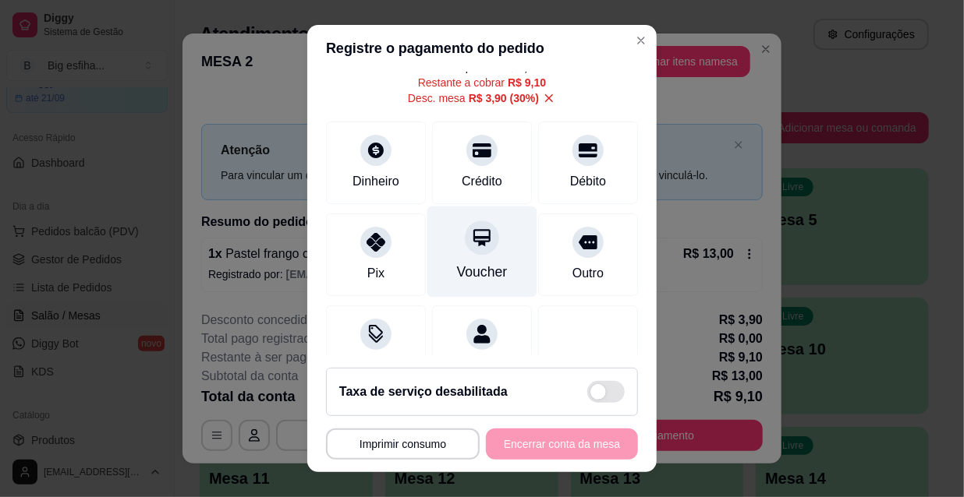
scroll to position [0, 0]
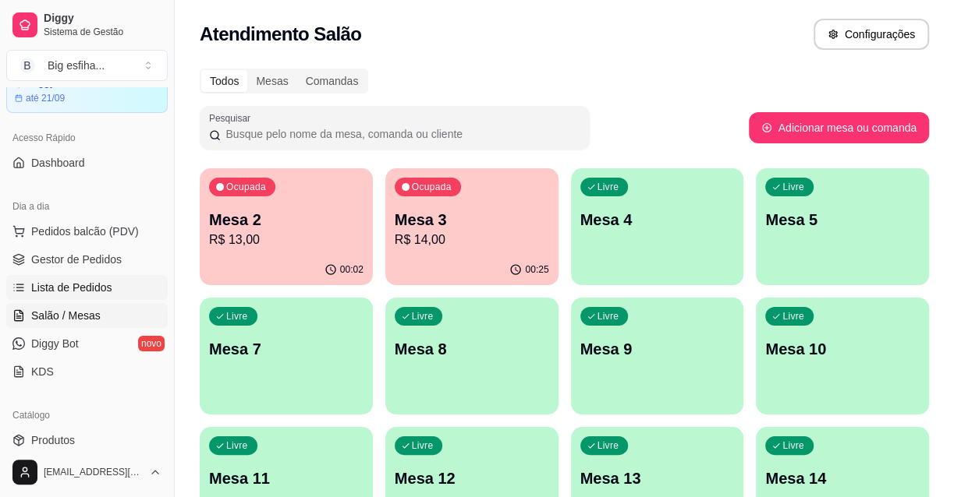
click at [88, 288] on span "Lista de Pedidos" at bounding box center [71, 288] width 81 height 16
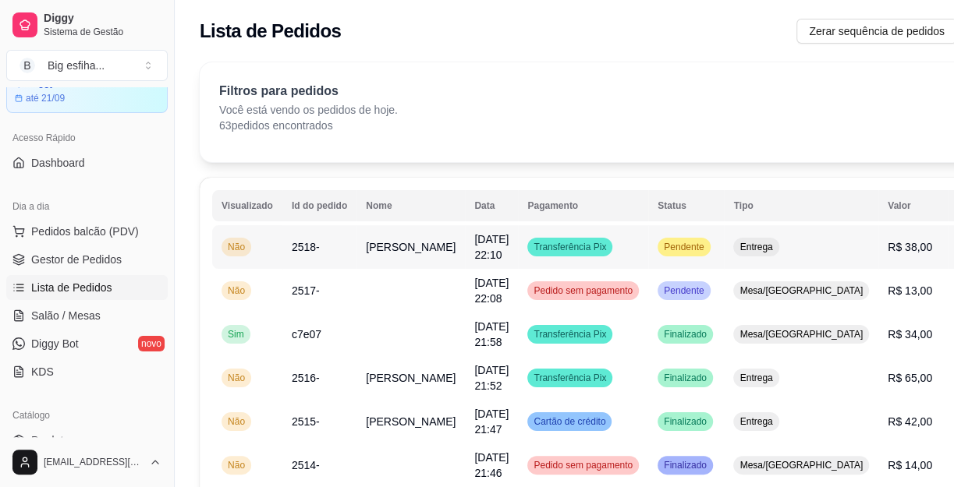
click at [912, 306] on button "IMPRESSORA" at bounding box center [889, 317] width 109 height 24
click at [77, 313] on span "Salão / Mesas" at bounding box center [65, 316] width 69 height 16
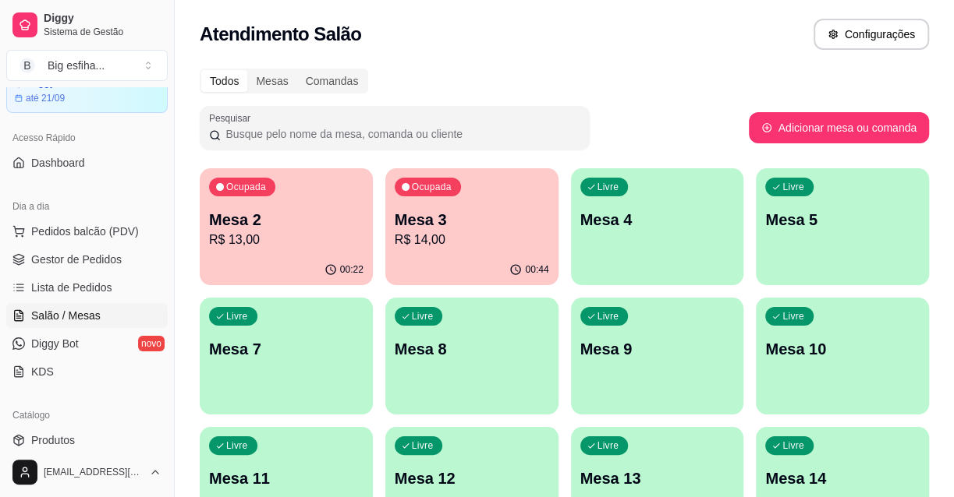
click at [616, 242] on div "Livre Mesa 4" at bounding box center [657, 217] width 173 height 98
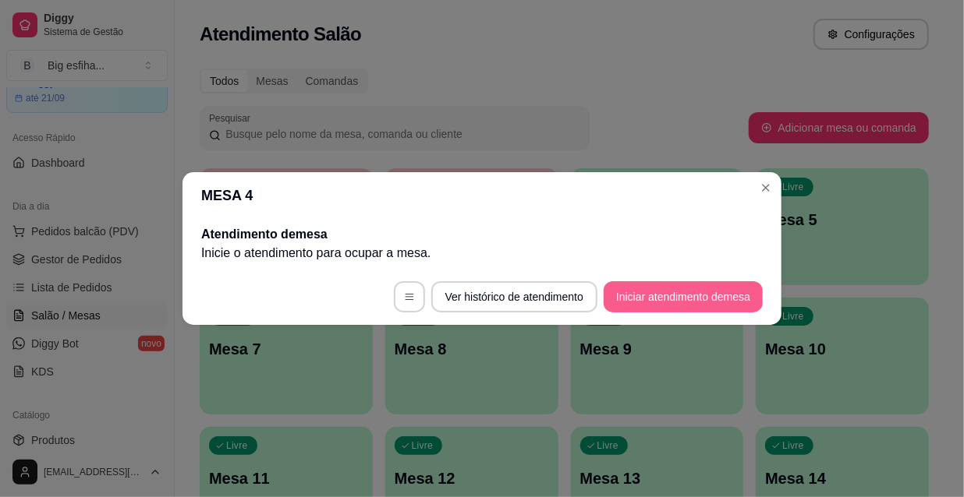
click at [645, 289] on button "Iniciar atendimento de mesa" at bounding box center [683, 296] width 159 height 31
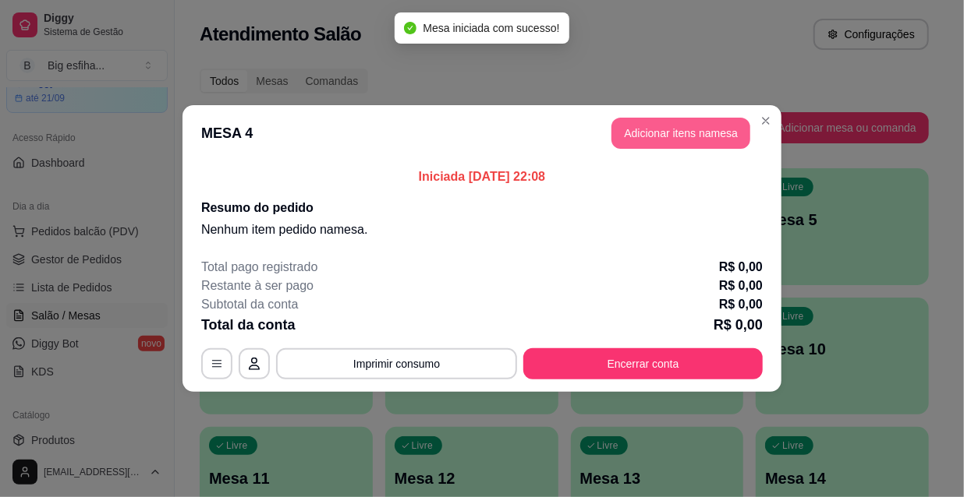
click at [713, 135] on button "Adicionar itens na mesa" at bounding box center [680, 133] width 139 height 31
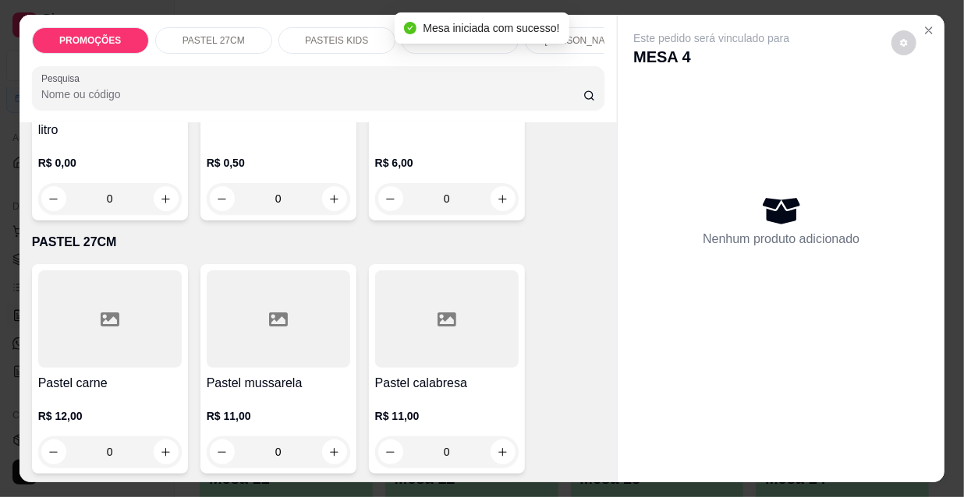
click at [110, 313] on icon at bounding box center [110, 320] width 19 height 14
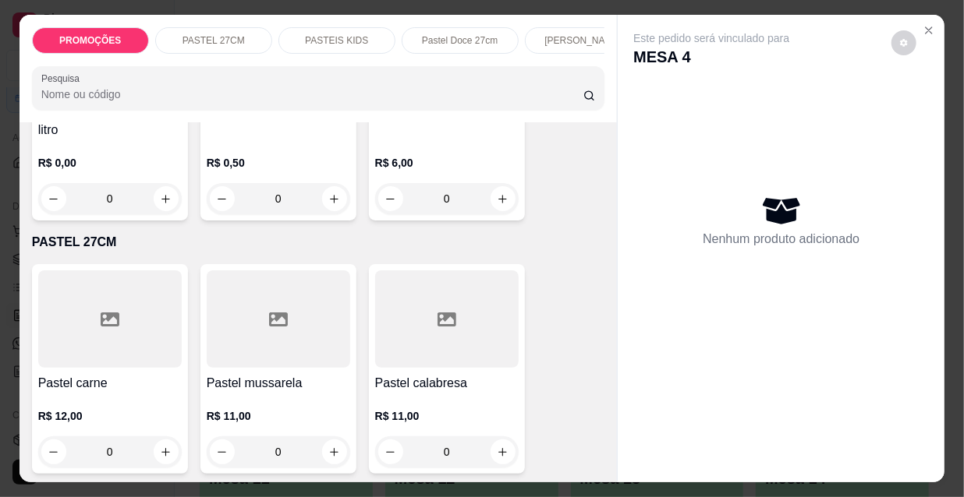
scroll to position [283, 0]
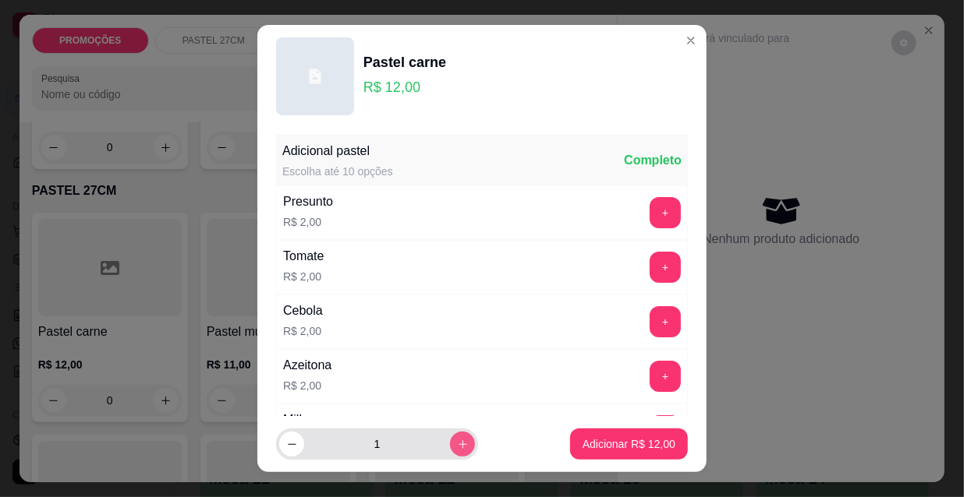
click at [457, 448] on icon "increase-product-quantity" at bounding box center [463, 445] width 12 height 12
type input "2"
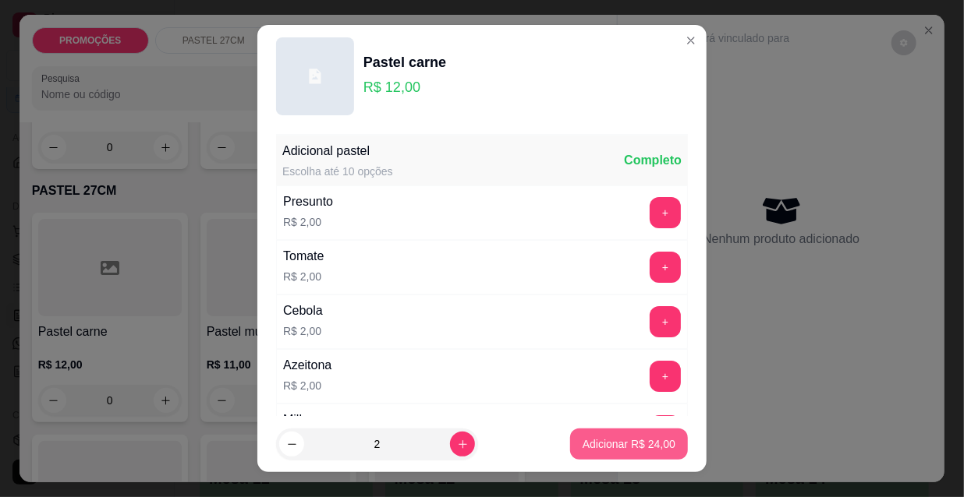
click at [582, 448] on p "Adicionar R$ 24,00" at bounding box center [628, 445] width 93 height 16
type input "2"
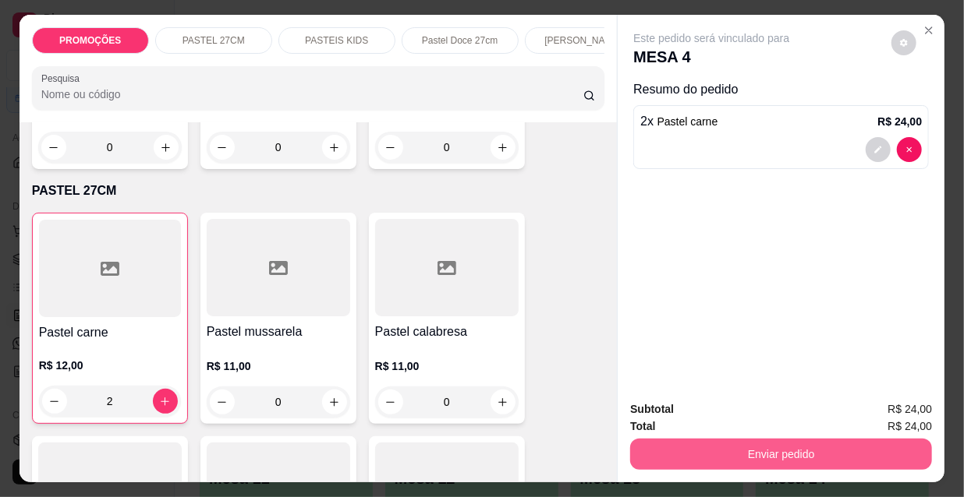
click at [742, 439] on button "Enviar pedido" at bounding box center [781, 454] width 302 height 31
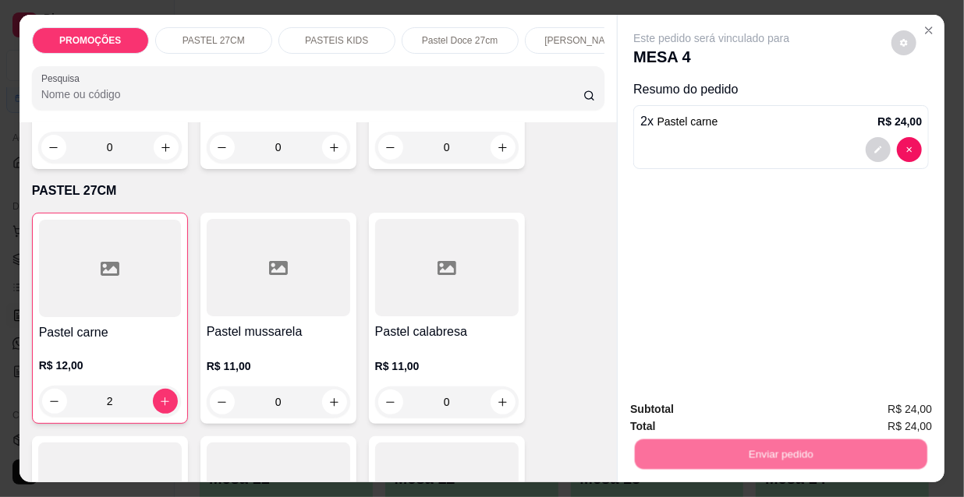
click at [724, 412] on button "Não registrar e enviar pedido" at bounding box center [731, 411] width 162 height 30
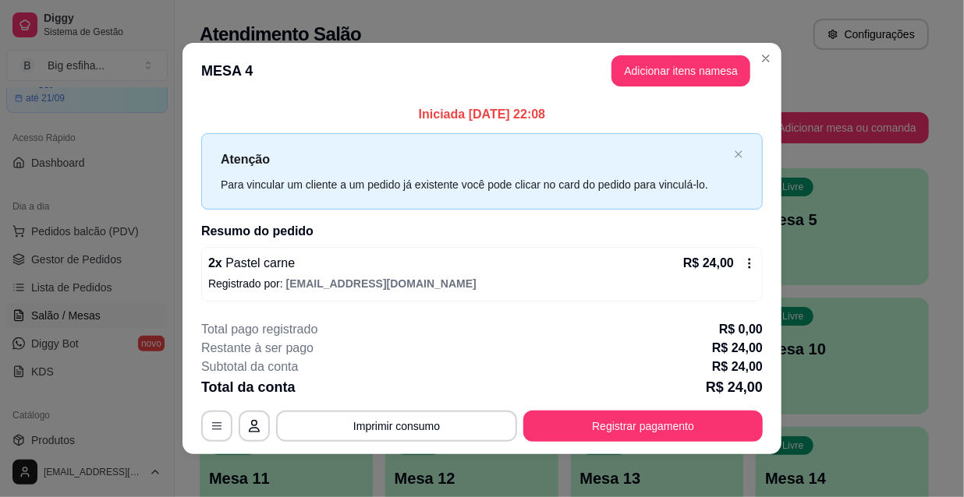
scroll to position [6, 0]
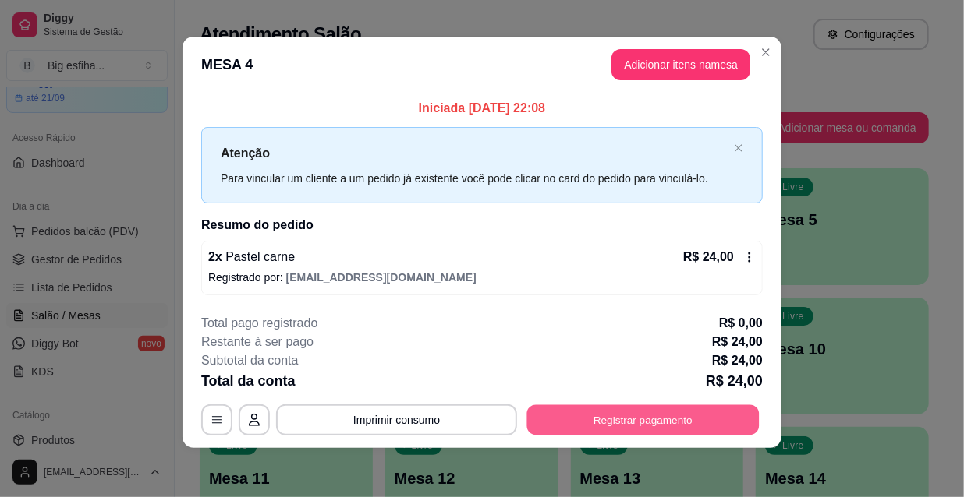
click at [683, 432] on button "Registrar pagamento" at bounding box center [643, 420] width 232 height 30
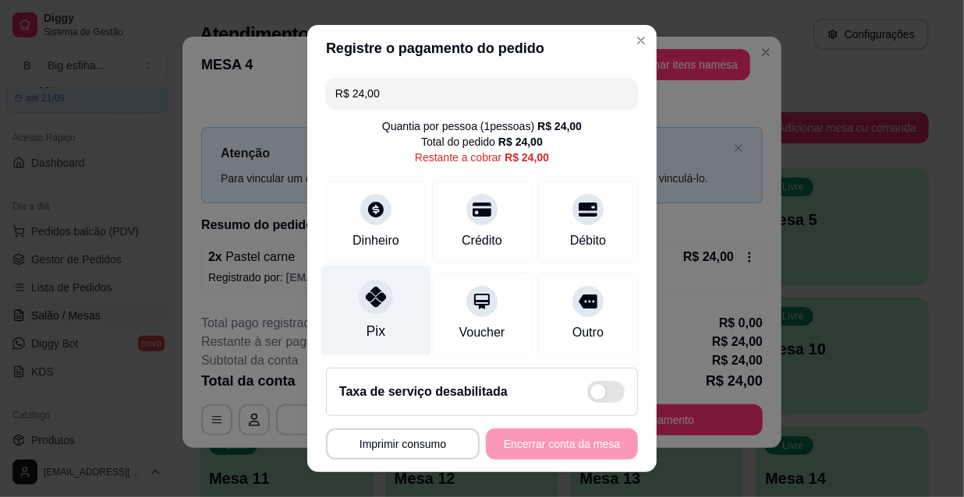
click at [361, 318] on div "Pix" at bounding box center [376, 311] width 110 height 91
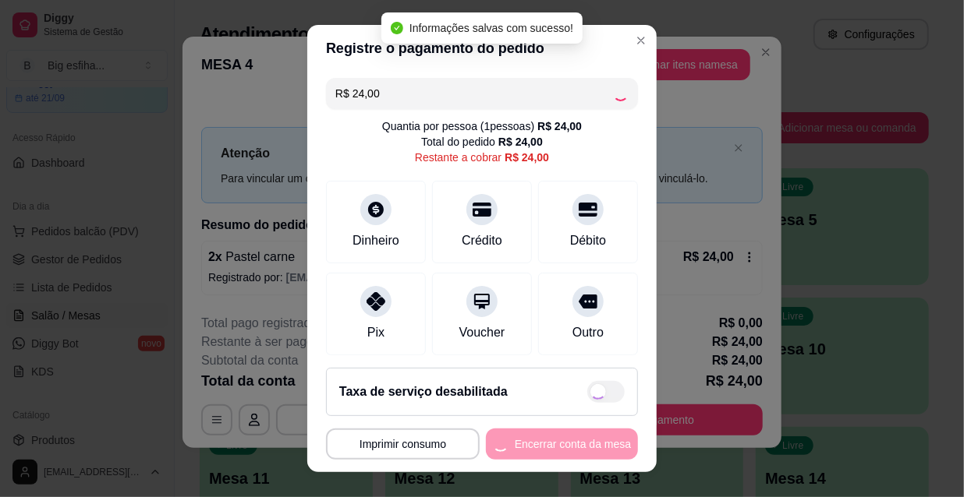
type input "R$ 0,00"
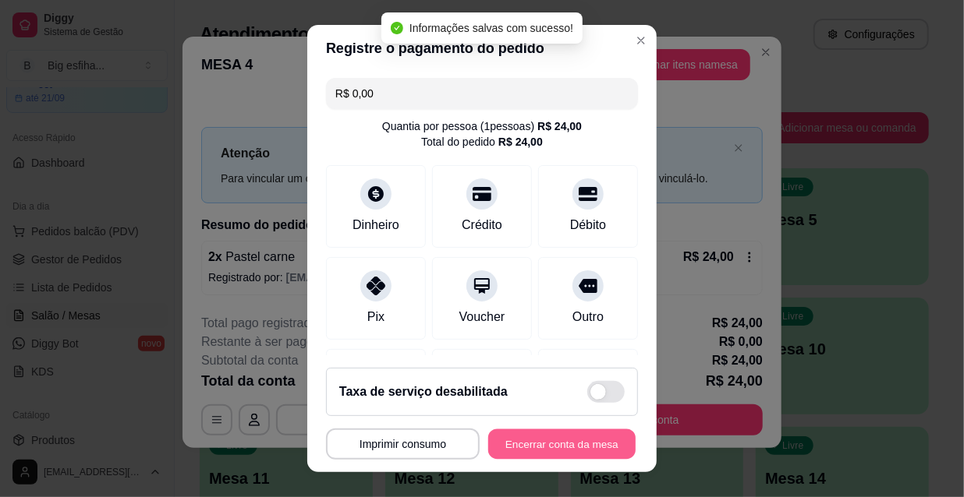
click at [536, 444] on button "Encerrar conta da mesa" at bounding box center [561, 445] width 147 height 30
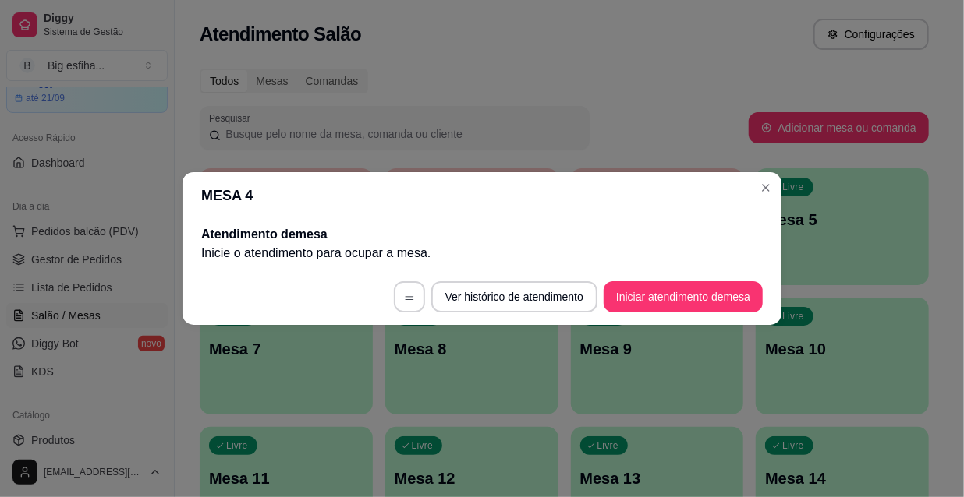
scroll to position [0, 0]
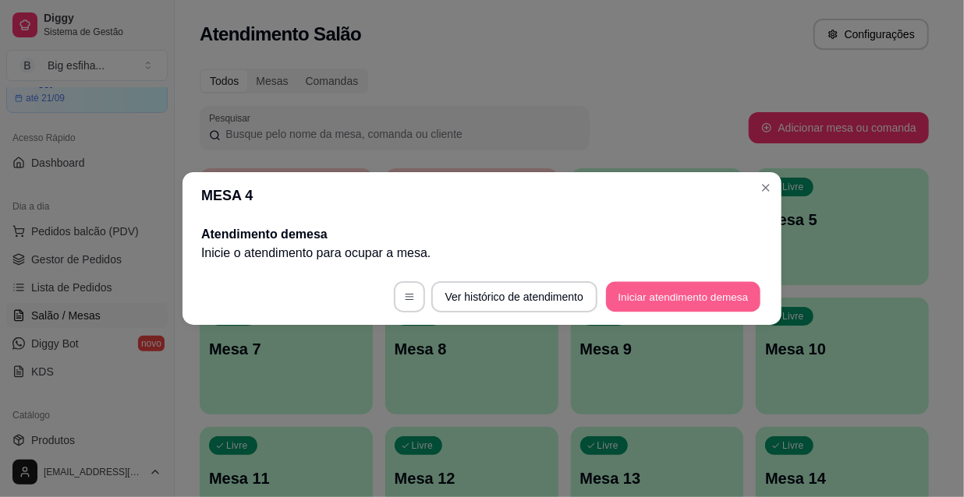
click at [717, 304] on button "Iniciar atendimento de mesa" at bounding box center [683, 297] width 154 height 30
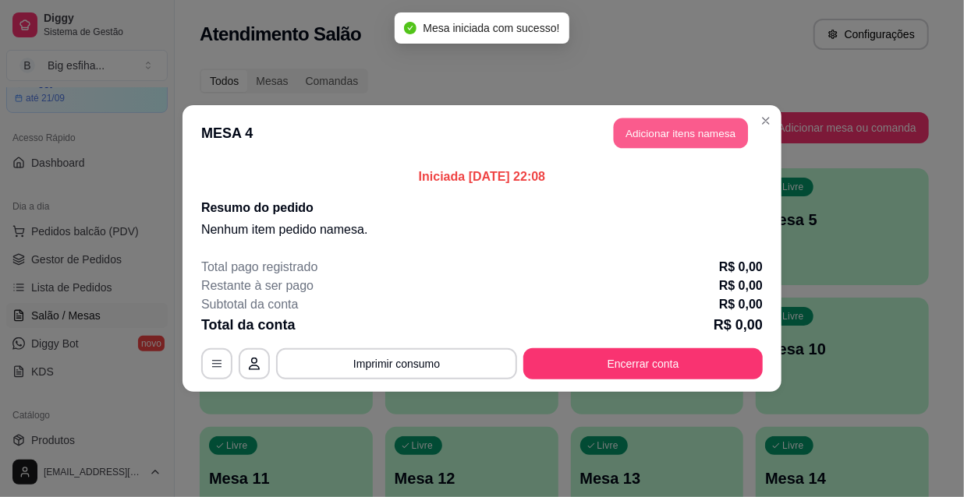
click at [674, 131] on button "Adicionar itens na mesa" at bounding box center [681, 134] width 134 height 30
click at [121, 110] on div "Pesquisa" at bounding box center [318, 88] width 573 height 44
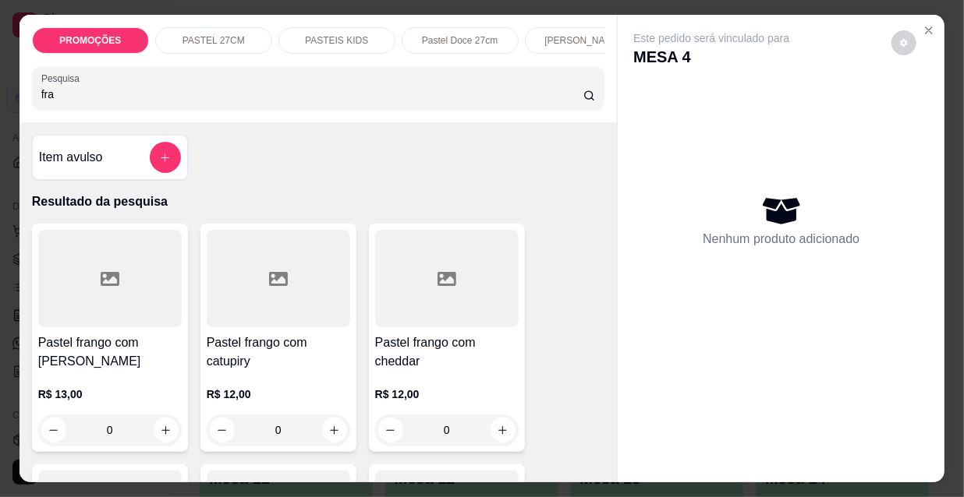
type input "fra"
click at [101, 341] on h4 "Pastel frango com [PERSON_NAME]" at bounding box center [109, 352] width 143 height 37
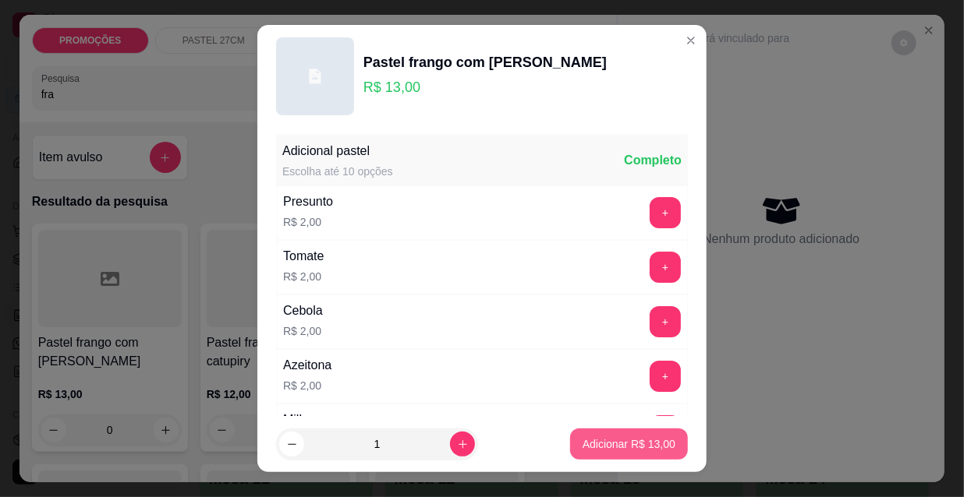
click at [582, 448] on p "Adicionar R$ 13,00" at bounding box center [628, 445] width 93 height 16
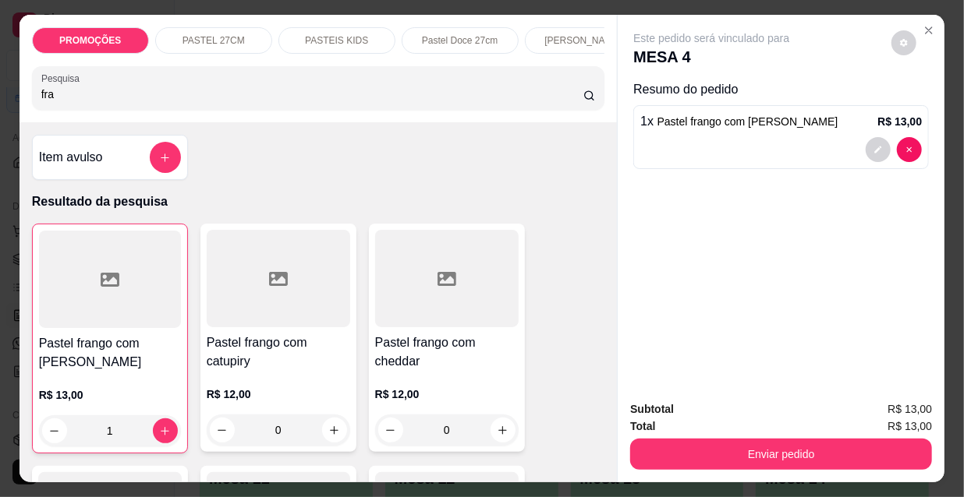
type input "1"
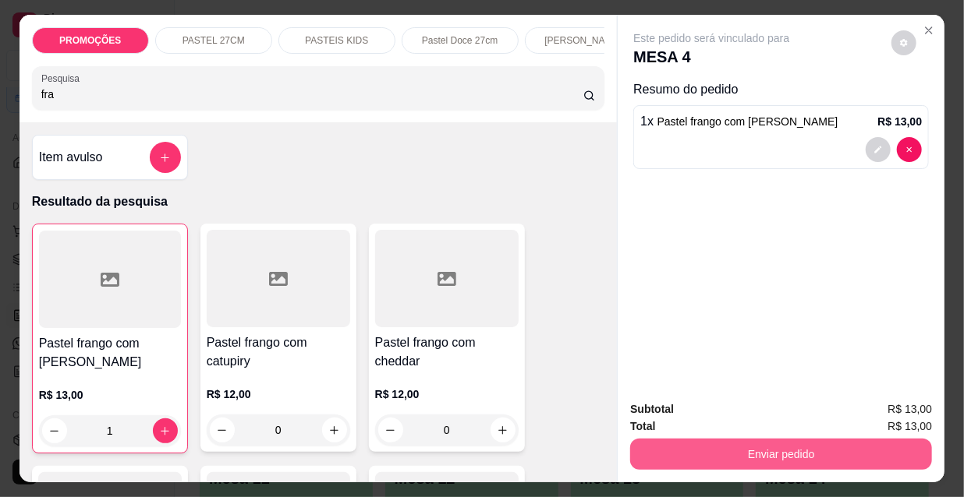
click at [726, 458] on button "Enviar pedido" at bounding box center [781, 454] width 302 height 31
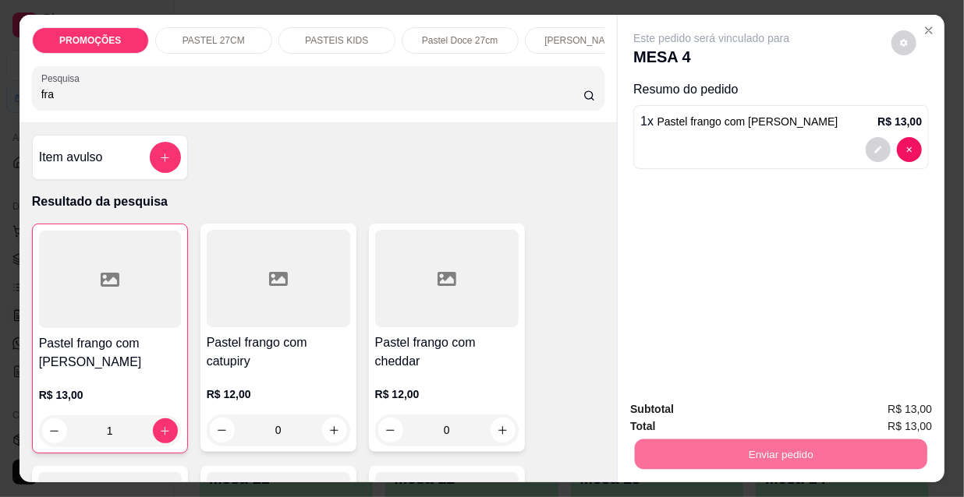
click at [684, 406] on button "Não registrar e enviar pedido" at bounding box center [731, 411] width 162 height 30
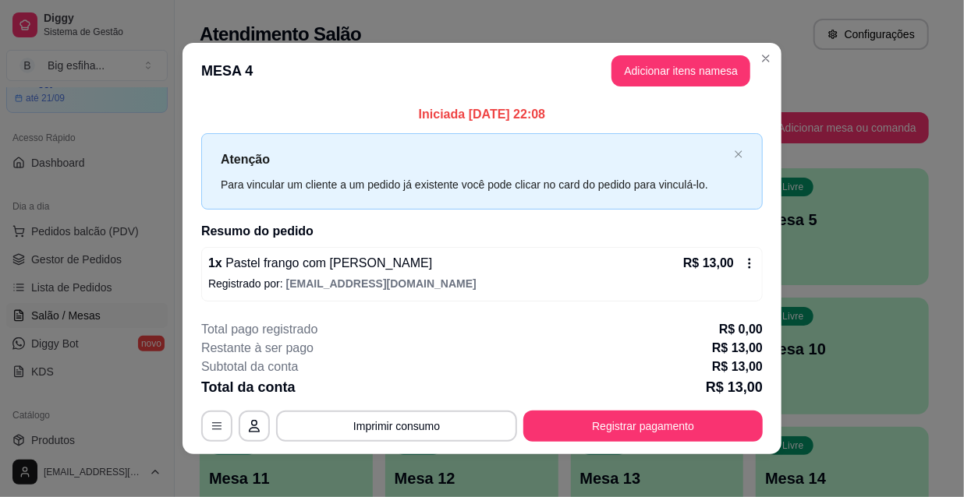
click at [220, 312] on footer "**********" at bounding box center [481, 381] width 599 height 147
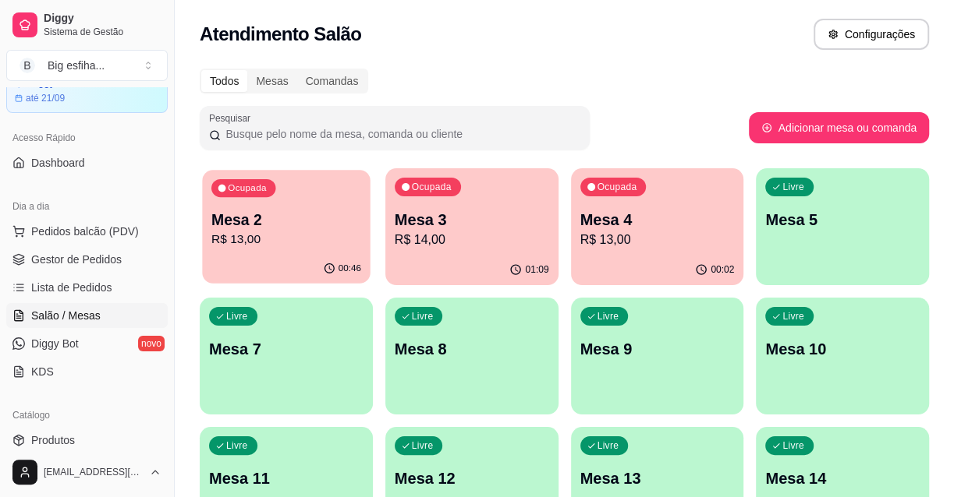
click at [234, 253] on div "Ocupada Mesa 2 R$ 13,00" at bounding box center [286, 212] width 168 height 84
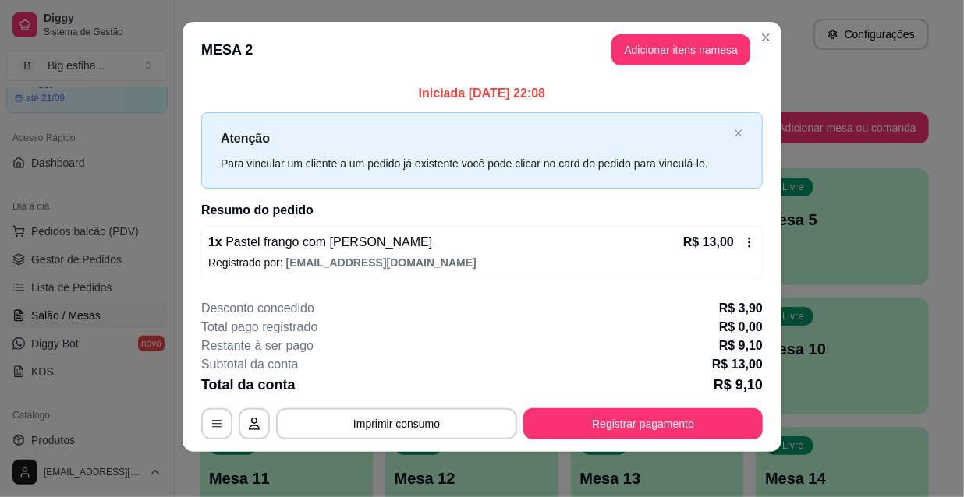
scroll to position [16, 0]
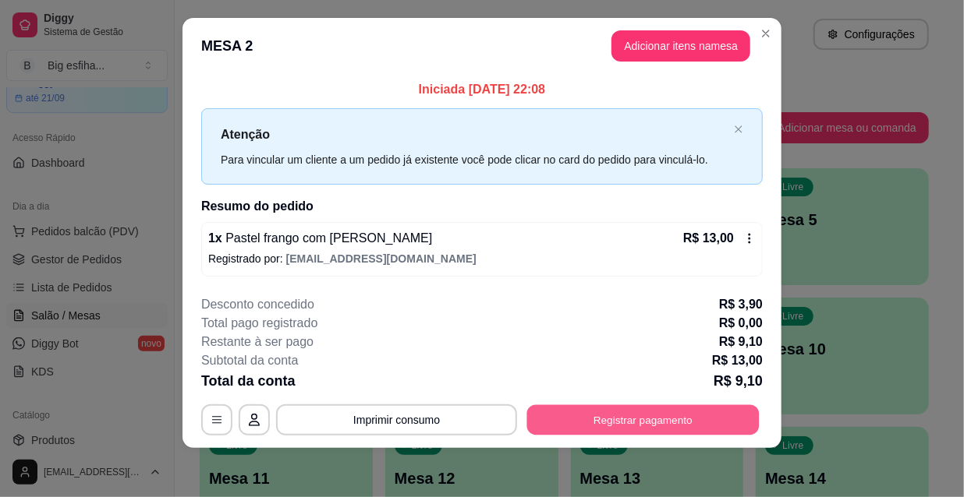
click at [649, 412] on button "Registrar pagamento" at bounding box center [643, 420] width 232 height 30
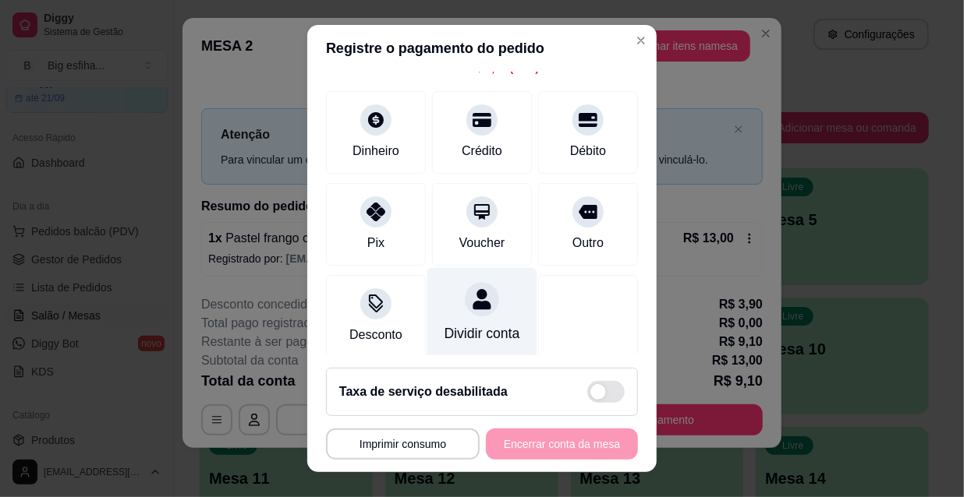
scroll to position [132, 0]
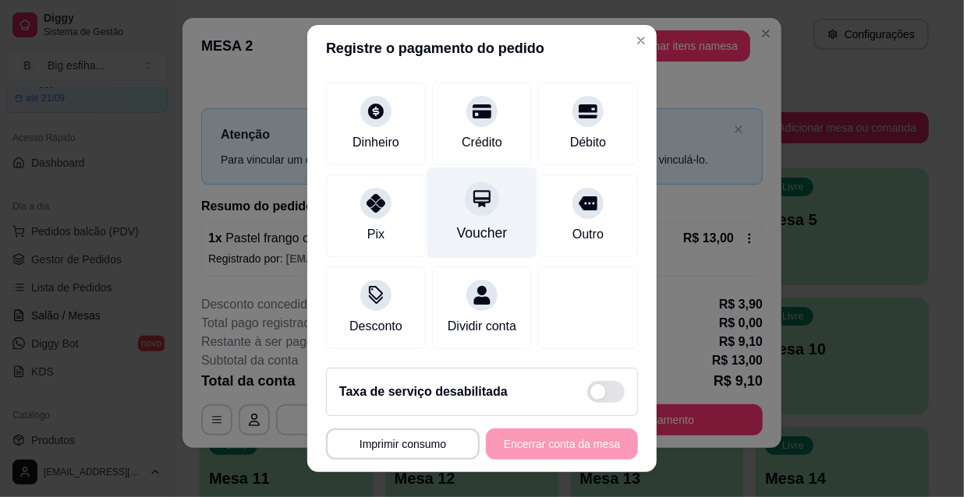
click at [440, 214] on div "Voucher" at bounding box center [482, 213] width 110 height 91
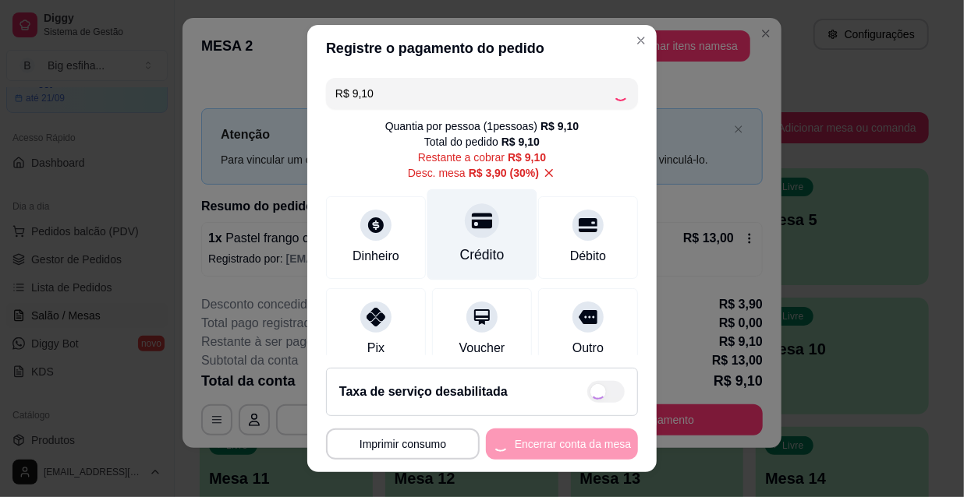
scroll to position [0, 0]
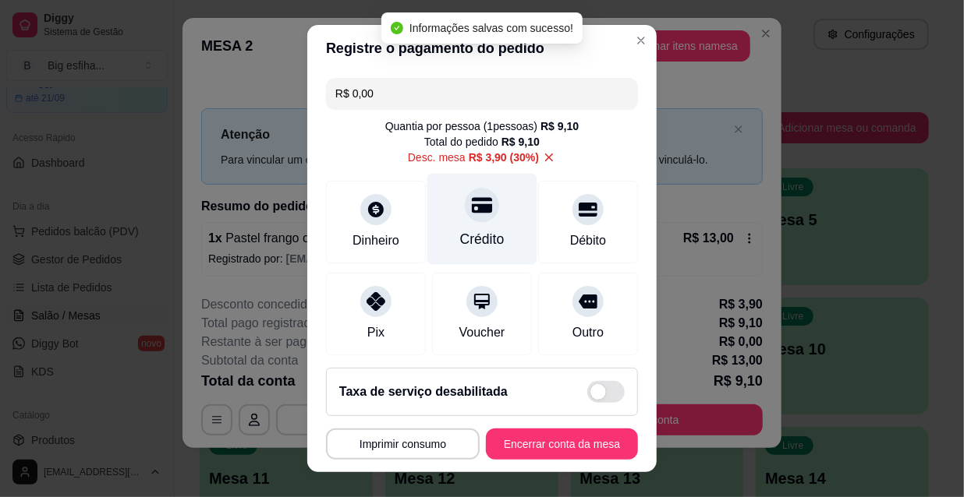
type input "R$ 0,00"
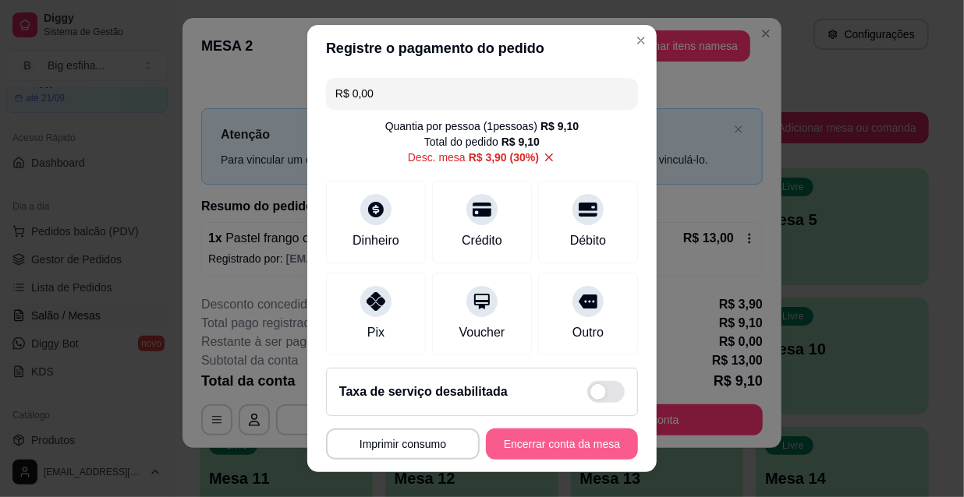
click at [554, 453] on button "Encerrar conta da mesa" at bounding box center [562, 444] width 152 height 31
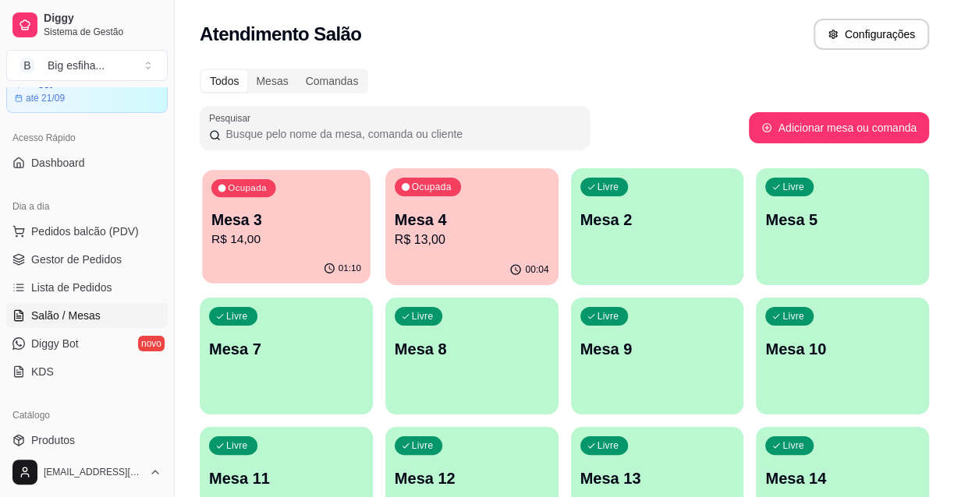
click at [237, 231] on p "R$ 14,00" at bounding box center [286, 240] width 150 height 18
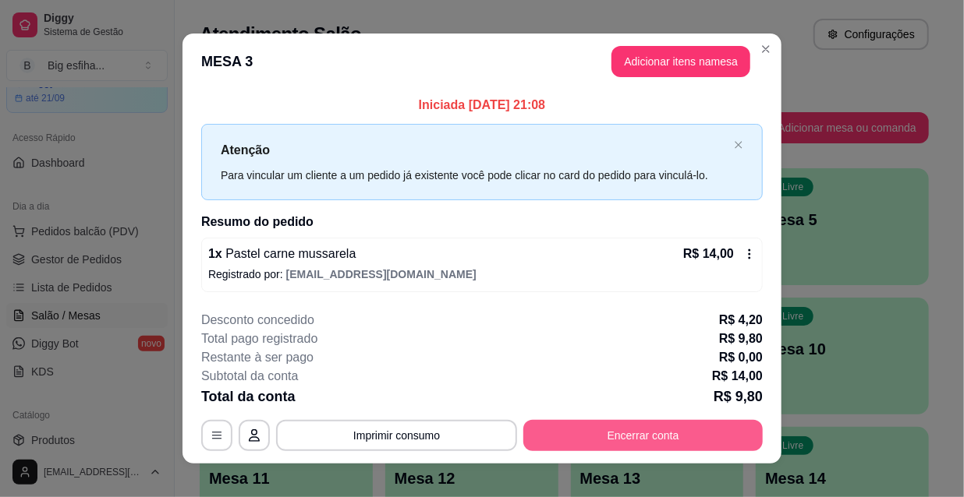
click at [646, 437] on button "Encerrar conta" at bounding box center [642, 435] width 239 height 31
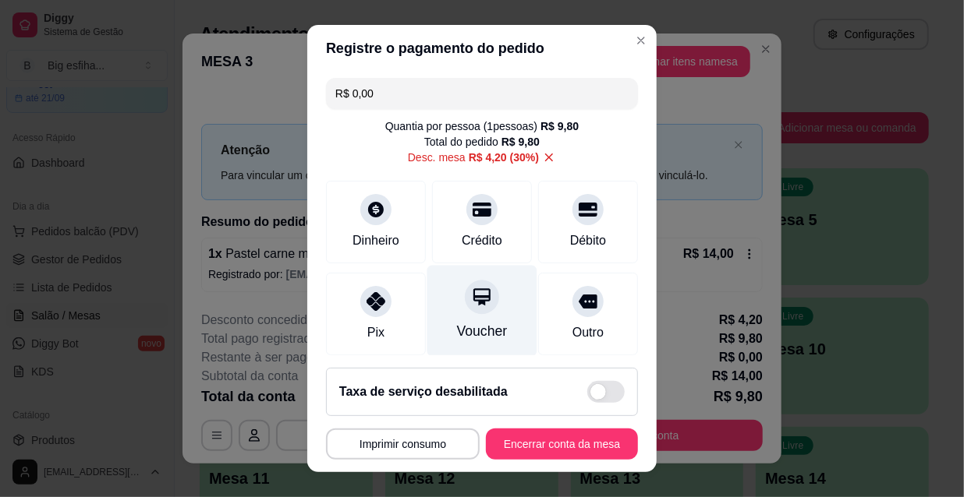
click at [476, 289] on div at bounding box center [482, 297] width 34 height 34
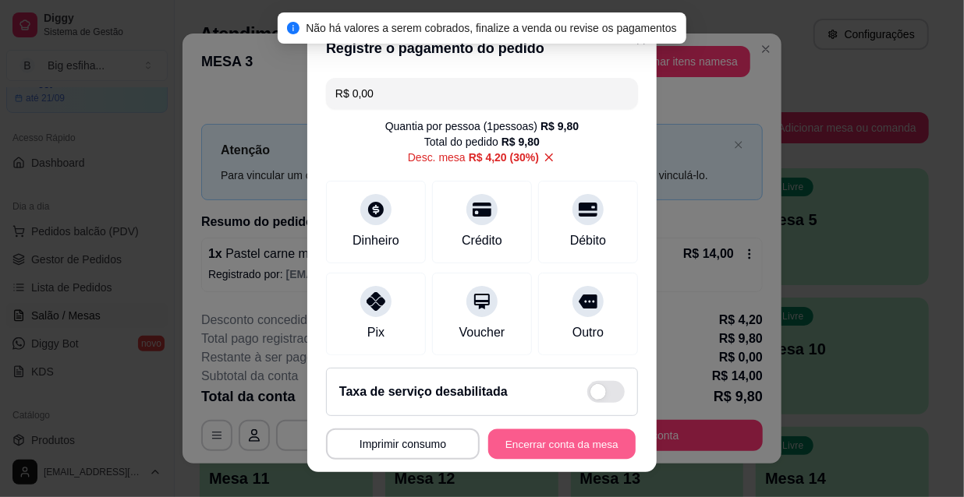
click at [522, 438] on button "Encerrar conta da mesa" at bounding box center [561, 445] width 147 height 30
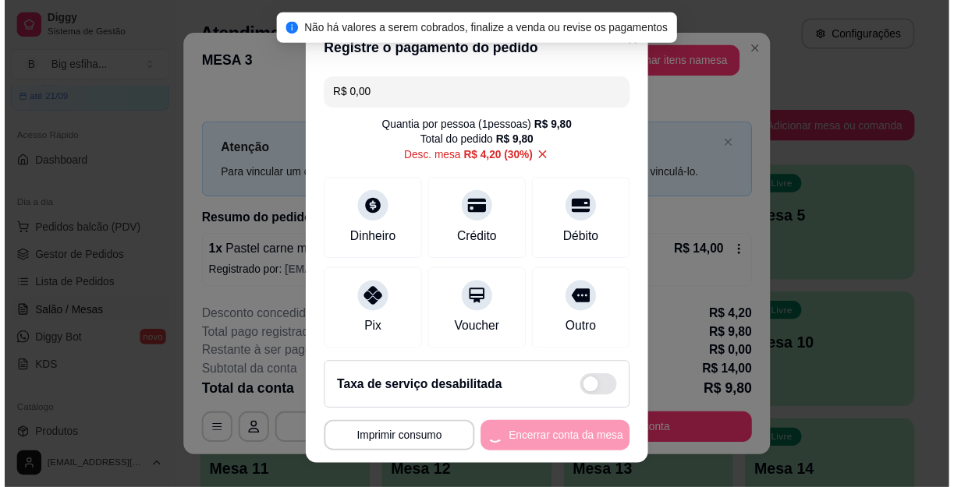
scroll to position [196, 0]
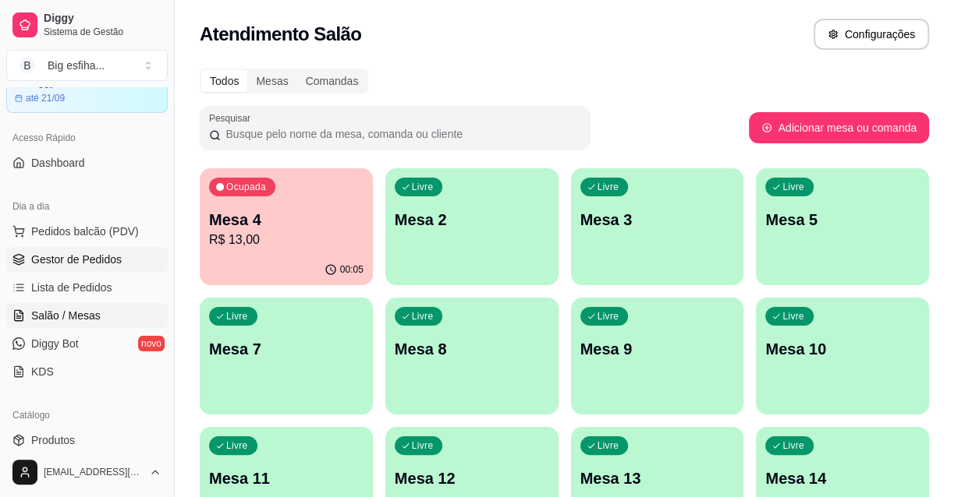
click at [52, 249] on link "Gestor de Pedidos" at bounding box center [86, 259] width 161 height 25
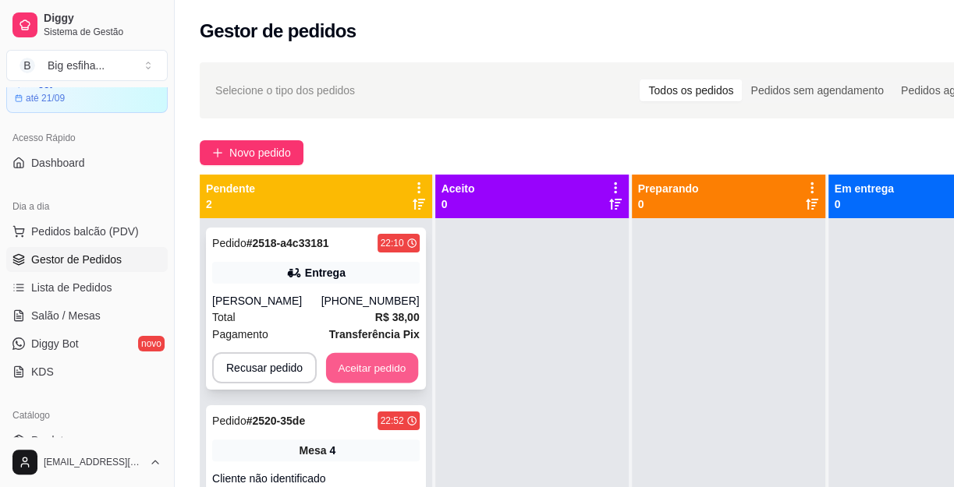
click at [380, 363] on button "Aceitar pedido" at bounding box center [372, 368] width 92 height 30
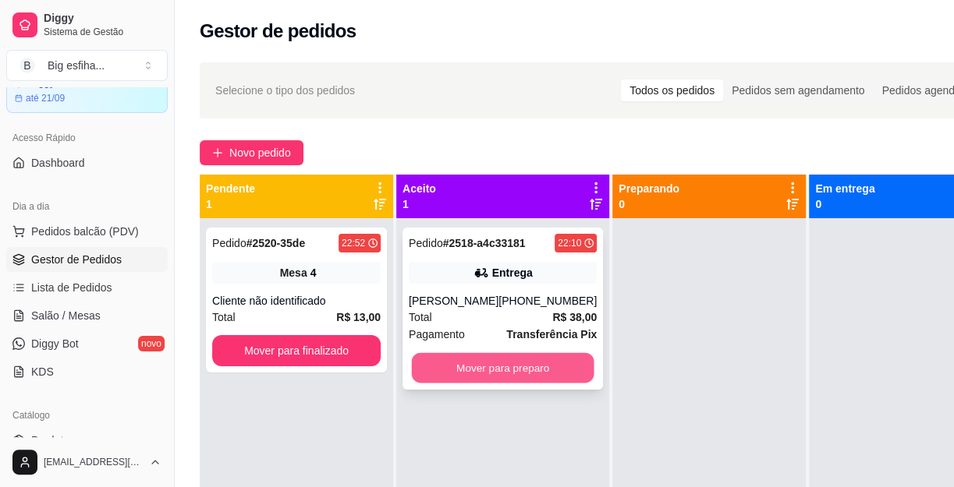
click at [426, 367] on button "Mover para preparo" at bounding box center [503, 368] width 182 height 30
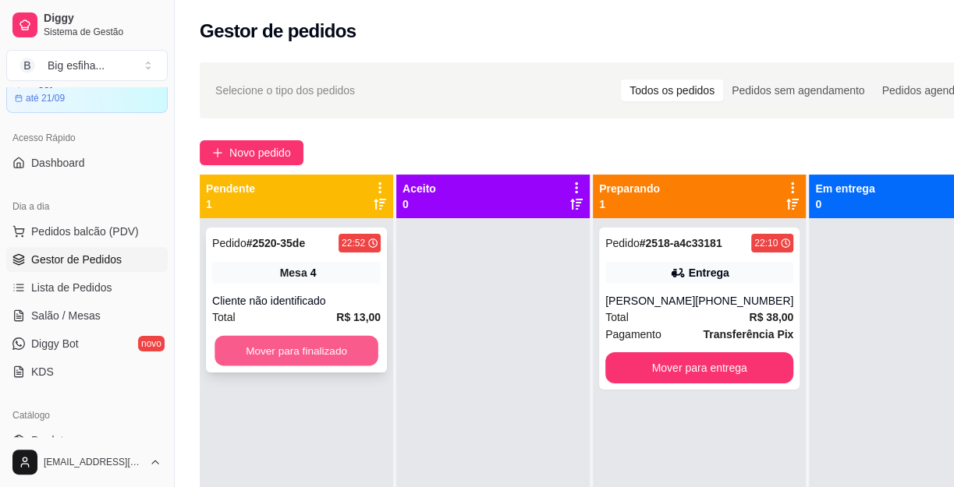
click at [342, 342] on button "Mover para finalizado" at bounding box center [296, 351] width 164 height 30
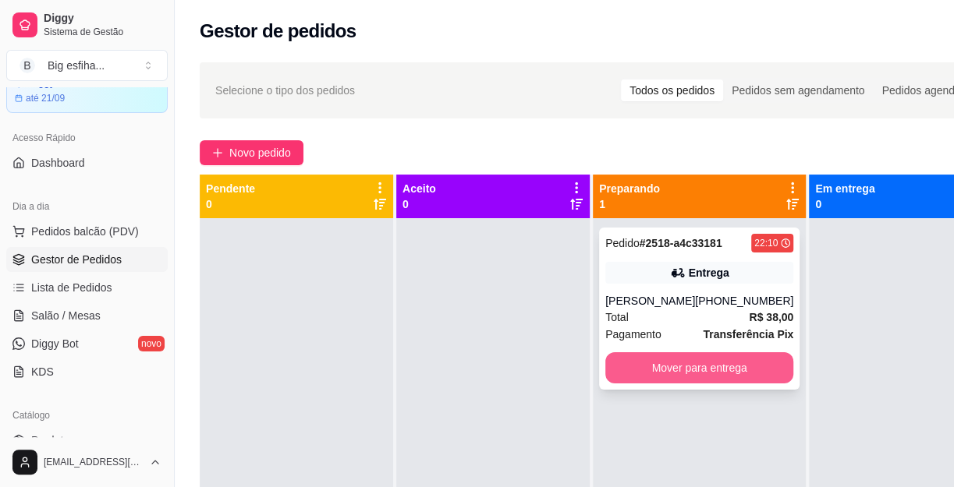
click at [638, 373] on button "Mover para entrega" at bounding box center [699, 367] width 188 height 31
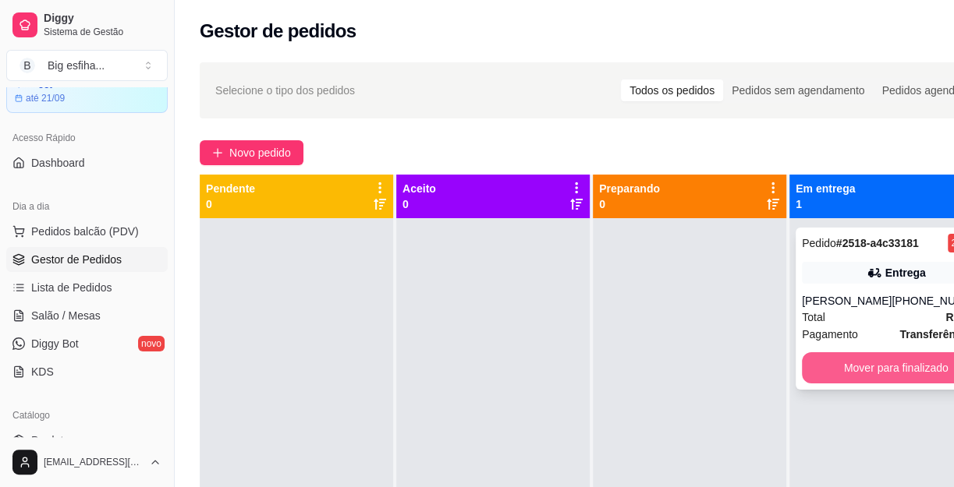
click at [915, 370] on button "Mover para finalizado" at bounding box center [896, 367] width 188 height 31
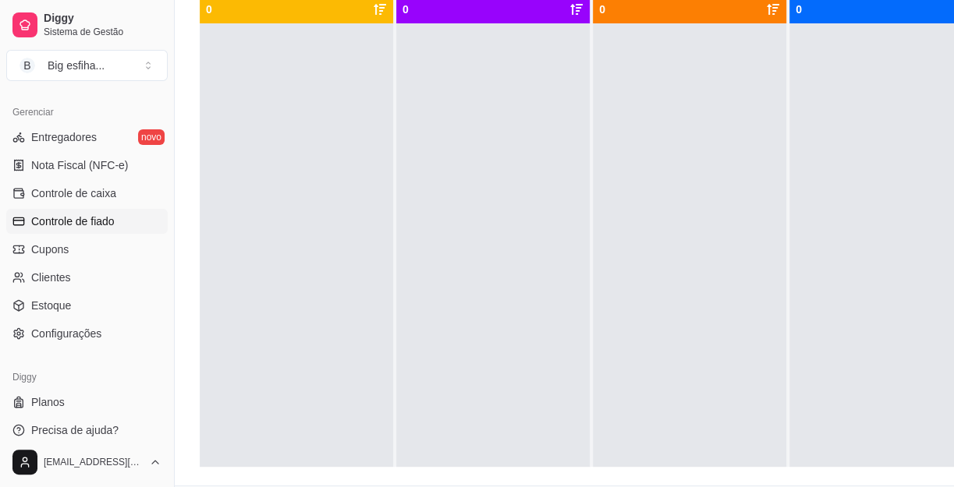
scroll to position [248, 0]
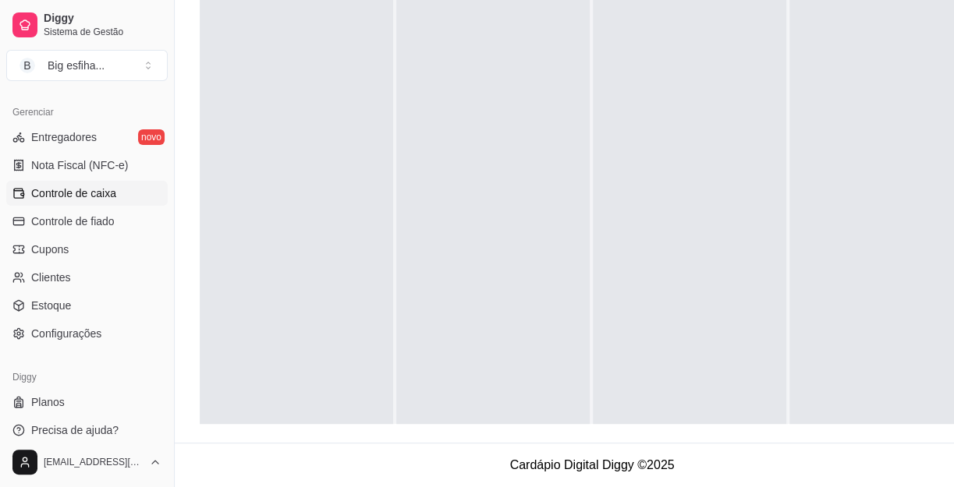
click at [87, 198] on span "Controle de caixa" at bounding box center [73, 194] width 85 height 16
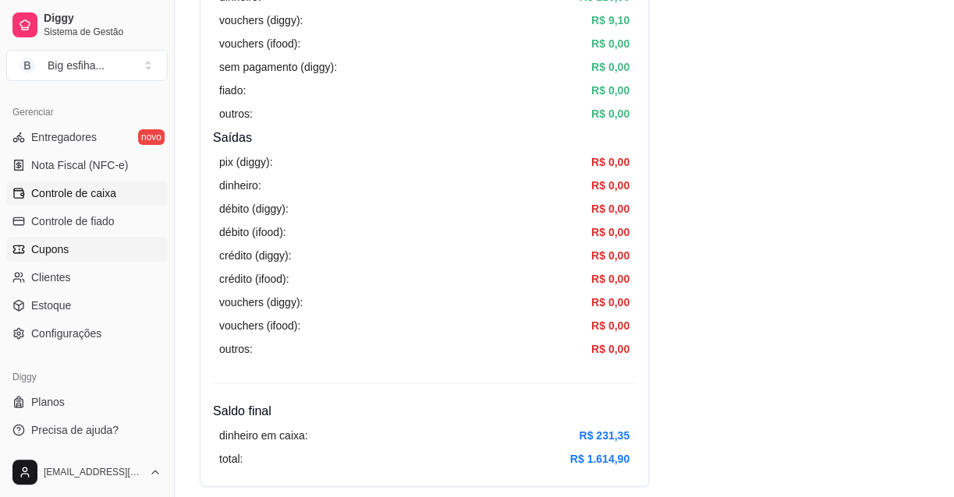
scroll to position [425, 0]
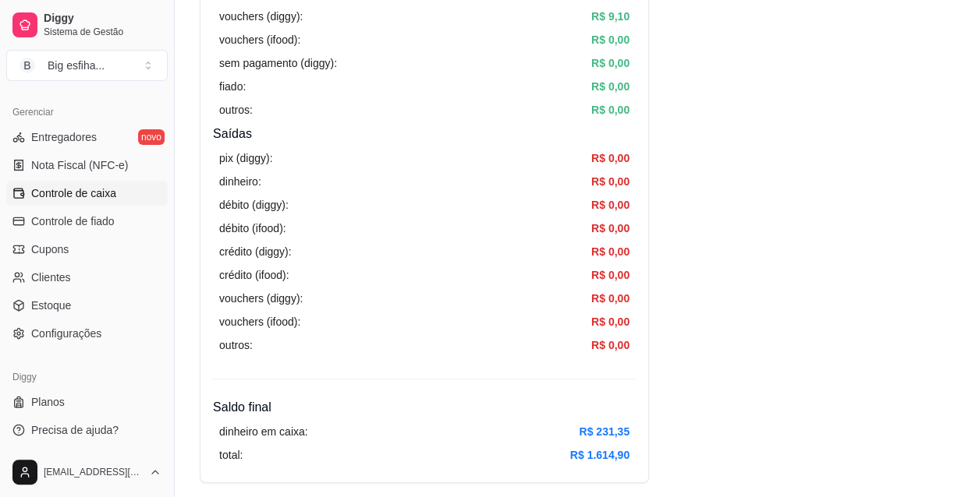
click at [235, 213] on div "pix (diggy): R$ 0,00 dinheiro: R$ 0,00 débito (diggy): R$ 0,00 débito (ifood): …" at bounding box center [424, 251] width 423 height 217
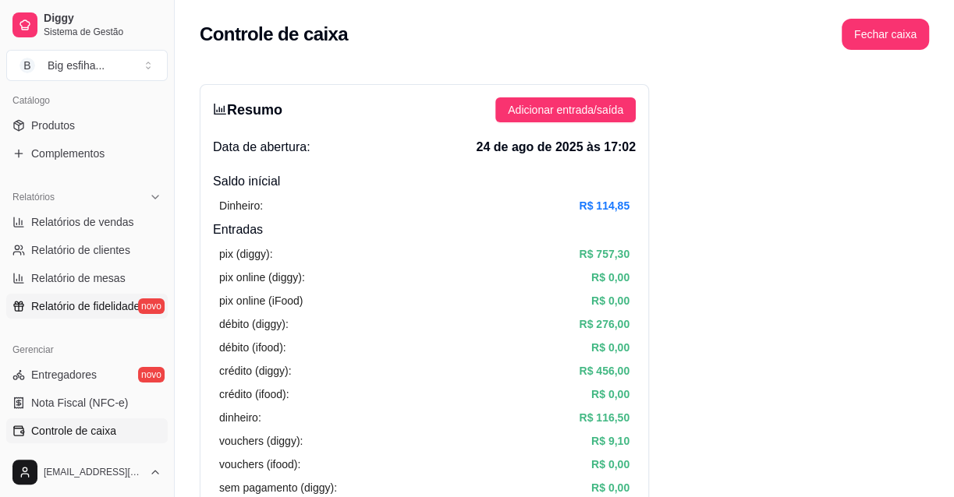
scroll to position [410, 0]
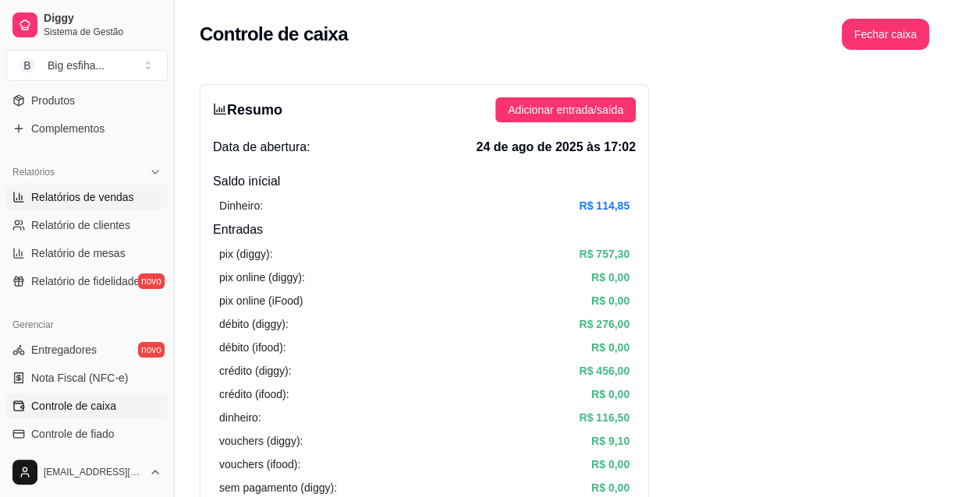
click at [67, 202] on span "Relatórios de vendas" at bounding box center [82, 197] width 103 height 16
select select "ALL"
select select "0"
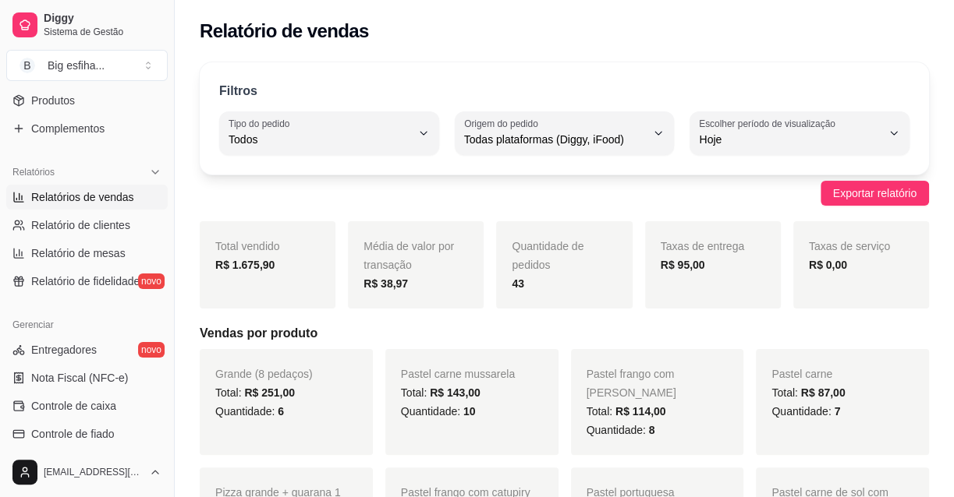
click at [323, 145] on span "Todos" at bounding box center [319, 140] width 182 height 16
click at [331, 192] on li "Entrega" at bounding box center [328, 201] width 199 height 24
type input "DELIVERY"
select select "DELIVERY"
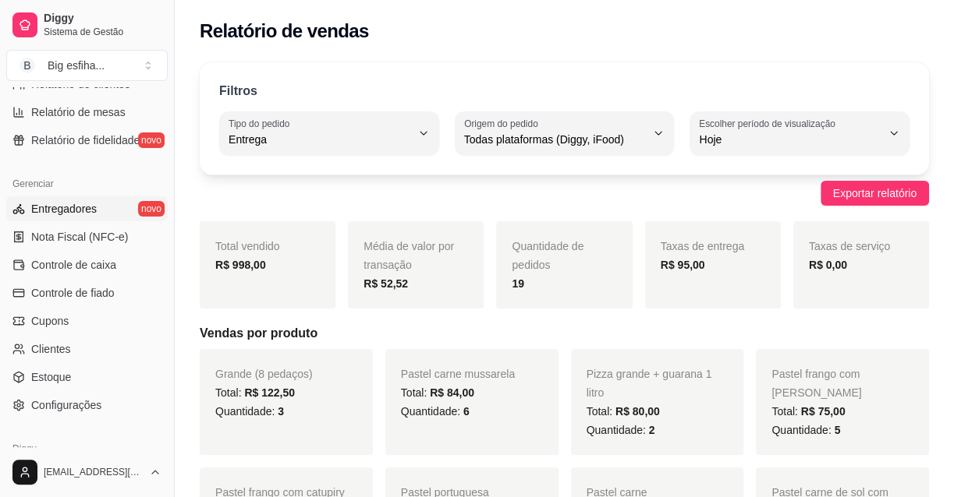
scroll to position [552, 0]
click at [98, 271] on link "Controle de caixa" at bounding box center [86, 264] width 161 height 25
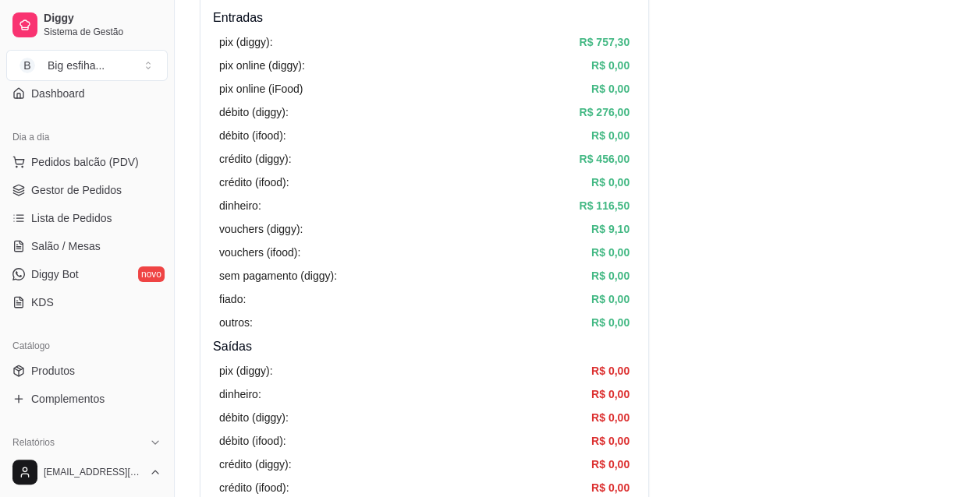
scroll to position [126, 0]
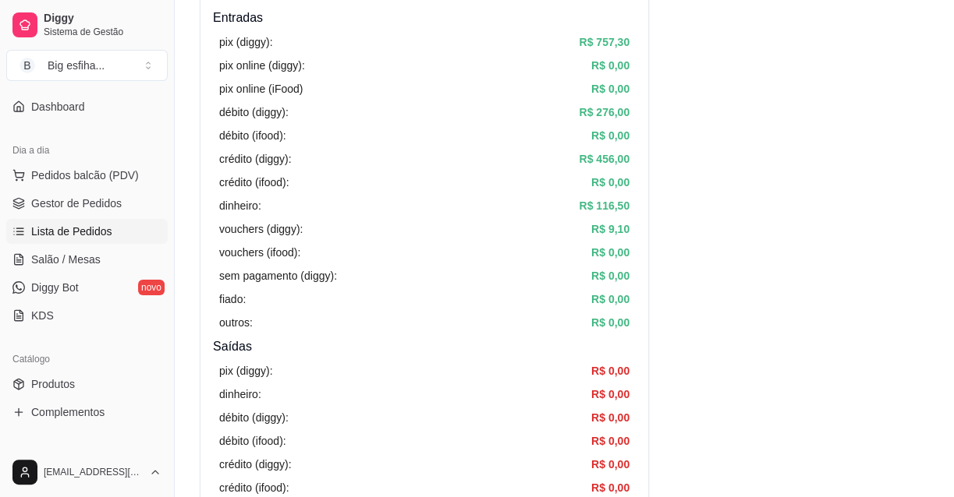
click at [96, 225] on span "Lista de Pedidos" at bounding box center [71, 232] width 81 height 16
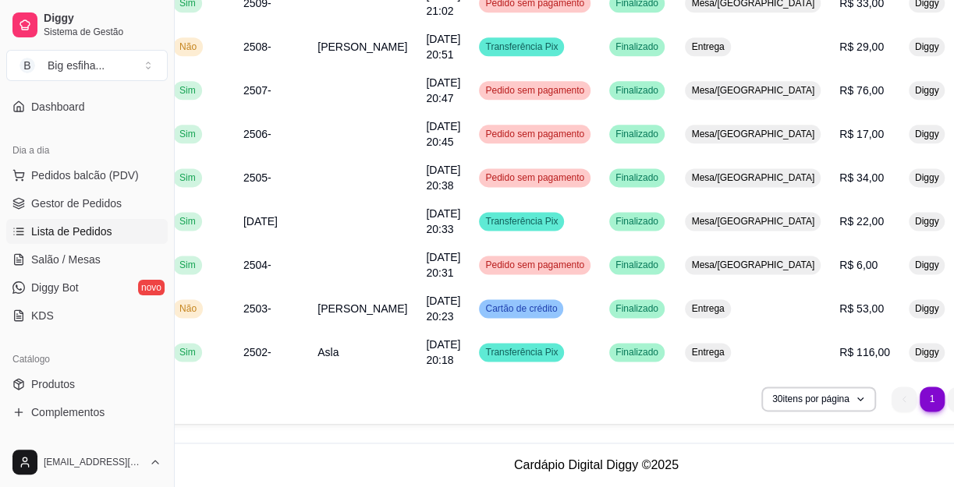
scroll to position [1177, 62]
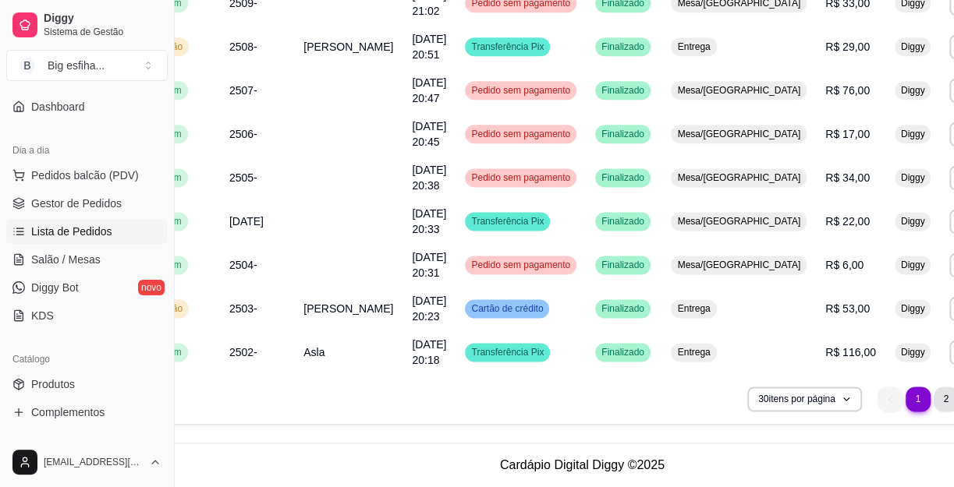
click at [933, 403] on li "2" at bounding box center [945, 399] width 25 height 25
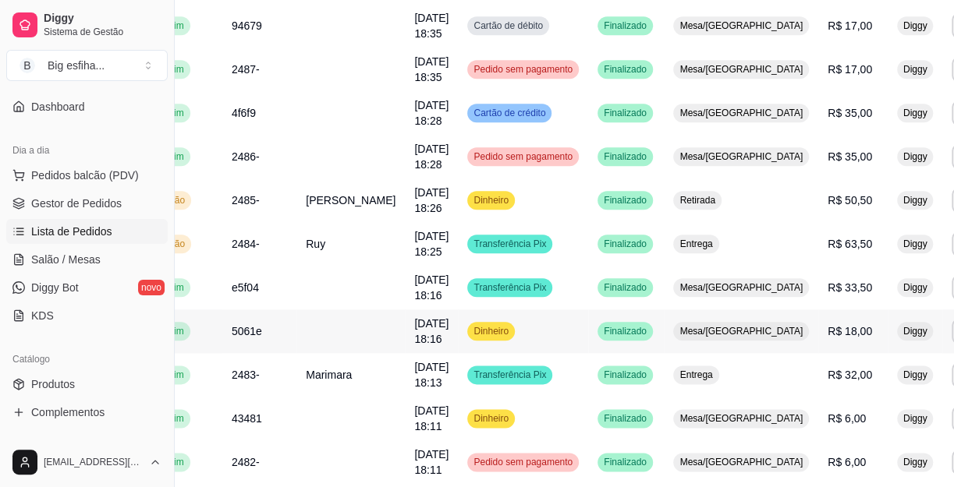
scroll to position [1192, 60]
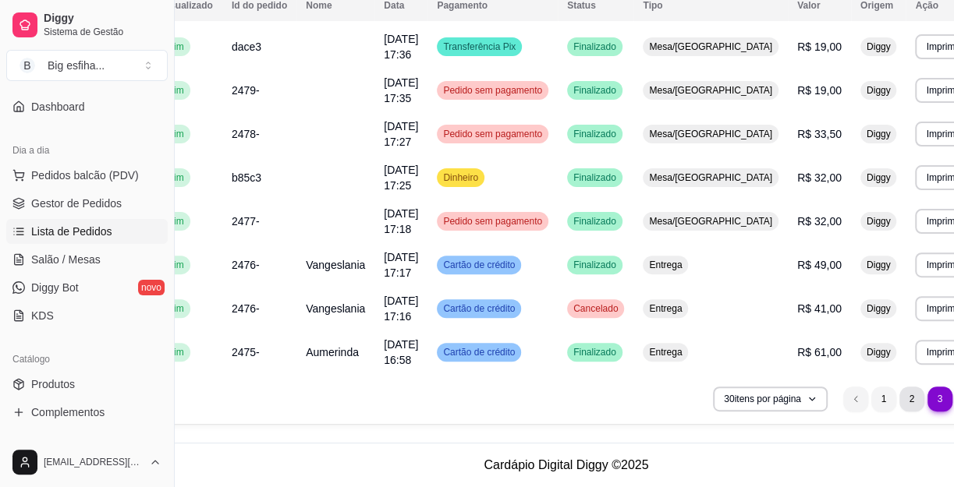
scroll to position [200, 60]
click at [685, 347] on div "Entrega" at bounding box center [665, 352] width 45 height 19
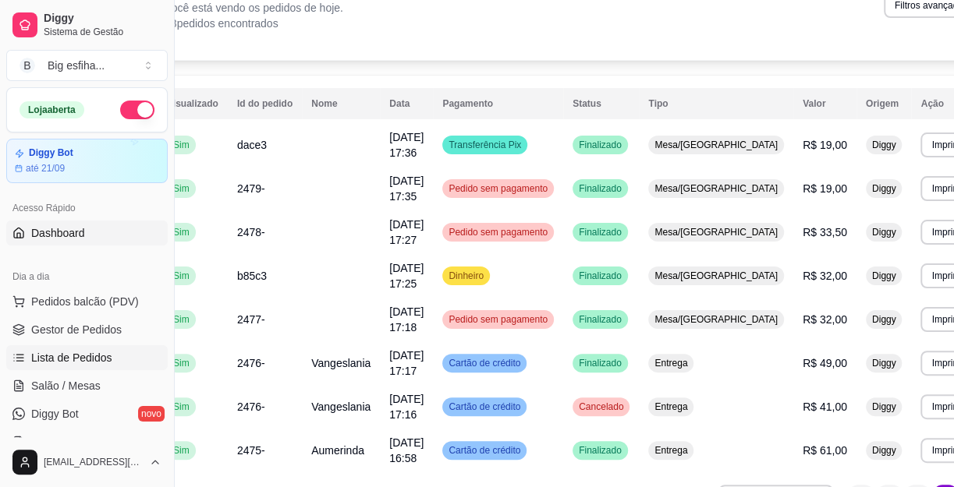
scroll to position [0, 55]
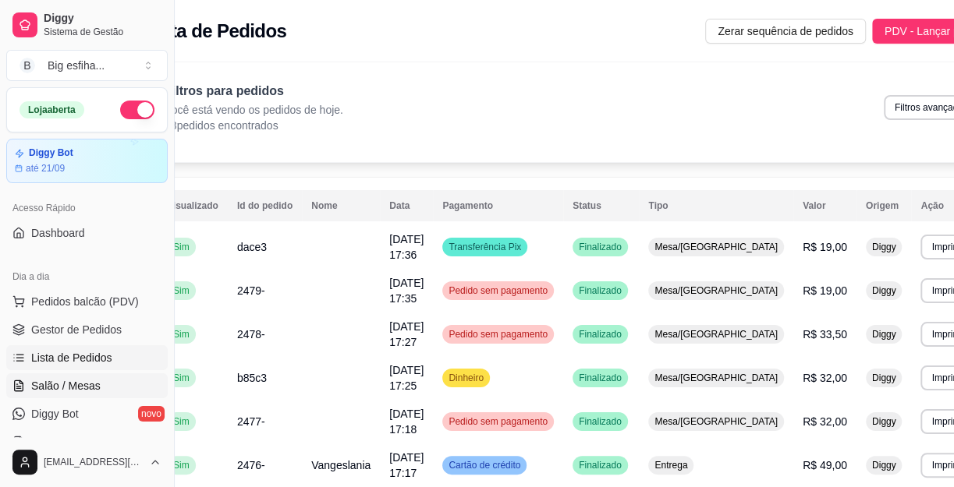
click at [79, 384] on span "Salão / Mesas" at bounding box center [65, 386] width 69 height 16
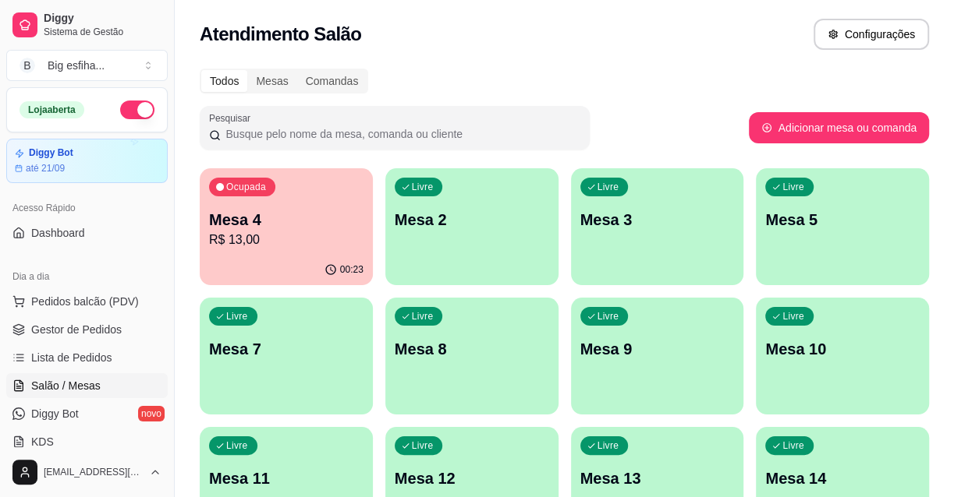
click at [288, 229] on p "Mesa 4" at bounding box center [286, 220] width 154 height 22
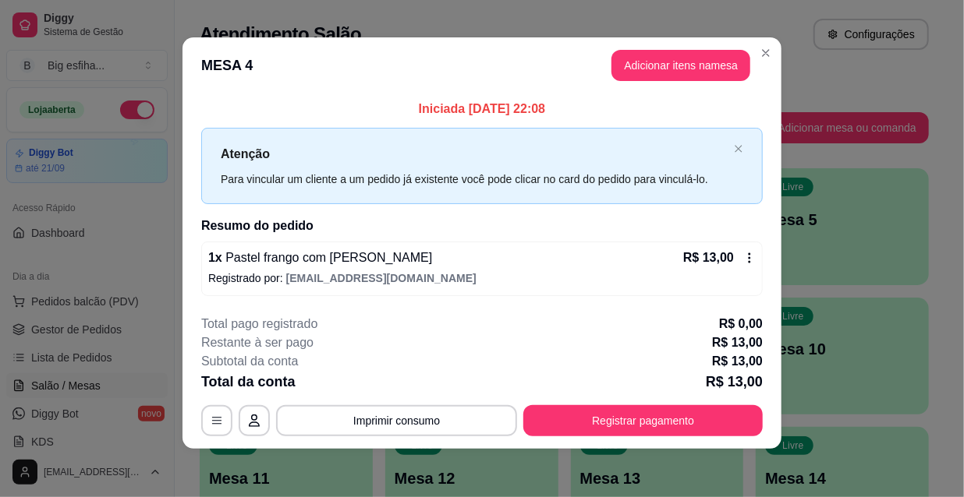
scroll to position [6, 0]
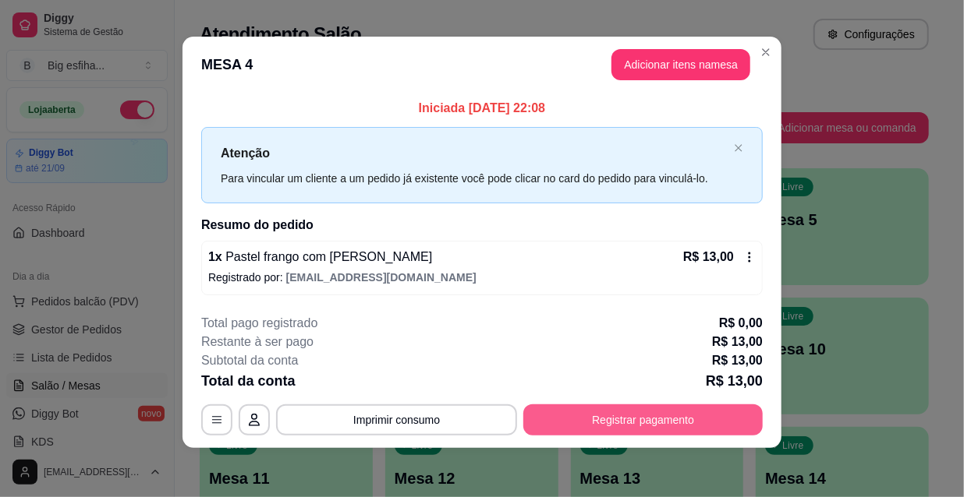
click at [558, 417] on button "Registrar pagamento" at bounding box center [642, 420] width 239 height 31
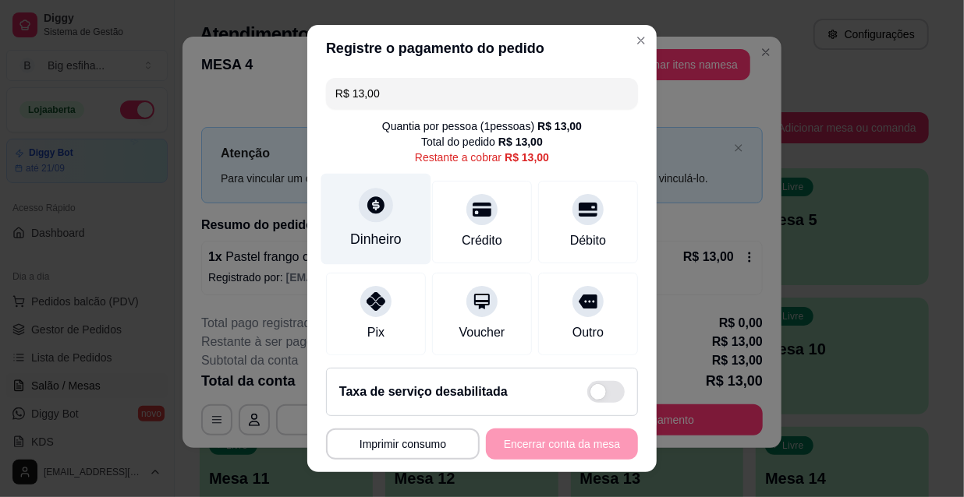
click at [359, 206] on div at bounding box center [376, 205] width 34 height 34
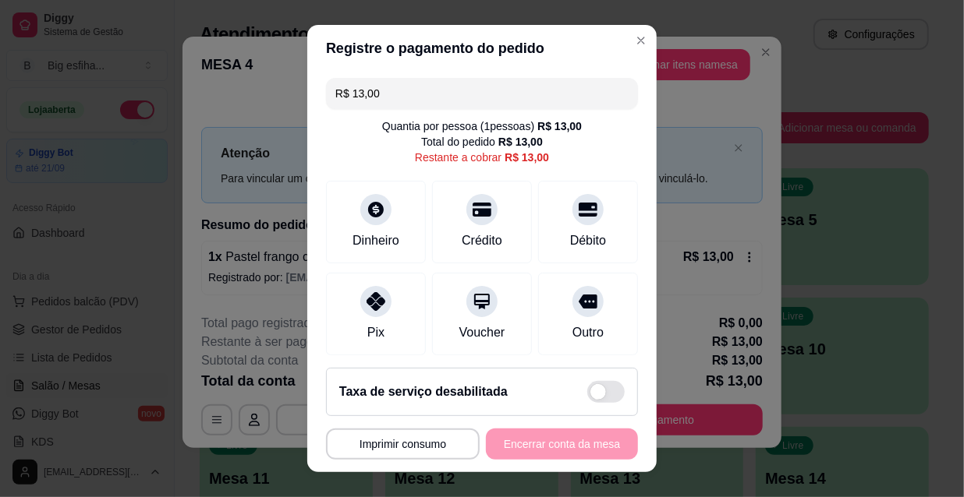
click at [398, 234] on input "0,00" at bounding box center [482, 233] width 312 height 31
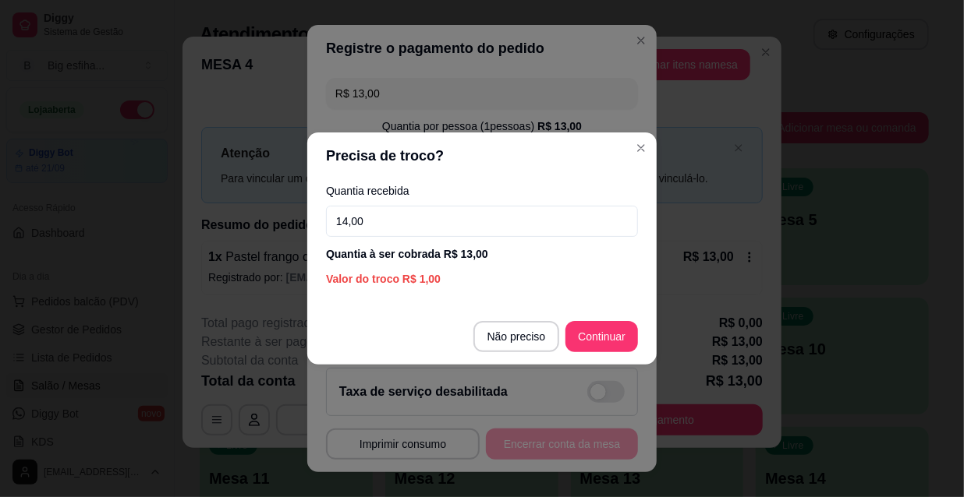
type input "14,00"
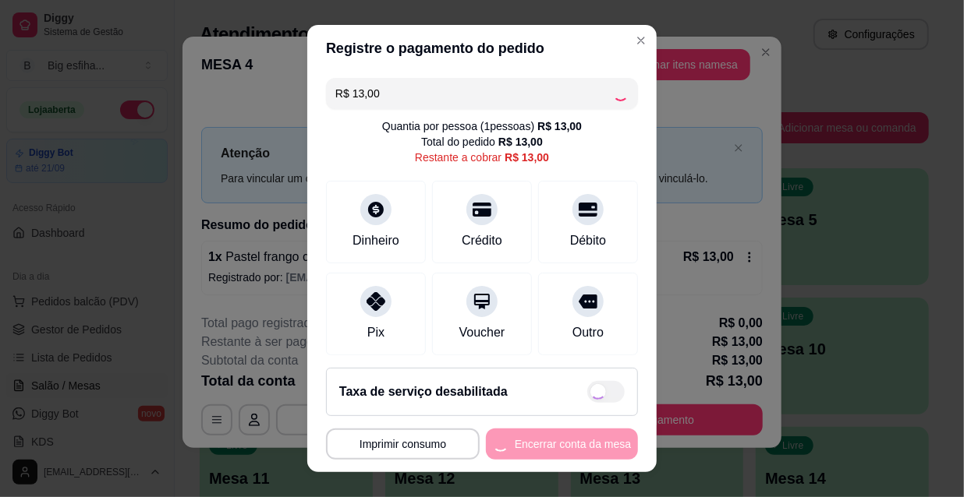
click at [538, 447] on div "**********" at bounding box center [482, 444] width 312 height 31
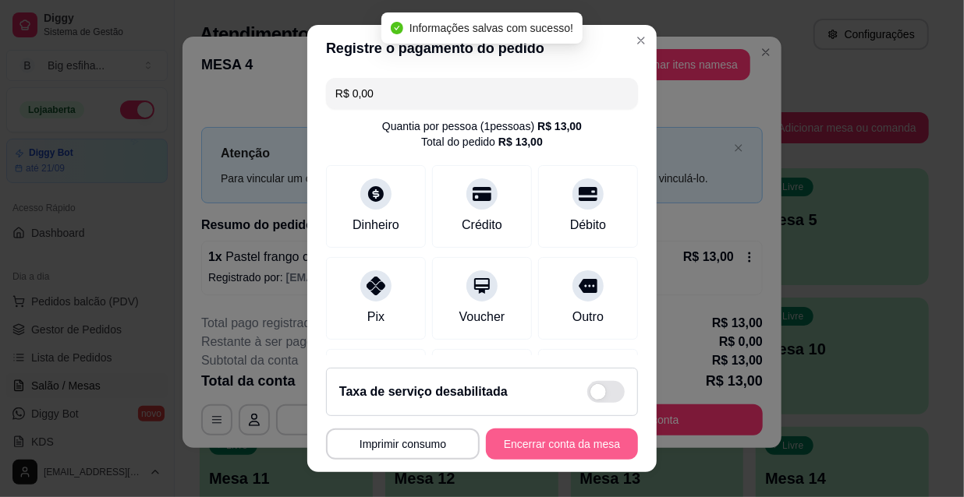
type input "R$ 0,00"
click at [538, 447] on button "Encerrar conta da mesa" at bounding box center [561, 445] width 147 height 30
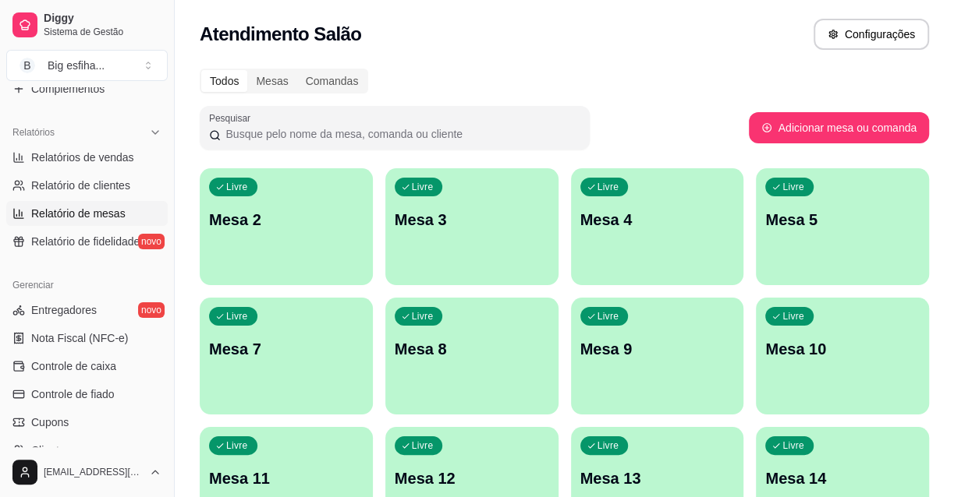
scroll to position [425, 0]
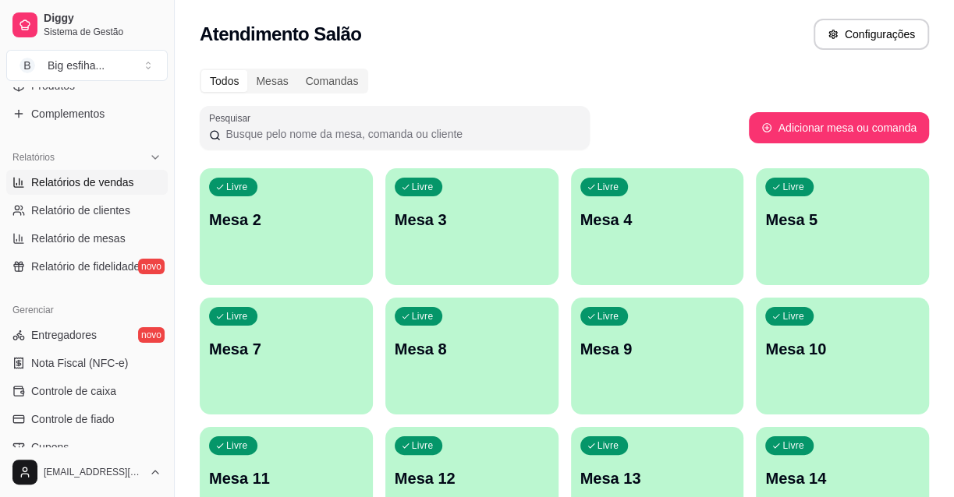
click at [85, 184] on span "Relatórios de vendas" at bounding box center [82, 183] width 103 height 16
select select "ALL"
select select "0"
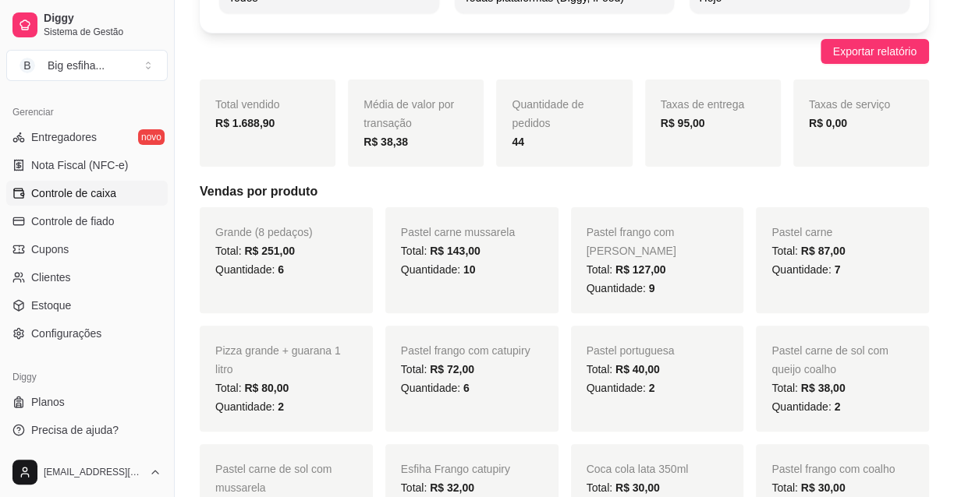
scroll to position [212, 0]
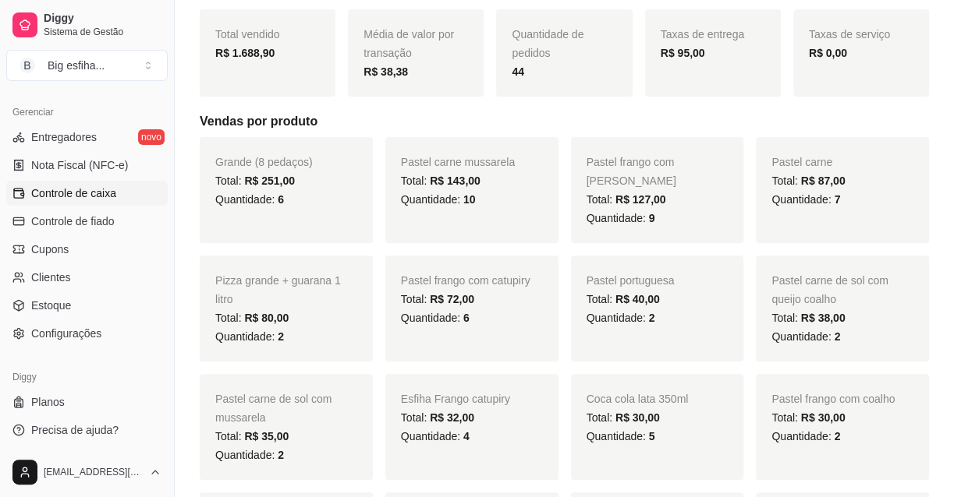
click at [88, 200] on span "Controle de caixa" at bounding box center [73, 194] width 85 height 16
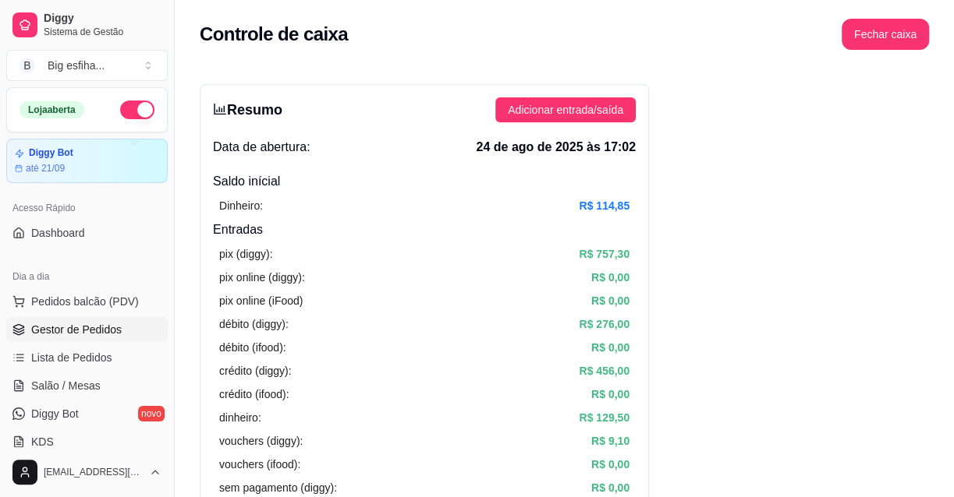
click at [95, 332] on span "Gestor de Pedidos" at bounding box center [76, 330] width 90 height 16
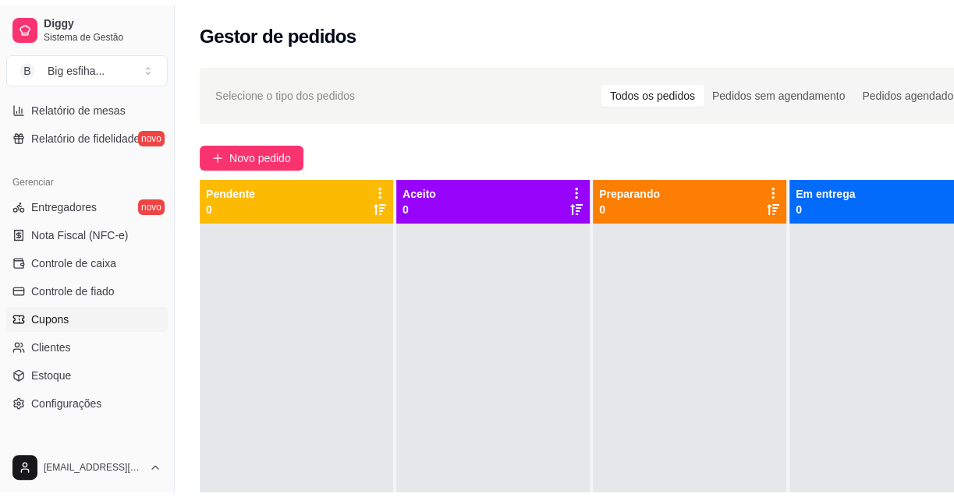
scroll to position [567, 0]
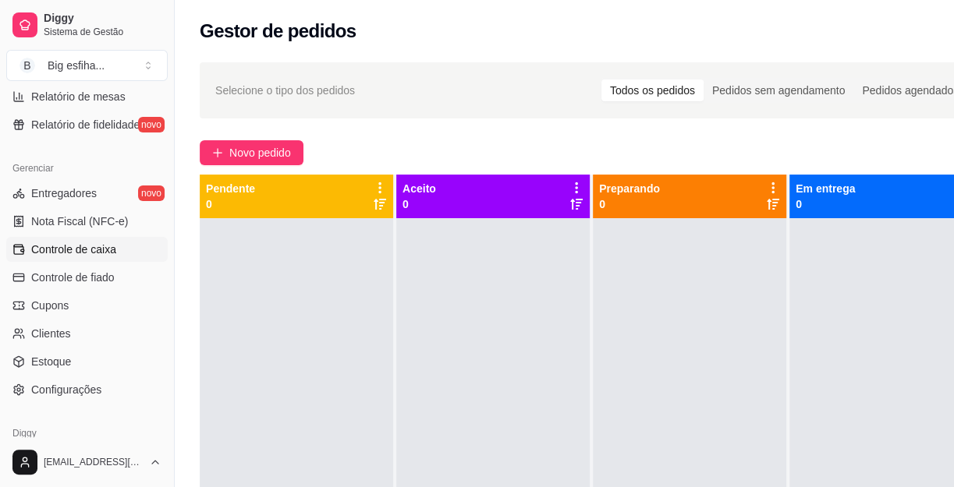
click at [93, 245] on span "Controle de caixa" at bounding box center [73, 250] width 85 height 16
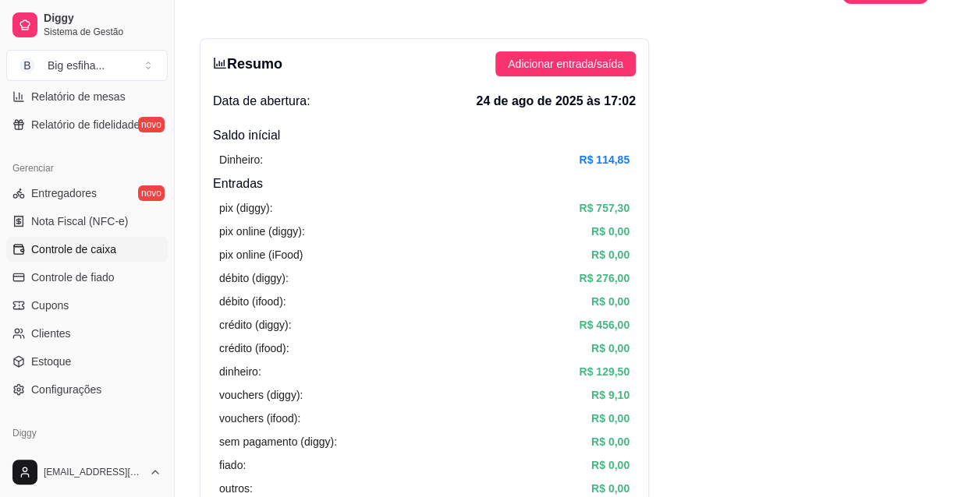
scroll to position [70, 0]
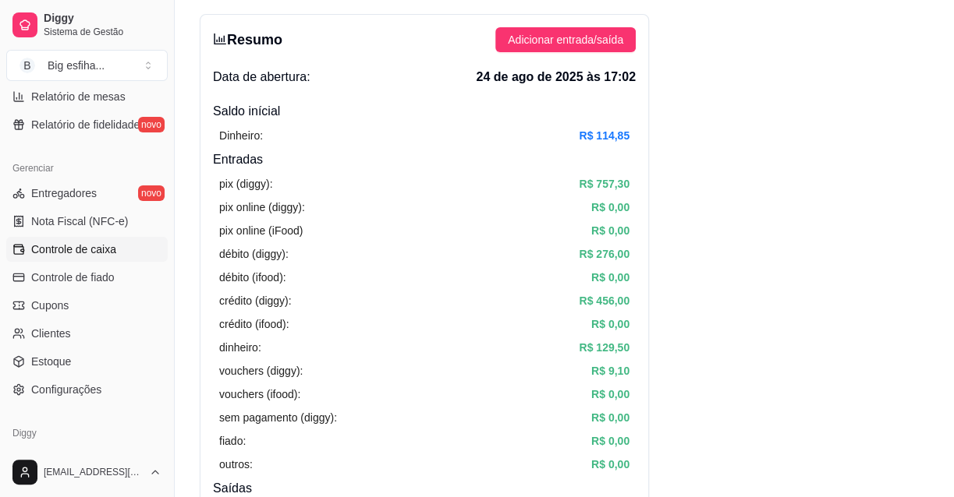
click at [250, 265] on div "pix (diggy): R$ 757,30 pix online (diggy): R$ 0,00 pix online (iFood) R$ 0,00 d…" at bounding box center [424, 324] width 423 height 310
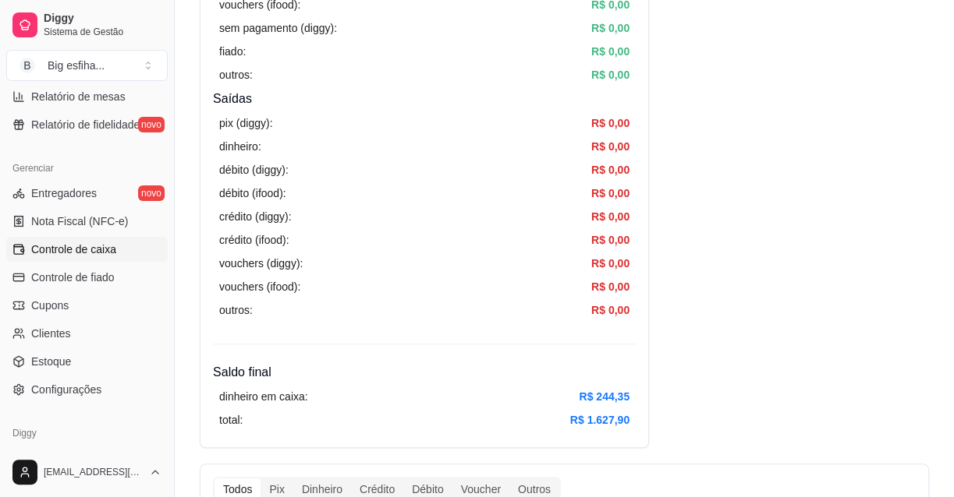
scroll to position [496, 0]
